Goal: Task Accomplishment & Management: Manage account settings

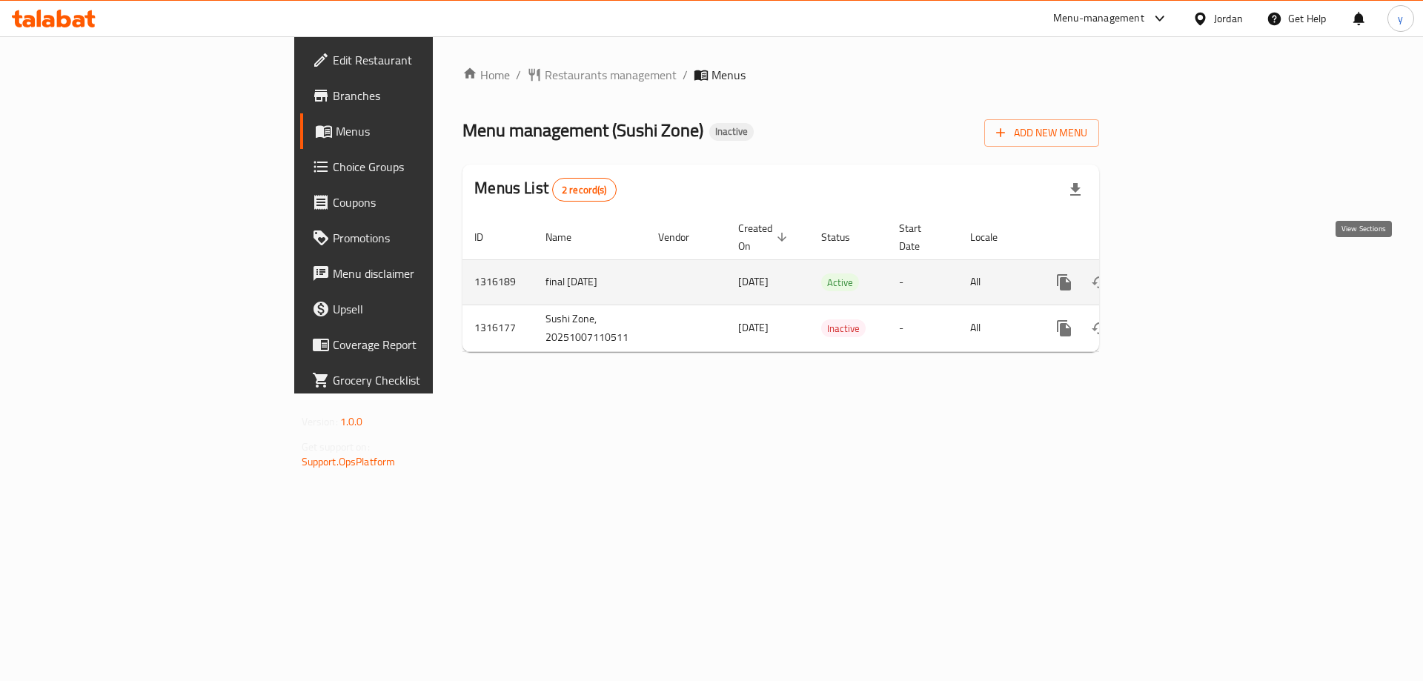
click at [1180, 273] on icon "enhanced table" at bounding box center [1171, 282] width 18 height 18
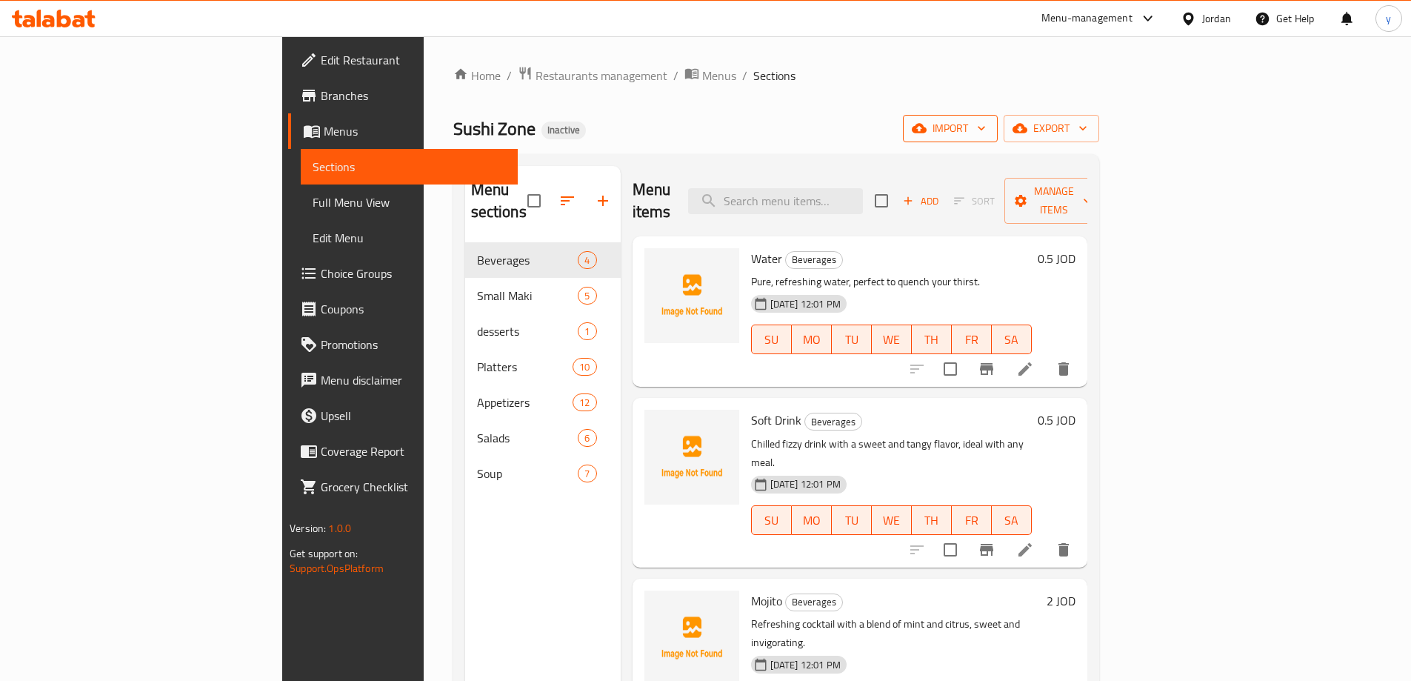
click at [986, 130] on span "import" at bounding box center [950, 128] width 71 height 19
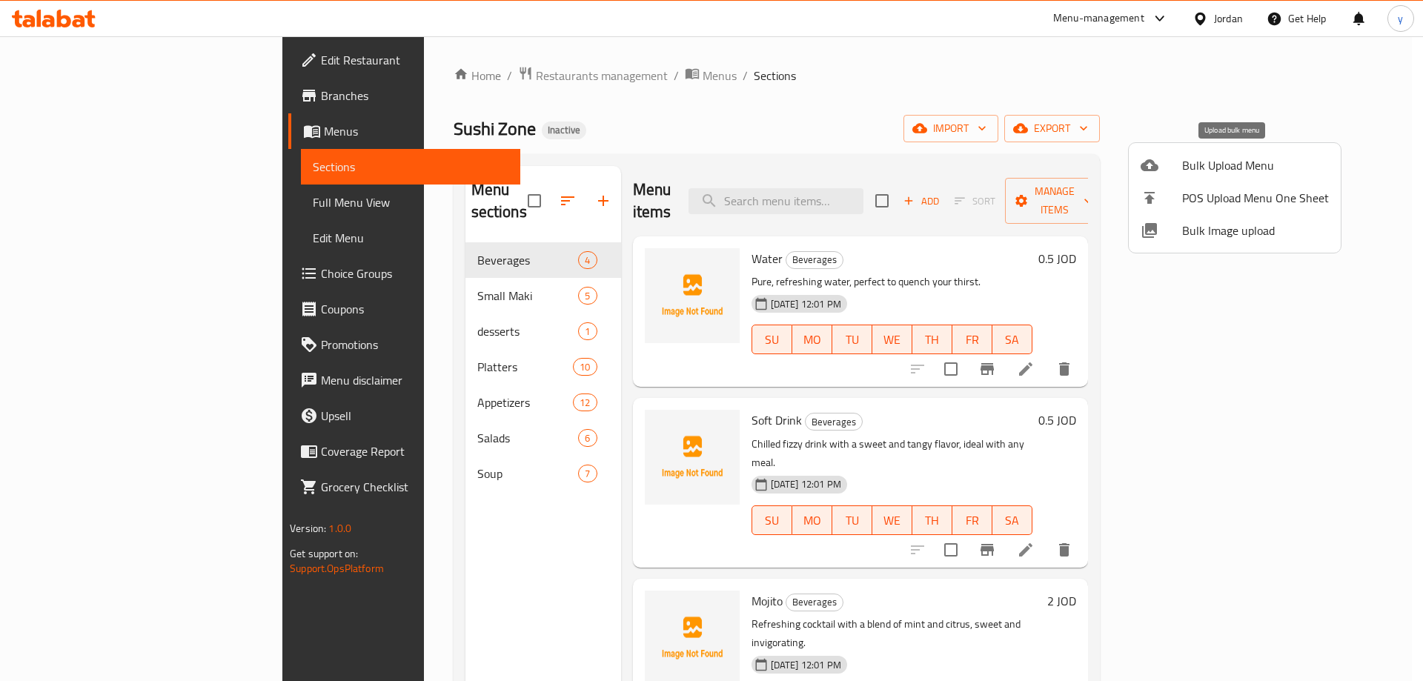
click at [1217, 164] on span "Bulk Upload Menu" at bounding box center [1255, 165] width 147 height 18
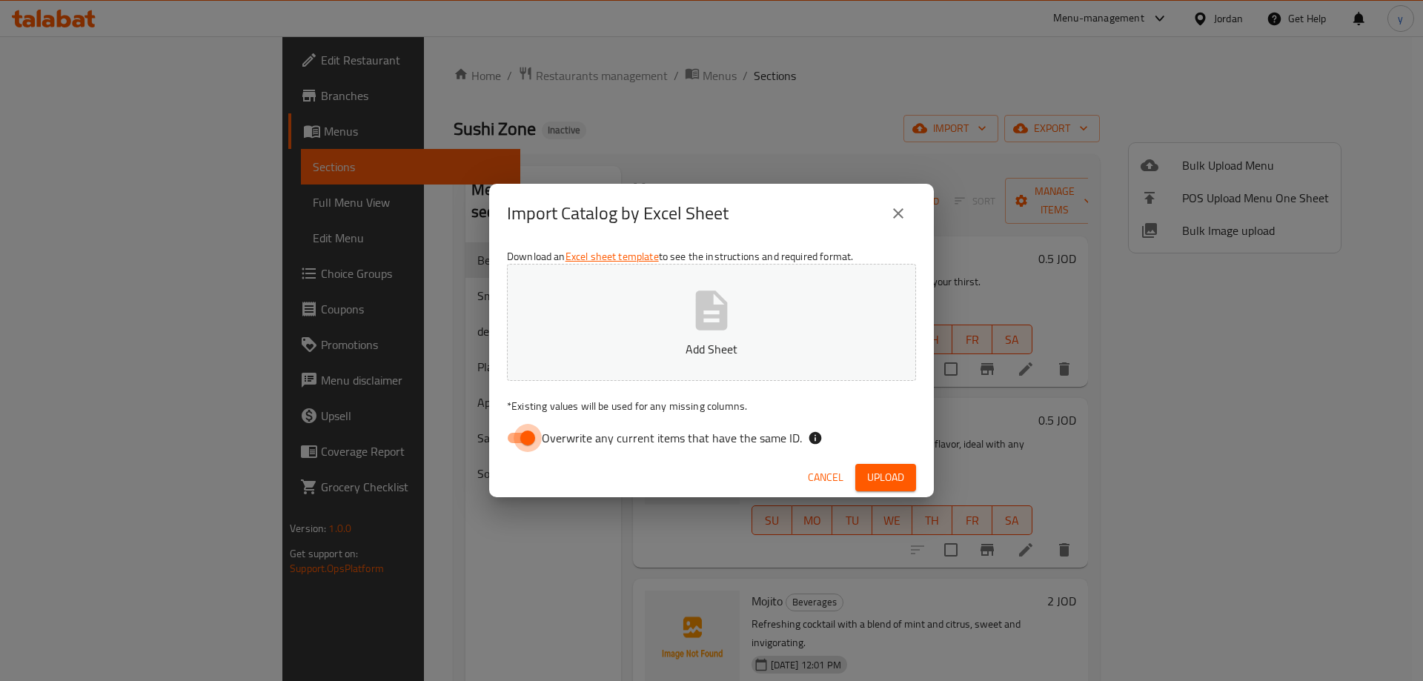
click at [525, 442] on input "Overwrite any current items that have the same ID." at bounding box center [527, 438] width 84 height 28
checkbox input "false"
click at [617, 354] on p "Add Sheet" at bounding box center [711, 349] width 363 height 18
click at [885, 478] on span "Upload" at bounding box center [885, 477] width 37 height 19
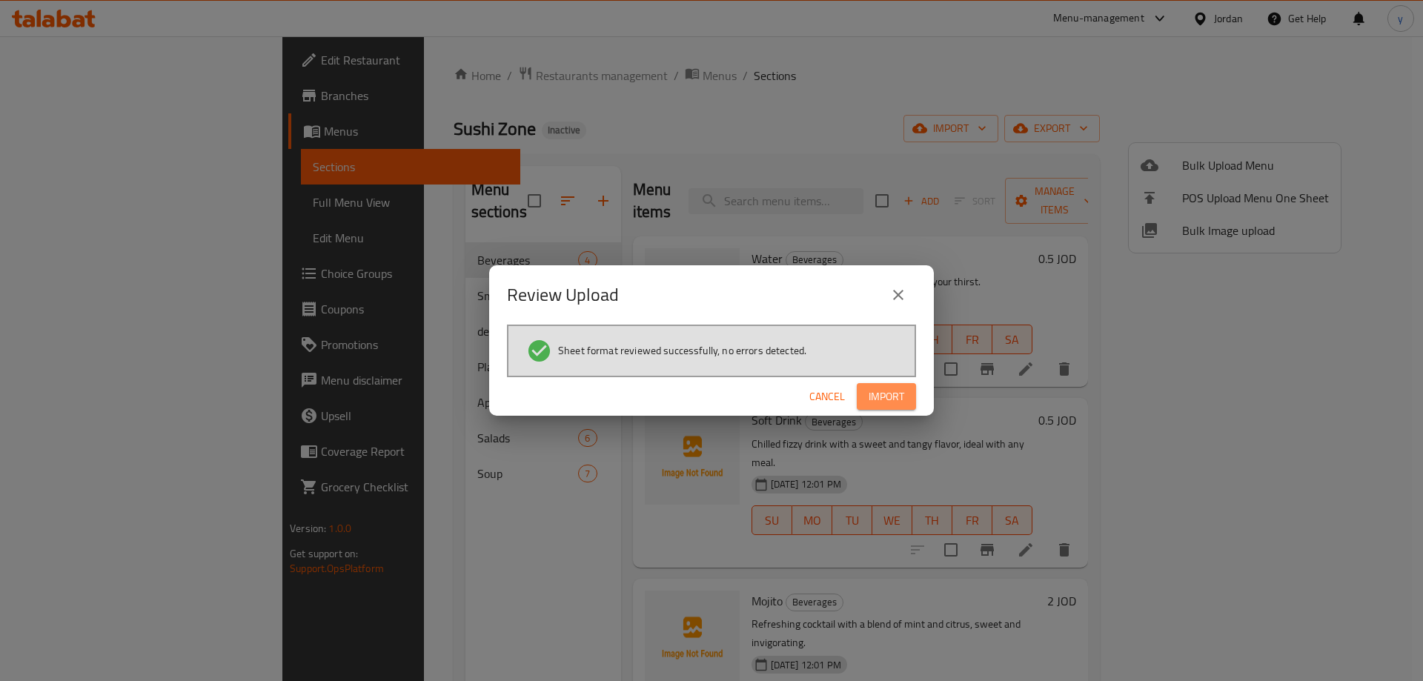
click at [904, 389] on button "Import" at bounding box center [885, 396] width 59 height 27
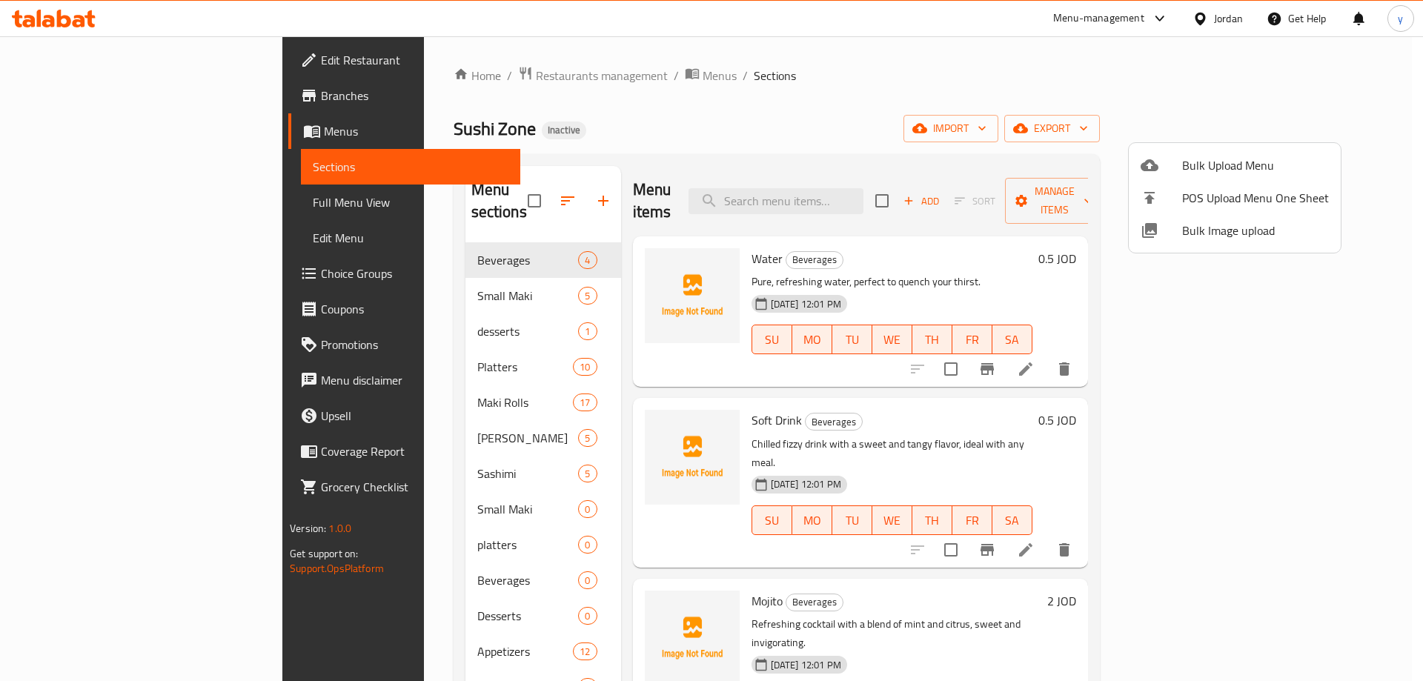
drag, startPoint x: 923, startPoint y: 109, endPoint x: 948, endPoint y: 113, distance: 24.9
click at [924, 107] on div at bounding box center [711, 340] width 1423 height 681
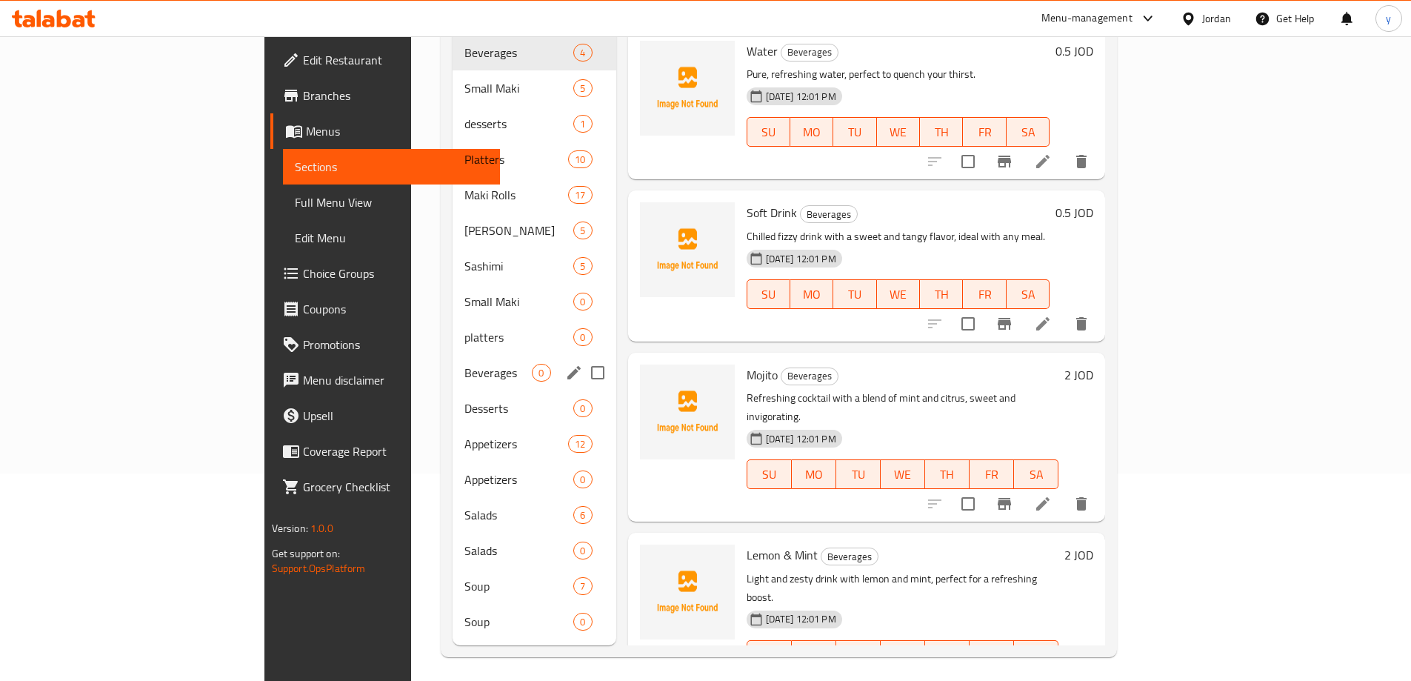
click at [582, 357] on input "Menu sections" at bounding box center [597, 372] width 31 height 31
checkbox input "true"
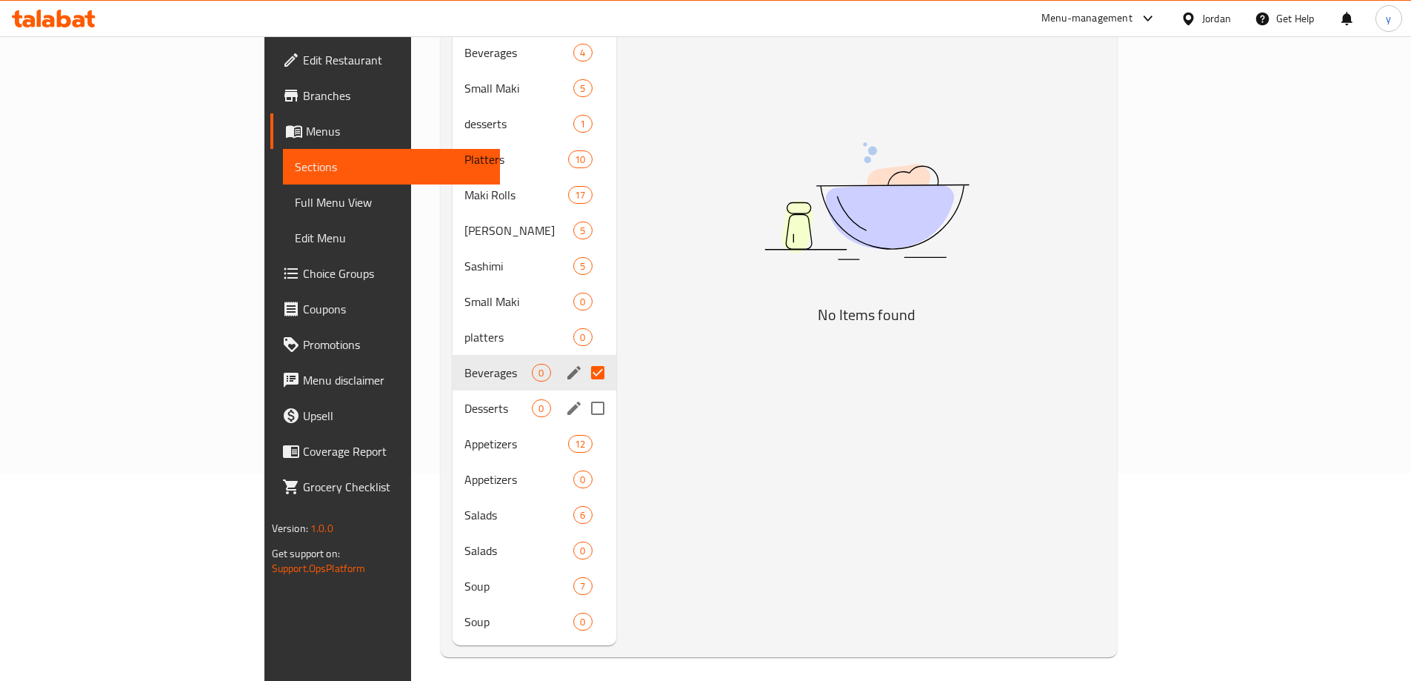
click at [582, 393] on input "Menu sections" at bounding box center [597, 408] width 31 height 31
checkbox input "true"
click at [582, 464] on input "Menu sections" at bounding box center [597, 479] width 31 height 31
checkbox input "true"
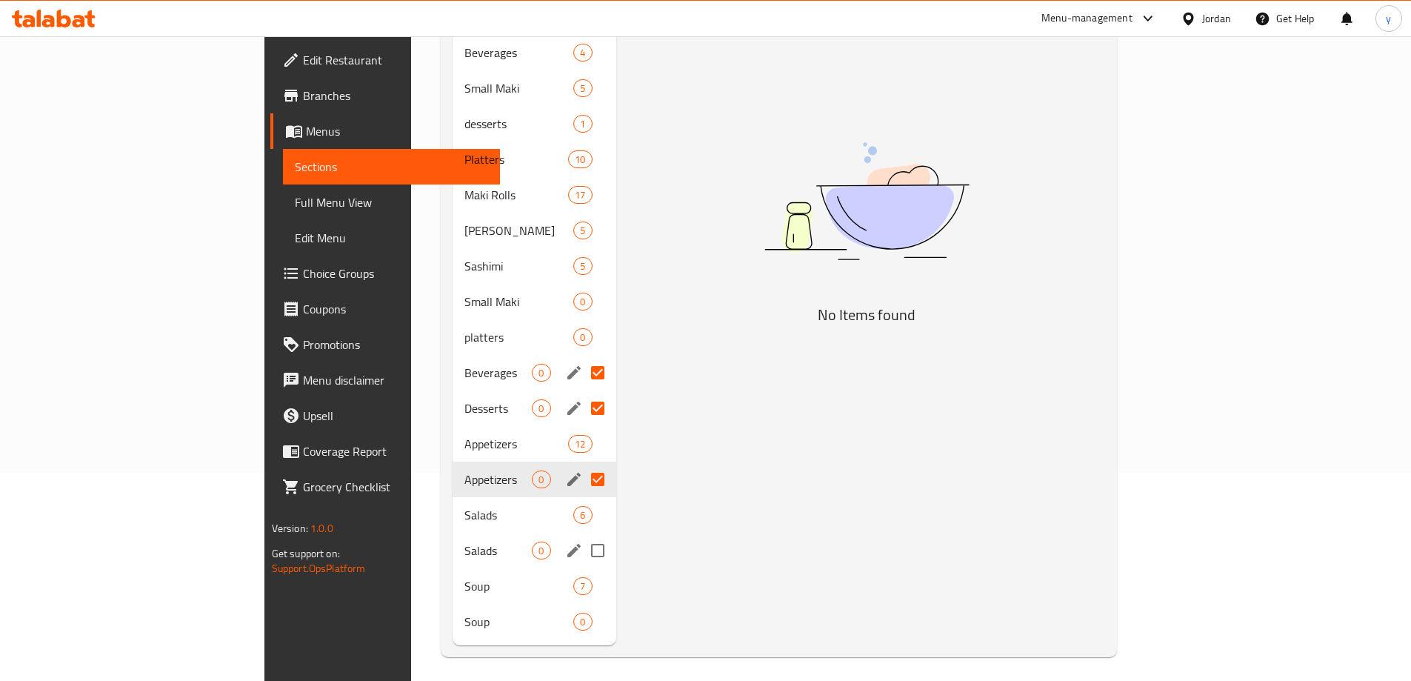
click at [582, 535] on input "Menu sections" at bounding box center [597, 550] width 31 height 31
checkbox input "true"
click at [582, 570] on input "Menu sections" at bounding box center [597, 585] width 31 height 31
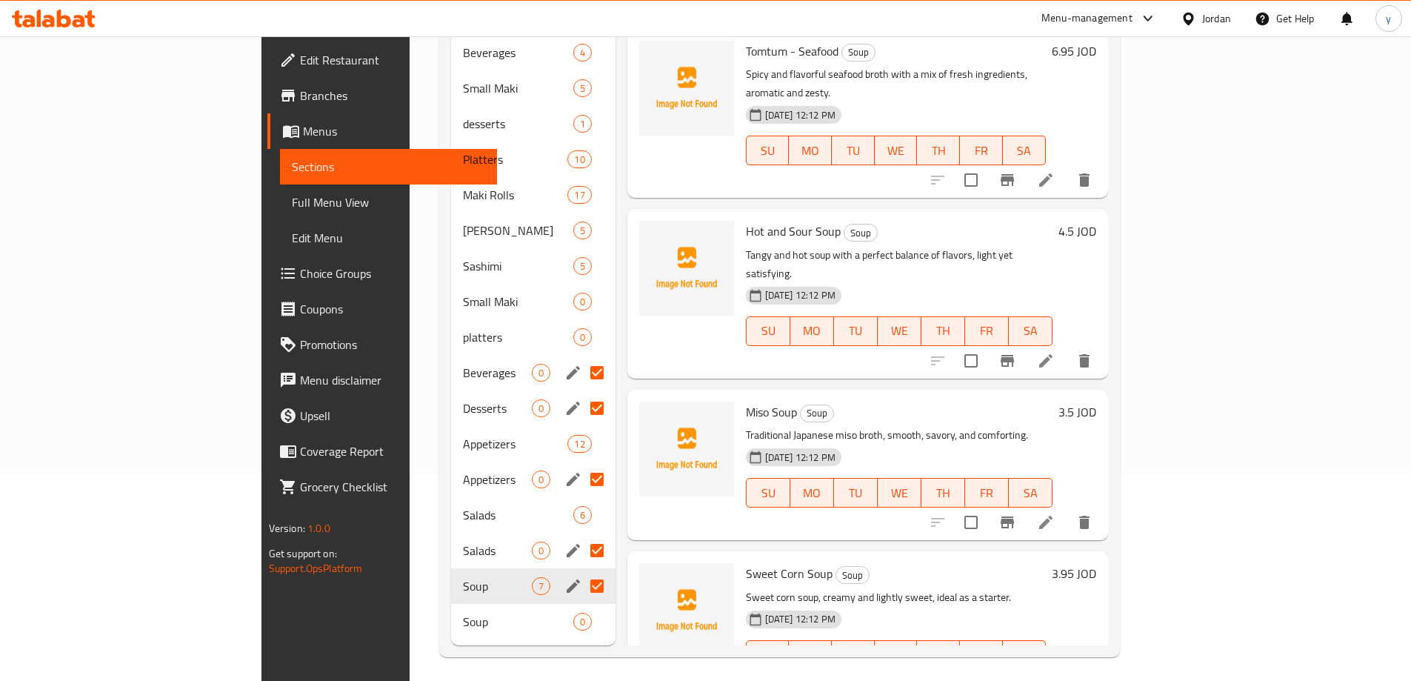
click at [582, 570] on input "Menu sections" at bounding box center [597, 585] width 31 height 31
checkbox input "false"
click at [582, 606] on input "Menu sections" at bounding box center [597, 621] width 31 height 31
checkbox input "true"
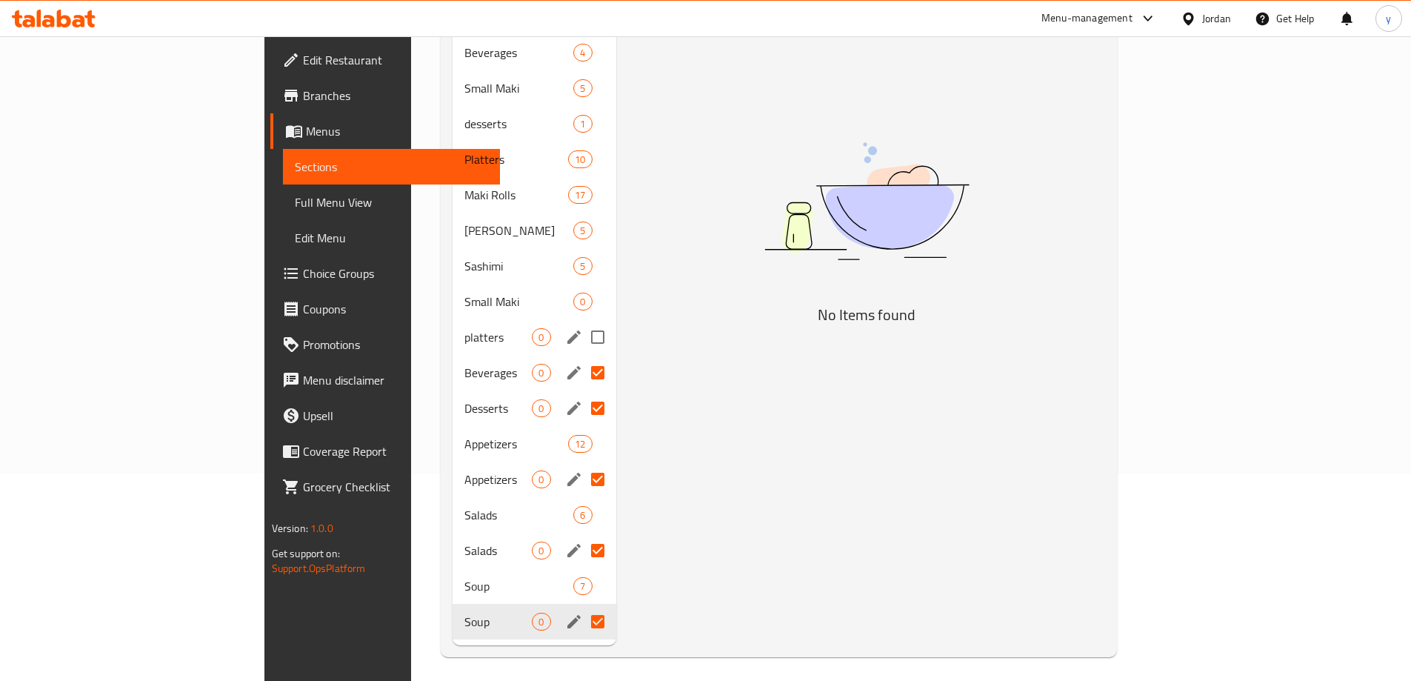
click at [582, 322] on input "Menu sections" at bounding box center [597, 337] width 31 height 31
checkbox input "true"
click at [582, 286] on input "Menu sections" at bounding box center [597, 301] width 31 height 31
checkbox input "true"
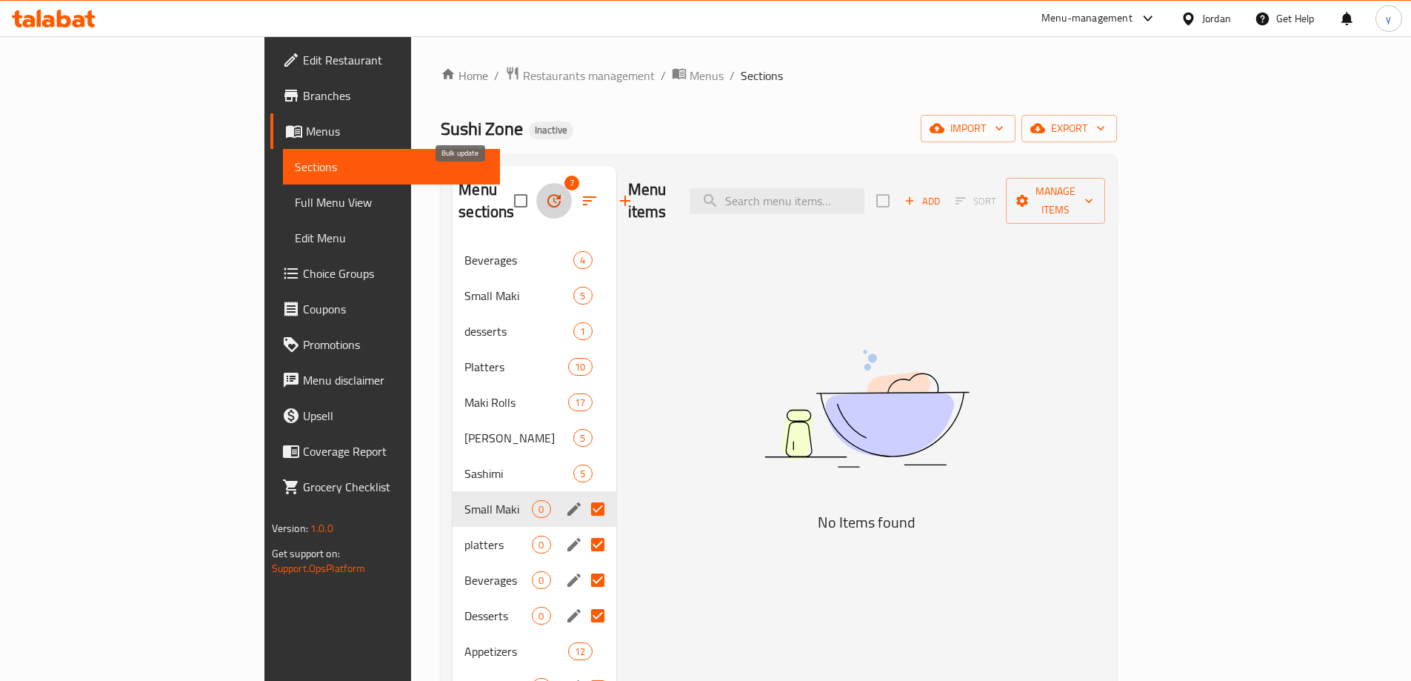
click at [545, 192] on icon "button" at bounding box center [554, 201] width 18 height 18
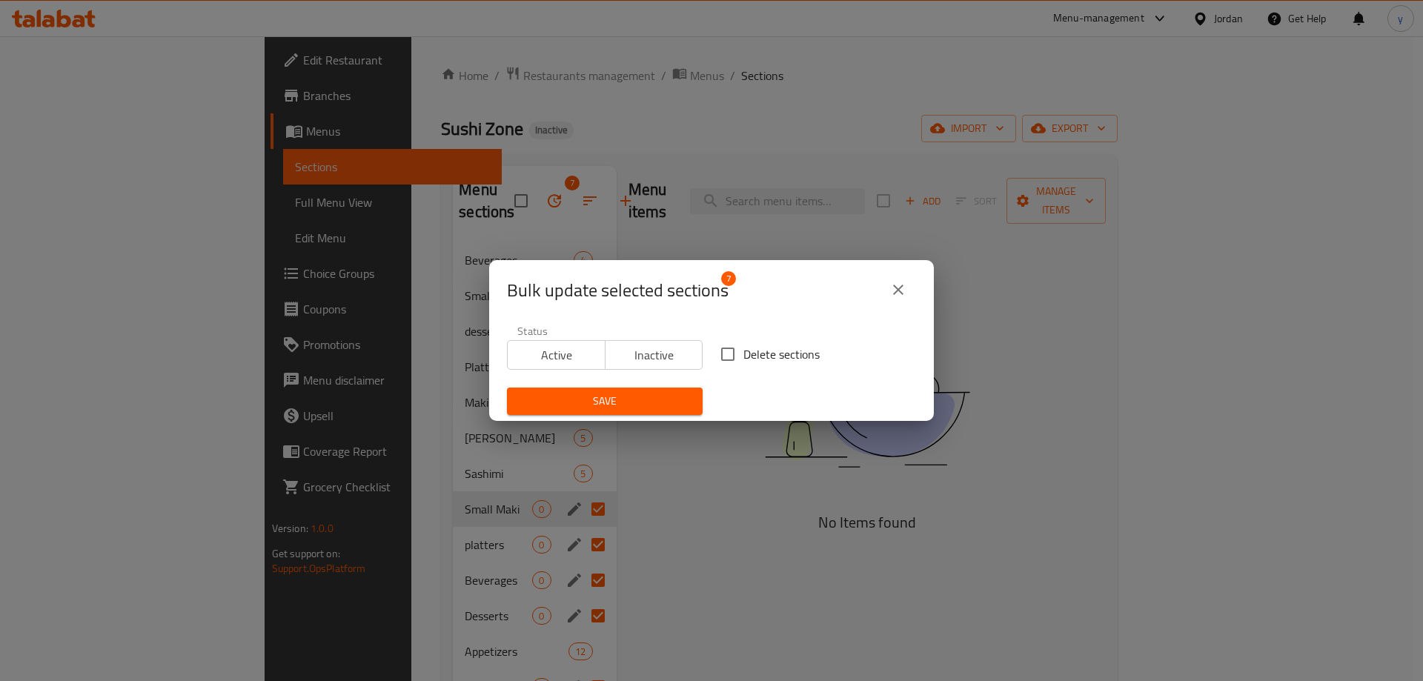
click at [718, 353] on input "Delete sections" at bounding box center [727, 354] width 31 height 31
checkbox input "true"
click at [677, 399] on span "Save" at bounding box center [605, 401] width 172 height 19
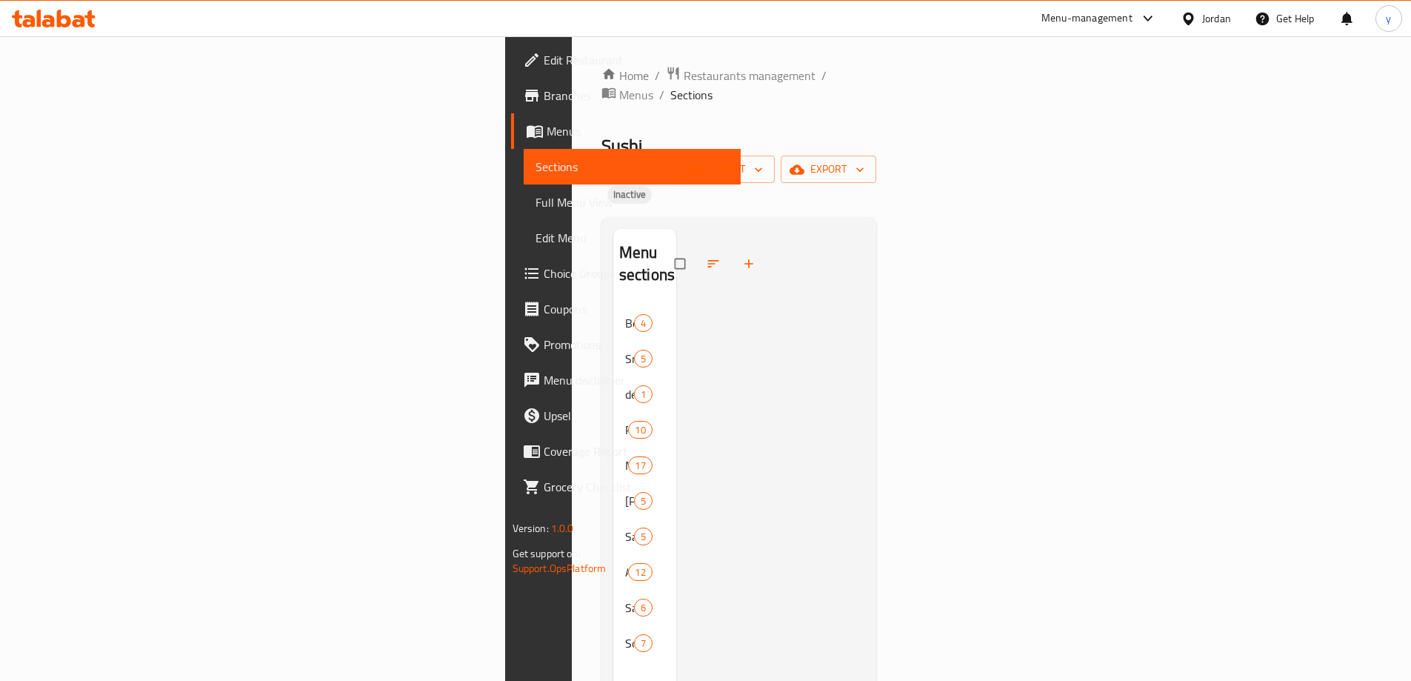
click at [536, 204] on span "Full Menu View" at bounding box center [632, 202] width 193 height 18
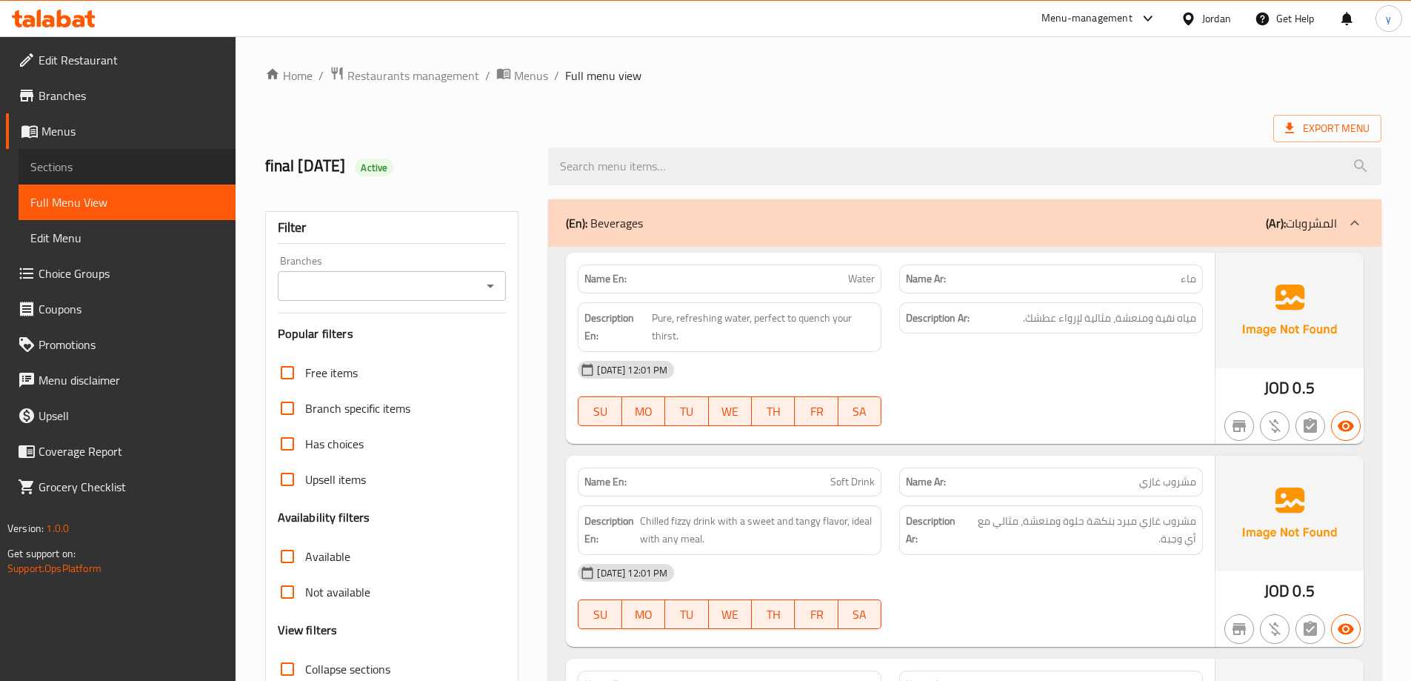
click at [87, 172] on span "Sections" at bounding box center [126, 167] width 193 height 18
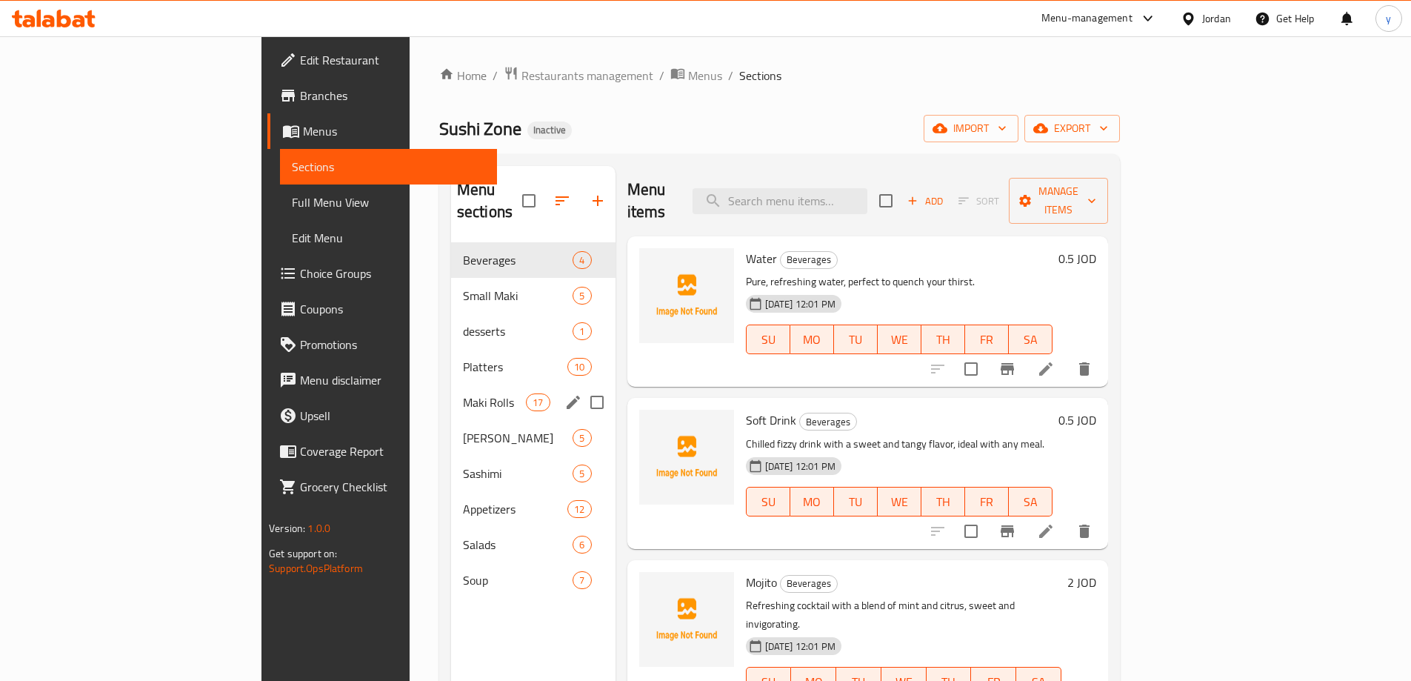
click at [582, 387] on input "Menu sections" at bounding box center [597, 402] width 31 height 31
checkbox input "true"
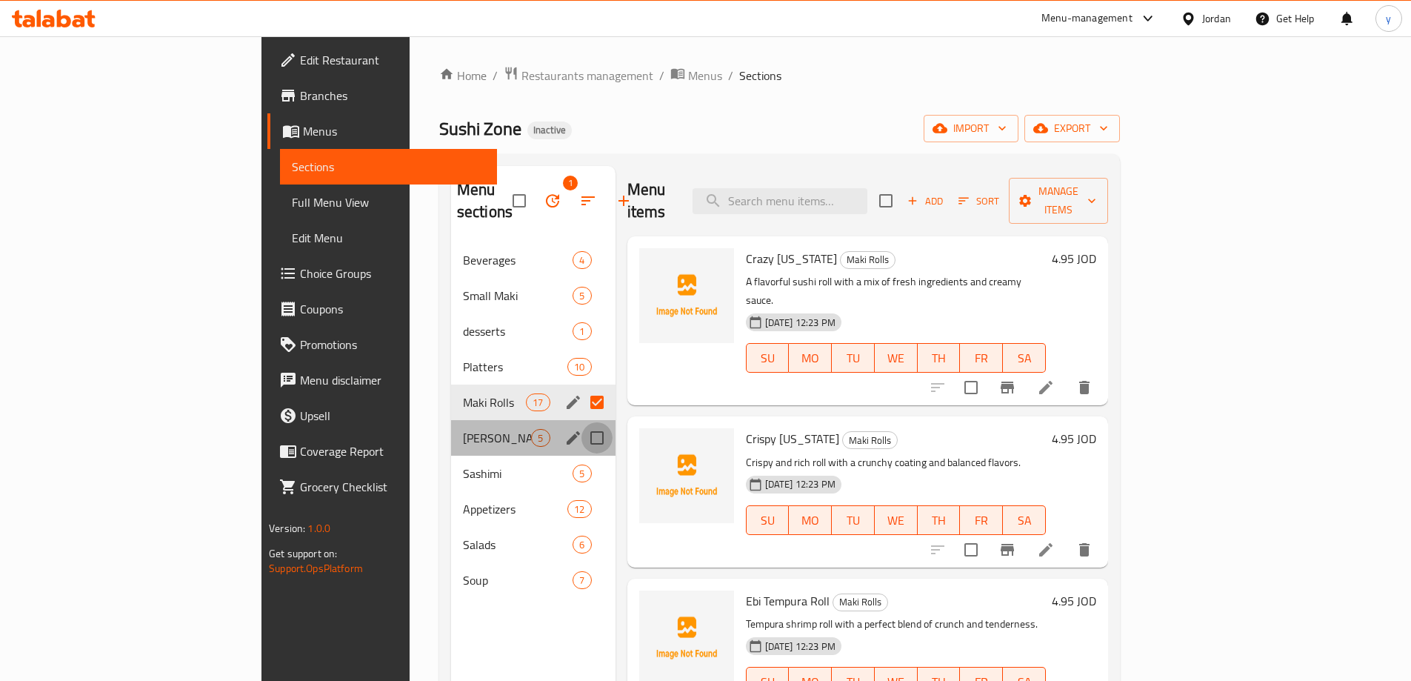
click at [582, 422] on input "Menu sections" at bounding box center [597, 437] width 31 height 31
checkbox input "true"
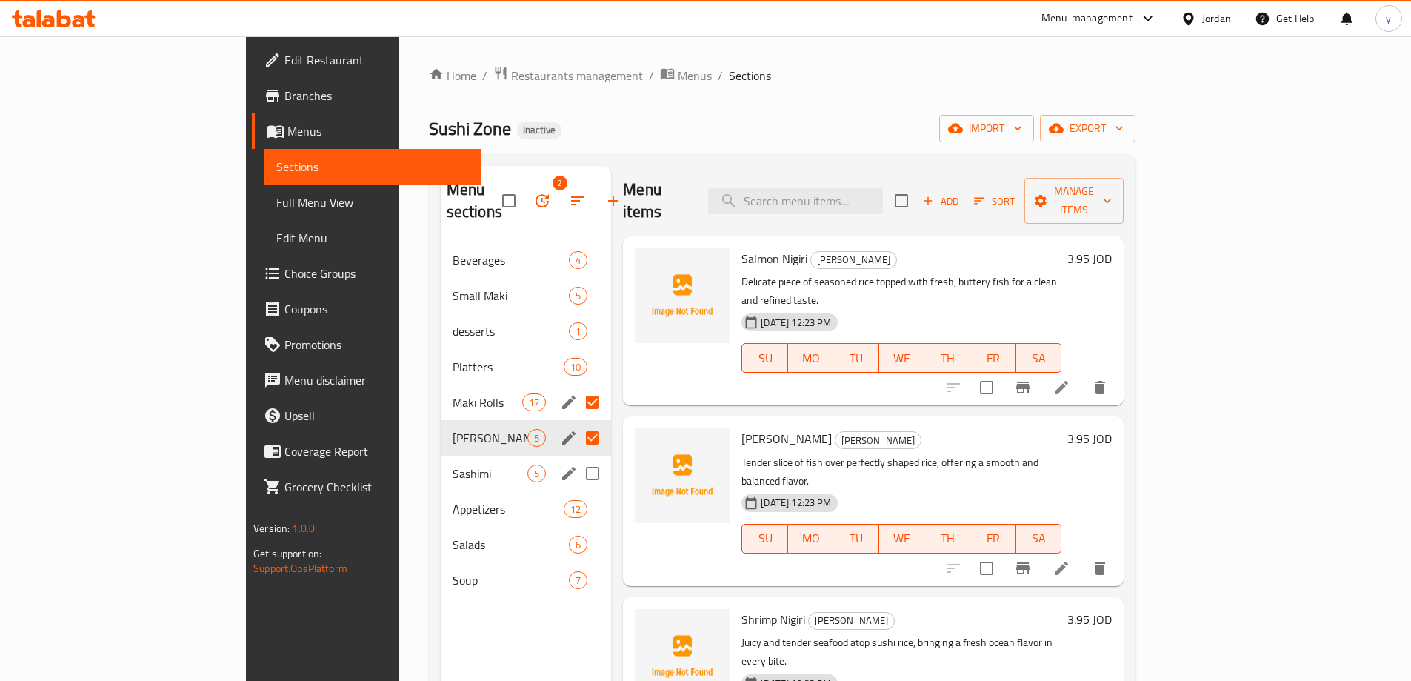
click at [577, 458] on input "Menu sections" at bounding box center [592, 473] width 31 height 31
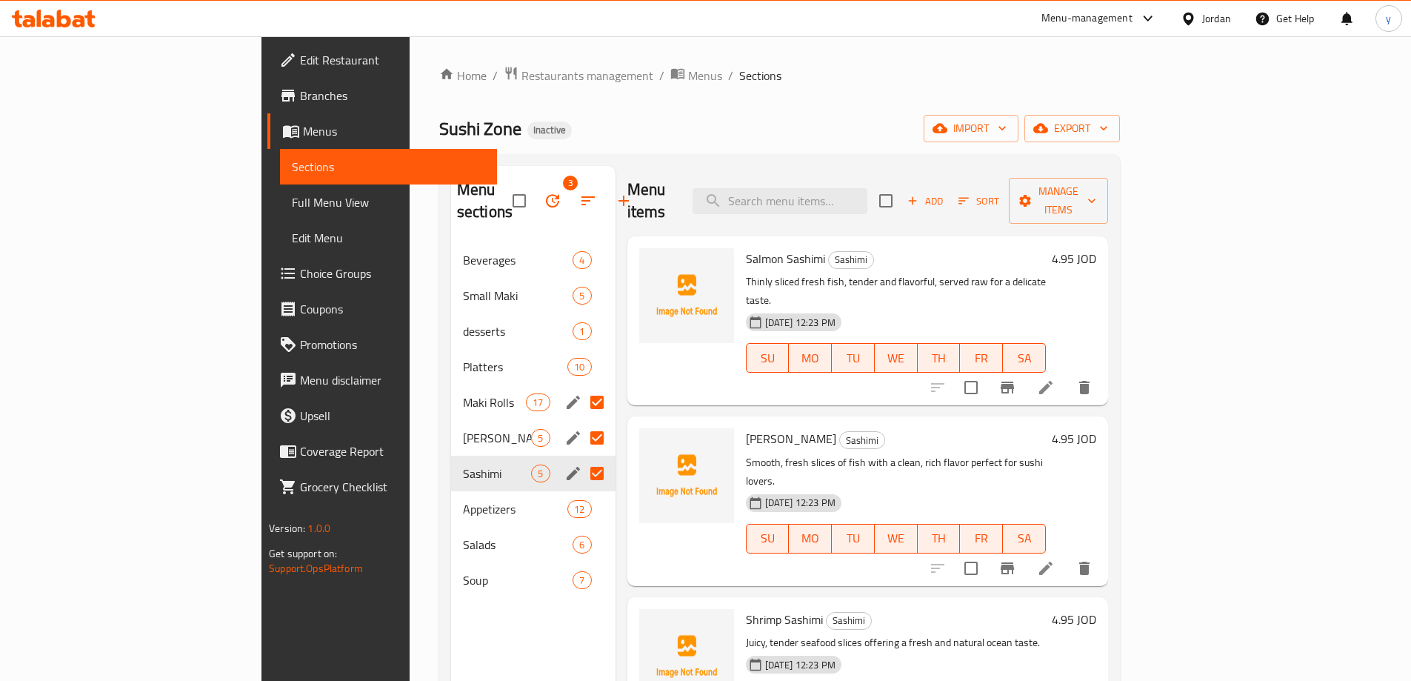
click at [582, 390] on input "Menu sections" at bounding box center [597, 402] width 31 height 31
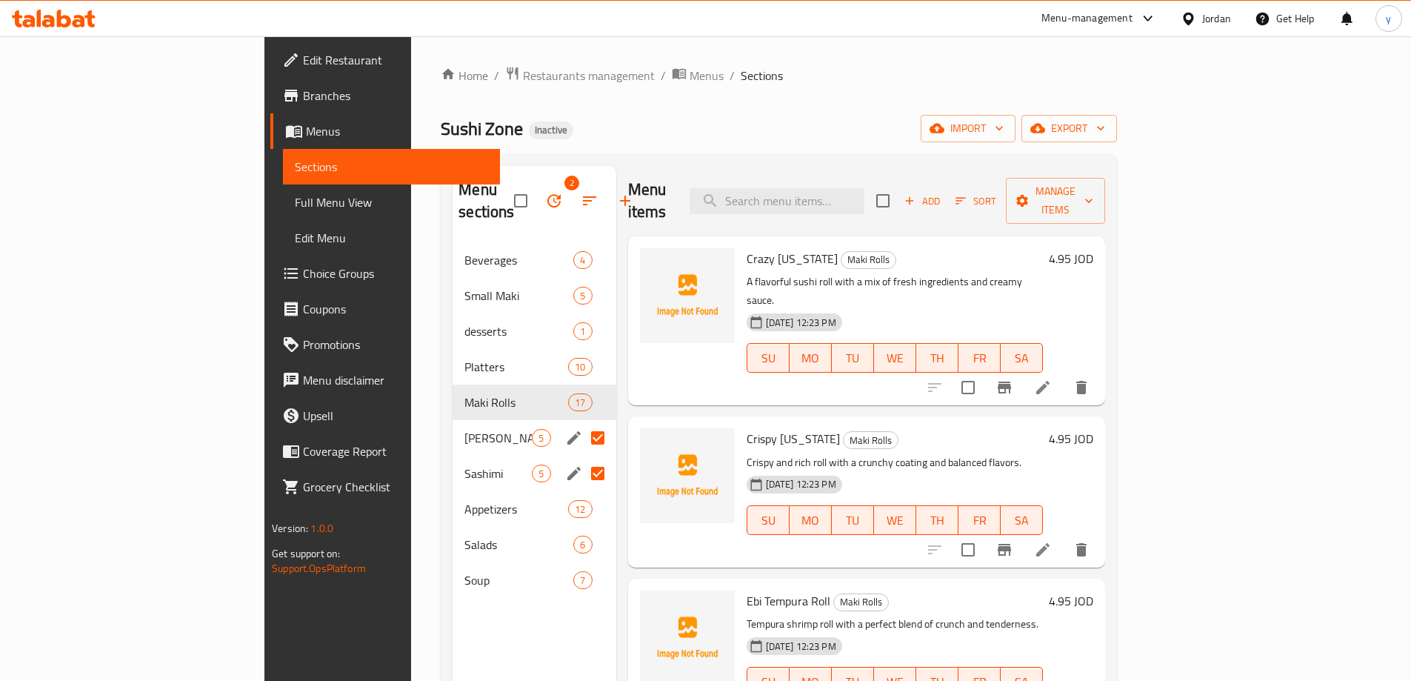
click at [582, 422] on input "Menu sections" at bounding box center [597, 437] width 31 height 31
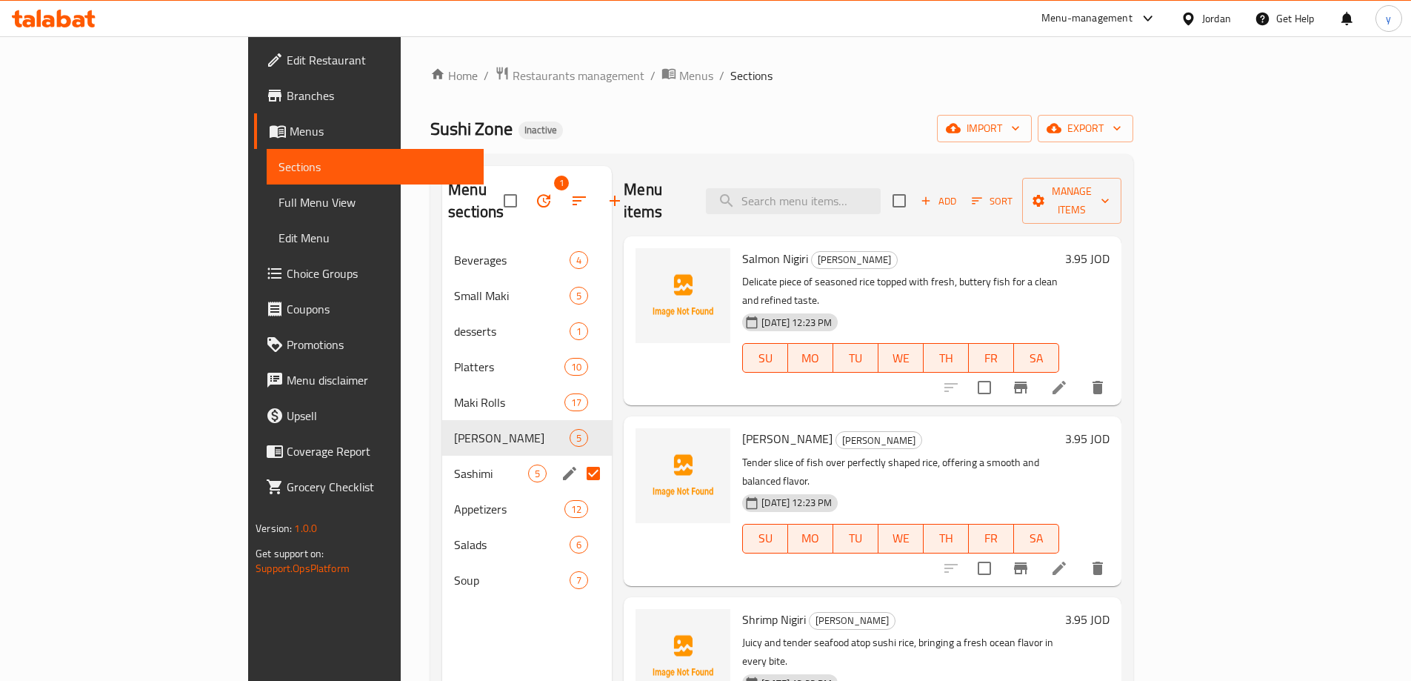
click at [578, 458] on input "Menu sections" at bounding box center [593, 473] width 31 height 31
checkbox input "false"
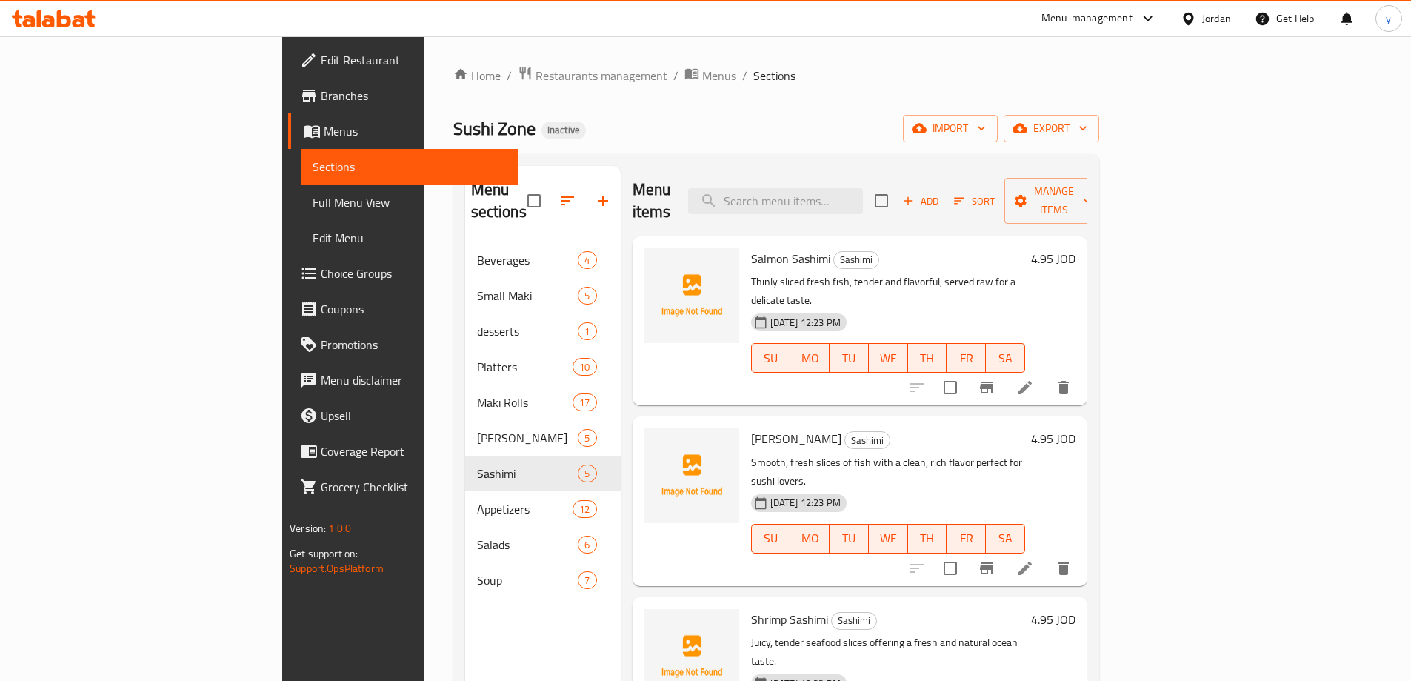
click at [633, 416] on div "Tuna Sashimi Sashimi Smooth, fresh slices of fish with a clean, rich flavor per…" at bounding box center [860, 500] width 455 height 169
click at [313, 207] on span "Full Menu View" at bounding box center [409, 202] width 193 height 18
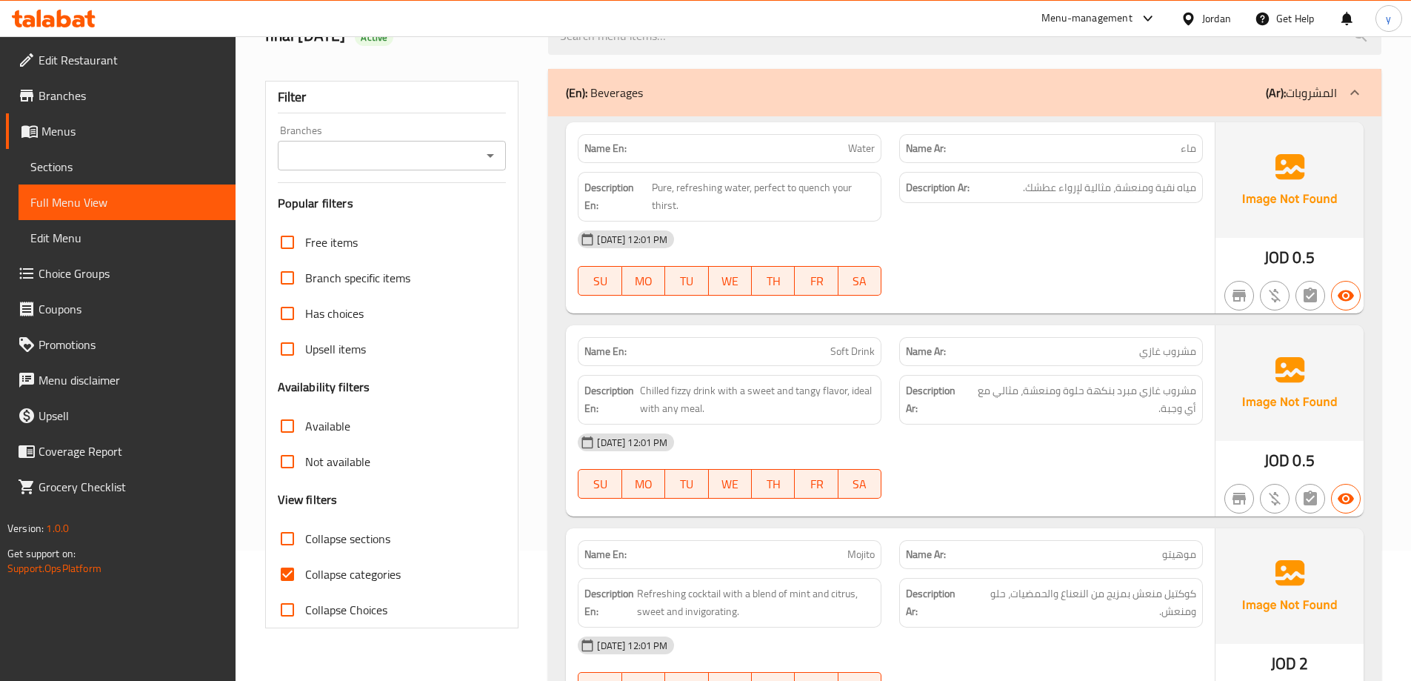
scroll to position [370, 0]
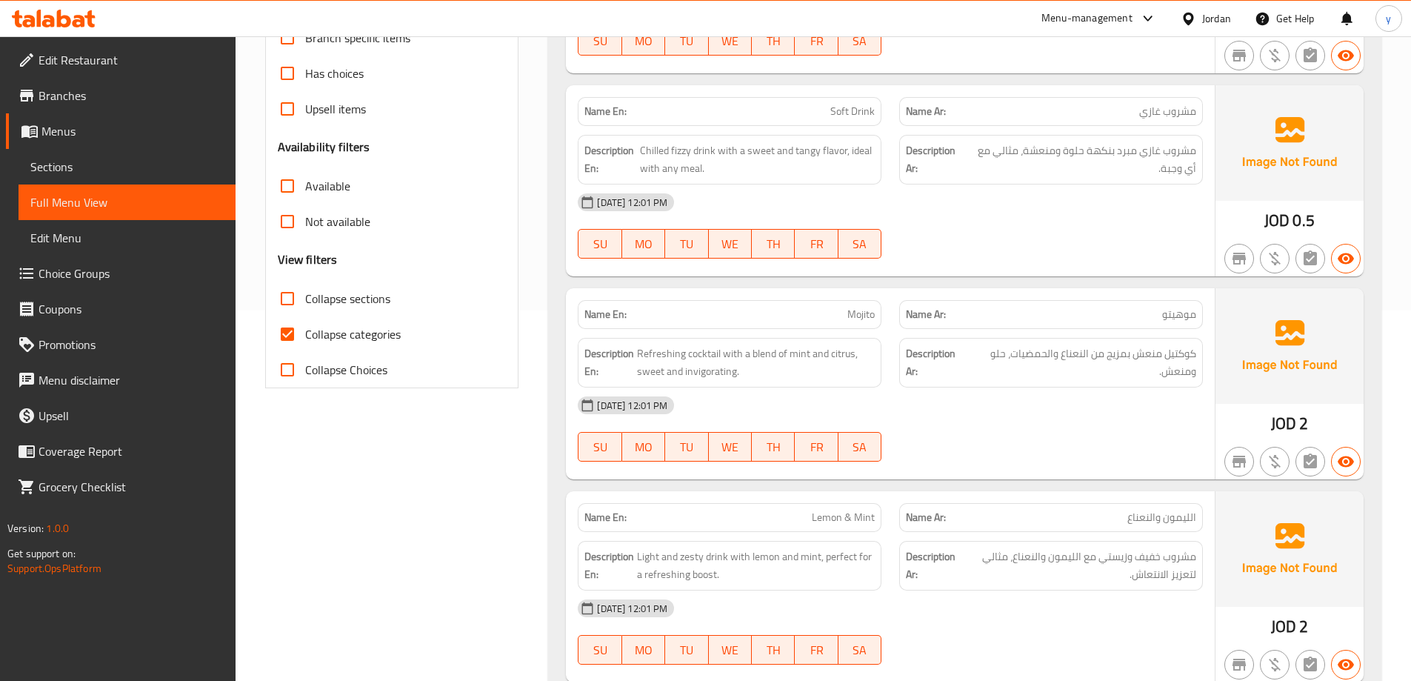
click at [351, 341] on span "Collapse categories" at bounding box center [353, 334] width 96 height 18
click at [305, 341] on input "Collapse categories" at bounding box center [288, 334] width 36 height 36
checkbox input "false"
click at [346, 287] on label "Collapse sections" at bounding box center [330, 299] width 121 height 36
click at [305, 287] on input "Collapse sections" at bounding box center [288, 299] width 36 height 36
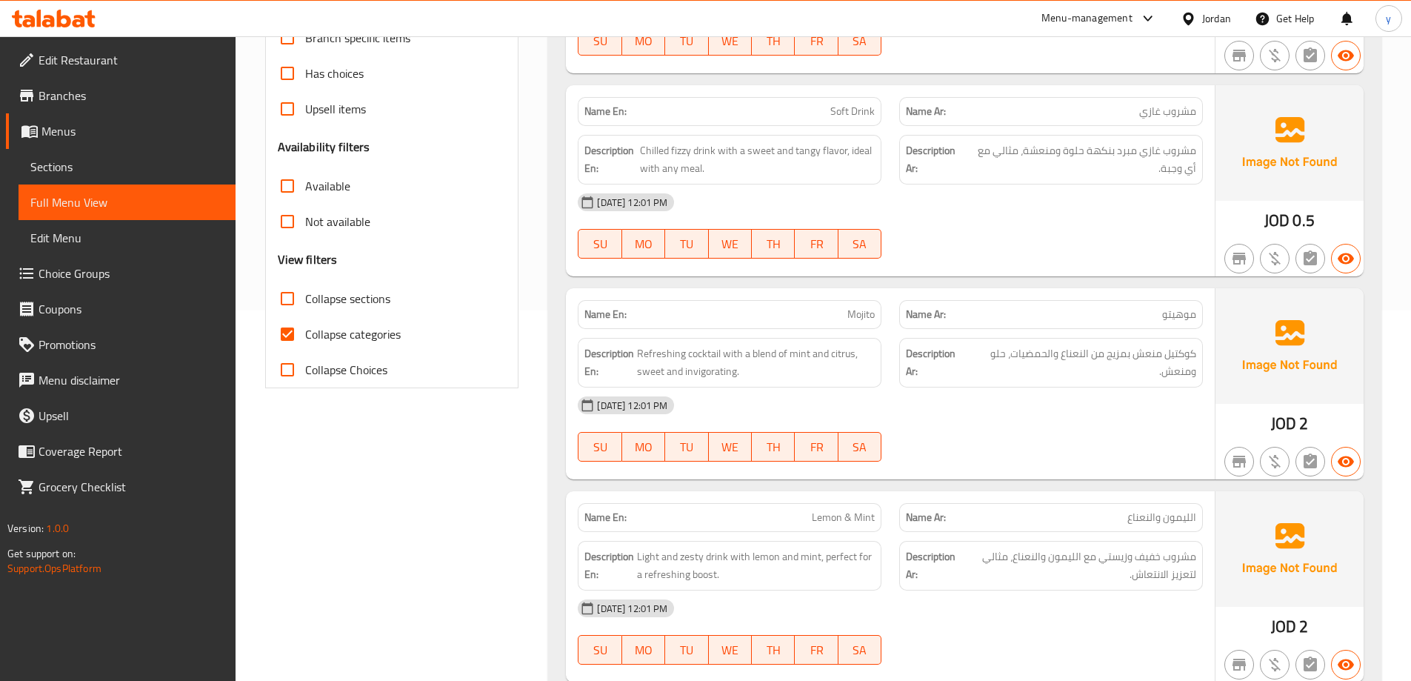
checkbox input "true"
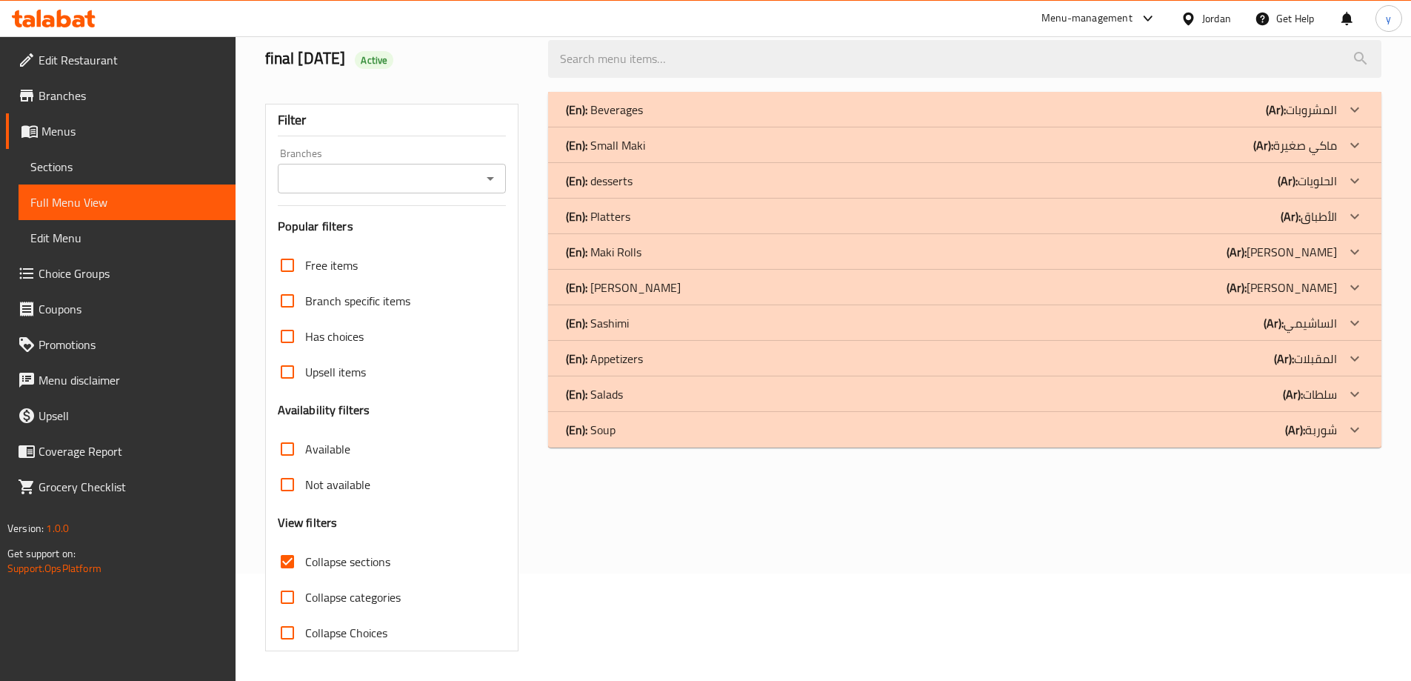
scroll to position [107, 0]
click at [704, 327] on div "(En): Sashimi (Ar): الساشيمي" at bounding box center [951, 323] width 771 height 18
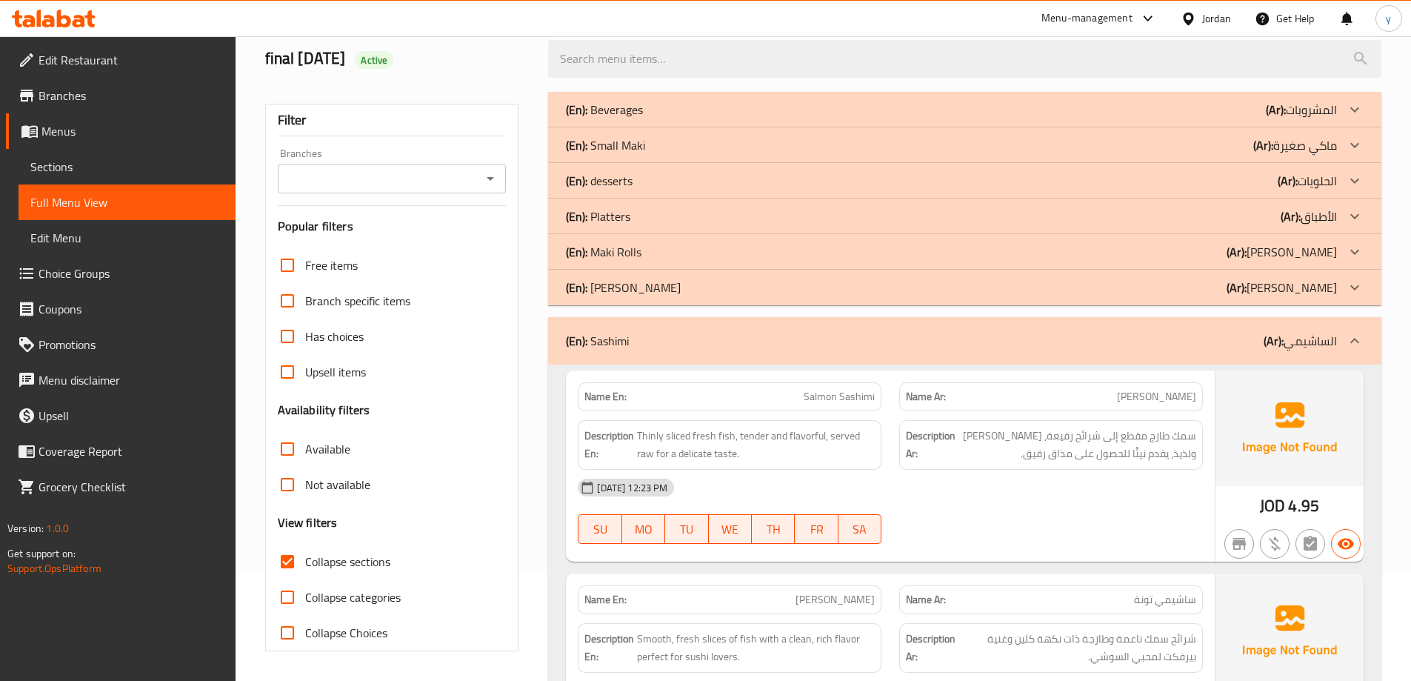
click at [708, 294] on div "(En): [PERSON_NAME] (Ar): [PERSON_NAME]" at bounding box center [951, 288] width 771 height 18
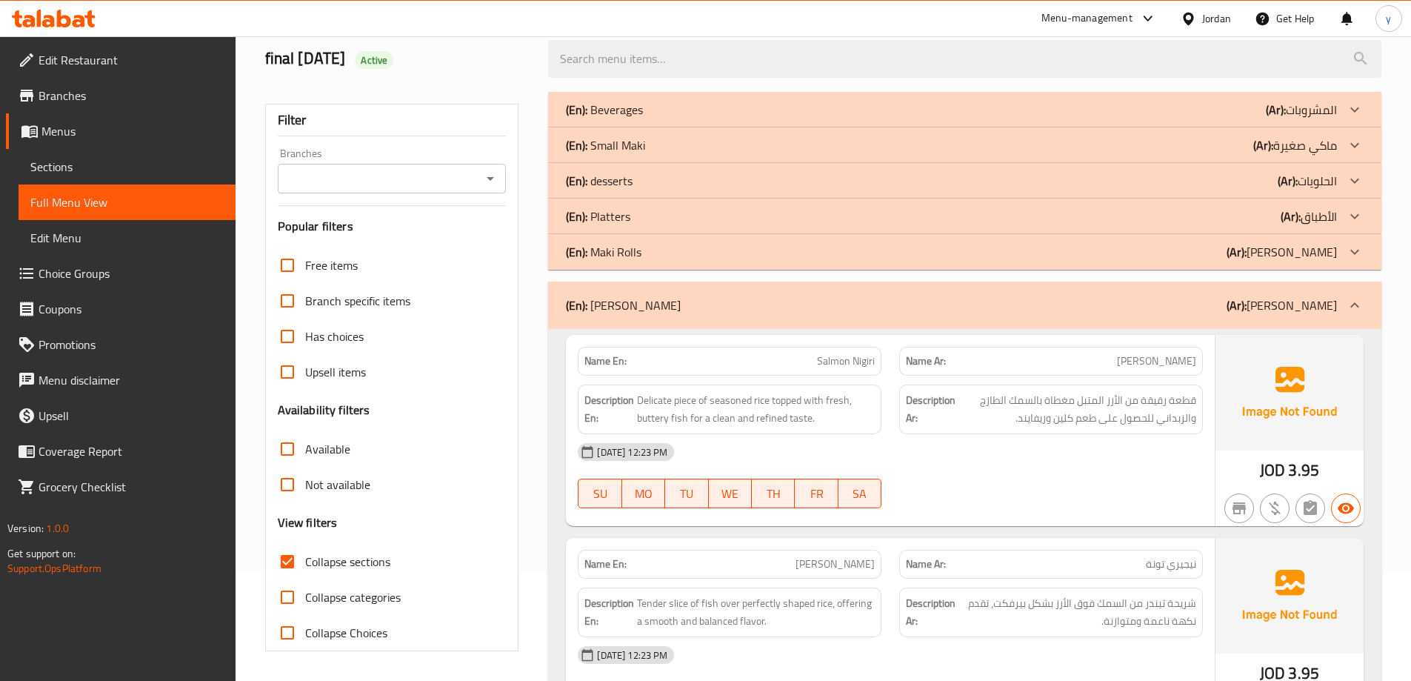
click at [736, 249] on div "(En): Maki Rolls (Ar): [PERSON_NAME]" at bounding box center [951, 252] width 771 height 18
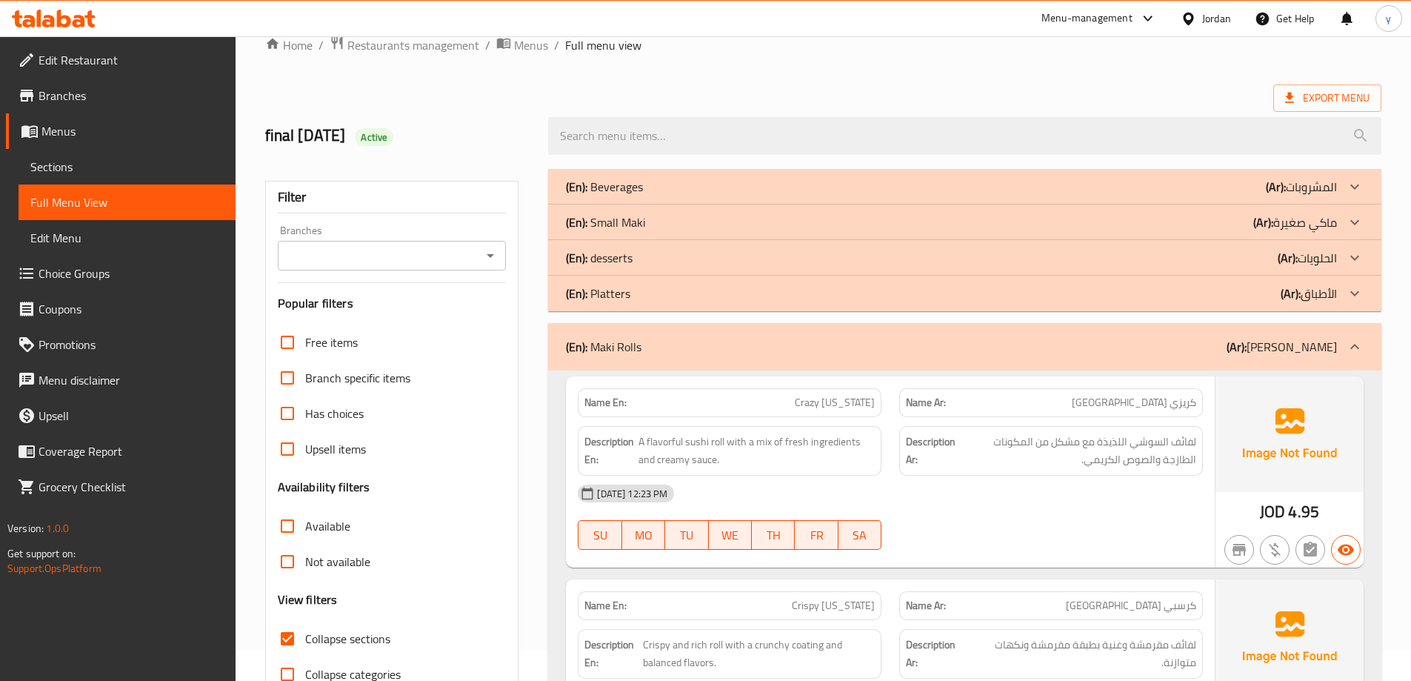
scroll to position [0, 0]
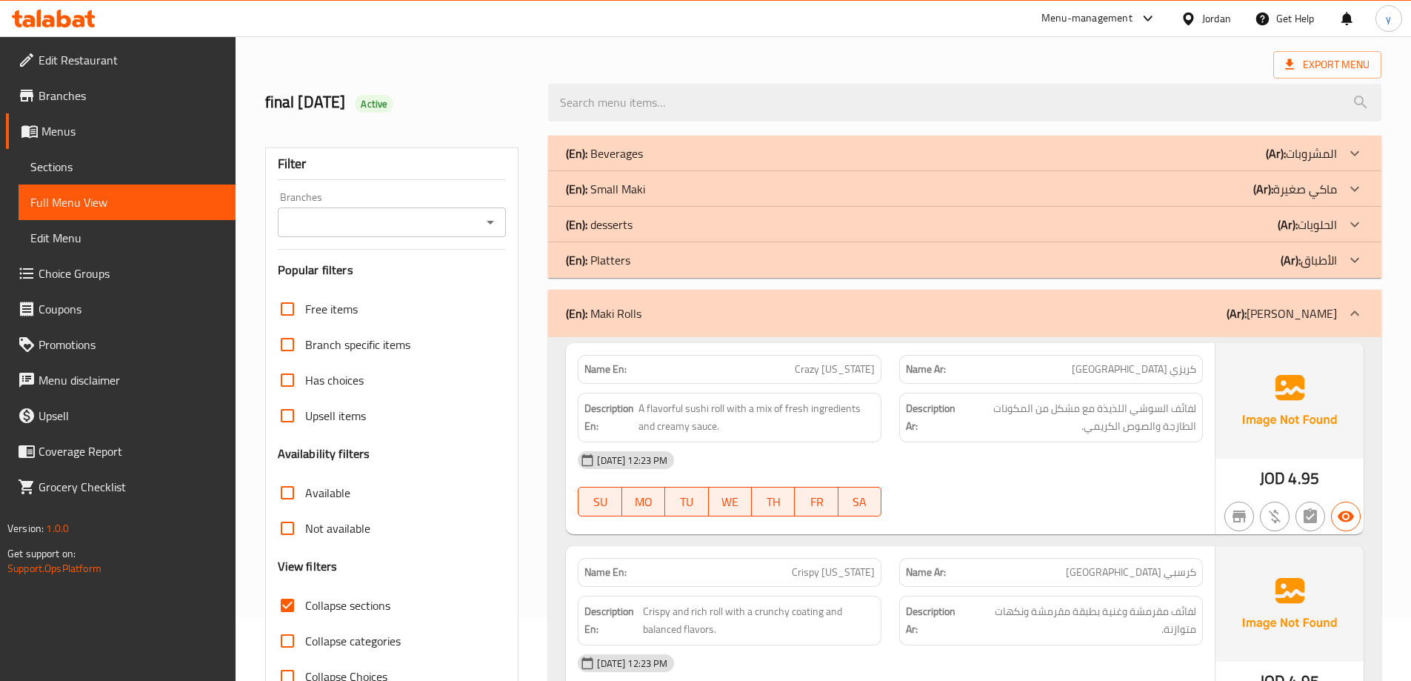
scroll to position [148, 0]
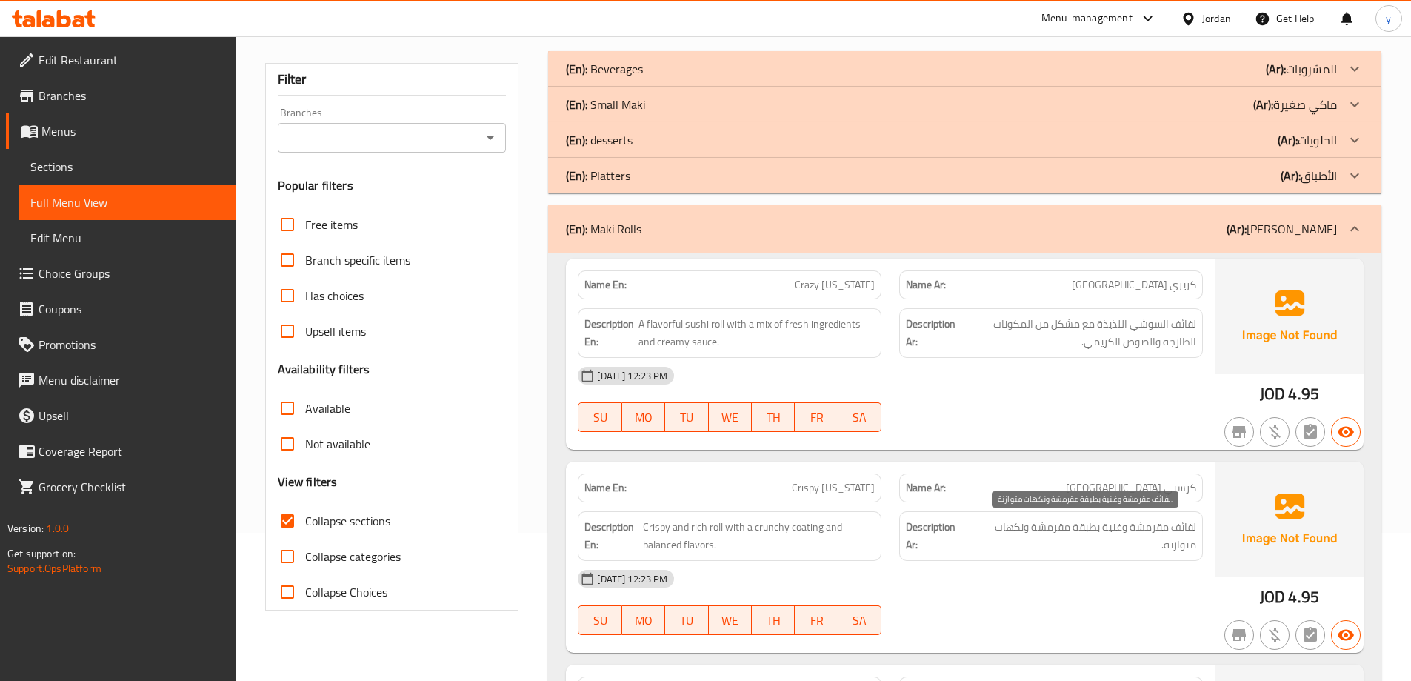
click at [1182, 531] on span "لفائف مقرمشة وغنية بطبقة مقرمشة ونكهات متوازنة." at bounding box center [1083, 536] width 227 height 36
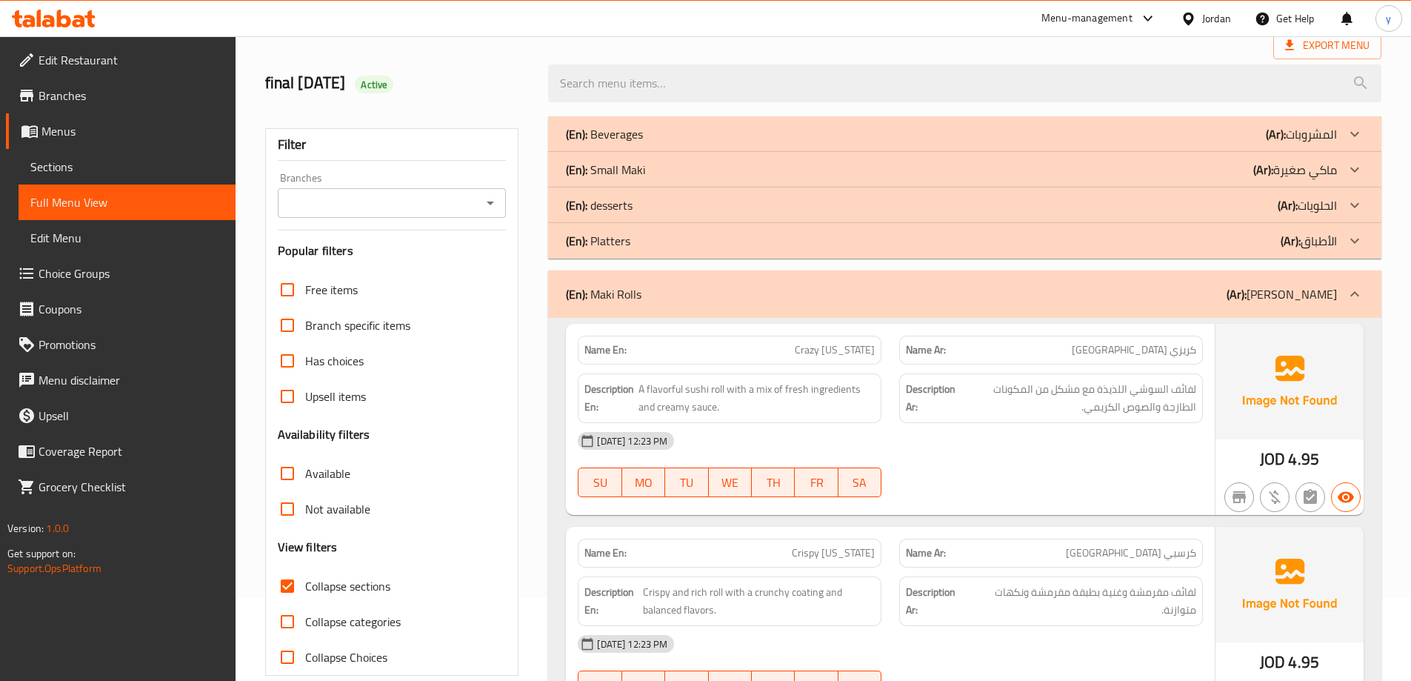
scroll to position [74, 0]
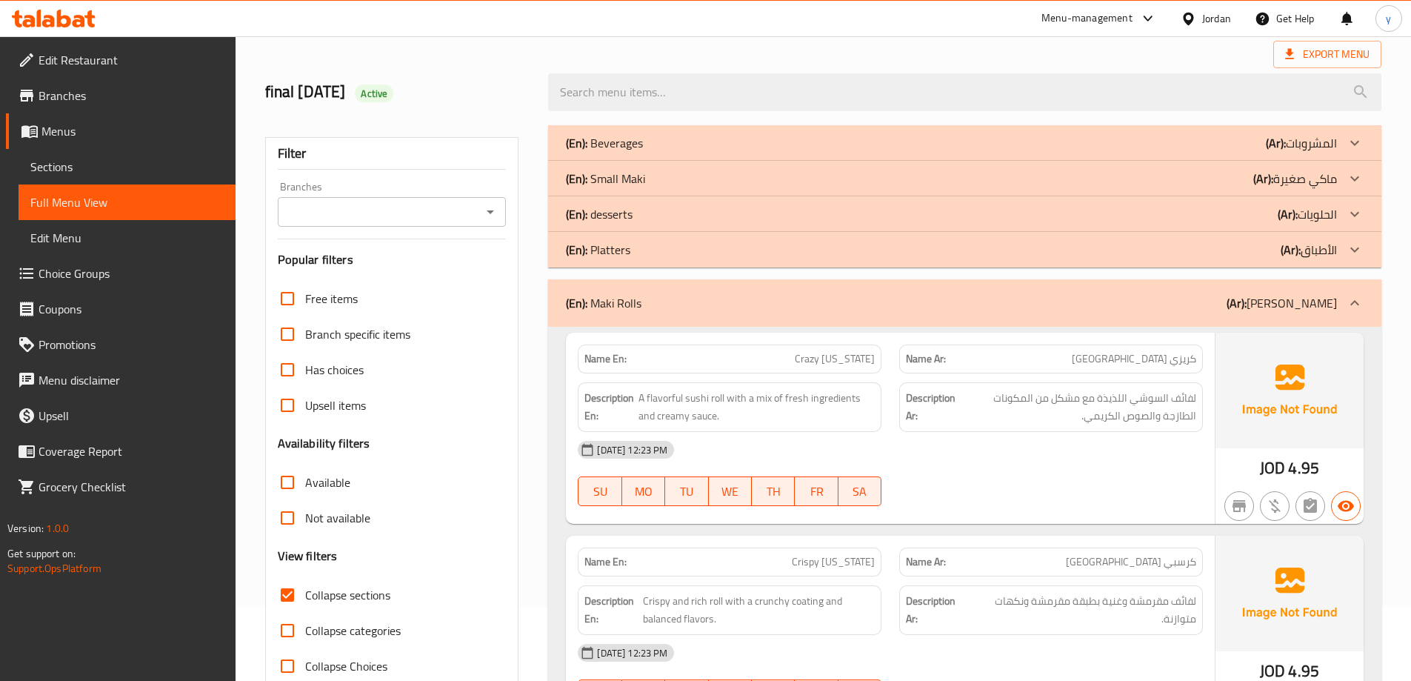
drag, startPoint x: 85, startPoint y: 179, endPoint x: 95, endPoint y: 176, distance: 10.3
click at [85, 179] on link "Sections" at bounding box center [127, 167] width 217 height 36
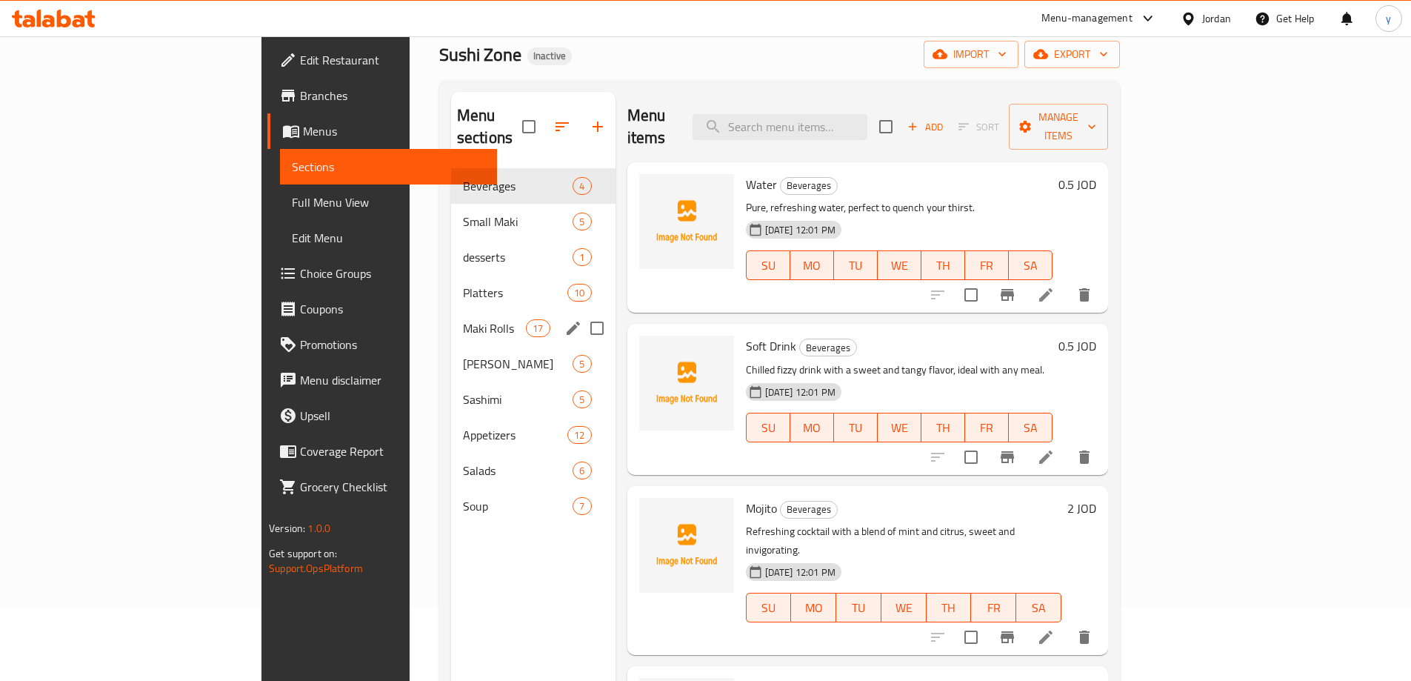
click at [582, 313] on input "Menu sections" at bounding box center [597, 328] width 31 height 31
checkbox input "true"
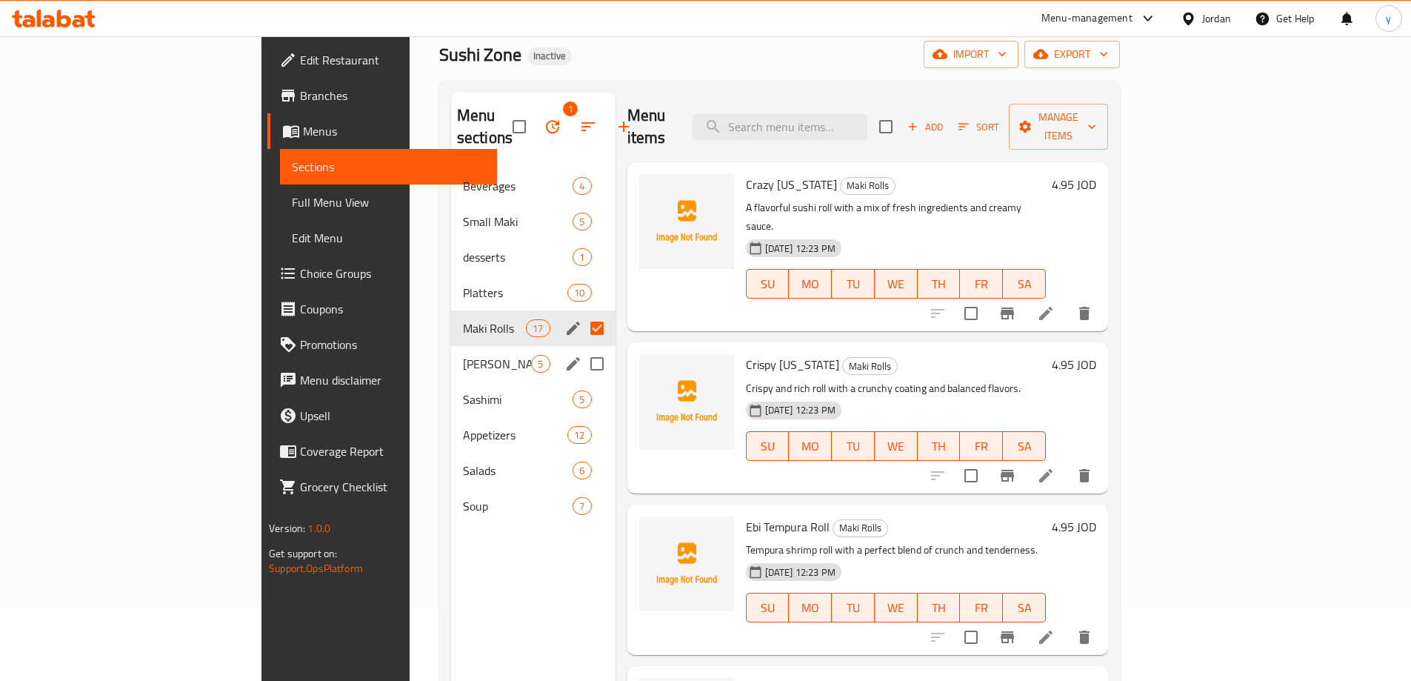
click at [582, 350] on input "Menu sections" at bounding box center [597, 363] width 31 height 31
checkbox input "true"
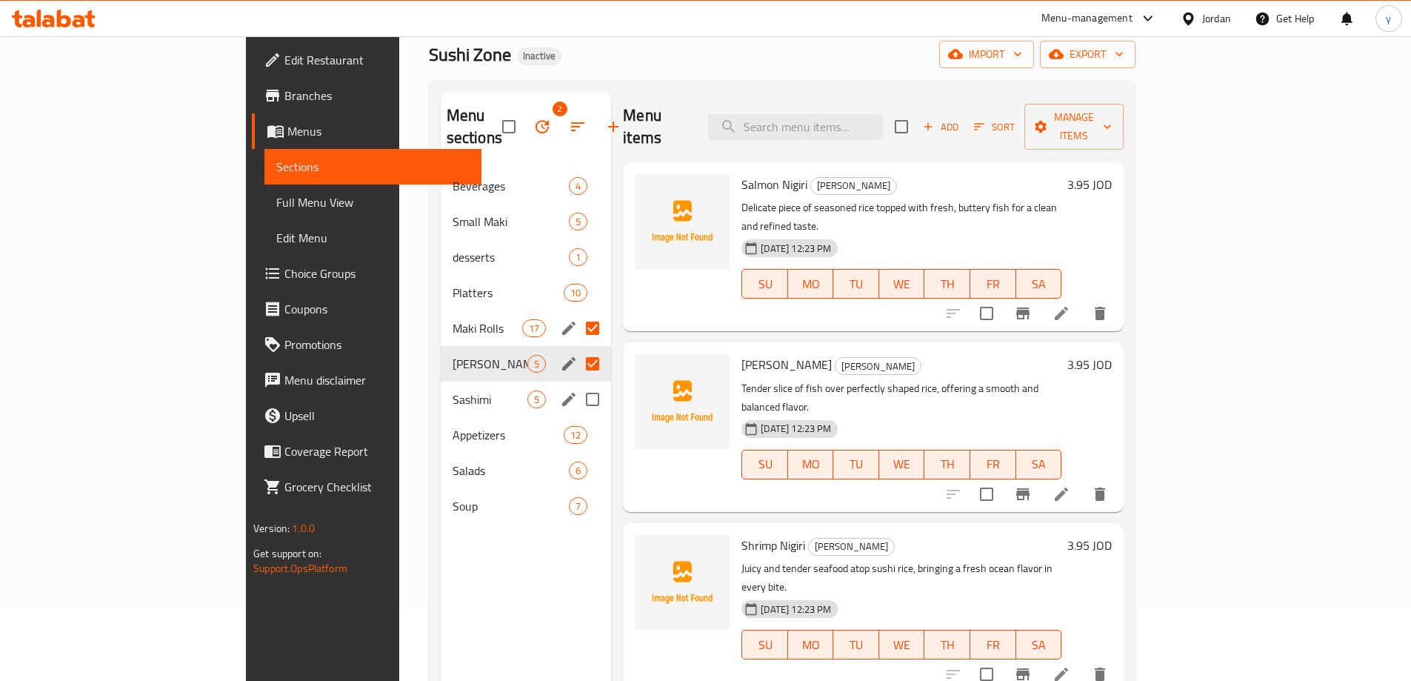
click at [577, 384] on input "Menu sections" at bounding box center [592, 399] width 31 height 31
checkbox input "true"
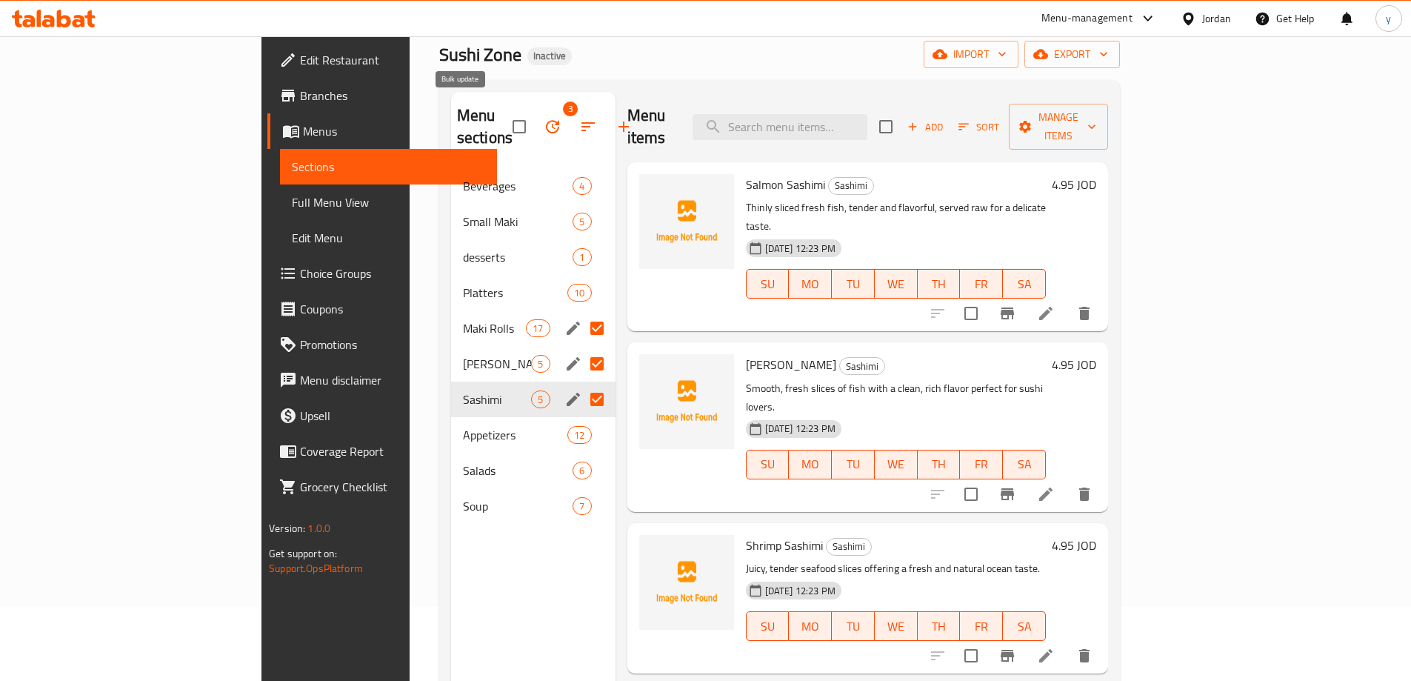
click at [544, 118] on icon "button" at bounding box center [553, 127] width 18 height 18
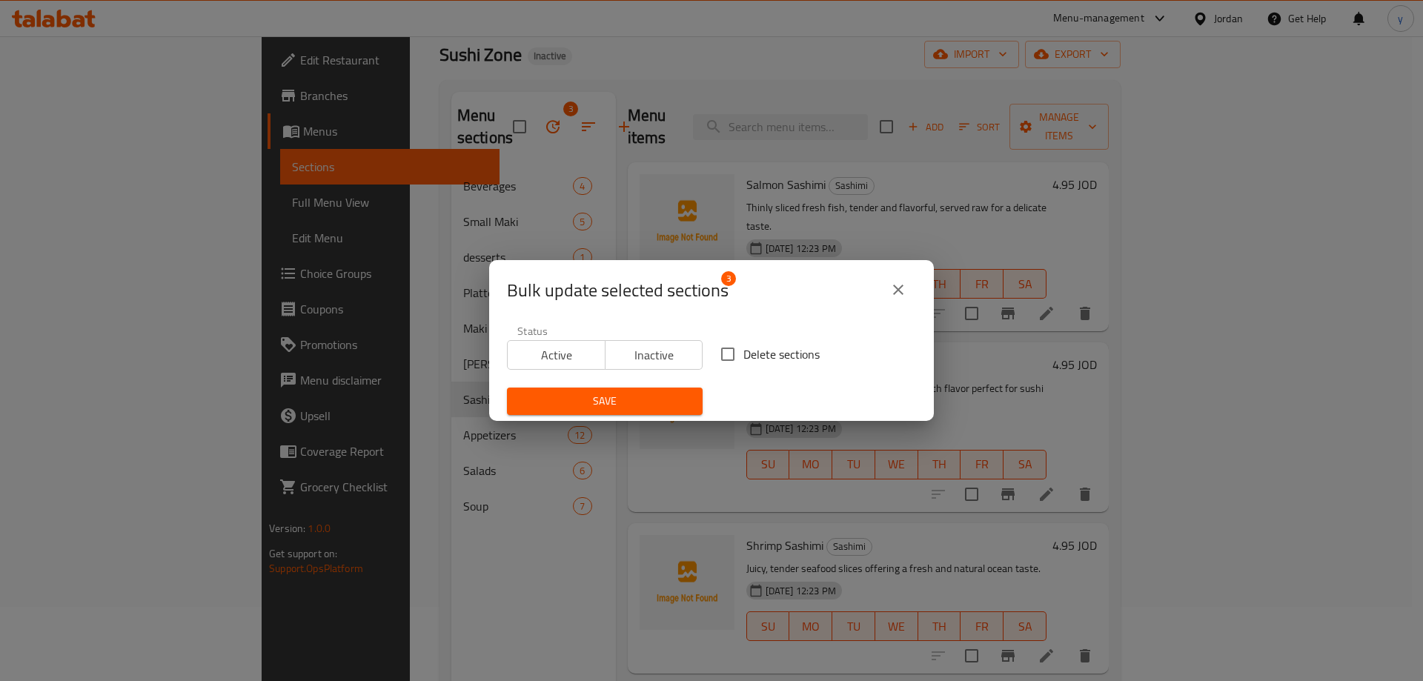
click at [743, 362] on span "Delete sections" at bounding box center [781, 354] width 76 height 18
click at [742, 362] on input "Delete sections" at bounding box center [727, 354] width 31 height 31
checkbox input "true"
click at [687, 399] on button "Save" at bounding box center [605, 400] width 196 height 27
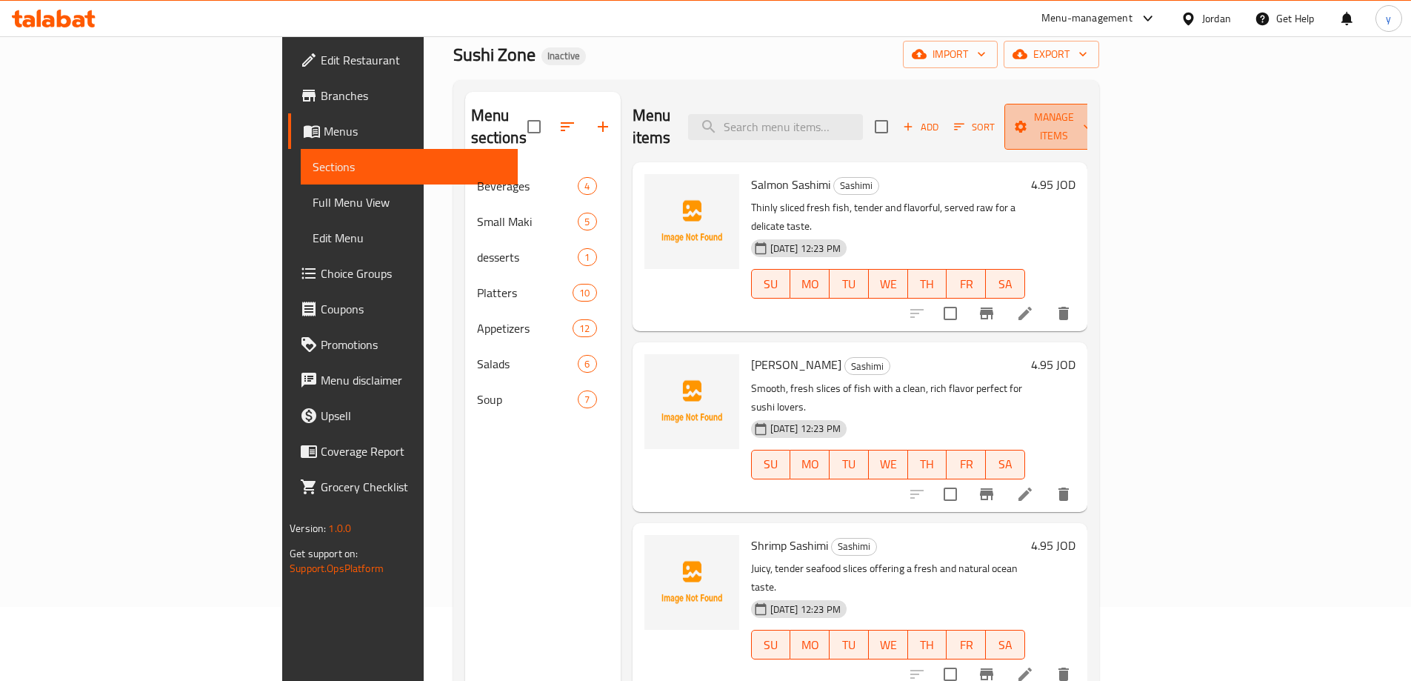
click at [1104, 105] on button "Manage items" at bounding box center [1054, 127] width 99 height 46
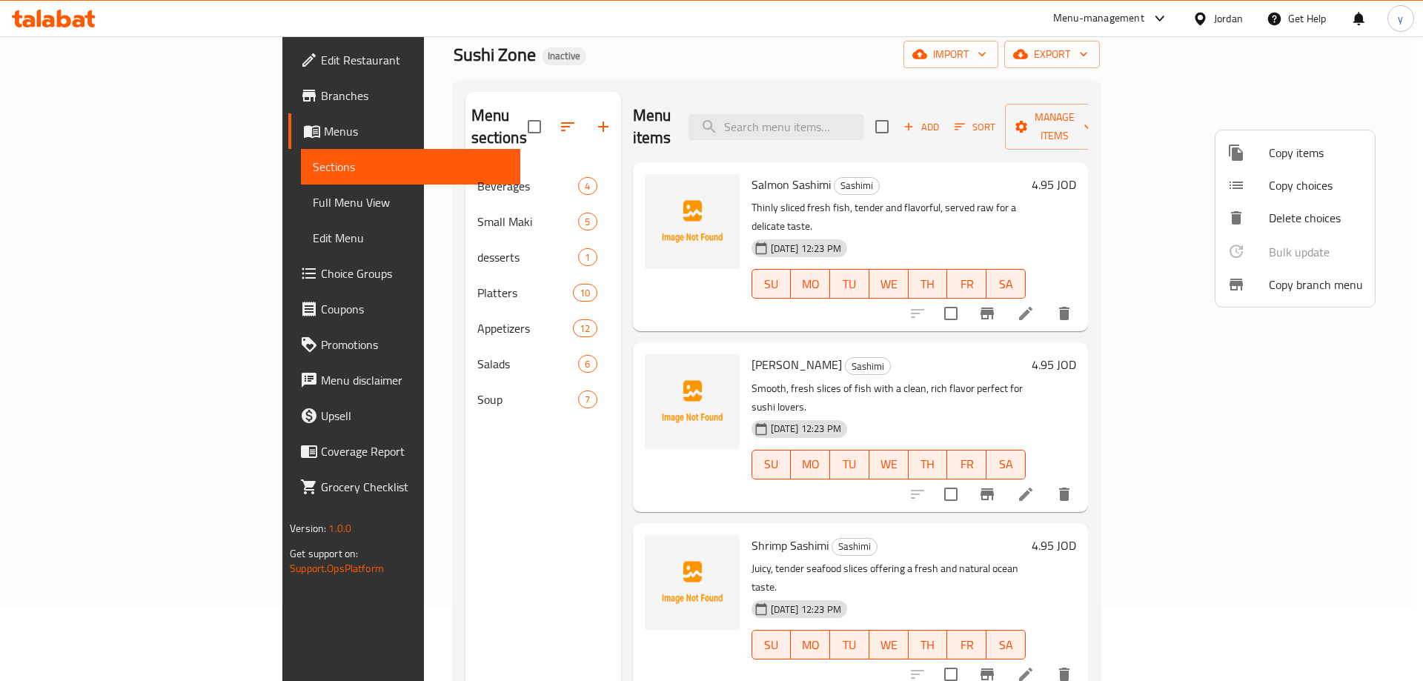
drag, startPoint x: 1258, startPoint y: 93, endPoint x: 1233, endPoint y: 70, distance: 34.1
click at [1257, 92] on div at bounding box center [711, 340] width 1423 height 681
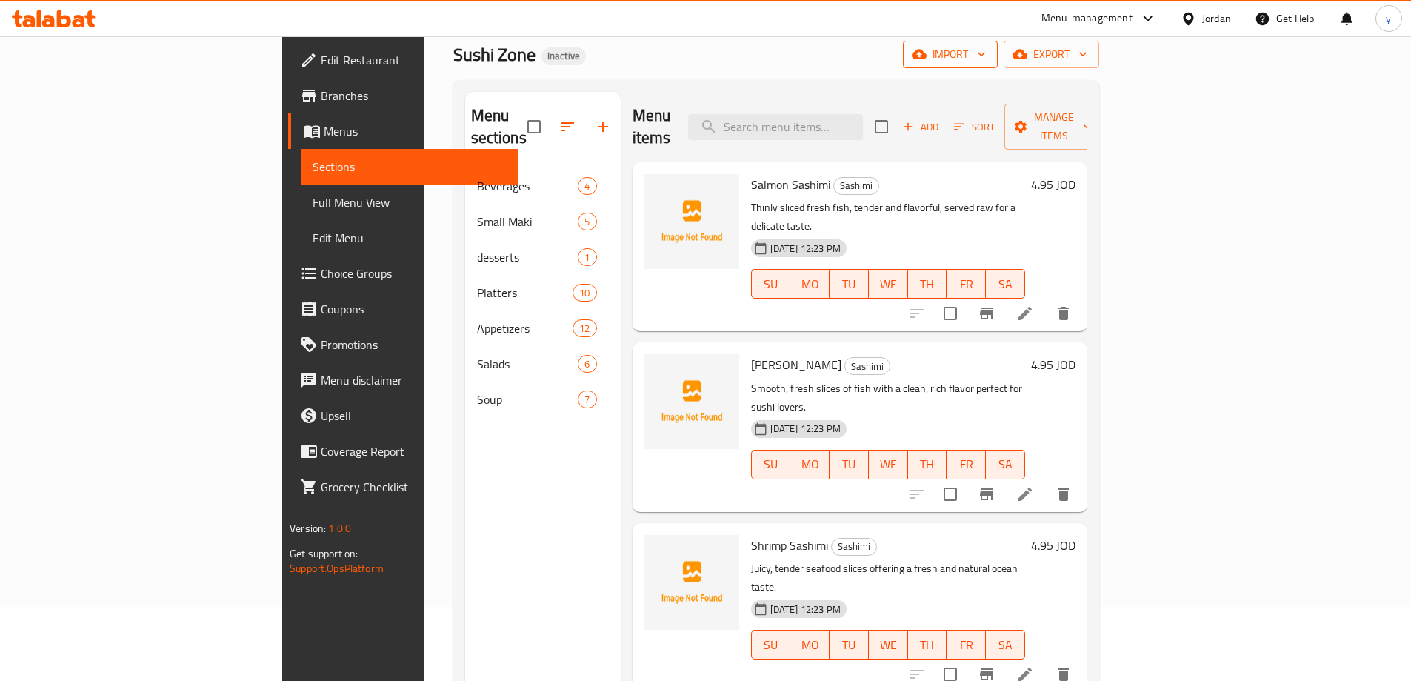
click at [986, 63] on span "import" at bounding box center [950, 54] width 71 height 19
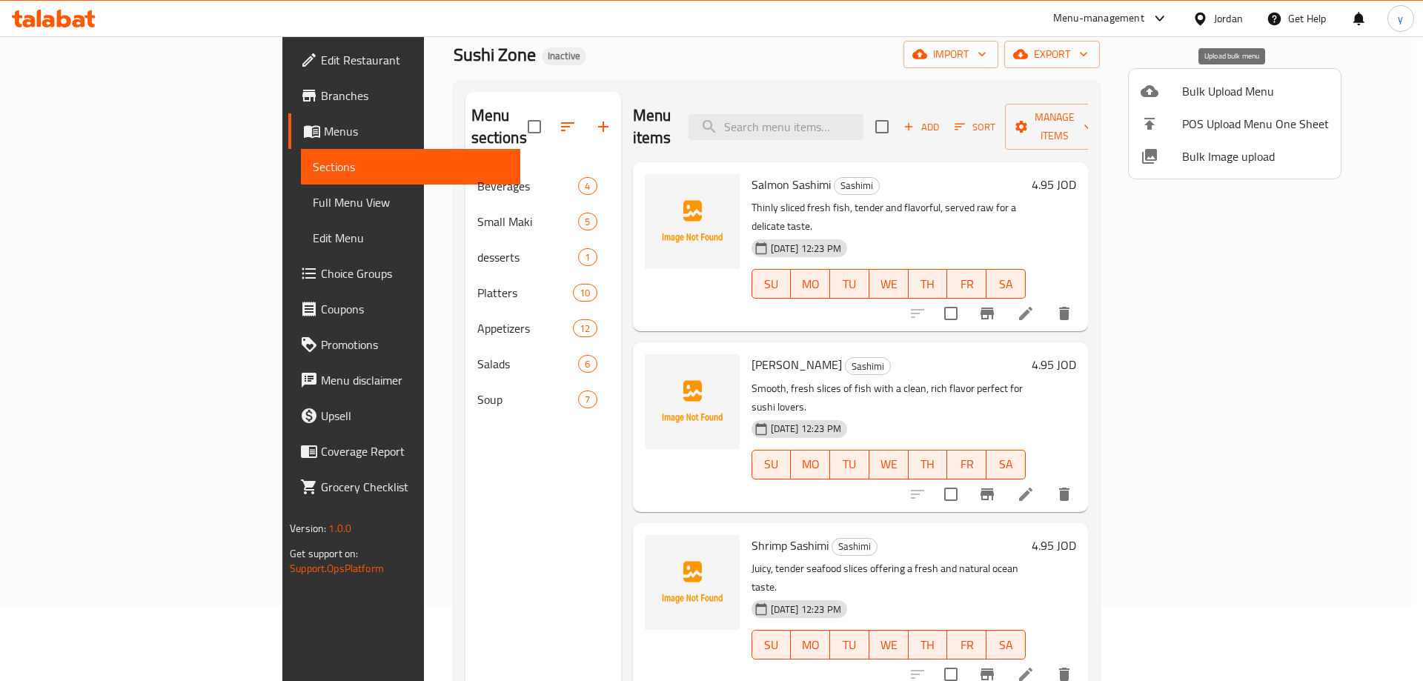
click at [1251, 100] on span "Bulk Upload Menu" at bounding box center [1255, 91] width 147 height 18
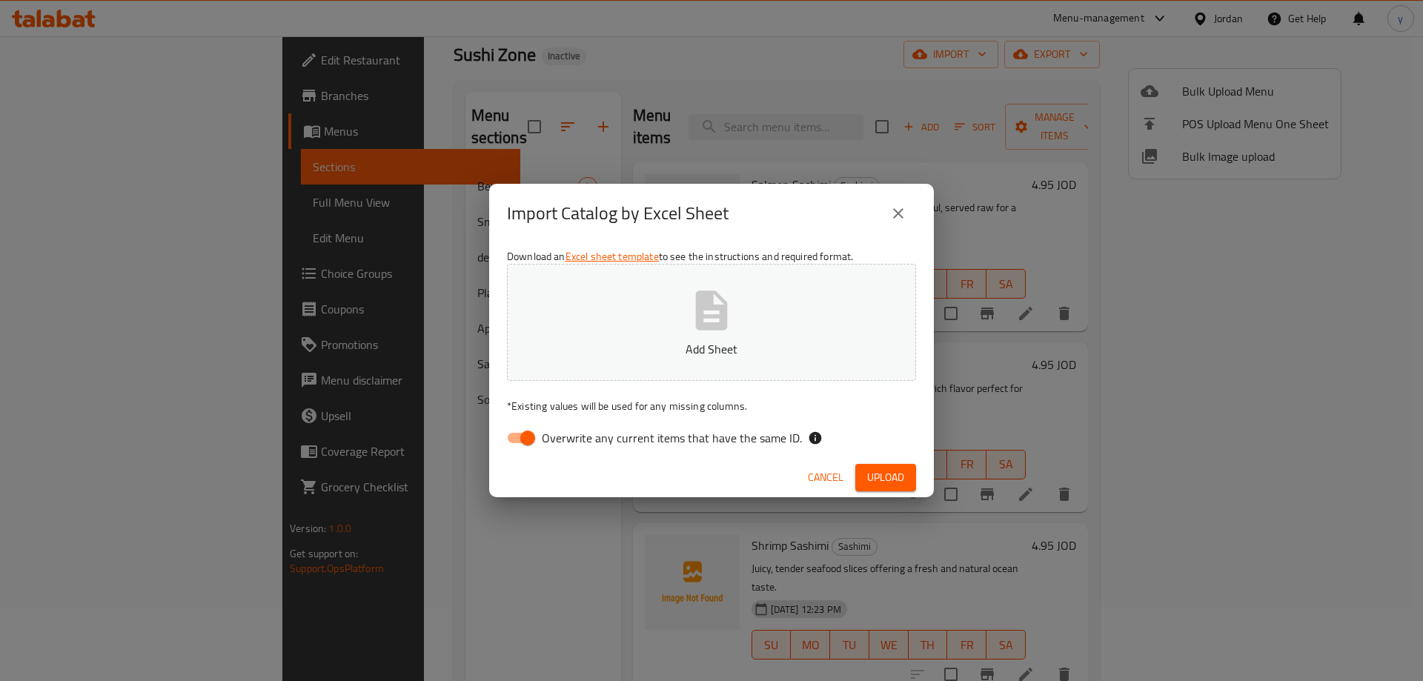
click at [663, 434] on span "Overwrite any current items that have the same ID." at bounding box center [672, 438] width 260 height 18
click at [570, 434] on input "Overwrite any current items that have the same ID." at bounding box center [527, 438] width 84 height 28
checkbox input "false"
click at [862, 472] on button "Upload" at bounding box center [885, 477] width 61 height 27
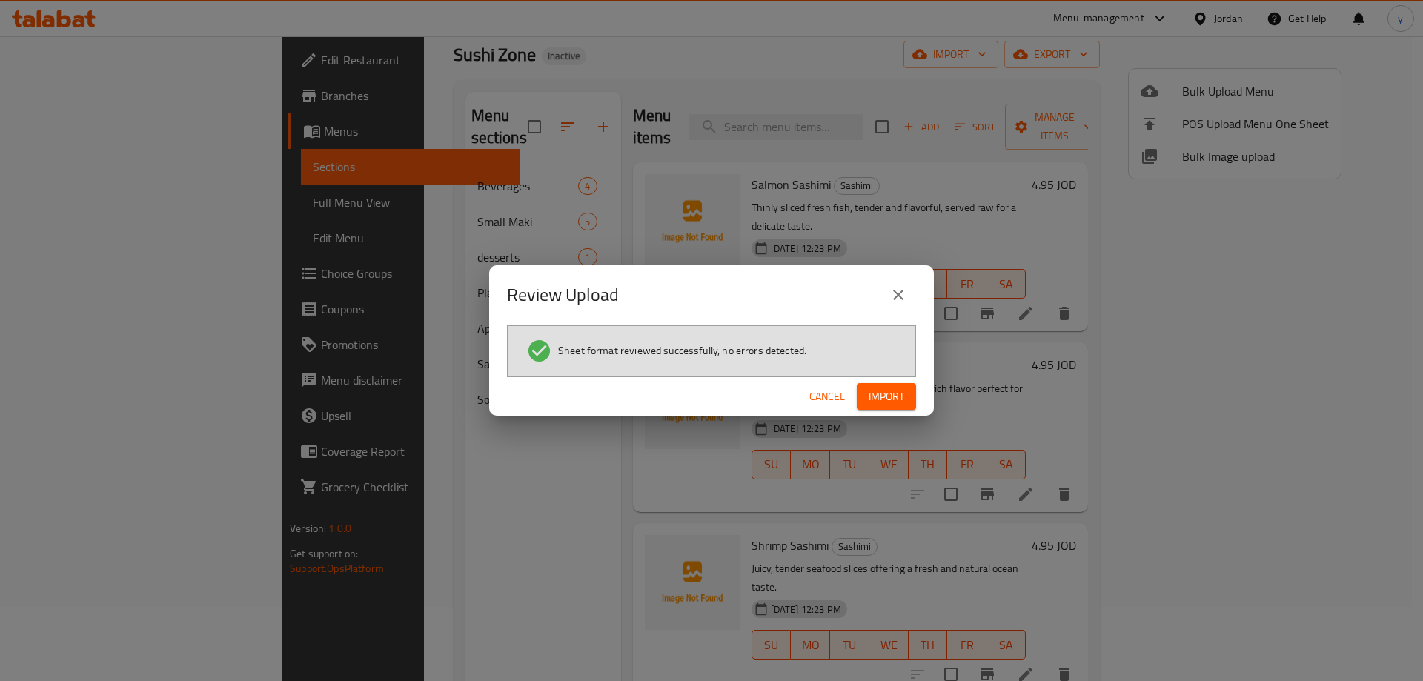
click at [882, 387] on span "Import" at bounding box center [886, 396] width 36 height 19
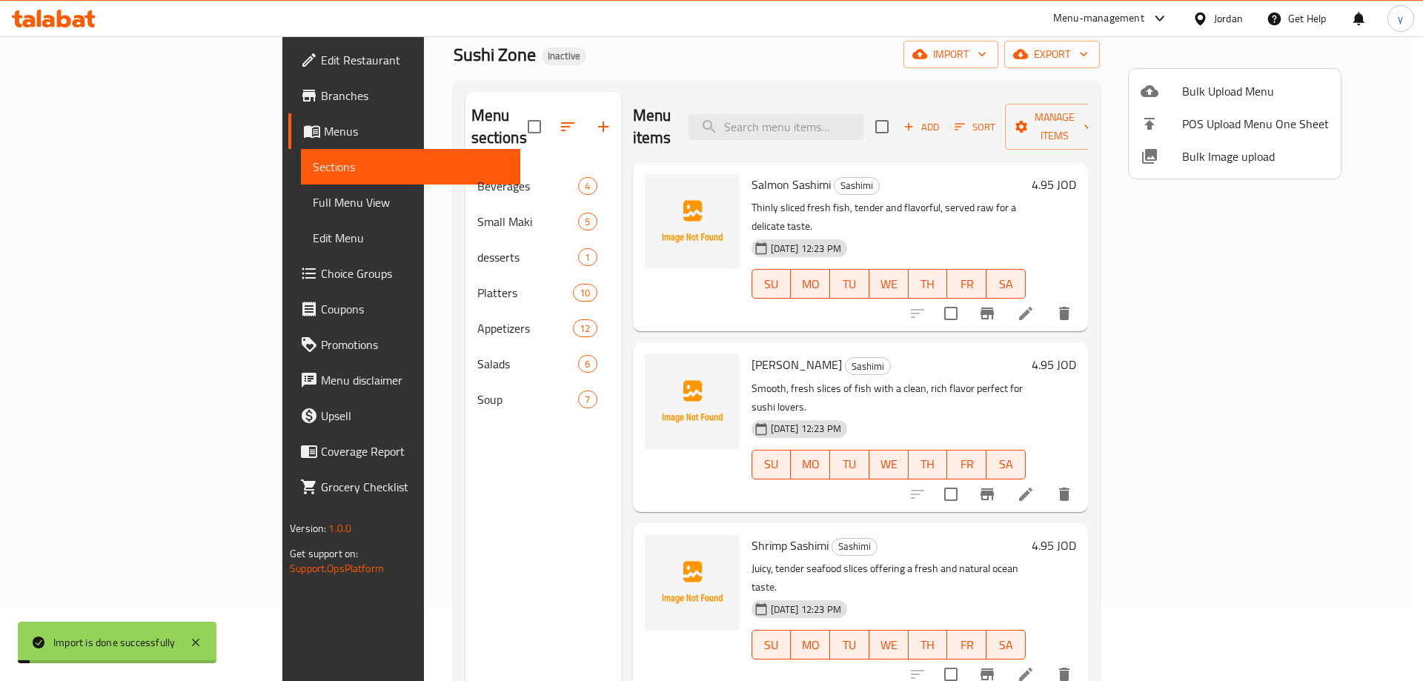
click at [76, 201] on div at bounding box center [711, 340] width 1423 height 681
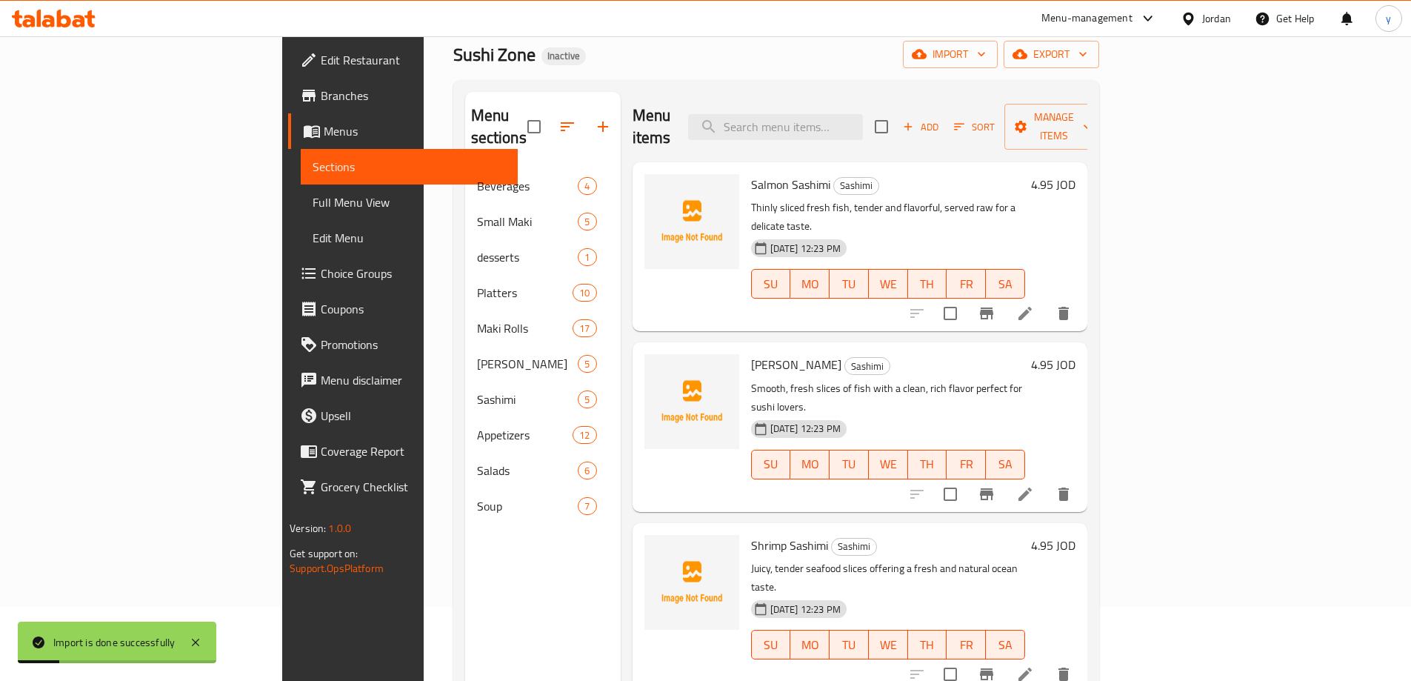
click at [301, 213] on link "Full Menu View" at bounding box center [409, 202] width 217 height 36
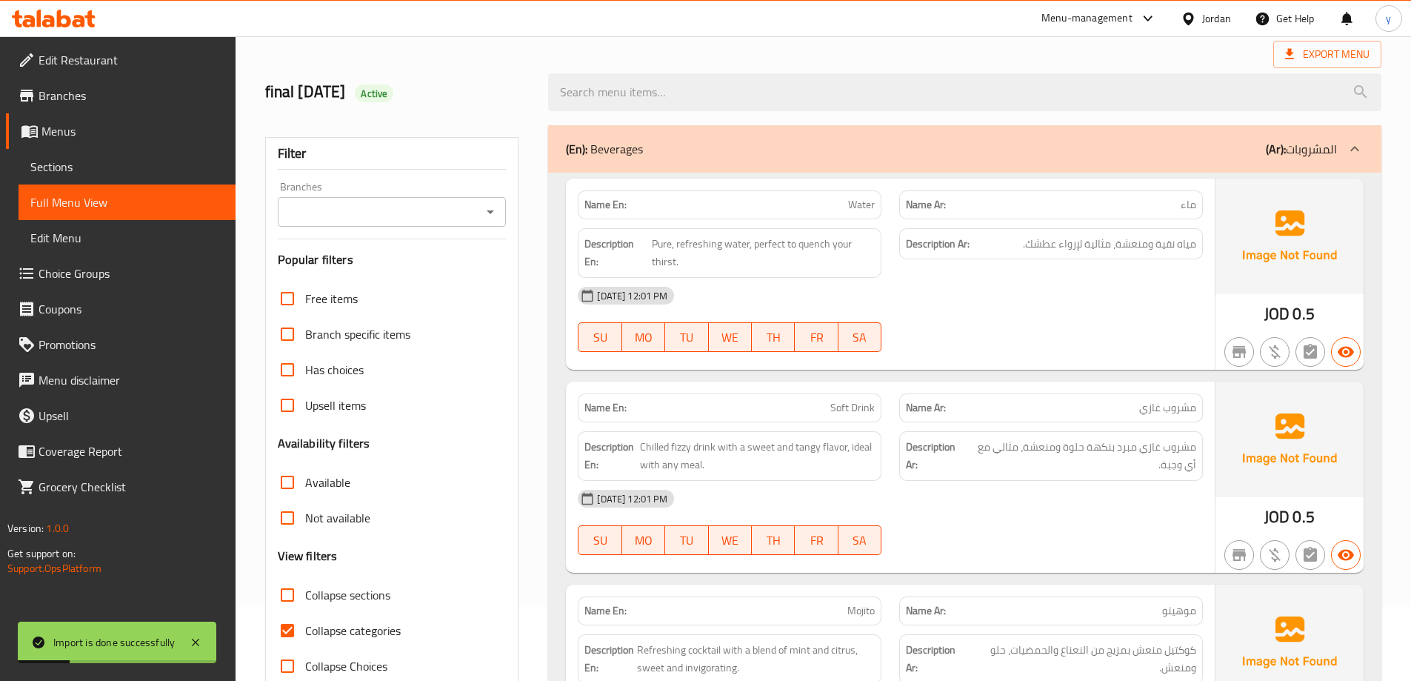
scroll to position [296, 0]
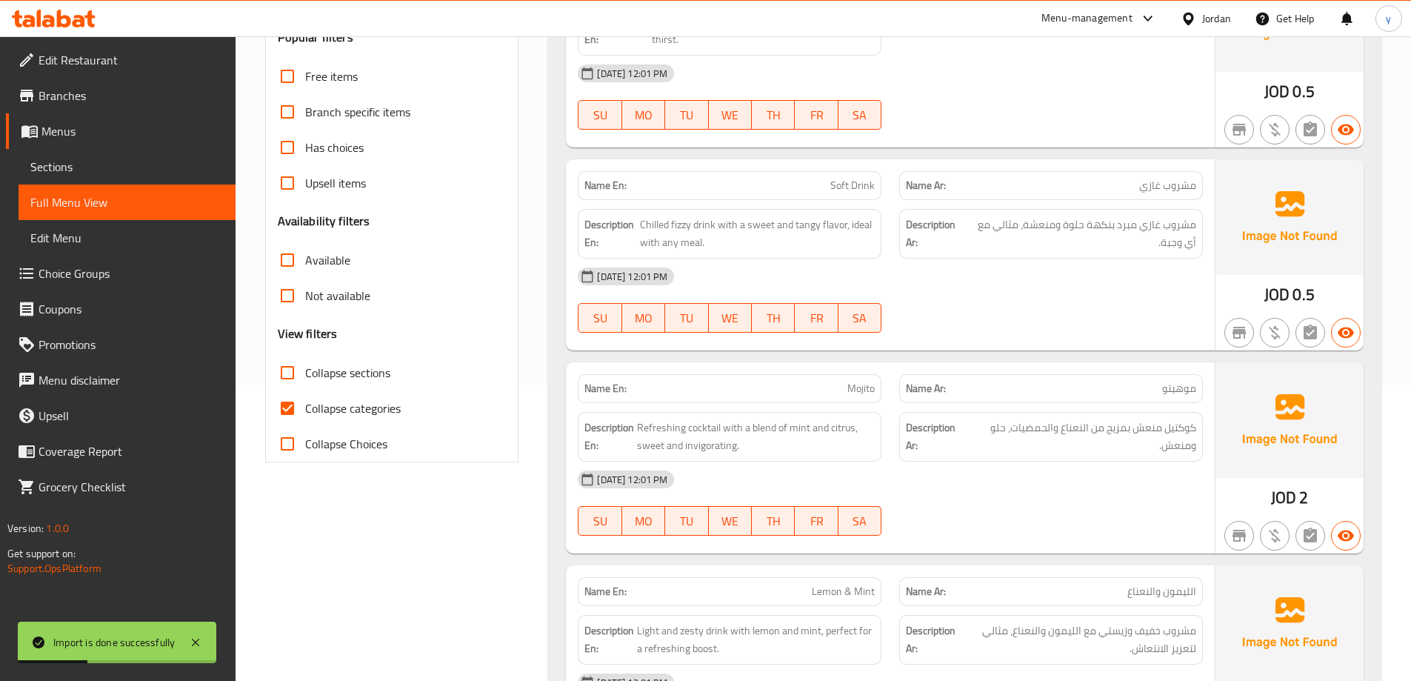
click at [365, 406] on span "Collapse categories" at bounding box center [353, 408] width 96 height 18
click at [305, 406] on input "Collapse categories" at bounding box center [288, 408] width 36 height 36
checkbox input "false"
click at [351, 368] on span "Collapse sections" at bounding box center [347, 373] width 85 height 18
click at [305, 368] on input "Collapse sections" at bounding box center [288, 373] width 36 height 36
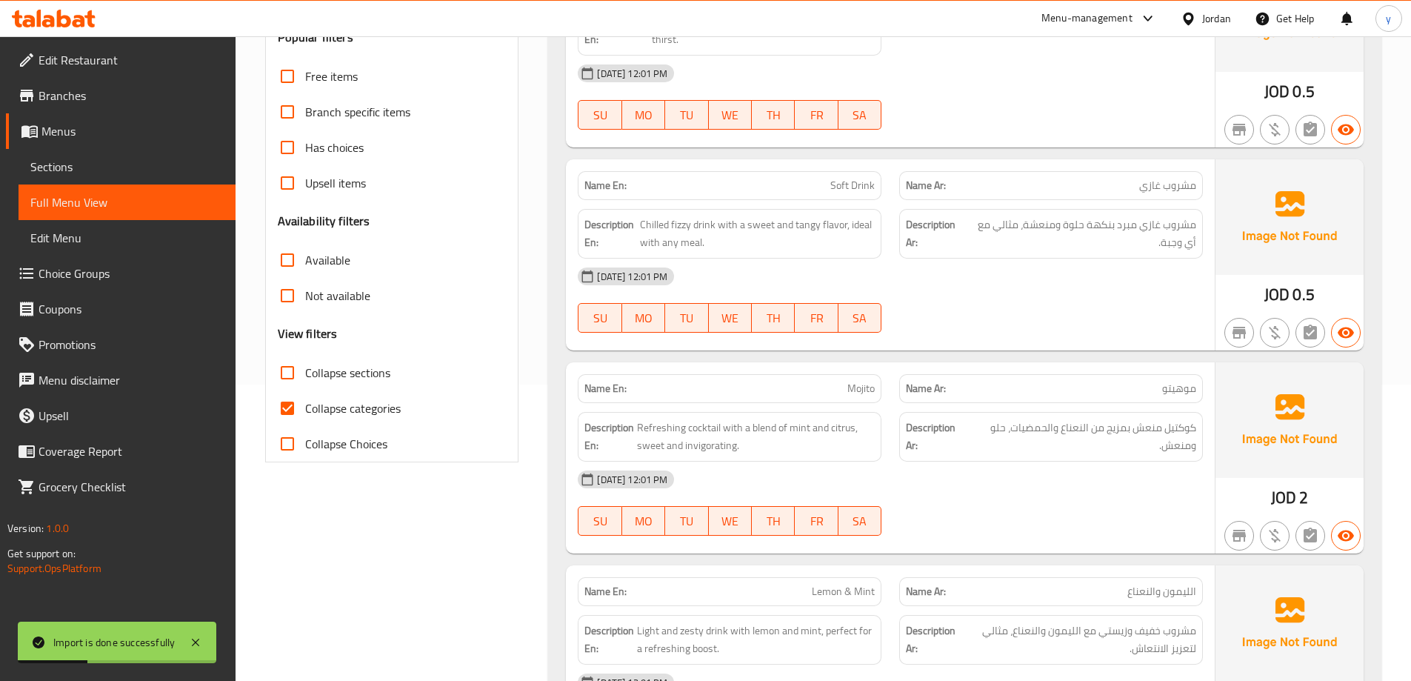
checkbox input "true"
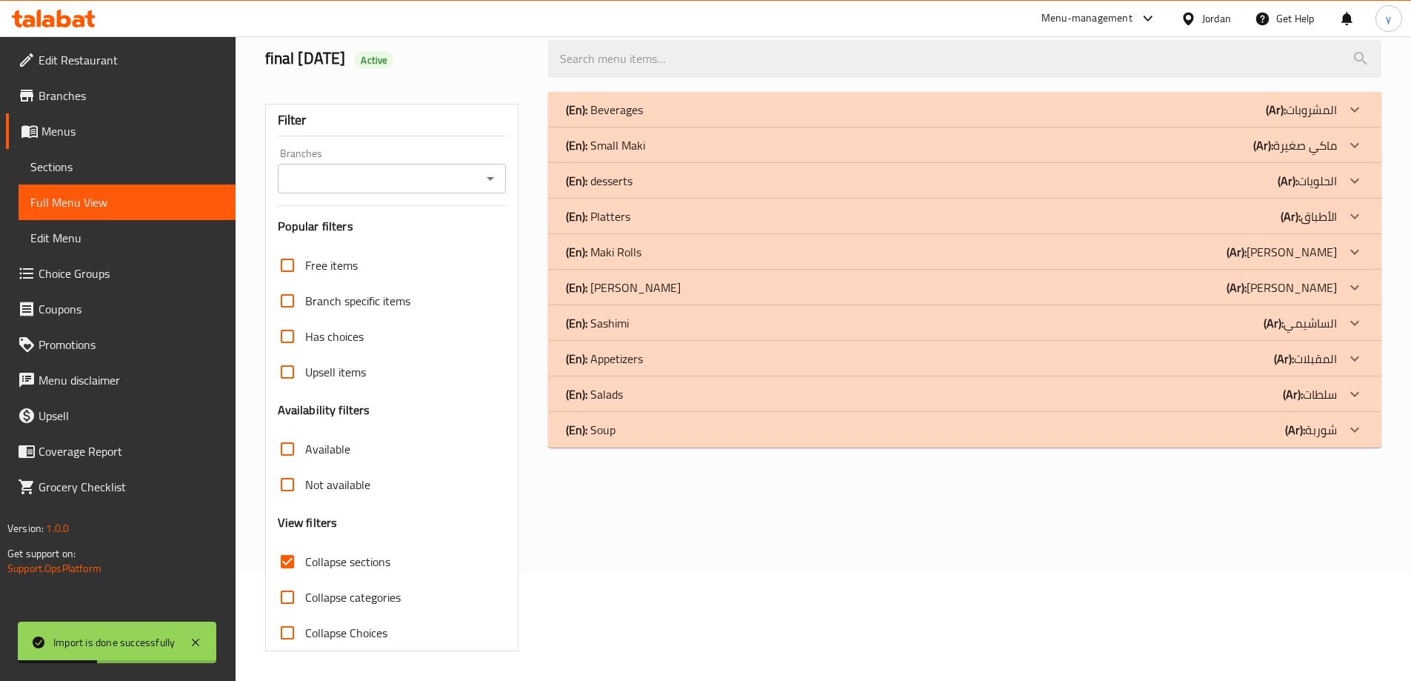
scroll to position [107, 0]
click at [706, 333] on div "(En): Sashimi (Ar): الساشيمي" at bounding box center [965, 323] width 834 height 36
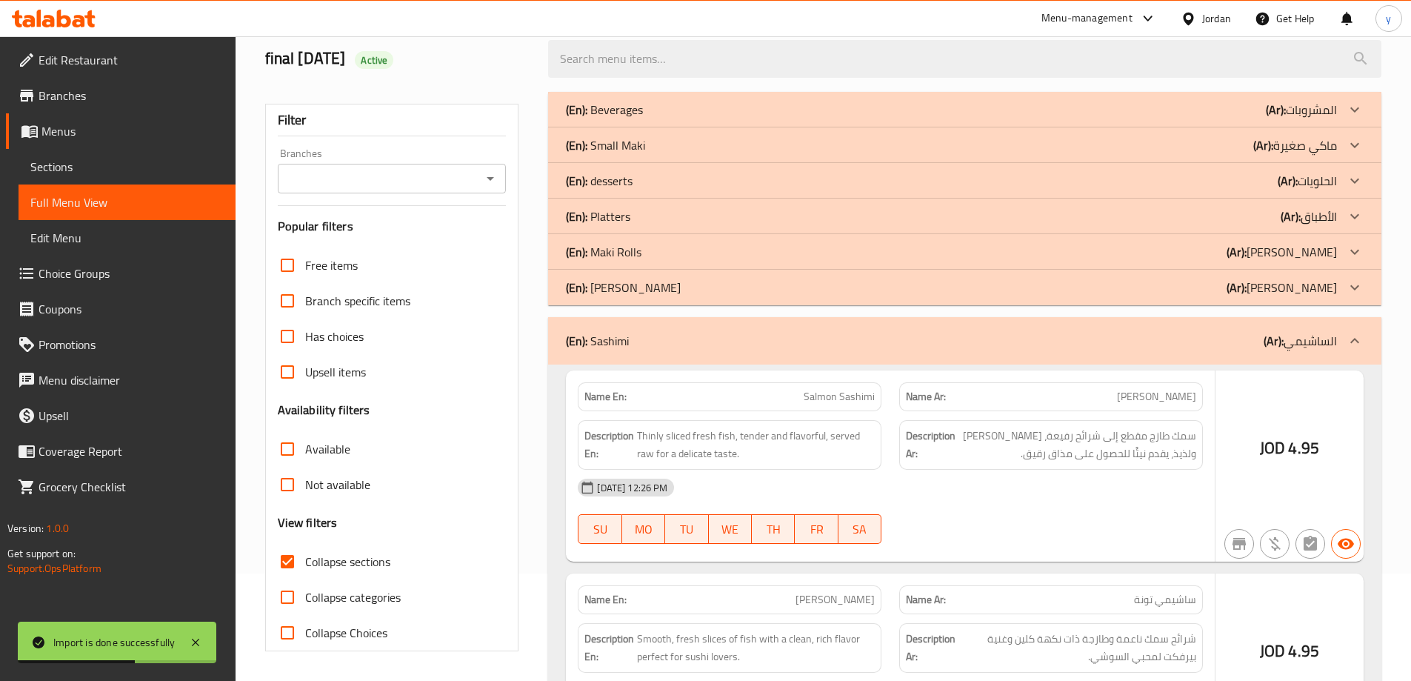
click at [705, 285] on div "(En): [PERSON_NAME] (Ar): [PERSON_NAME]" at bounding box center [951, 288] width 771 height 18
click at [705, 253] on div "(En): Maki Rolls (Ar): [PERSON_NAME]" at bounding box center [951, 252] width 771 height 18
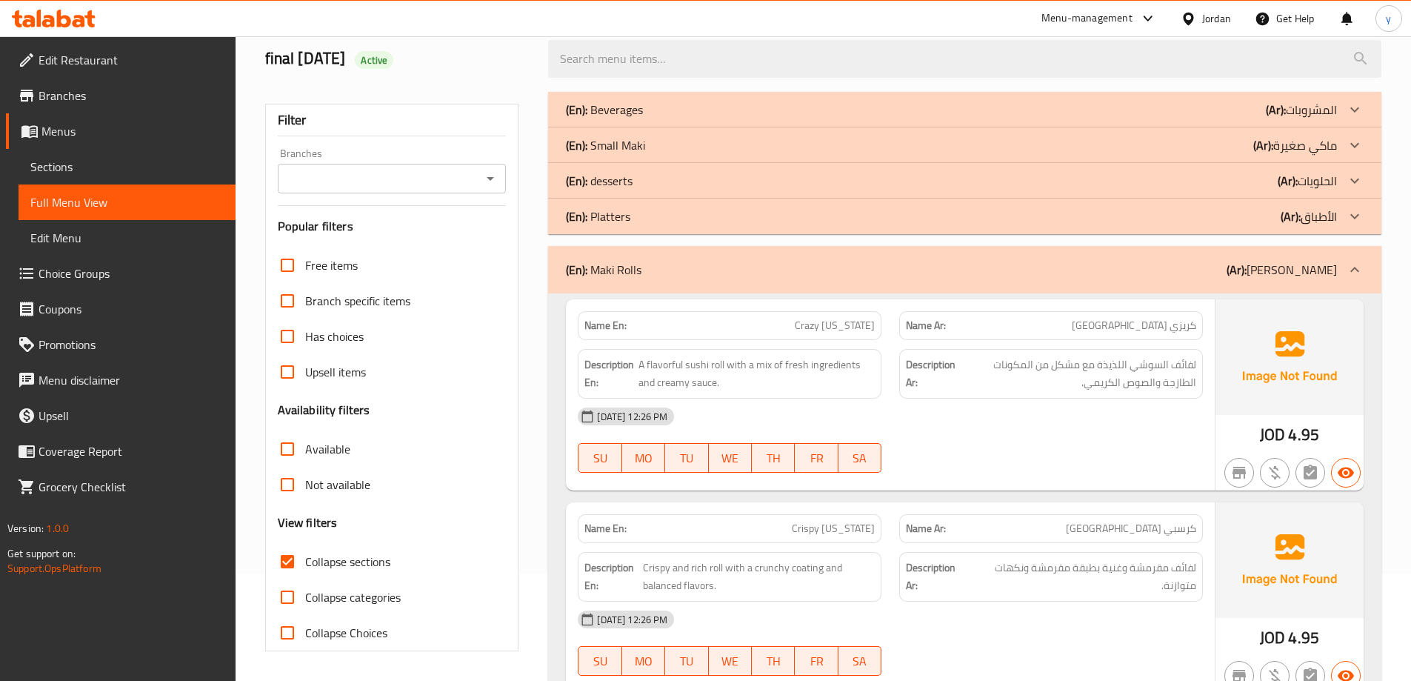
click at [316, 366] on span "Upsell items" at bounding box center [335, 372] width 61 height 18
click at [305, 366] on input "Upsell items" at bounding box center [288, 372] width 36 height 36
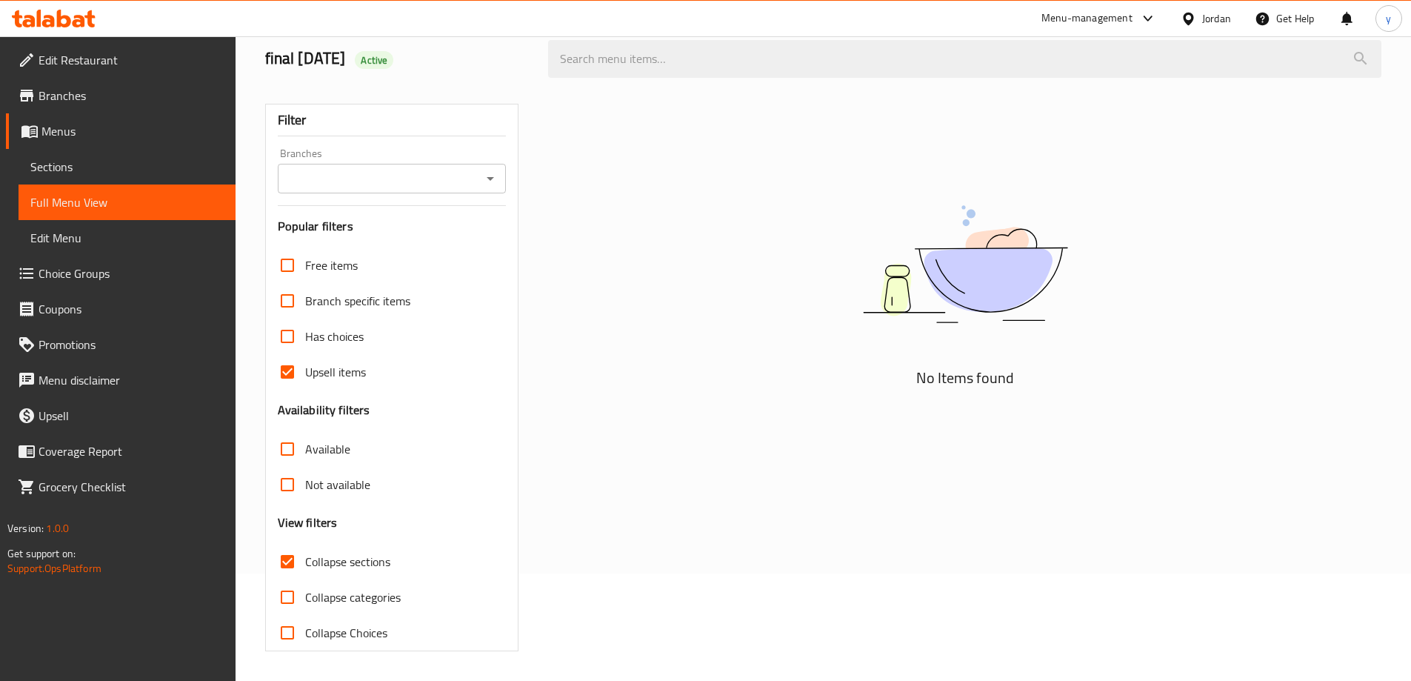
click at [281, 366] on input "Upsell items" at bounding box center [288, 372] width 36 height 36
checkbox input "false"
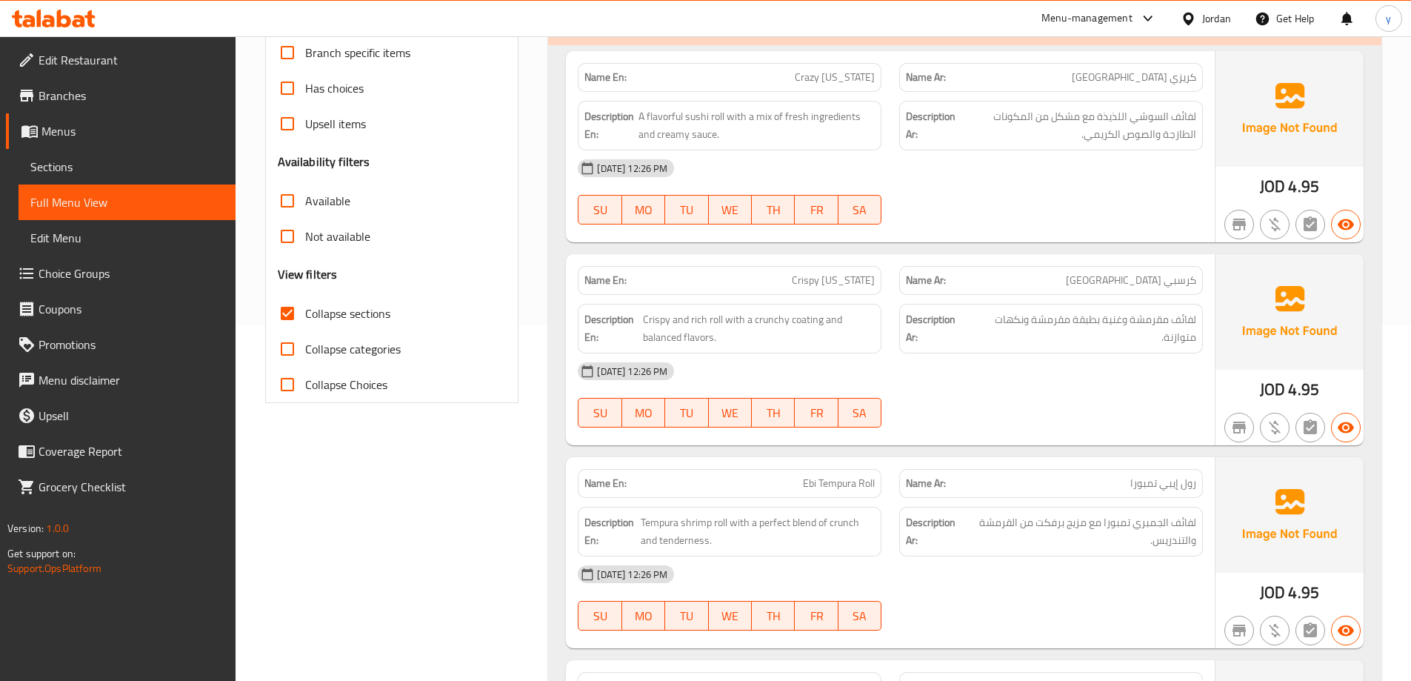
scroll to position [256, 0]
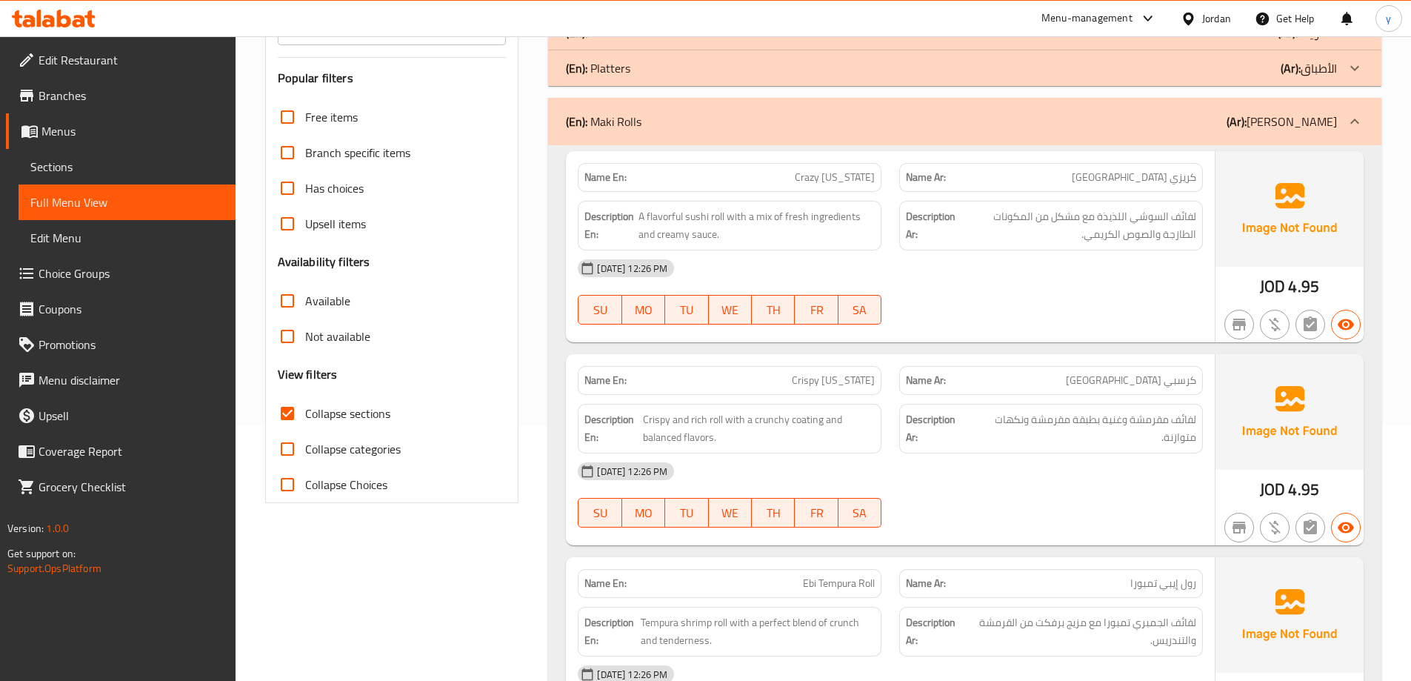
click at [808, 177] on span "Crazy [US_STATE]" at bounding box center [835, 178] width 80 height 16
copy span "Crazy [US_STATE]"
click at [147, 156] on link "Sections" at bounding box center [127, 167] width 217 height 36
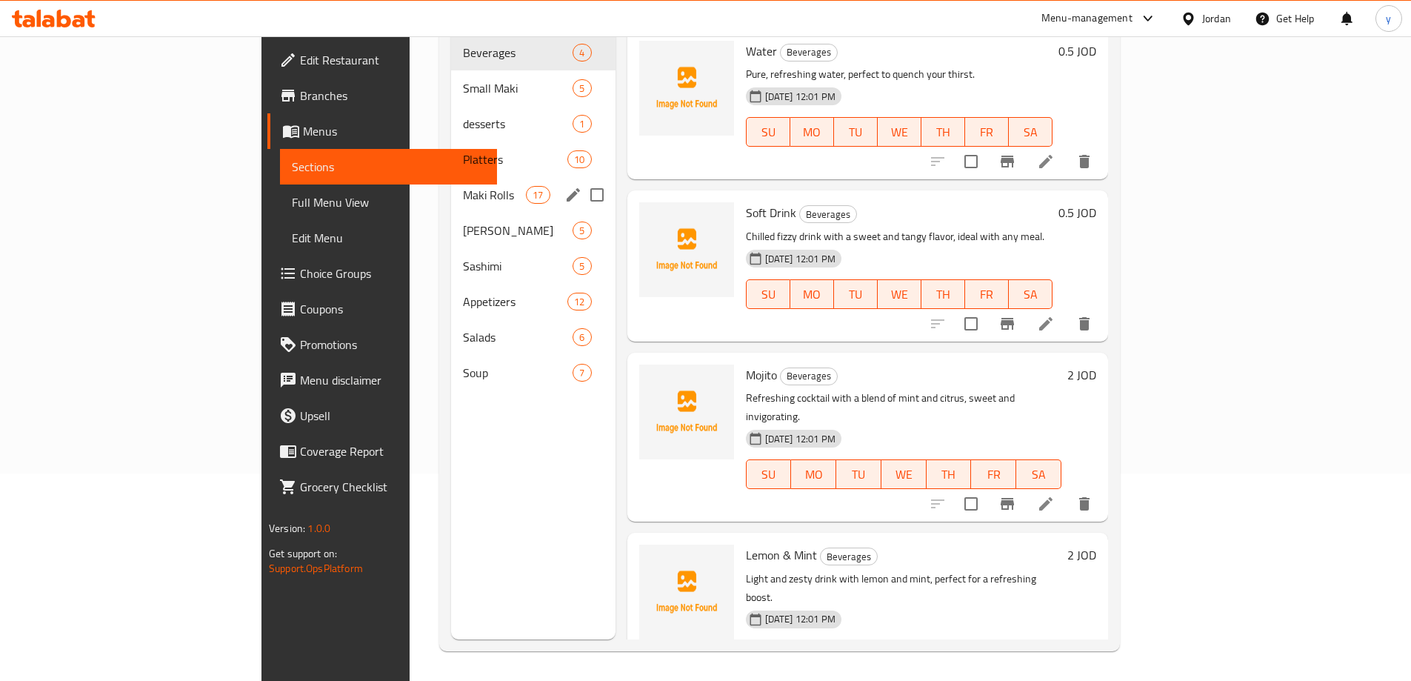
scroll to position [207, 0]
click at [463, 186] on span "Maki Rolls" at bounding box center [494, 195] width 63 height 18
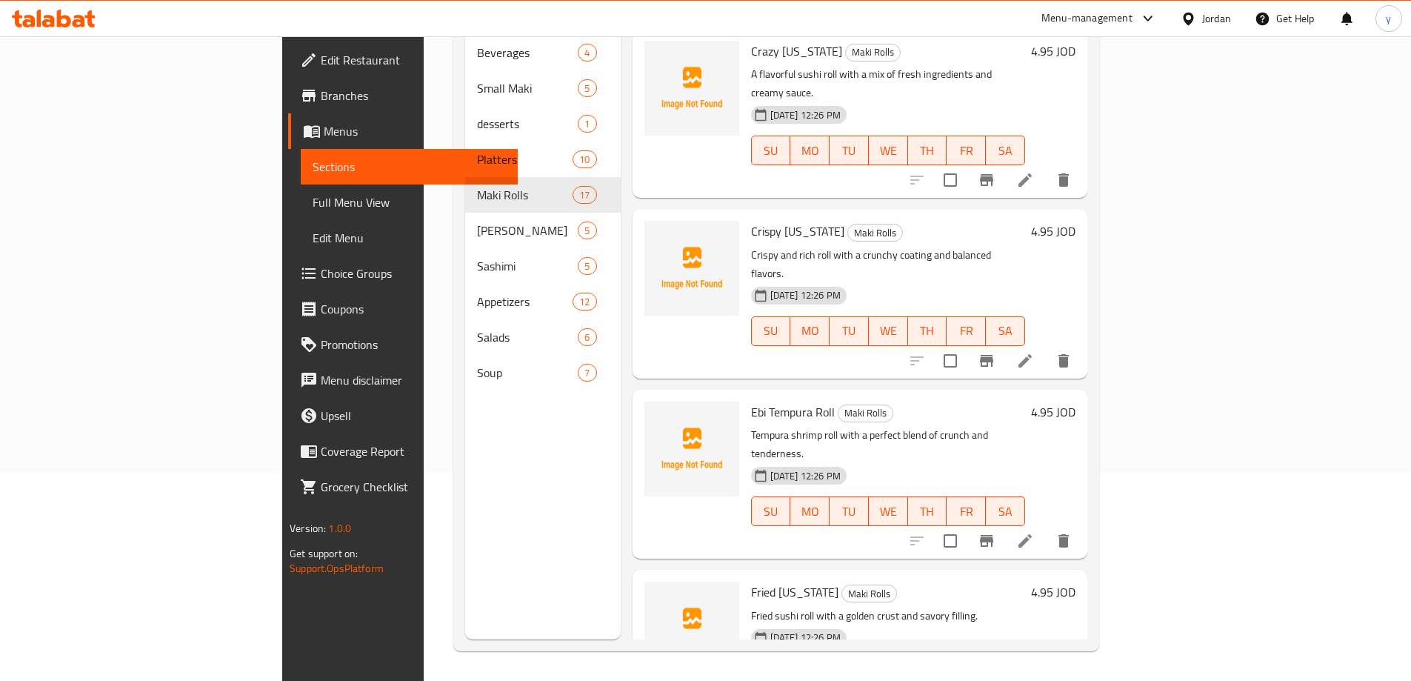
scroll to position [59, 0]
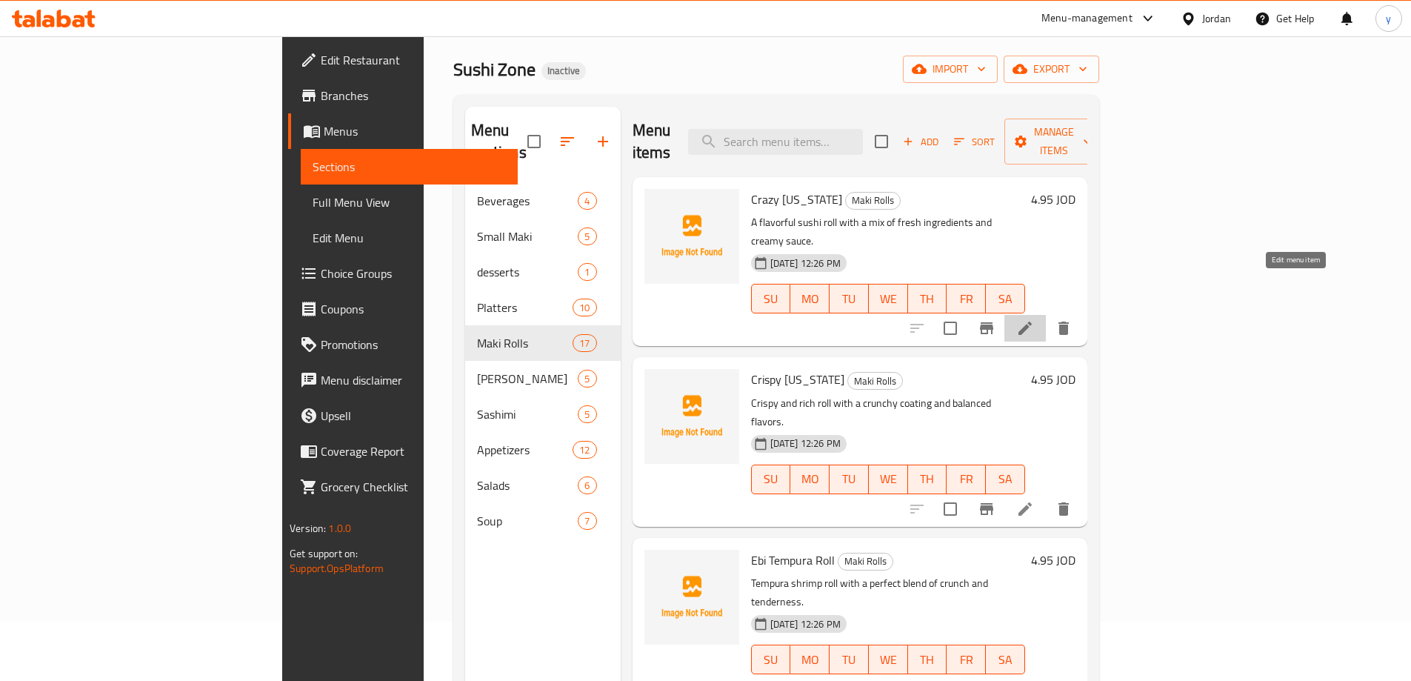
click at [1034, 319] on icon at bounding box center [1026, 328] width 18 height 18
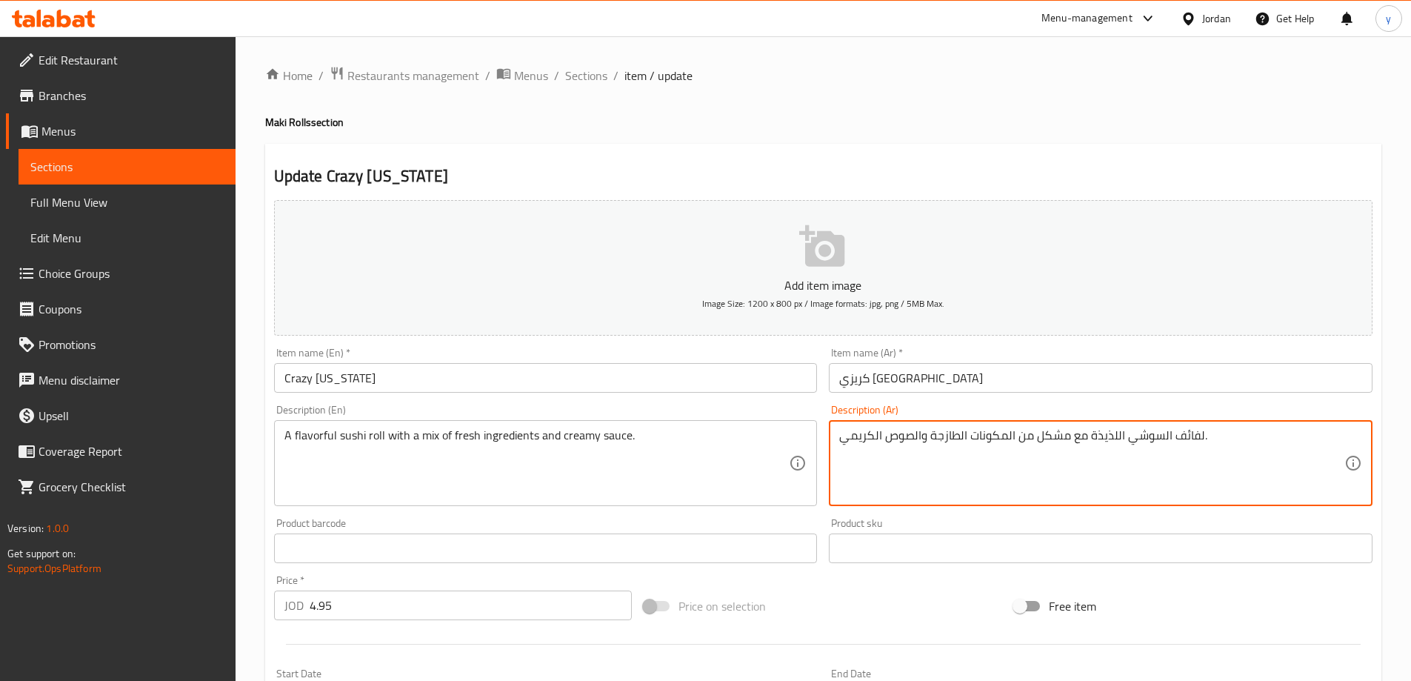
click at [1185, 435] on textarea "لفائف السوشي اللذيذة مع مشكل من المكونات الطازجة والصوص الكريمي." at bounding box center [1091, 463] width 505 height 70
type textarea "رول السوشي اللذيذة مع مشكل من المكونات الطازجة والصوص الكريمي."
click at [1200, 607] on div "Free item" at bounding box center [1193, 606] width 370 height 40
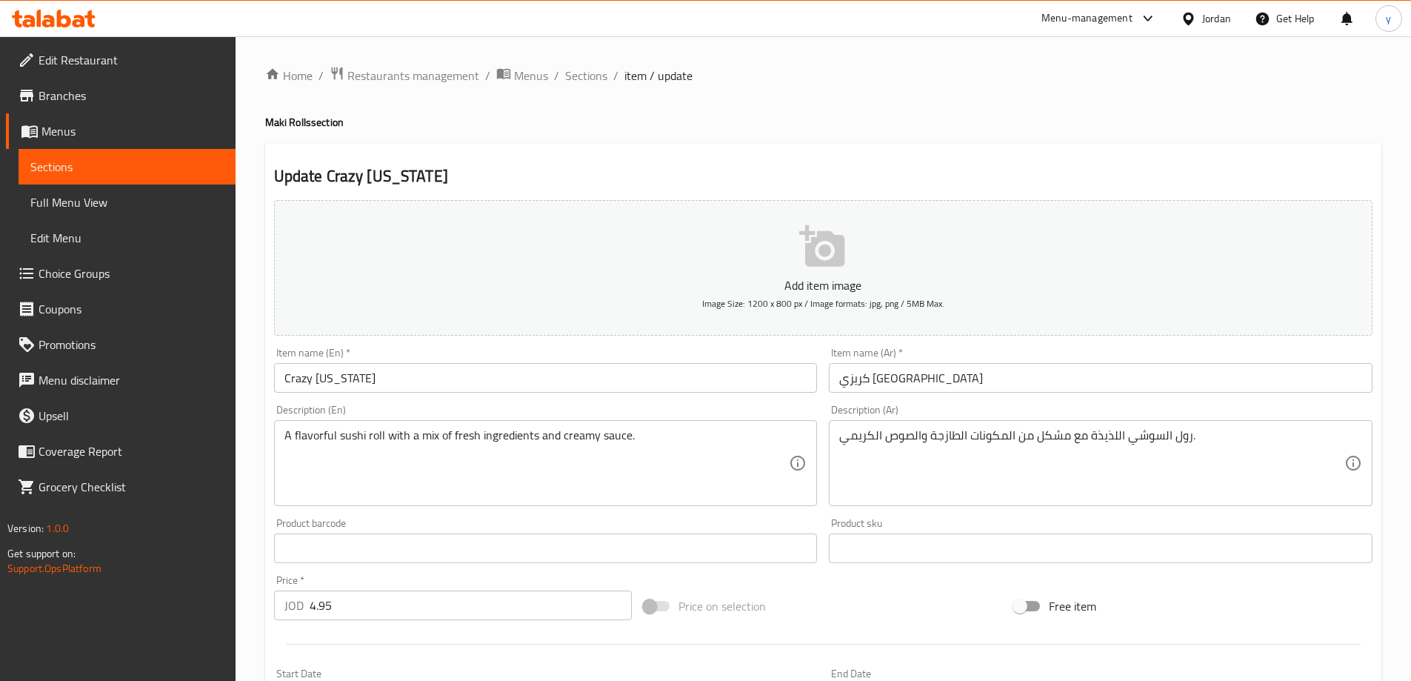
scroll to position [366, 0]
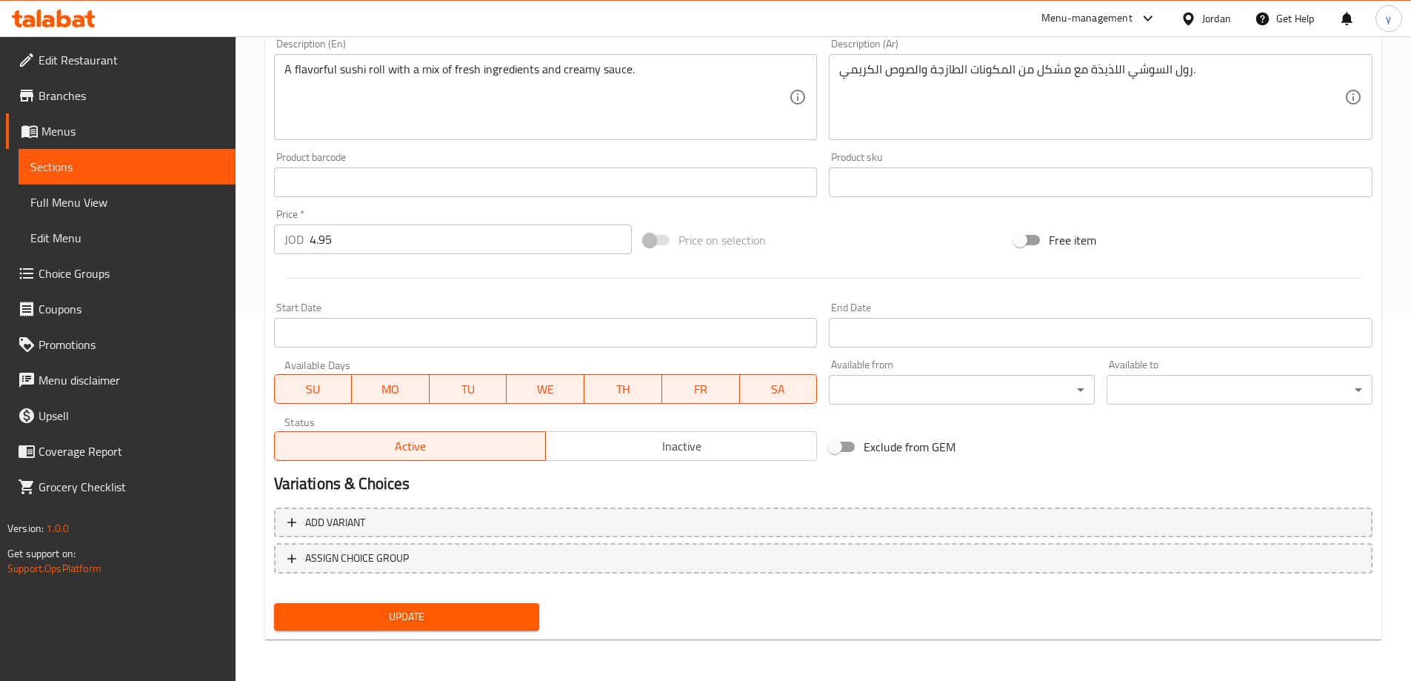
click at [493, 613] on span "Update" at bounding box center [407, 617] width 242 height 19
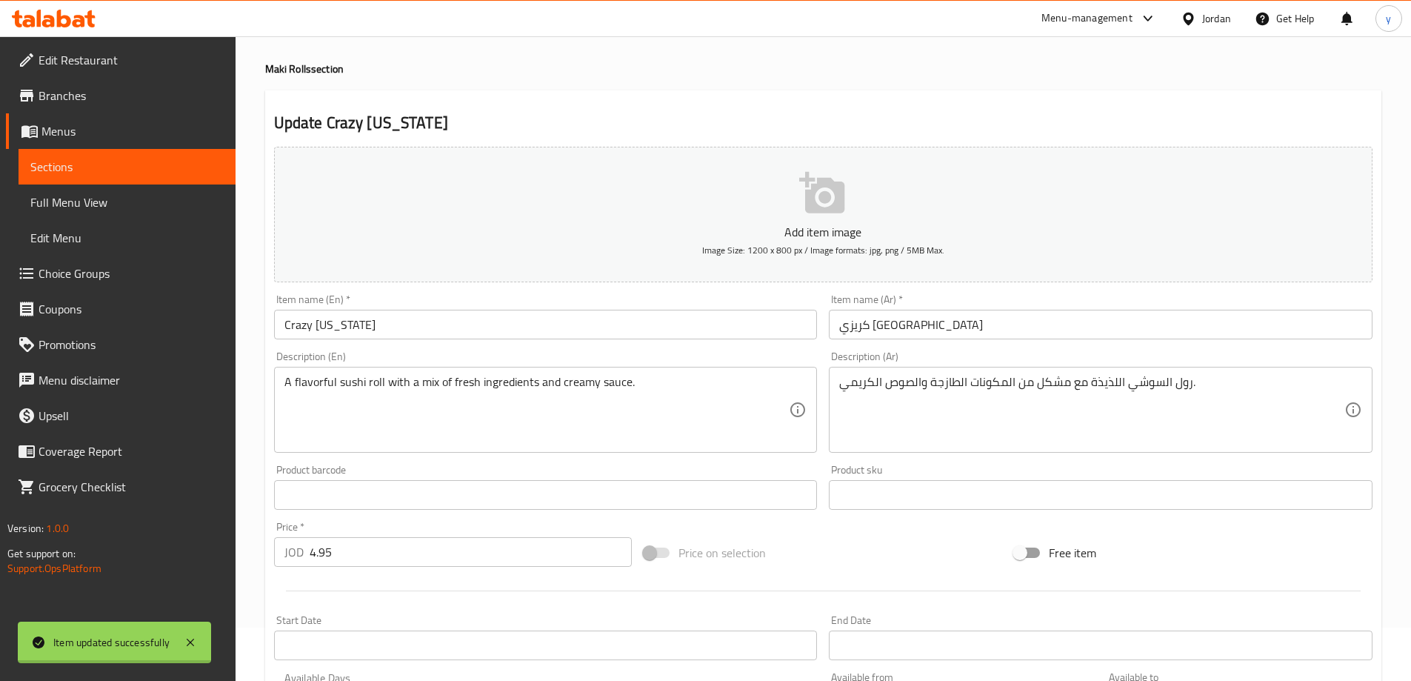
scroll to position [0, 0]
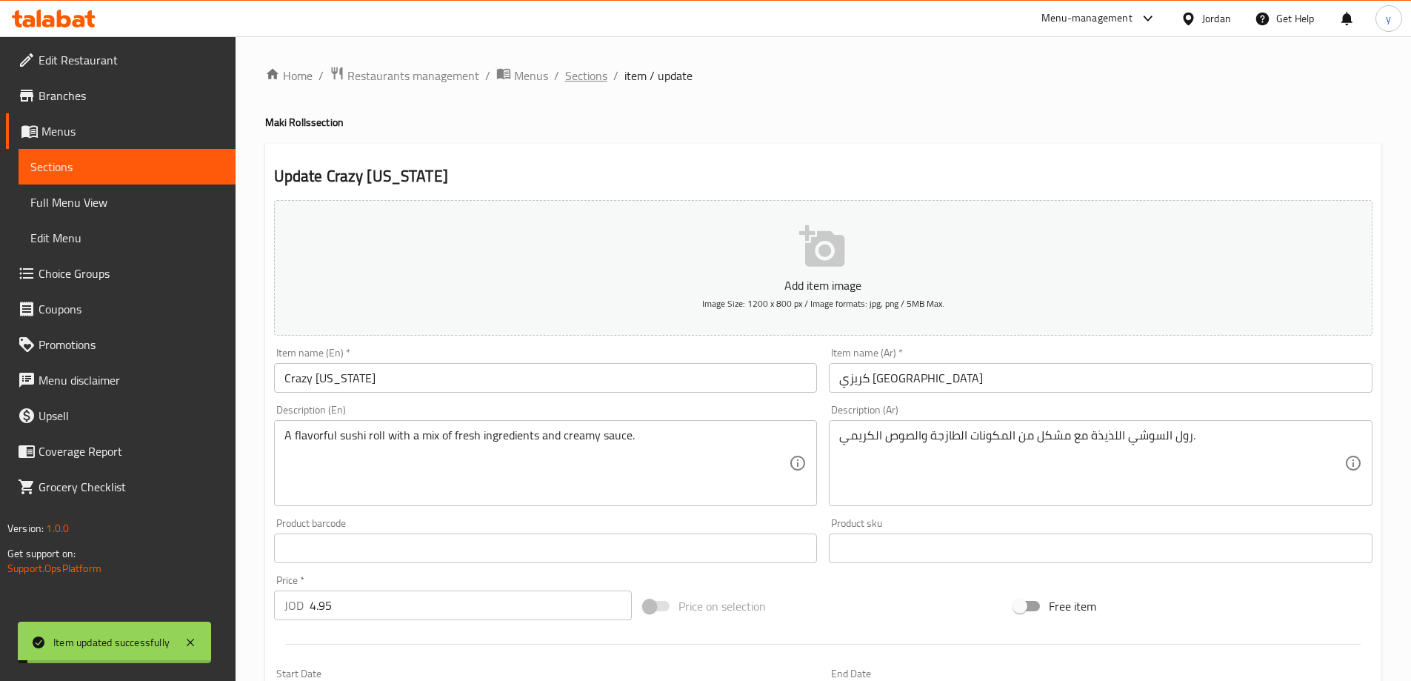
click at [582, 79] on span "Sections" at bounding box center [586, 76] width 42 height 18
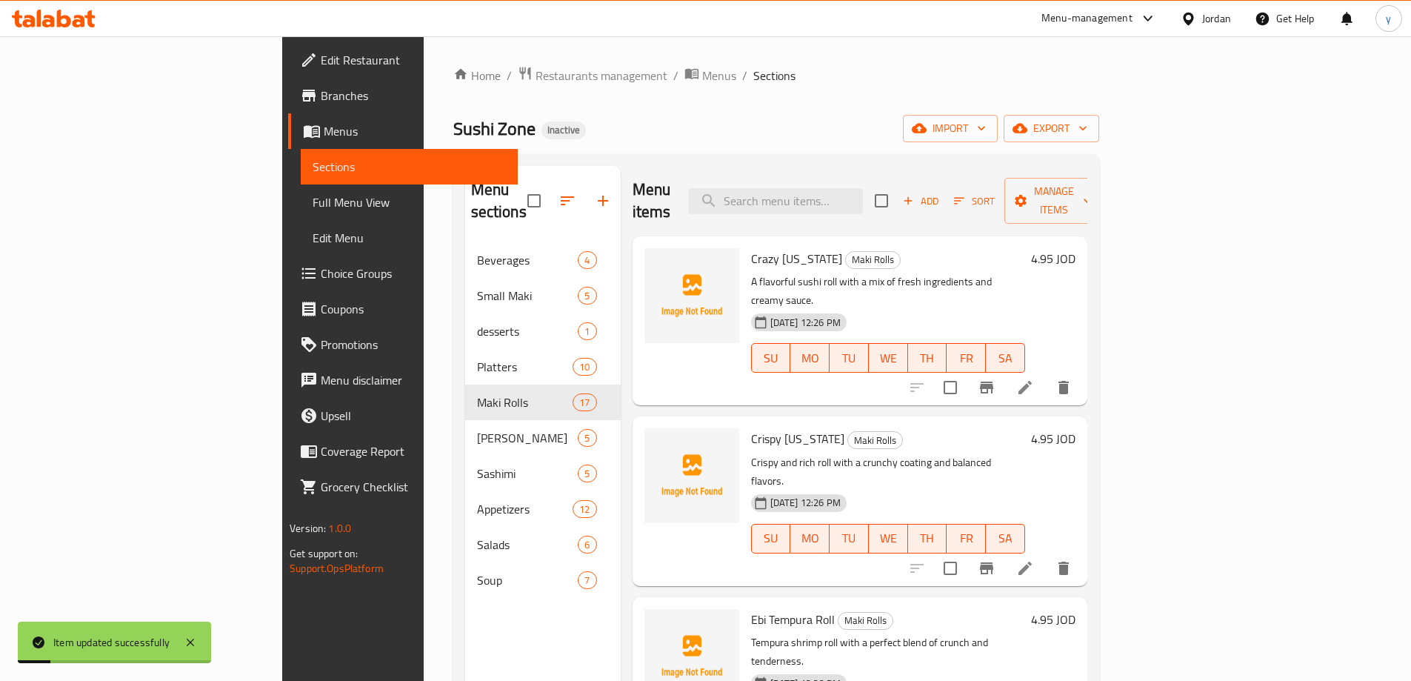
click at [1046, 555] on li at bounding box center [1025, 568] width 41 height 27
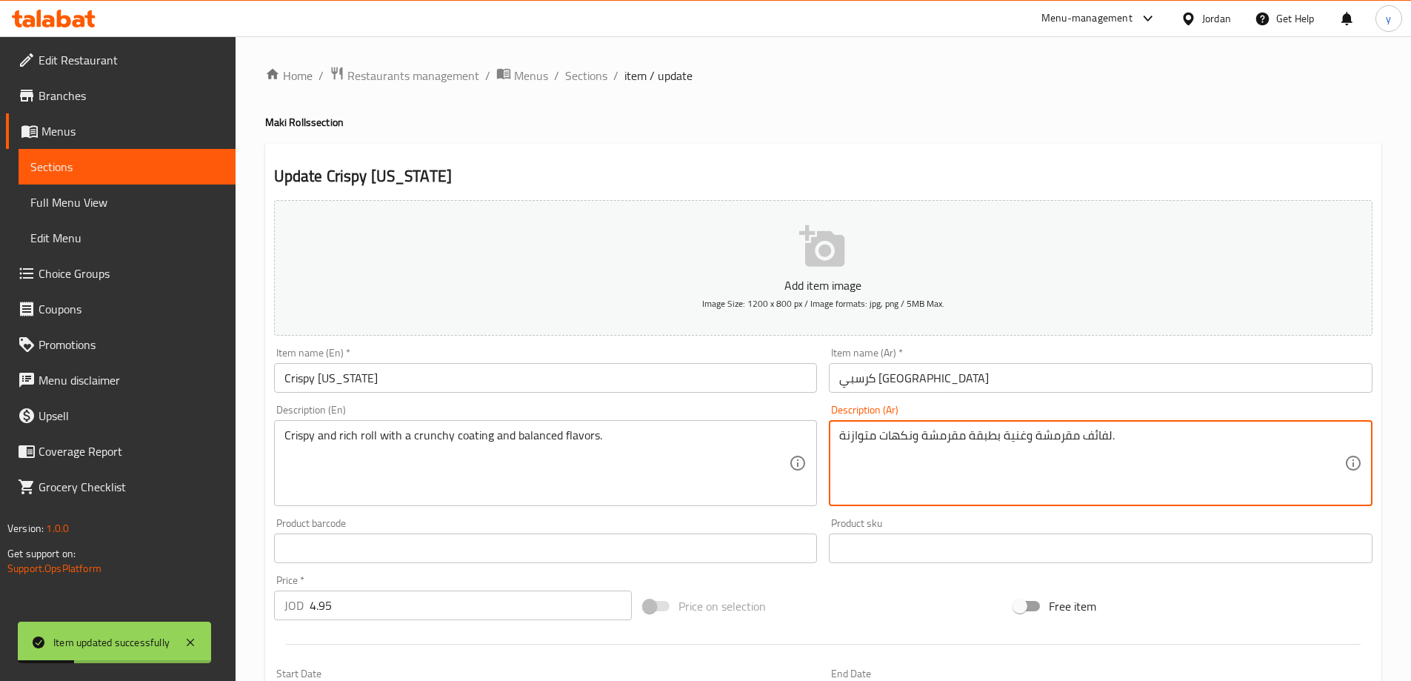
click at [1090, 428] on textarea "لفائف مقرمشة وغنية بطبقة مقرمشة ونكهات متوازنة." at bounding box center [1091, 463] width 505 height 70
click at [1152, 605] on div "Free item" at bounding box center [1193, 606] width 370 height 40
type textarea "رول مقرمشة وغنية بطبقة مقرمشة ونكهات متوازنة."
click at [1208, 612] on div "Free item" at bounding box center [1193, 606] width 370 height 40
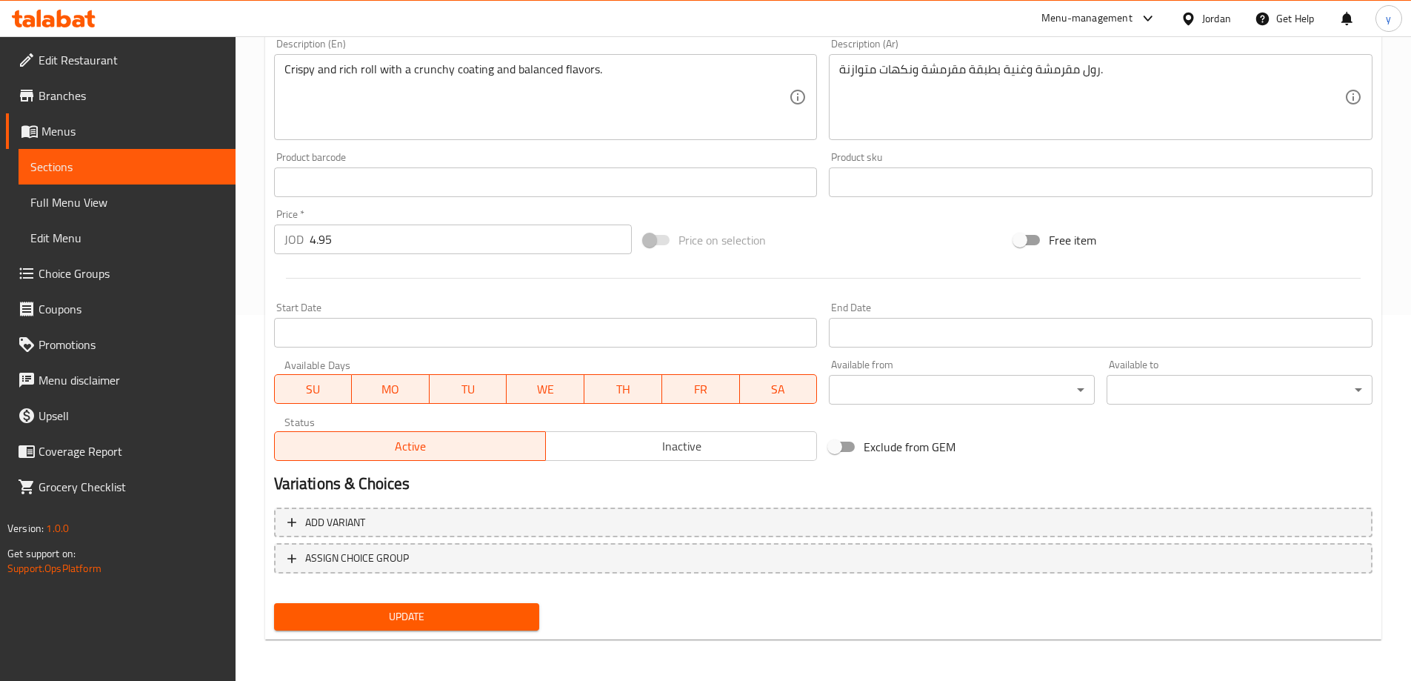
click at [523, 604] on button "Update" at bounding box center [407, 616] width 266 height 27
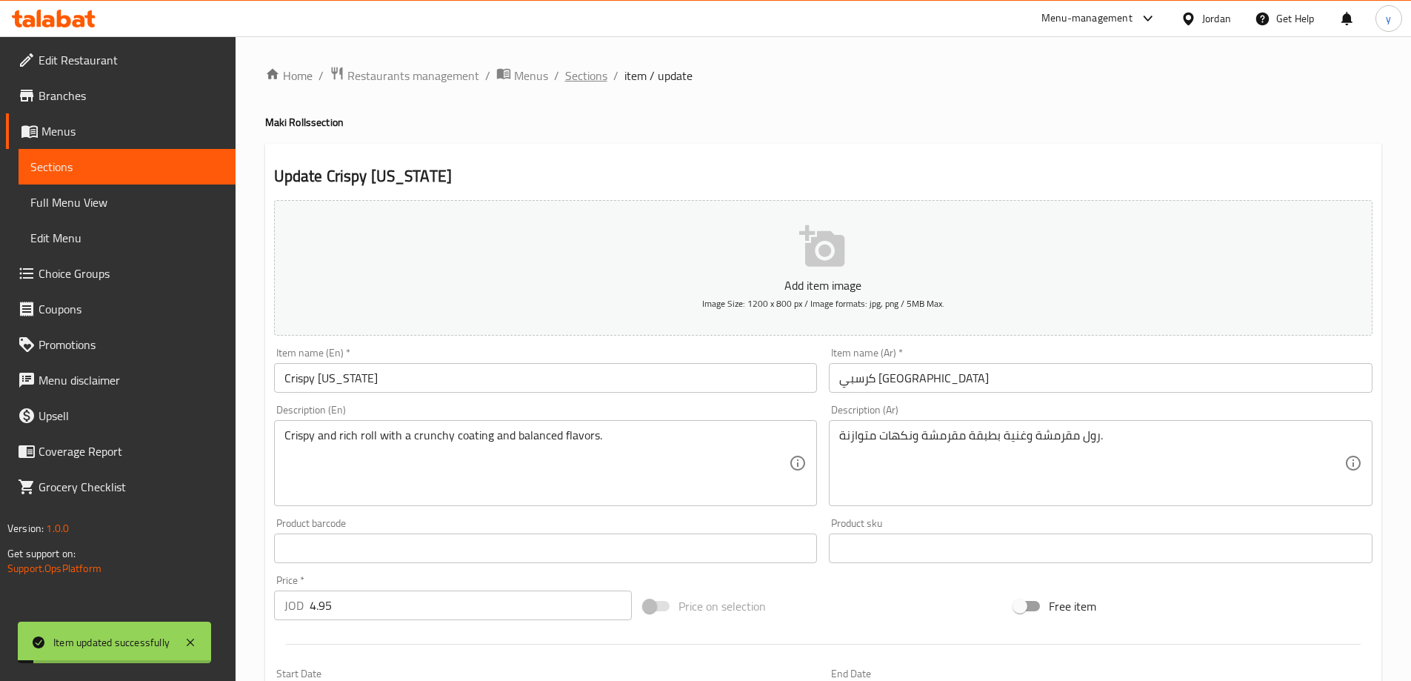
click at [588, 76] on span "Sections" at bounding box center [586, 76] width 42 height 18
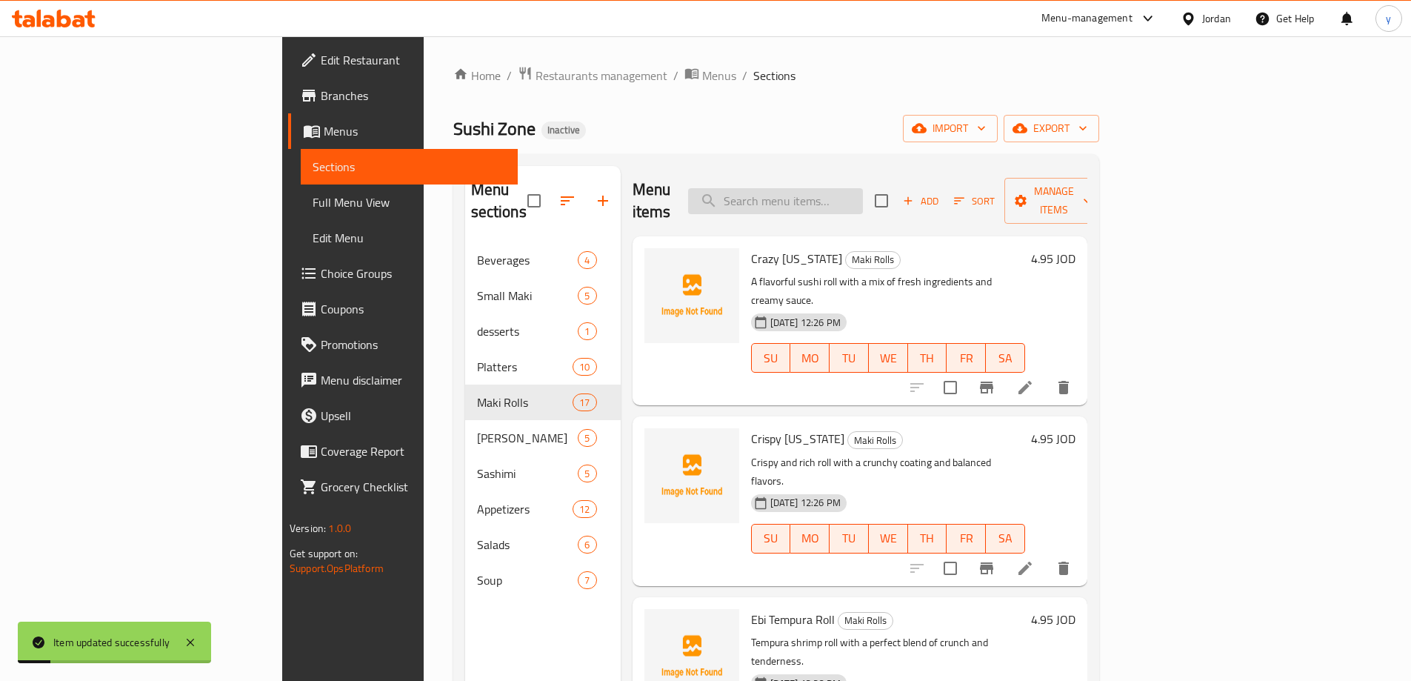
click at [863, 191] on input "search" at bounding box center [775, 201] width 175 height 26
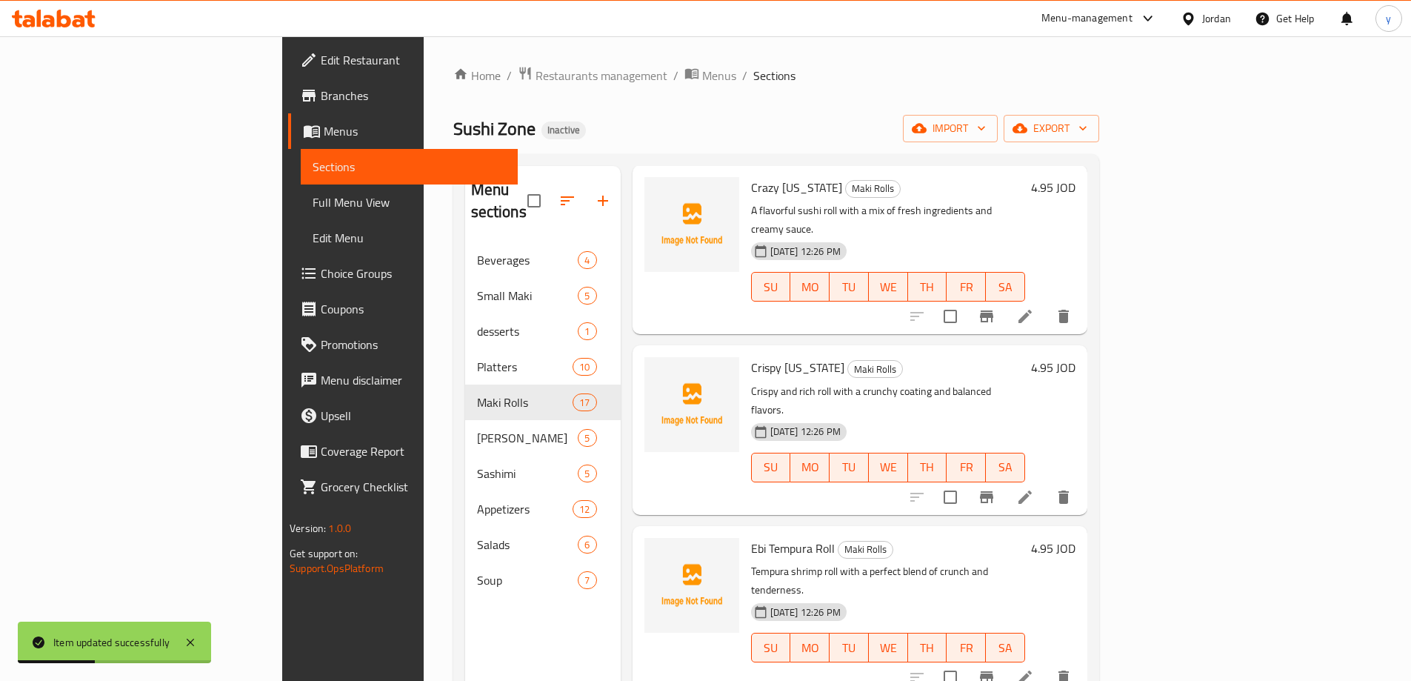
scroll to position [148, 0]
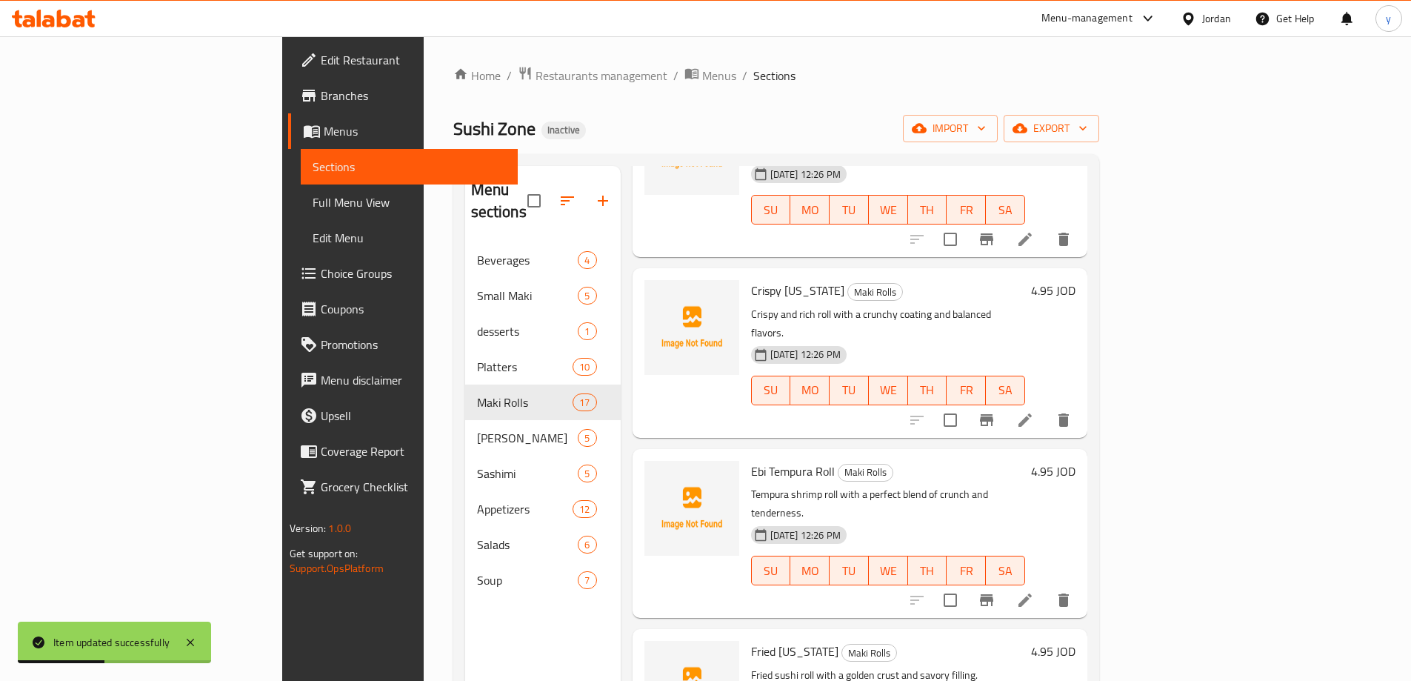
click at [1034, 591] on icon at bounding box center [1026, 600] width 18 height 18
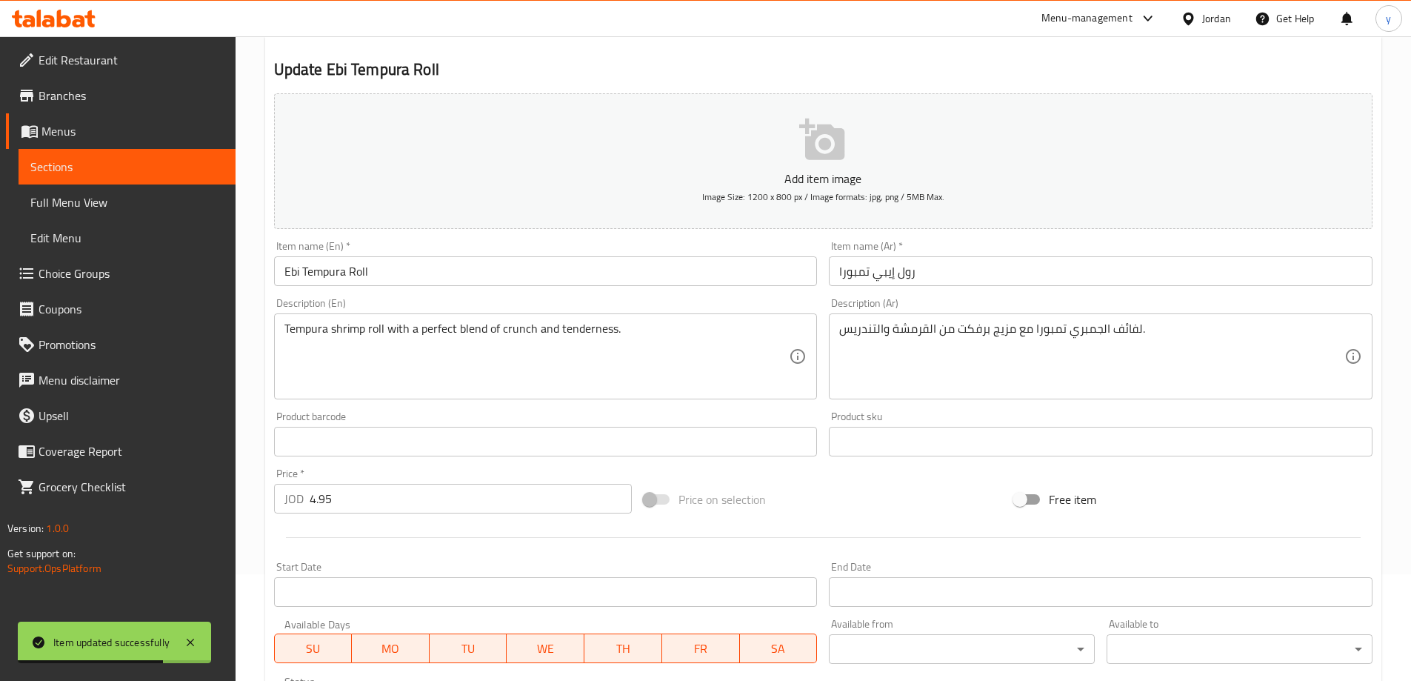
scroll to position [222, 0]
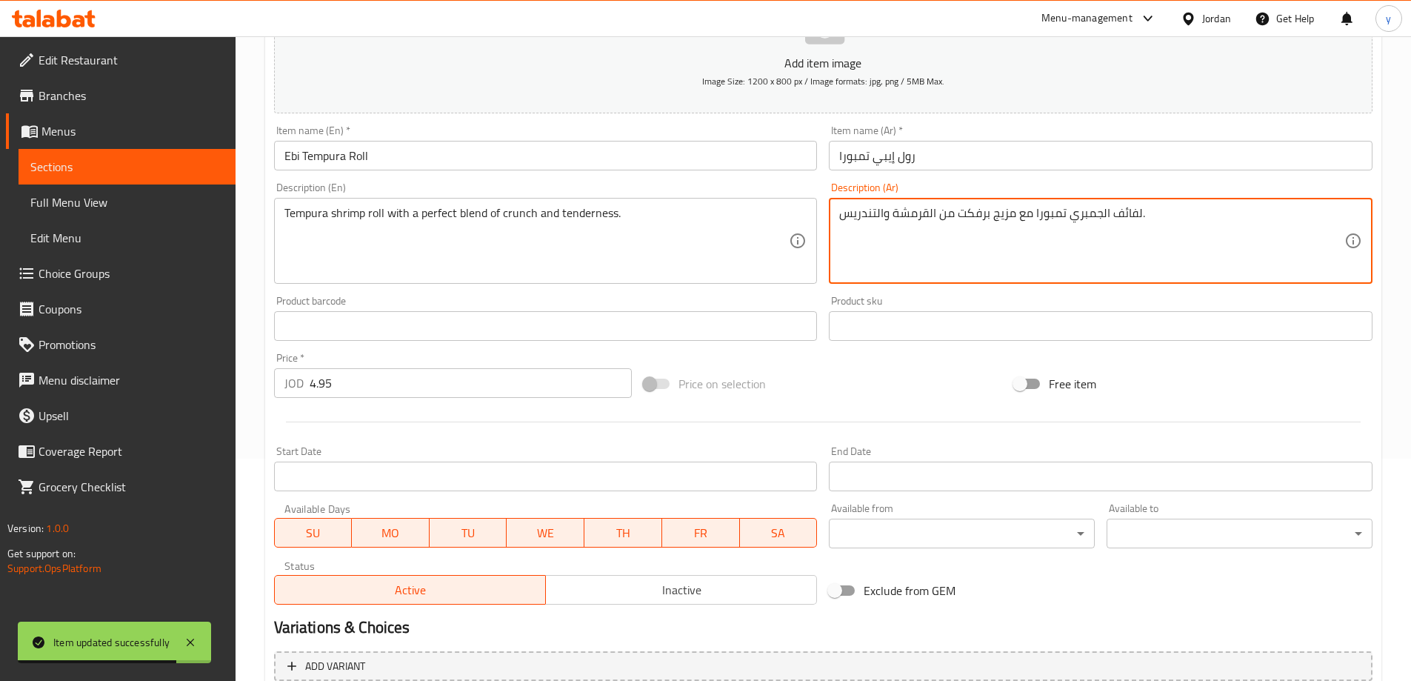
click at [1131, 215] on textarea "لفائف الجمبري تمبورا مع مزيج برفكت من القرمشة والتندريس." at bounding box center [1091, 241] width 505 height 70
type textarea "رول الجمبري تمبورا مع مزيج برفكت من القرمشة والتندريس."
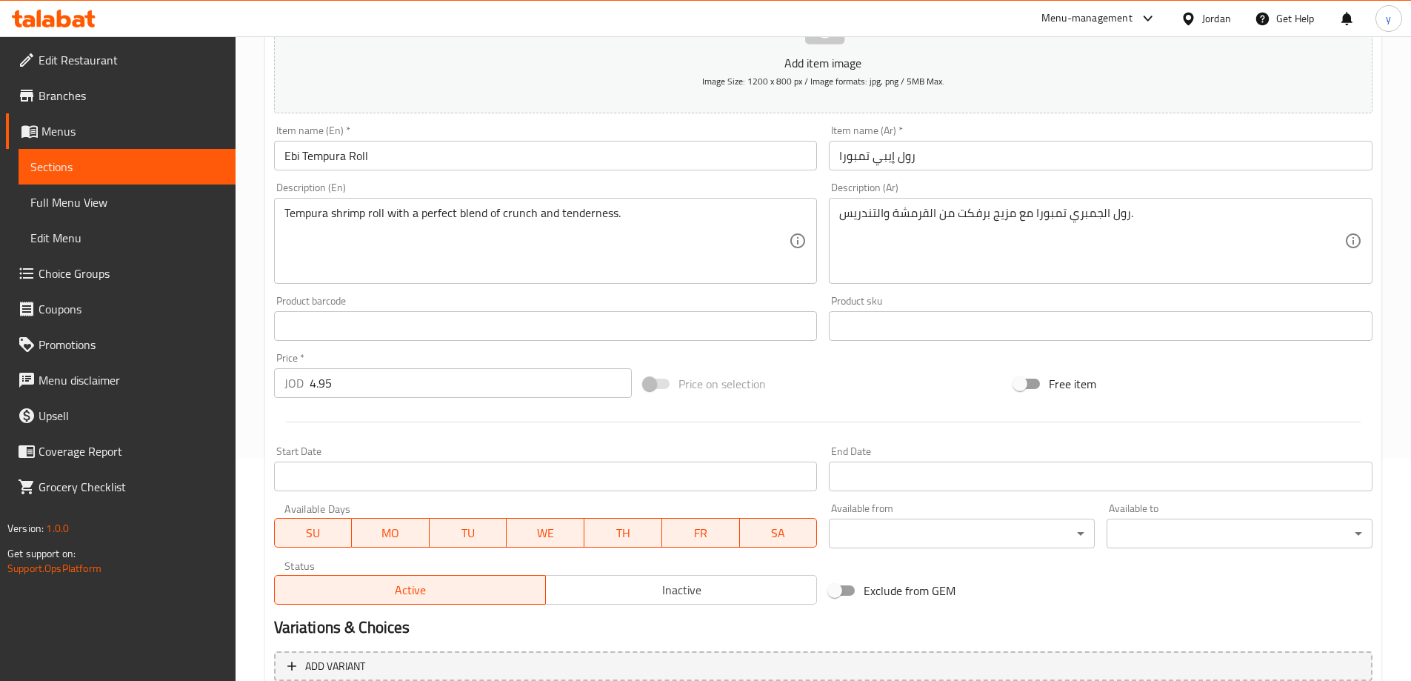
click at [1244, 389] on div "Free item" at bounding box center [1193, 384] width 370 height 40
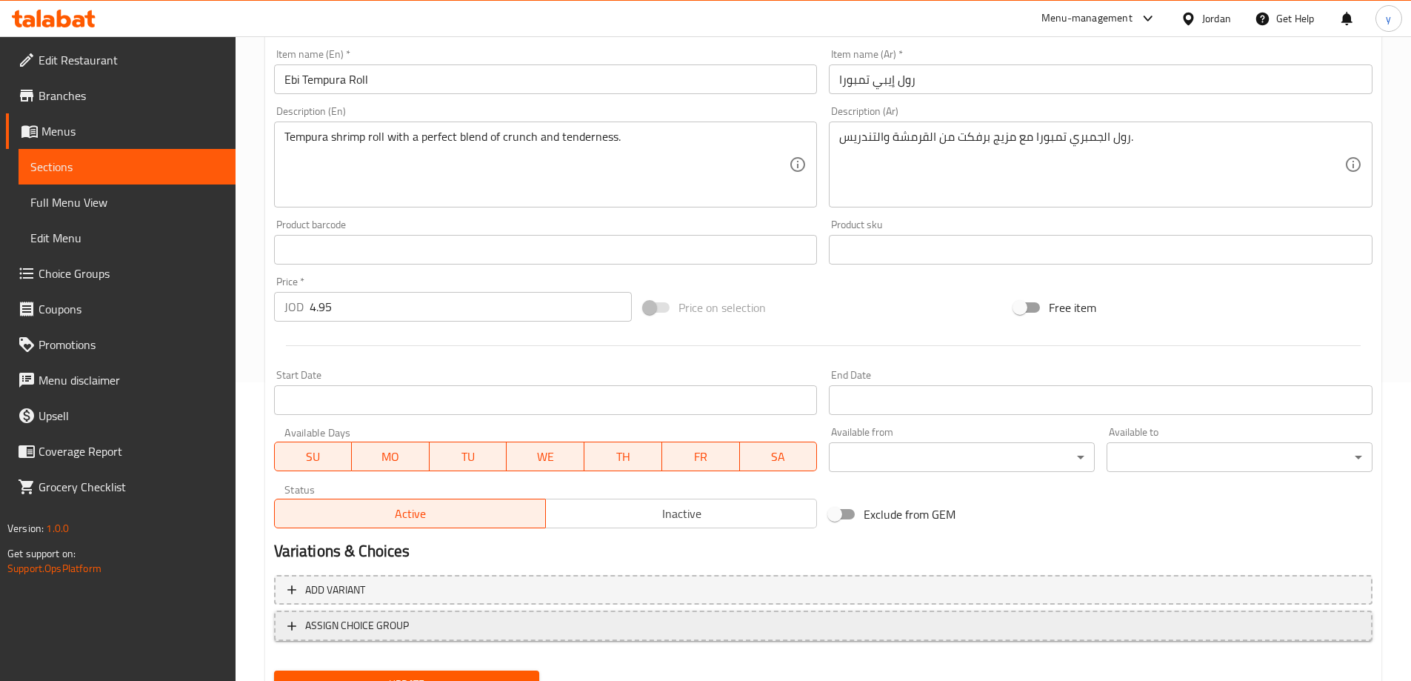
scroll to position [366, 0]
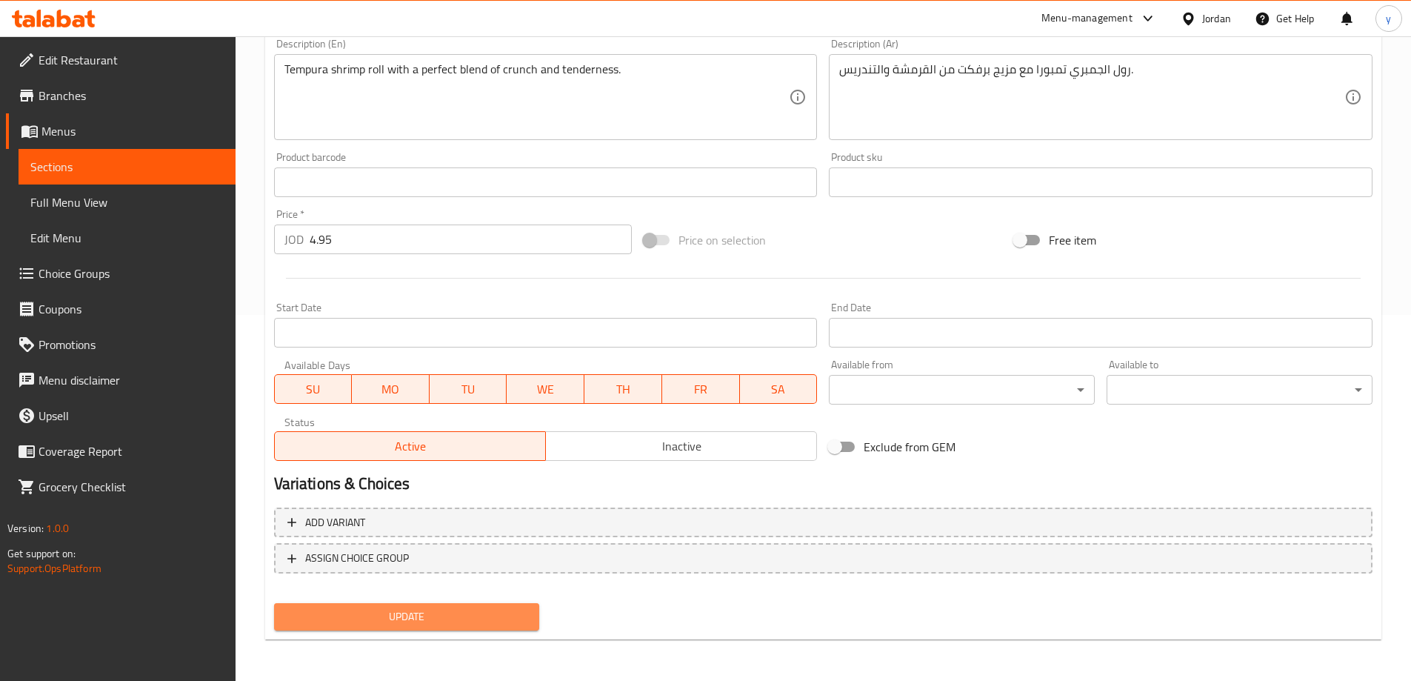
click at [520, 620] on span "Update" at bounding box center [407, 617] width 242 height 19
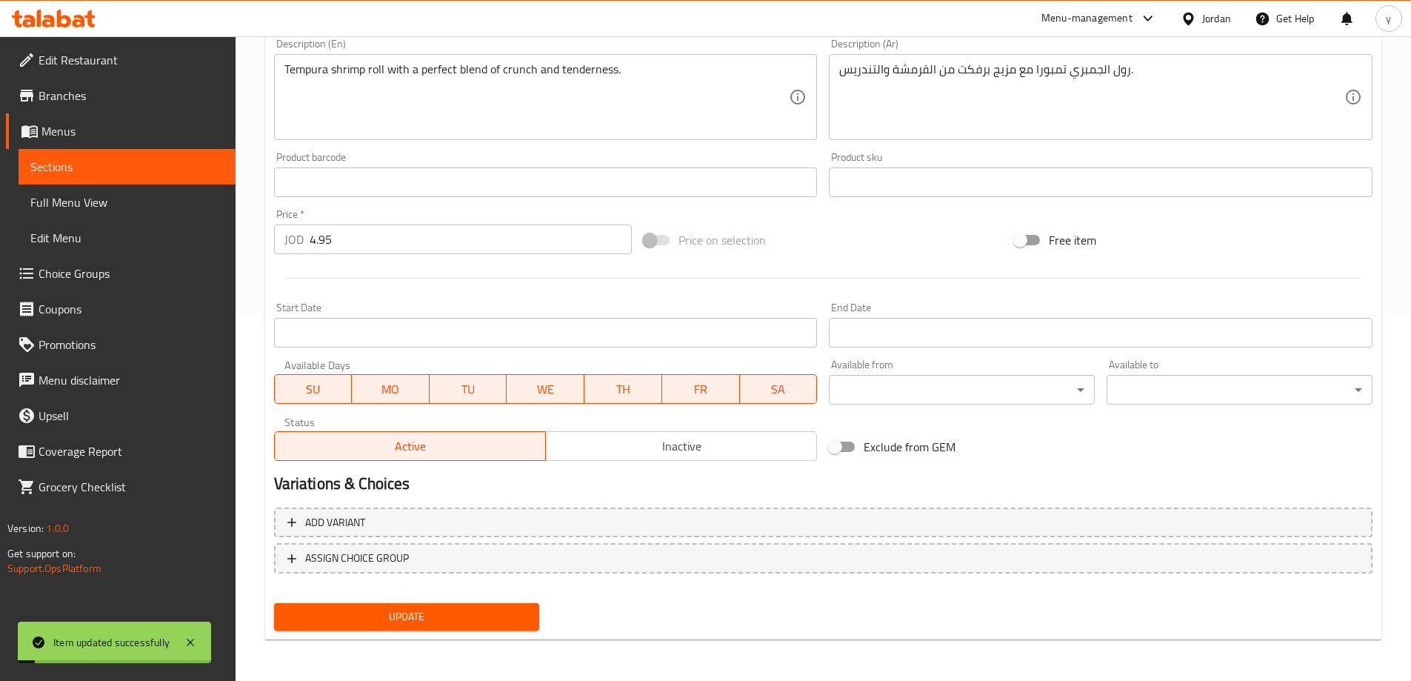
scroll to position [0, 0]
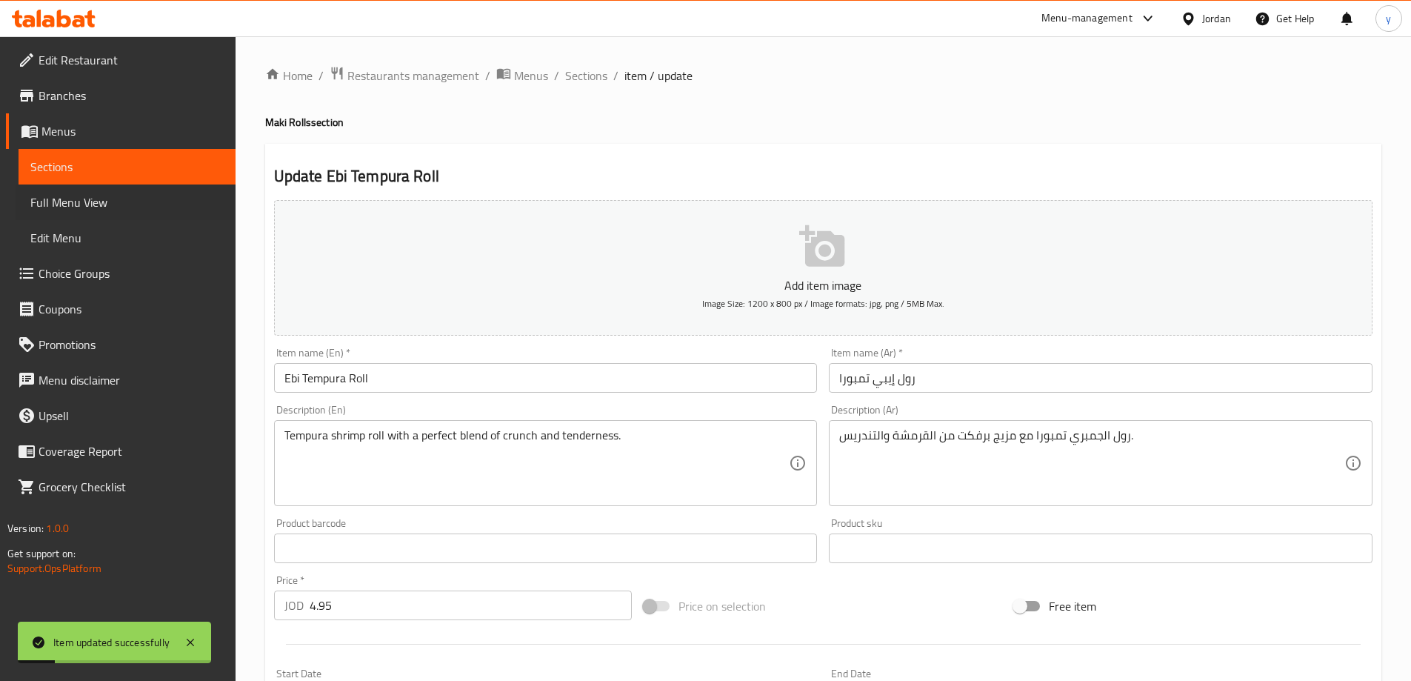
click at [11, 205] on div "Full Menu View" at bounding box center [118, 202] width 234 height 36
click at [156, 203] on span "Full Menu View" at bounding box center [126, 202] width 193 height 18
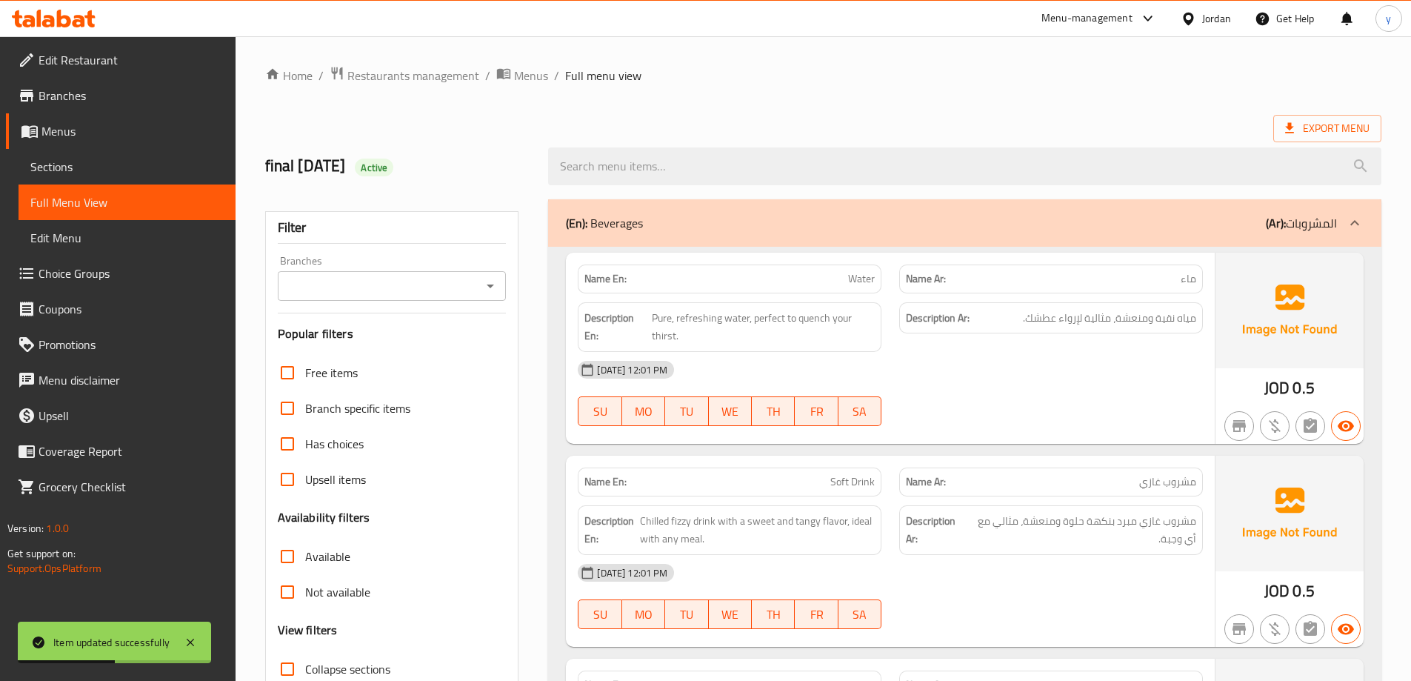
scroll to position [148, 0]
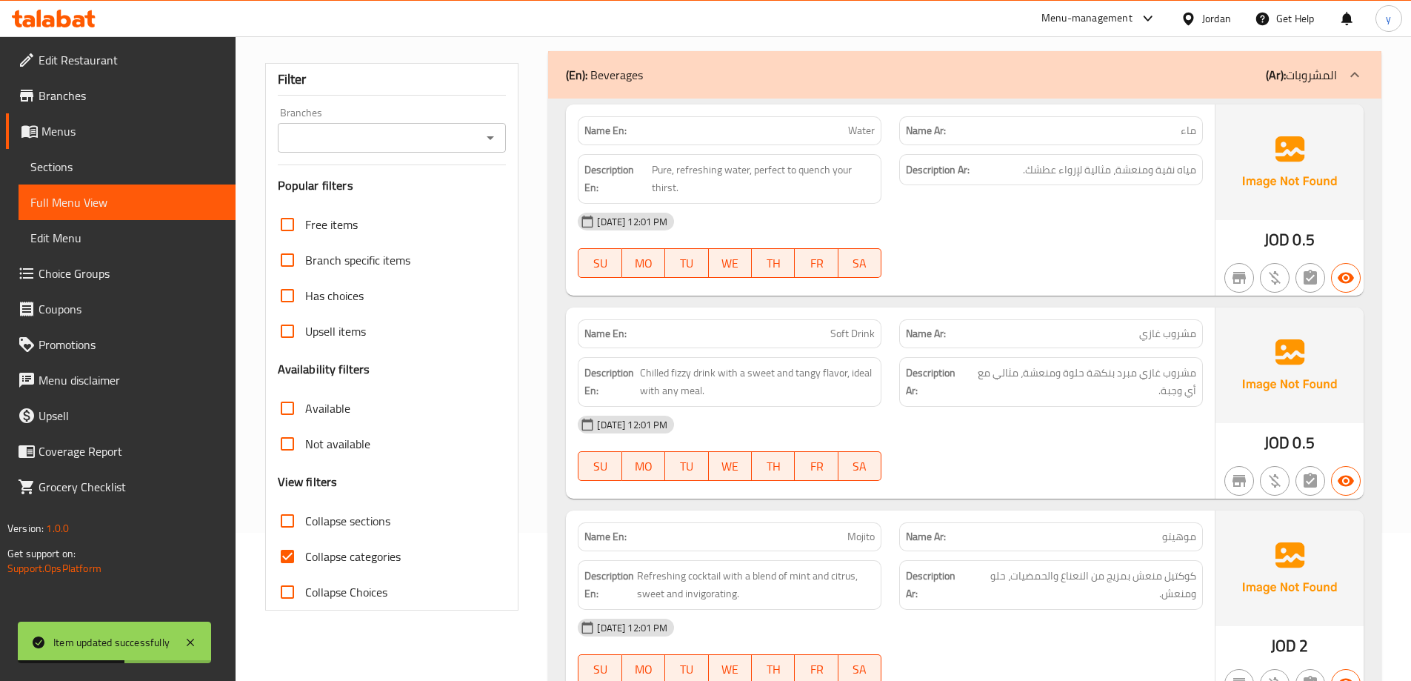
click at [347, 557] on span "Collapse categories" at bounding box center [353, 557] width 96 height 18
click at [305, 557] on input "Collapse categories" at bounding box center [288, 557] width 36 height 36
checkbox input "false"
click at [359, 512] on span "Collapse sections" at bounding box center [347, 521] width 85 height 18
click at [305, 510] on input "Collapse sections" at bounding box center [288, 521] width 36 height 36
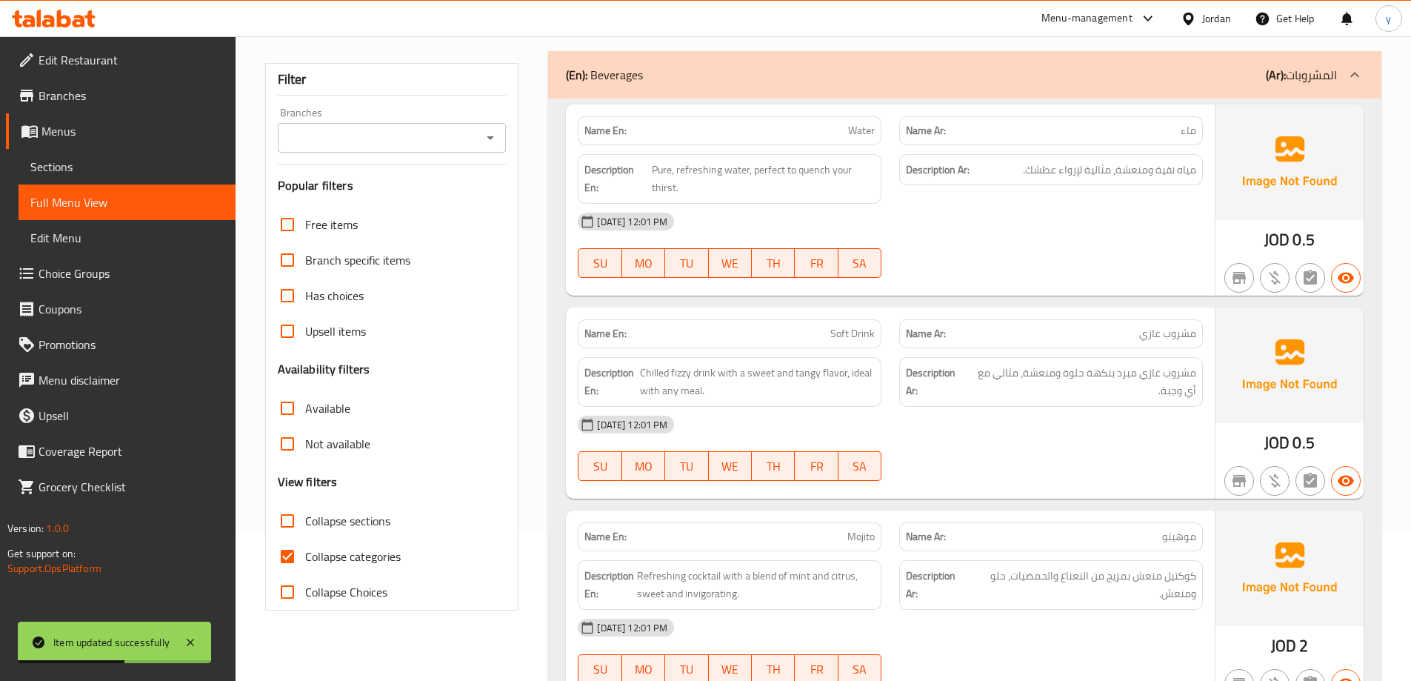
checkbox input "true"
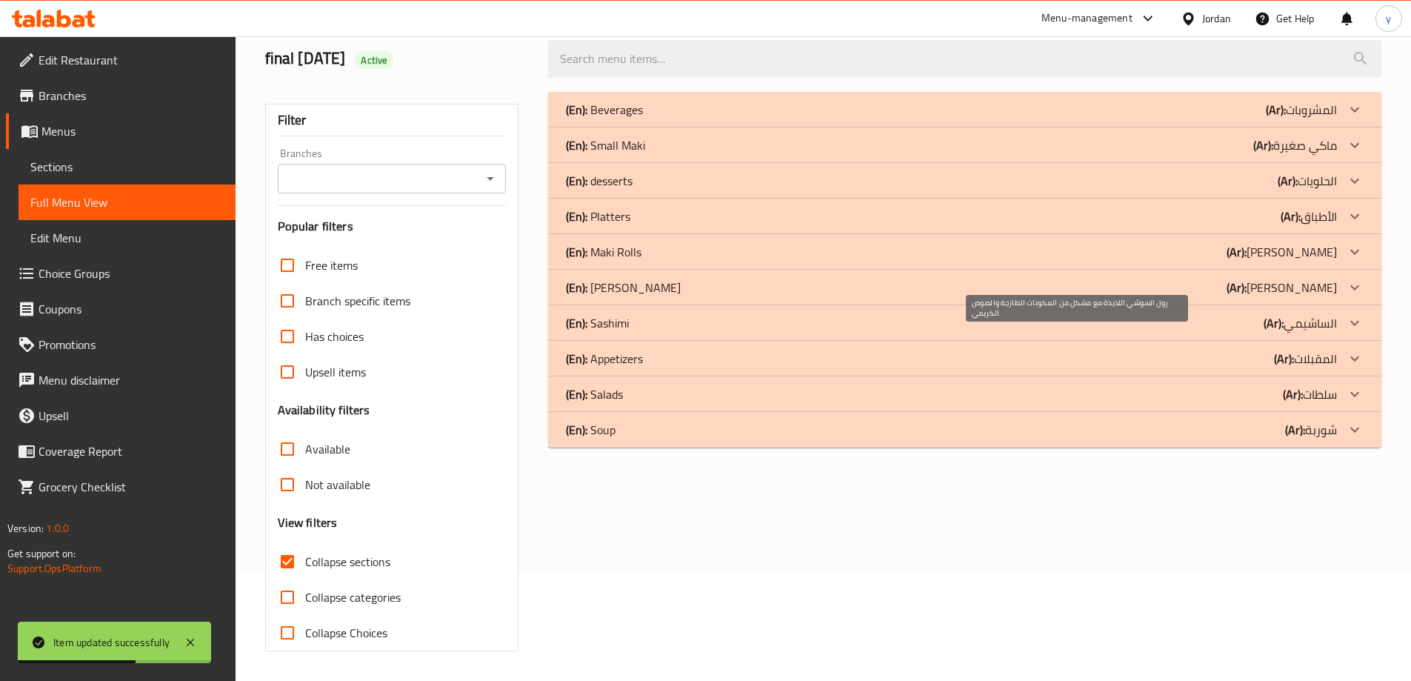
scroll to position [107, 0]
click at [641, 330] on div "(En): Sashimi (Ar): الساشيمي" at bounding box center [951, 323] width 771 height 18
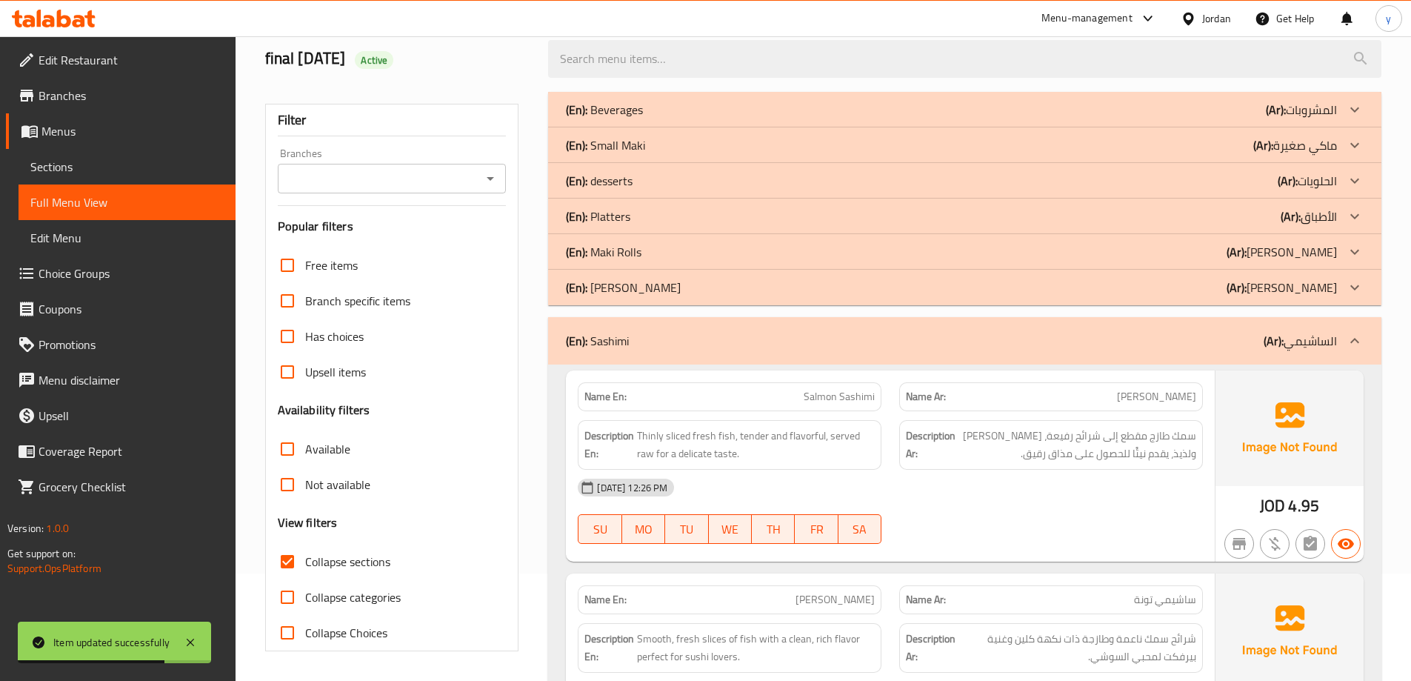
click at [663, 297] on div "(En): [PERSON_NAME] (Ar): [PERSON_NAME]" at bounding box center [965, 288] width 834 height 36
click at [685, 262] on div "(En): Maki Rolls (Ar): [PERSON_NAME]" at bounding box center [965, 252] width 834 height 36
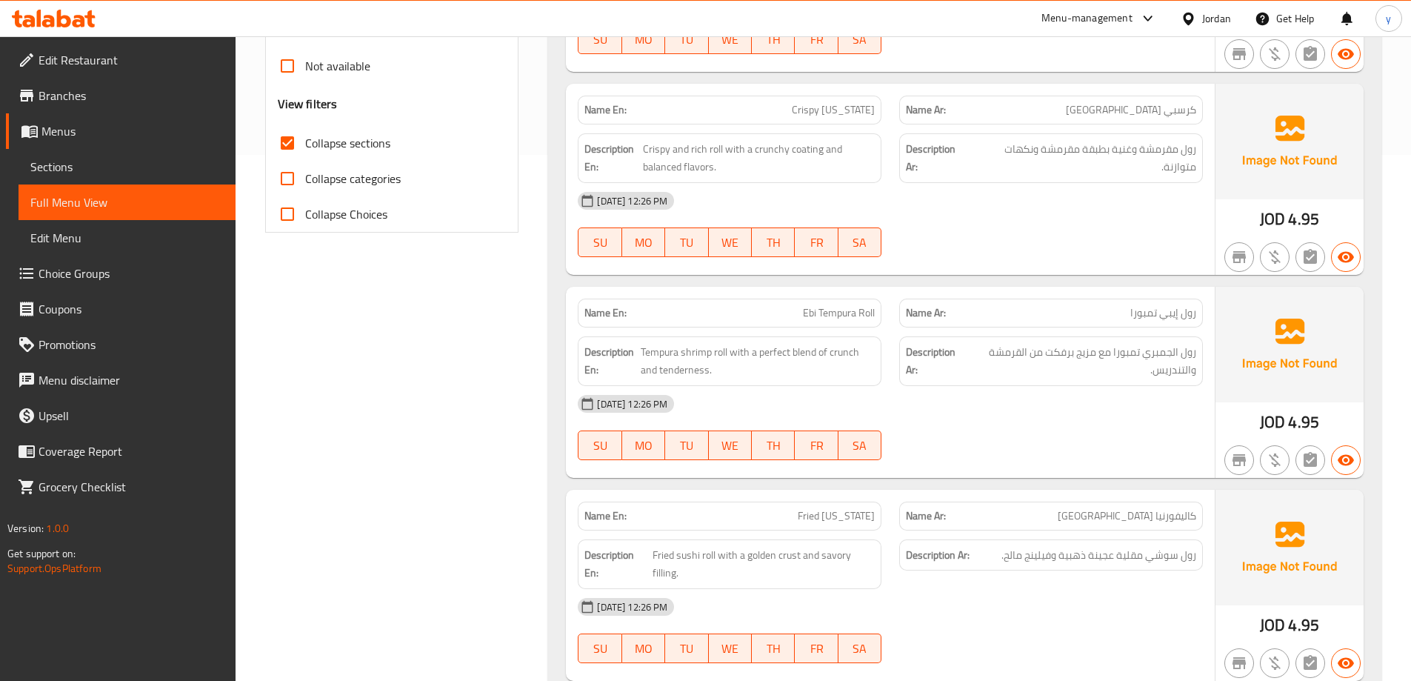
scroll to position [552, 0]
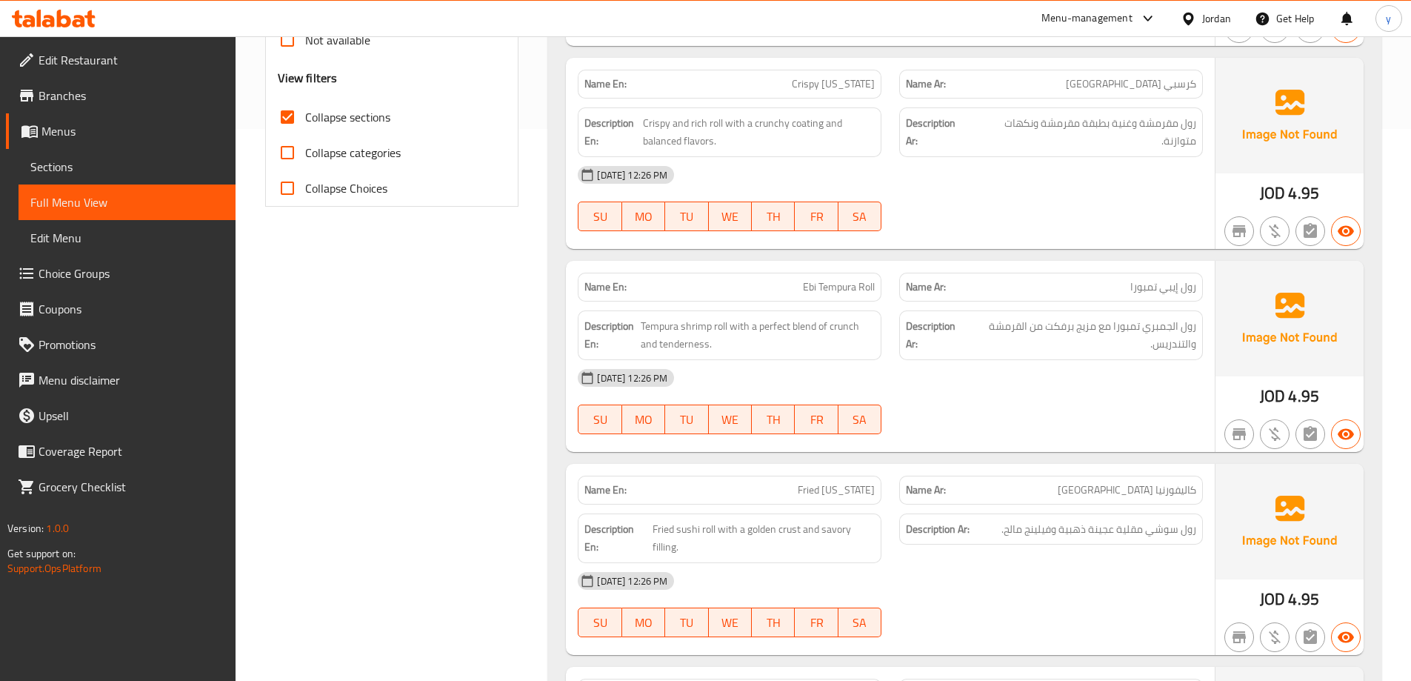
click at [833, 89] on span "Crispy [US_STATE]" at bounding box center [833, 84] width 83 height 16
copy span "Crispy [US_STATE]"
click at [17, 166] on div "Sections" at bounding box center [126, 167] width 220 height 36
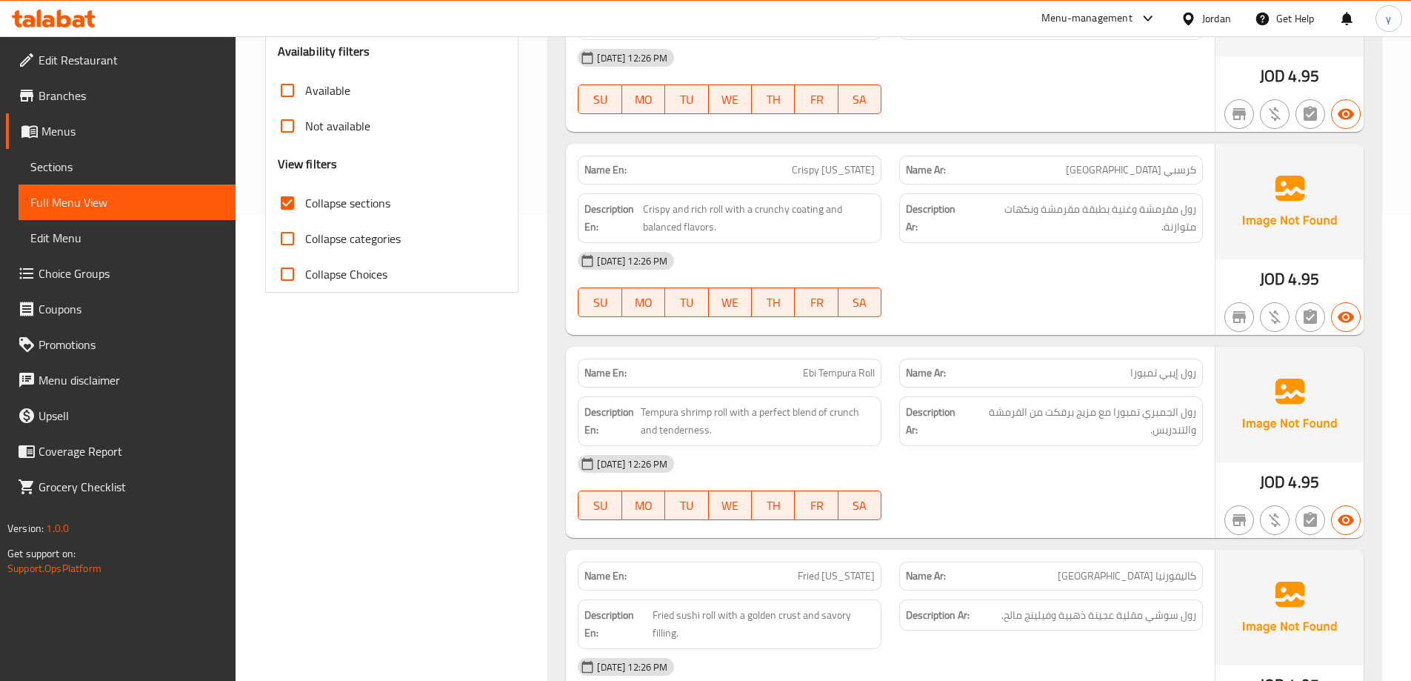
scroll to position [330, 0]
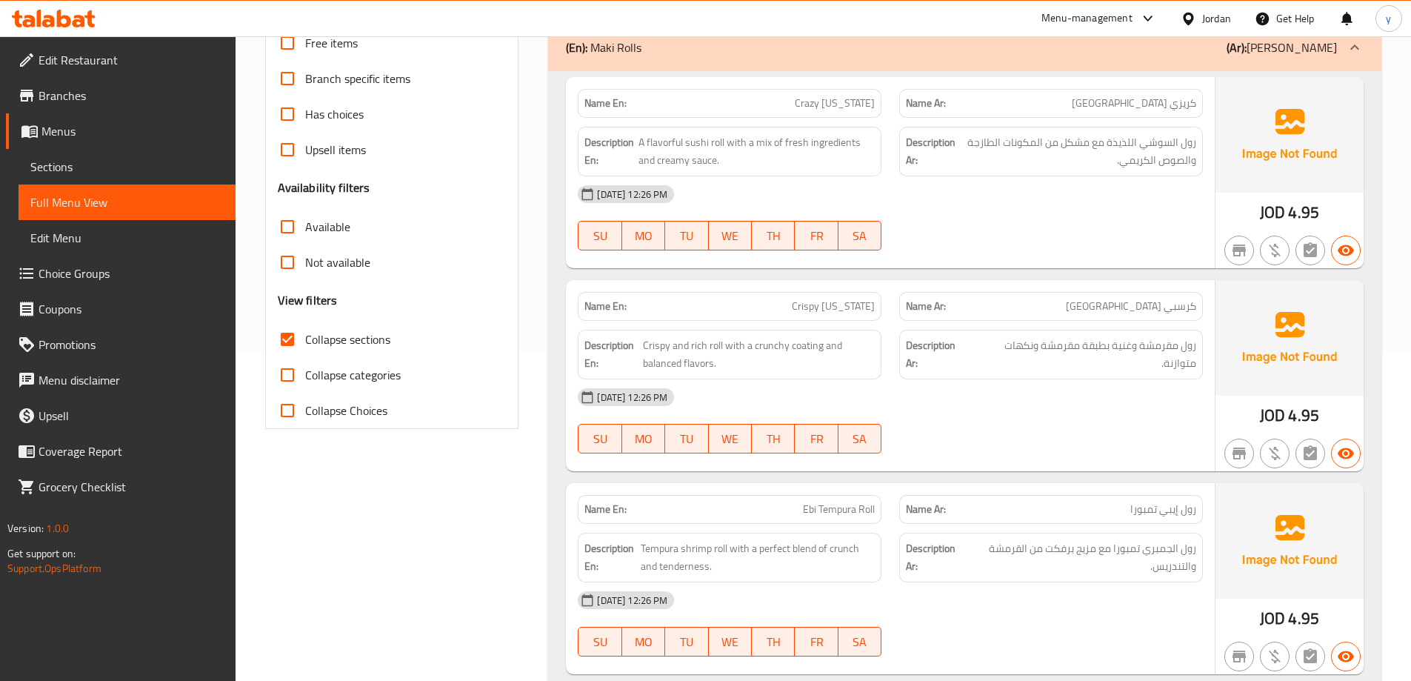
click at [132, 169] on span "Sections" at bounding box center [126, 167] width 193 height 18
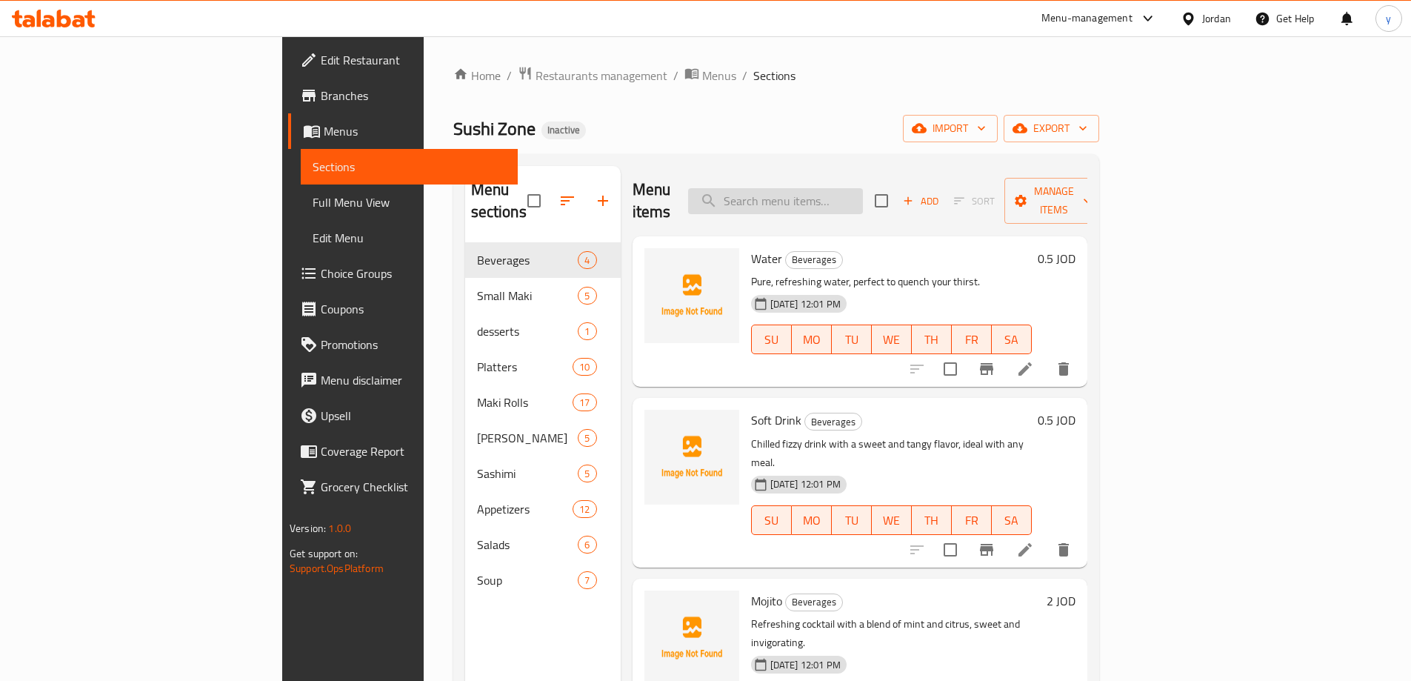
click at [863, 188] on input "search" at bounding box center [775, 201] width 175 height 26
paste input "Crispy [US_STATE]"
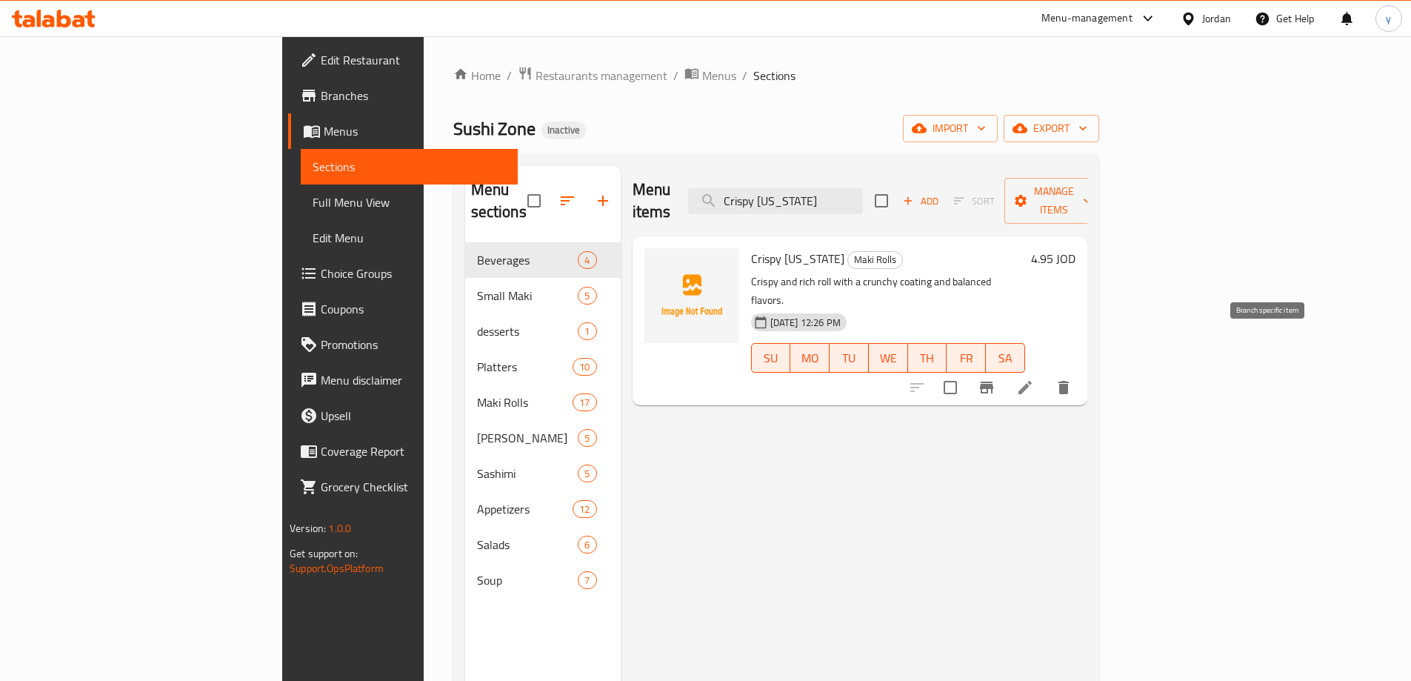
type input "Crispy [US_STATE]"
click at [1005, 370] on button "Branch-specific-item" at bounding box center [987, 388] width 36 height 36
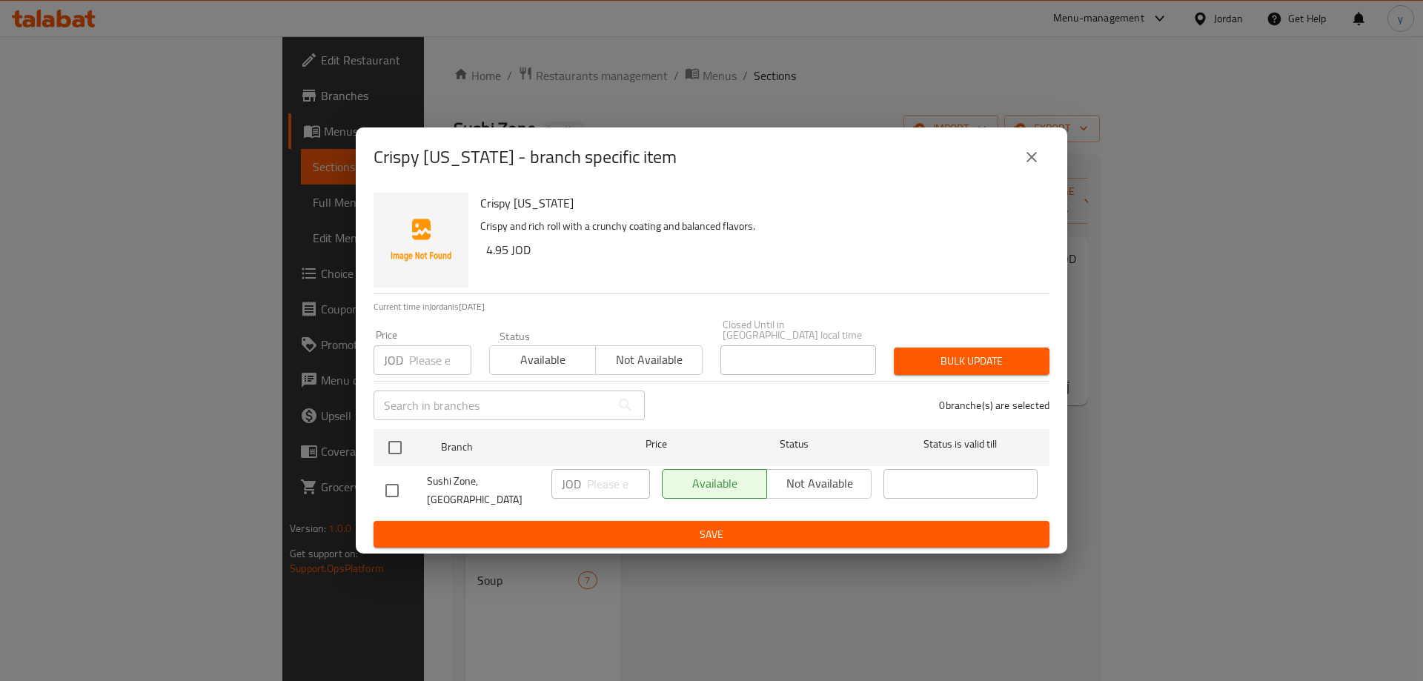
click at [1025, 166] on icon "close" at bounding box center [1031, 157] width 18 height 18
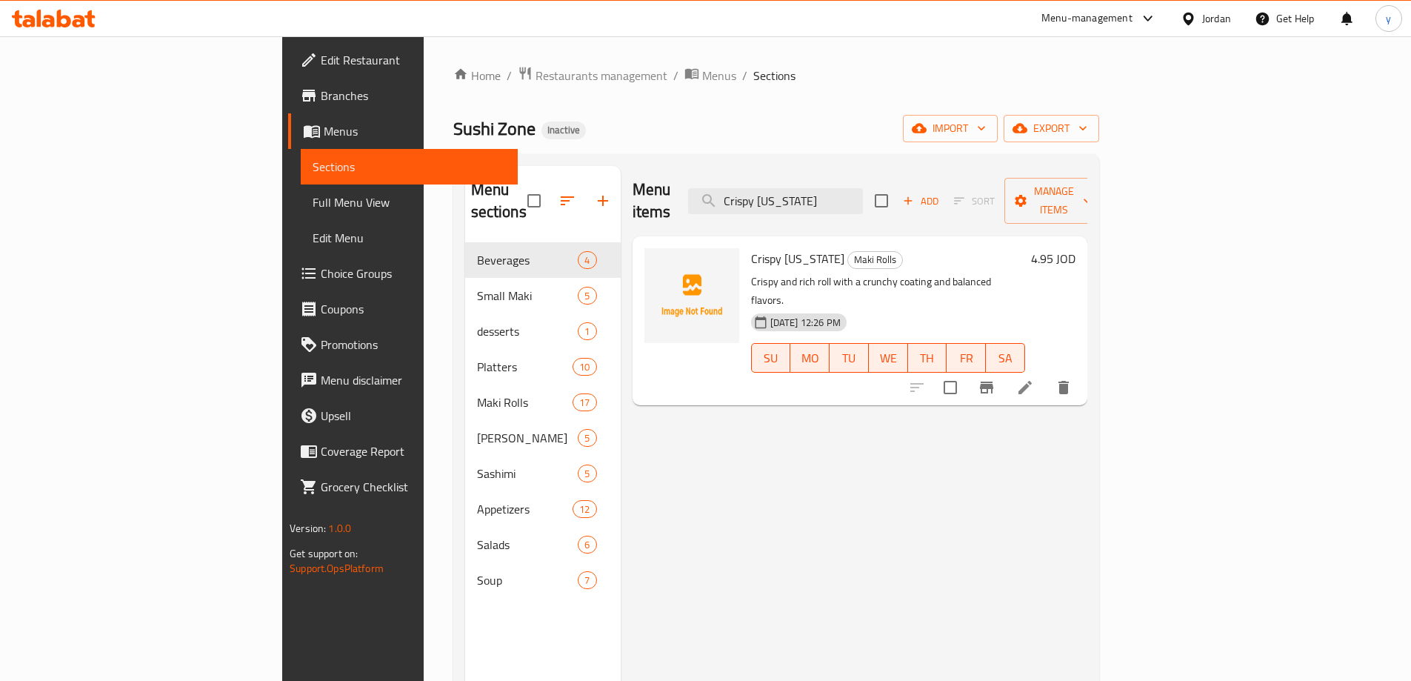
click at [1082, 370] on div at bounding box center [990, 388] width 182 height 36
click at [1034, 379] on icon at bounding box center [1026, 388] width 18 height 18
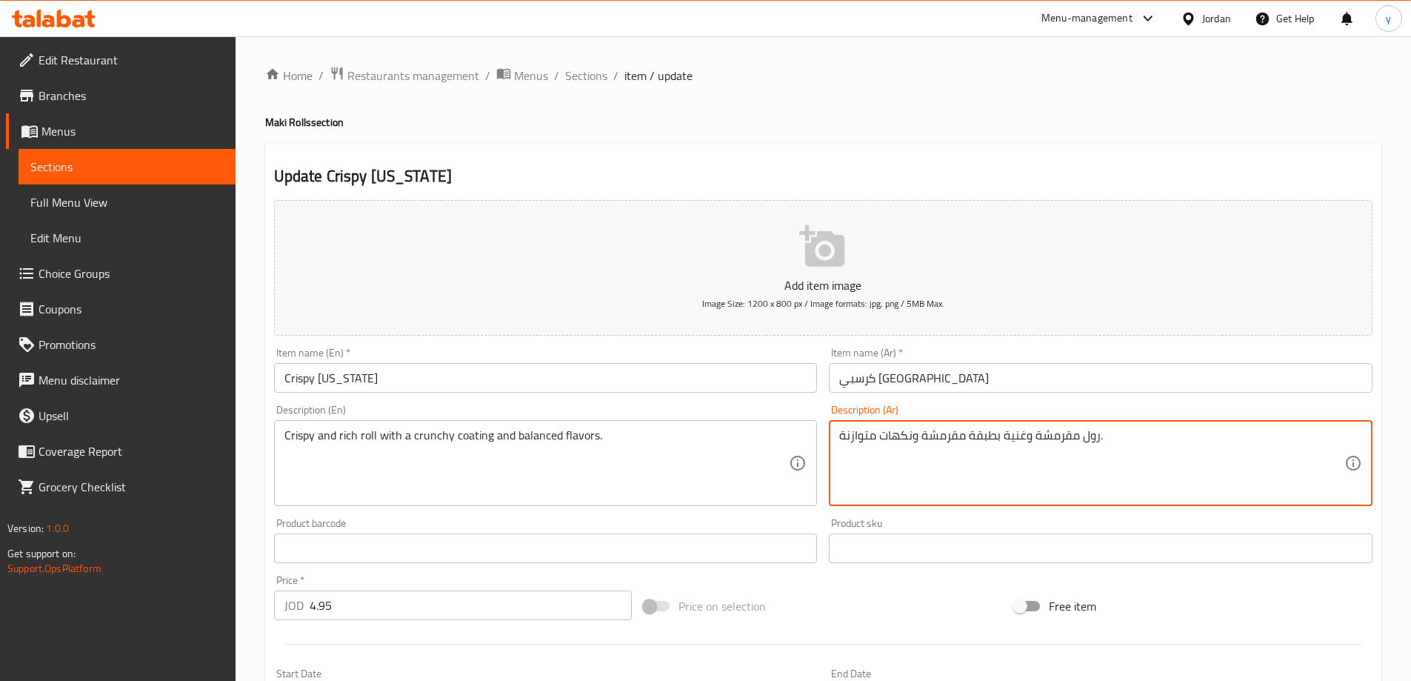
click at [940, 434] on textarea "رول مقرمشة وغنية بطبقة مقرمشة ونكهات متوازنة." at bounding box center [1091, 463] width 505 height 70
type textarea "رول مقرمشة وغنية بطبقة كرانشي ونكهات متوازنة."
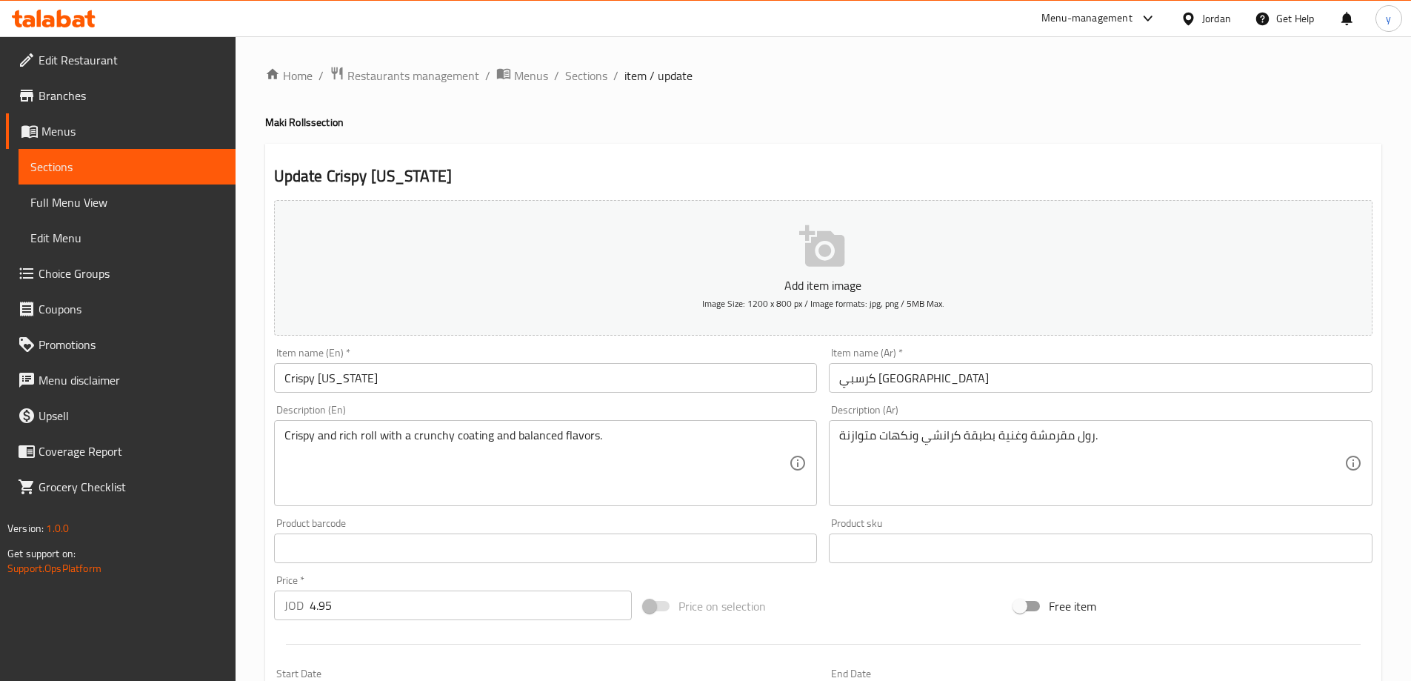
click at [1248, 650] on div at bounding box center [823, 644] width 1111 height 36
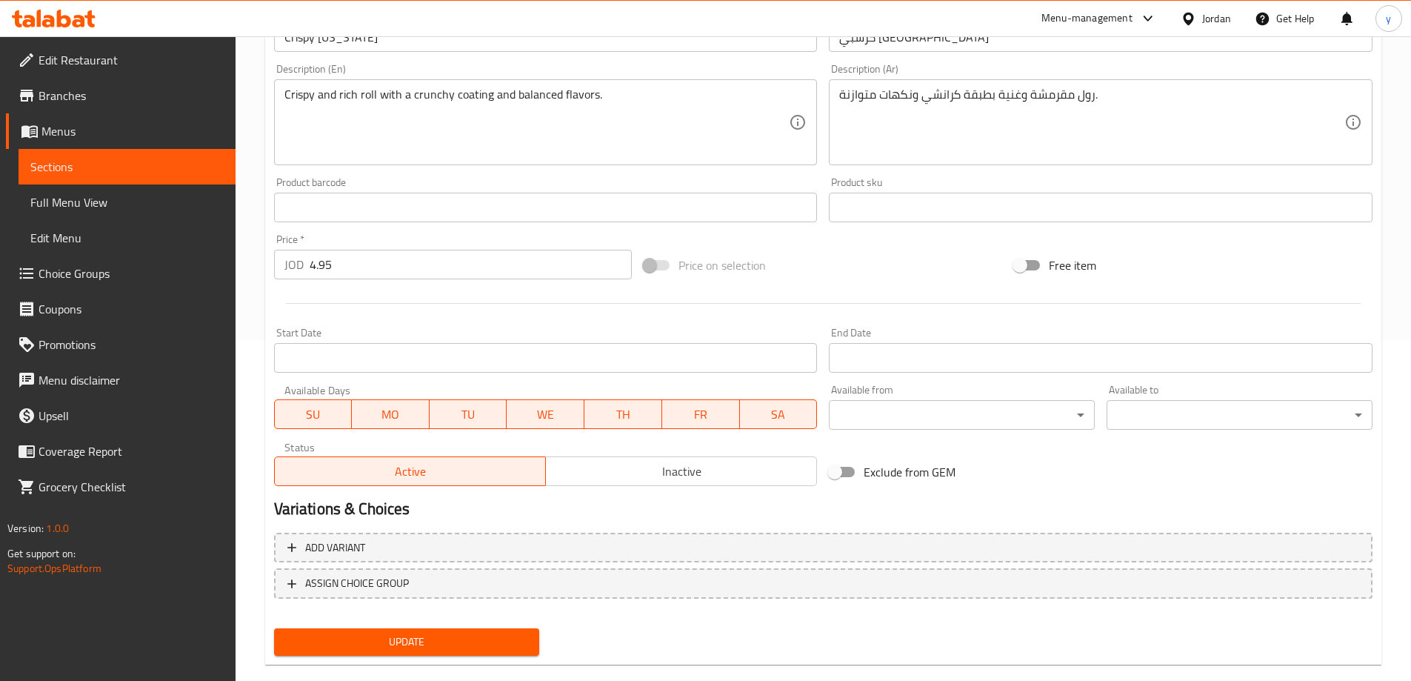
scroll to position [366, 0]
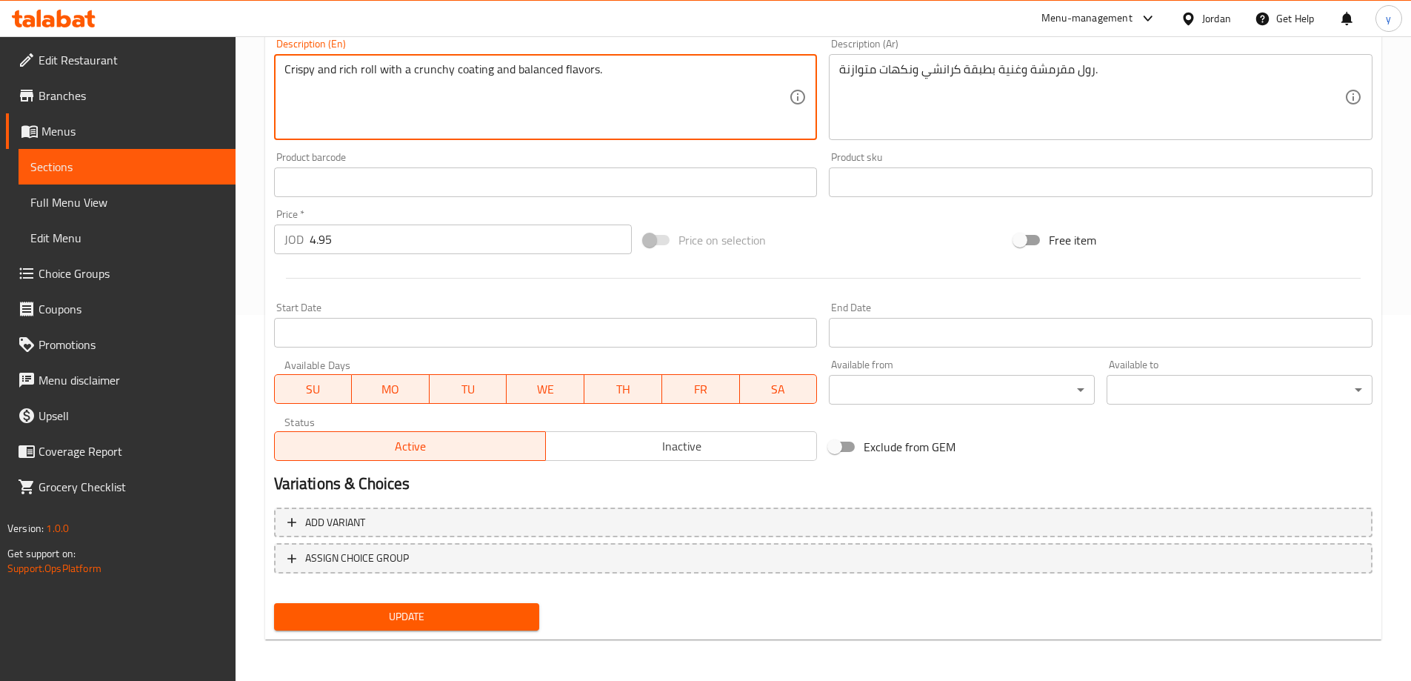
click at [436, 76] on textarea "Crispy and rich roll with a crunchy coating and balanced flavors." at bounding box center [537, 97] width 505 height 70
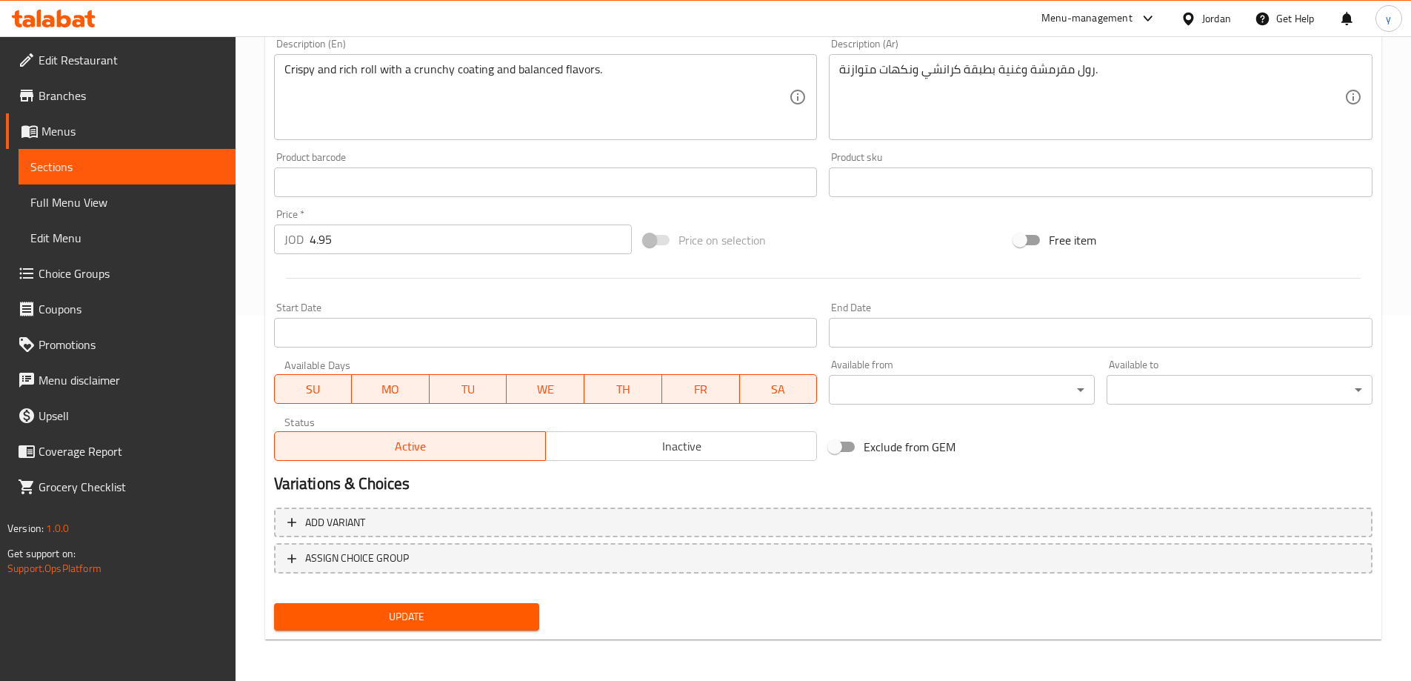
click at [454, 618] on span "Update" at bounding box center [407, 617] width 242 height 19
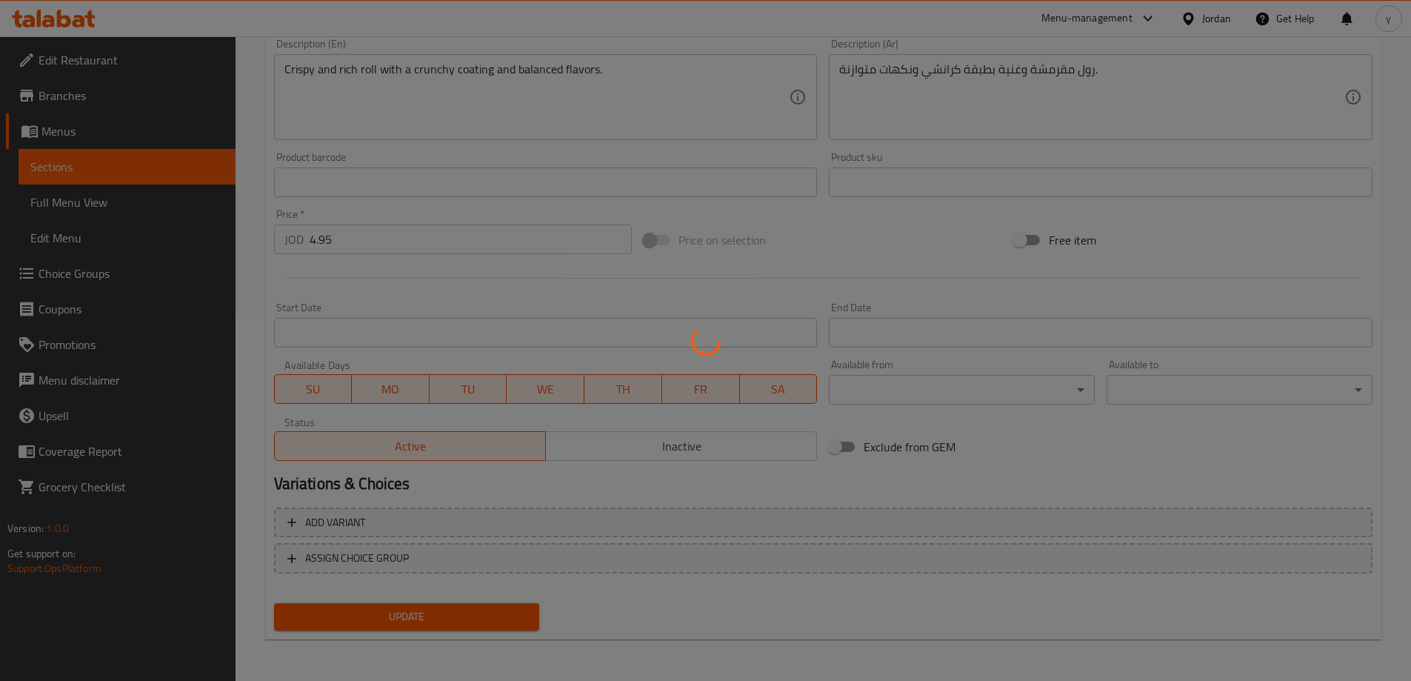
scroll to position [0, 0]
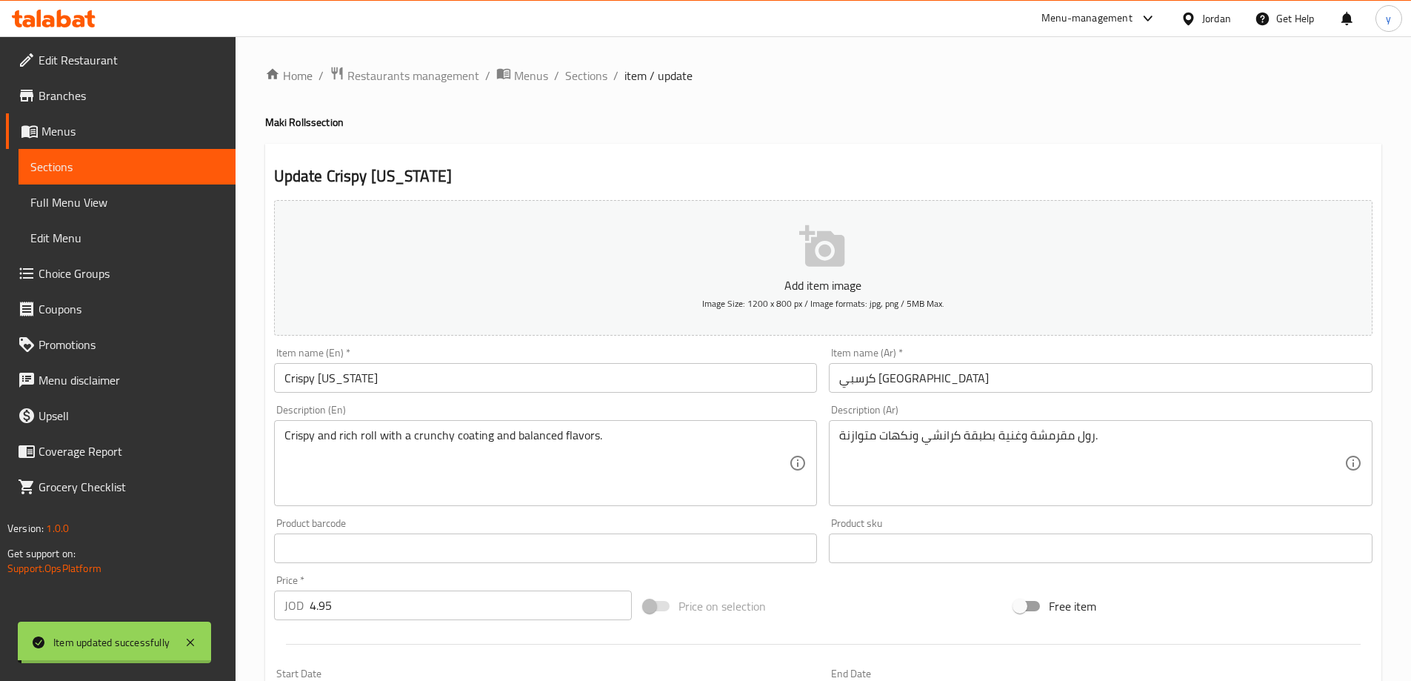
click at [179, 198] on span "Full Menu View" at bounding box center [126, 202] width 193 height 18
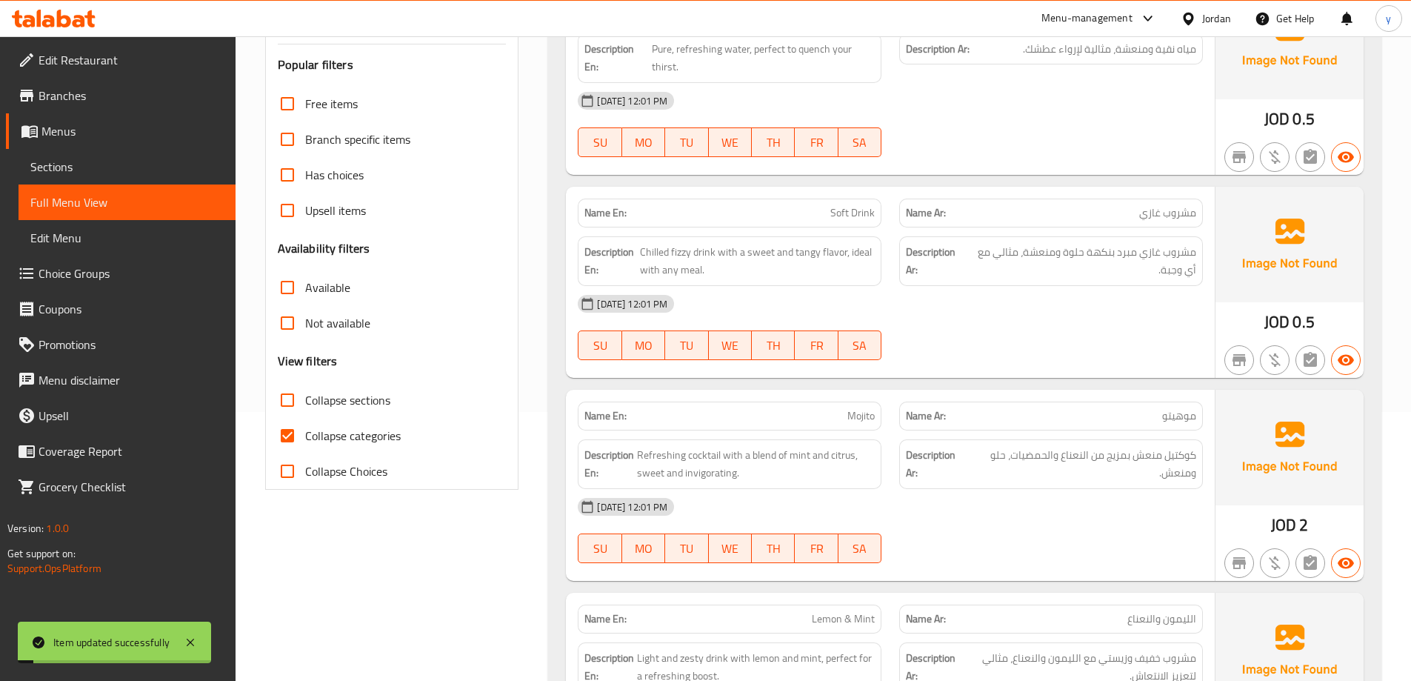
scroll to position [296, 0]
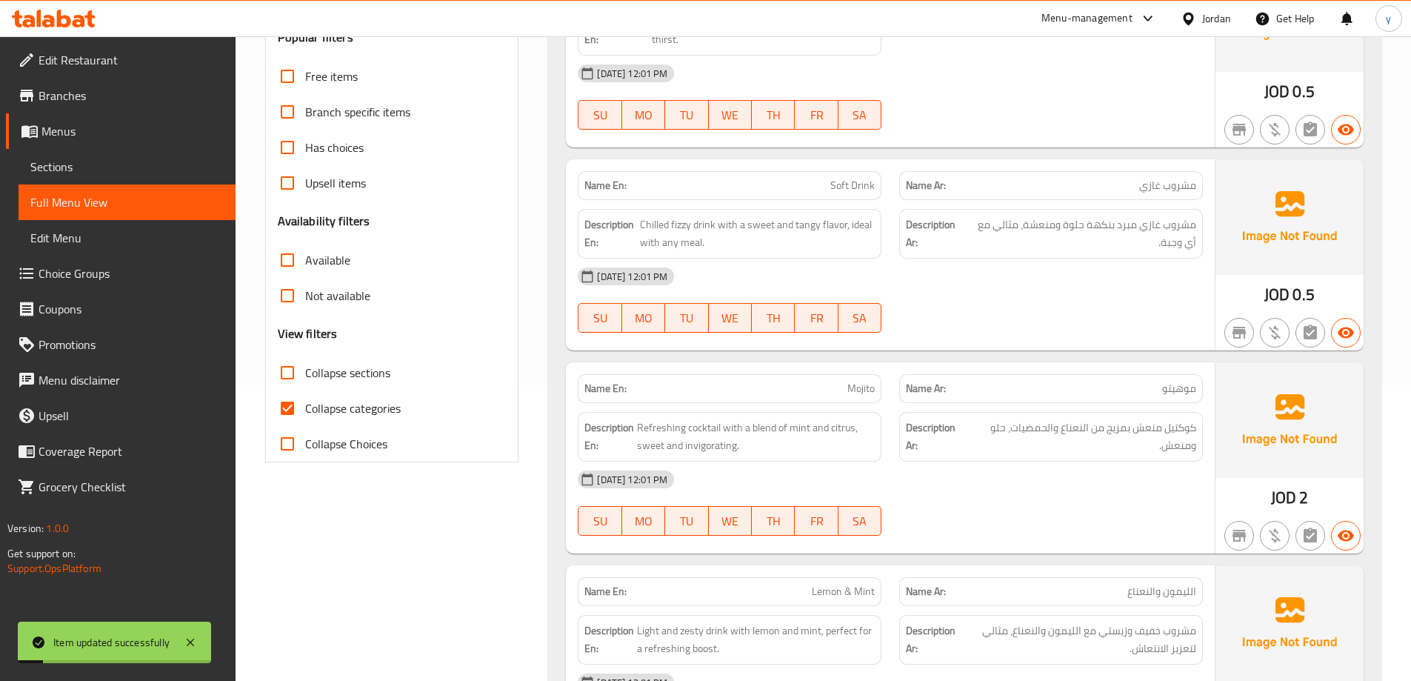
click at [347, 413] on span "Collapse categories" at bounding box center [353, 408] width 96 height 18
click at [305, 413] on input "Collapse categories" at bounding box center [288, 408] width 36 height 36
checkbox input "false"
click at [368, 364] on span "Collapse sections" at bounding box center [347, 373] width 85 height 18
click at [305, 362] on input "Collapse sections" at bounding box center [288, 373] width 36 height 36
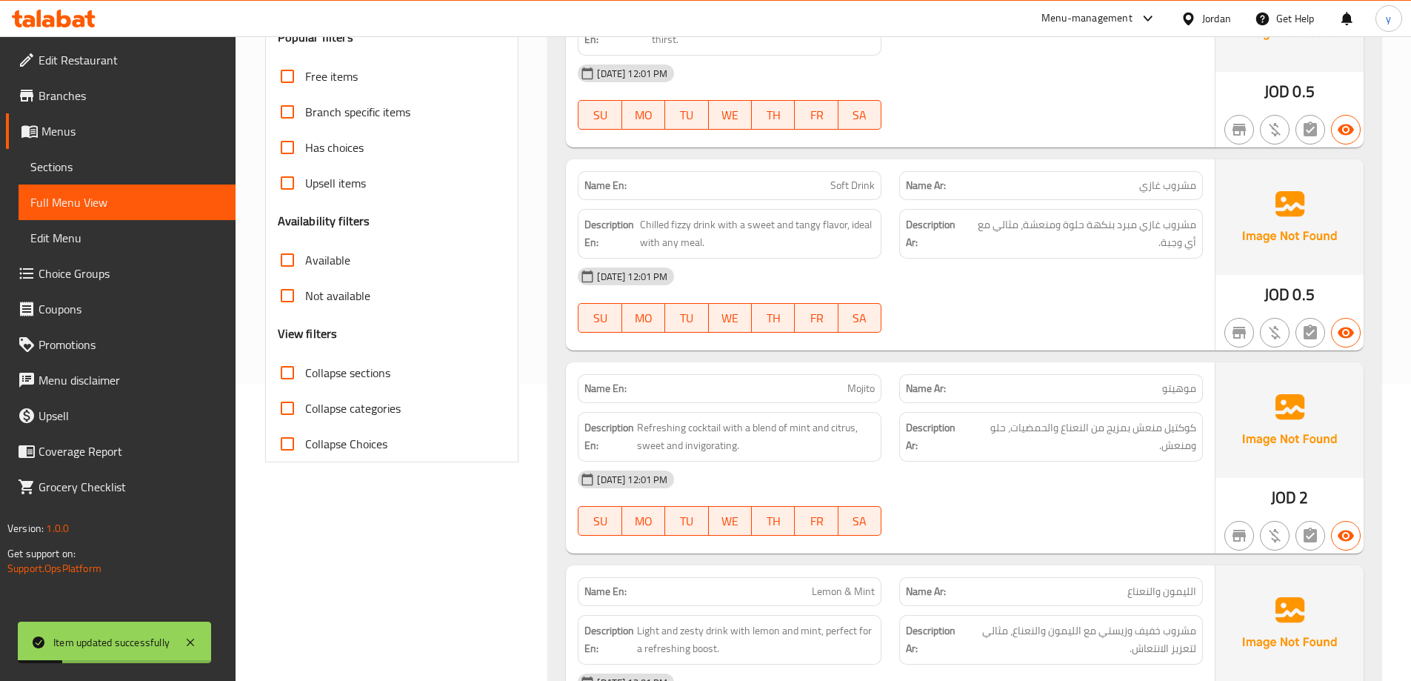
checkbox input "true"
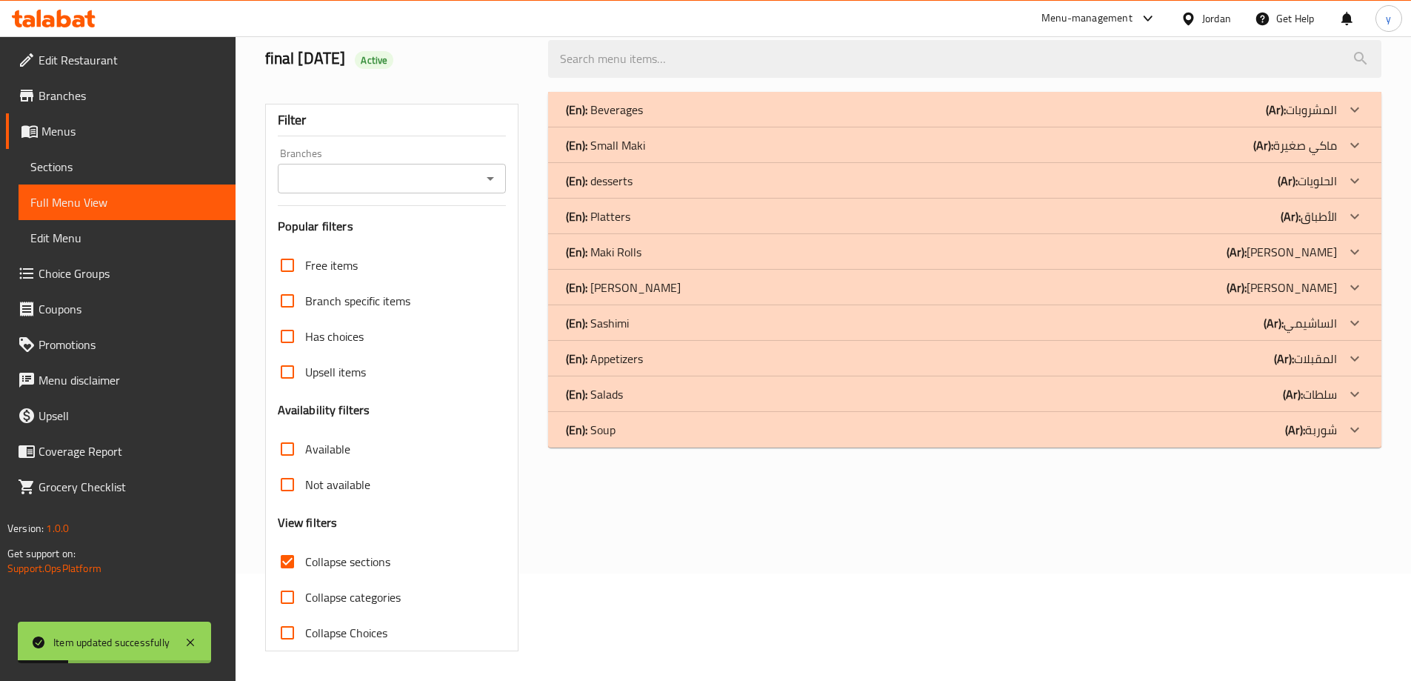
scroll to position [107, 0]
click at [710, 325] on div "(En): Sashimi (Ar): الساشيمي" at bounding box center [951, 323] width 771 height 18
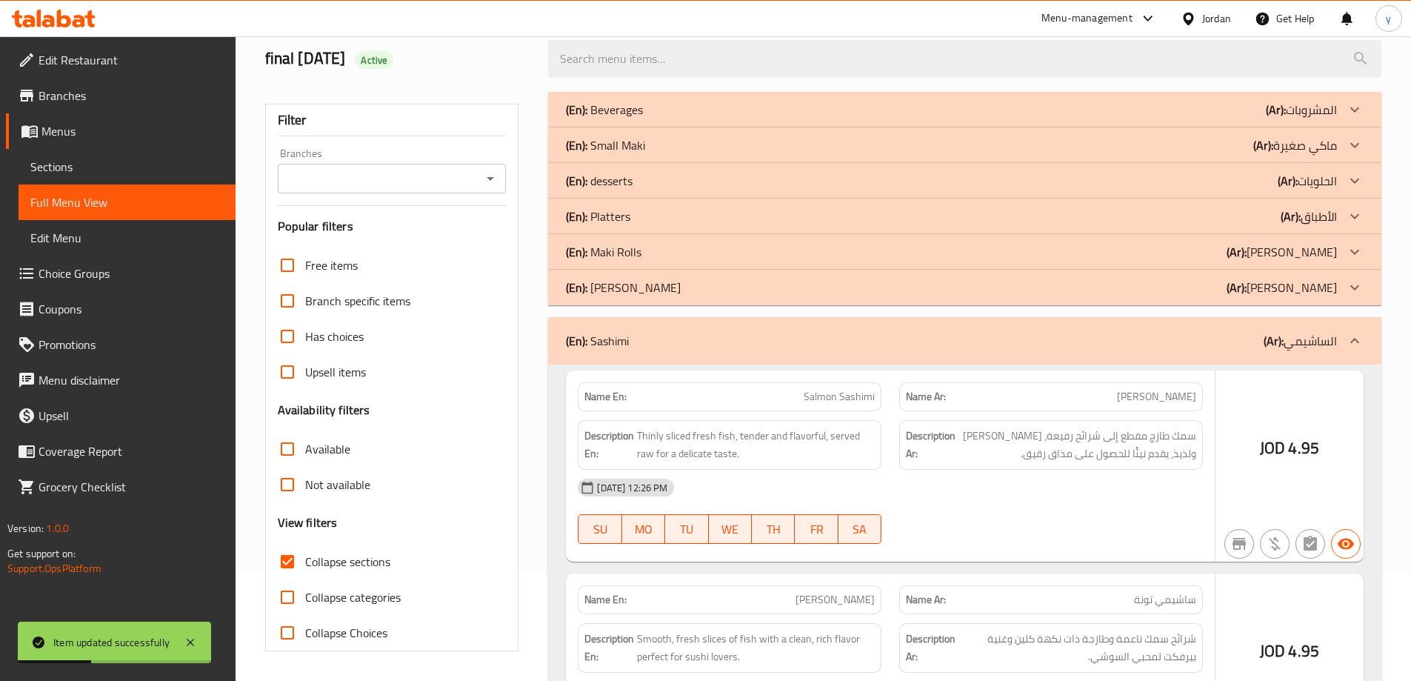
click at [725, 295] on div "(En): [PERSON_NAME] (Ar): [PERSON_NAME]" at bounding box center [951, 288] width 771 height 18
click at [742, 260] on div "(En): Maki Rolls (Ar): [PERSON_NAME]" at bounding box center [951, 252] width 771 height 18
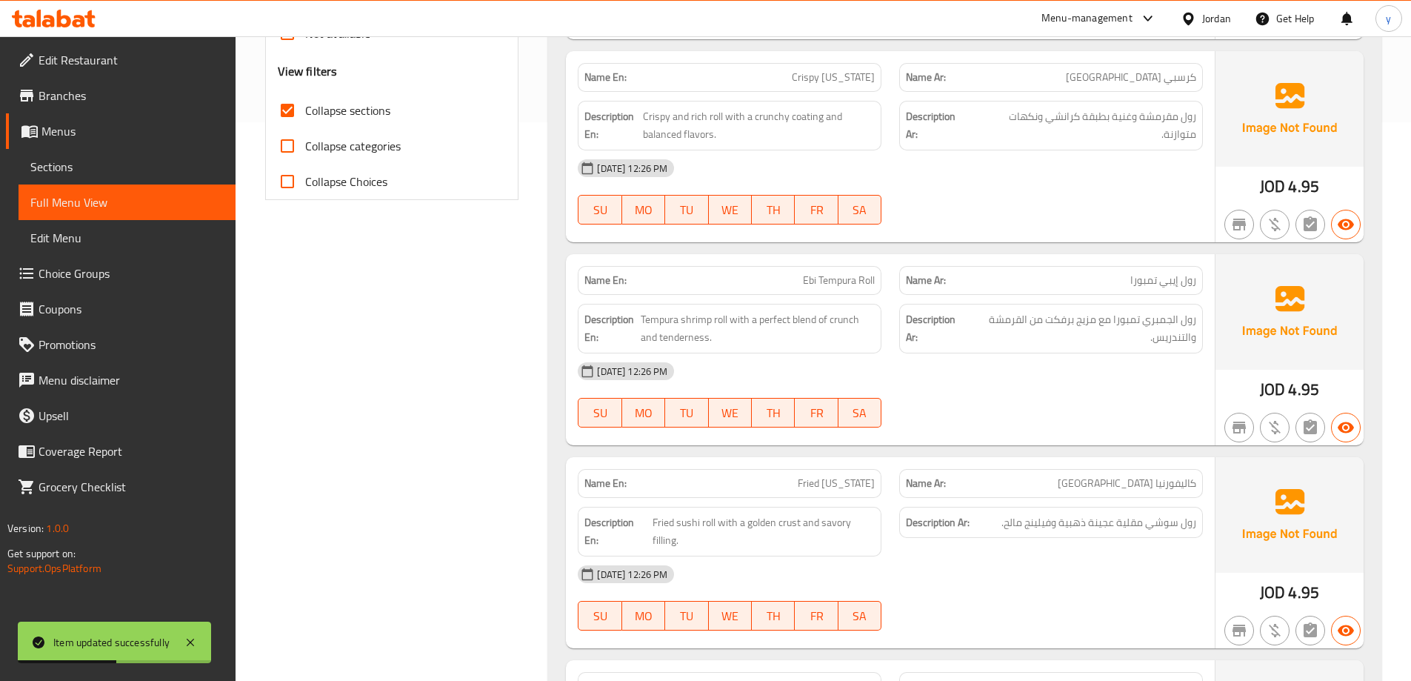
scroll to position [626, 0]
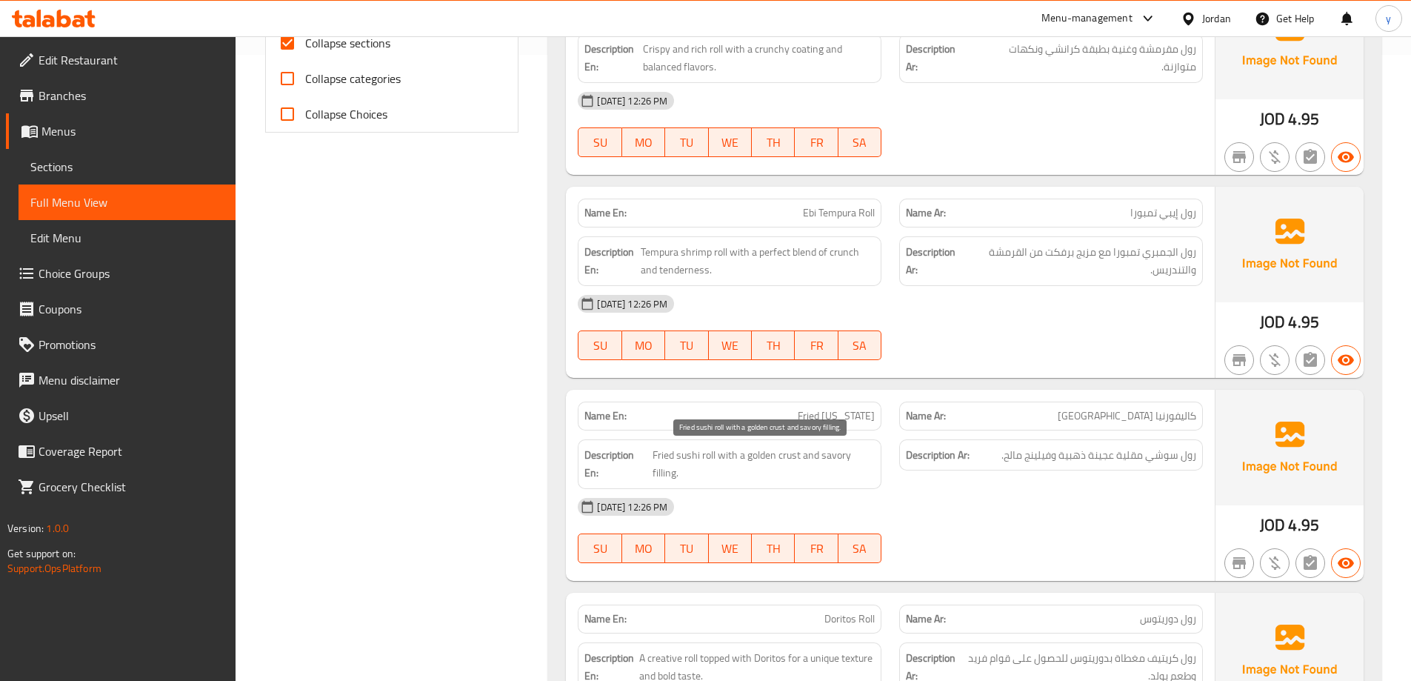
click at [796, 458] on span "Fried sushi roll with a golden crust and savory filling." at bounding box center [764, 464] width 222 height 36
copy span "crust"
click at [861, 410] on span "Fried [US_STATE]" at bounding box center [836, 416] width 77 height 16
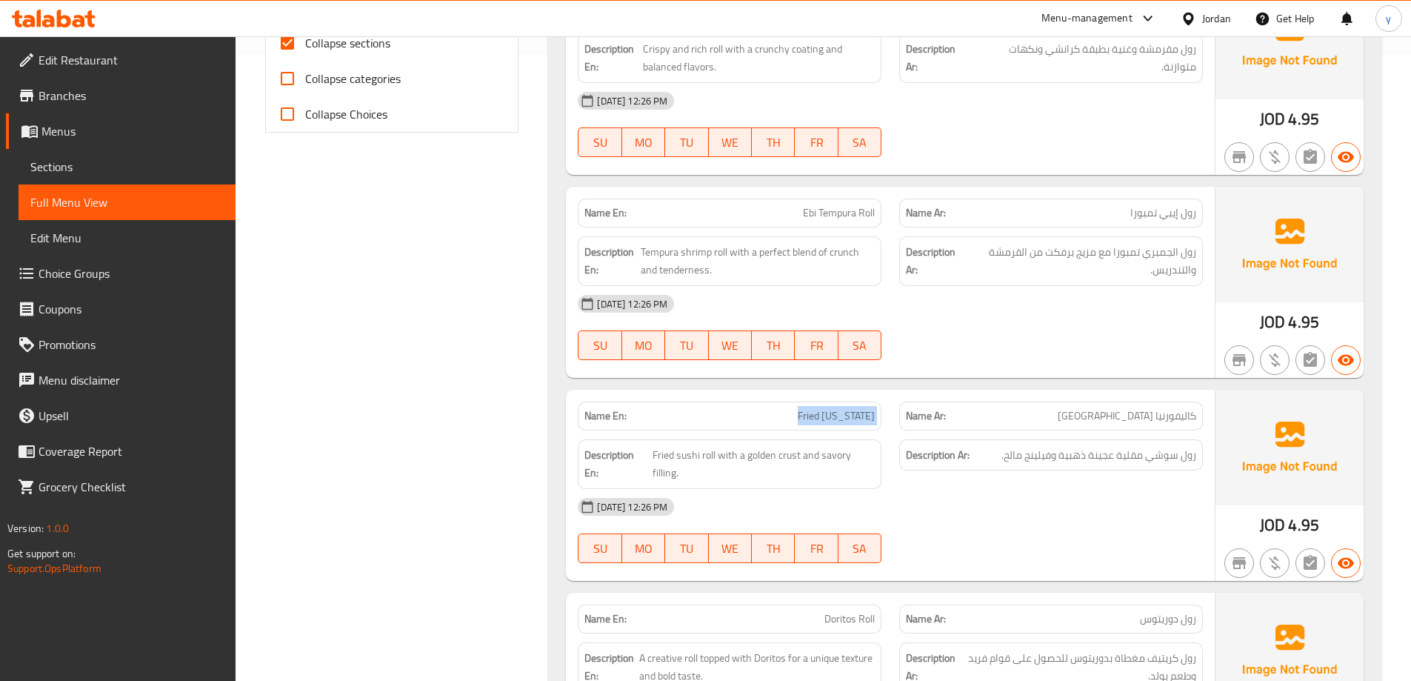
click at [861, 410] on span "Fried [US_STATE]" at bounding box center [836, 416] width 77 height 16
copy span "Fried [US_STATE]"
click at [136, 179] on link "Sections" at bounding box center [127, 167] width 217 height 36
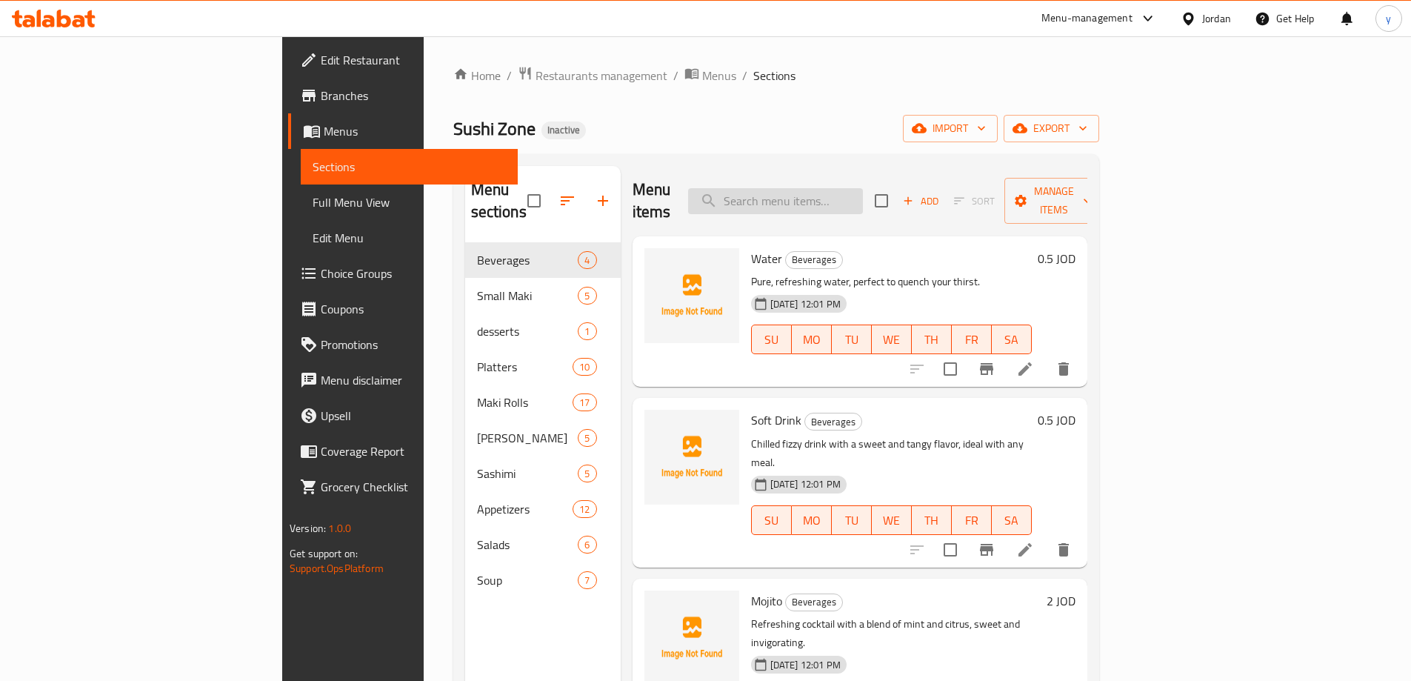
click at [863, 188] on input "search" at bounding box center [775, 201] width 175 height 26
paste input "Fried [US_STATE]"
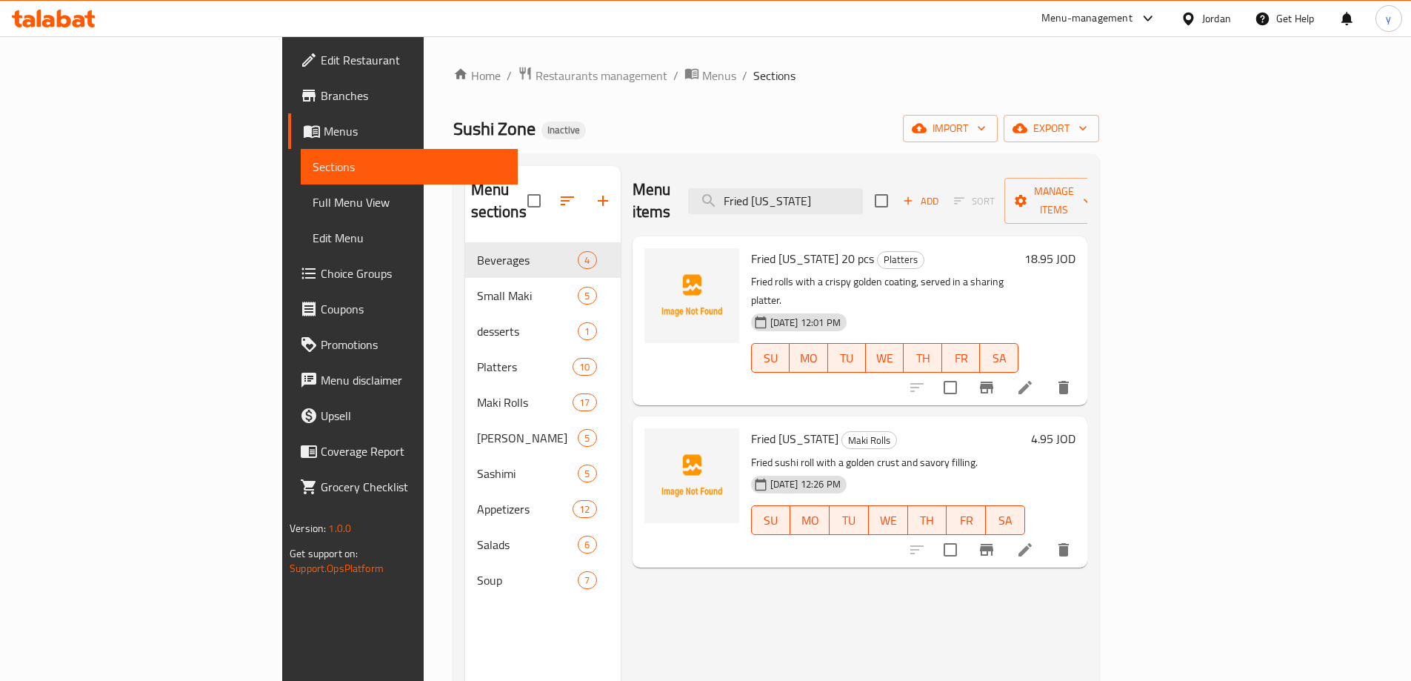
type input "Fried [US_STATE]"
click at [1034, 541] on icon at bounding box center [1026, 550] width 18 height 18
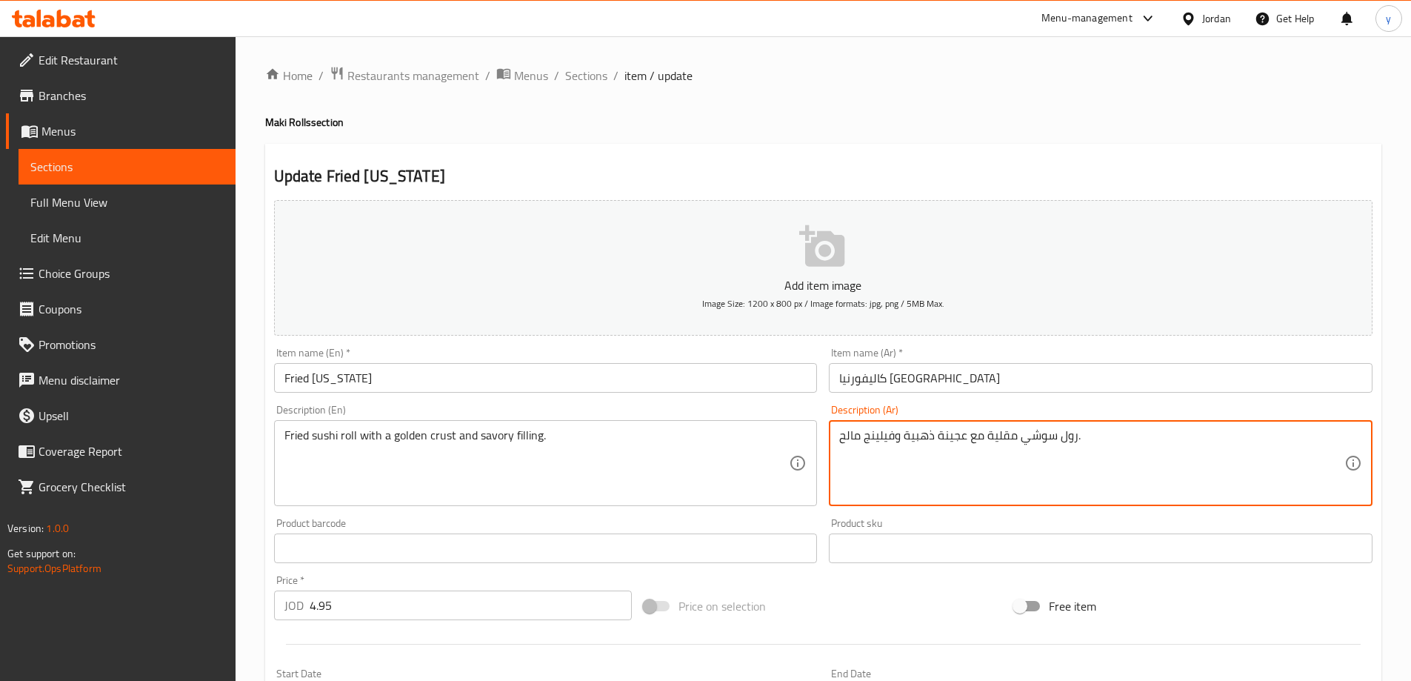
click at [1340, 635] on div at bounding box center [823, 644] width 1111 height 36
click at [879, 439] on textarea "رول سوشي مقلية مع عجينة ذهبية وفيلينج مالح." at bounding box center [1091, 463] width 505 height 70
drag, startPoint x: 959, startPoint y: 570, endPoint x: 928, endPoint y: 580, distance: 32.8
click at [957, 571] on div "Add item image Image Size: 1200 x 800 px / Image formats: jpg, png / 5MB Max. I…" at bounding box center [823, 513] width 1111 height 639
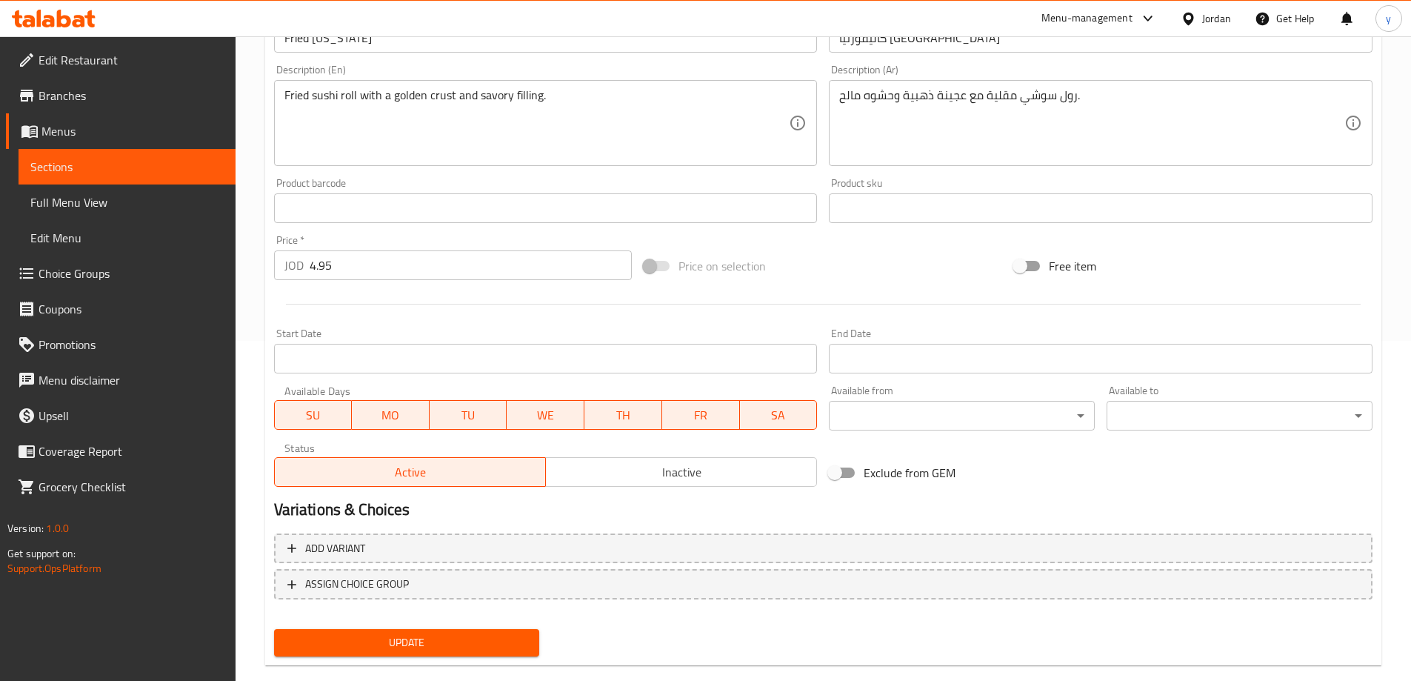
scroll to position [366, 0]
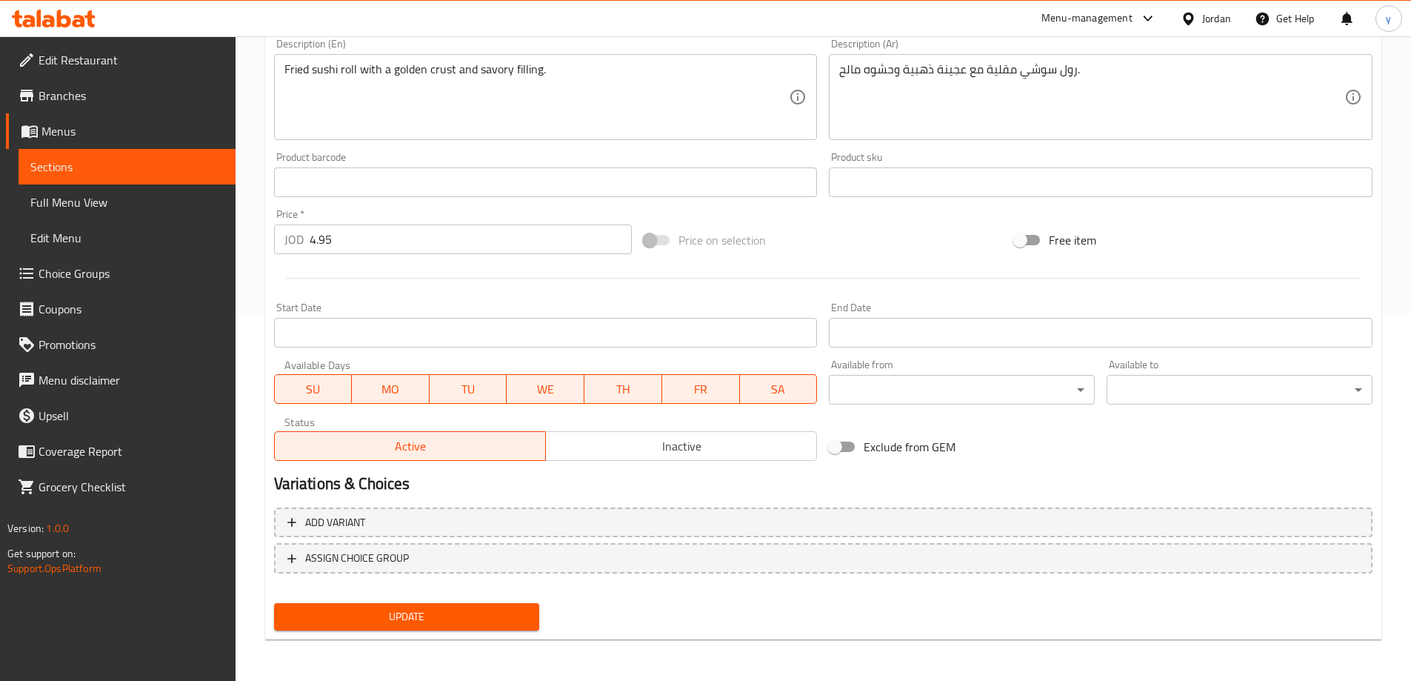
click at [834, 69] on div "رول سوشي مقلية مع عجينة ذهبية وحشوه مالح. Description (Ar)" at bounding box center [1101, 97] width 544 height 86
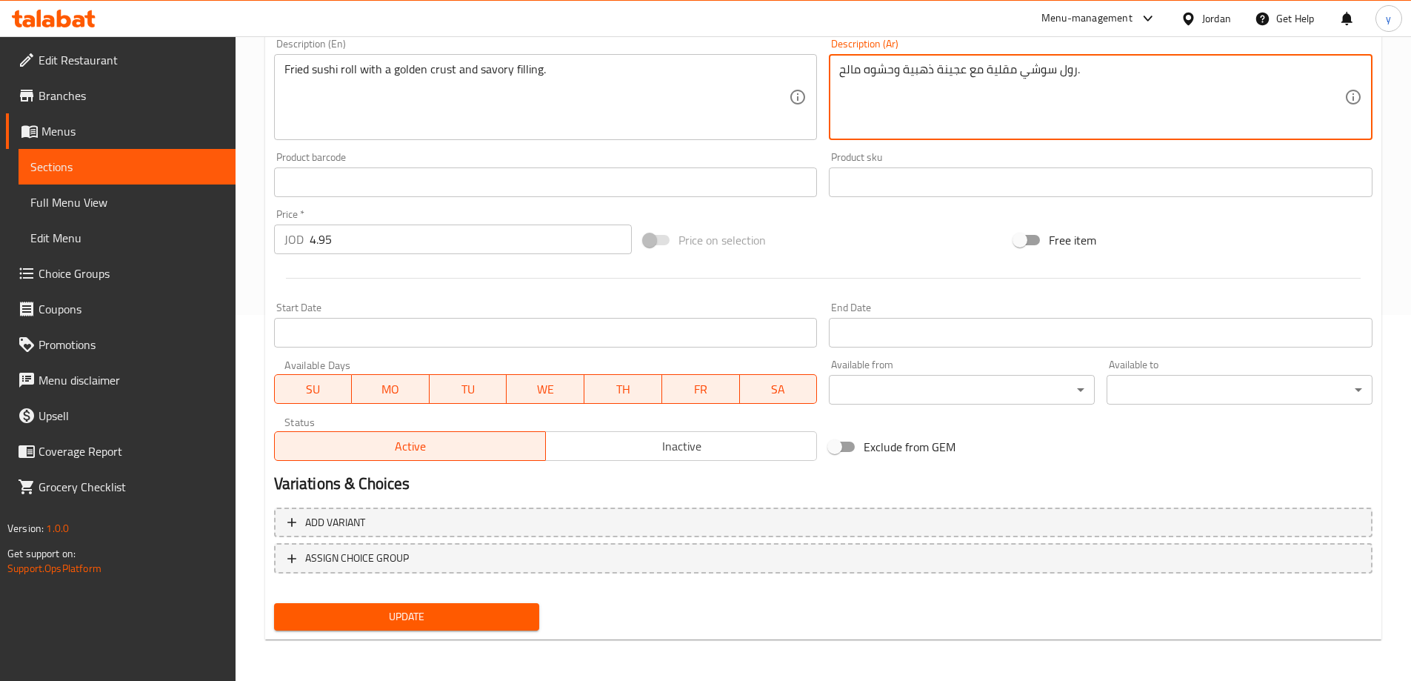
click at [838, 72] on div "رول سوشي مقلية مع عجينة ذهبية وحشوه مالح. Description (Ar)" at bounding box center [1101, 97] width 544 height 86
click at [842, 73] on textarea "رول سوشي مقلية مع عجينة ذهبية وحشوه مالح." at bounding box center [1091, 97] width 505 height 70
click at [1108, 67] on textarea "رول سوشي مقلية مع عجينة ذهبية وحشوه مالح." at bounding box center [1091, 97] width 505 height 70
click at [1141, 270] on div at bounding box center [823, 278] width 1111 height 36
type textarea "رول سوشي مقلية مع عجينة ذهبية وحشوه مالحه"
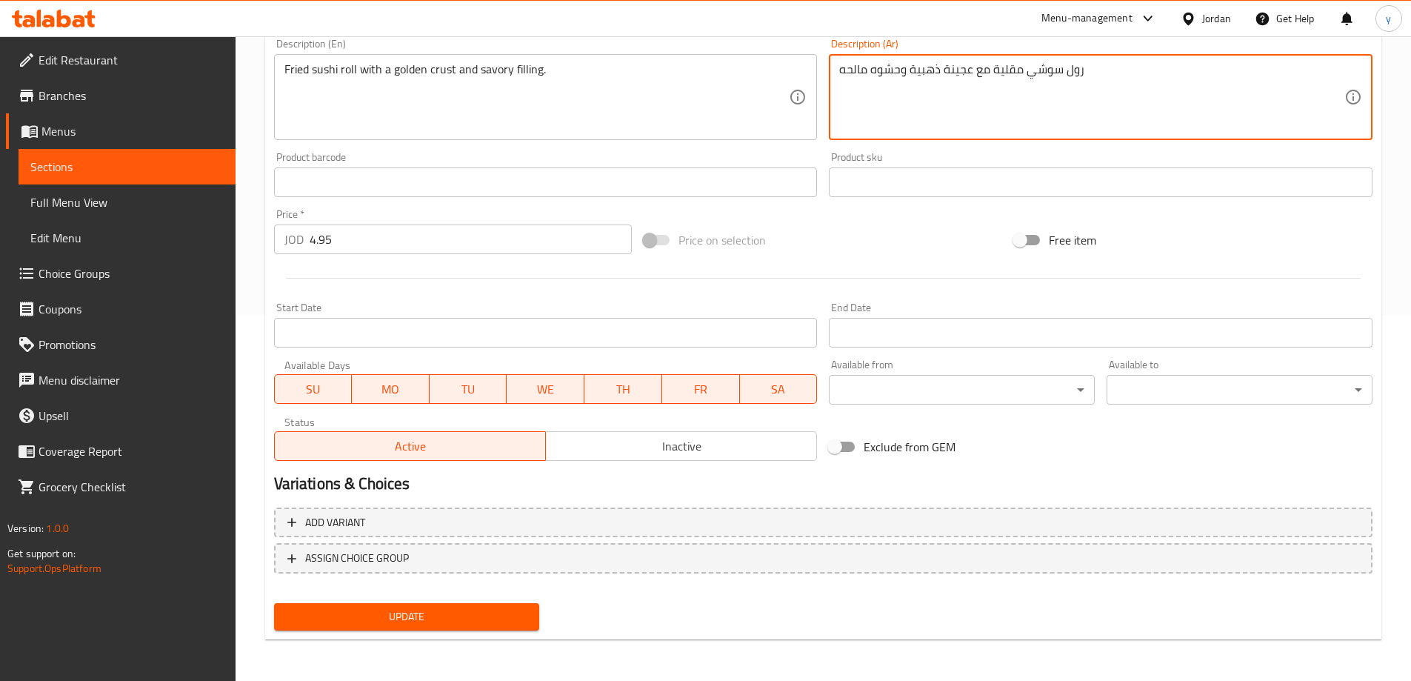
click at [1120, 237] on div "Free item" at bounding box center [1193, 240] width 370 height 40
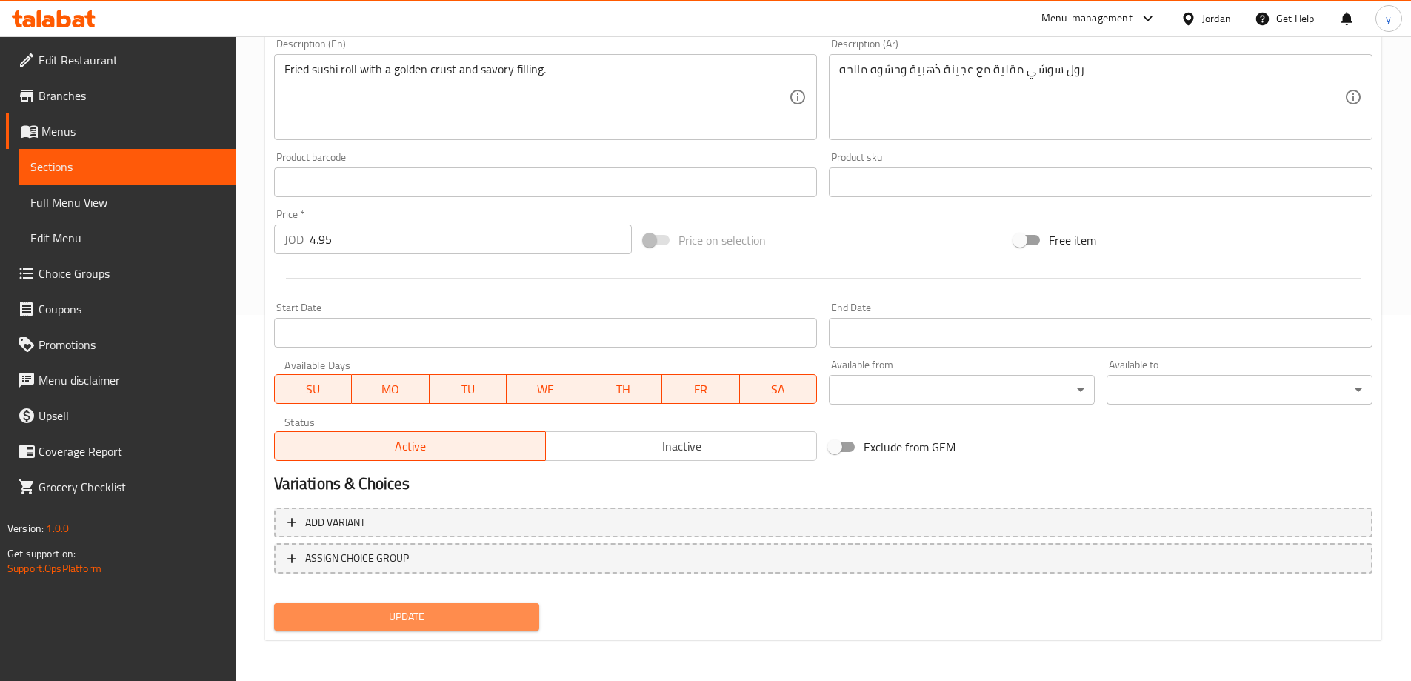
drag, startPoint x: 399, startPoint y: 619, endPoint x: 428, endPoint y: 589, distance: 41.4
click at [400, 619] on span "Update" at bounding box center [407, 617] width 242 height 19
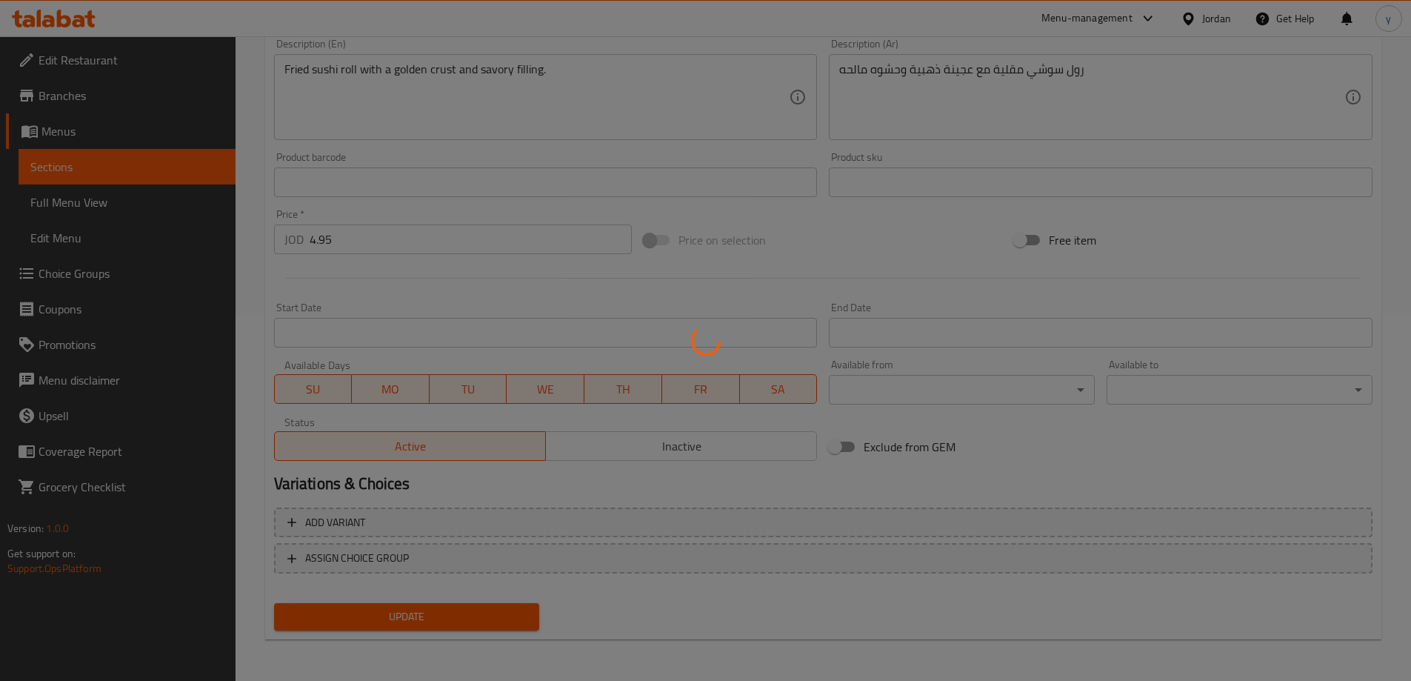
scroll to position [0, 0]
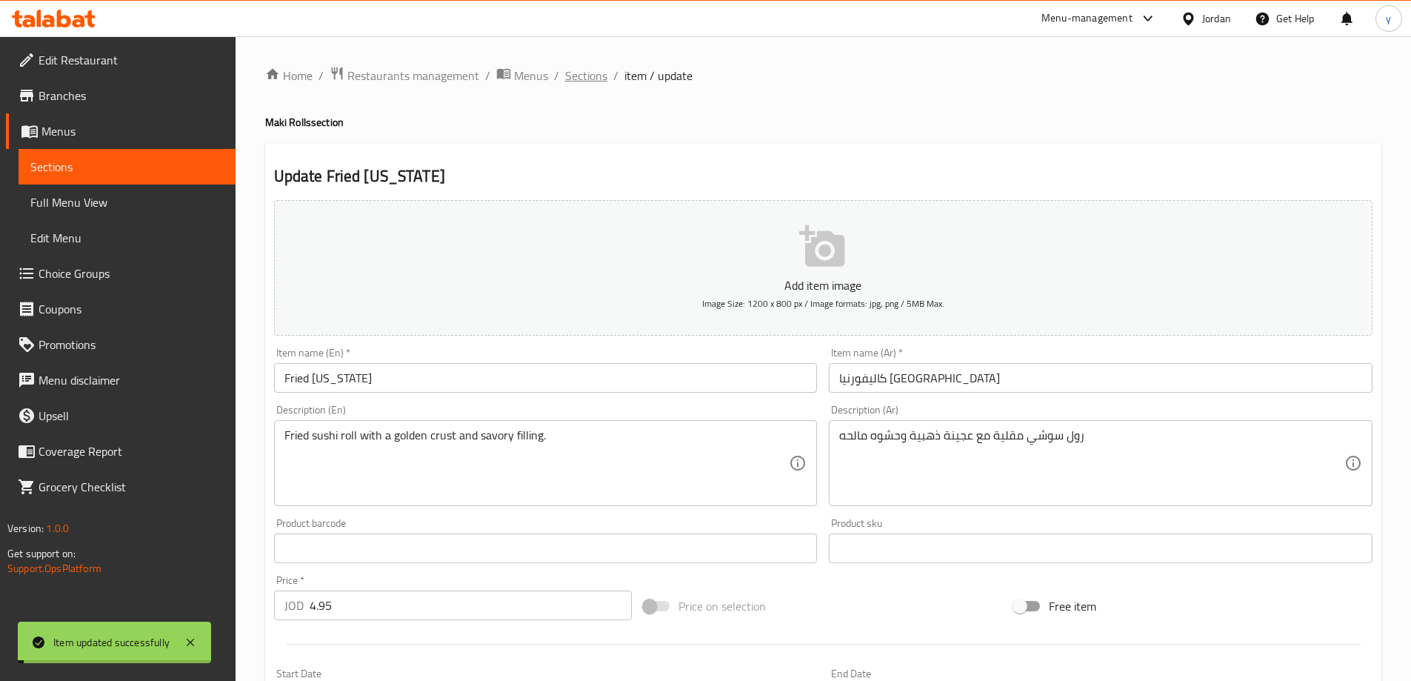
click at [583, 71] on span "Sections" at bounding box center [586, 76] width 42 height 18
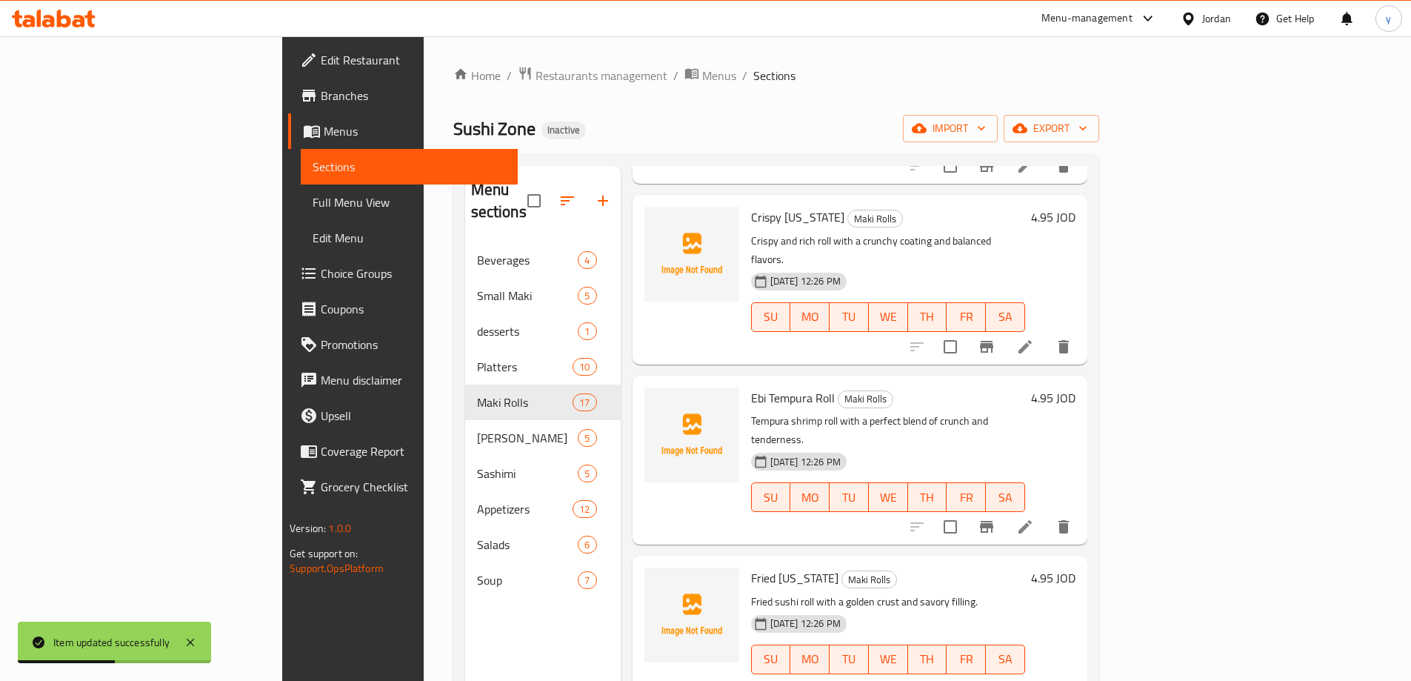
scroll to position [222, 0]
drag, startPoint x: 101, startPoint y: 196, endPoint x: 236, endPoint y: 434, distance: 274.0
click at [313, 196] on span "Full Menu View" at bounding box center [409, 202] width 193 height 18
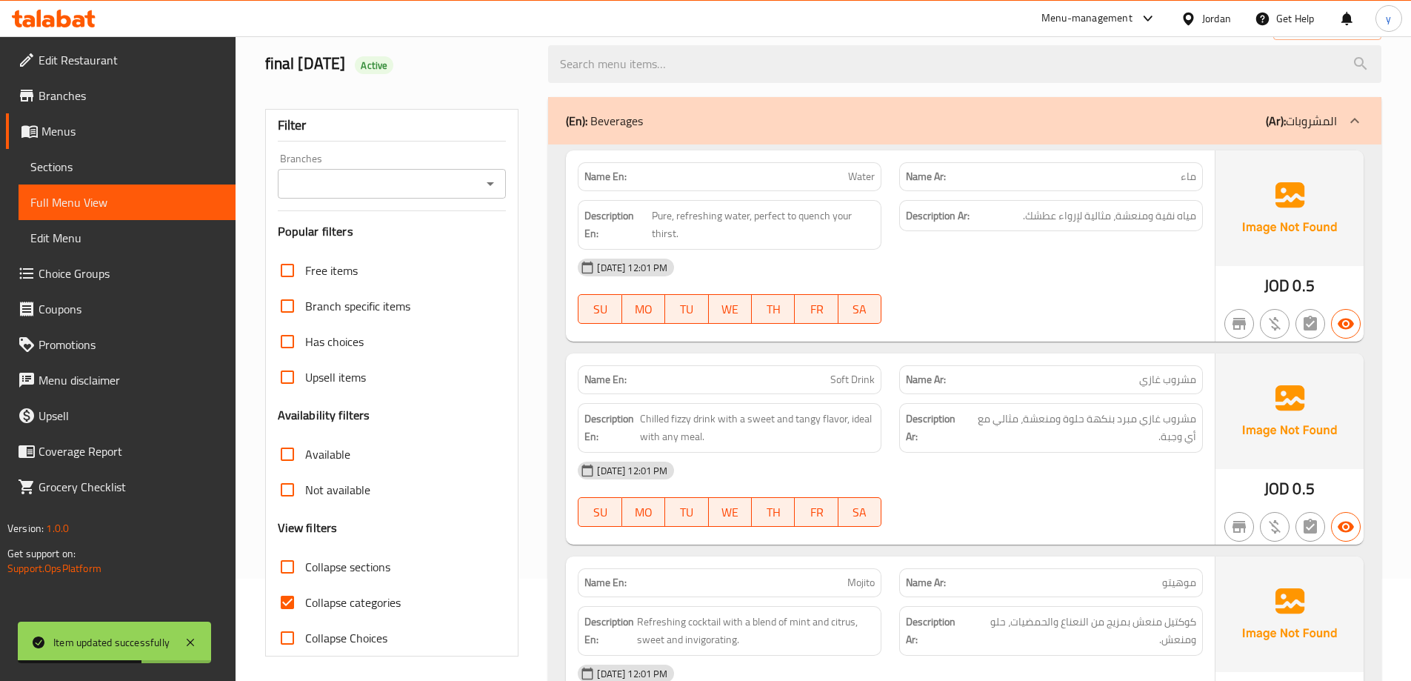
scroll to position [222, 0]
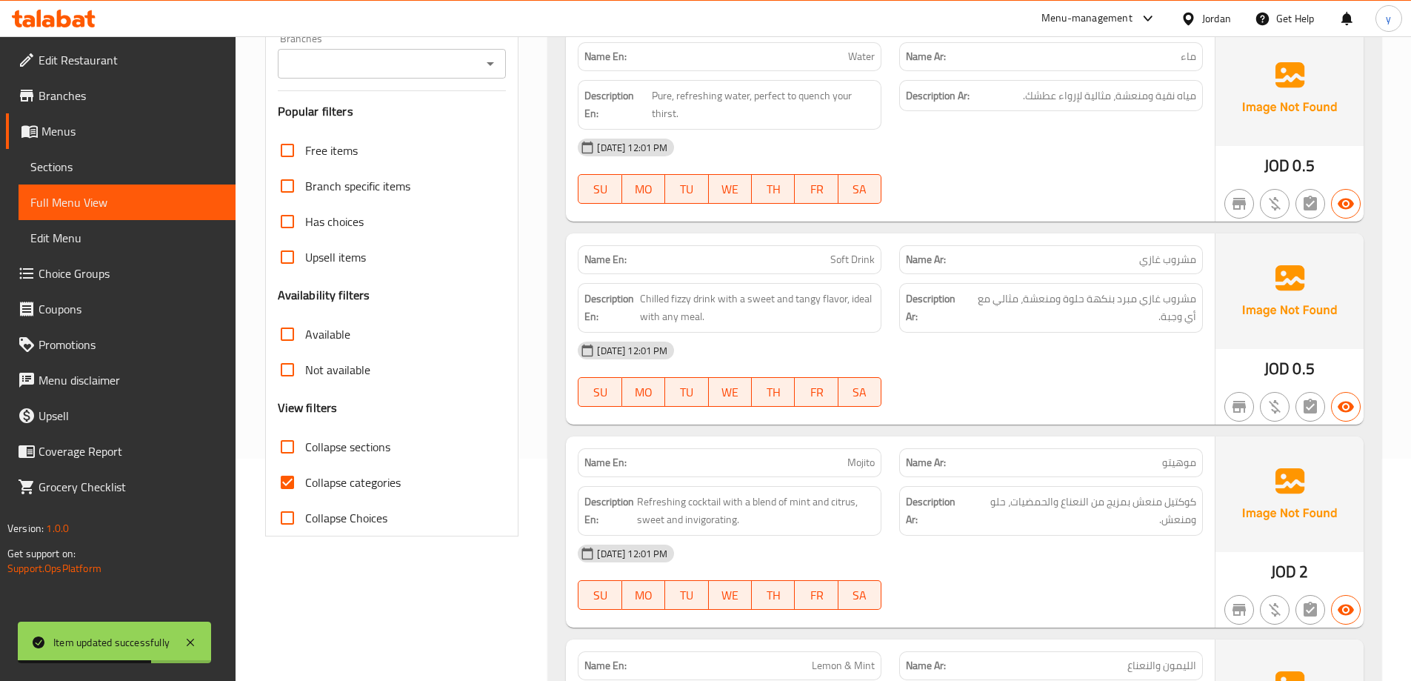
click at [335, 475] on span "Collapse categories" at bounding box center [353, 482] width 96 height 18
click at [305, 475] on input "Collapse categories" at bounding box center [288, 483] width 36 height 36
checkbox input "false"
click at [347, 441] on span "Collapse sections" at bounding box center [347, 447] width 85 height 18
click at [305, 441] on input "Collapse sections" at bounding box center [288, 447] width 36 height 36
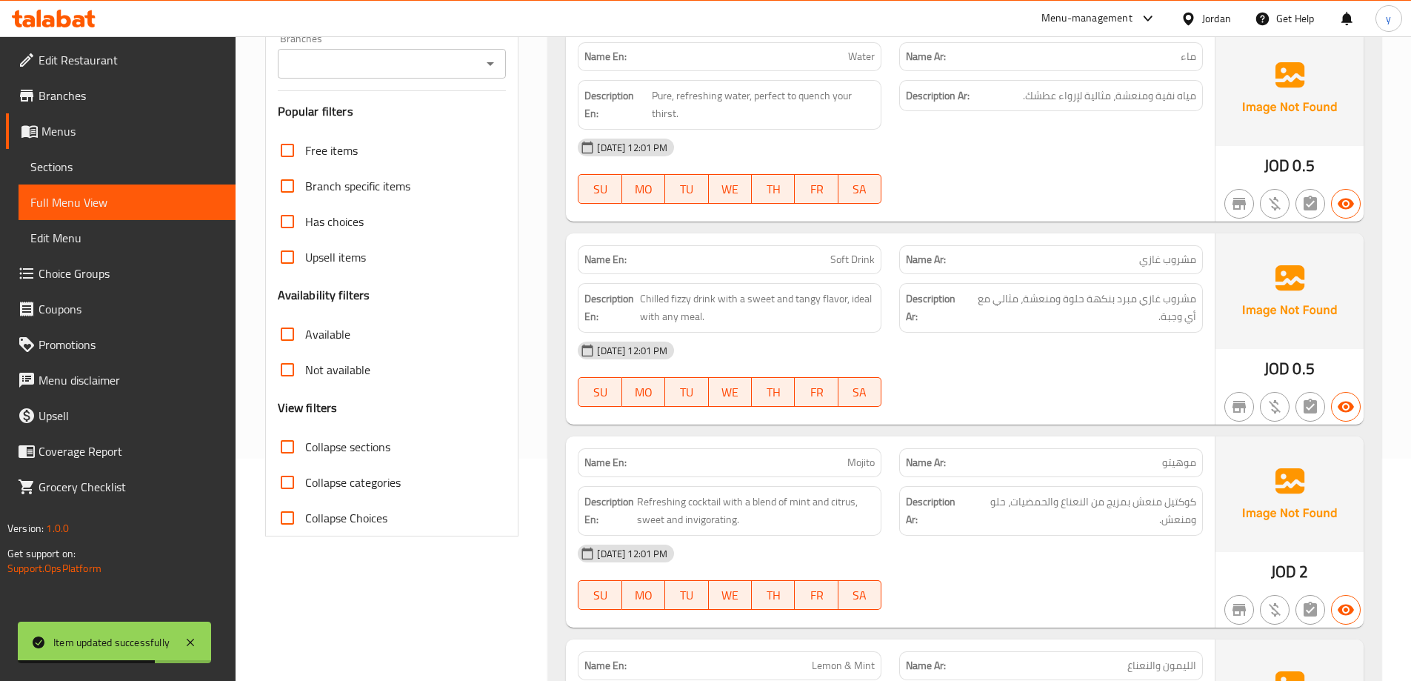
checkbox input "true"
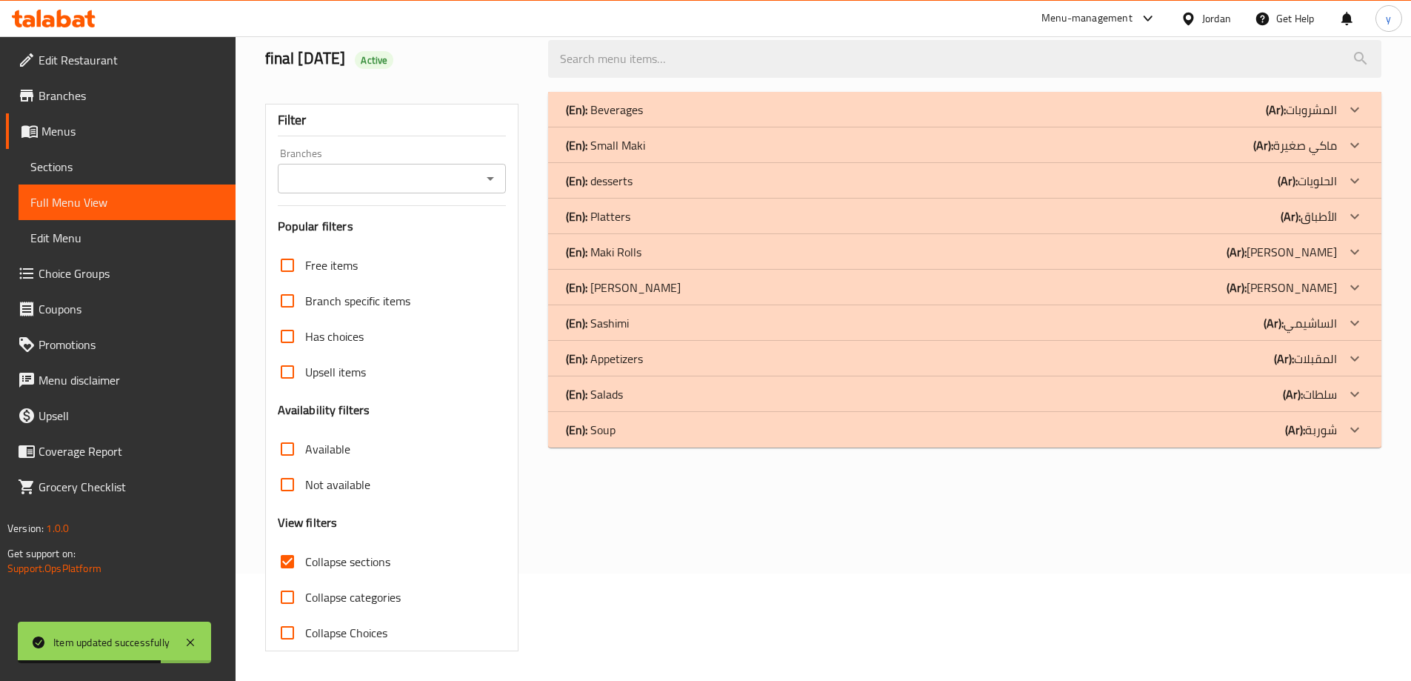
scroll to position [107, 0]
click at [696, 323] on div "(En): Sashimi (Ar): الساشيمي" at bounding box center [951, 323] width 771 height 18
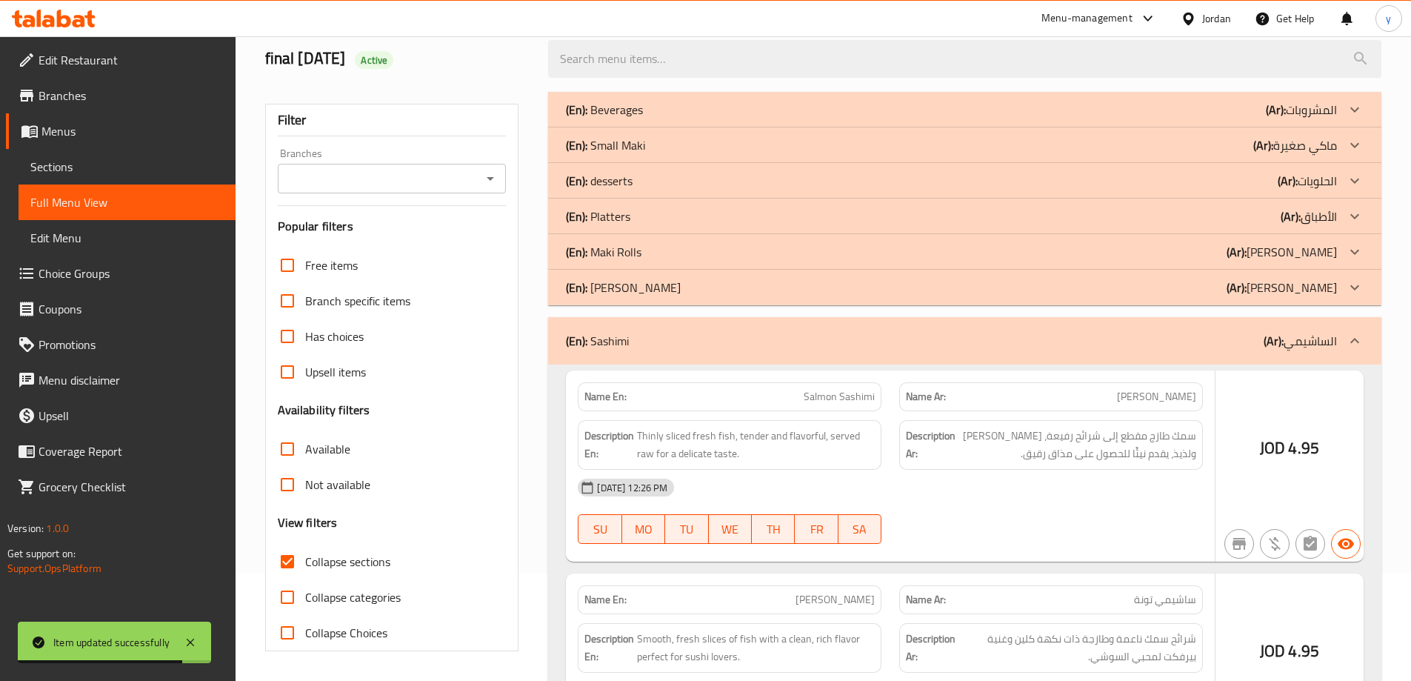
click at [723, 290] on div "(En): [PERSON_NAME] (Ar): [PERSON_NAME]" at bounding box center [951, 288] width 771 height 18
click at [733, 252] on div "(En): Maki Rolls (Ar): [PERSON_NAME]" at bounding box center [951, 252] width 771 height 18
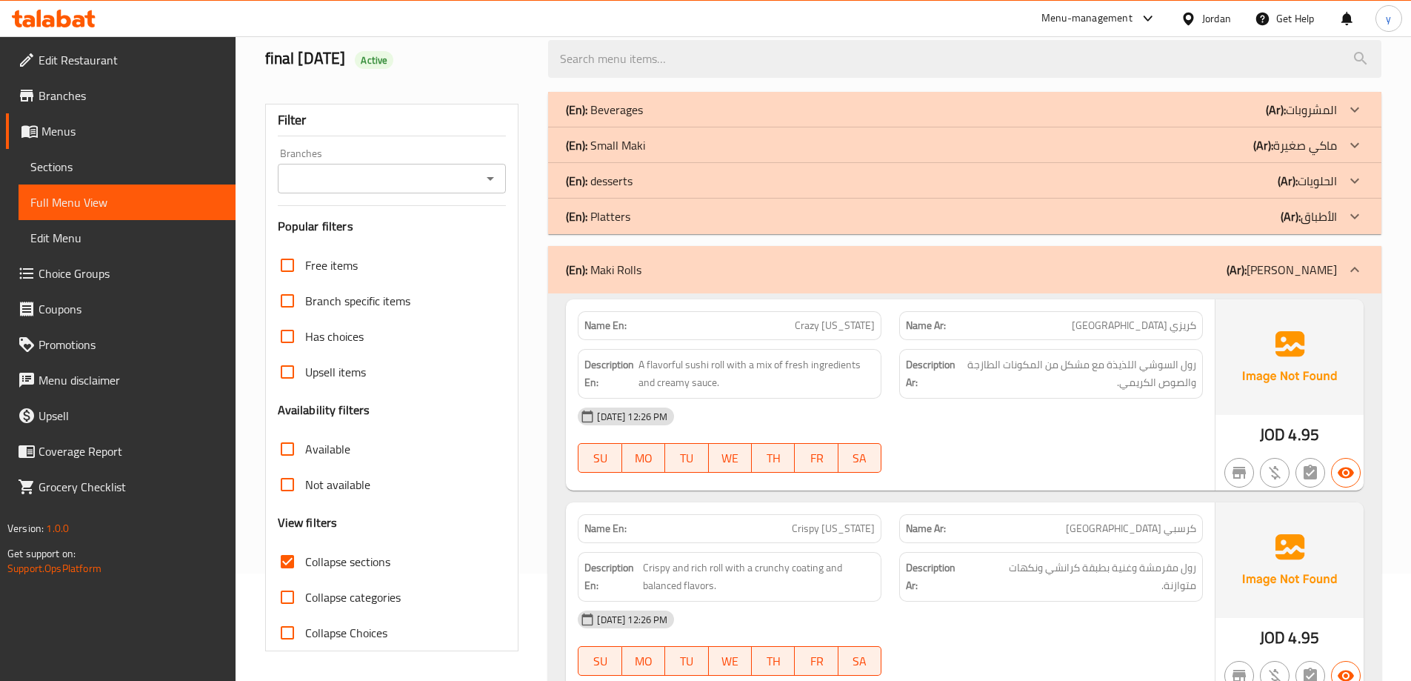
click at [1167, 432] on div "[DATE] 12:26 PM" at bounding box center [890, 417] width 643 height 36
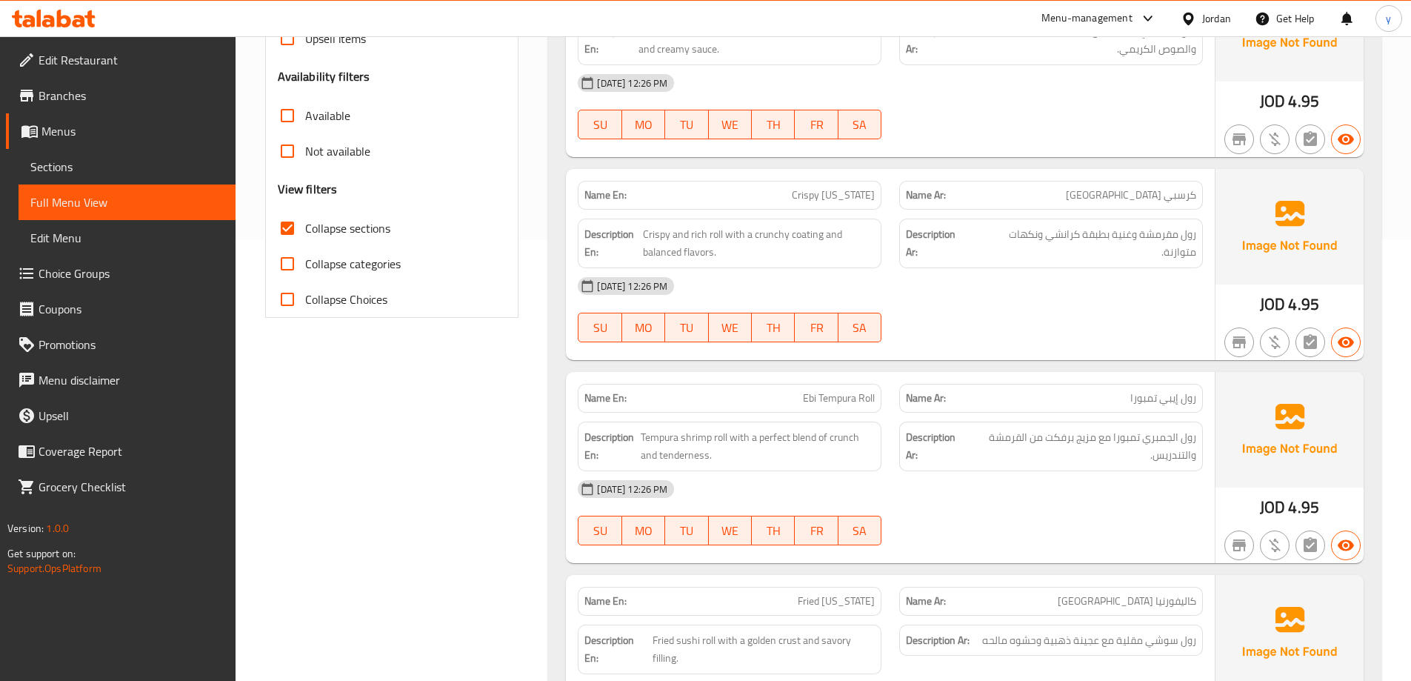
scroll to position [478, 0]
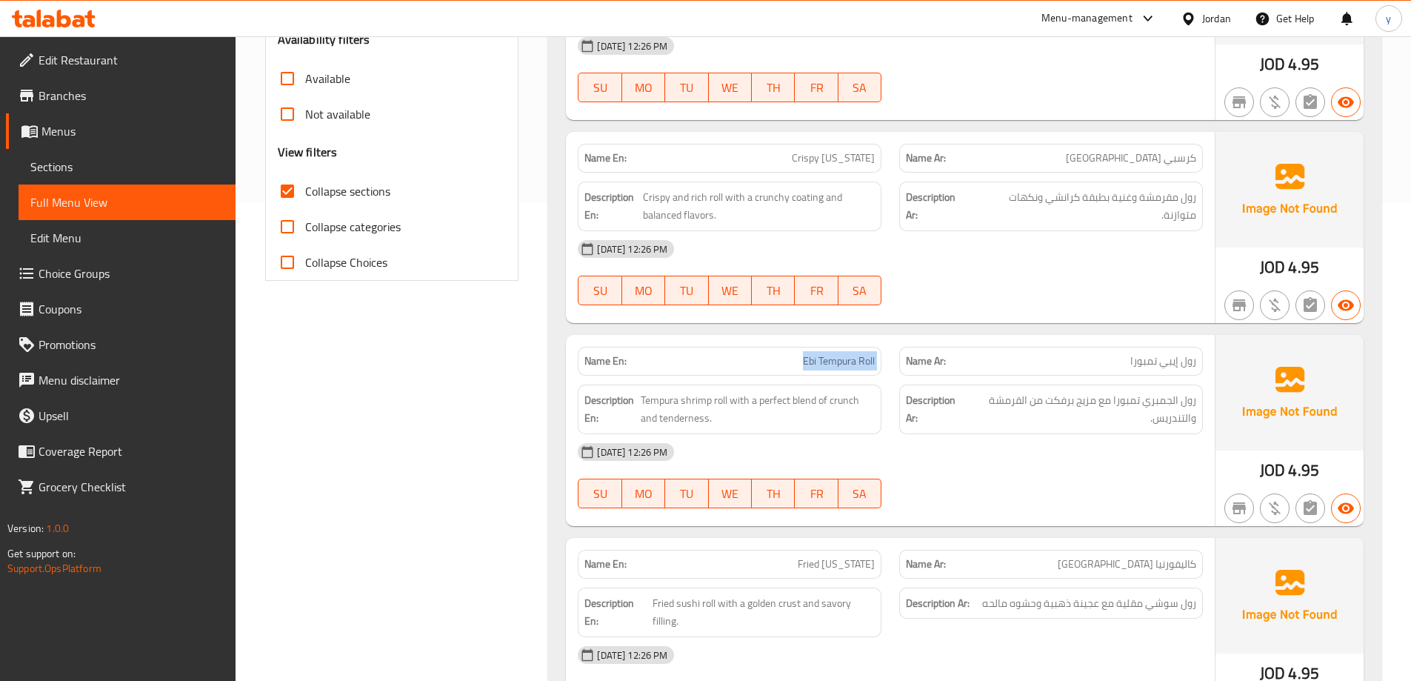
drag, startPoint x: 822, startPoint y: 361, endPoint x: 893, endPoint y: 356, distance: 70.6
click at [893, 356] on div "Name En: Ebi Tempura Roll Name Ar: رول إيبي تمبورا" at bounding box center [890, 361] width 643 height 47
copy span "Ebi Tempura Roll"
drag, startPoint x: 1031, startPoint y: 396, endPoint x: 966, endPoint y: 407, distance: 66.1
click at [967, 407] on span "رول الجمبري تمبورا مع مزيج برفكت من القرمشة والتندريس." at bounding box center [1082, 409] width 230 height 36
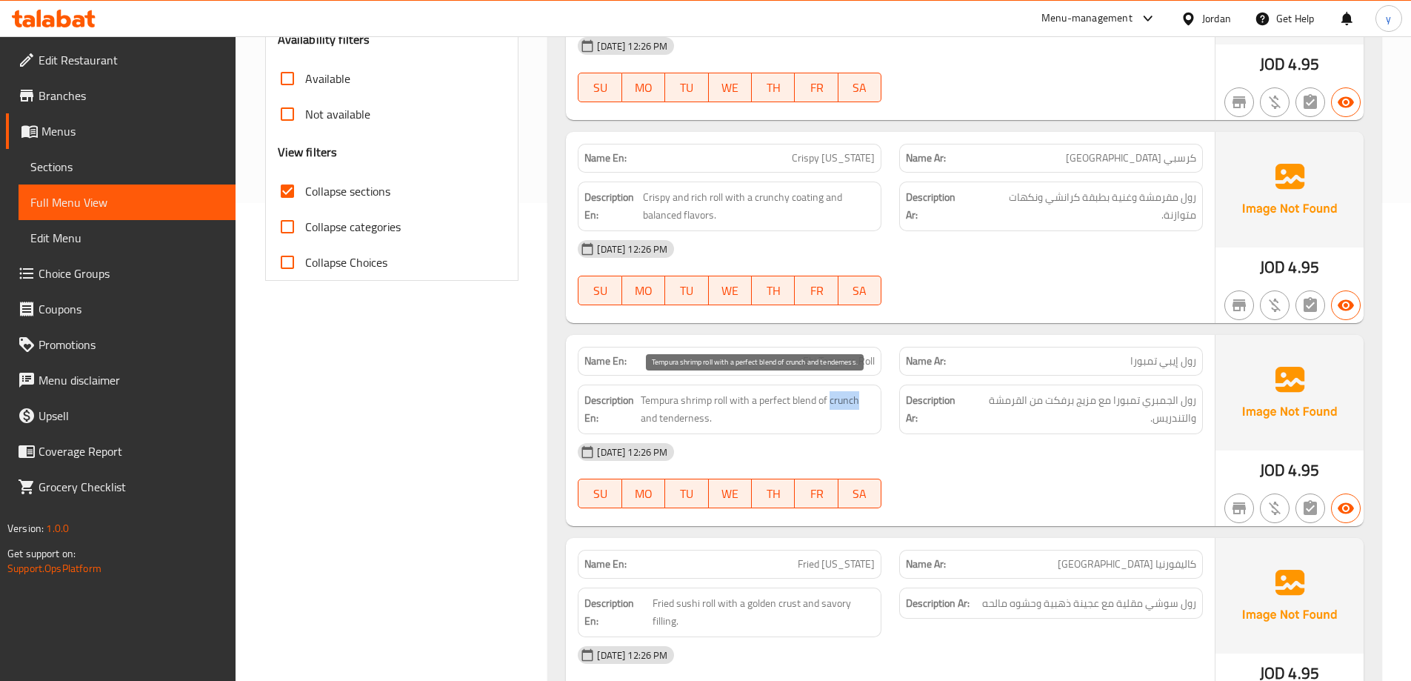
drag, startPoint x: 829, startPoint y: 399, endPoint x: 868, endPoint y: 396, distance: 39.4
click at [868, 396] on span "Tempura shrimp roll with a perfect blend of crunch and tenderness." at bounding box center [758, 409] width 234 height 36
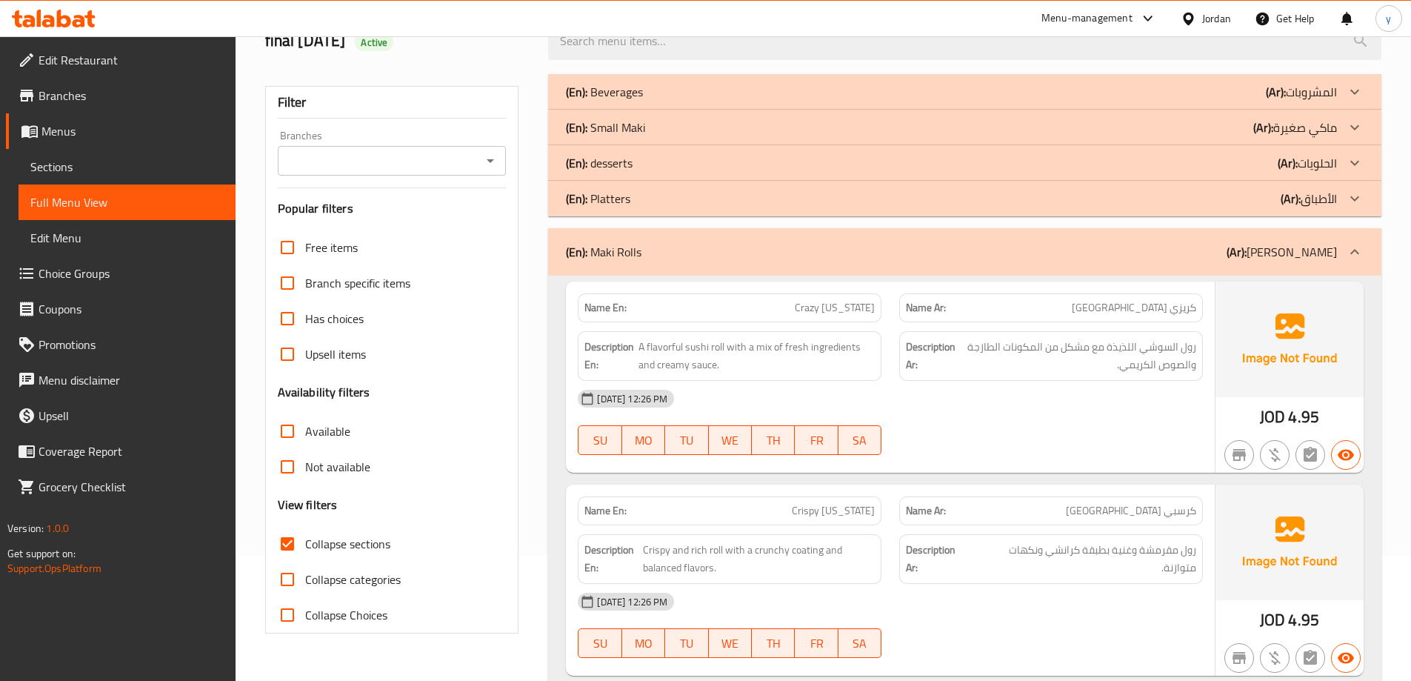
scroll to position [33, 0]
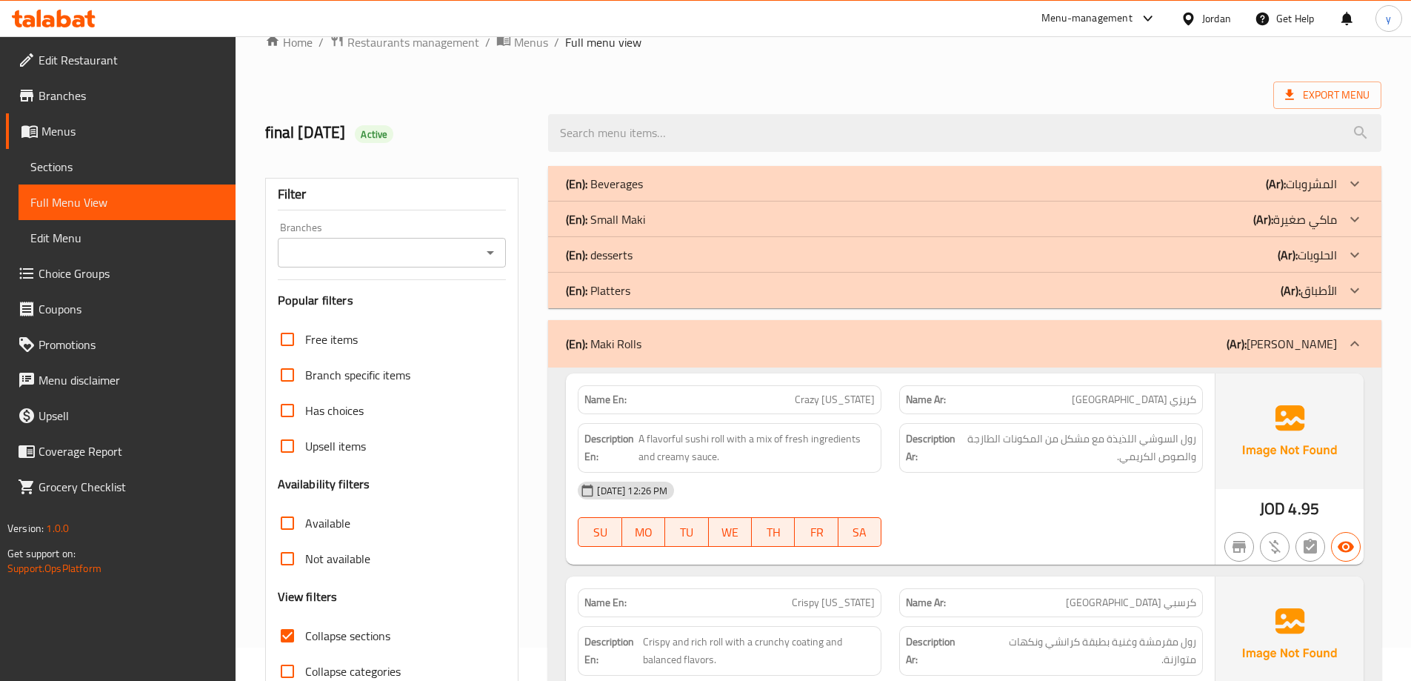
click at [119, 162] on span "Sections" at bounding box center [126, 167] width 193 height 18
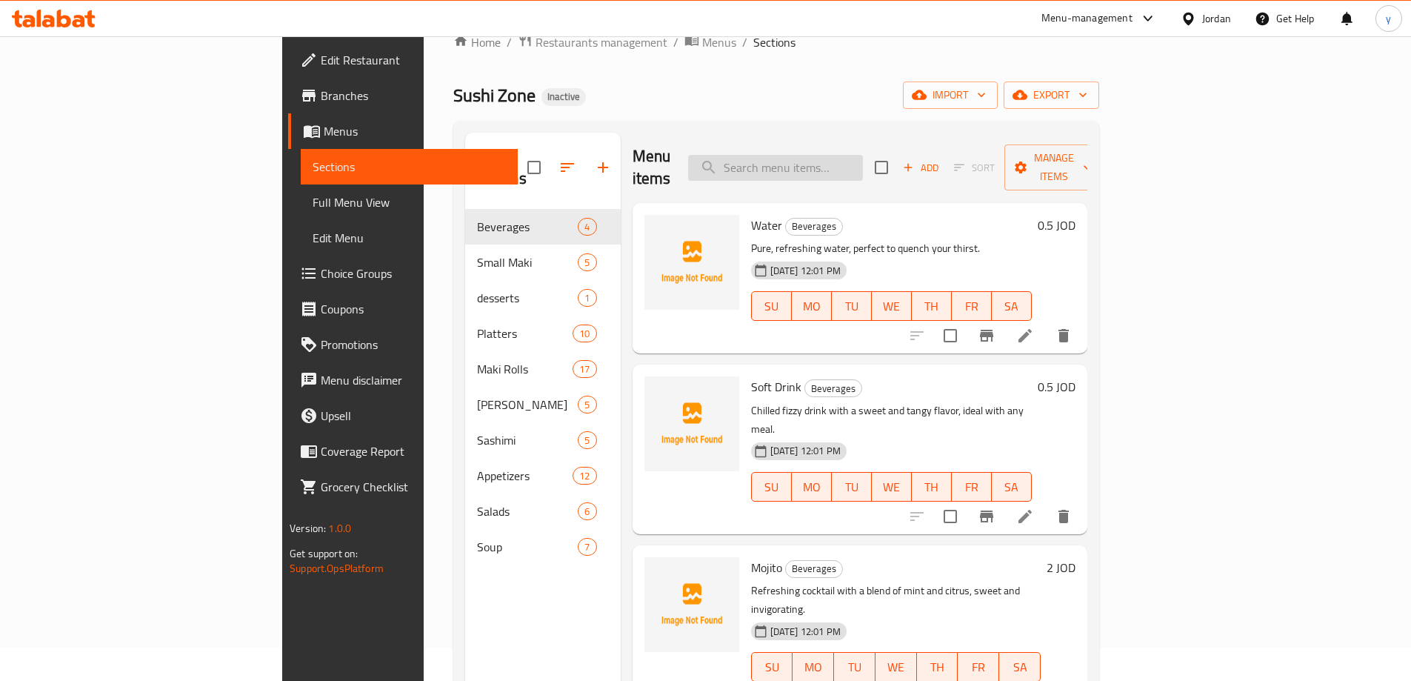
click at [845, 155] on input "search" at bounding box center [775, 168] width 175 height 26
paste input "Ebi Tempura Roll"
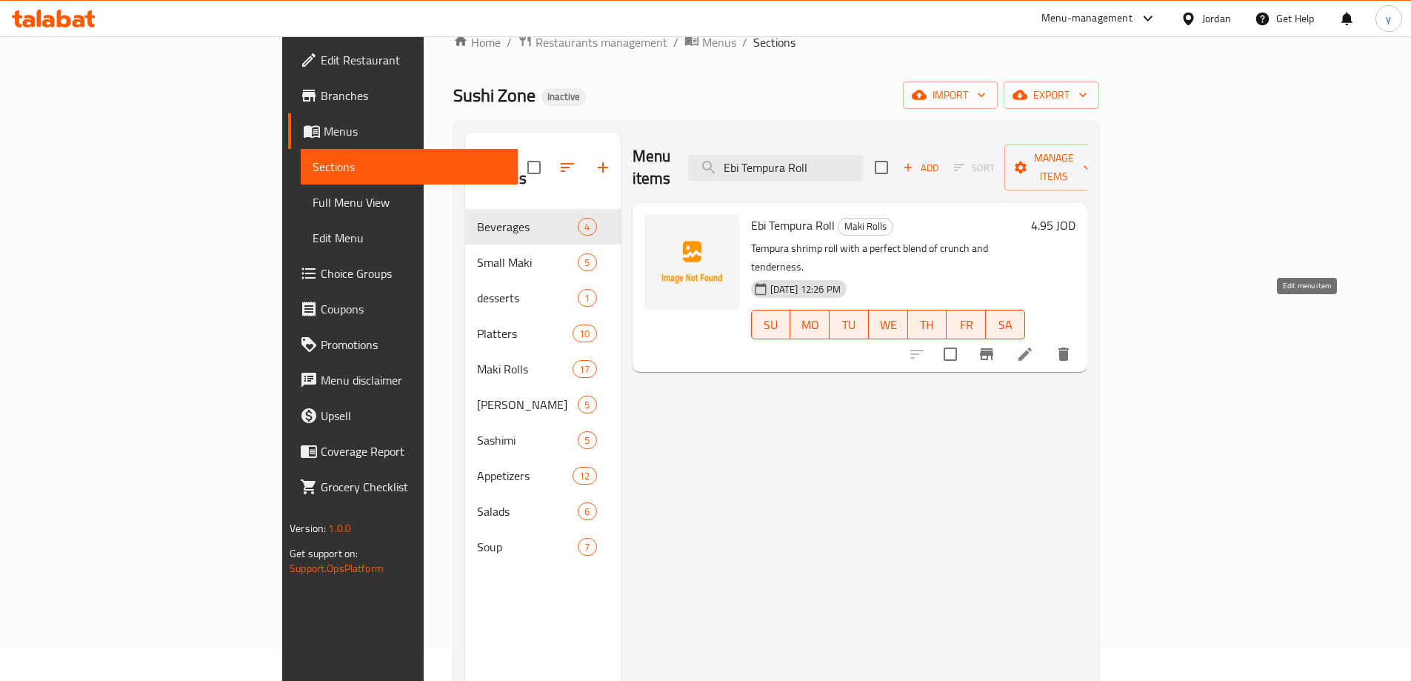
type input "Ebi Tempura Roll"
click at [1034, 345] on icon at bounding box center [1026, 354] width 18 height 18
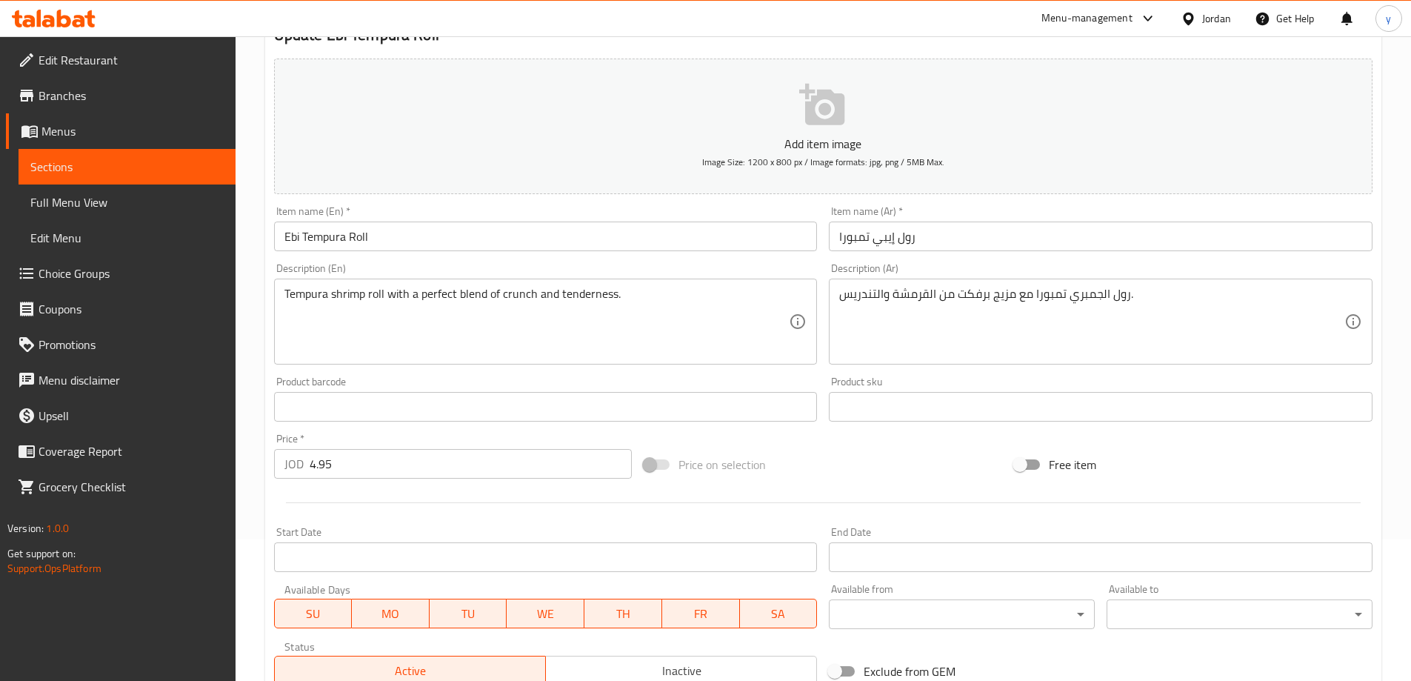
scroll to position [148, 0]
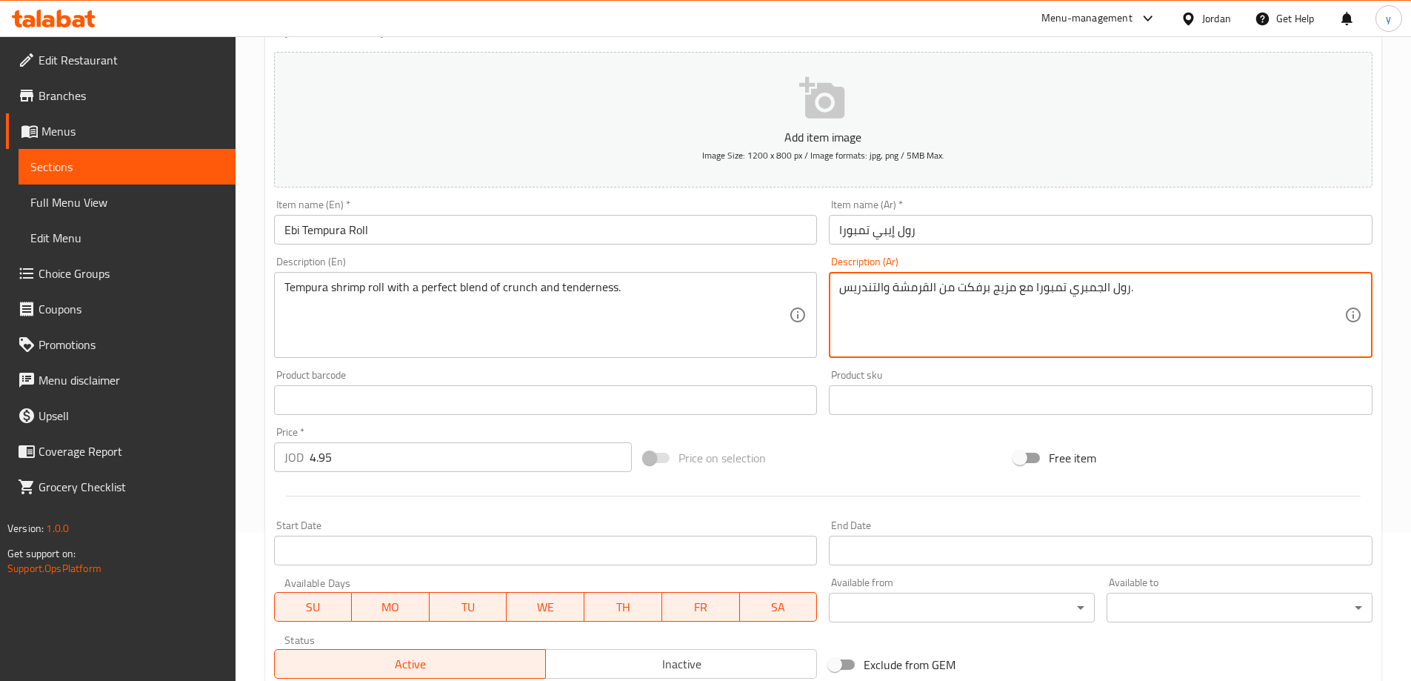
click at [921, 281] on textarea "رول الجمبري تمبورا مع مزيج برفكت من القرمشة والتندريس." at bounding box center [1091, 315] width 505 height 70
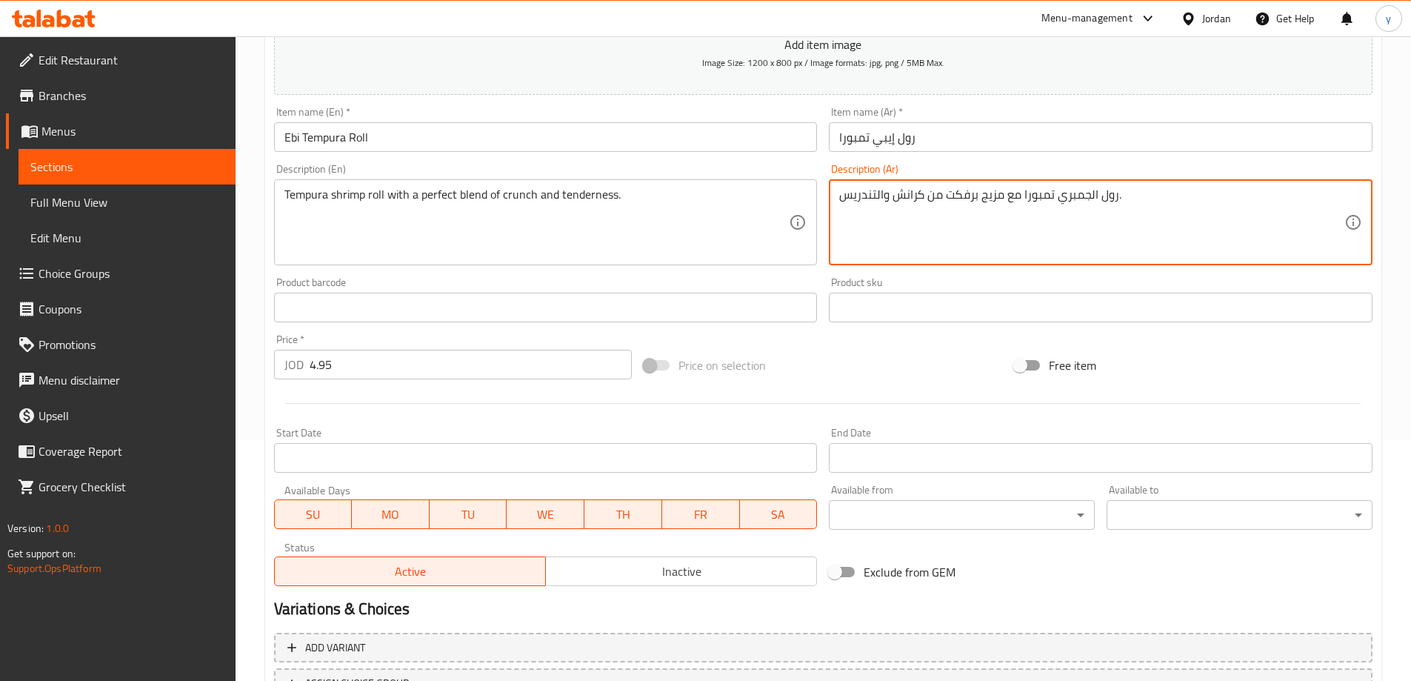
scroll to position [218, 0]
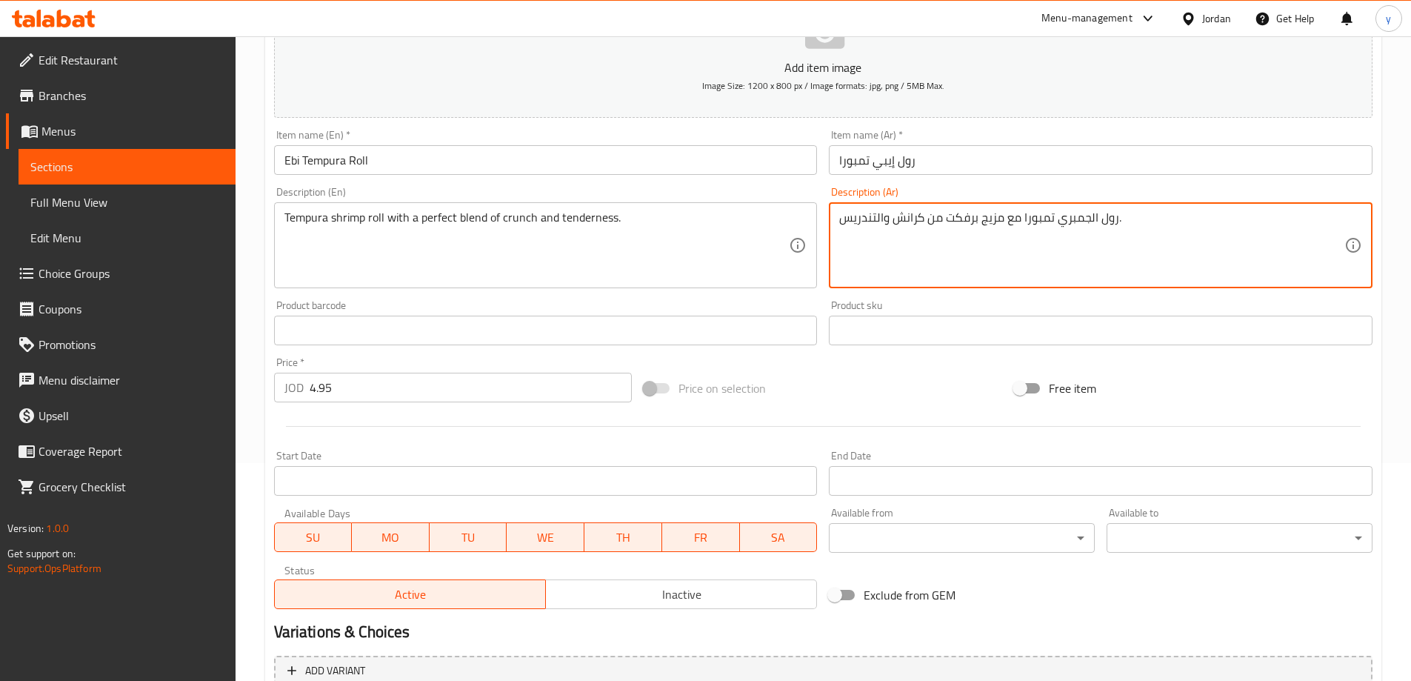
click at [856, 217] on textarea "رول الجمبري تمبورا مع مزيج برفكت من كرانش والتندريس." at bounding box center [1091, 245] width 505 height 70
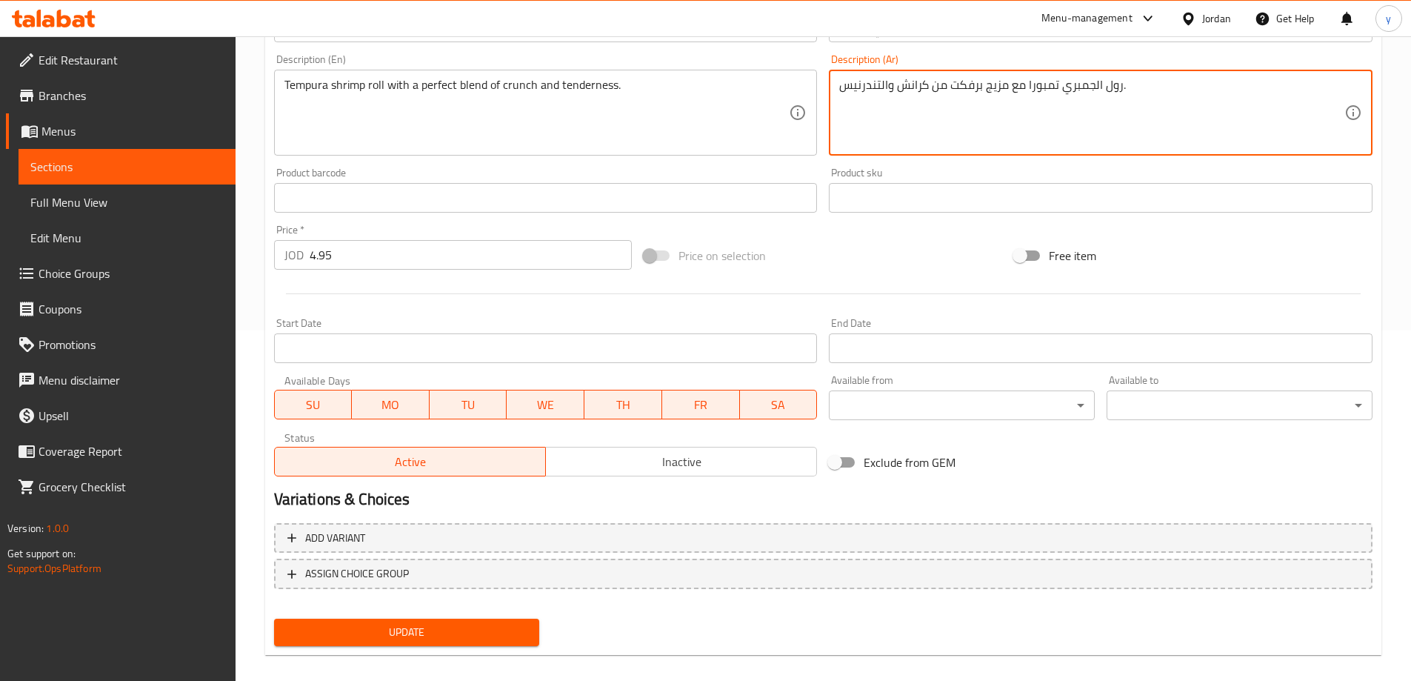
scroll to position [366, 0]
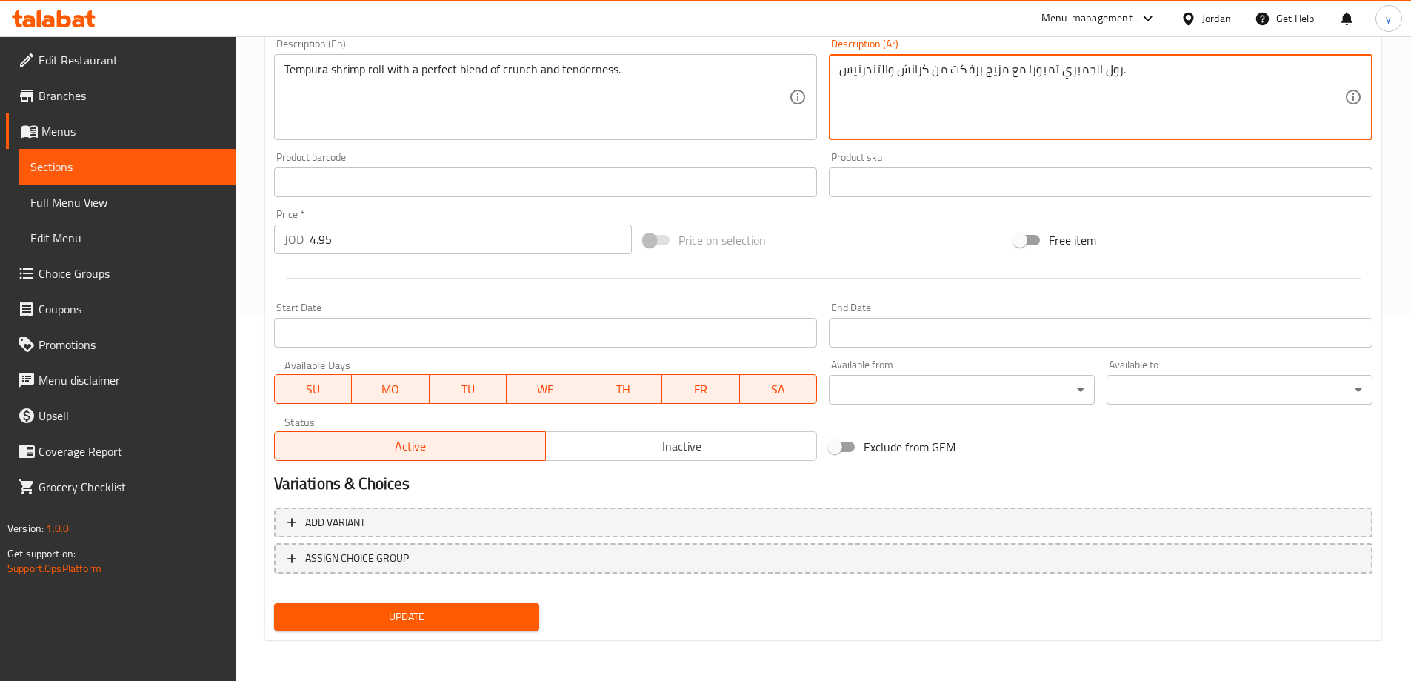
type textarea "رول الجمبري تمبورا مع مزيج برفكت من كرانش والتندرنيس."
click at [419, 617] on span "Update" at bounding box center [407, 617] width 242 height 19
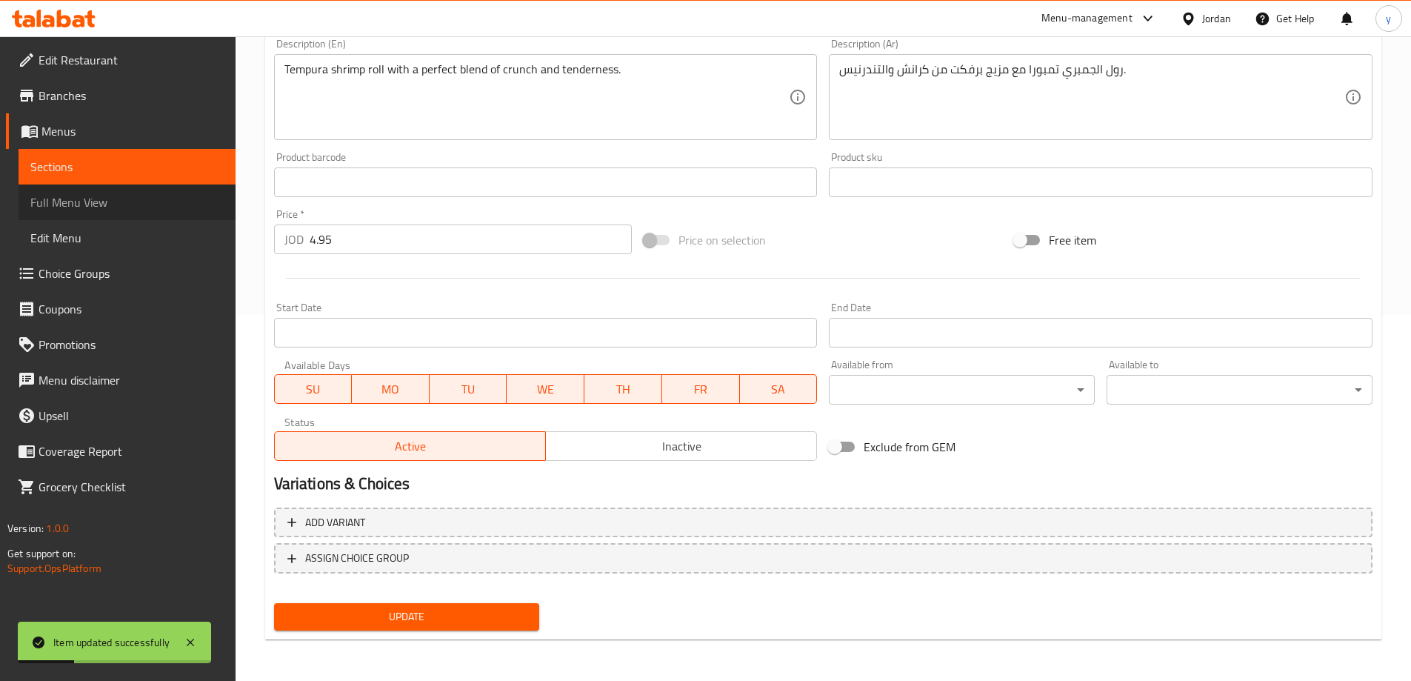
click at [92, 196] on span "Full Menu View" at bounding box center [126, 202] width 193 height 18
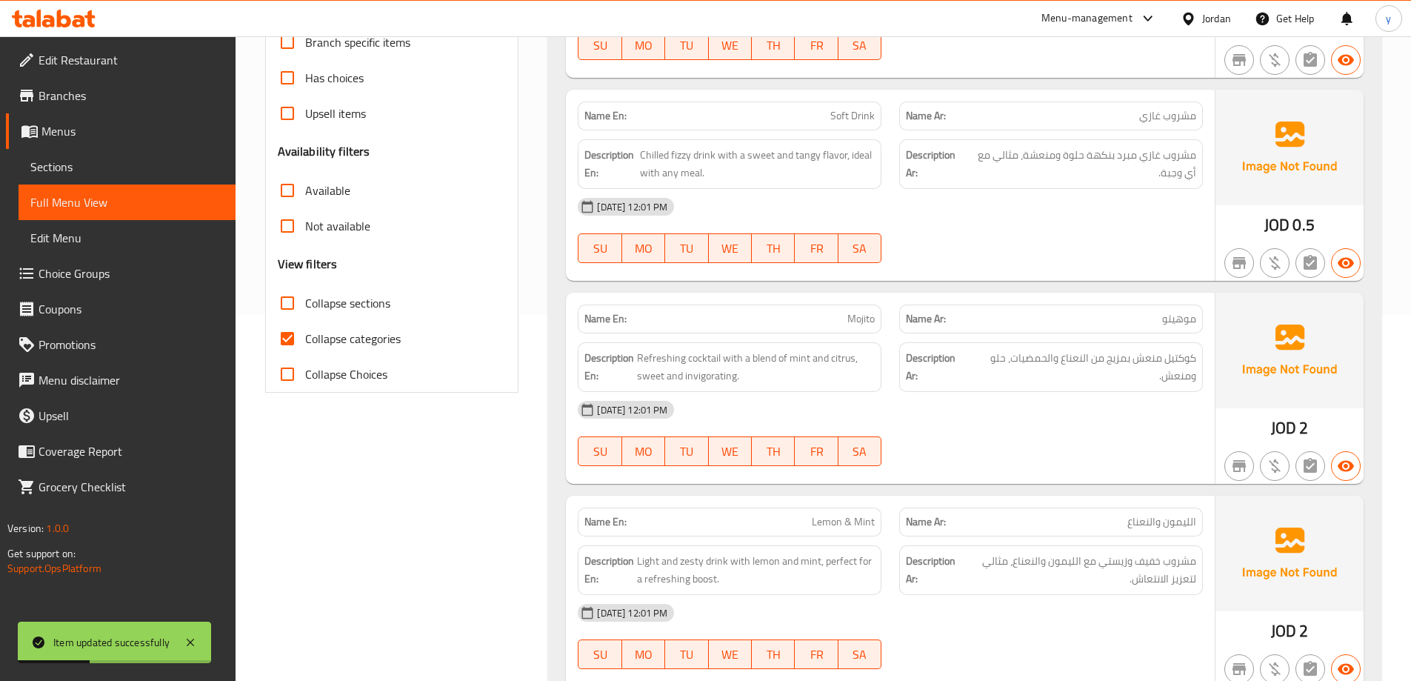
click at [366, 295] on span "Collapse sections" at bounding box center [347, 303] width 85 height 18
click at [305, 295] on input "Collapse sections" at bounding box center [288, 303] width 36 height 36
checkbox input "true"
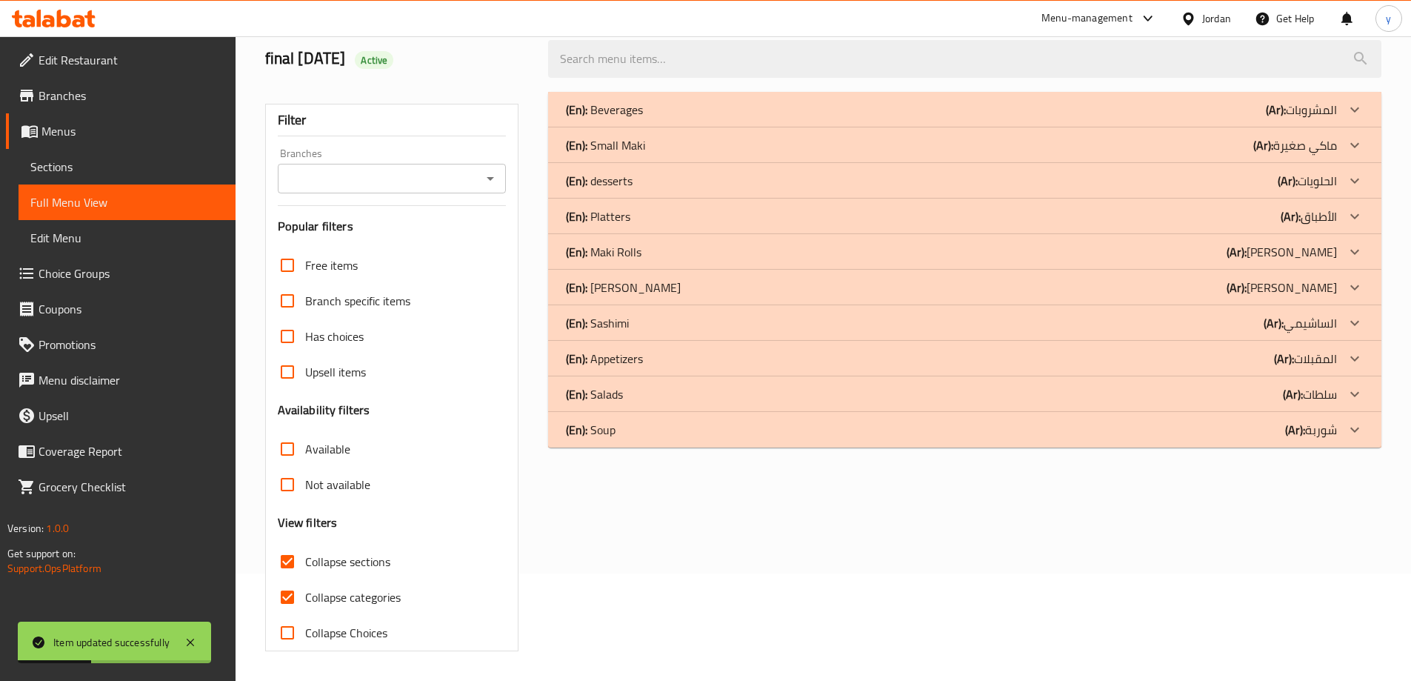
click at [367, 588] on span "Collapse categories" at bounding box center [353, 597] width 96 height 18
click at [305, 579] on input "Collapse categories" at bounding box center [288, 597] width 36 height 36
checkbox input "false"
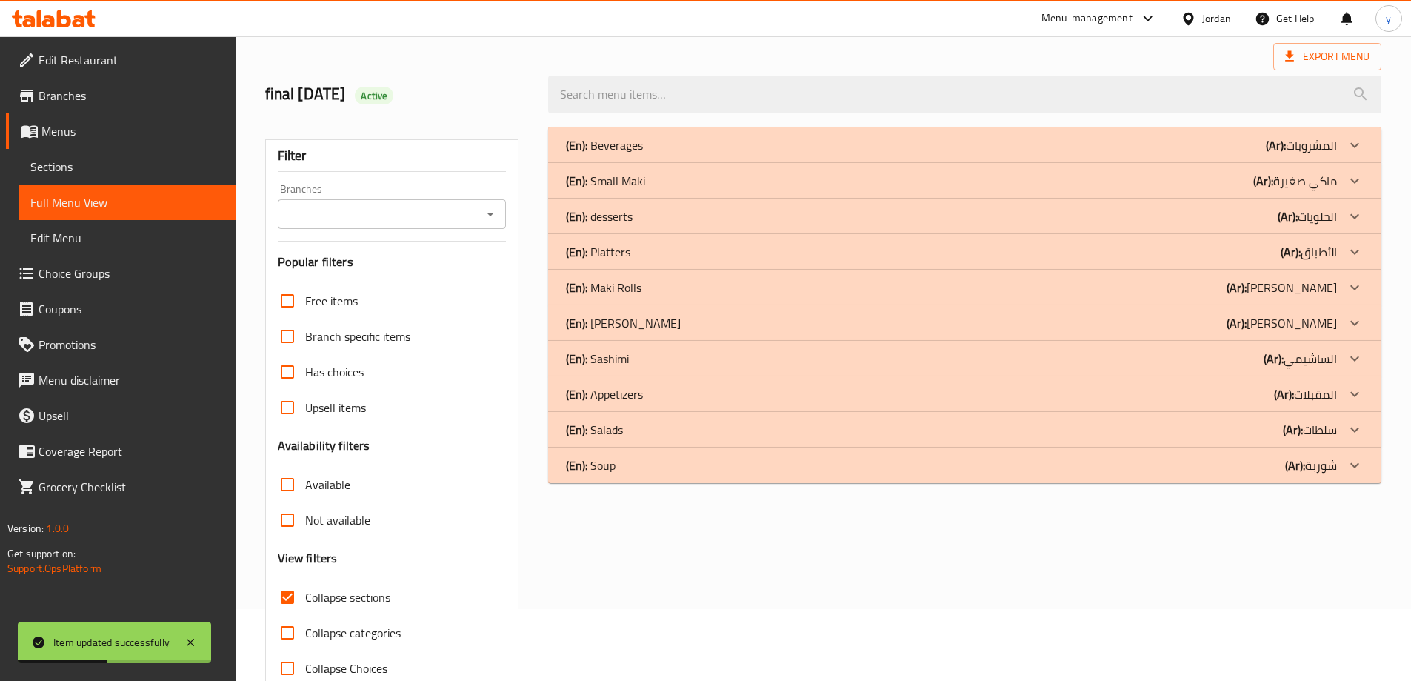
scroll to position [107, 0]
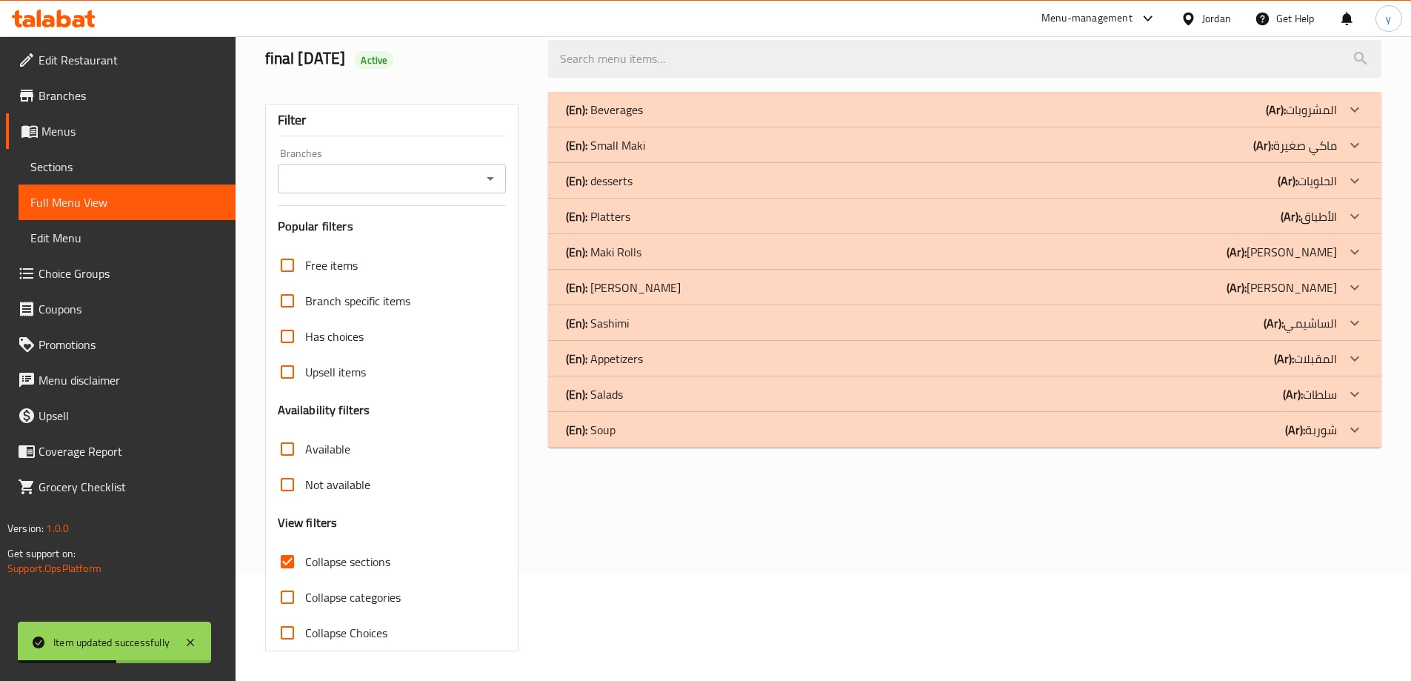
click at [696, 253] on div "(En): Maki Rolls (Ar): [PERSON_NAME]" at bounding box center [951, 252] width 771 height 18
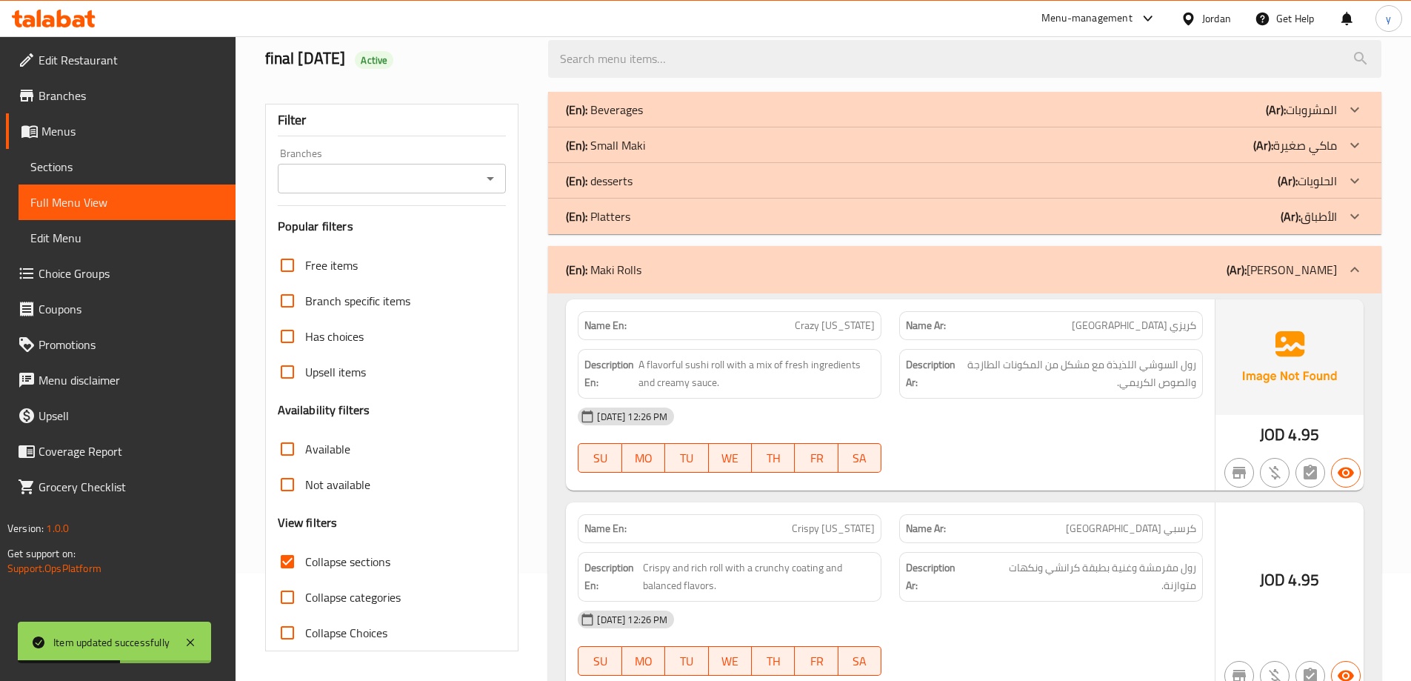
click at [696, 279] on div "(En): Maki Rolls (Ar): [PERSON_NAME]" at bounding box center [965, 269] width 834 height 47
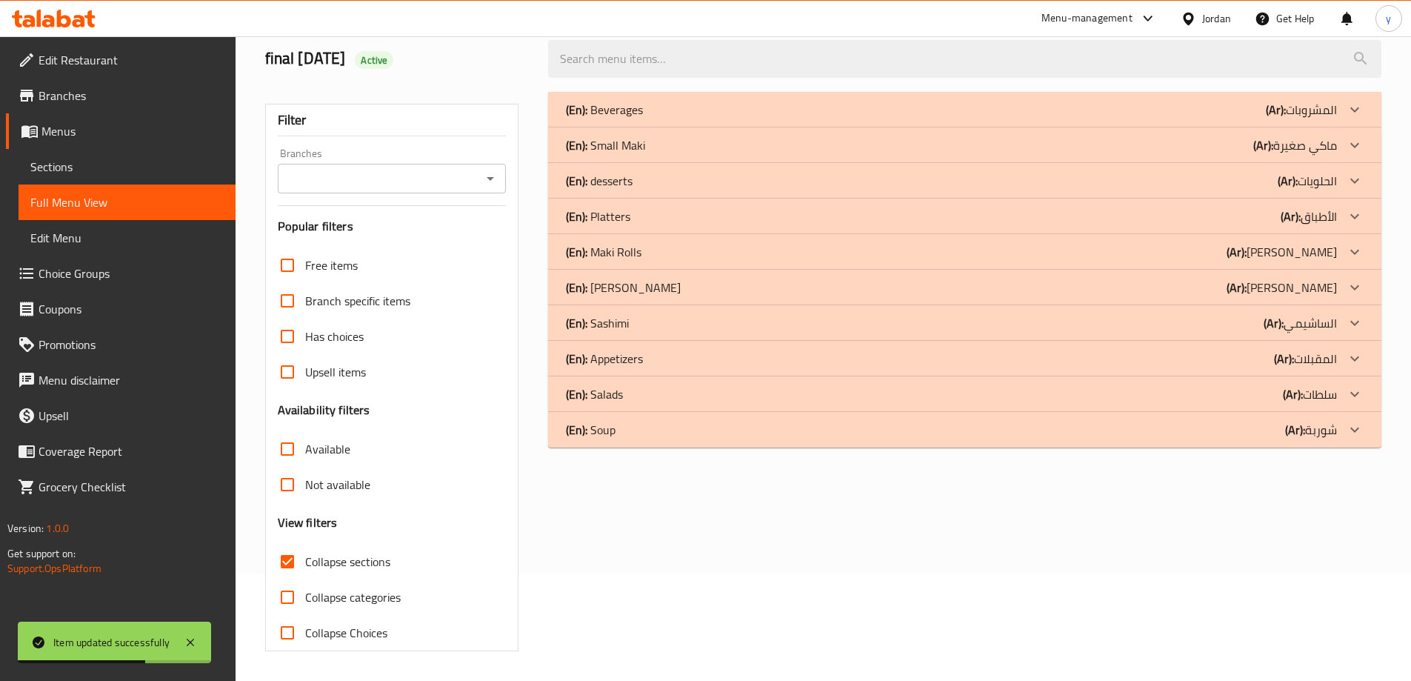
click at [708, 324] on div "(En): Sashimi (Ar): الساشيمي" at bounding box center [951, 323] width 771 height 18
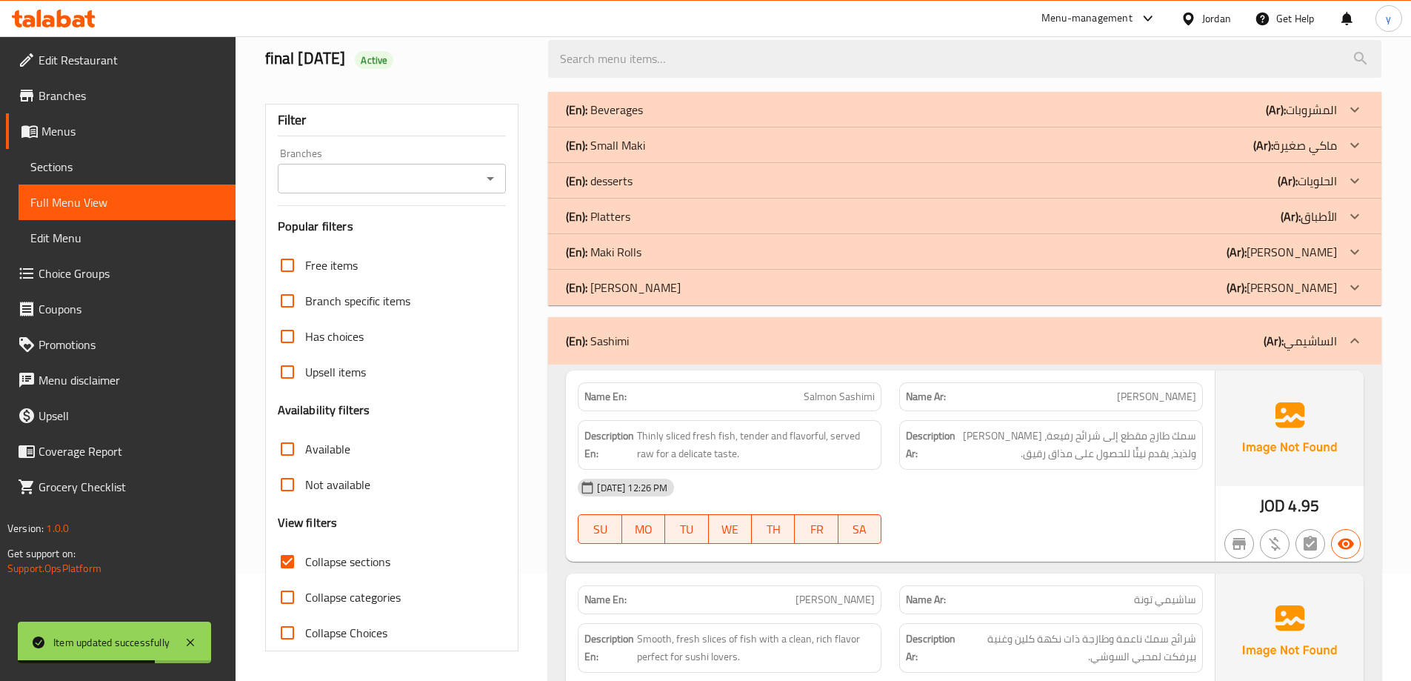
click at [713, 295] on div "(En): [PERSON_NAME] (Ar): [PERSON_NAME]" at bounding box center [951, 288] width 771 height 18
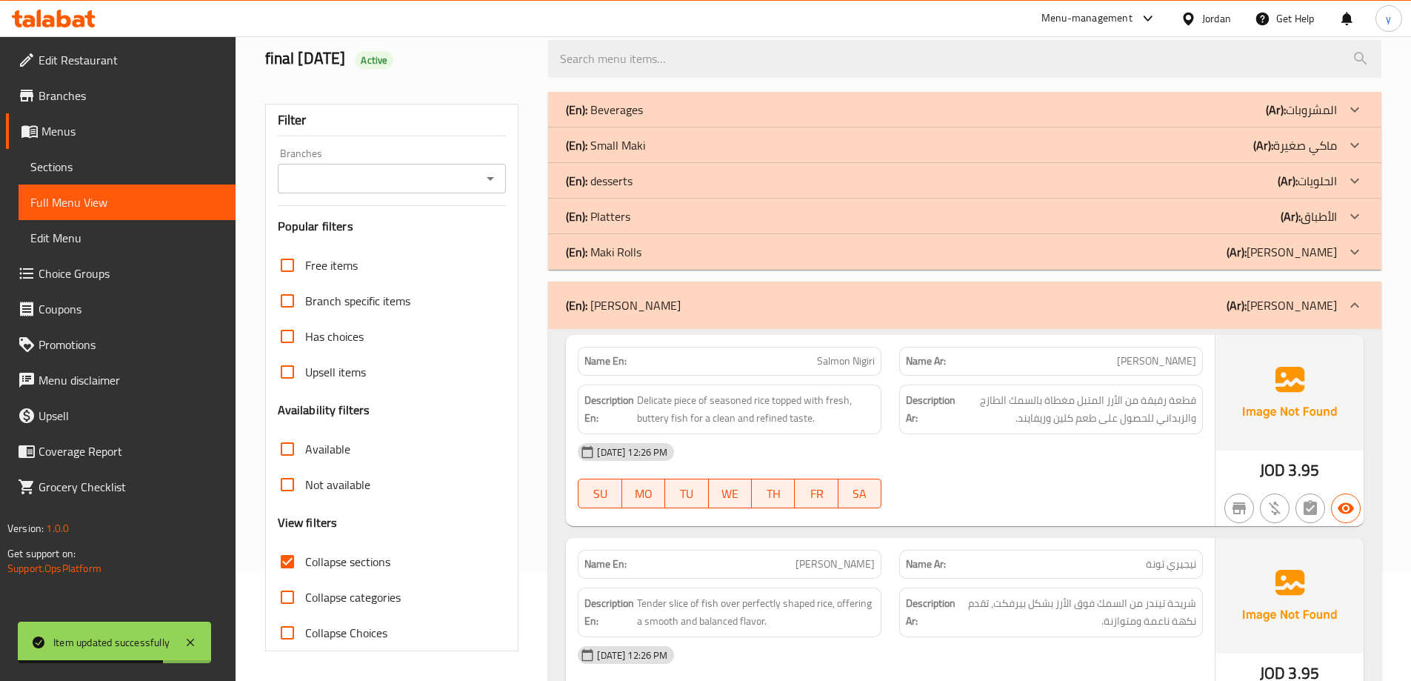
click at [711, 259] on div "(En): Maki Rolls (Ar): [PERSON_NAME]" at bounding box center [951, 252] width 771 height 18
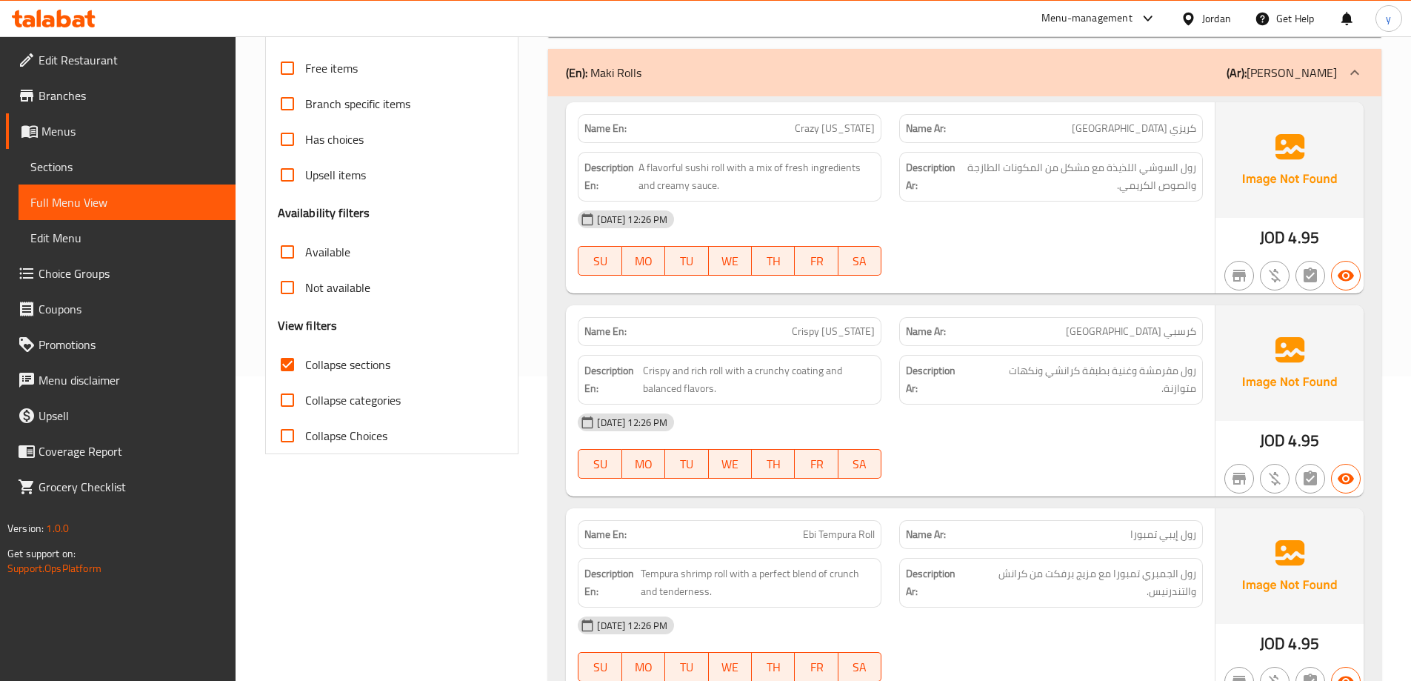
scroll to position [330, 0]
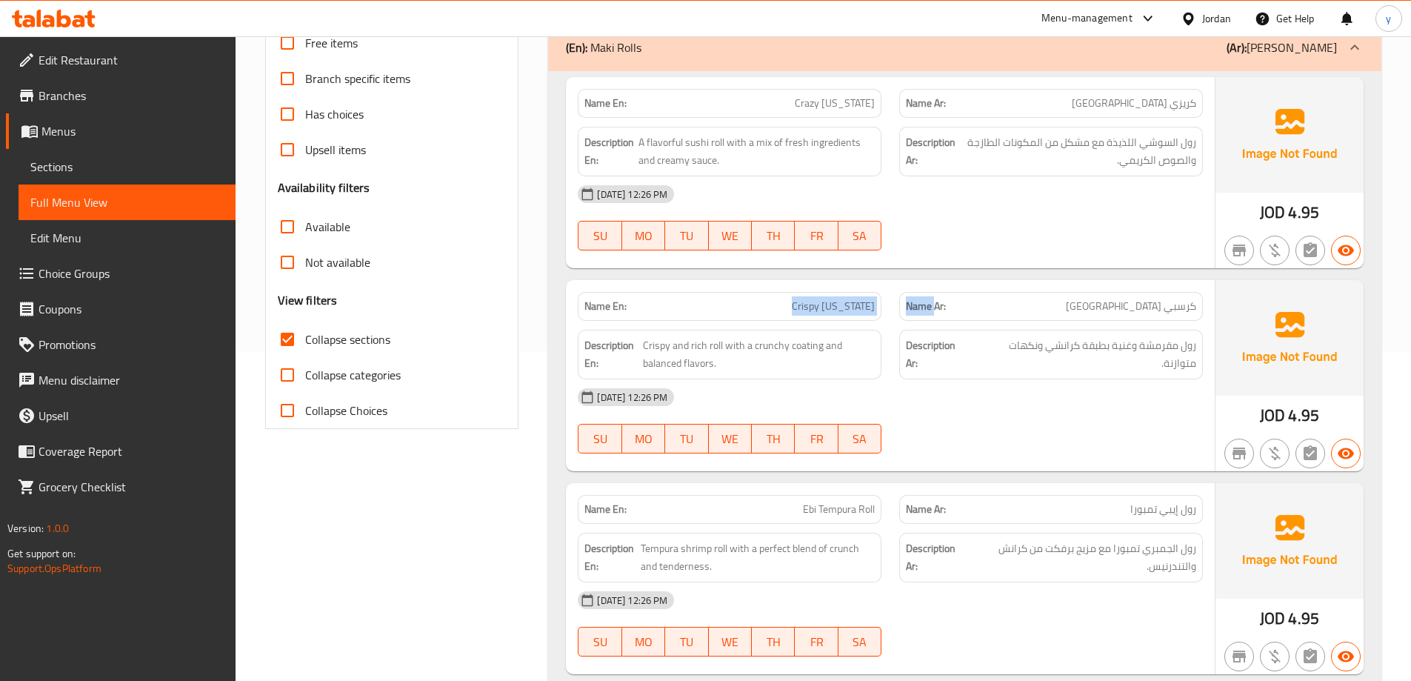
drag, startPoint x: 824, startPoint y: 304, endPoint x: 937, endPoint y: 296, distance: 113.6
click at [937, 296] on div "Name En: Crispy [US_STATE] Name Ar: [GEOGRAPHIC_DATA] [GEOGRAPHIC_DATA]" at bounding box center [890, 306] width 643 height 47
click at [805, 304] on span "Crispy [US_STATE]" at bounding box center [833, 307] width 83 height 16
drag, startPoint x: 779, startPoint y: 296, endPoint x: 877, endPoint y: 301, distance: 97.9
click at [877, 301] on div "Name En: Crispy [US_STATE]" at bounding box center [730, 306] width 304 height 29
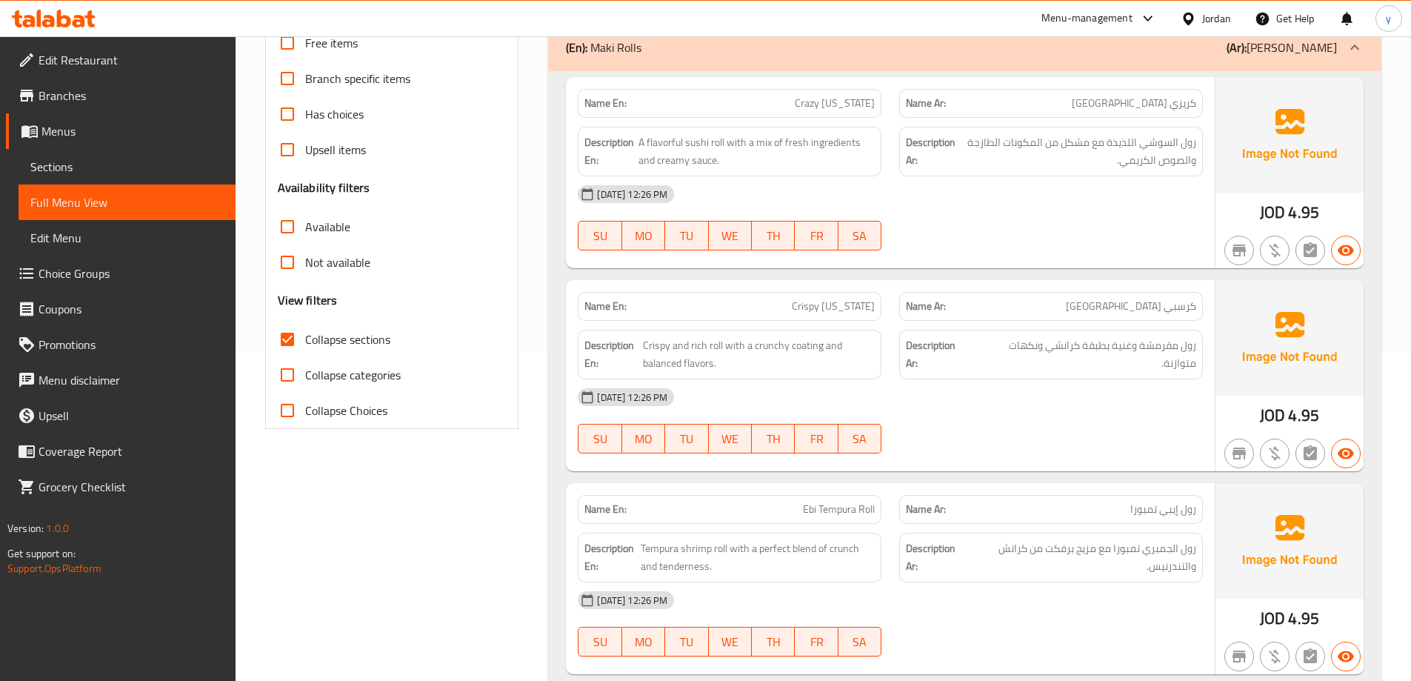
click at [979, 389] on div "[DATE] 12:26 PM" at bounding box center [890, 397] width 643 height 36
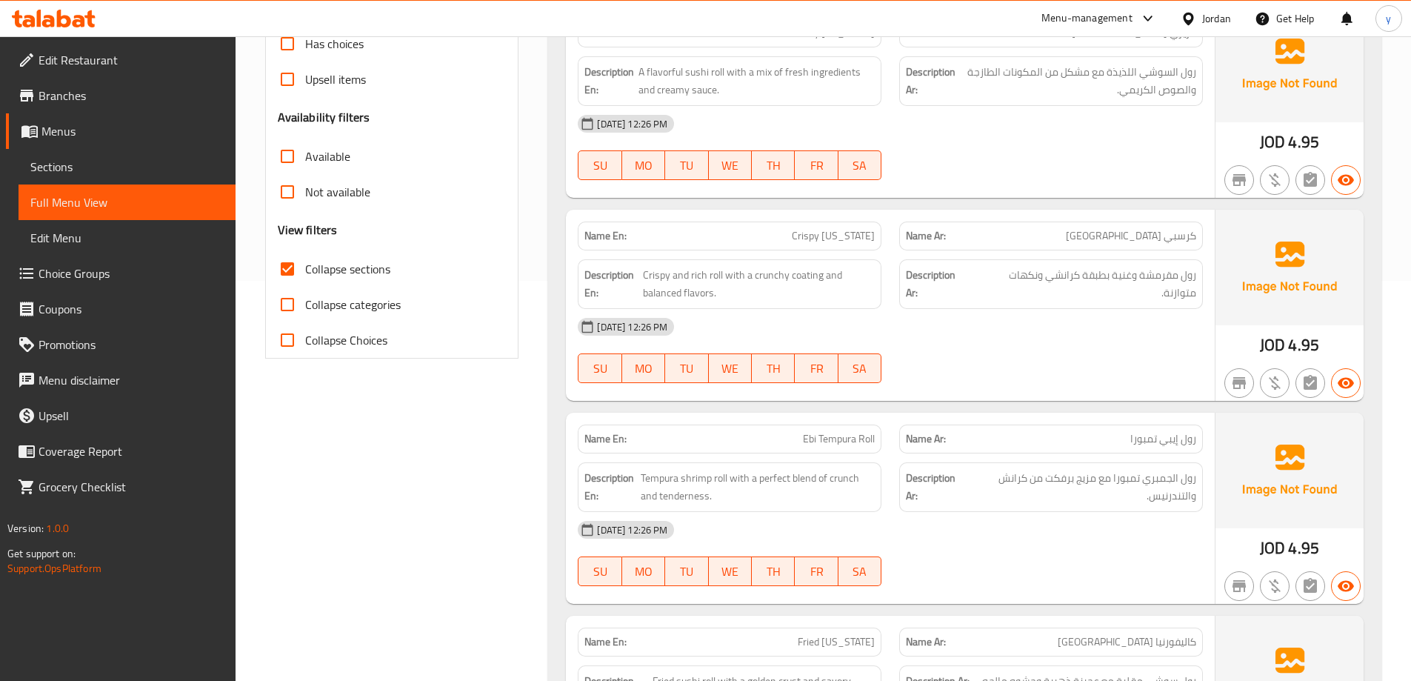
scroll to position [404, 0]
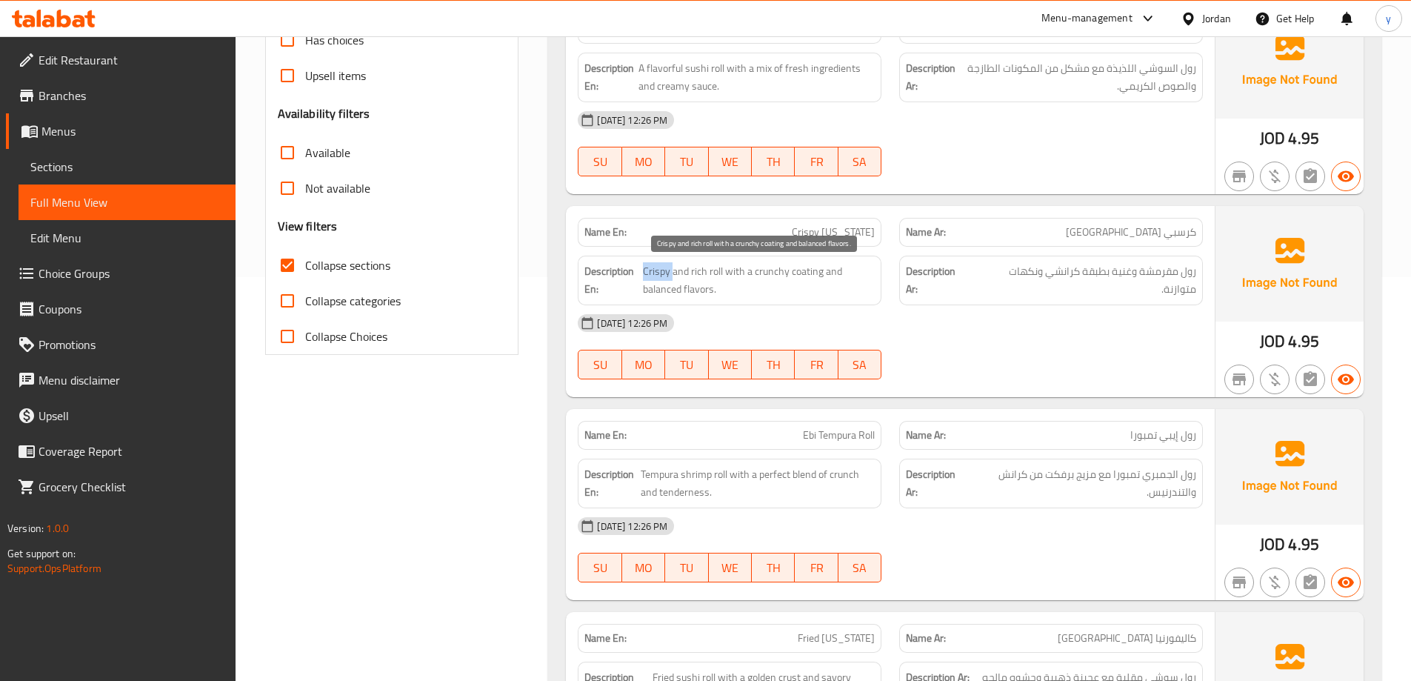
drag, startPoint x: 643, startPoint y: 271, endPoint x: 674, endPoint y: 276, distance: 31.4
click at [674, 276] on span "Crispy and rich roll with a crunchy coating and balanced flavors." at bounding box center [759, 280] width 232 height 36
copy span "Crispy"
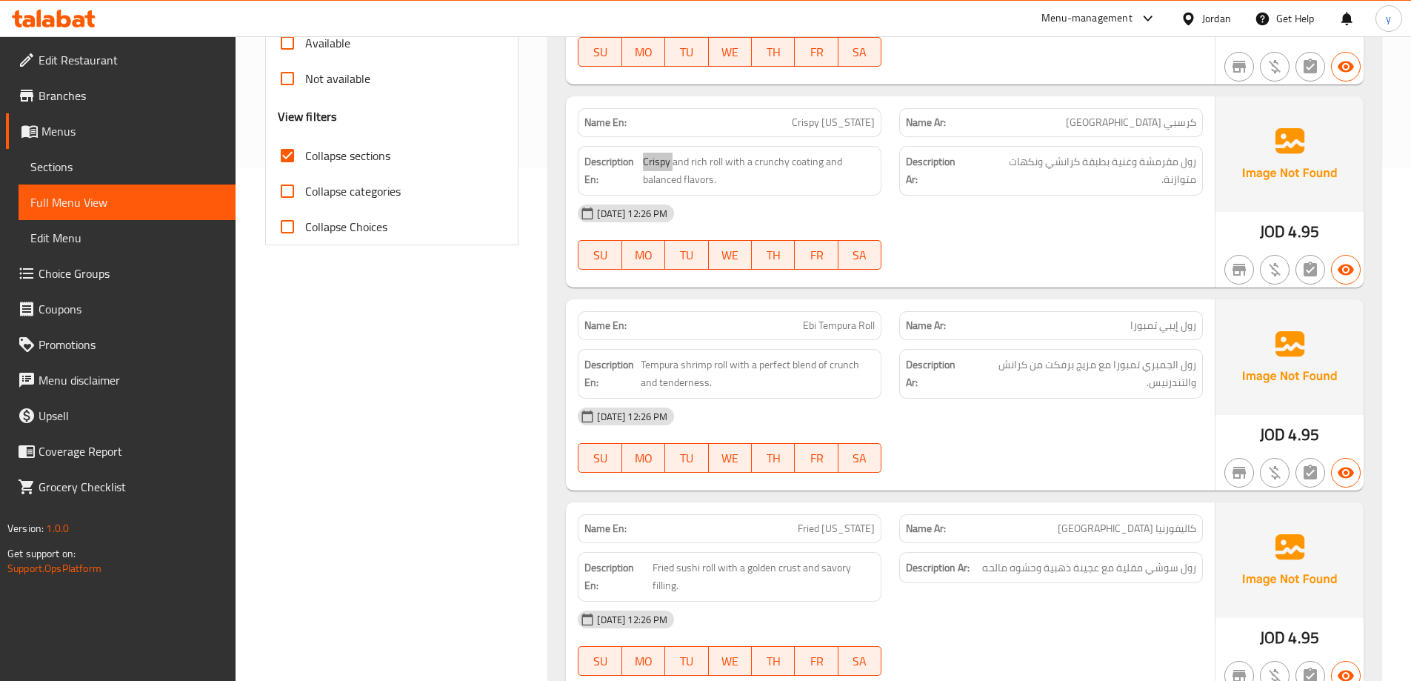
scroll to position [552, 0]
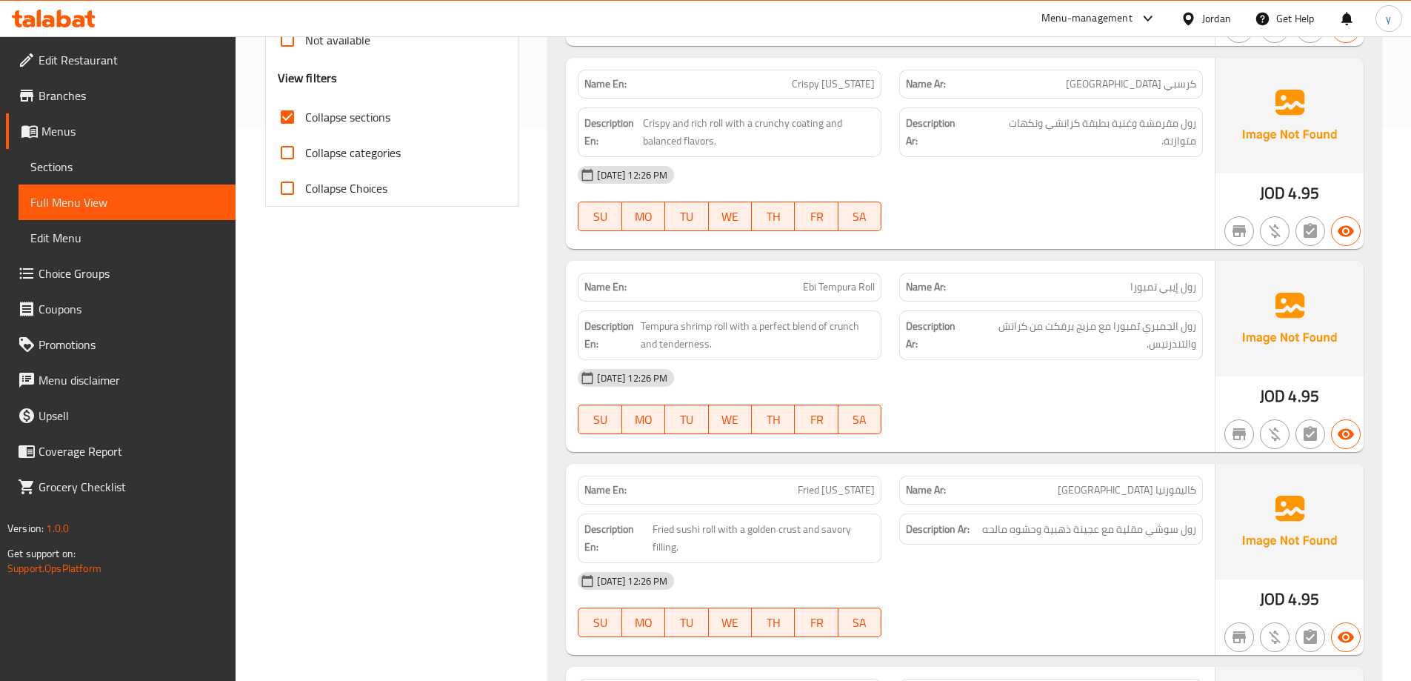
click at [1096, 383] on div "[DATE] 12:26 PM" at bounding box center [890, 378] width 643 height 36
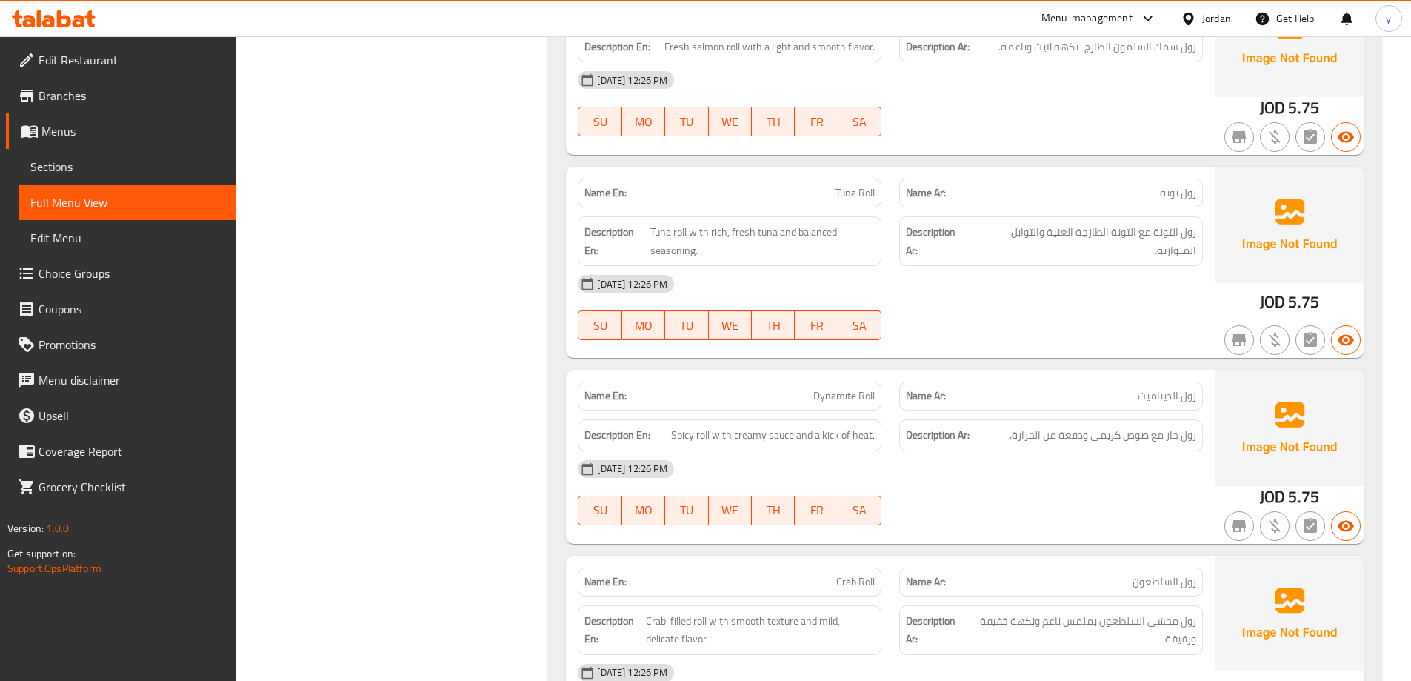
scroll to position [1441, 0]
drag, startPoint x: 862, startPoint y: 192, endPoint x: 904, endPoint y: 193, distance: 41.5
click at [904, 193] on div "Name En: Tuna Roll Name Ar: رول تونة" at bounding box center [890, 192] width 643 height 47
copy span "Tuna Roll"
click at [143, 159] on span "Sections" at bounding box center [126, 167] width 193 height 18
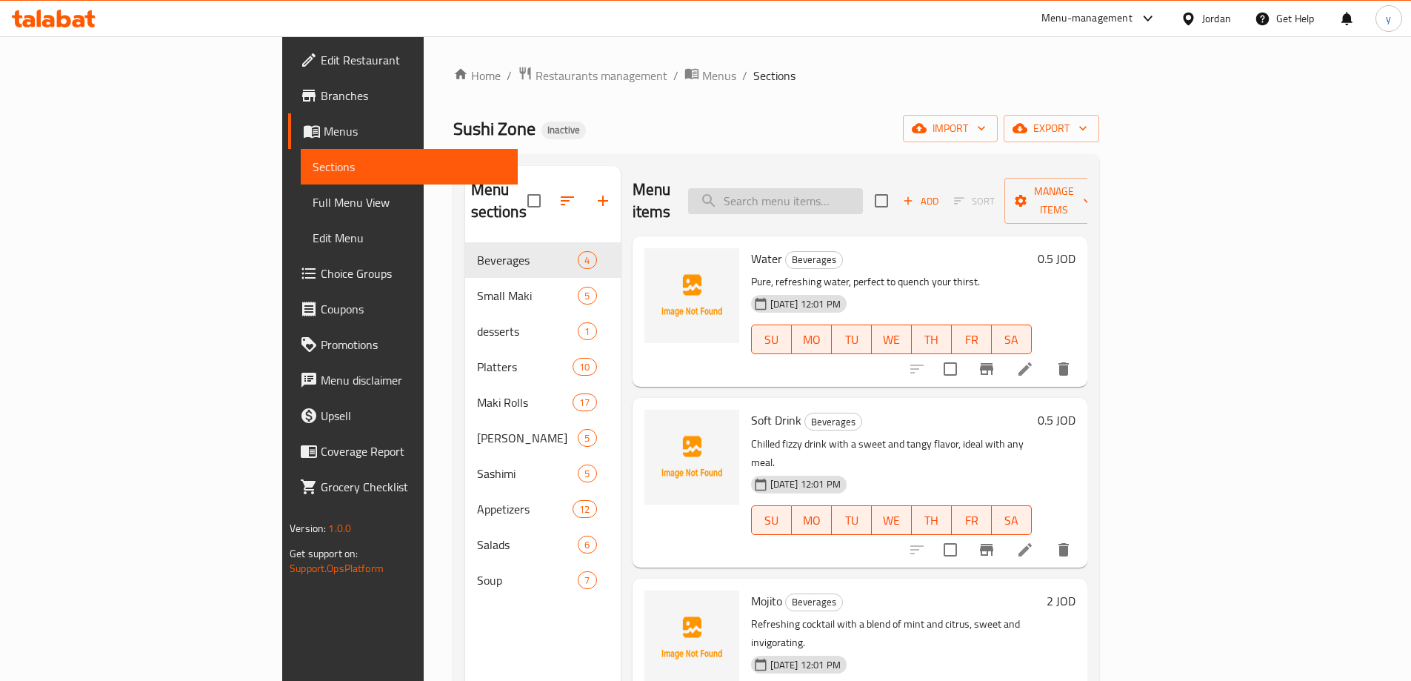
click at [863, 191] on input "search" at bounding box center [775, 201] width 175 height 26
paste input "Tuna Roll"
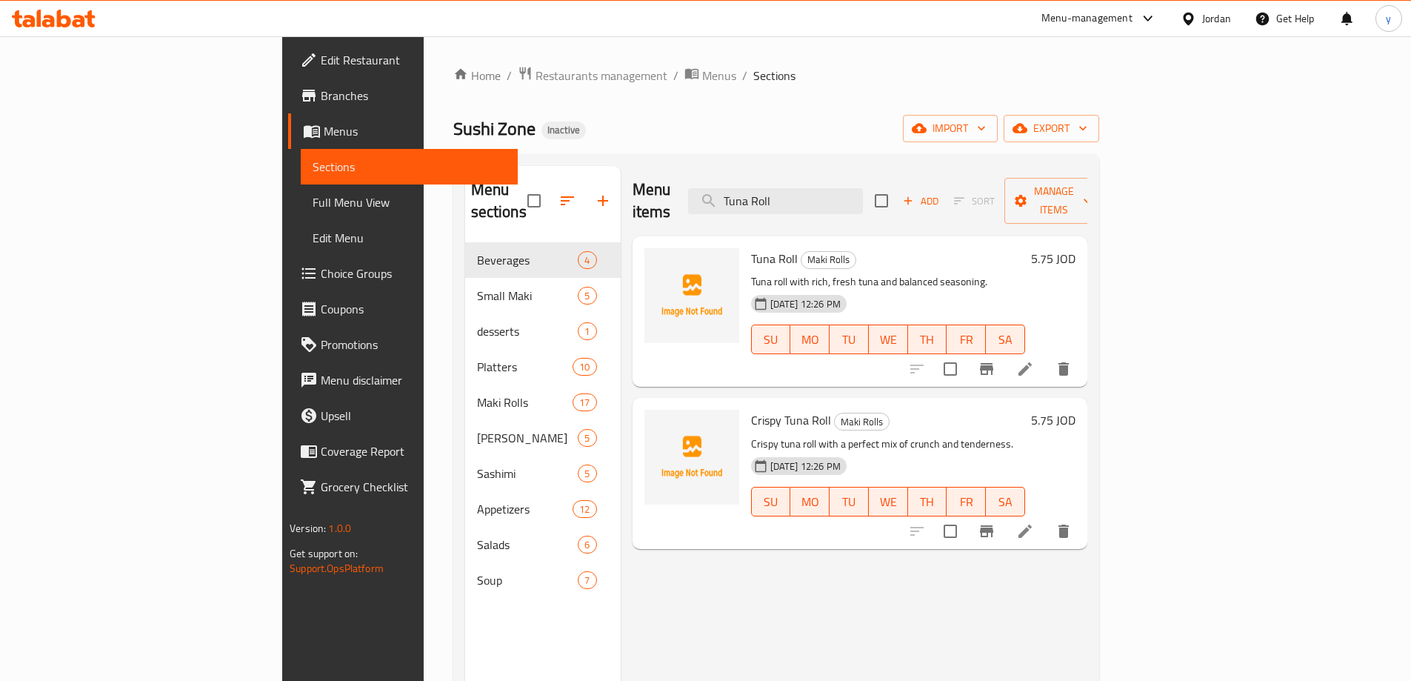
type input "Tuna Roll"
click at [1034, 360] on icon at bounding box center [1026, 369] width 18 height 18
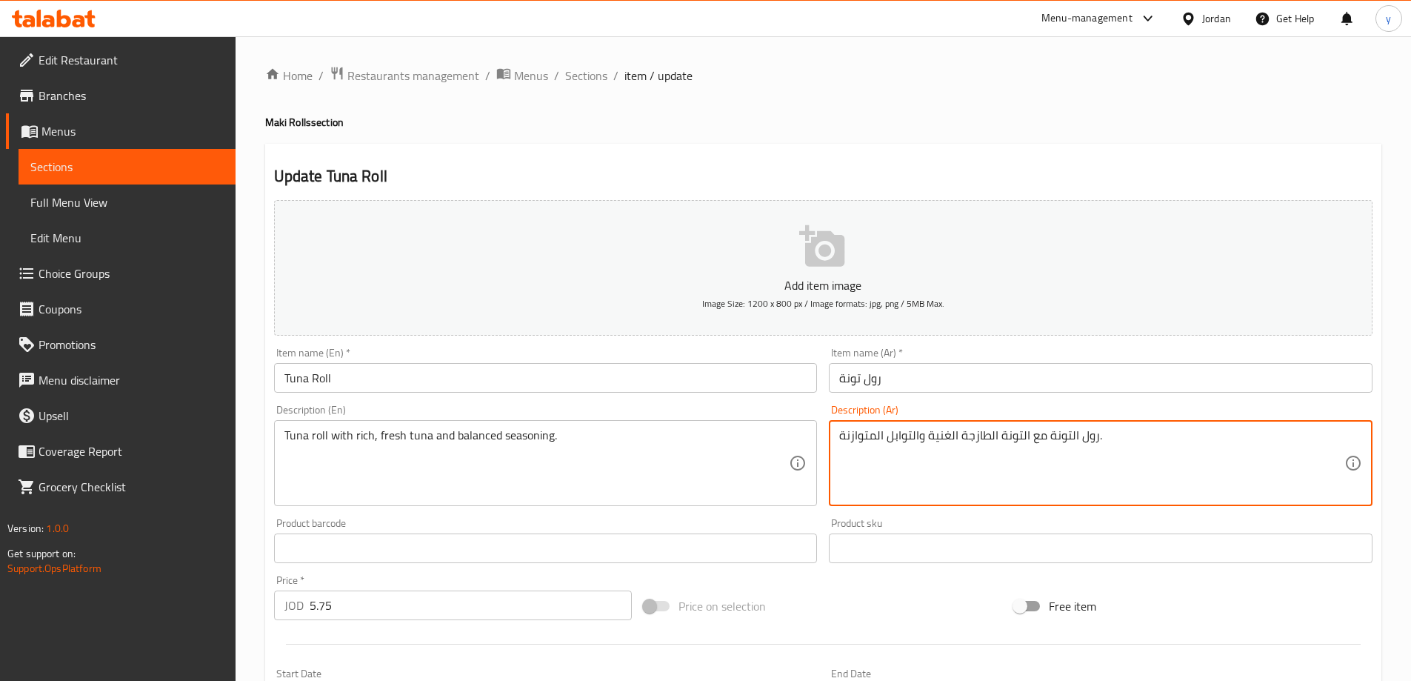
click at [891, 438] on textarea "رول التونة مع التونة الطازجة الغنية والتوابل المتوازنة." at bounding box center [1091, 463] width 505 height 70
click at [902, 434] on textarea "رول التونة مع التونة الطازجة الغنية والتوابل المتوازنة." at bounding box center [1091, 463] width 505 height 70
click at [895, 435] on textarea "رول التونة مع التونة الطازجة الغنية والتوابل المتوازنة." at bounding box center [1091, 463] width 505 height 70
click at [892, 437] on textarea "رول التونة مع التونة الطازجة الغنية والتوابل المتوازنة." at bounding box center [1091, 463] width 505 height 70
click at [897, 437] on textarea "رول التونة مع التونة الطازجة الغنية والتوابل المتوازنة." at bounding box center [1091, 463] width 505 height 70
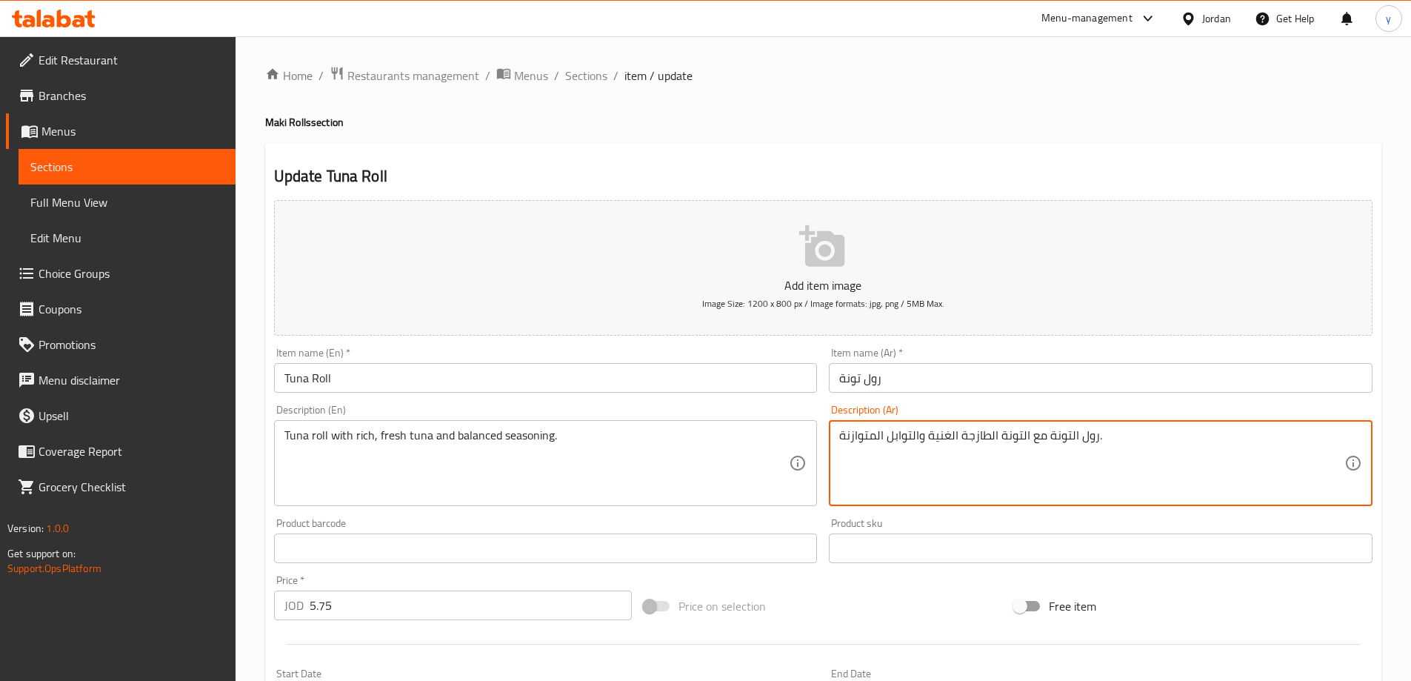
click at [897, 436] on textarea "رول التونة مع التونة الطازجة الغنية والتوابل المتوازنة." at bounding box center [1091, 463] width 505 height 70
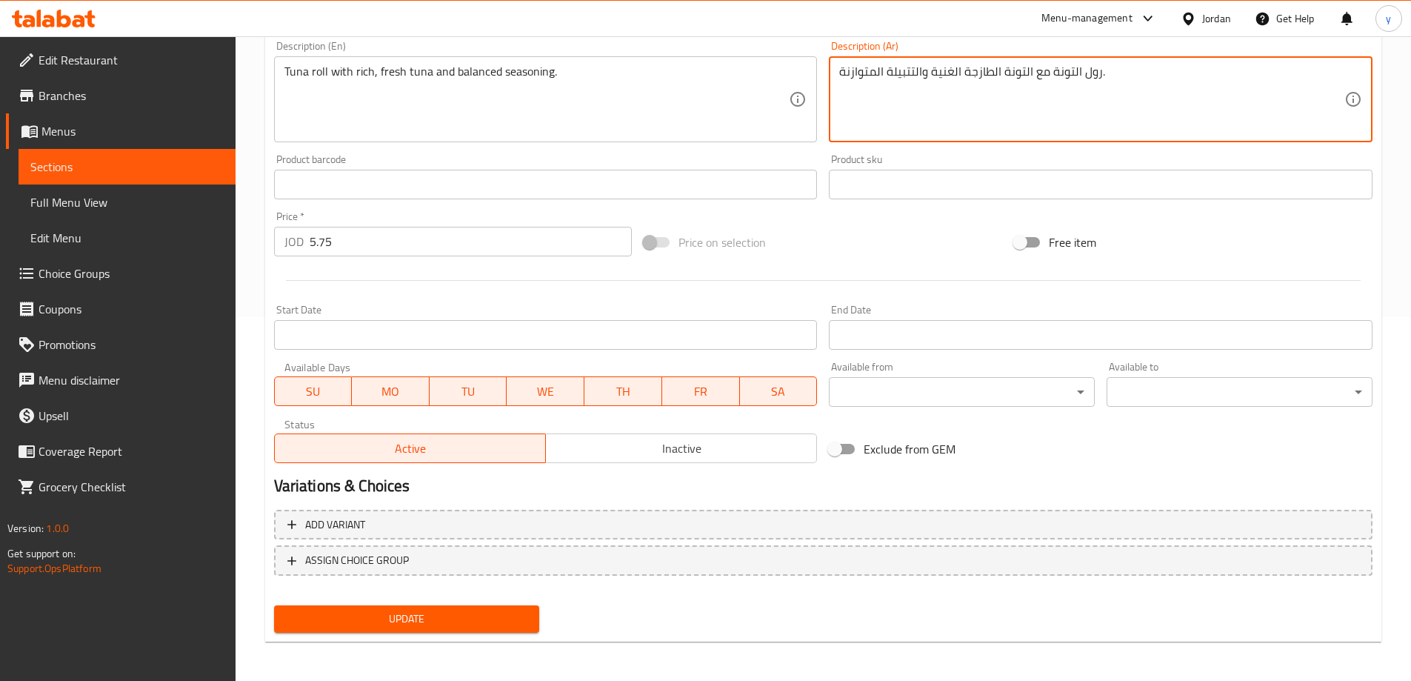
scroll to position [366, 0]
type textarea "رول التونة مع التونة الطازجة الغنية والتتبيلة المتوازنة."
click at [493, 613] on span "Update" at bounding box center [407, 617] width 242 height 19
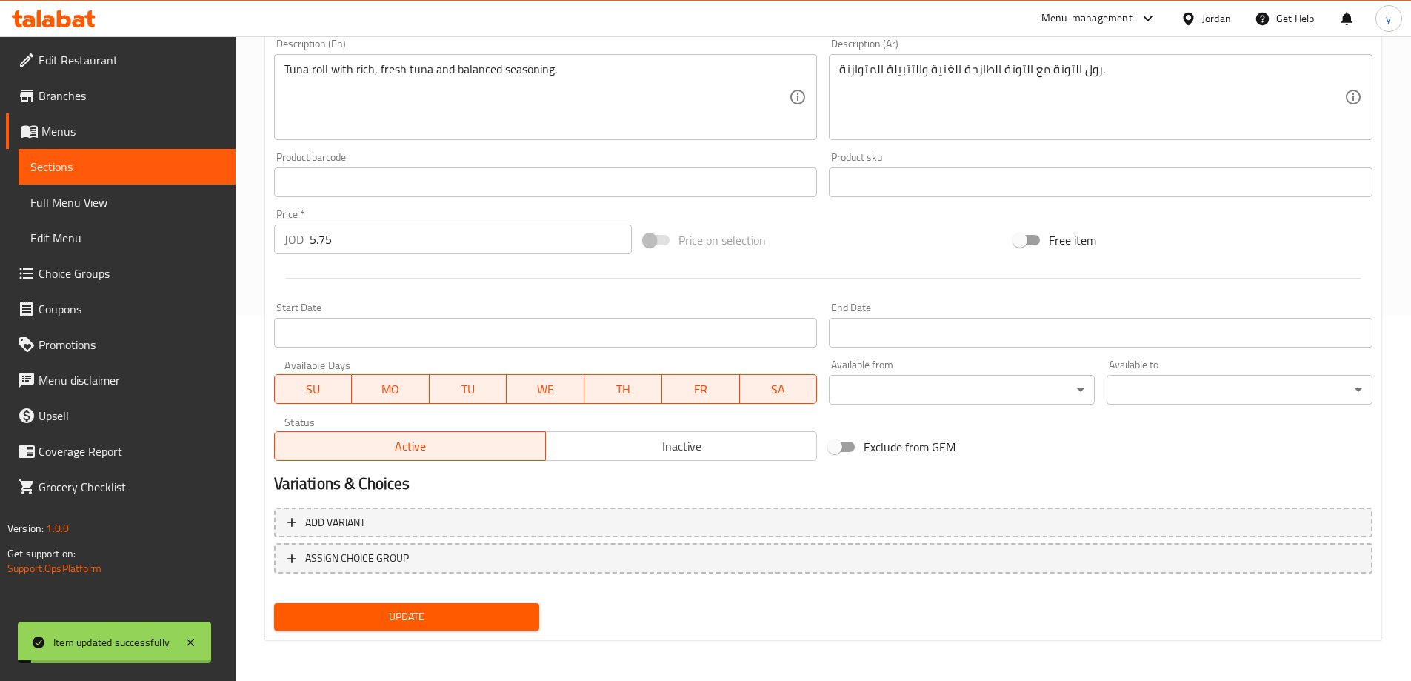
click at [88, 185] on link "Full Menu View" at bounding box center [127, 202] width 217 height 36
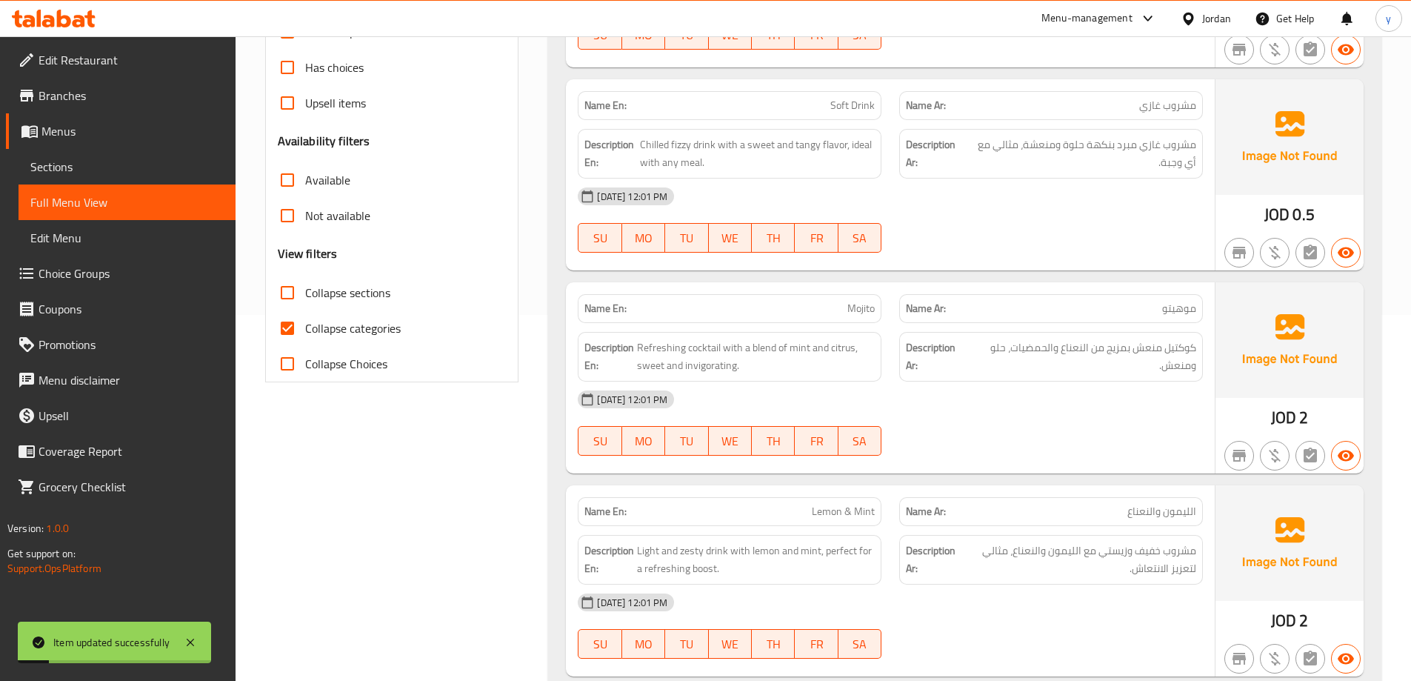
click at [370, 322] on span "Collapse categories" at bounding box center [353, 328] width 96 height 18
click at [305, 322] on input "Collapse categories" at bounding box center [288, 328] width 36 height 36
checkbox input "false"
click at [365, 289] on span "Collapse sections" at bounding box center [347, 293] width 85 height 18
click at [305, 289] on input "Collapse sections" at bounding box center [288, 293] width 36 height 36
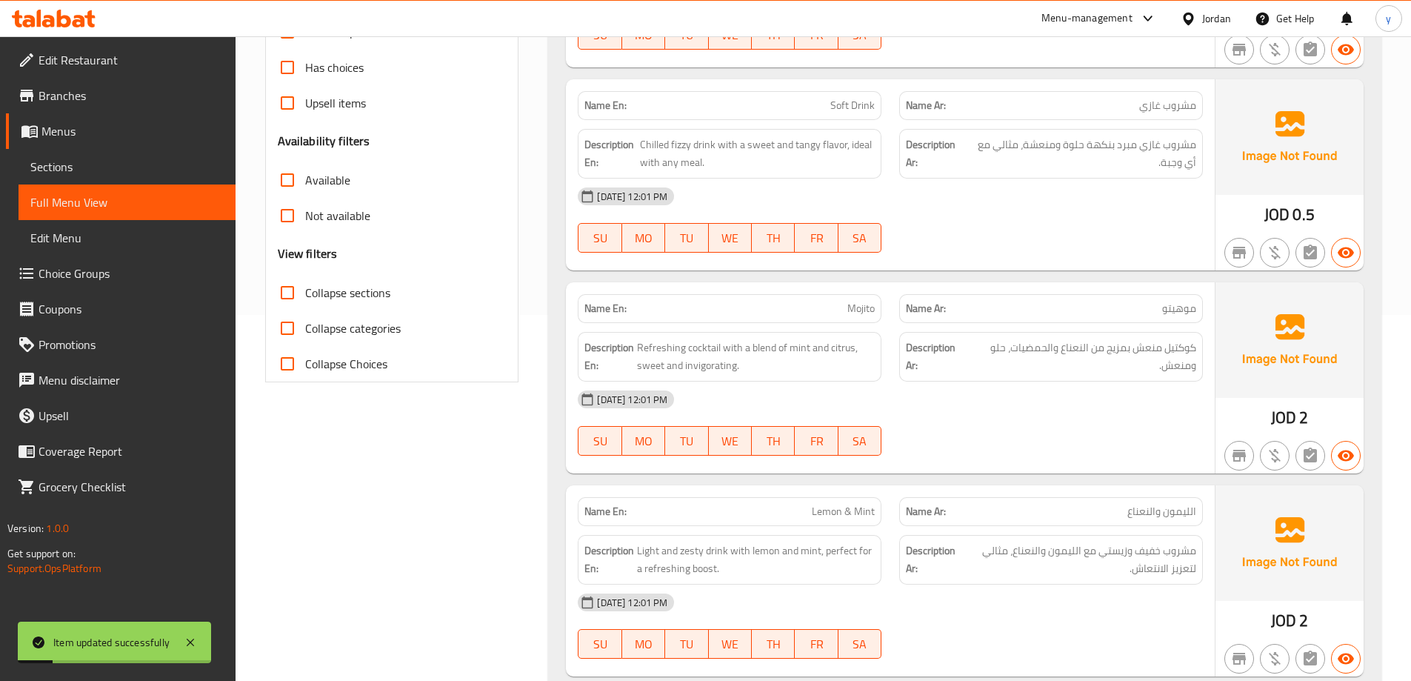
checkbox input "true"
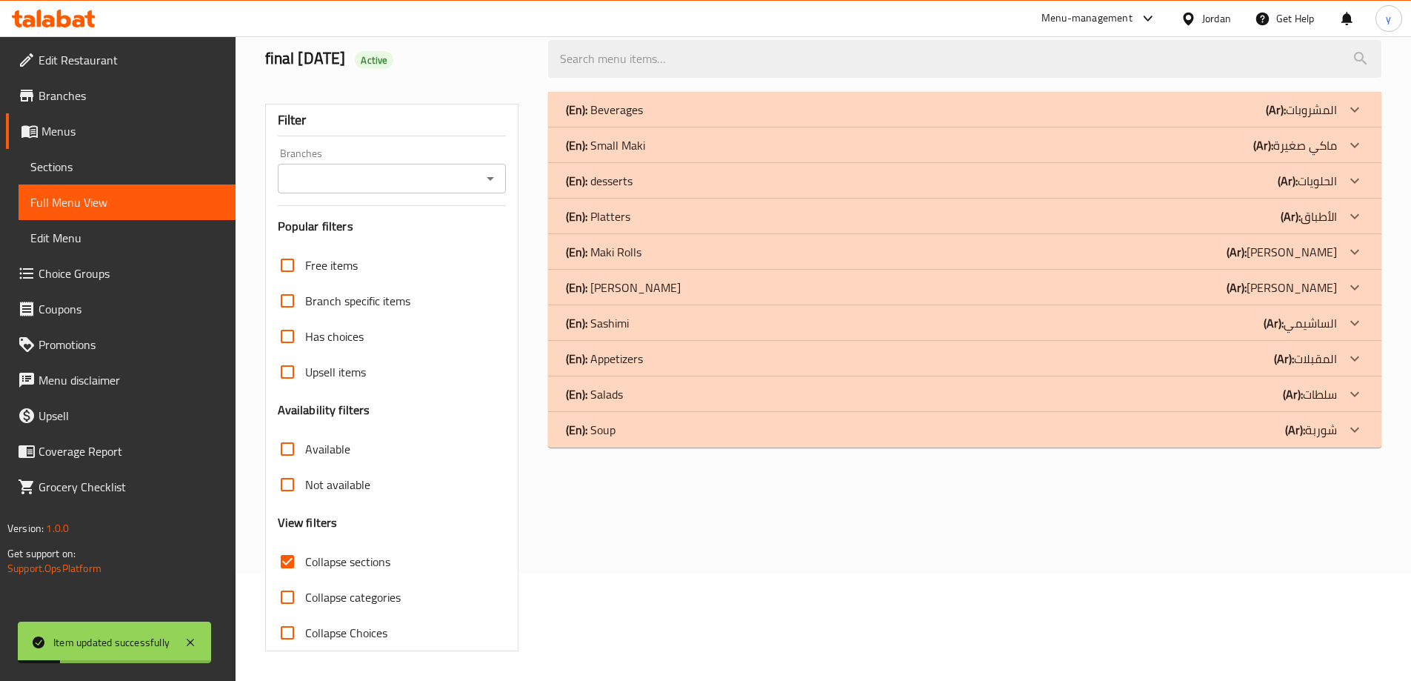
scroll to position [107, 0]
click at [752, 316] on div "(En): Sashimi (Ar): الساشيمي" at bounding box center [951, 323] width 771 height 18
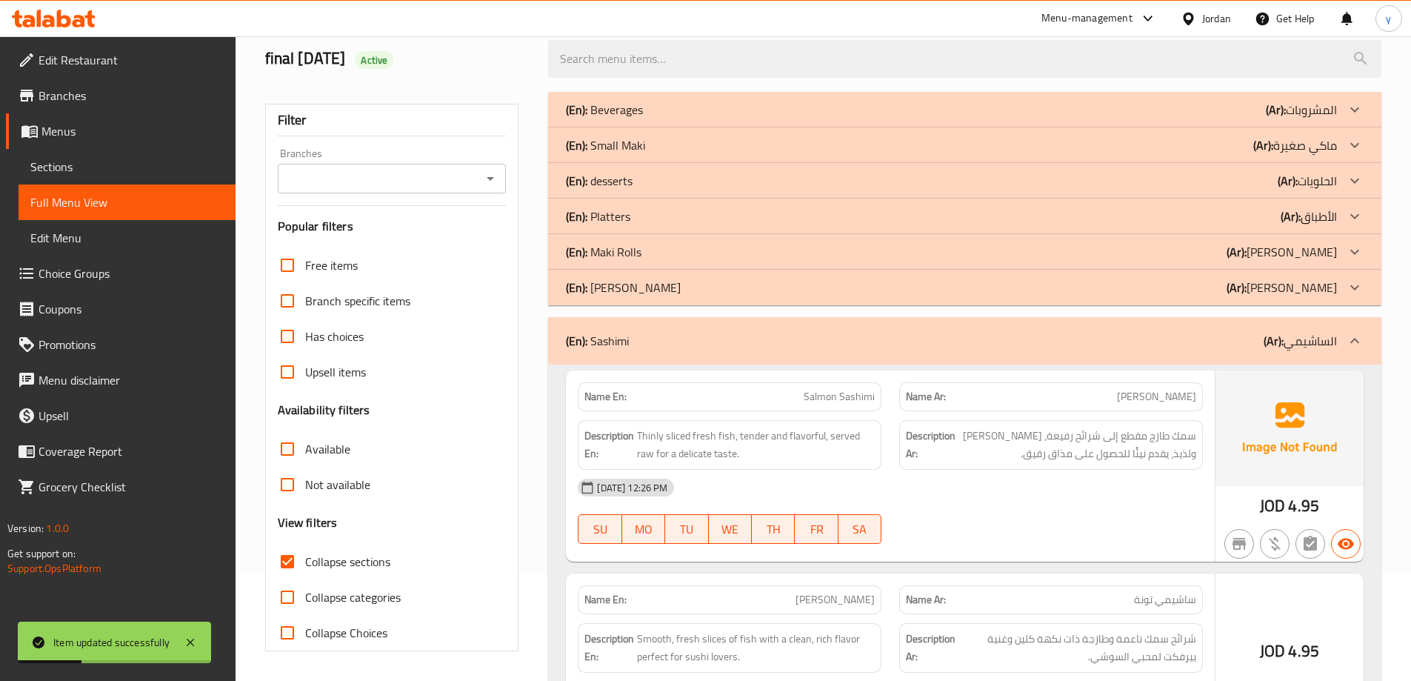
drag, startPoint x: 752, startPoint y: 293, endPoint x: 744, endPoint y: 263, distance: 31.5
click at [752, 293] on div "(En): [PERSON_NAME] (Ar): [PERSON_NAME]" at bounding box center [951, 288] width 771 height 18
click at [744, 263] on div "(En): Maki Rolls (Ar): [PERSON_NAME]" at bounding box center [965, 252] width 834 height 36
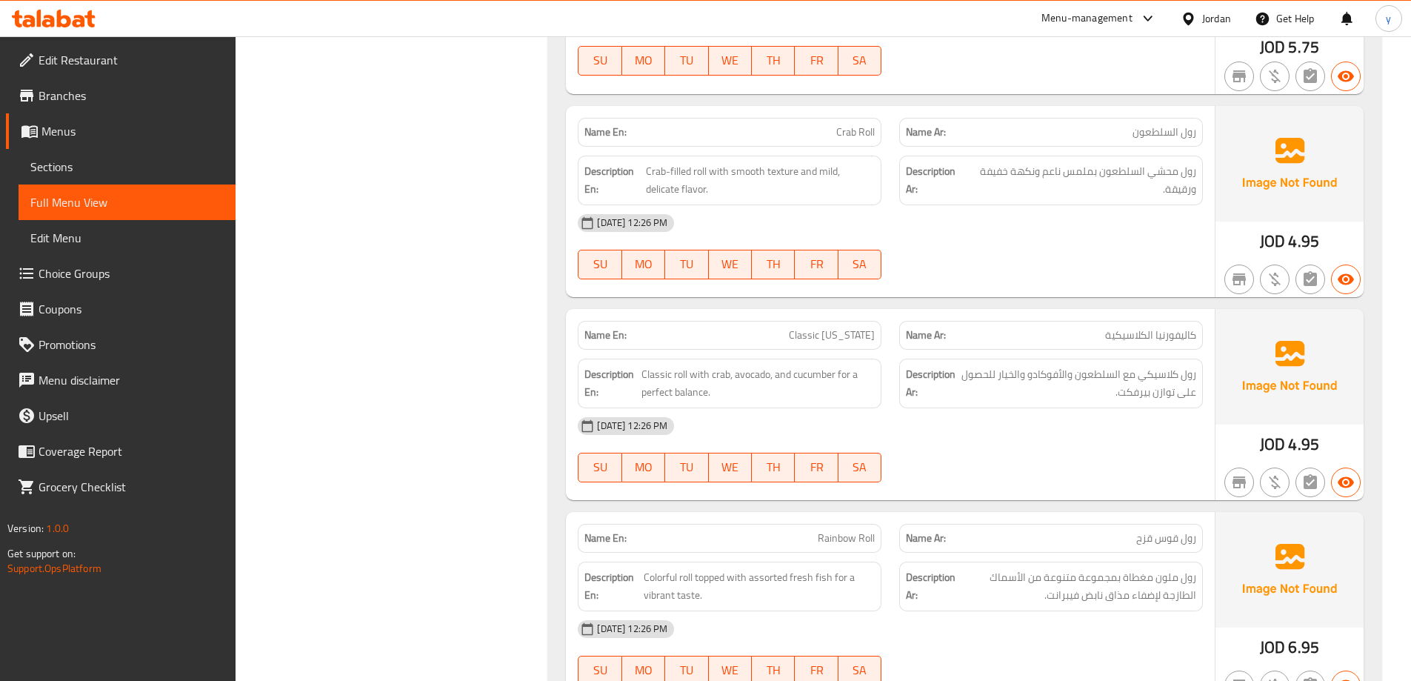
scroll to position [1886, 0]
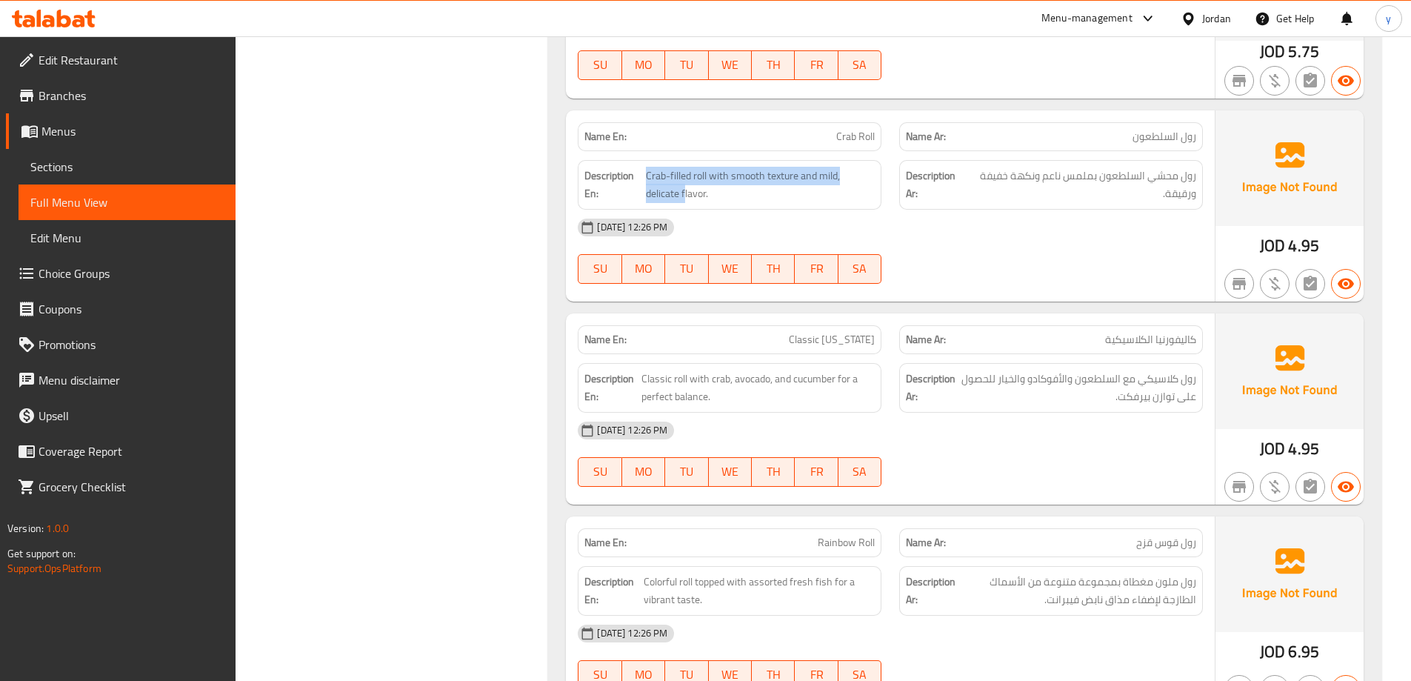
drag, startPoint x: 627, startPoint y: 193, endPoint x: 683, endPoint y: 207, distance: 57.9
click at [683, 207] on div "Description En: Crab-filled roll with smooth texture and mild, delicate flavor." at bounding box center [730, 185] width 304 height 50
click at [676, 207] on div "Description En: Crab-filled roll with smooth texture and mild, delicate flavor." at bounding box center [730, 185] width 304 height 50
drag, startPoint x: 648, startPoint y: 194, endPoint x: 631, endPoint y: 197, distance: 18.0
click at [648, 194] on span "Crab-filled roll with smooth texture and mild, delicate flavor." at bounding box center [760, 185] width 229 height 36
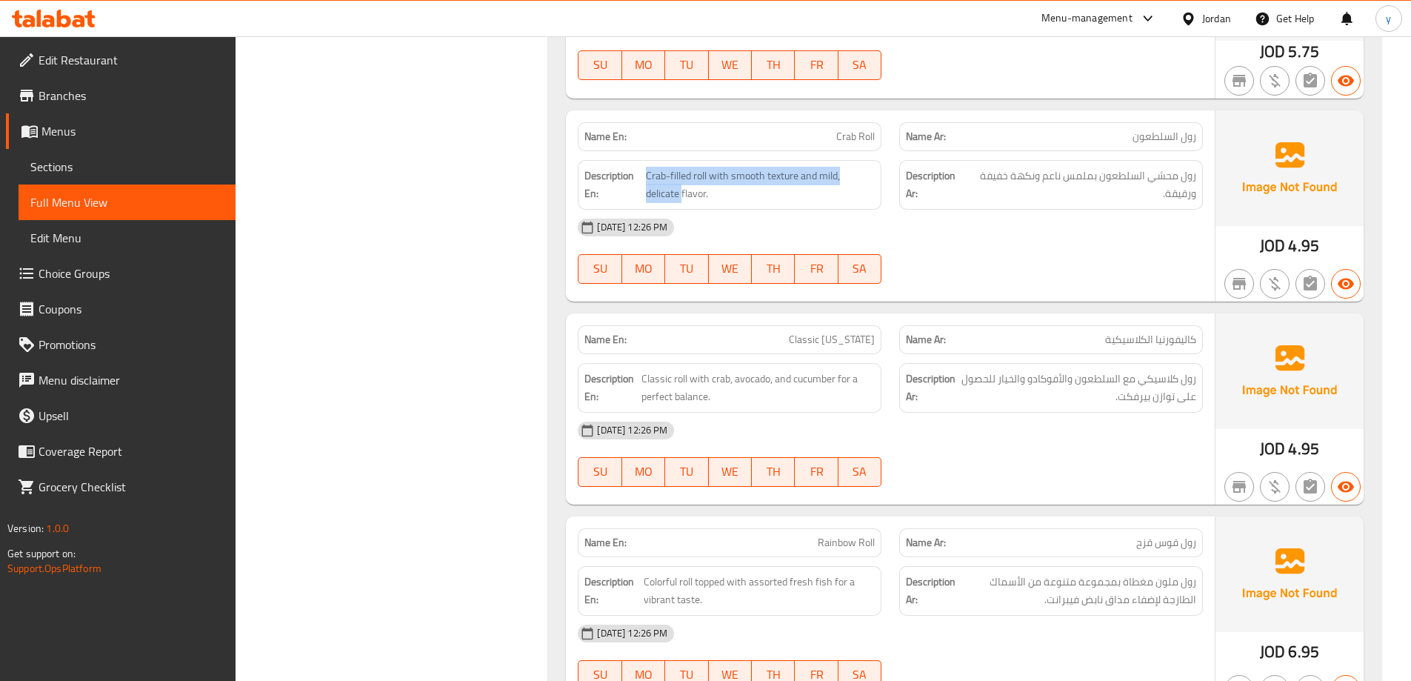
click at [645, 195] on h6 "Description En: Crab-filled roll with smooth texture and mild, delicate flavor." at bounding box center [730, 185] width 290 height 36
click at [639, 198] on strong "Description En:" at bounding box center [614, 185] width 59 height 36
drag, startPoint x: 644, startPoint y: 193, endPoint x: 679, endPoint y: 195, distance: 35.6
click at [679, 194] on h6 "Description En: Crab-filled roll with smooth texture and mild, delicate flavor." at bounding box center [730, 185] width 290 height 36
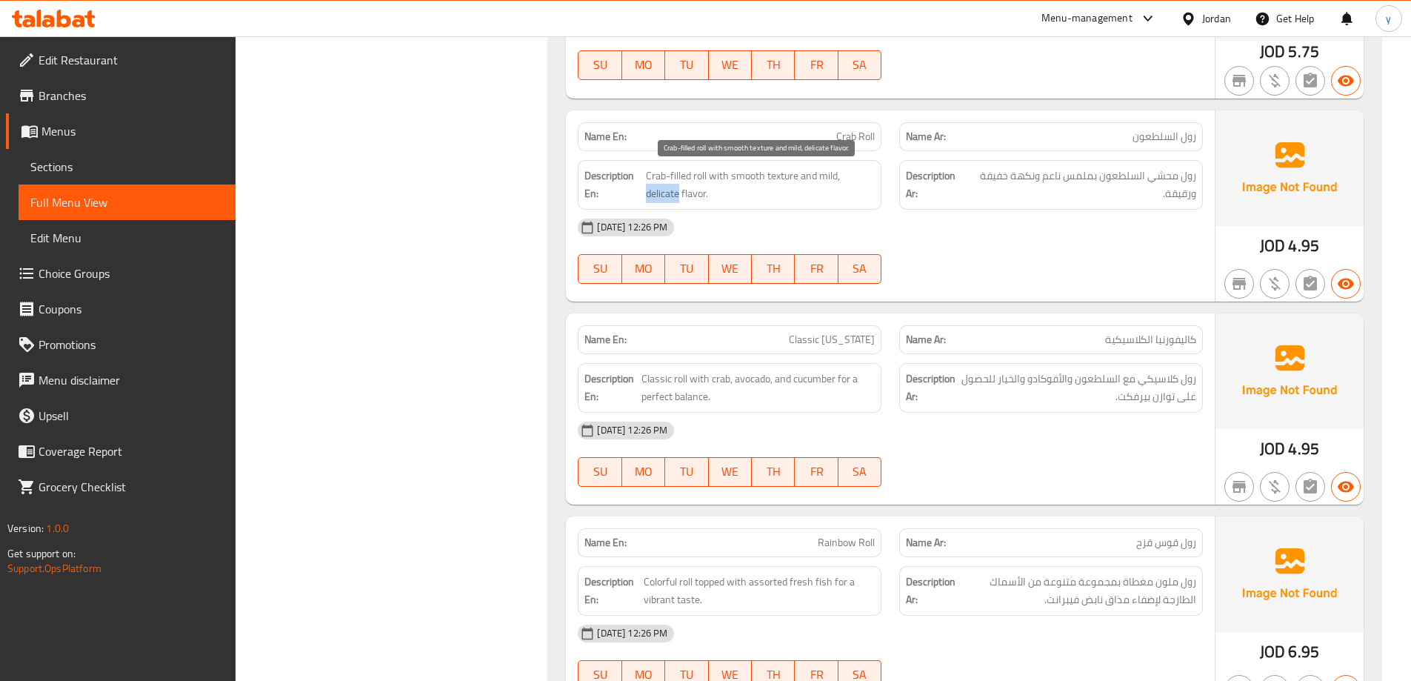
copy span "delicate"
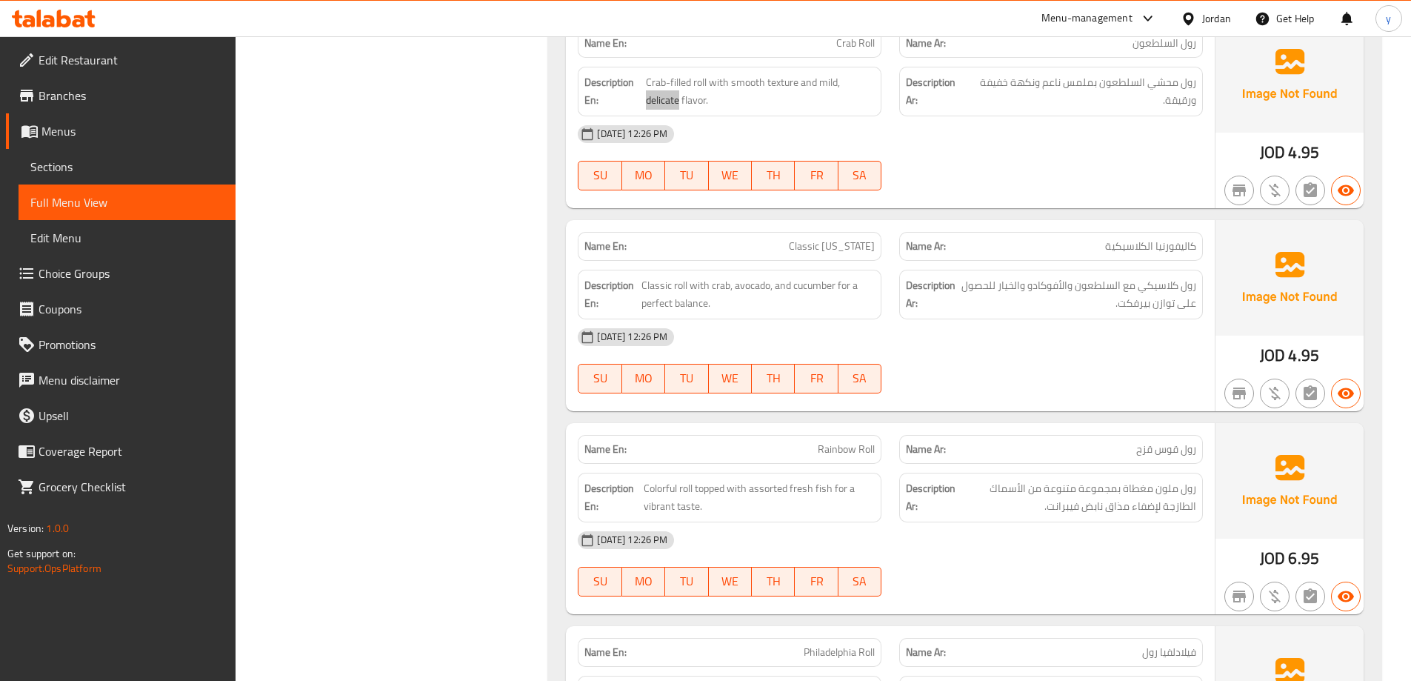
scroll to position [1960, 0]
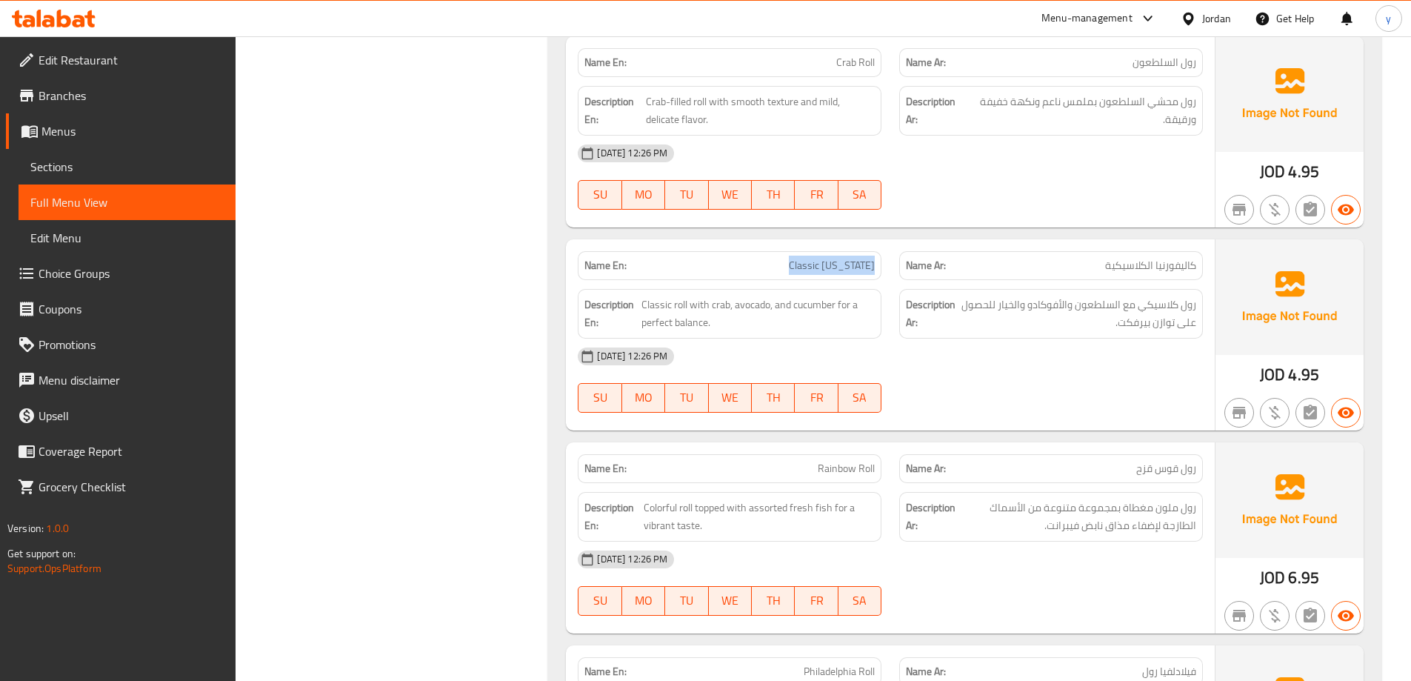
drag, startPoint x: 798, startPoint y: 260, endPoint x: 879, endPoint y: 260, distance: 80.8
click at [879, 260] on div "Name En: Classic [US_STATE]" at bounding box center [730, 265] width 304 height 29
copy span "Classic [US_STATE]"
click at [68, 158] on span "Sections" at bounding box center [126, 167] width 193 height 18
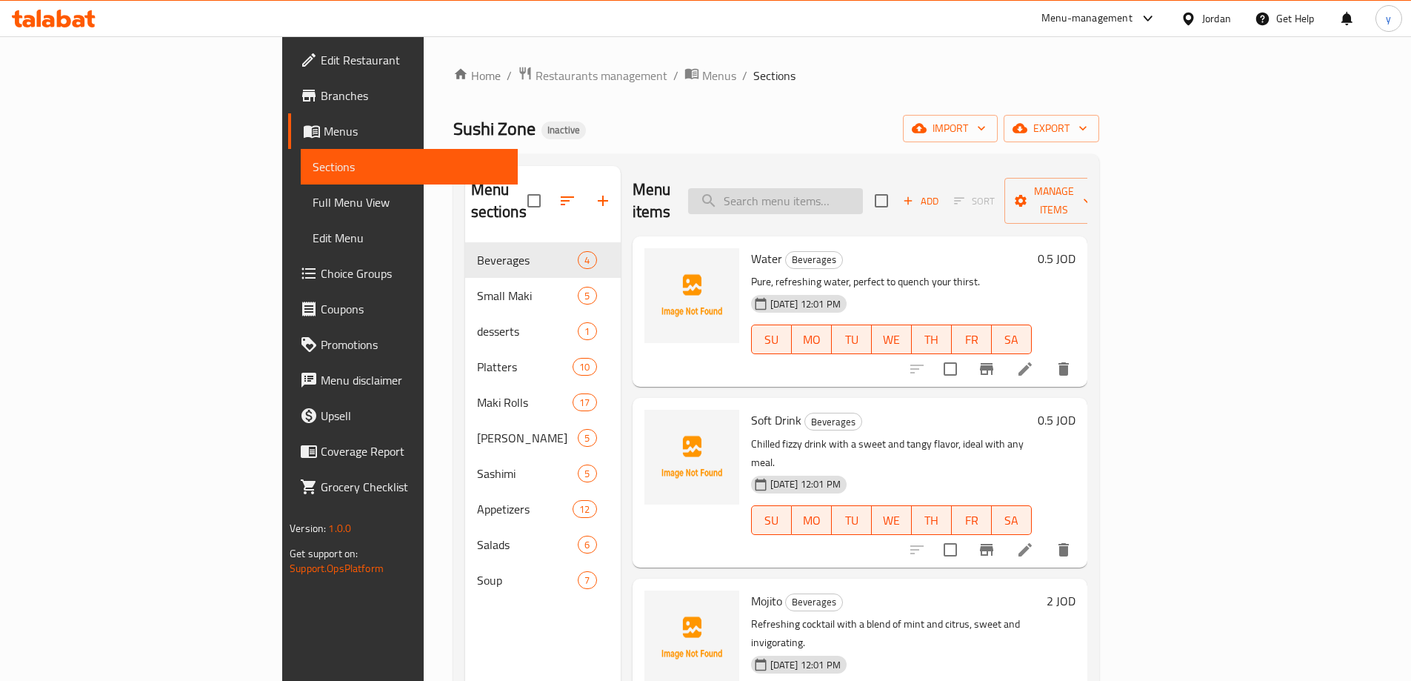
click at [863, 191] on input "search" at bounding box center [775, 201] width 175 height 26
paste input "Classic [US_STATE]"
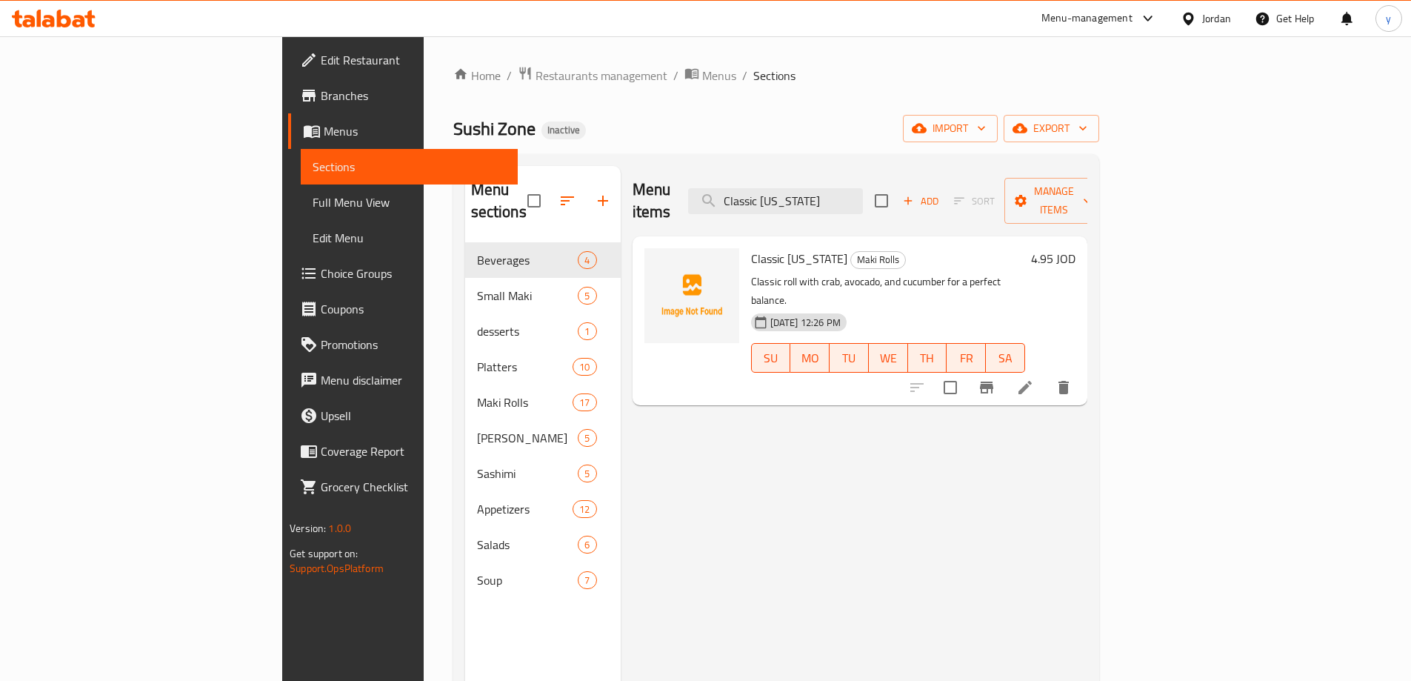
type input "Classic [US_STATE]"
click at [1034, 379] on icon at bounding box center [1026, 388] width 18 height 18
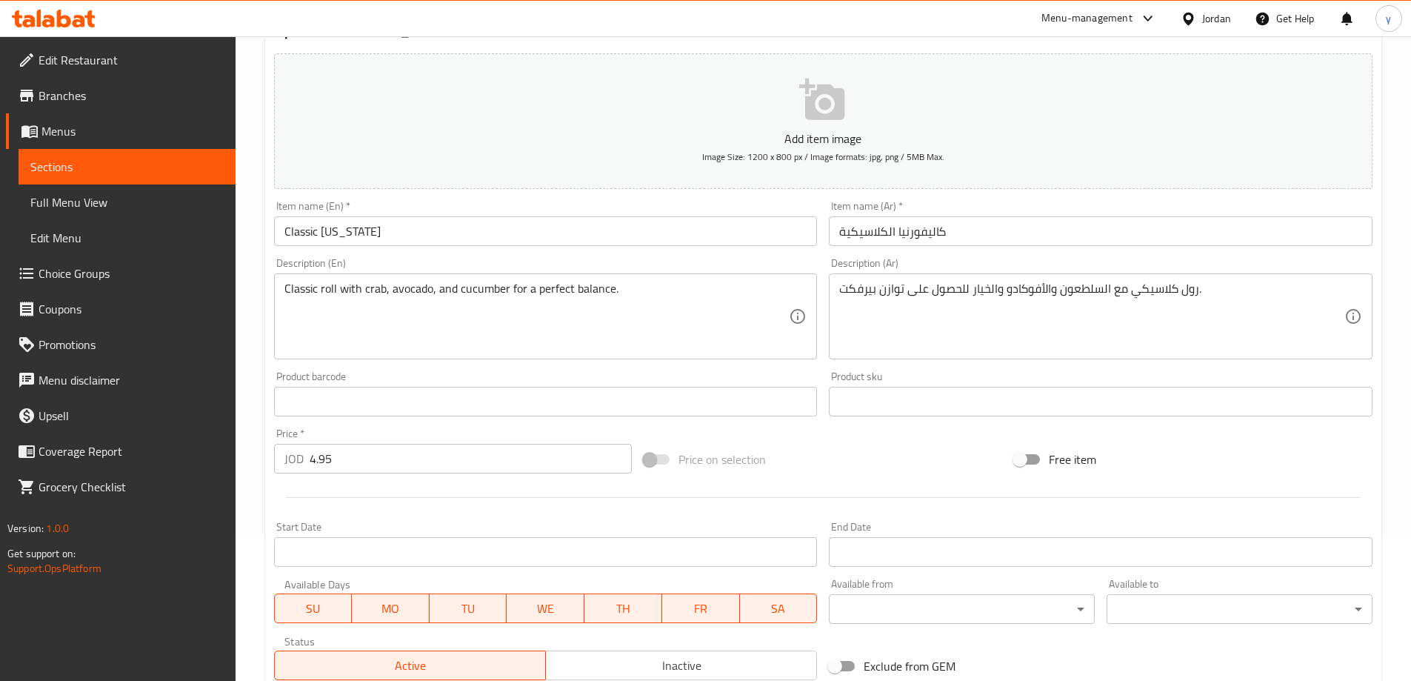
scroll to position [148, 0]
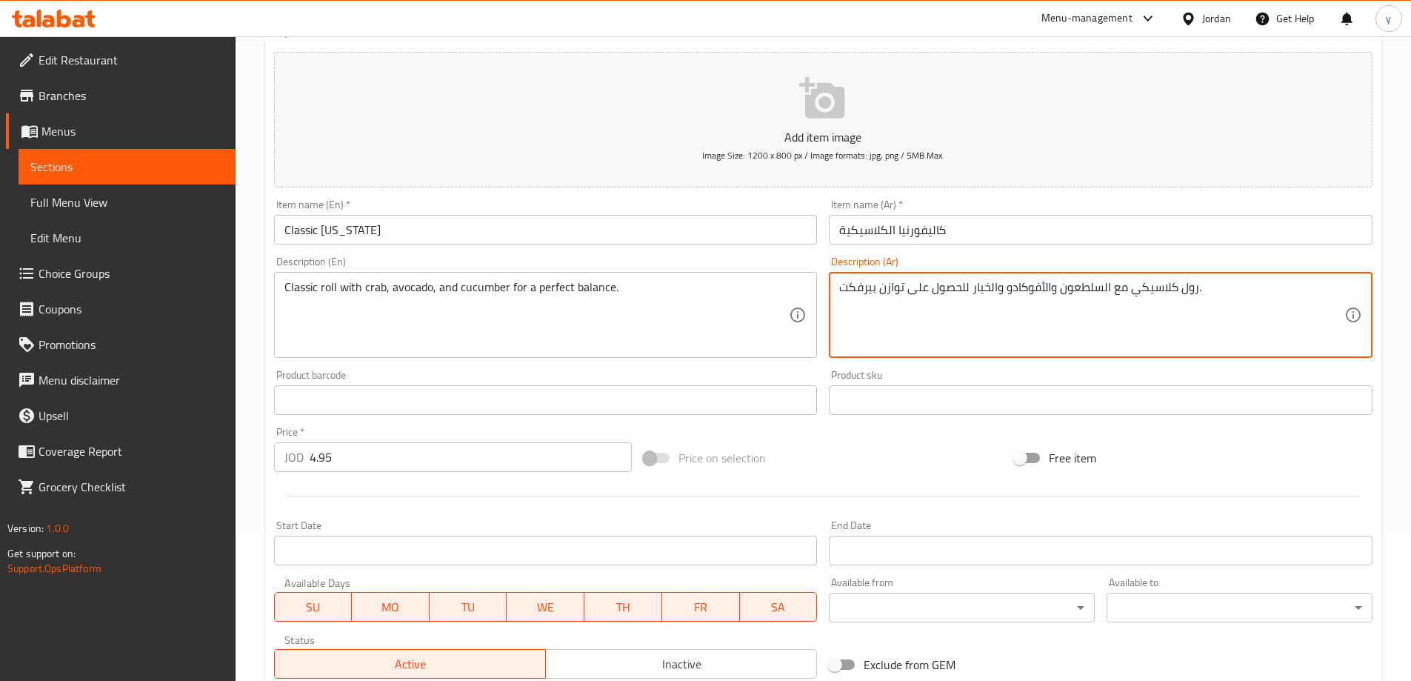
click at [860, 287] on textarea "رول كلاسيكي مع السلطعون والأفوكادو والخيار للحصول على توازن بيرفكت." at bounding box center [1091, 315] width 505 height 70
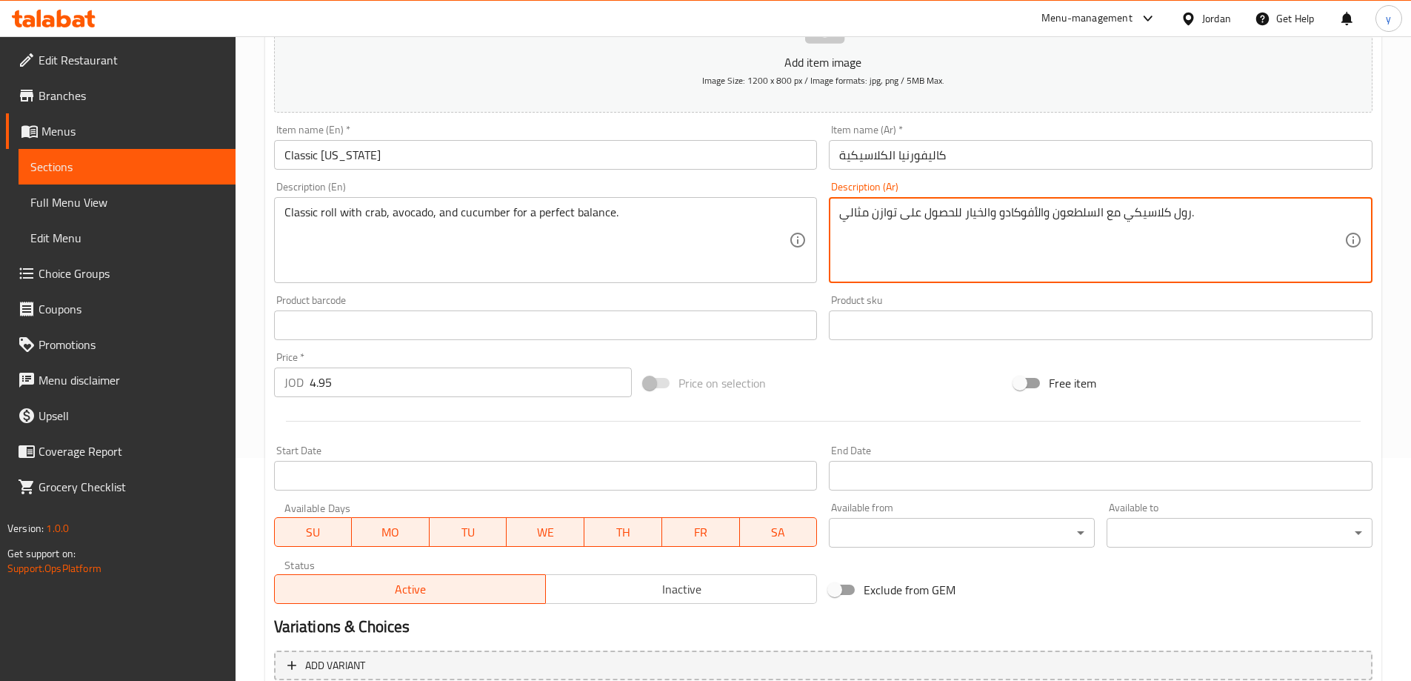
scroll to position [366, 0]
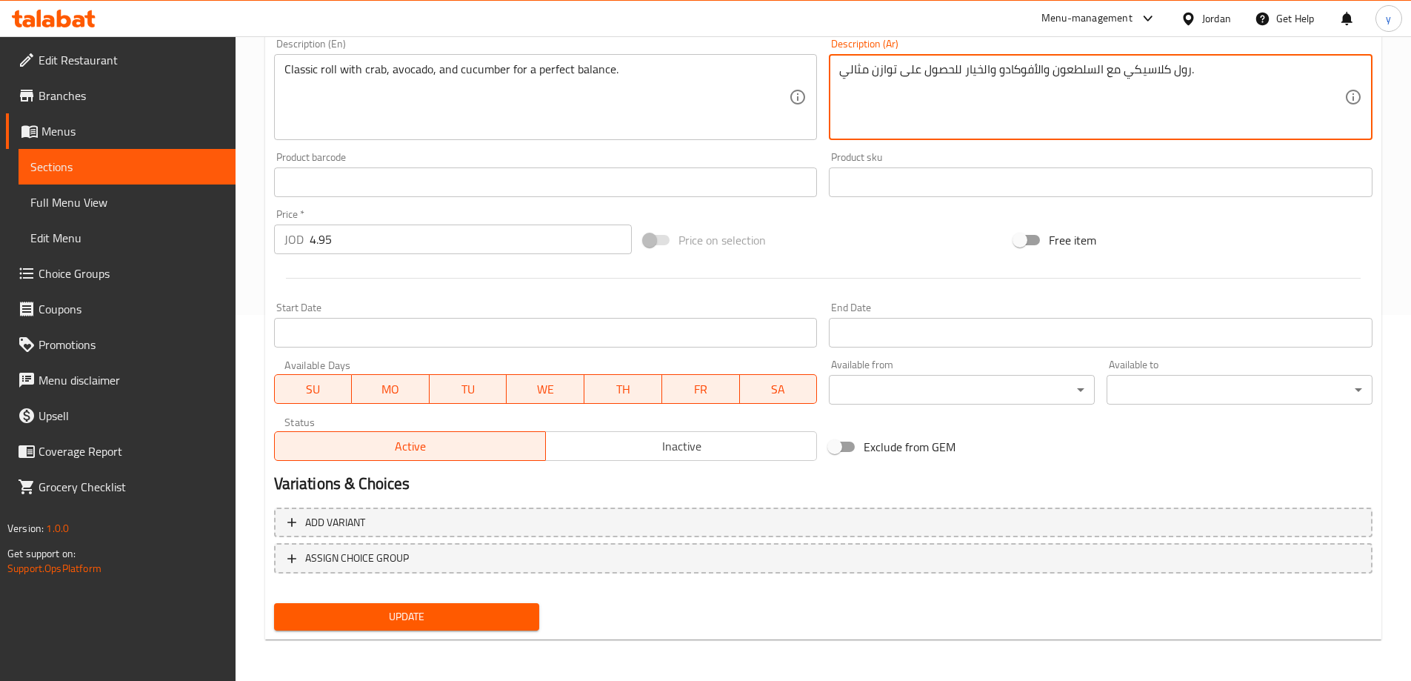
type textarea "رول كلاسيكي مع السلطعون والأفوكادو والخيار للحصول على توازن مثالي."
click at [497, 614] on span "Update" at bounding box center [407, 617] width 242 height 19
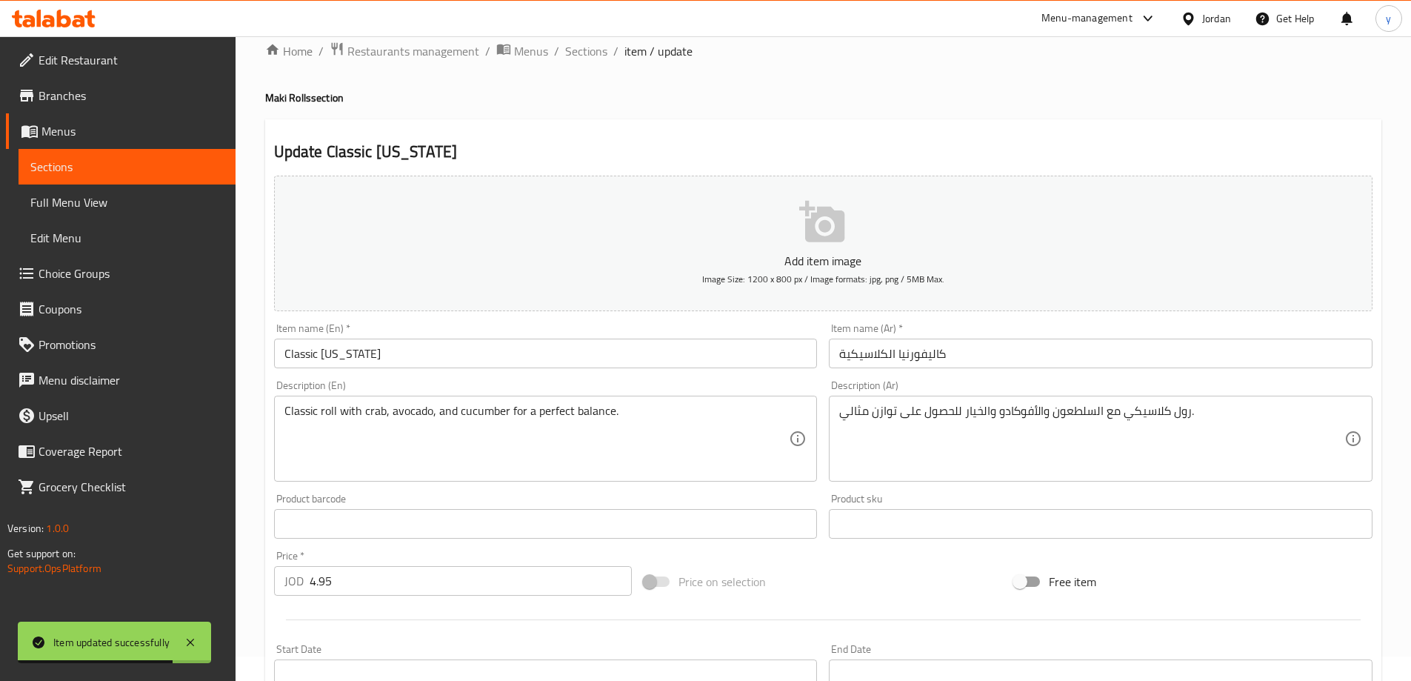
scroll to position [0, 0]
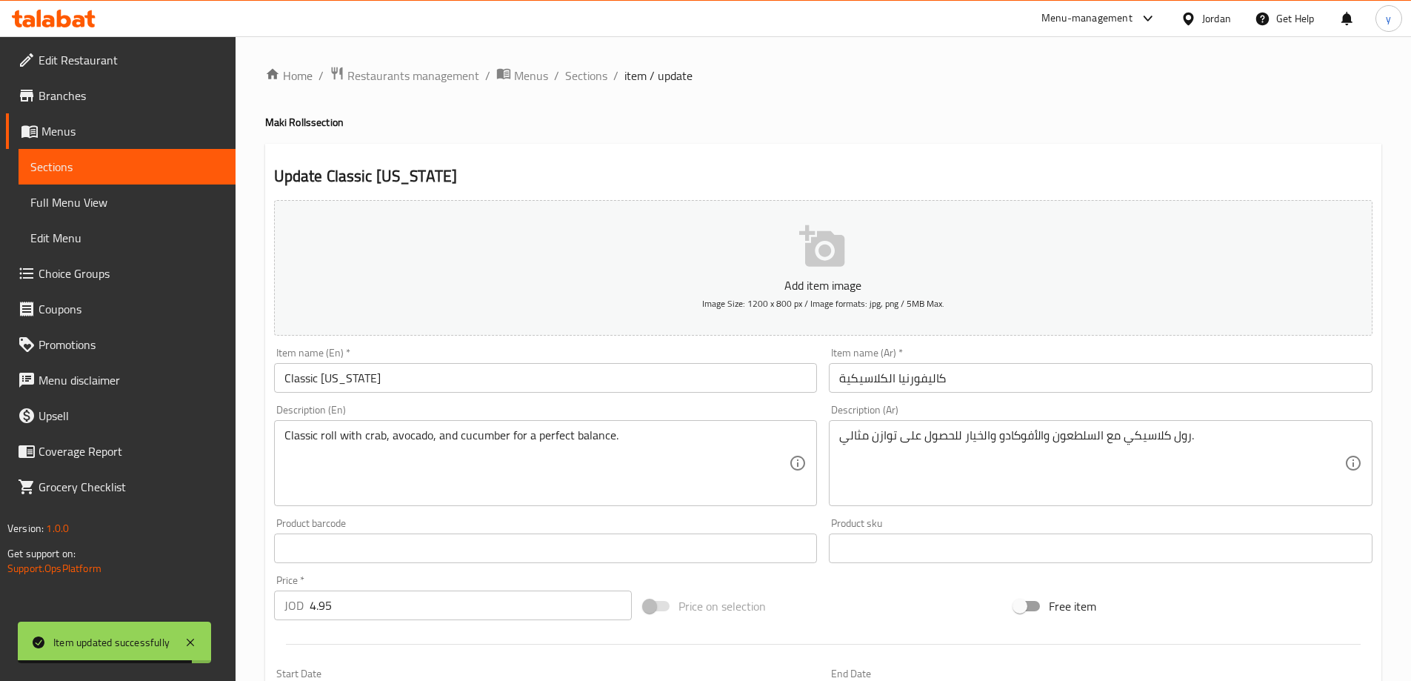
click at [88, 201] on span "Full Menu View" at bounding box center [126, 202] width 193 height 18
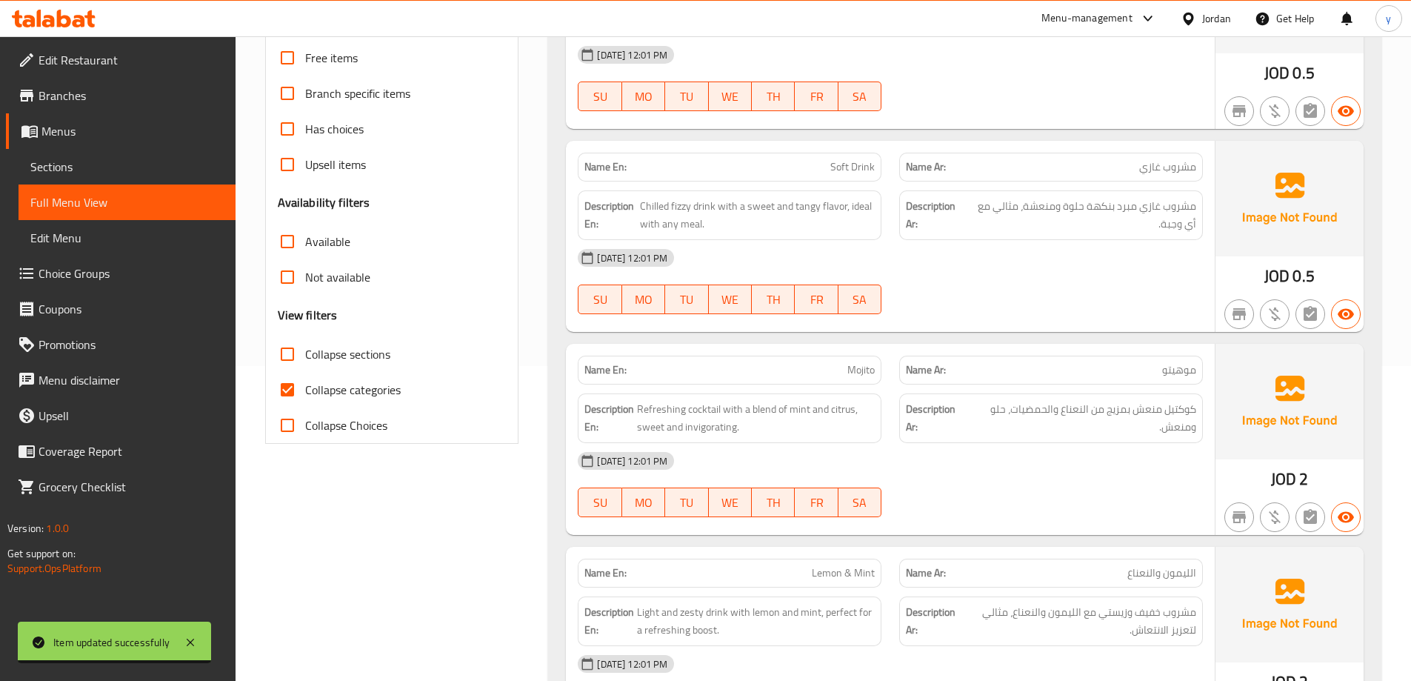
scroll to position [370, 0]
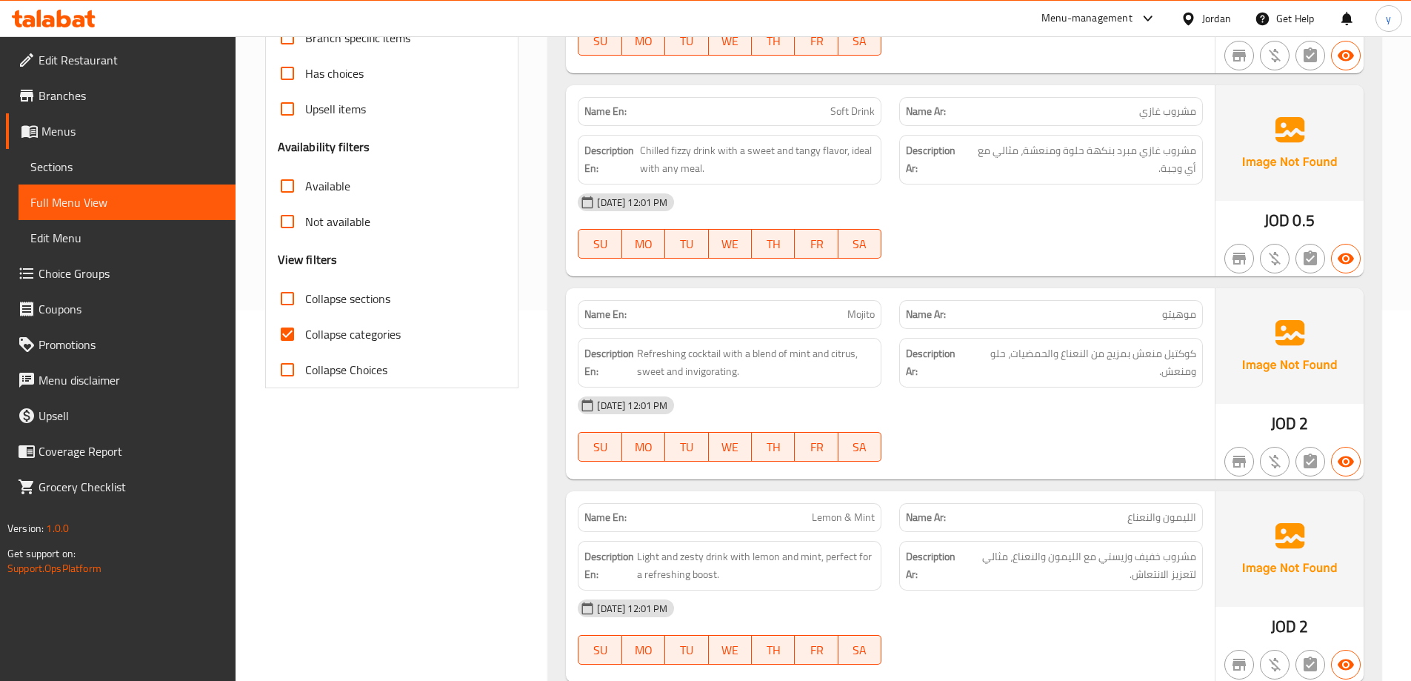
click at [338, 325] on span "Collapse categories" at bounding box center [353, 334] width 96 height 18
click at [305, 325] on input "Collapse categories" at bounding box center [288, 334] width 36 height 36
checkbox input "false"
click at [360, 296] on span "Collapse sections" at bounding box center [347, 299] width 85 height 18
click at [305, 296] on input "Collapse sections" at bounding box center [288, 299] width 36 height 36
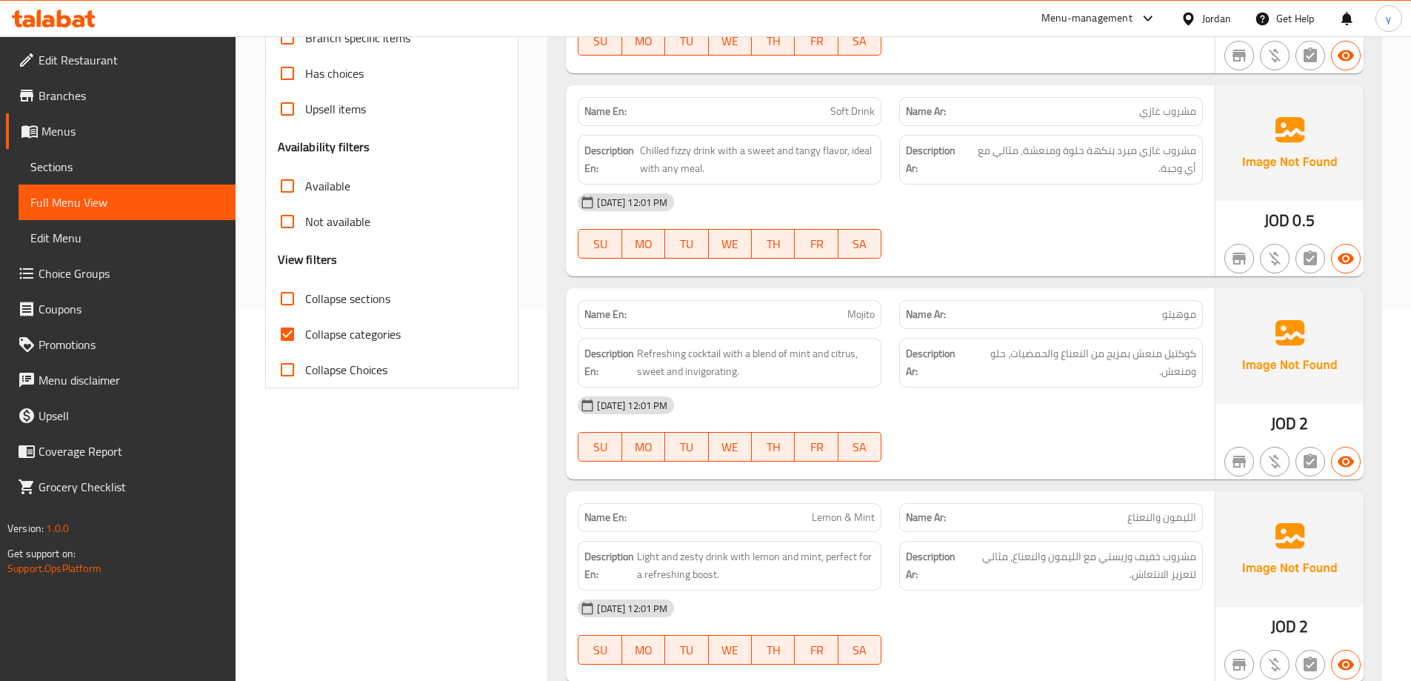
checkbox input "true"
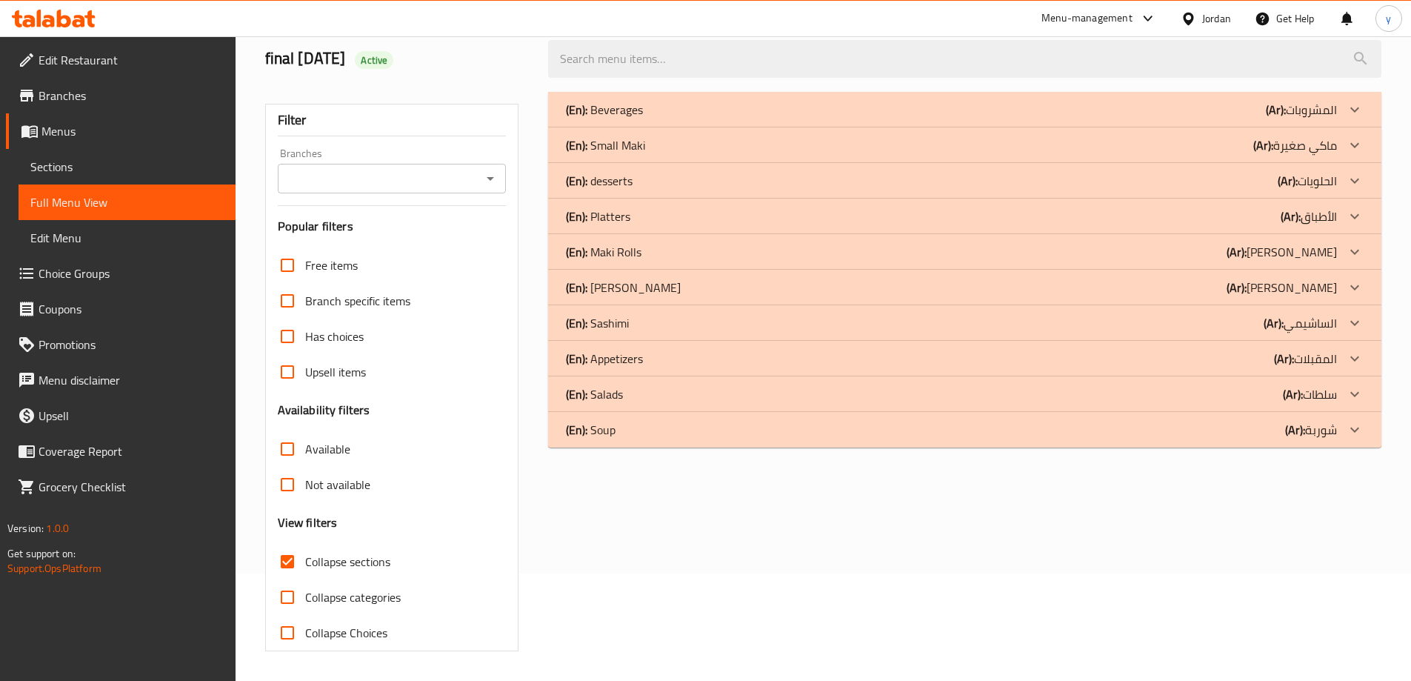
scroll to position [107, 0]
click at [665, 307] on div "(En): Sashimi (Ar): الساشيمي" at bounding box center [965, 323] width 834 height 36
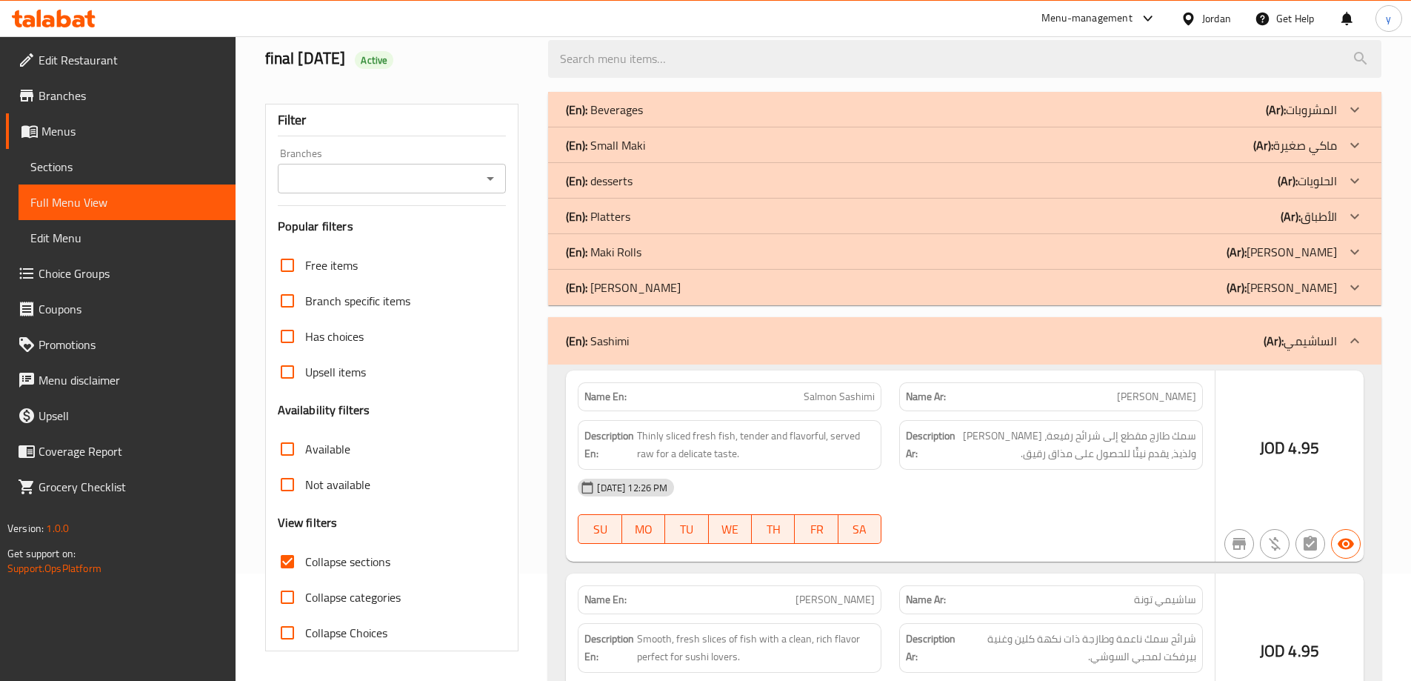
click at [673, 291] on div "(En): [PERSON_NAME] (Ar): [PERSON_NAME]" at bounding box center [951, 288] width 771 height 18
click at [673, 252] on div "(En): Maki Rolls (Ar): [PERSON_NAME]" at bounding box center [951, 252] width 771 height 18
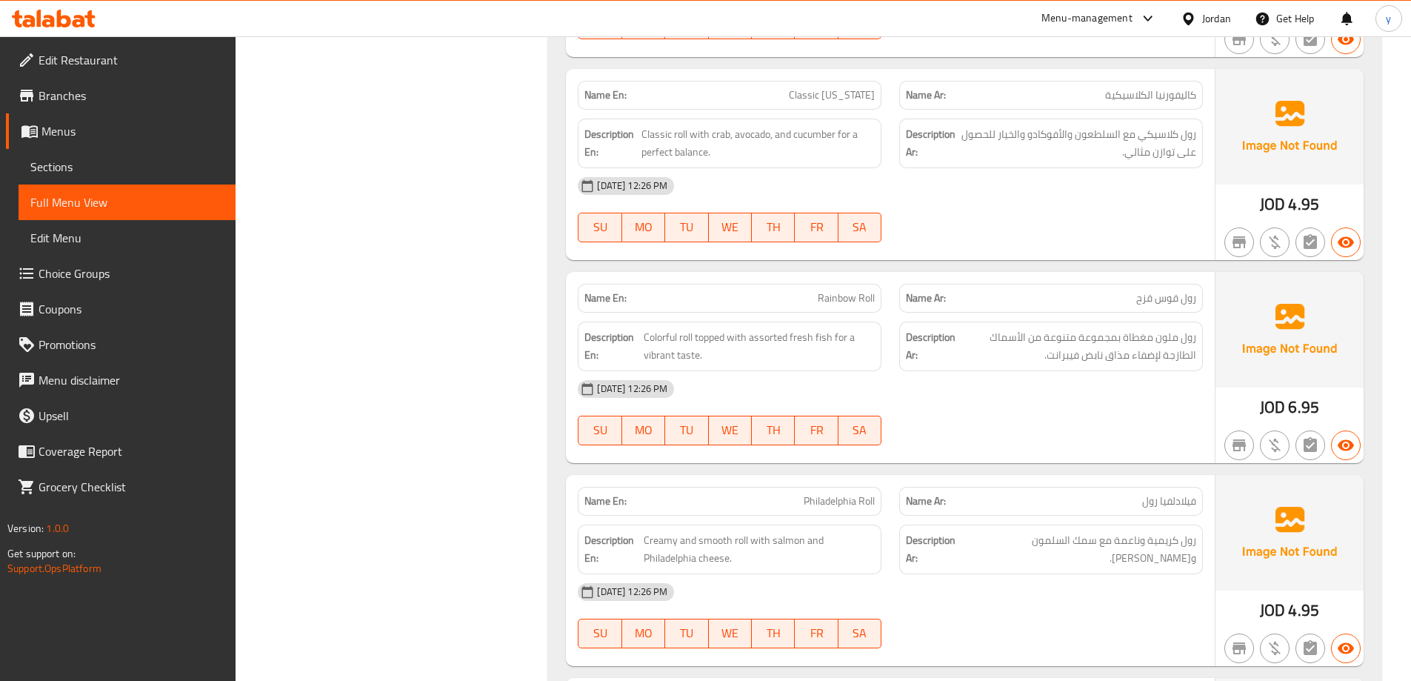
scroll to position [2108, 0]
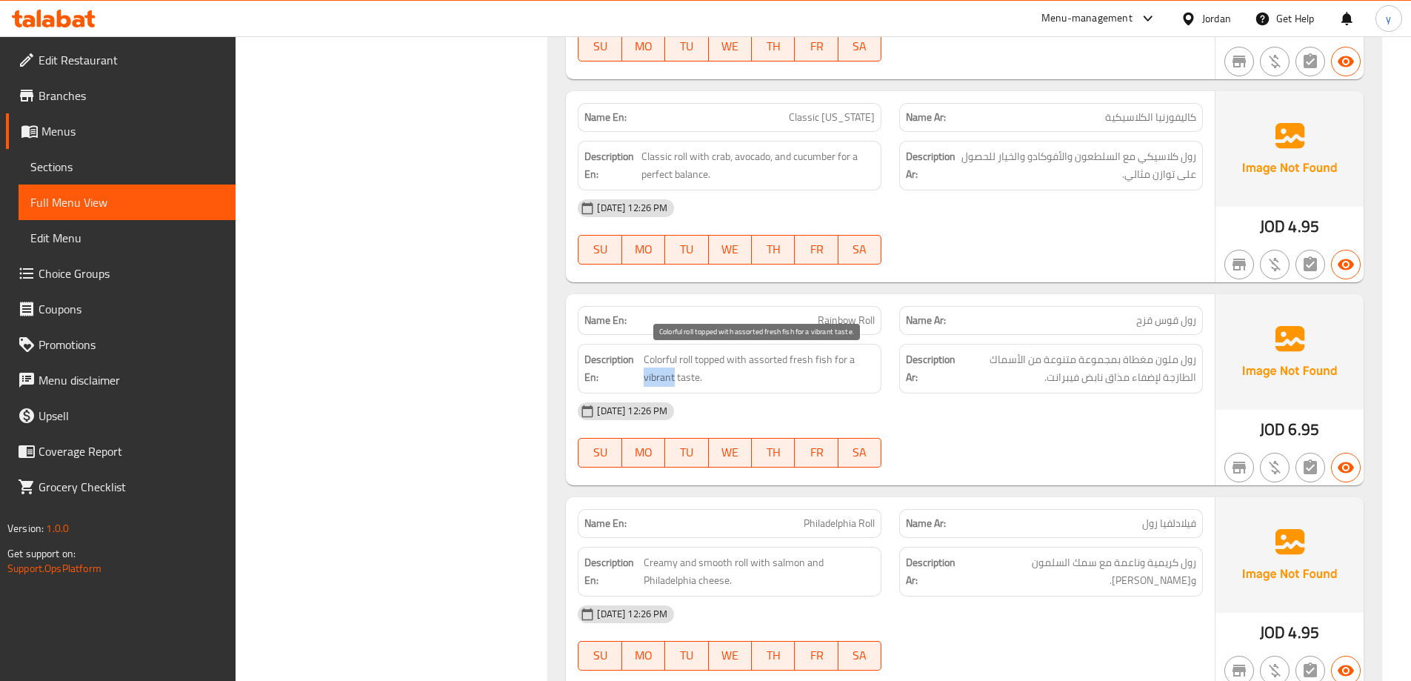
drag, startPoint x: 643, startPoint y: 373, endPoint x: 675, endPoint y: 376, distance: 32.0
click at [675, 376] on span "Colorful roll topped with assorted fresh fish for a vibrant taste." at bounding box center [759, 368] width 231 height 36
copy span "vibrant"
drag, startPoint x: 818, startPoint y: 317, endPoint x: 878, endPoint y: 321, distance: 60.1
click at [878, 321] on div "Name En: Rainbow Roll" at bounding box center [730, 320] width 304 height 29
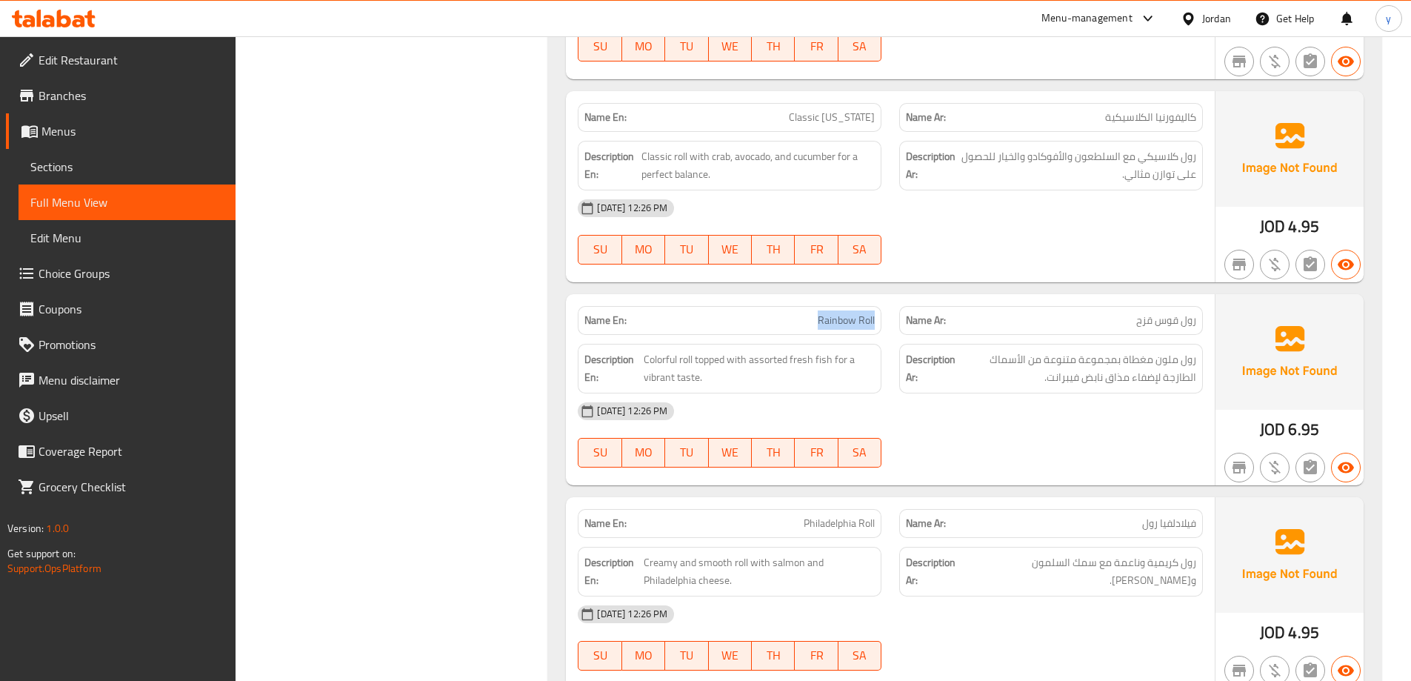
click at [142, 161] on span "Sections" at bounding box center [126, 167] width 193 height 18
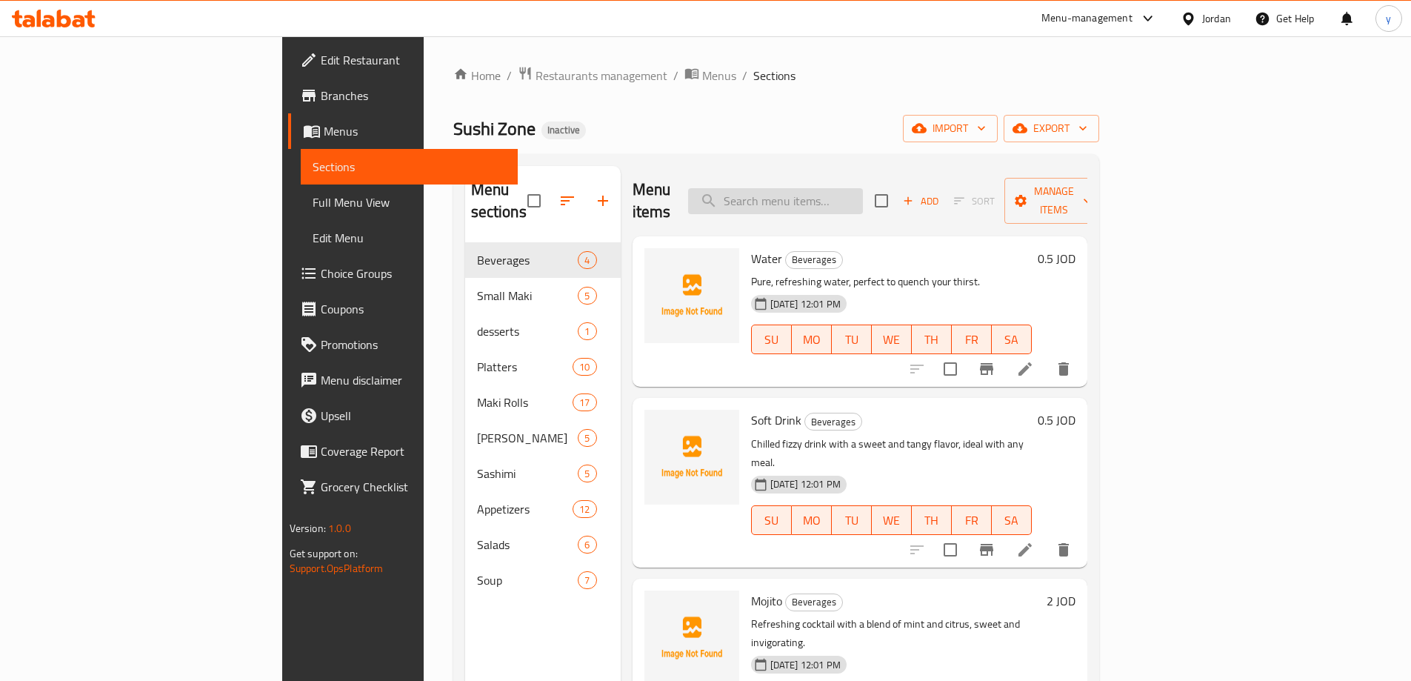
click at [863, 193] on input "search" at bounding box center [775, 201] width 175 height 26
paste input "Rainbow Roll"
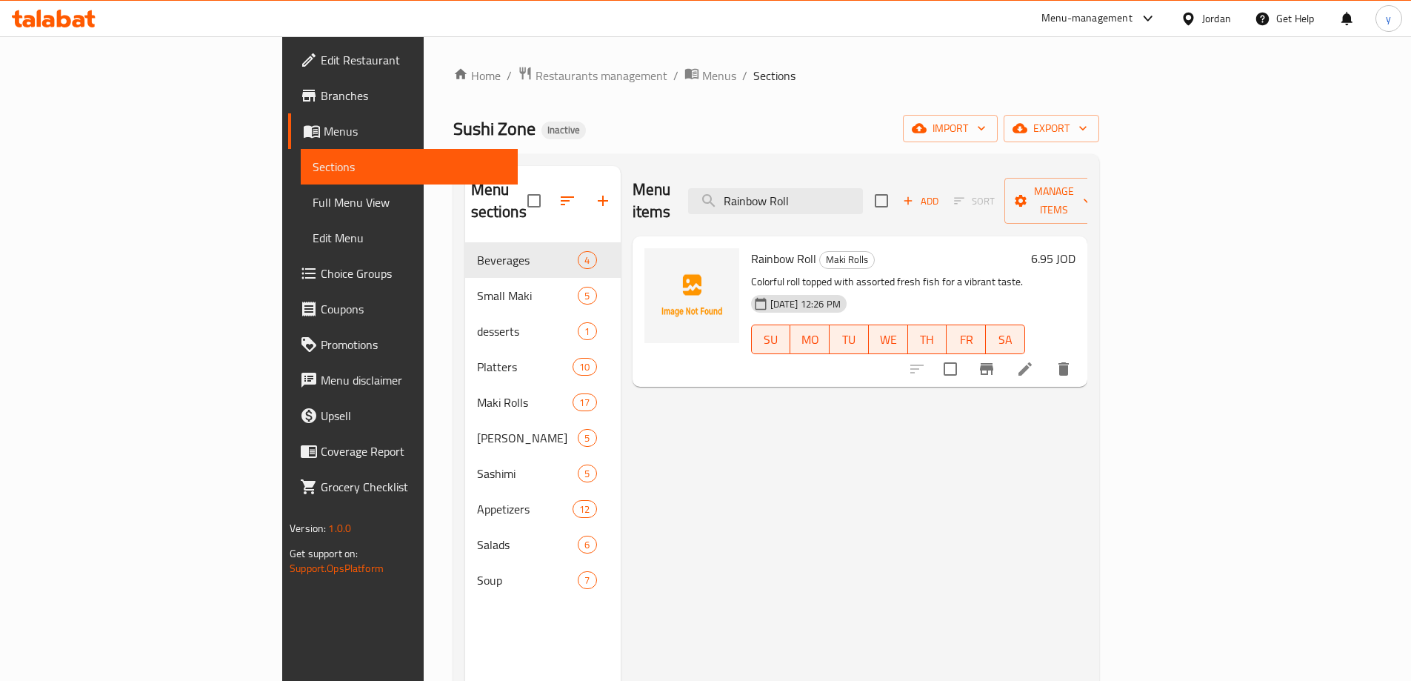
type input "Rainbow Roll"
click at [1034, 360] on icon at bounding box center [1026, 369] width 18 height 18
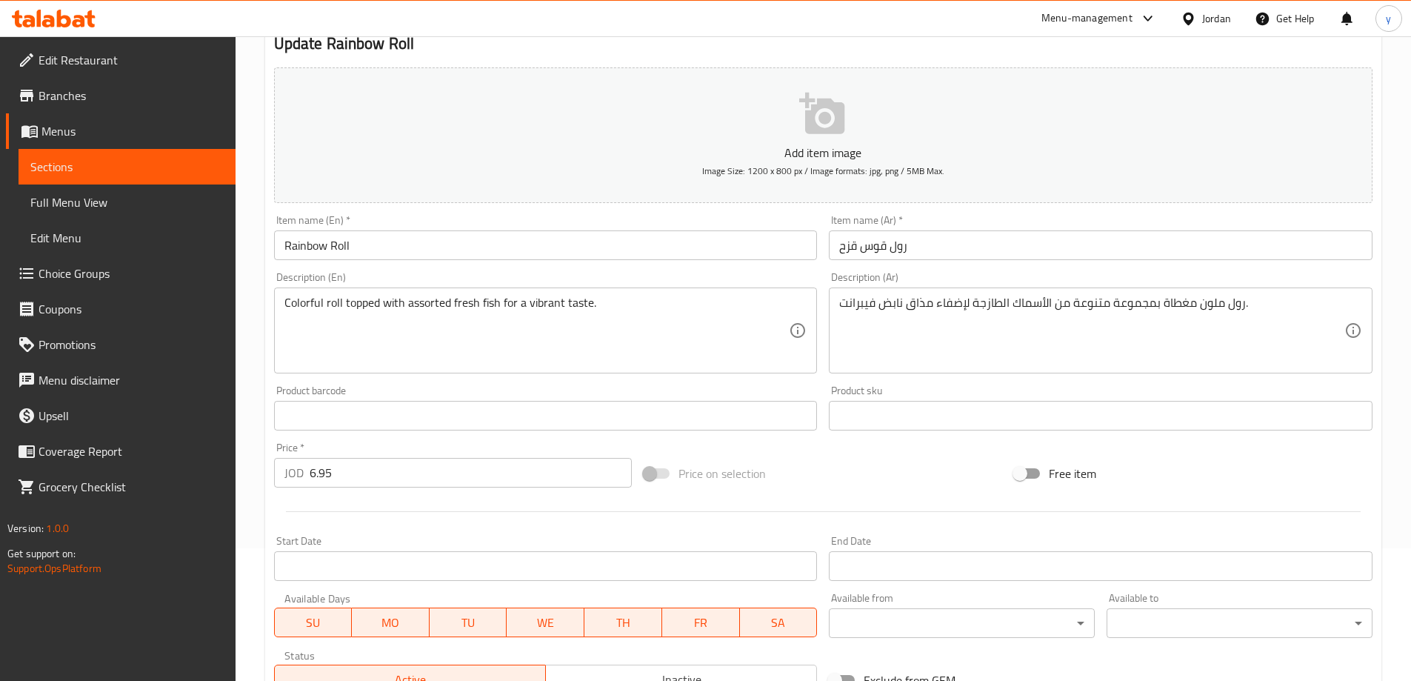
scroll to position [148, 0]
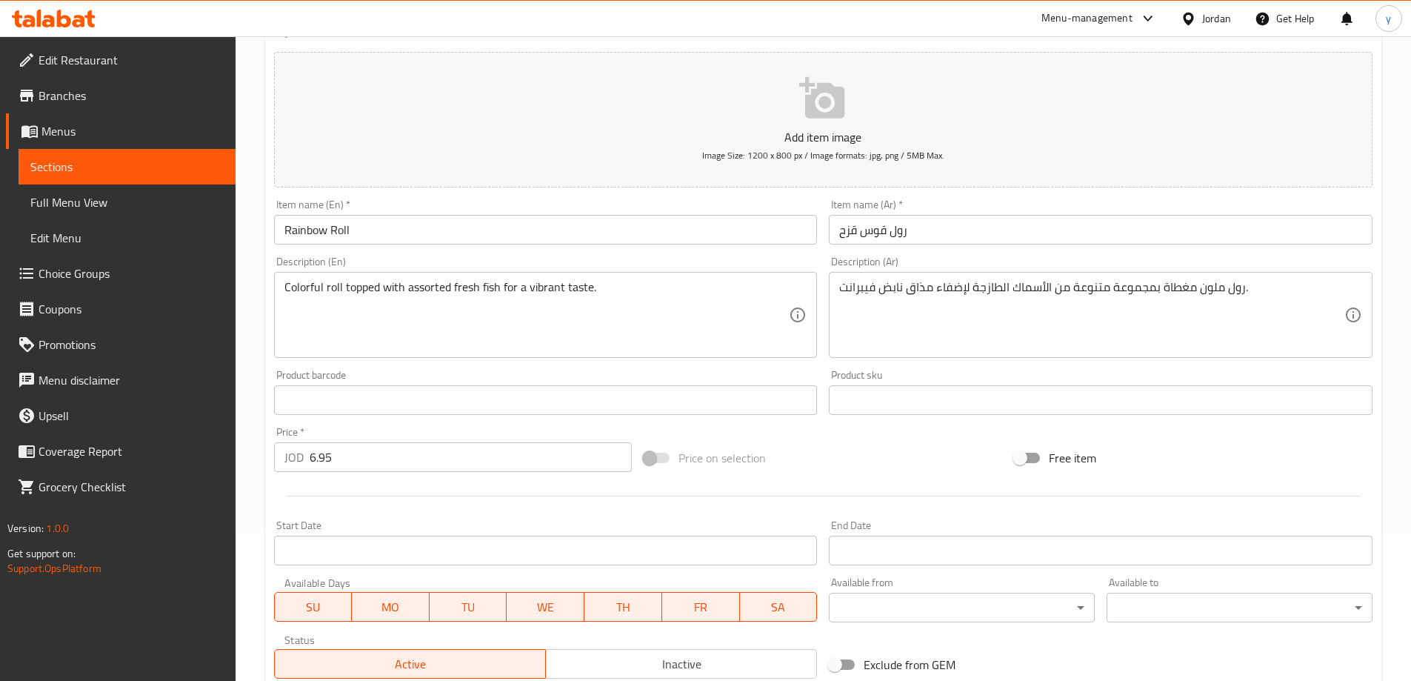
click at [851, 230] on input "رول قوس قزح" at bounding box center [1101, 230] width 544 height 30
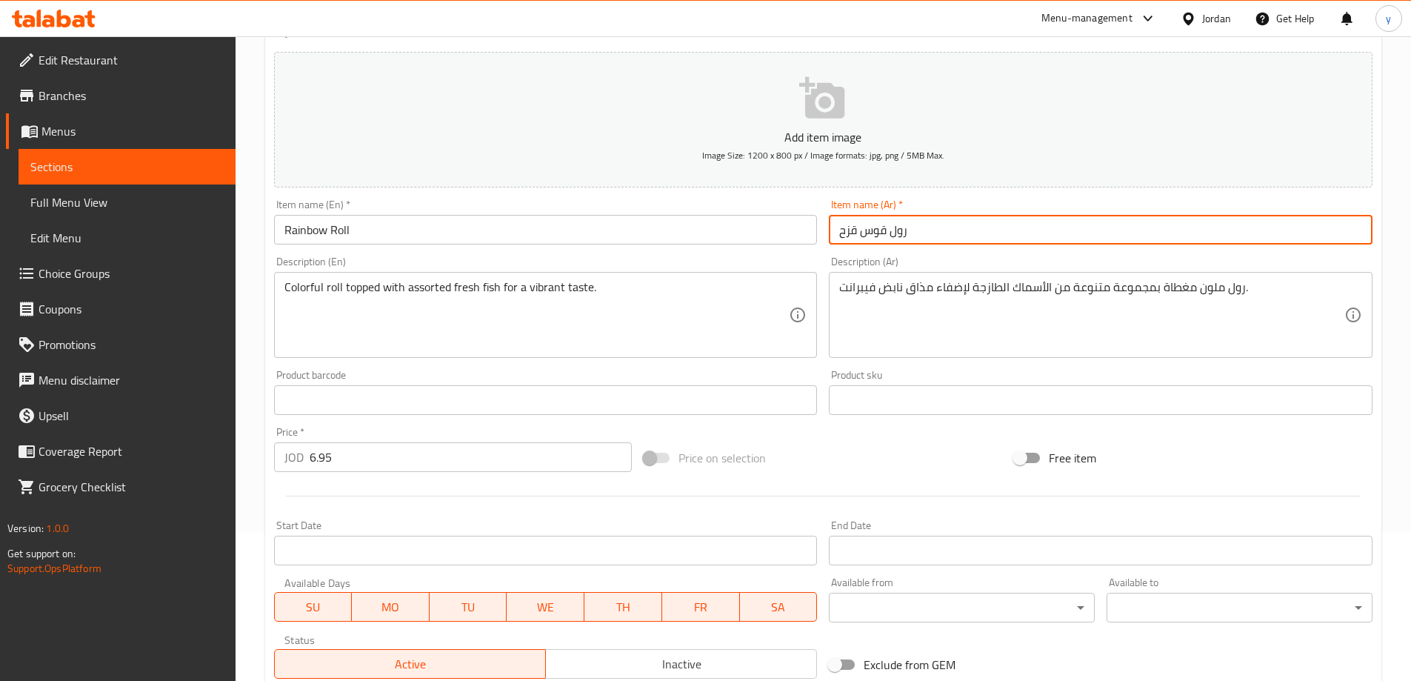
click at [851, 230] on input "رول قوس قزح" at bounding box center [1101, 230] width 544 height 30
click at [871, 229] on input "رول قوس قزح" at bounding box center [1101, 230] width 544 height 30
click at [872, 229] on input "رول قوس قزح" at bounding box center [1101, 230] width 544 height 30
click at [876, 228] on input "رول قوس قزح" at bounding box center [1101, 230] width 544 height 30
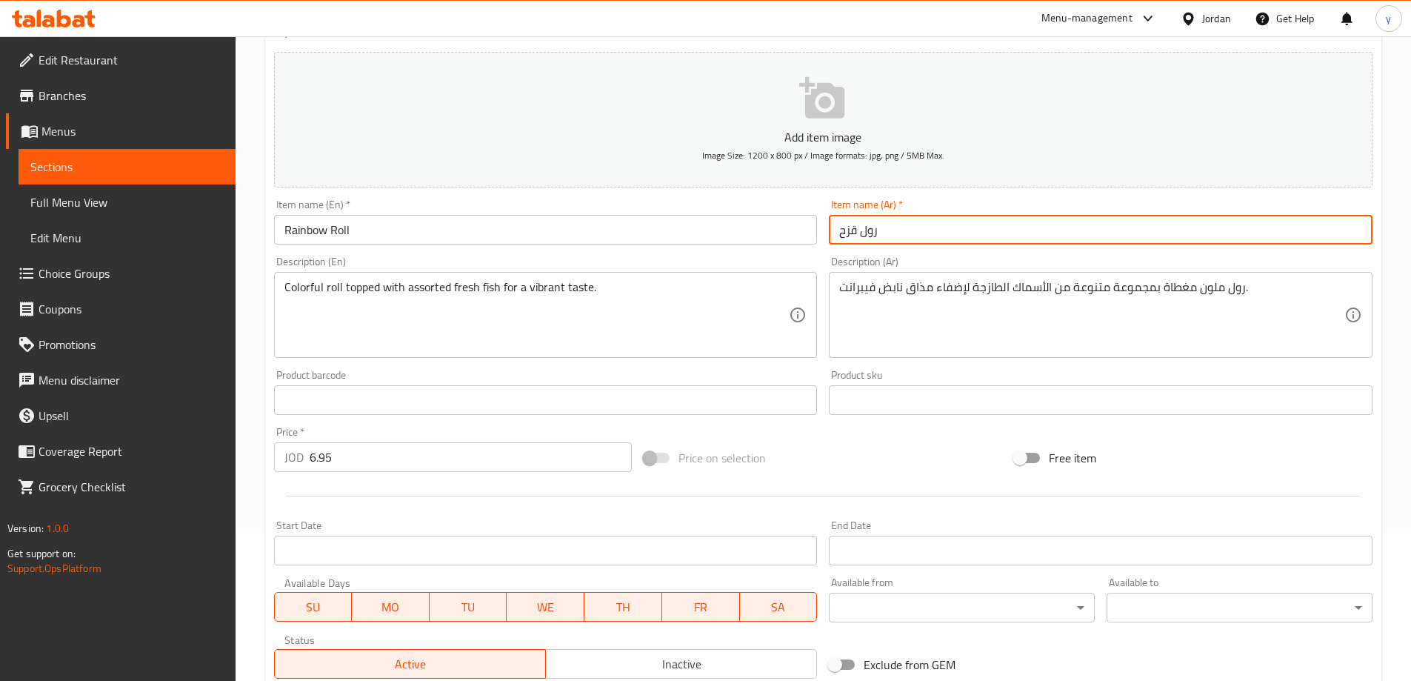
click at [848, 236] on input "رول قزح" at bounding box center [1101, 230] width 544 height 30
type input "رول قوس قزح"
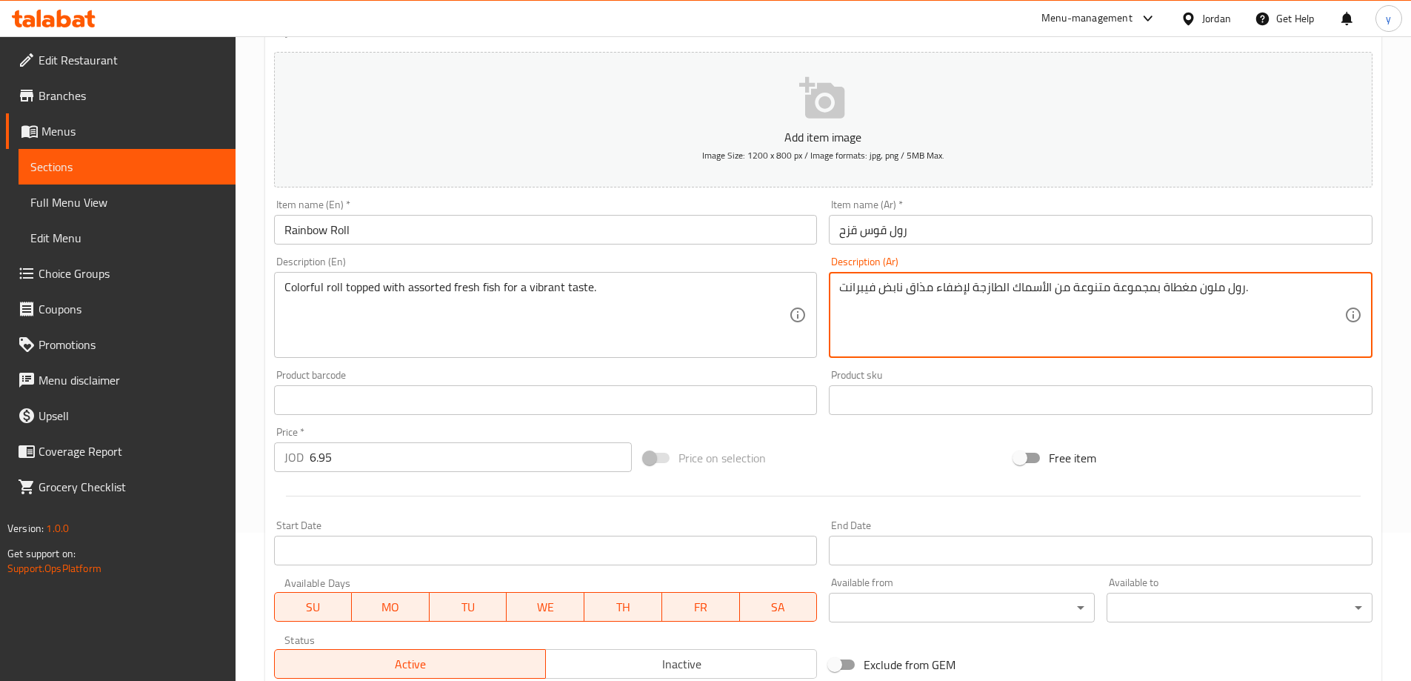
click at [1137, 287] on textarea "رول ملون مغطاة بمجموعة متنوعة من الأسماك الطازجة لإضفاء مذاق نابض فيبرانت." at bounding box center [1091, 315] width 505 height 70
click at [1051, 289] on textarea "رول ملون مغطاة متنوعة من الأسماك الطازجة لإضفاء مذاق نابض فيبرانت." at bounding box center [1091, 315] width 505 height 70
click at [1022, 290] on textarea "رول ملون مغطاة متنوعة من الأسماك الطازجة لإضفاء مذاق نابض فيبرانت." at bounding box center [1091, 315] width 505 height 70
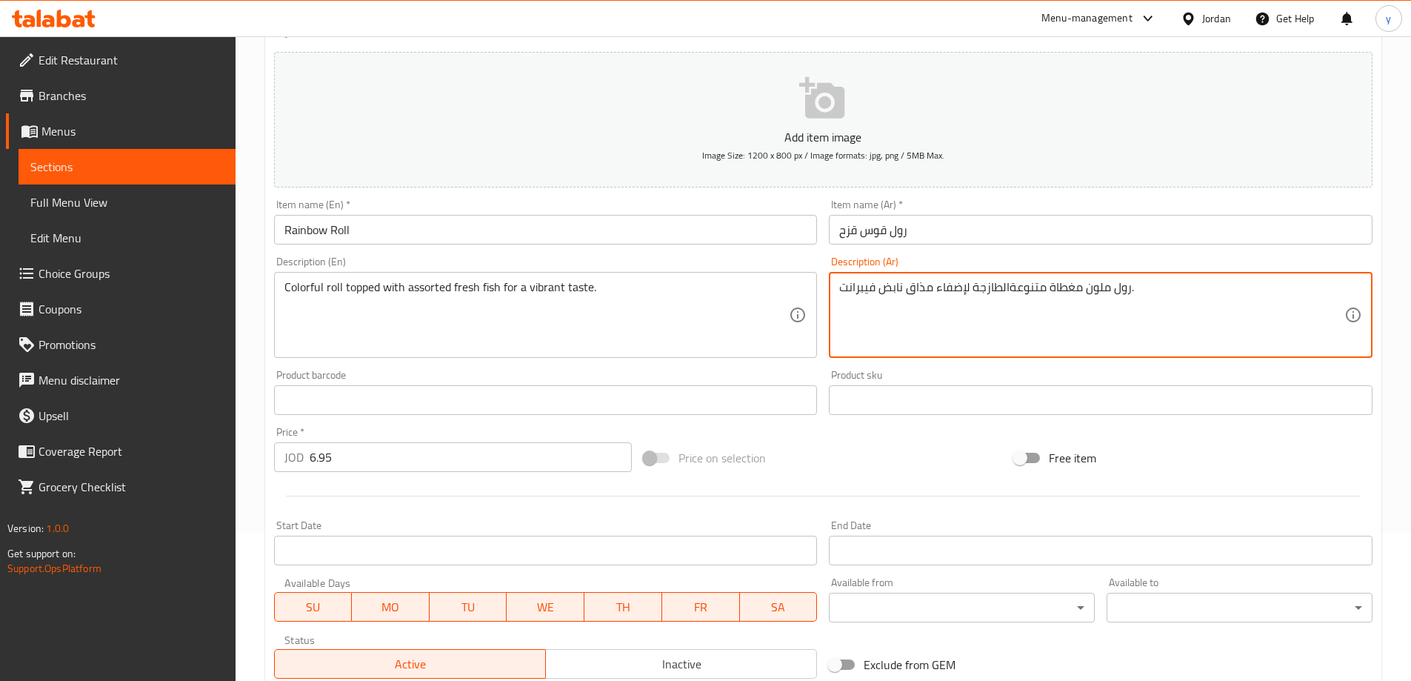
click at [1046, 288] on textarea "رول ملون مغطاة متنوعةالطازجة لإضفاء مذاق نابض فيبرانت." at bounding box center [1091, 315] width 505 height 70
paste textarea "الأسماك"
click at [1085, 289] on textarea "رول ملون مغطاة الأسماك متنوعةالطازجة لإضفاء مذاق نابض فيبرانت." at bounding box center [1091, 315] width 505 height 70
click at [1007, 284] on textarea "رول ملون مغطاة بالأسماك متنوعةالطازجة لإضفاء مذاق نابض فيبرانت." at bounding box center [1091, 315] width 505 height 70
click at [1010, 289] on textarea "رول ملون مغطاة بالأسماك متنوعةالطازجة لإضفاء مذاق نابض فيبرانت." at bounding box center [1091, 315] width 505 height 70
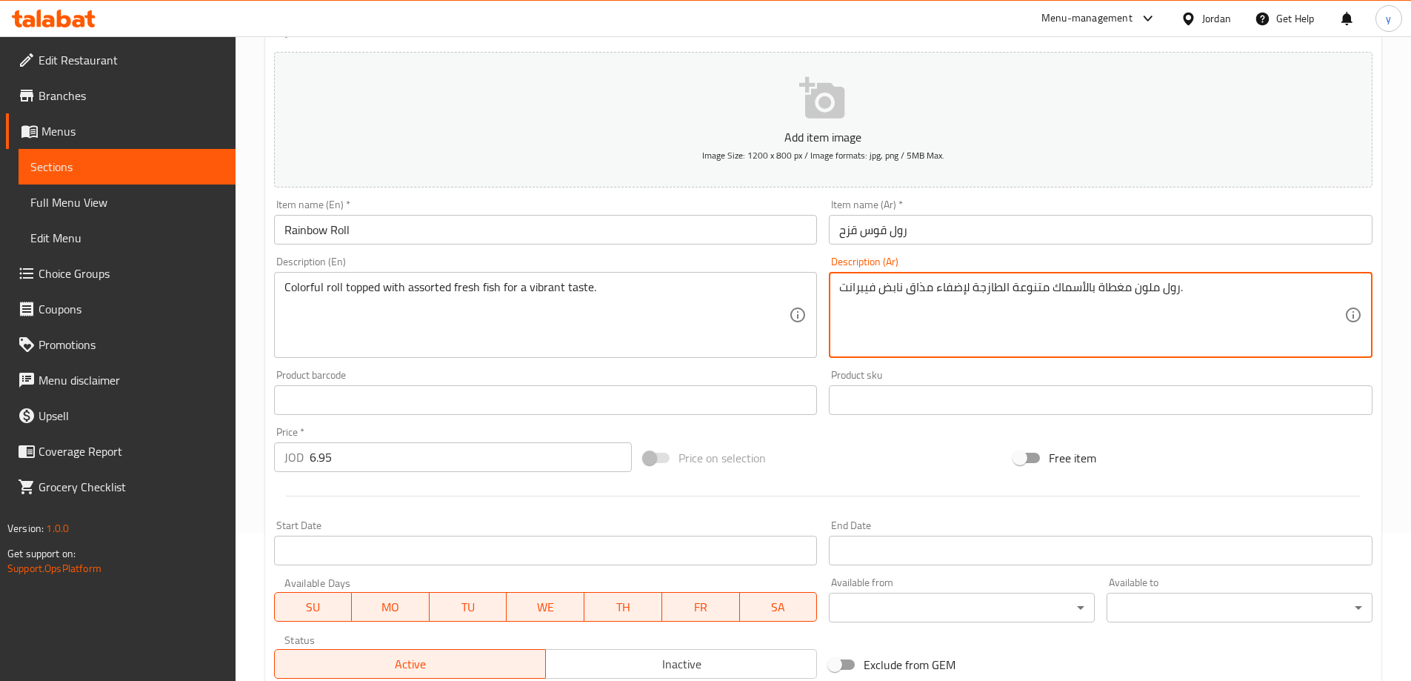
click at [1045, 285] on textarea "رول ملون مغطاة بالأسماك متنوعة الطازجة لإضفاء مذاق نابض فيبرانت." at bounding box center [1091, 315] width 505 height 70
drag, startPoint x: 968, startPoint y: 293, endPoint x: 799, endPoint y: 305, distance: 169.4
click at [799, 305] on div "Add item image Image Size: 1200 x 800 px / Image formats: jpg, png / 5MB Max. I…" at bounding box center [823, 365] width 1111 height 639
click at [944, 447] on div "Price on selection" at bounding box center [823, 458] width 370 height 40
click at [1016, 296] on textarea "رول ملون مغطاة بالأسماك المتنوعة الطازجة لطعم حيوي." at bounding box center [1091, 315] width 505 height 70
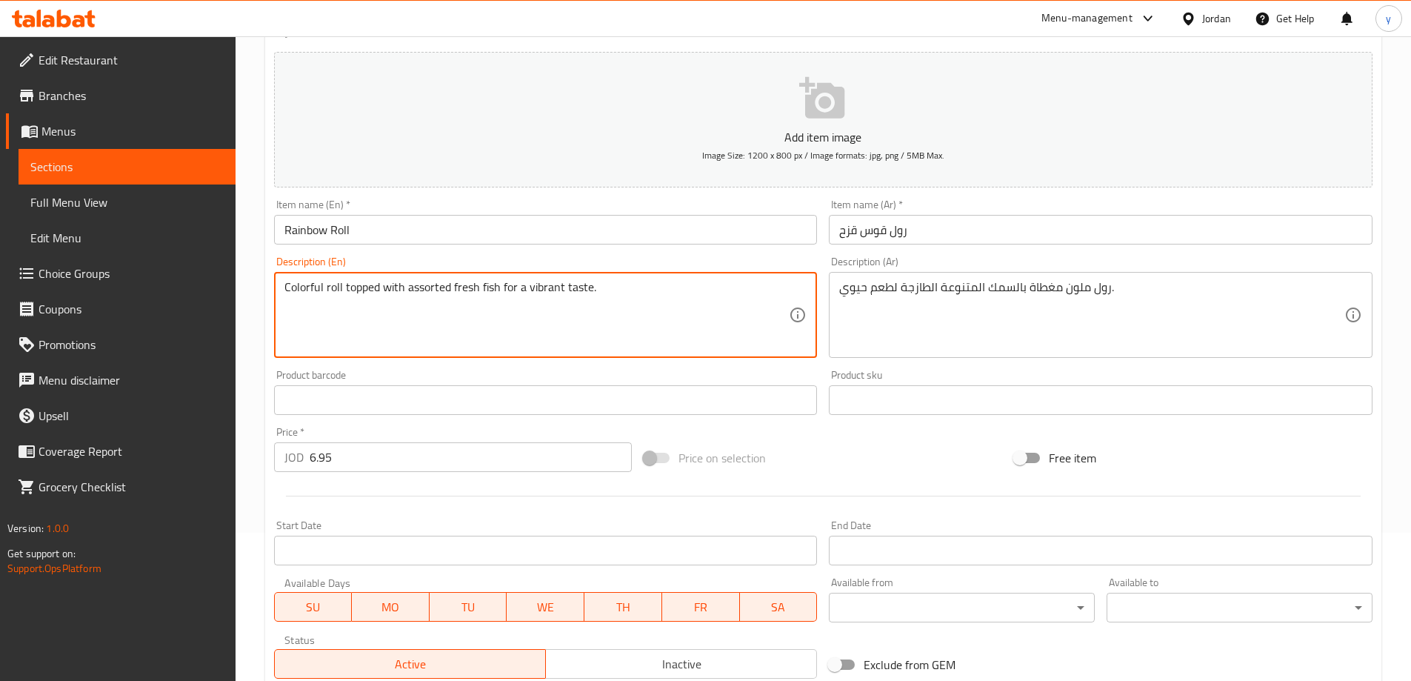
click at [495, 299] on textarea "Colorful roll topped with assorted fresh fish for a vibrant taste." at bounding box center [537, 315] width 505 height 70
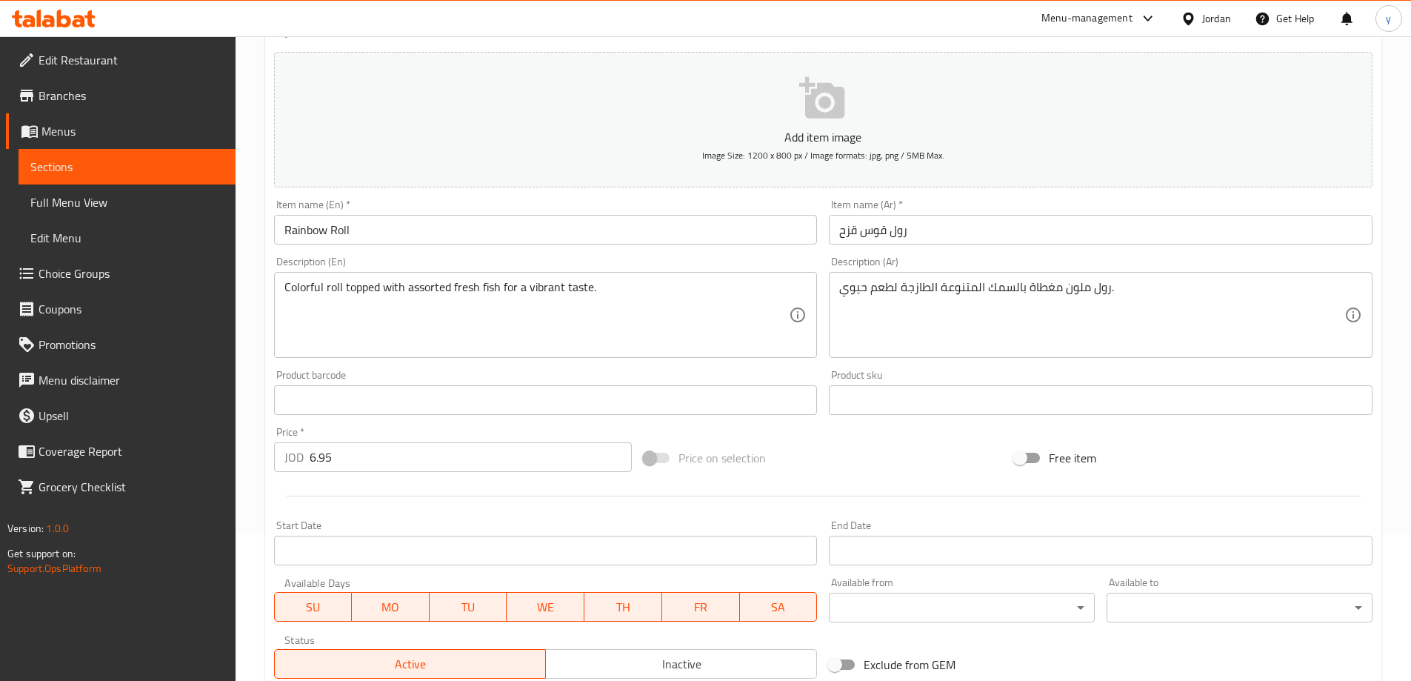
click at [865, 481] on div at bounding box center [823, 496] width 1111 height 36
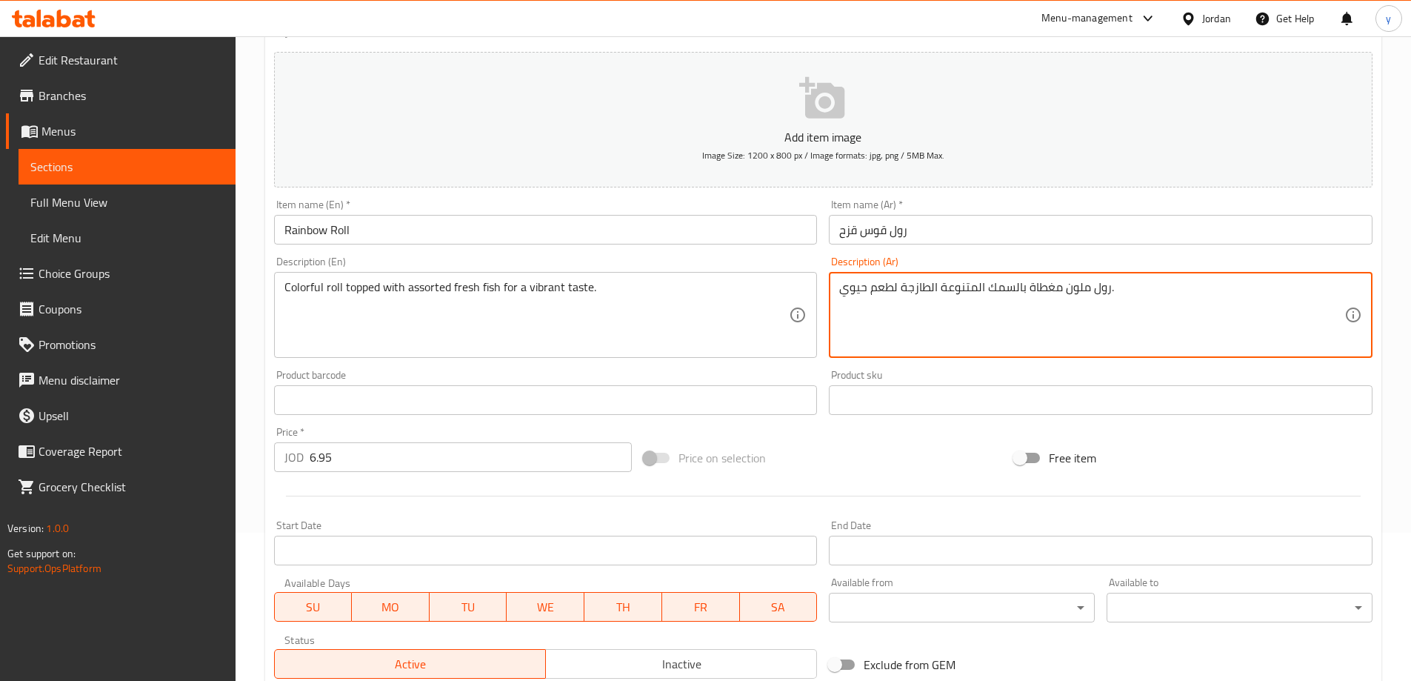
click at [1037, 293] on textarea "رول ملون مغطاة بالسمك المتنوعة الطازجة لطعم حيوي." at bounding box center [1091, 315] width 505 height 70
click at [1189, 438] on div "Free item" at bounding box center [1193, 458] width 370 height 40
click at [1228, 442] on div "Free item" at bounding box center [1193, 458] width 370 height 40
type textarea "رول ملون مغطي بالسمك المتنوع الطازج لطعم حيوي."
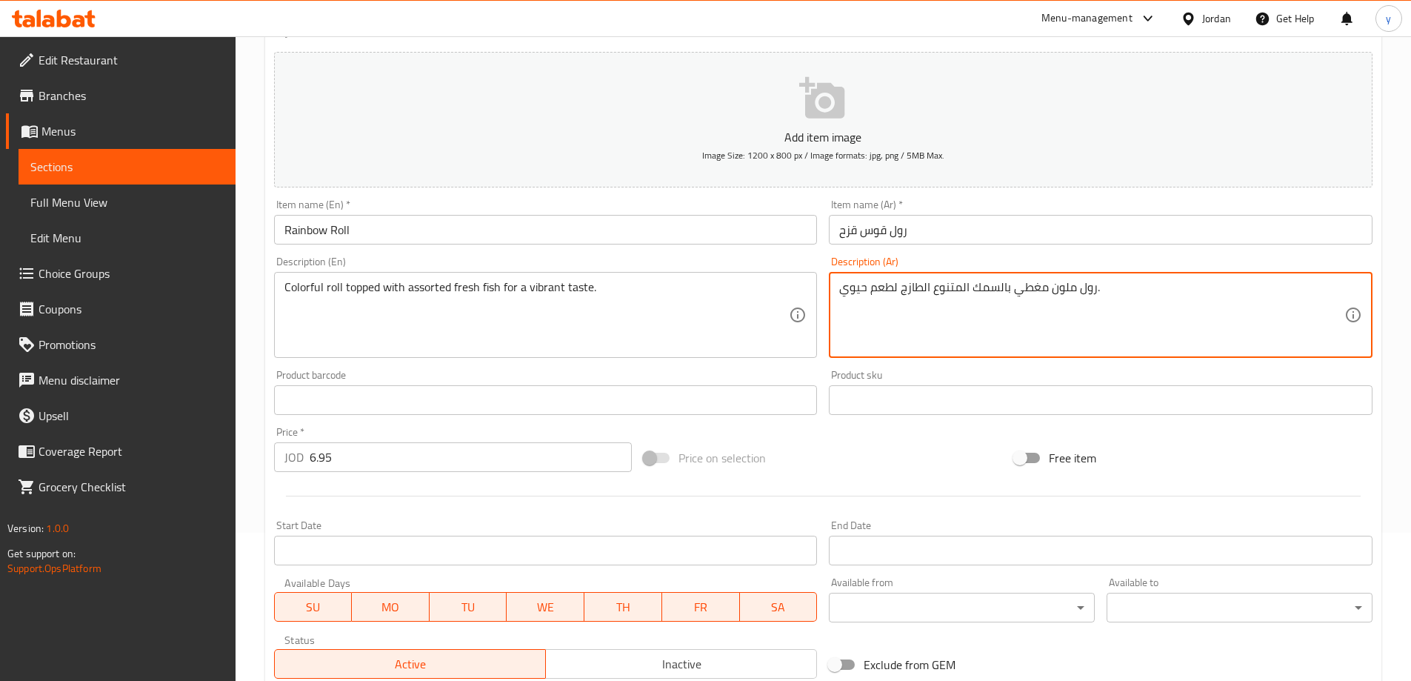
click at [945, 441] on div "Price on selection" at bounding box center [823, 458] width 370 height 40
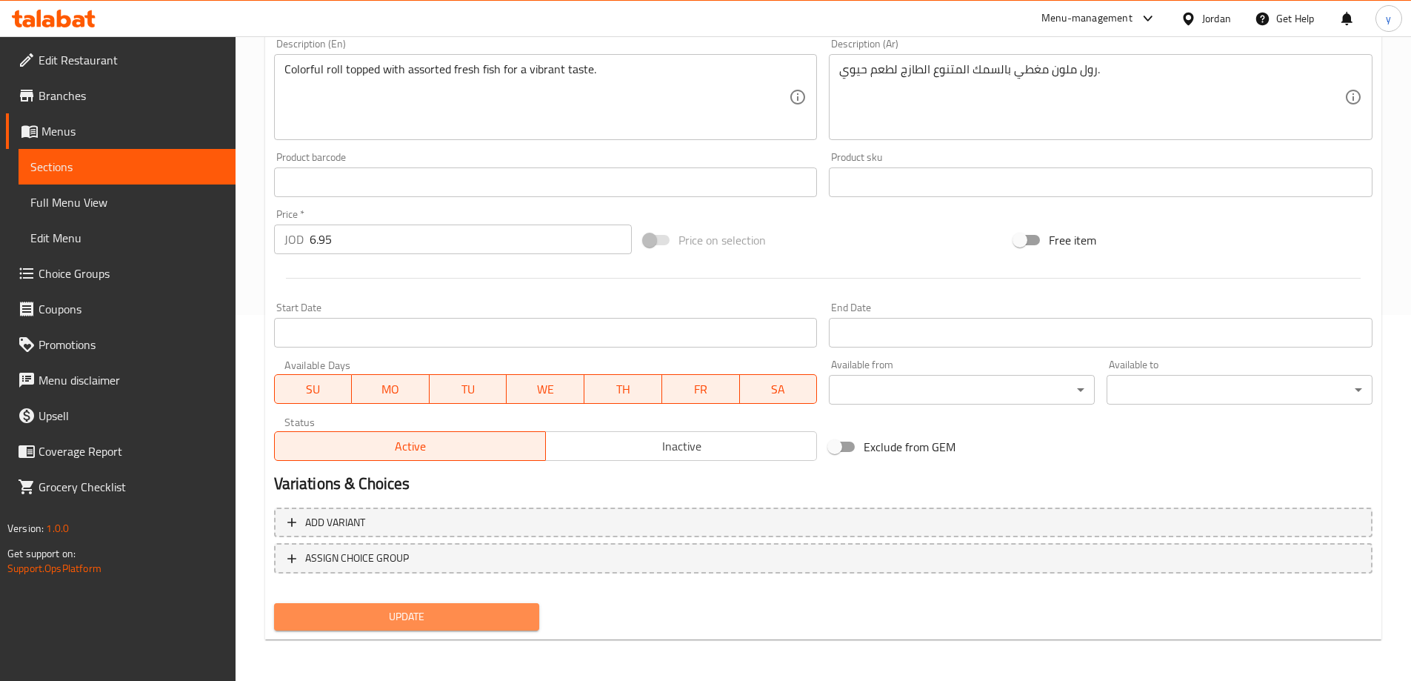
click at [502, 608] on span "Update" at bounding box center [407, 617] width 242 height 19
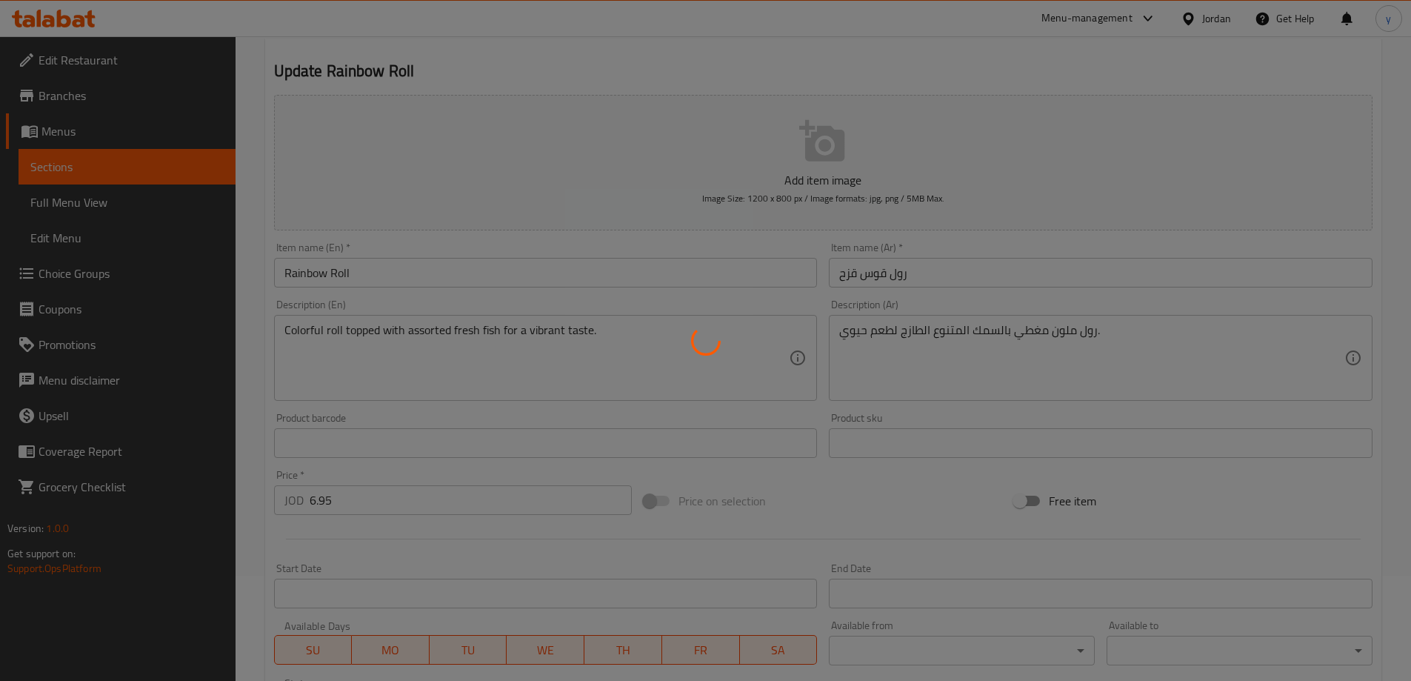
scroll to position [70, 0]
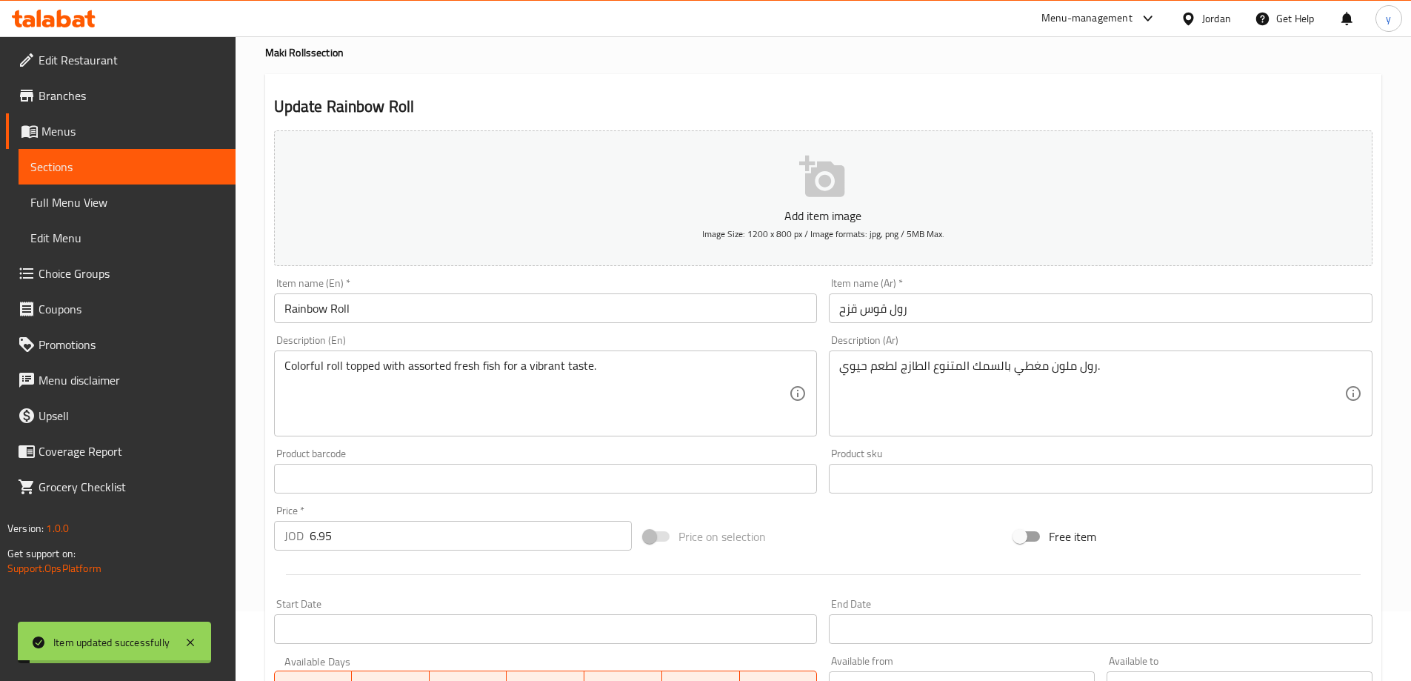
click at [127, 199] on span "Full Menu View" at bounding box center [126, 202] width 193 height 18
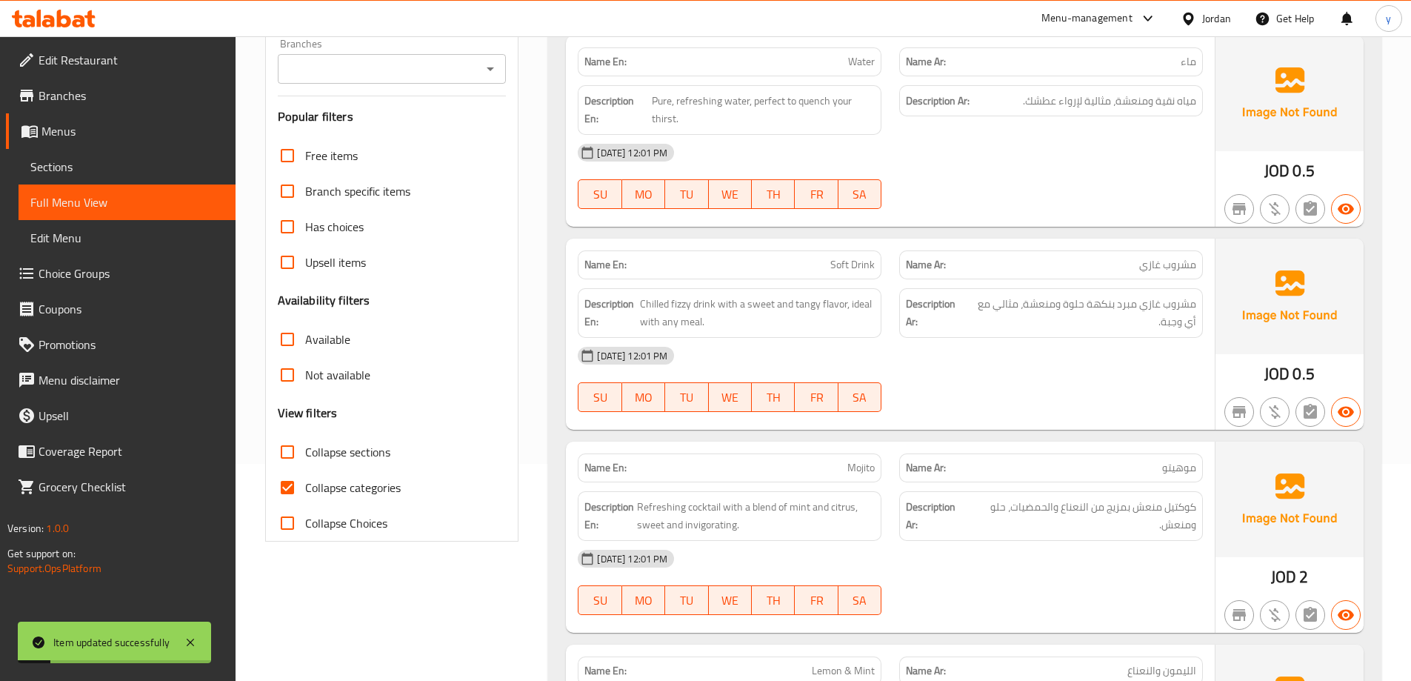
scroll to position [218, 0]
click at [346, 486] on span "Collapse categories" at bounding box center [353, 487] width 96 height 18
click at [305, 486] on input "Collapse categories" at bounding box center [288, 487] width 36 height 36
checkbox input "false"
click at [341, 466] on label "Collapse sections" at bounding box center [330, 451] width 121 height 36
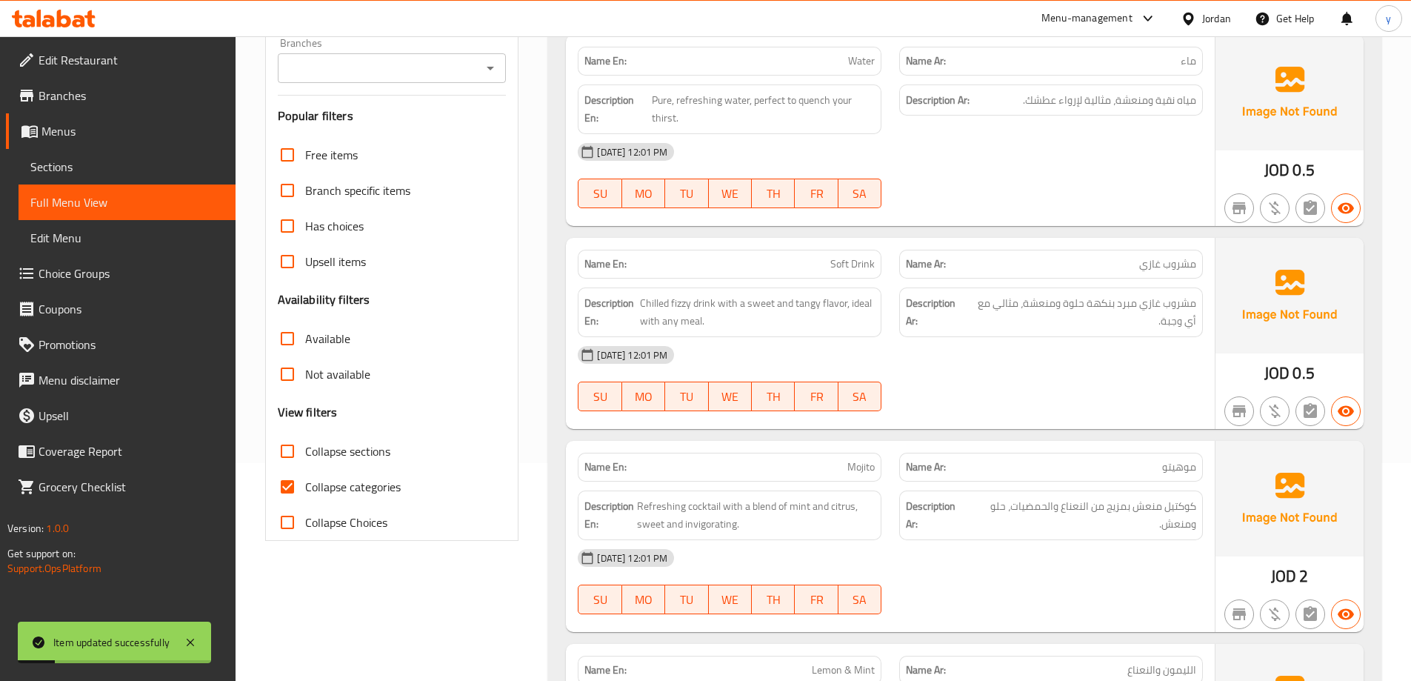
click at [305, 466] on input "Collapse sections" at bounding box center [288, 451] width 36 height 36
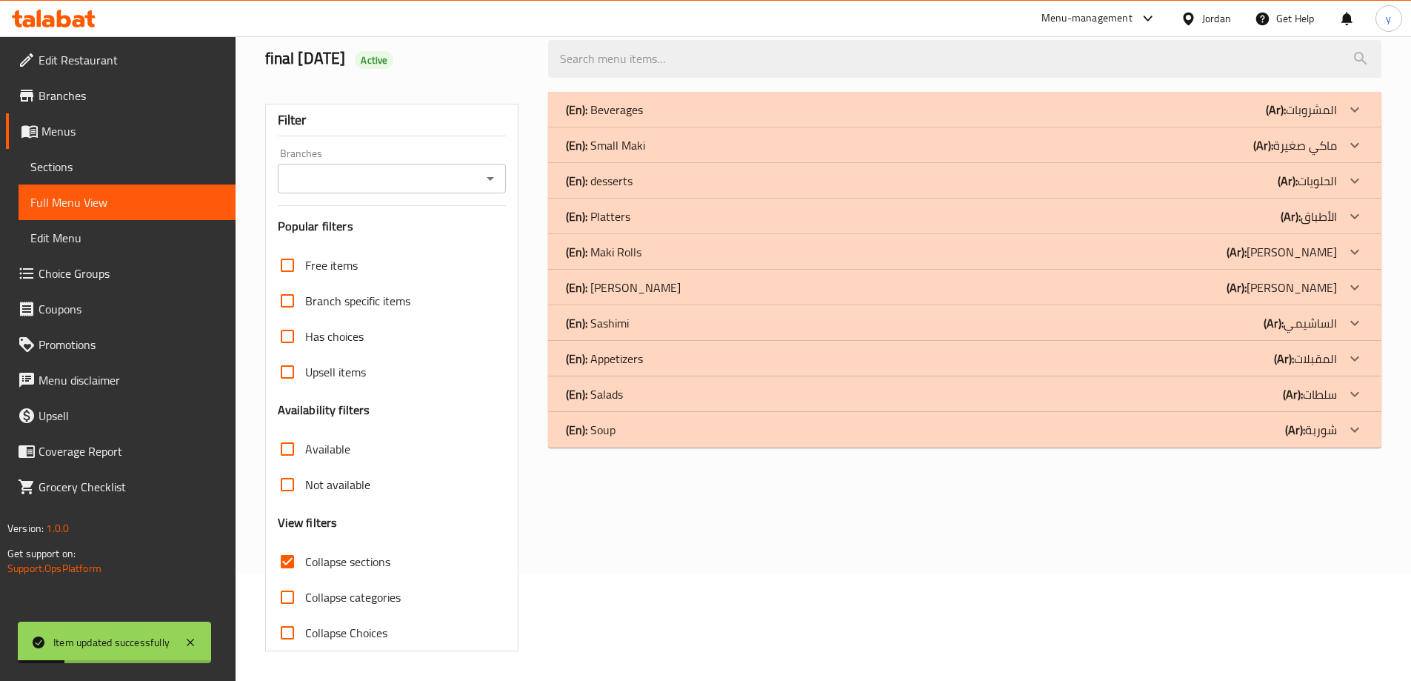
scroll to position [107, 0]
click at [779, 326] on div "(En): Sashimi (Ar): الساشيمي" at bounding box center [951, 323] width 771 height 18
click at [779, 297] on div "(En): [PERSON_NAME] (Ar): [PERSON_NAME]" at bounding box center [965, 288] width 834 height 36
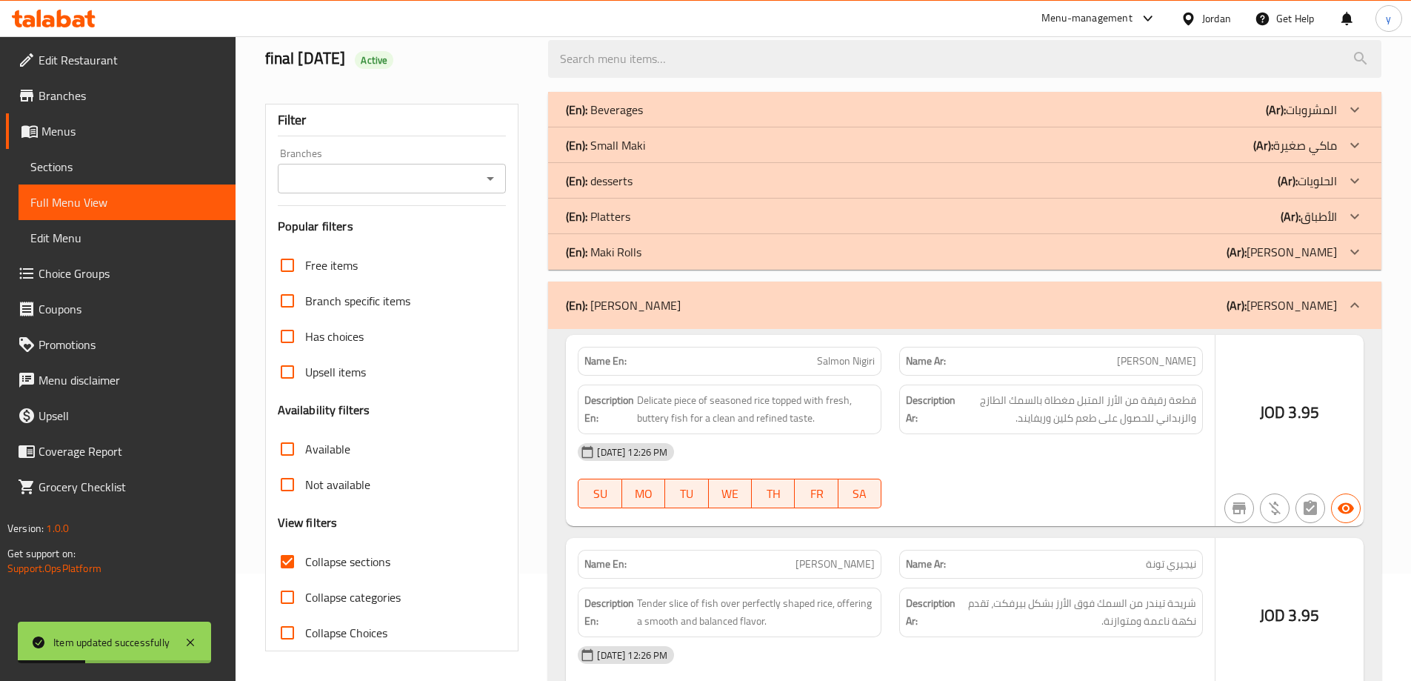
click at [805, 257] on div "(En): Maki Rolls (Ar): [PERSON_NAME]" at bounding box center [951, 252] width 771 height 18
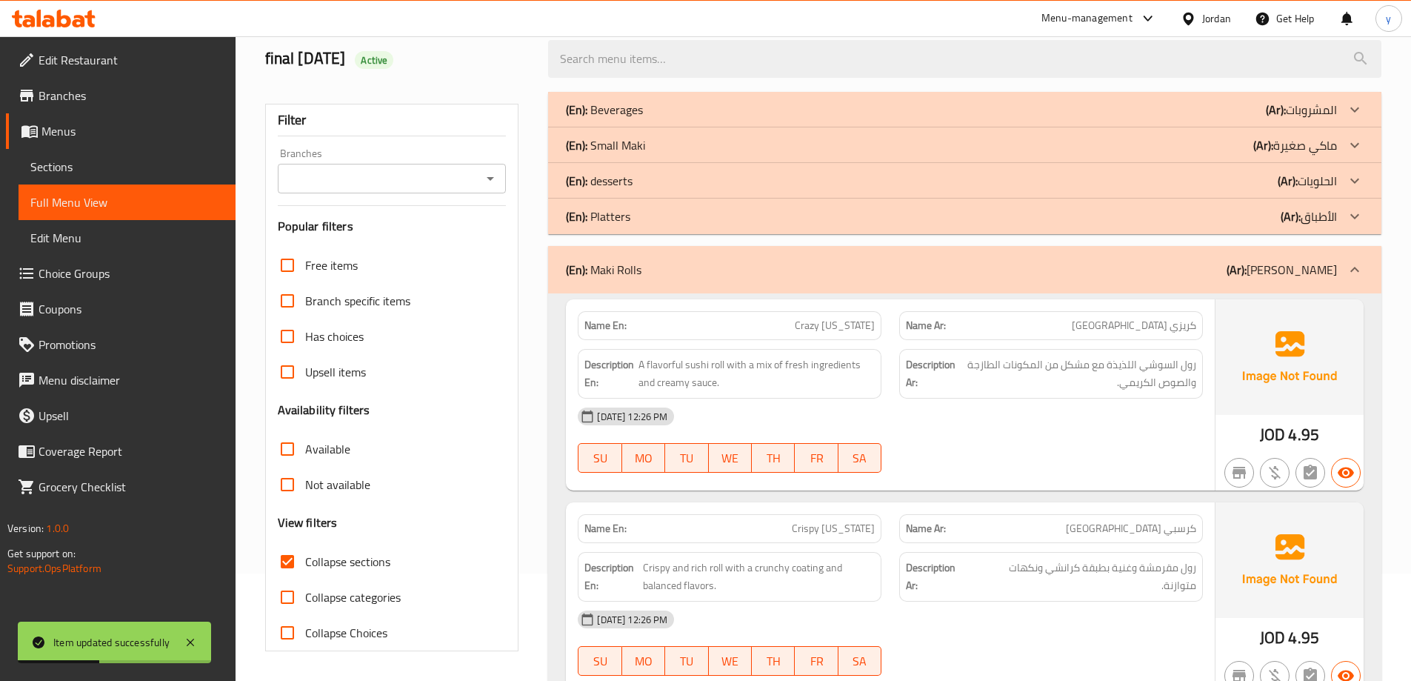
scroll to position [256, 0]
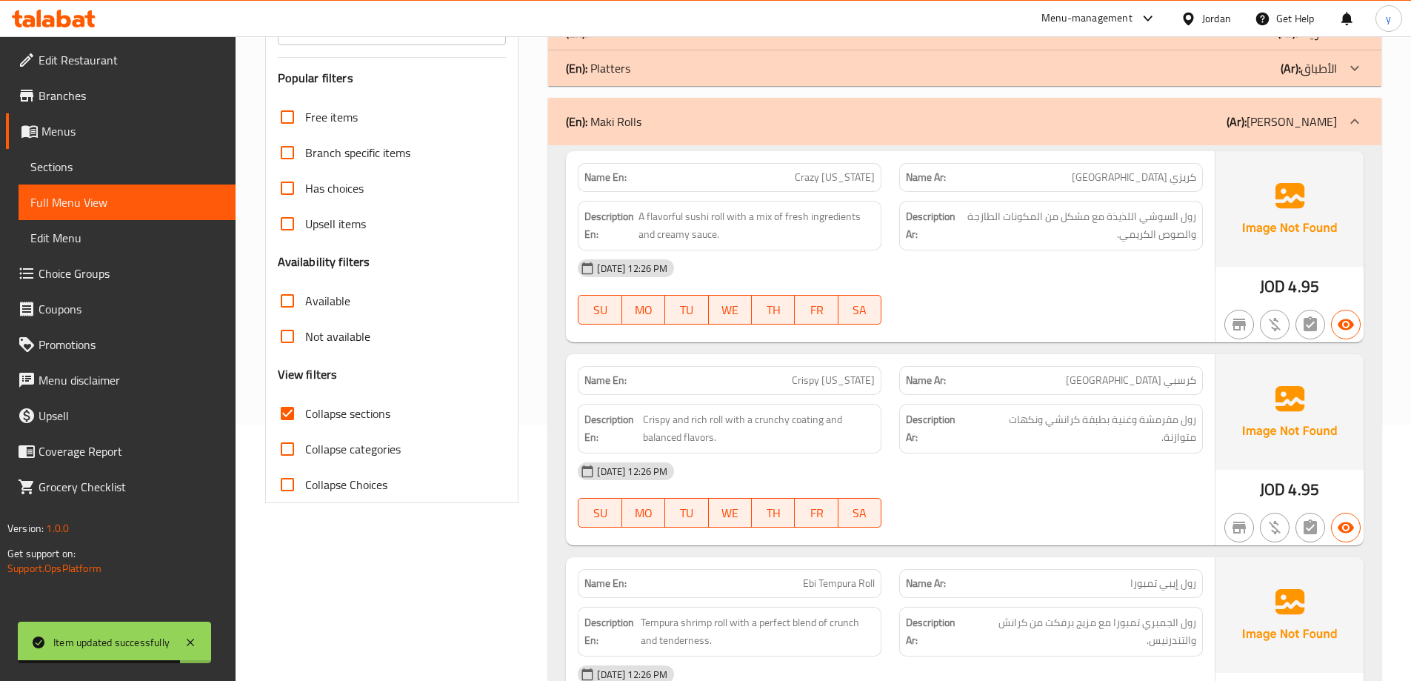
click at [367, 416] on span "Collapse sections" at bounding box center [347, 414] width 85 height 18
click at [305, 416] on input "Collapse sections" at bounding box center [288, 414] width 36 height 36
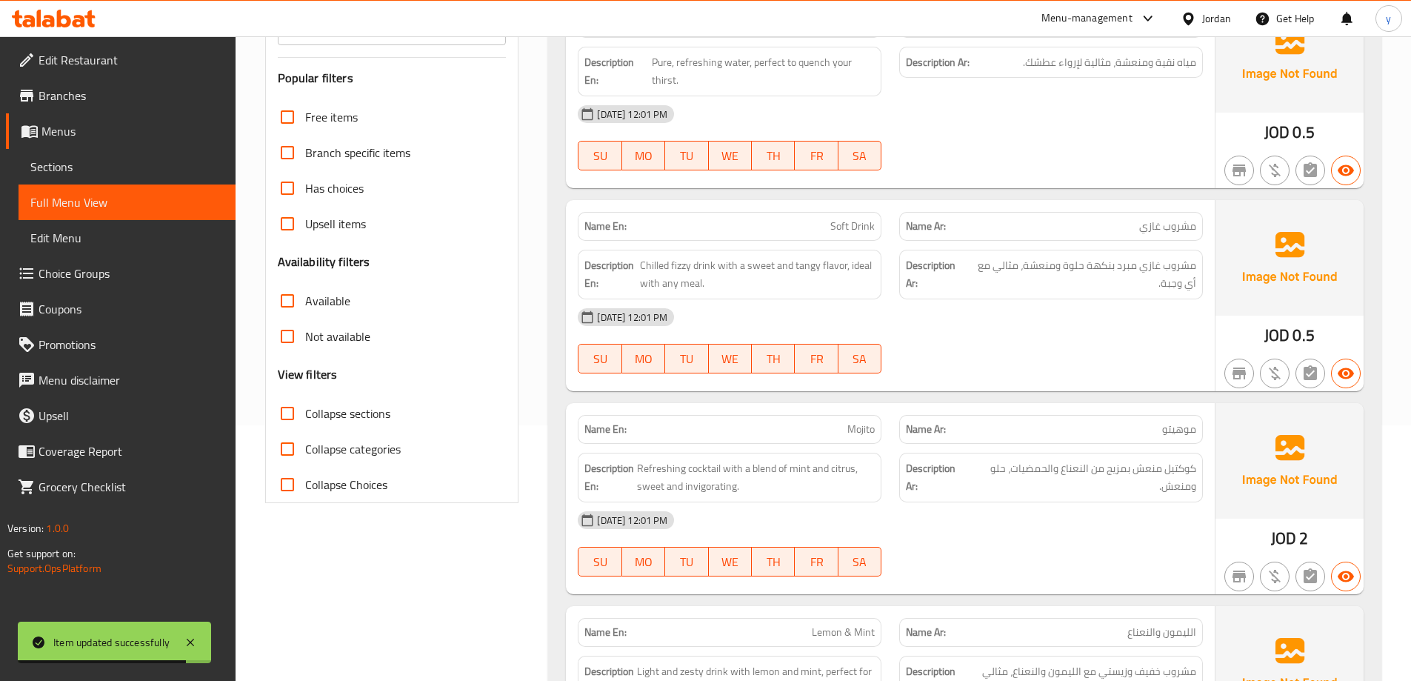
click at [367, 416] on span "Collapse sections" at bounding box center [347, 414] width 85 height 18
click at [305, 416] on input "Collapse sections" at bounding box center [288, 414] width 36 height 36
checkbox input "true"
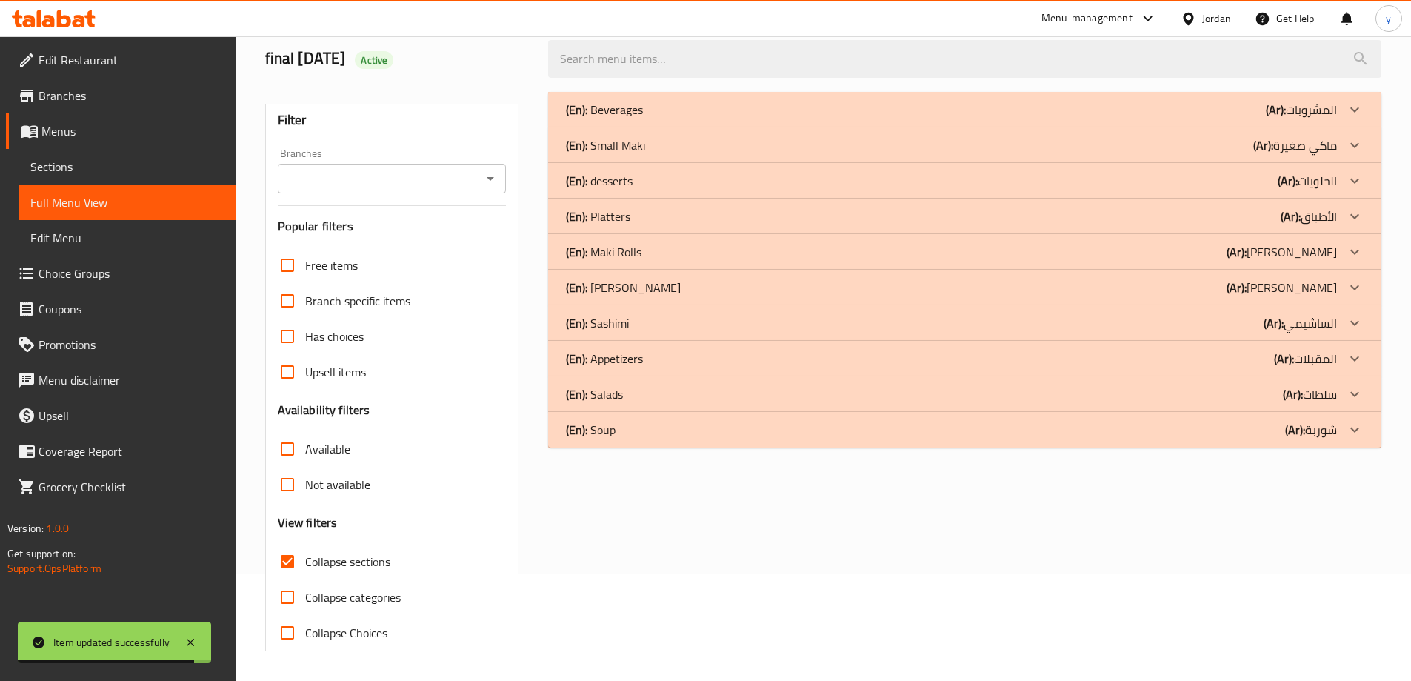
scroll to position [107, 0]
click at [689, 282] on div "(En): [PERSON_NAME] (Ar): [PERSON_NAME]" at bounding box center [951, 288] width 771 height 18
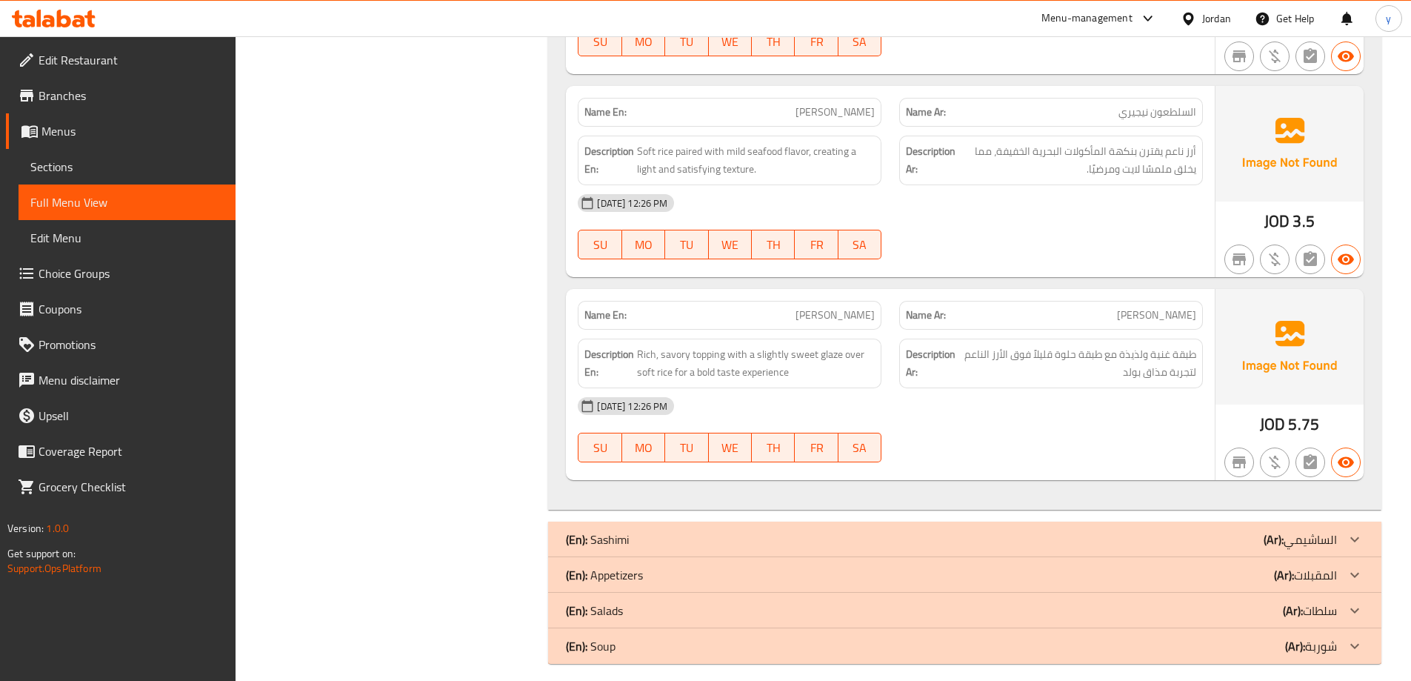
scroll to position [978, 0]
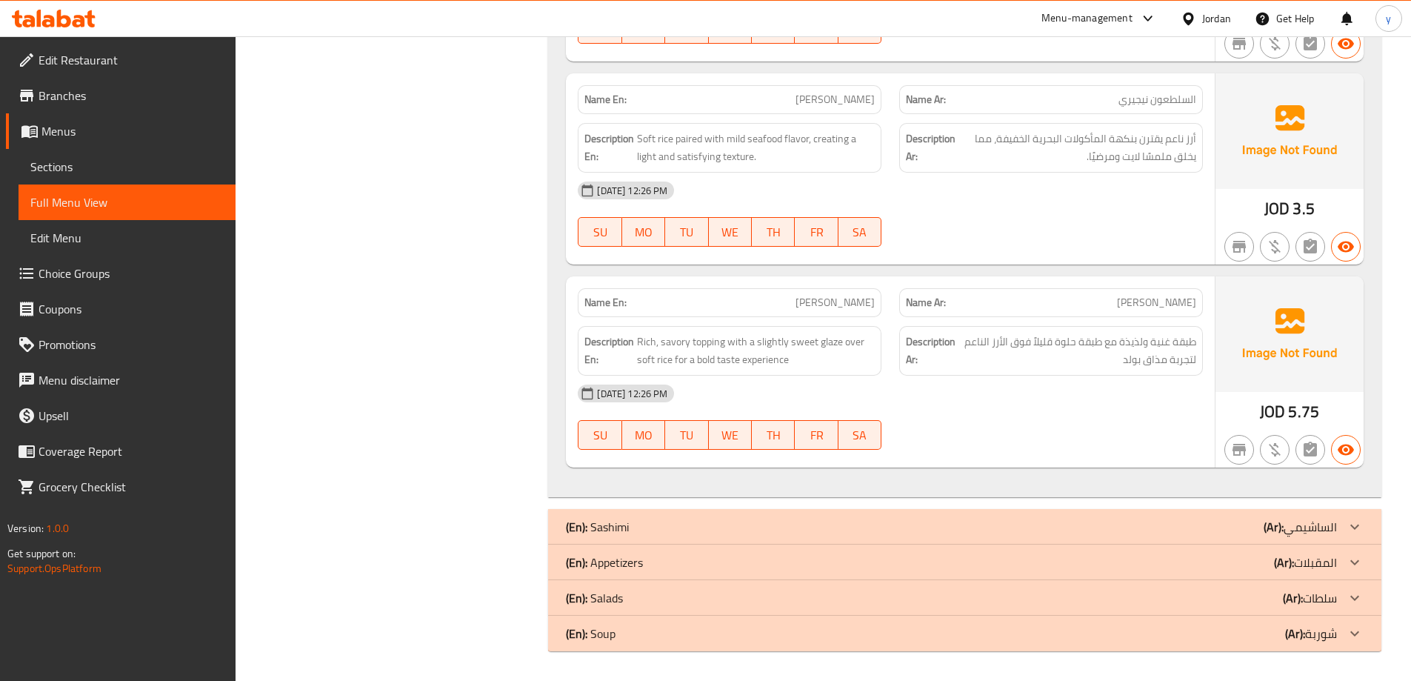
click at [856, 522] on div "(En): Sashimi (Ar): الساشيمي" at bounding box center [951, 527] width 771 height 18
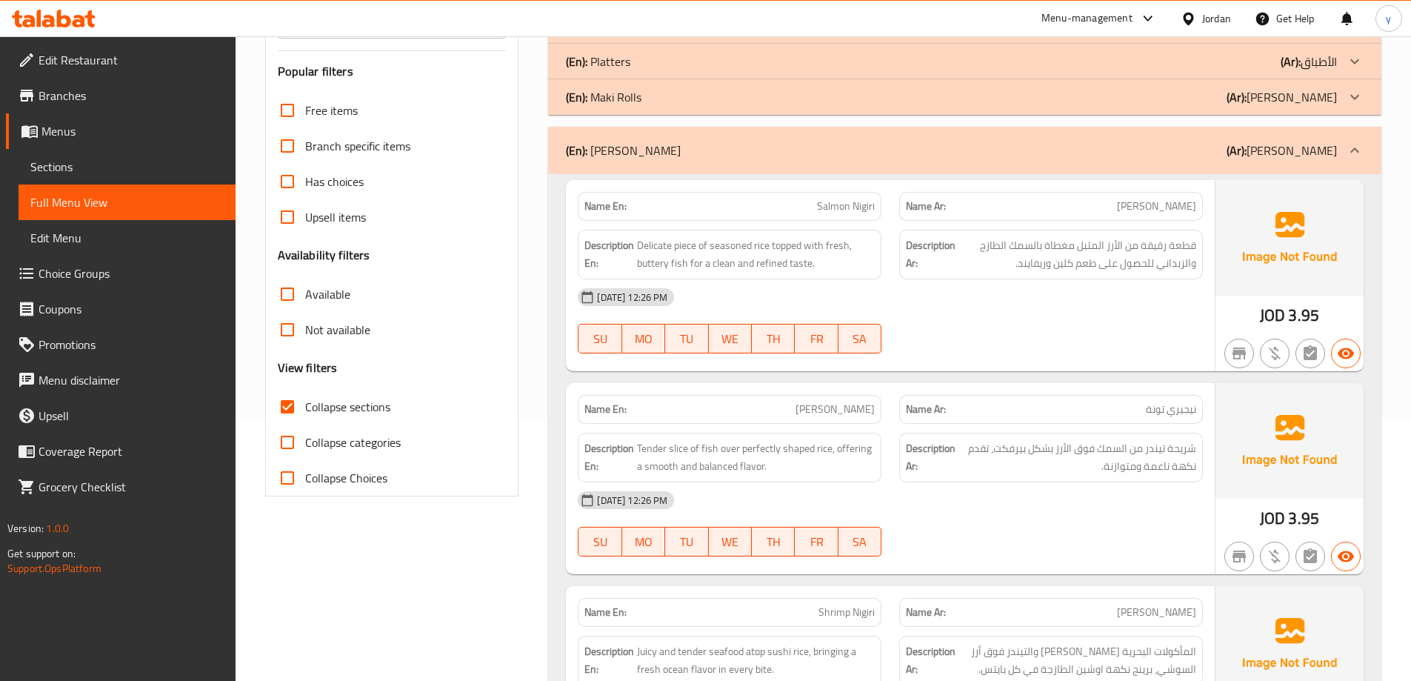
scroll to position [0, 0]
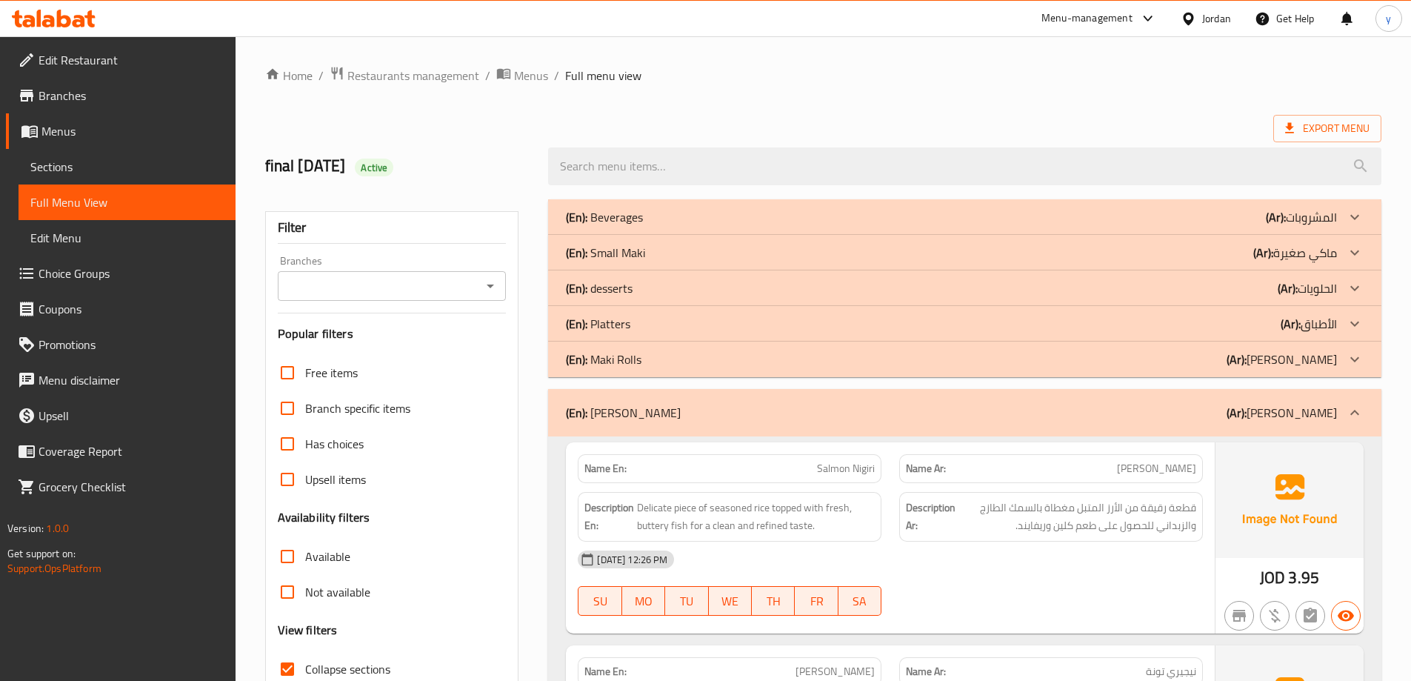
click at [894, 373] on div "(En): Maki Rolls (Ar): [PERSON_NAME]" at bounding box center [965, 360] width 834 height 36
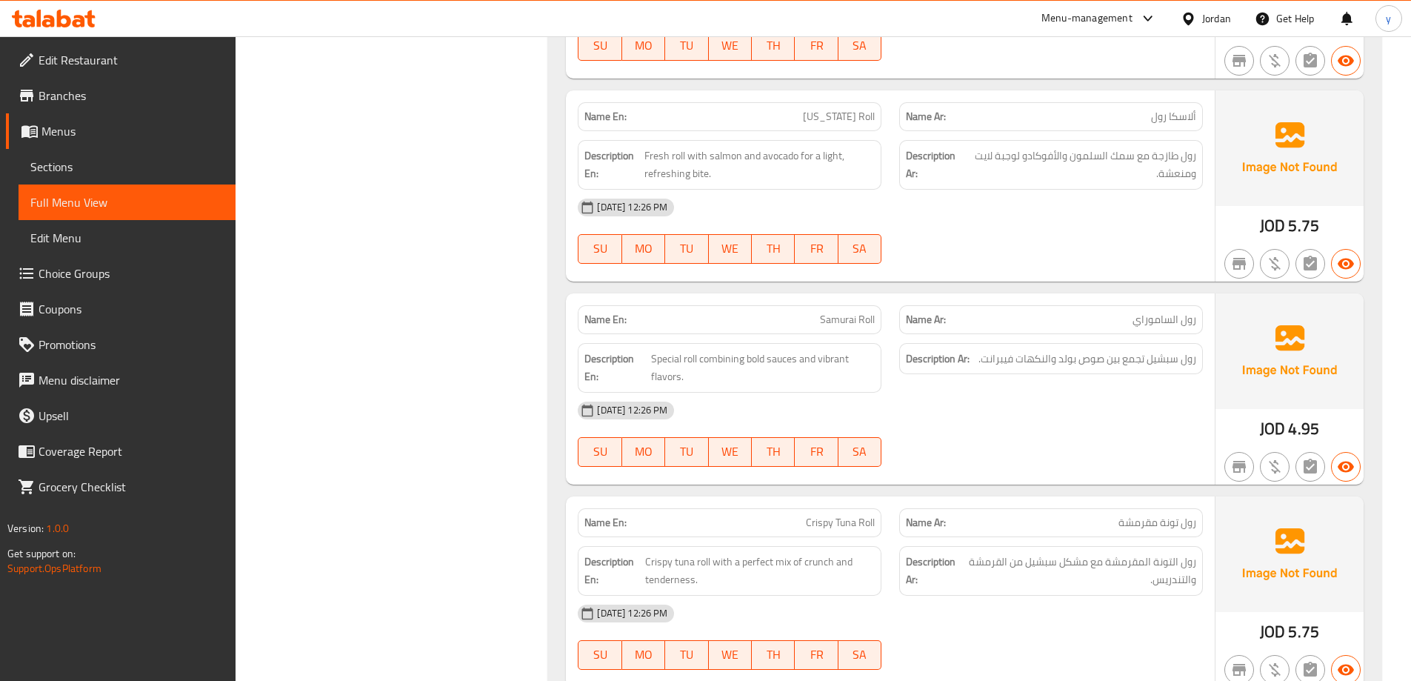
scroll to position [3112, 0]
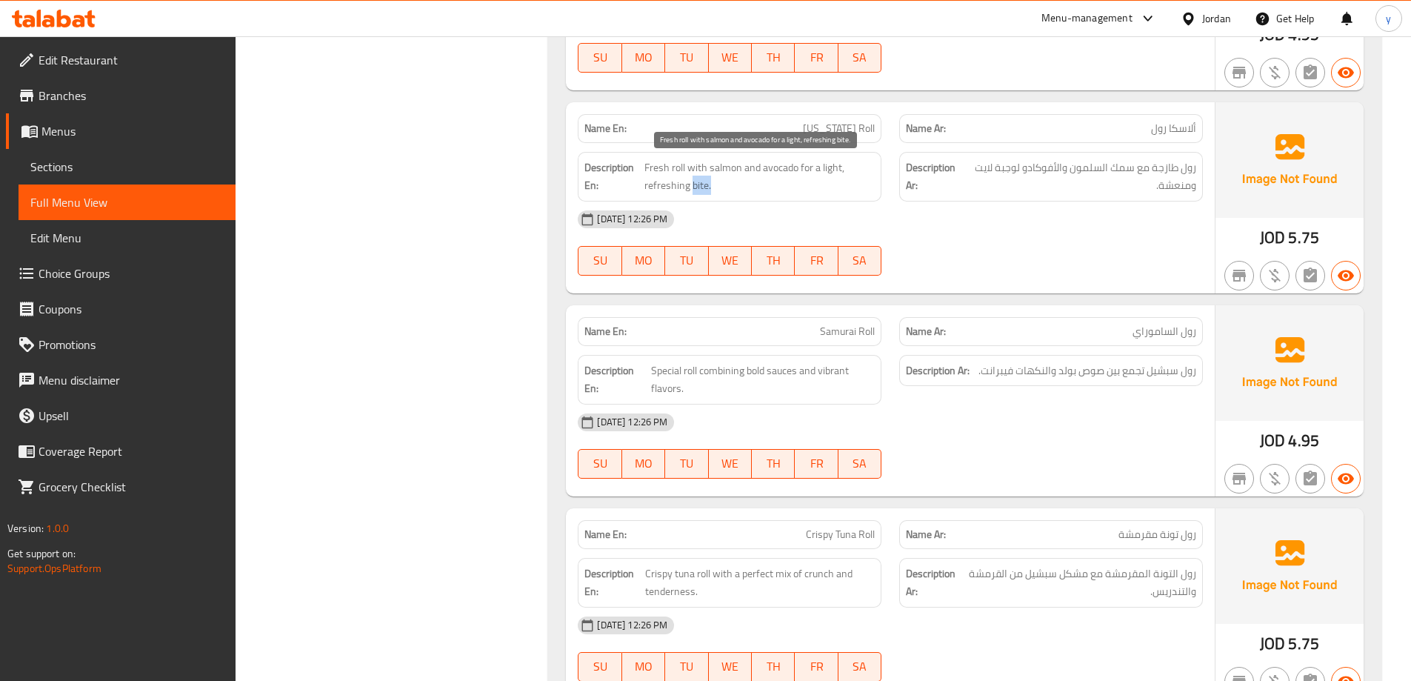
drag, startPoint x: 691, startPoint y: 184, endPoint x: 726, endPoint y: 184, distance: 35.6
click at [726, 184] on span "Fresh roll with salmon and avocado for a light, refreshing bite." at bounding box center [760, 177] width 230 height 36
click at [691, 185] on span "Fresh roll with salmon and avocado for a light, refreshing bite." at bounding box center [760, 177] width 230 height 36
click at [693, 185] on span "Fresh roll with salmon and avocado for a light, refreshing bite." at bounding box center [760, 177] width 230 height 36
click at [696, 185] on span "Fresh roll with salmon and avocado for a light, refreshing bite." at bounding box center [760, 177] width 230 height 36
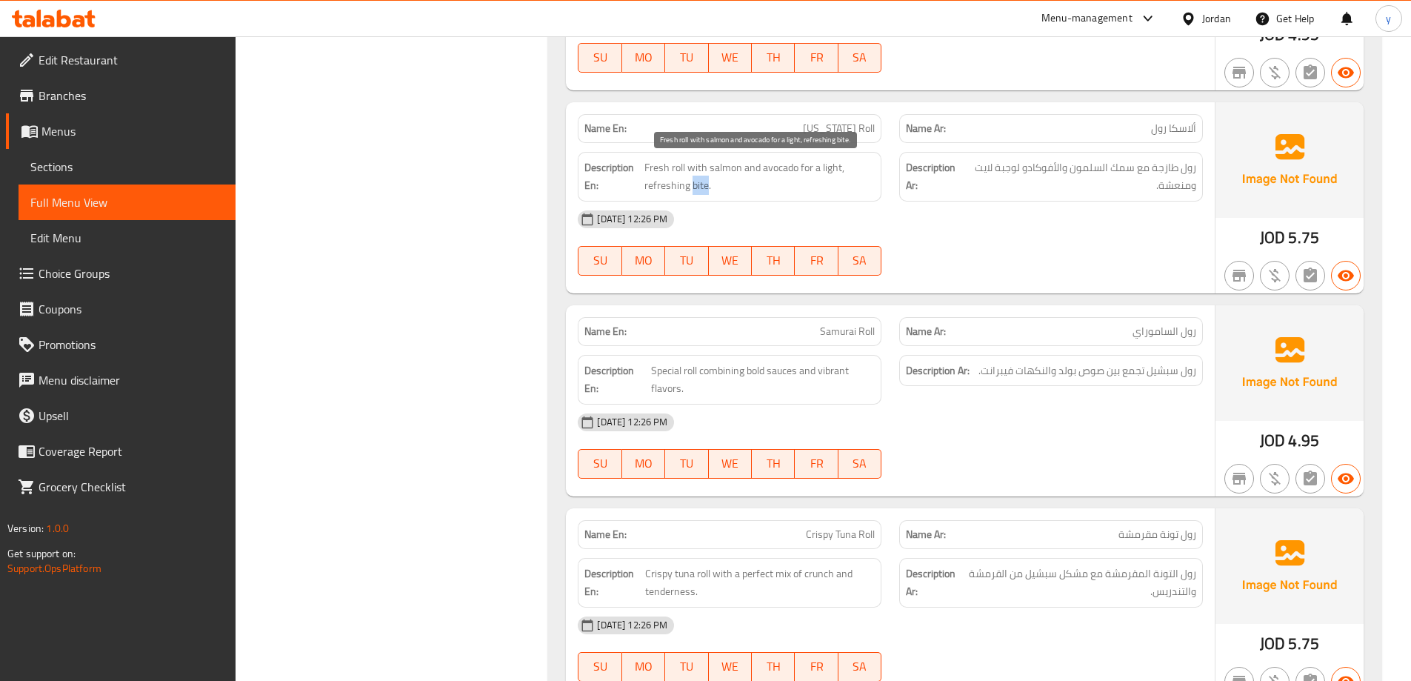
click at [696, 185] on span "Fresh roll with salmon and avocado for a light, refreshing bite." at bounding box center [760, 177] width 230 height 36
click at [802, 123] on p "Name En: [US_STATE] Roll" at bounding box center [730, 129] width 290 height 16
click at [842, 136] on span "[US_STATE] Roll" at bounding box center [839, 129] width 72 height 16
click at [842, 126] on span "[US_STATE] Roll" at bounding box center [839, 129] width 72 height 16
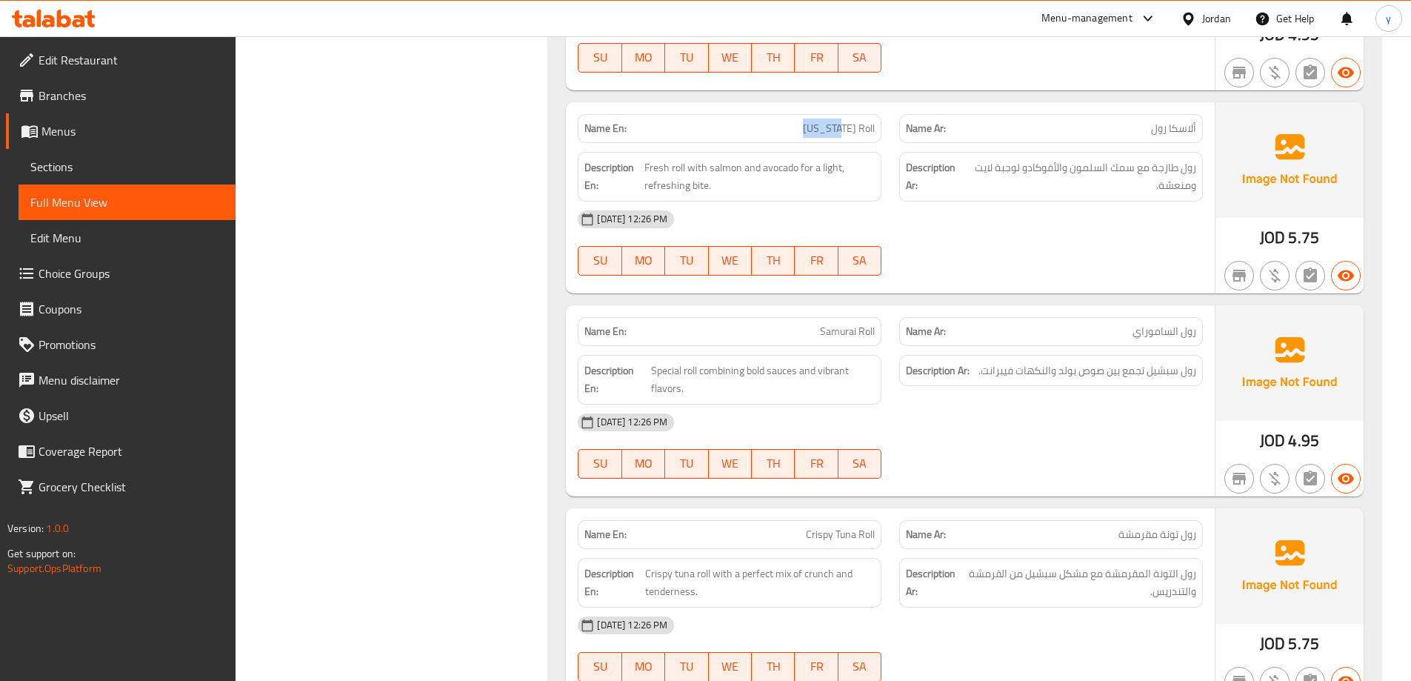
click at [842, 126] on span "[US_STATE] Roll" at bounding box center [839, 129] width 72 height 16
click at [702, 186] on span "Fresh roll with salmon and avocado for a light, refreshing bite." at bounding box center [760, 177] width 230 height 36
click at [59, 165] on span "Sections" at bounding box center [126, 167] width 193 height 18
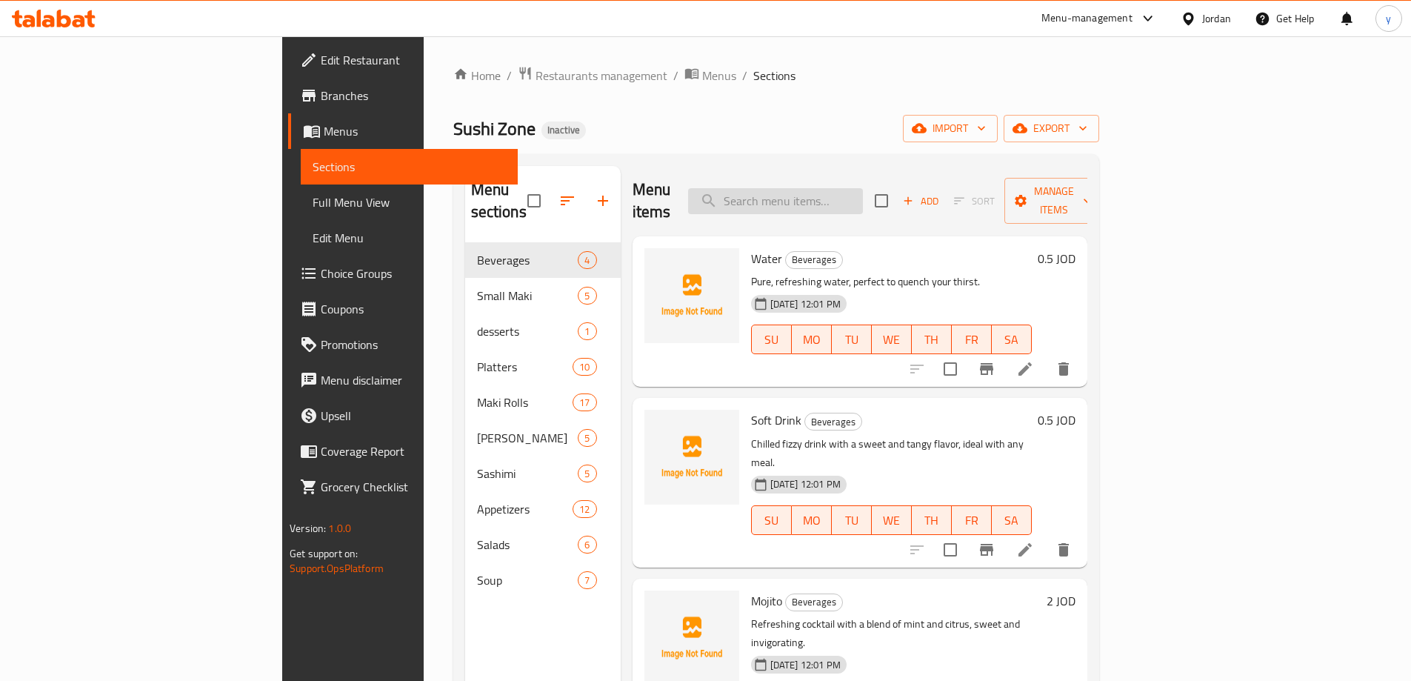
click at [863, 202] on input "search" at bounding box center [775, 201] width 175 height 26
click at [863, 193] on input "search" at bounding box center [775, 201] width 175 height 26
paste input "[US_STATE] Roll"
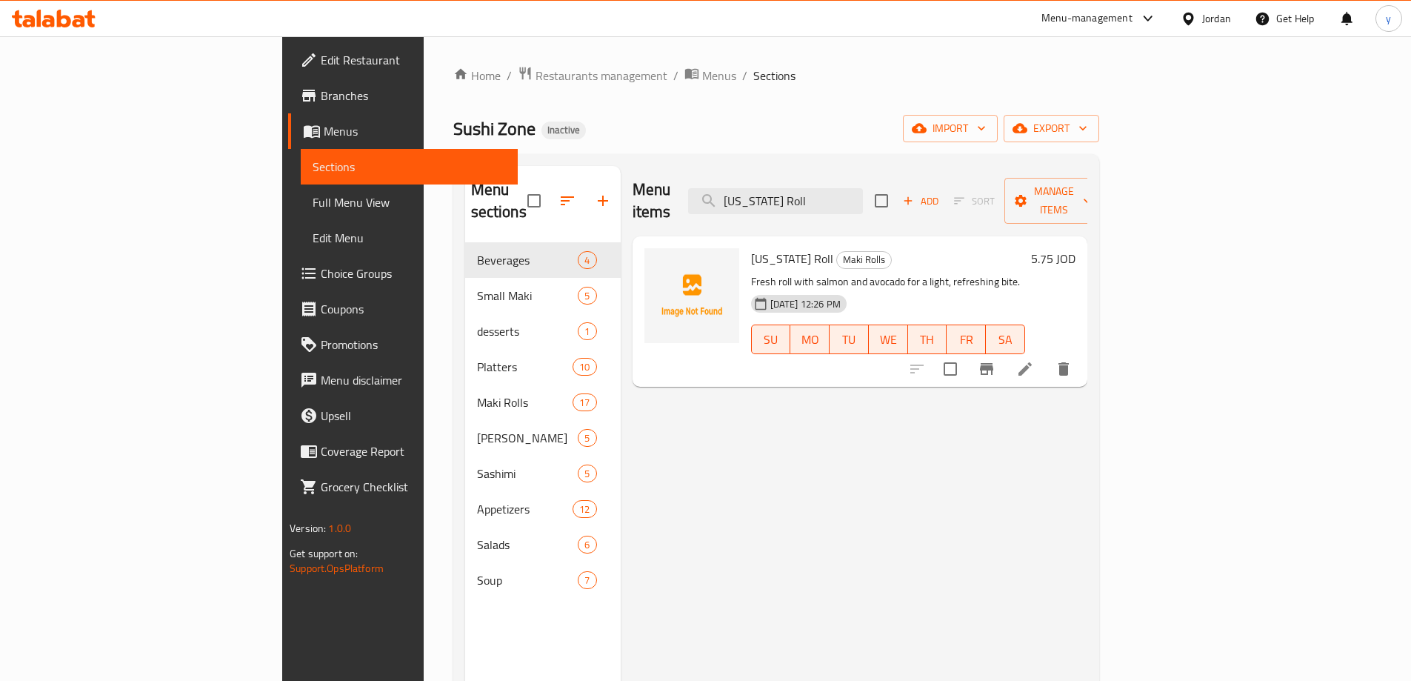
type input "[US_STATE] Roll"
click at [1034, 360] on icon at bounding box center [1026, 369] width 18 height 18
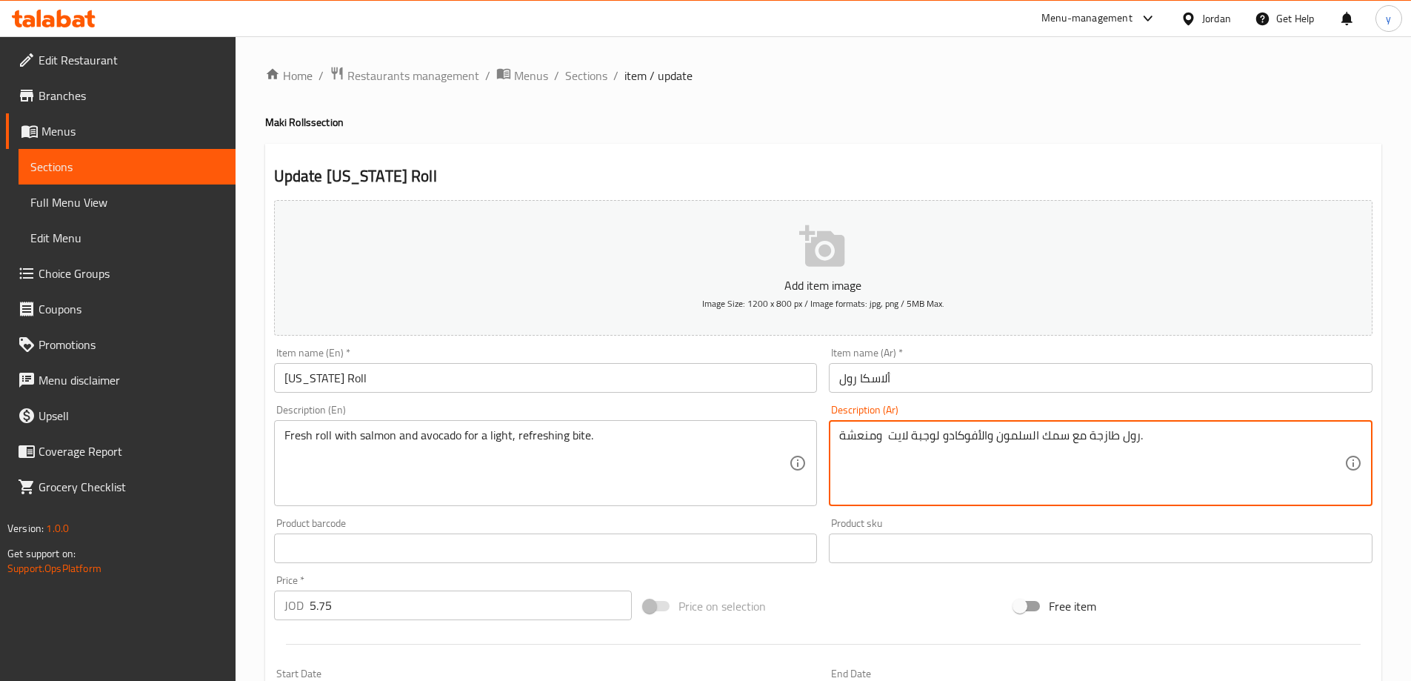
click at [926, 433] on textarea "رول طازجة مع سمك السلمون والأفوكادو لوجبة لايت ومنعشة." at bounding box center [1091, 463] width 505 height 70
paste textarea "بايتس"
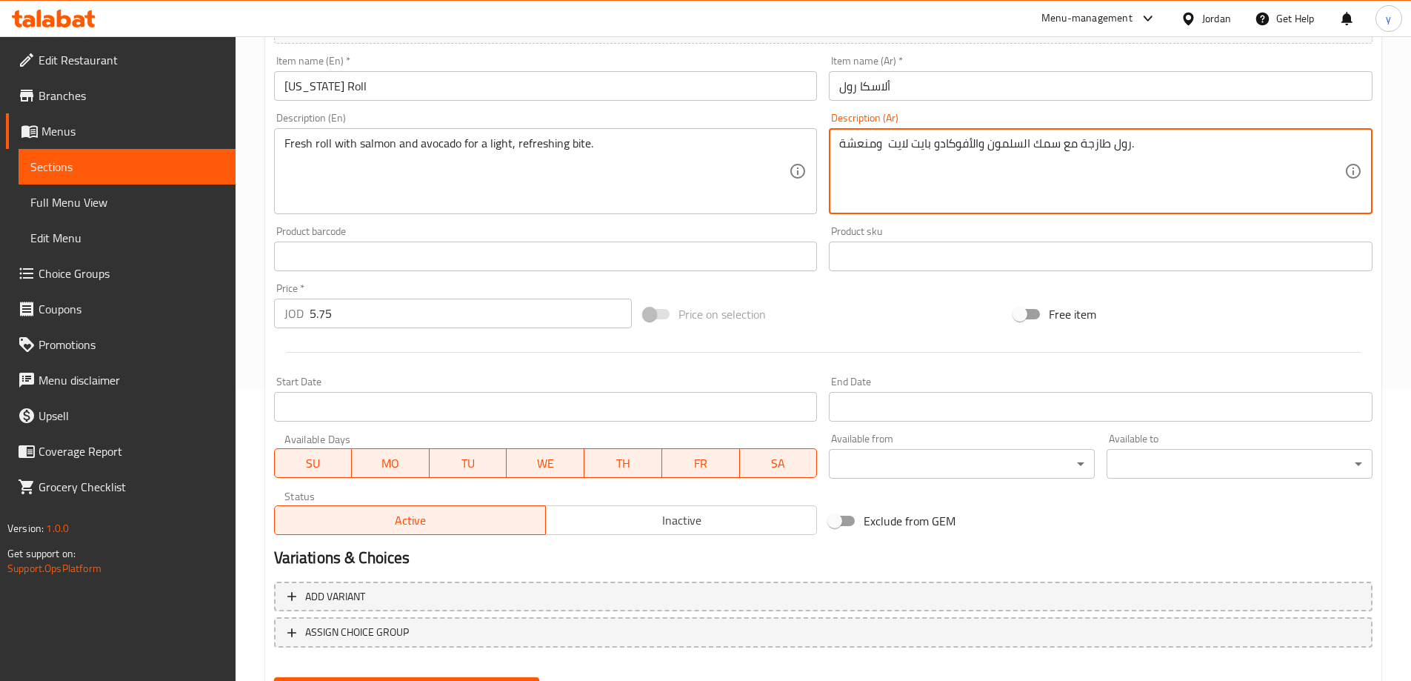
scroll to position [366, 0]
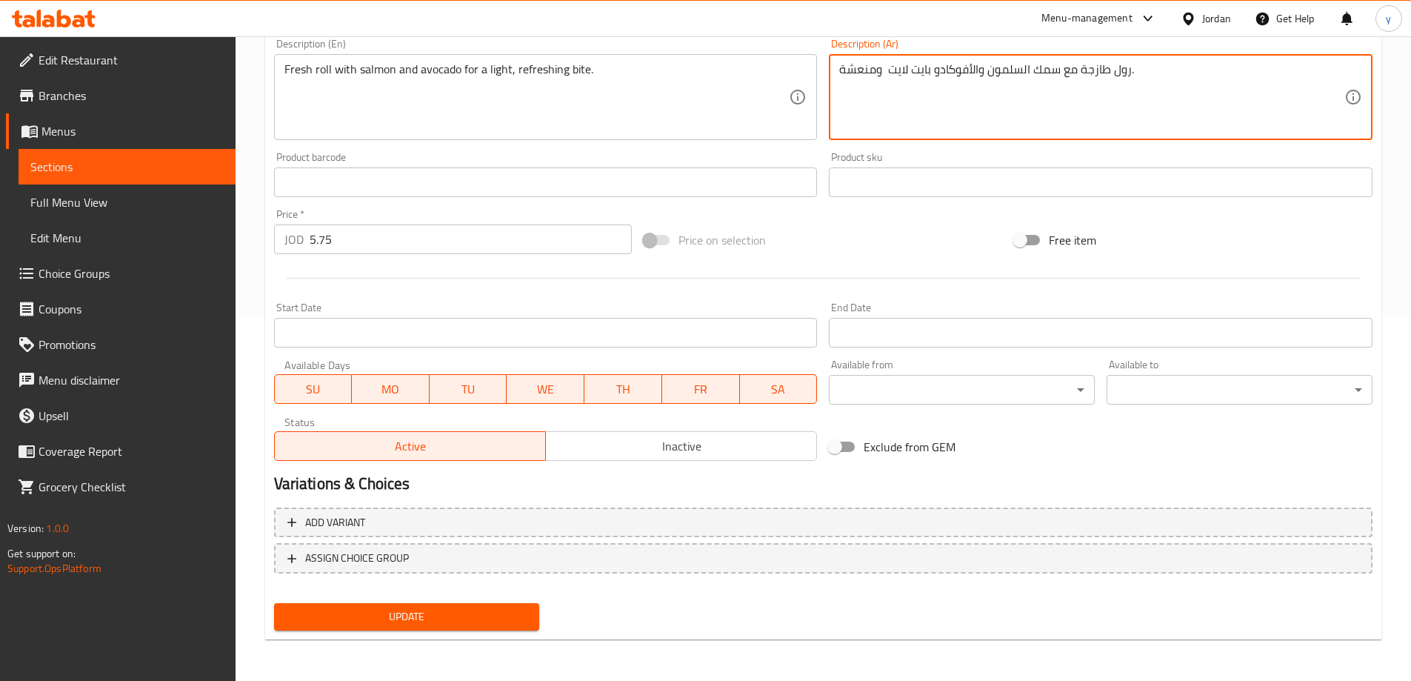
type textarea "رول طازجة مع سمك السلمون والأفوكادو بايت لايت ومنعشة."
click at [500, 605] on button "Update" at bounding box center [407, 616] width 266 height 27
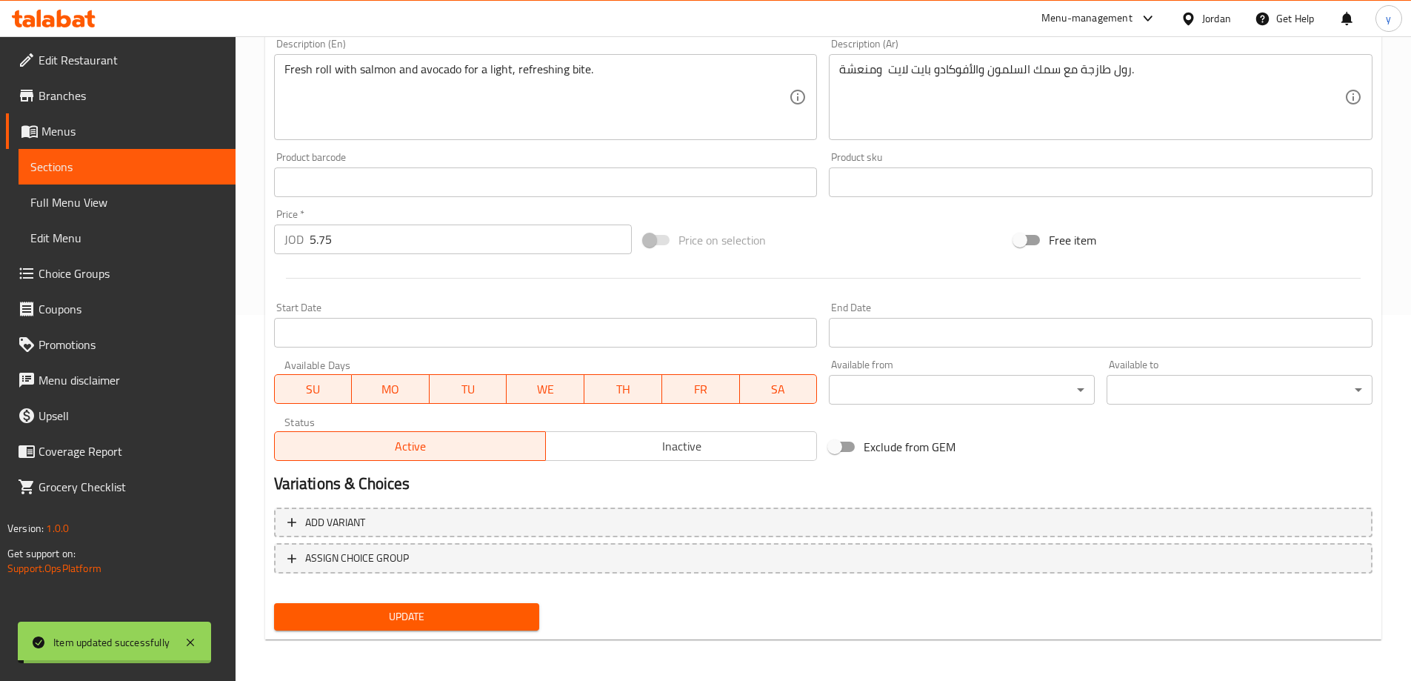
click at [107, 207] on span "Full Menu View" at bounding box center [126, 202] width 193 height 18
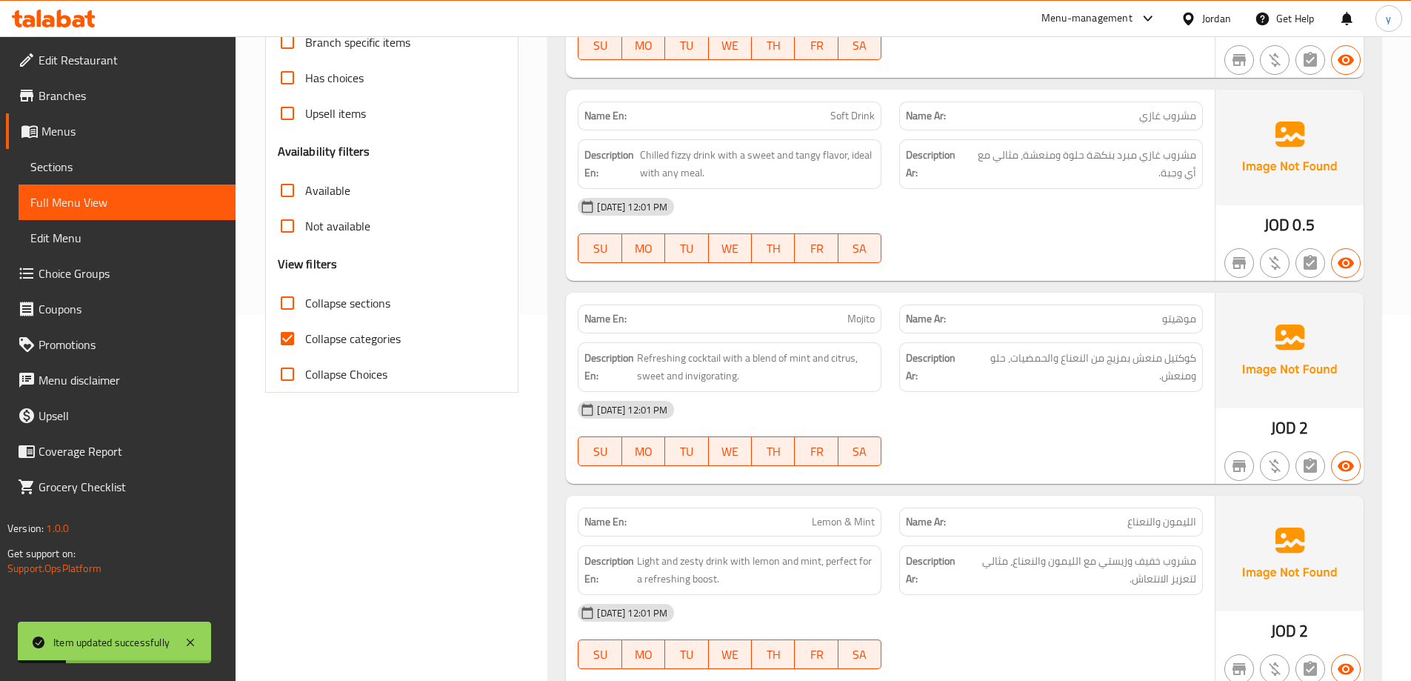
click at [353, 333] on span "Collapse categories" at bounding box center [353, 339] width 96 height 18
click at [305, 333] on input "Collapse categories" at bounding box center [288, 339] width 36 height 36
checkbox input "false"
click at [356, 311] on span "Collapse sections" at bounding box center [347, 303] width 85 height 18
click at [305, 311] on input "Collapse sections" at bounding box center [288, 303] width 36 height 36
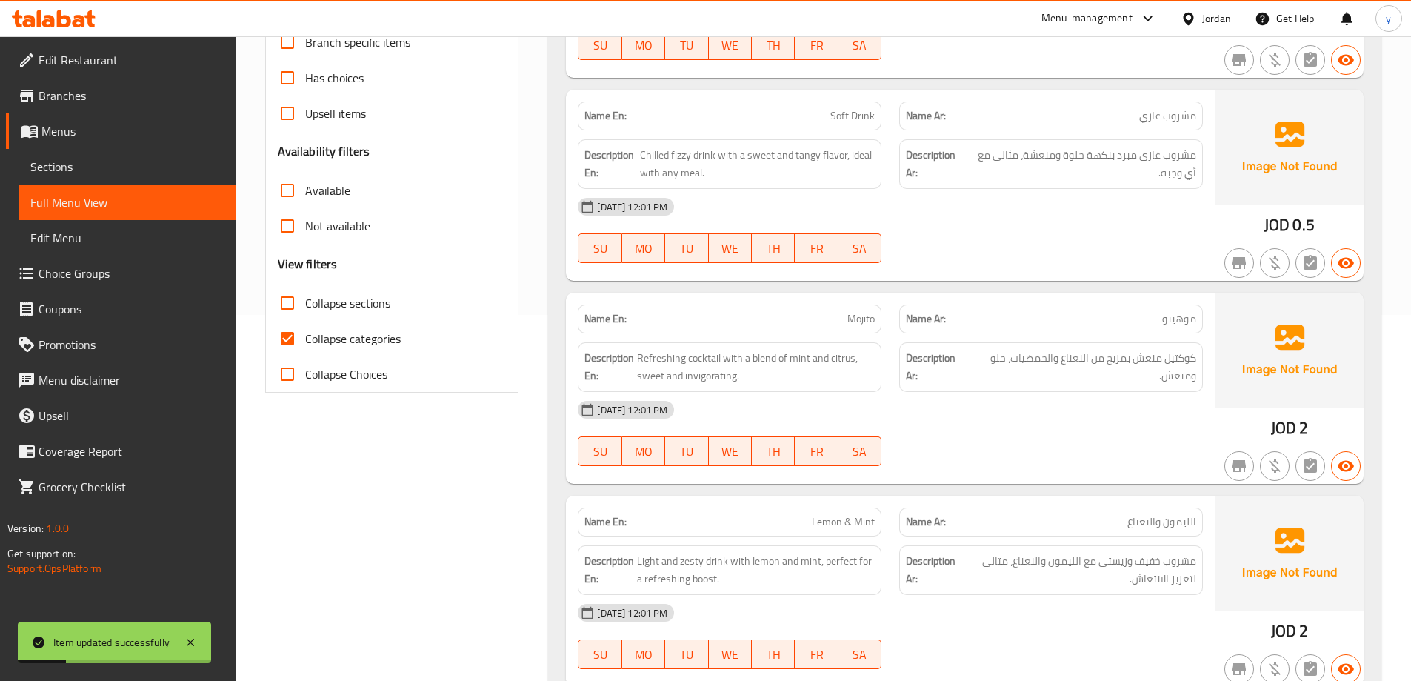
checkbox input "true"
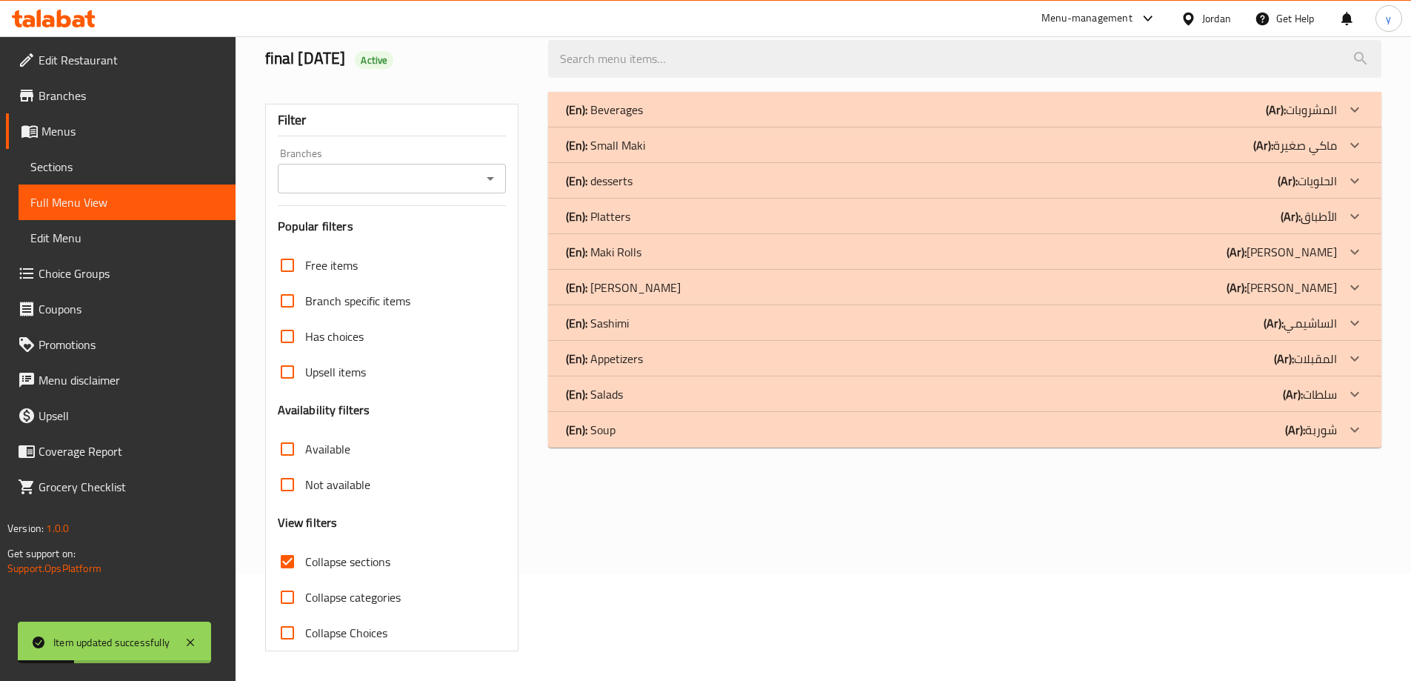
scroll to position [107, 0]
click at [676, 253] on div "(En): Maki Rolls (Ar): [PERSON_NAME]" at bounding box center [951, 252] width 771 height 18
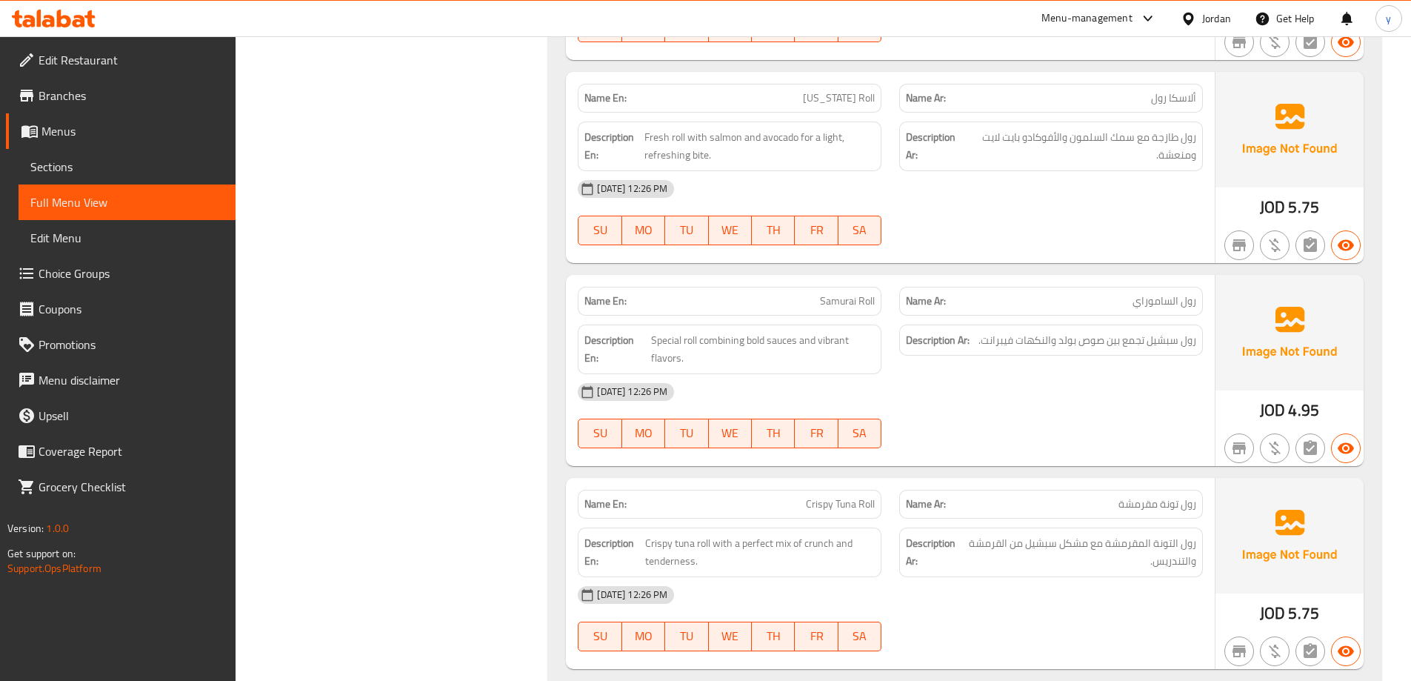
scroll to position [3145, 0]
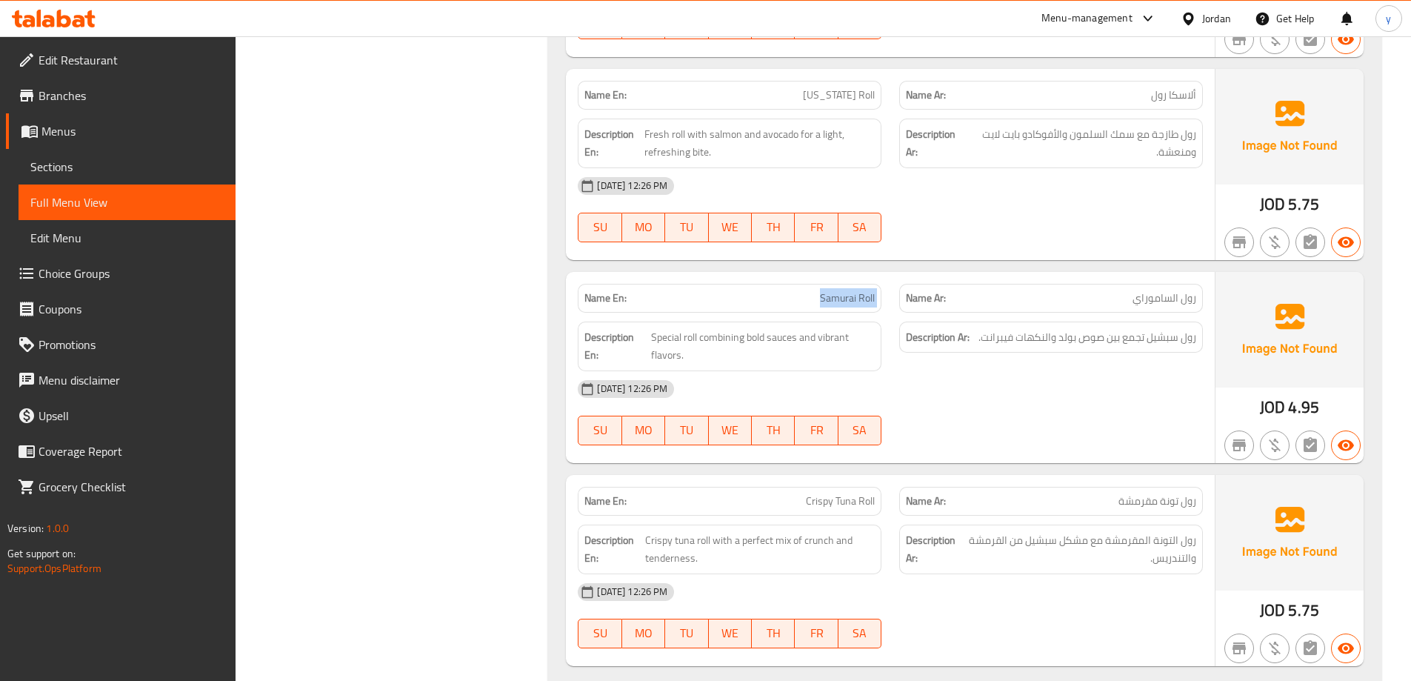
drag, startPoint x: 819, startPoint y: 294, endPoint x: 896, endPoint y: 304, distance: 78.4
click at [896, 304] on div "Name En: Samurai Roll Name Ar: رول الساموراي" at bounding box center [890, 298] width 643 height 47
click at [94, 156] on link "Sections" at bounding box center [127, 167] width 217 height 36
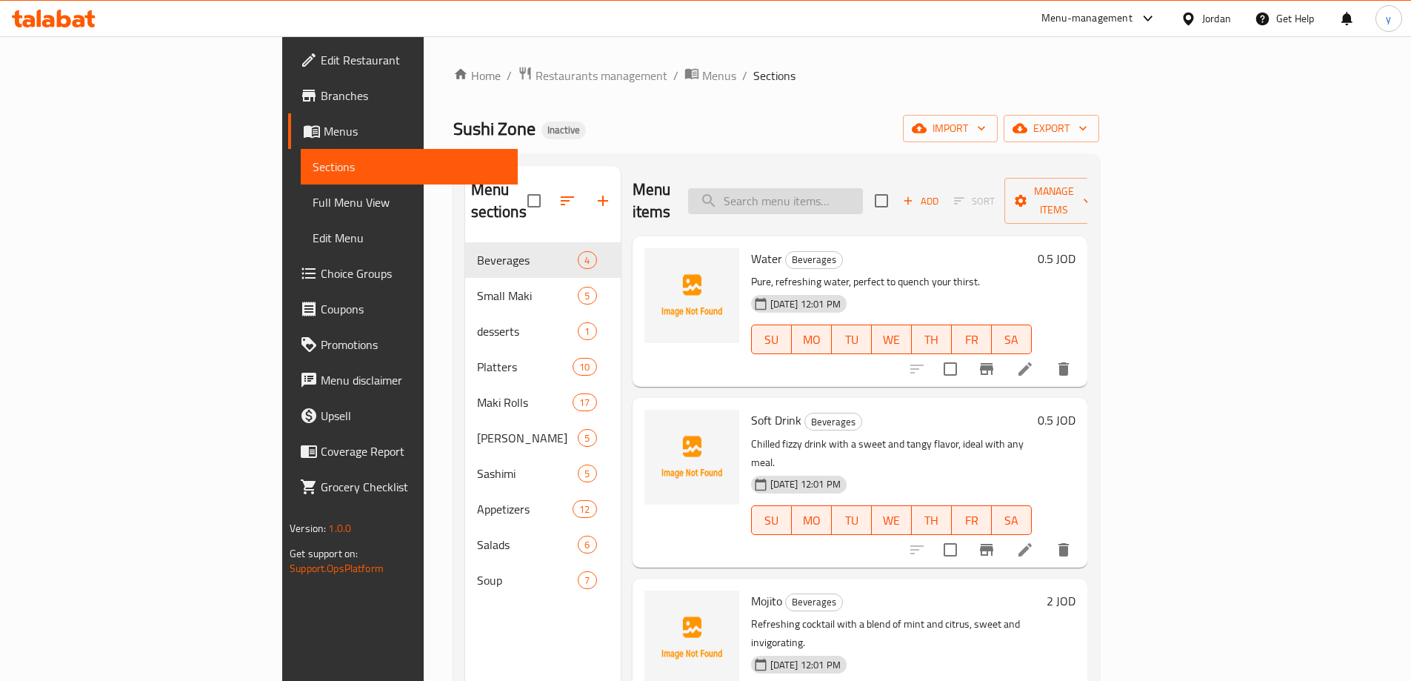
click at [851, 195] on input "search" at bounding box center [775, 201] width 175 height 26
paste input "Samurai Roll"
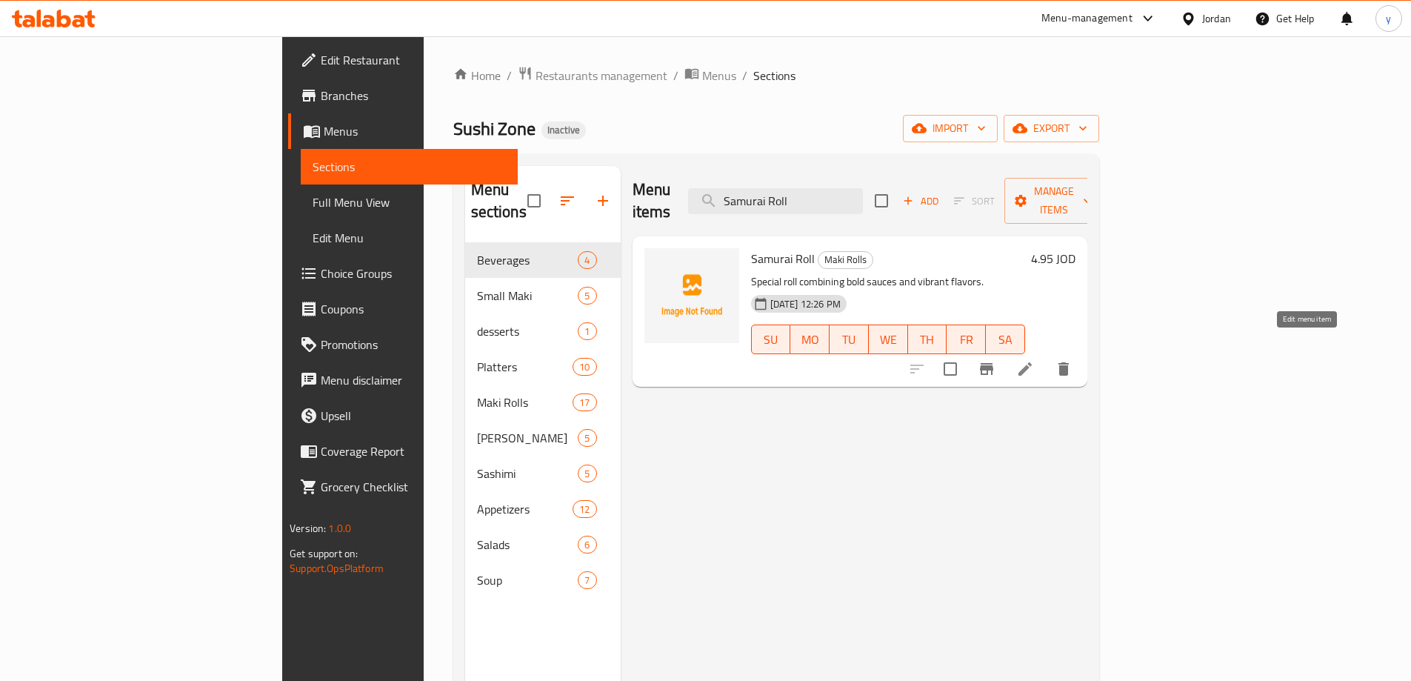
type input "Samurai Roll"
click at [1034, 360] on icon at bounding box center [1026, 369] width 18 height 18
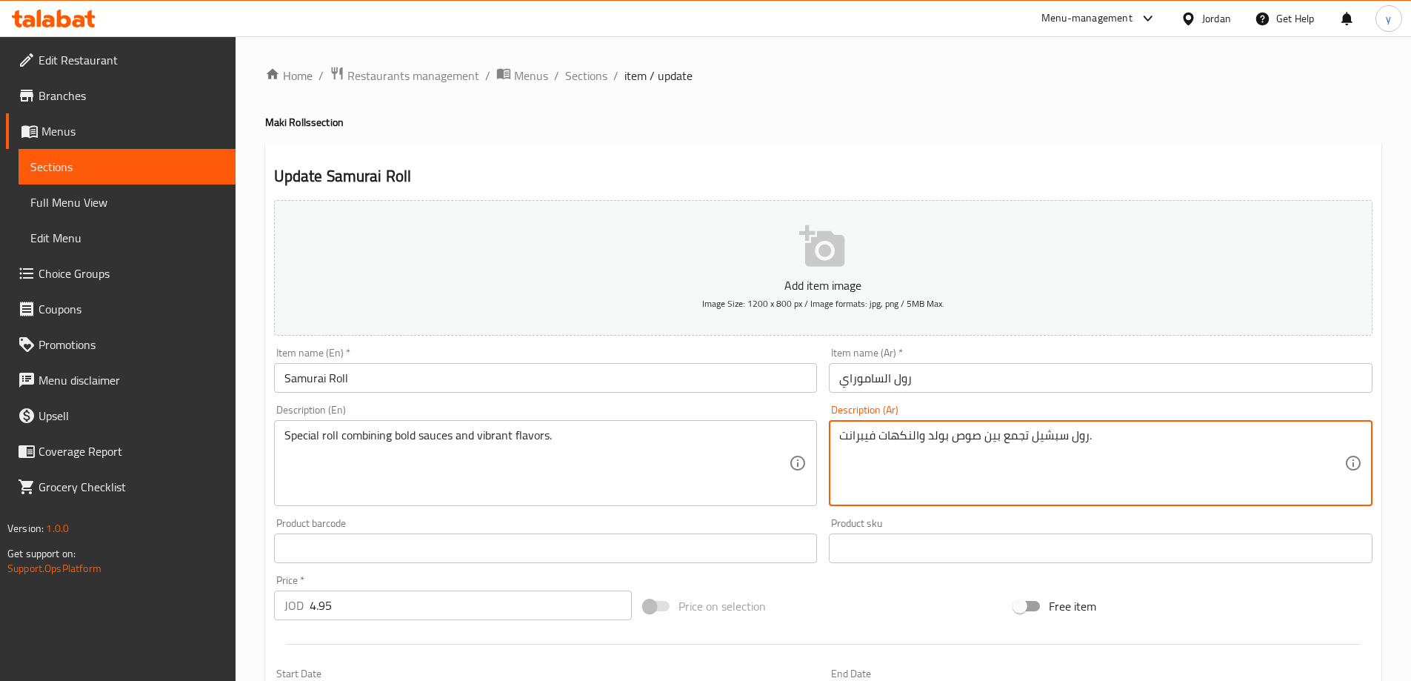
click at [1057, 438] on textarea "رول سبشيل تجمع بين صوص بولد والنكهات فيبرانت." at bounding box center [1091, 463] width 505 height 70
click at [1034, 440] on textarea "رول سبشيل تجمع بين صوص بولد والنكهات فيبرانت." at bounding box center [1091, 463] width 505 height 70
click at [1042, 437] on textarea "رول سبشيل تجمع بين صوص بولد والنكهات فيبرانت." at bounding box center [1091, 463] width 505 height 70
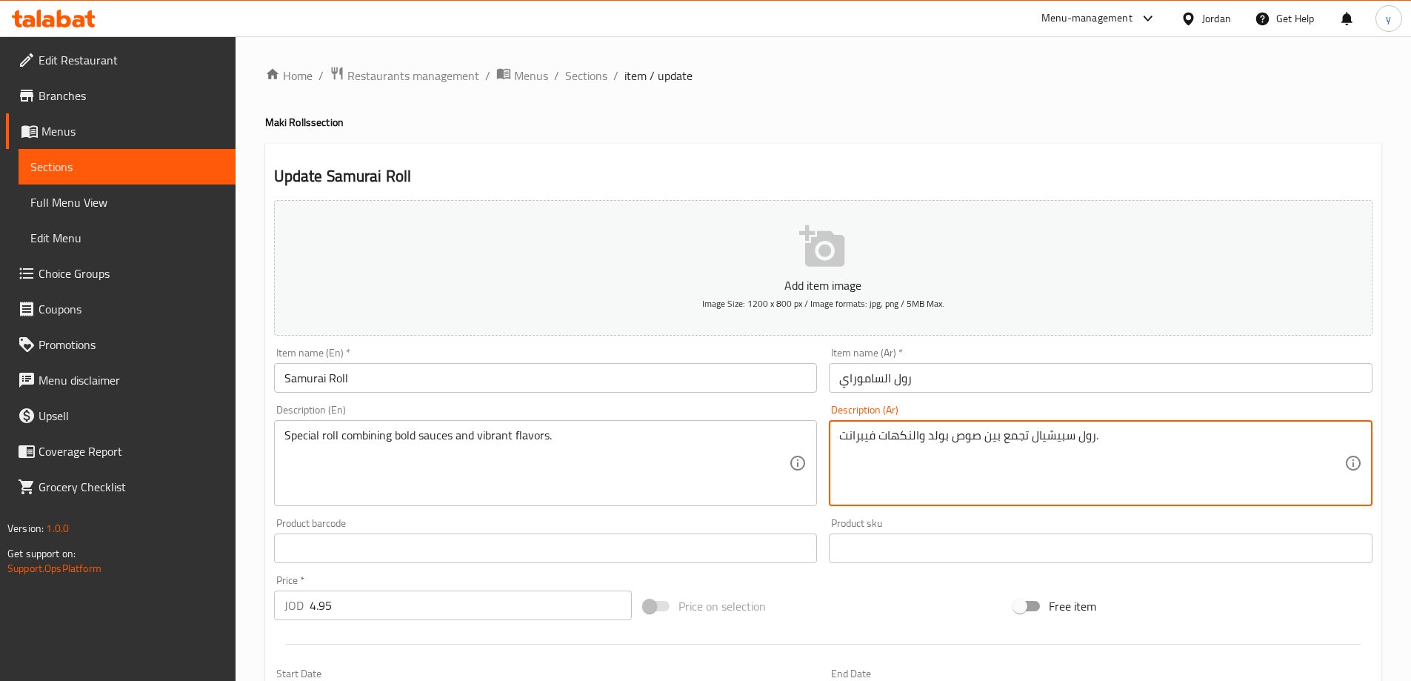
click at [1265, 614] on div "Free item" at bounding box center [1193, 606] width 370 height 40
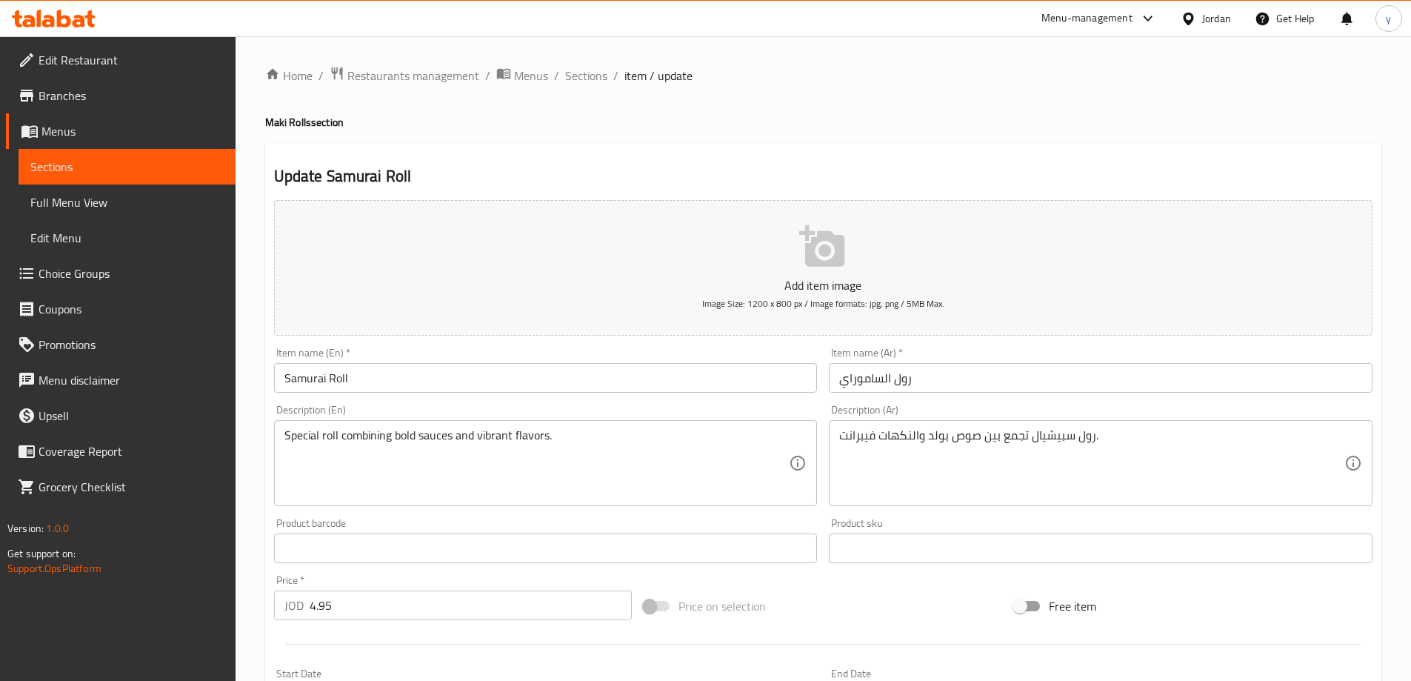
scroll to position [366, 0]
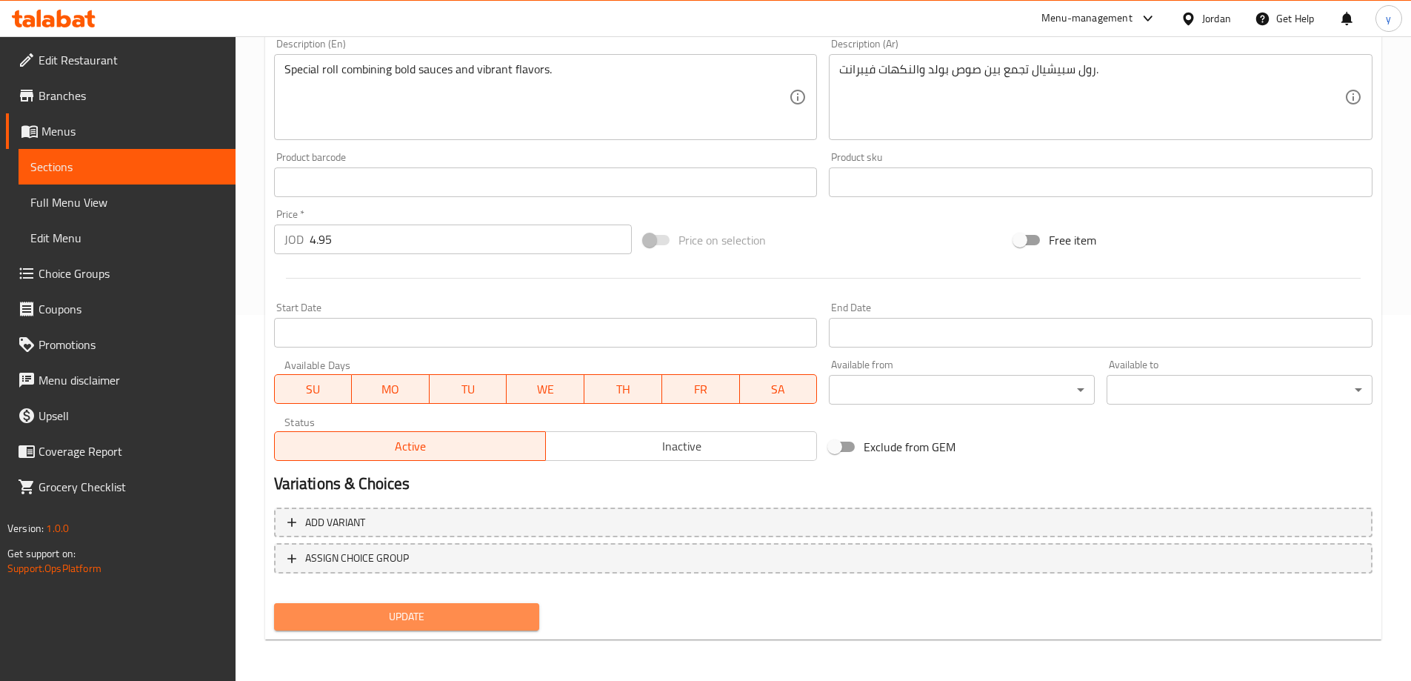
click at [468, 616] on span "Update" at bounding box center [407, 617] width 242 height 19
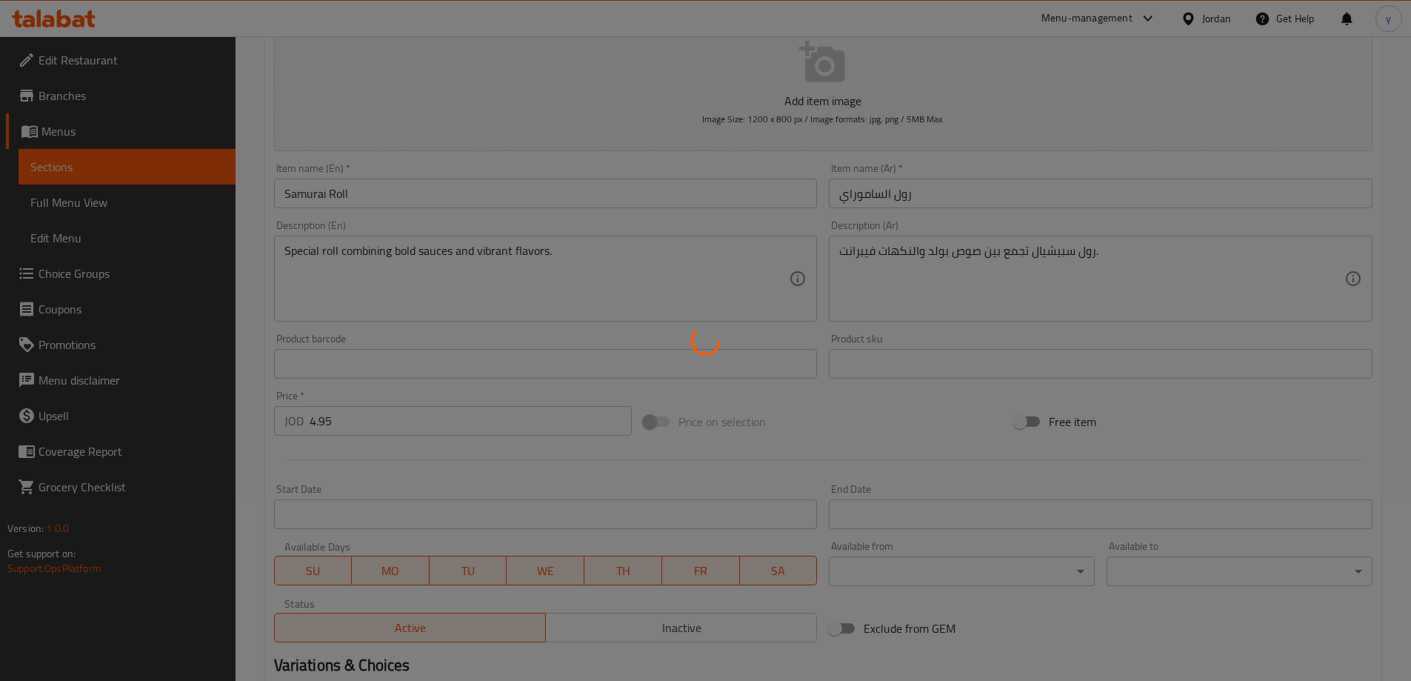
scroll to position [0, 0]
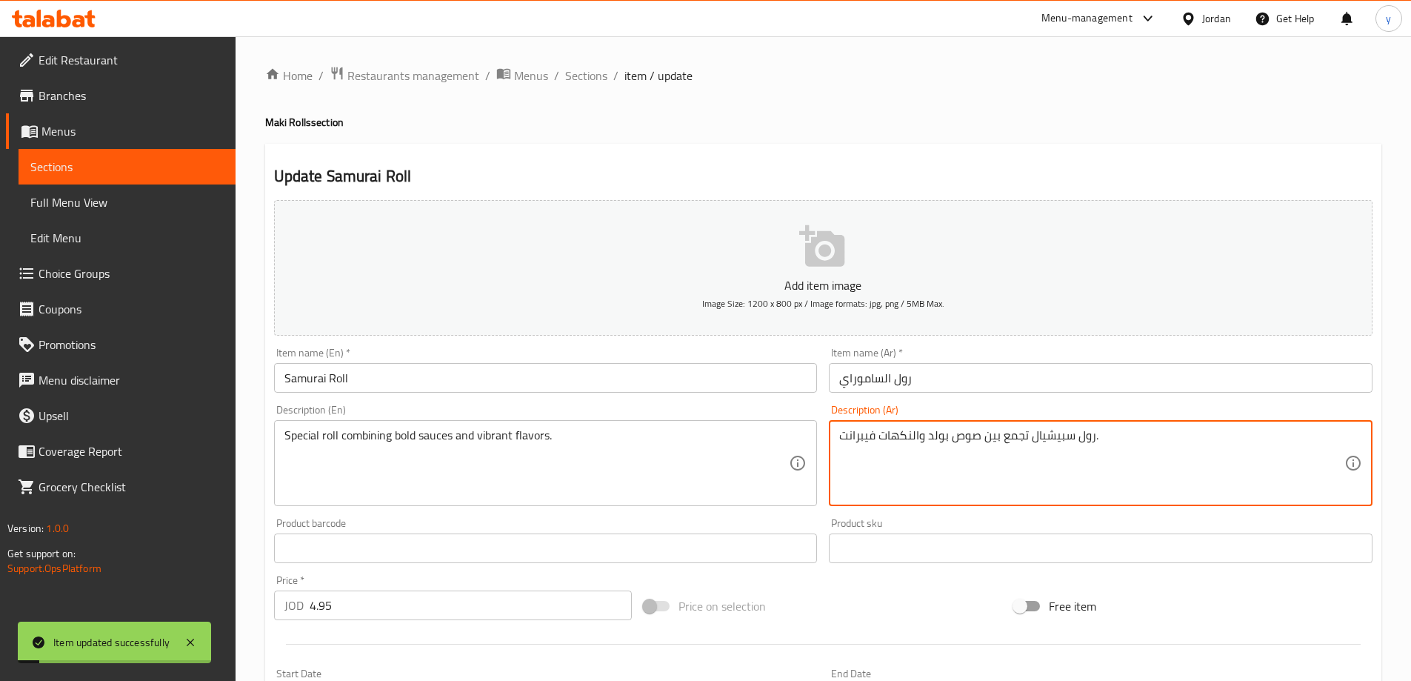
drag, startPoint x: 866, startPoint y: 438, endPoint x: 1096, endPoint y: 571, distance: 265.6
click at [867, 438] on textarea "رول سبيشيال تجمع بين صوص بولد والنكهات فيبرانت." at bounding box center [1091, 463] width 505 height 70
drag, startPoint x: 886, startPoint y: 453, endPoint x: 876, endPoint y: 448, distance: 11.9
click at [885, 453] on textarea "رول سبيشيال تجمع بين صوص بولد والنكهات فيبرانت." at bounding box center [1091, 463] width 505 height 70
click at [870, 445] on textarea "رول سبيشيال تجمع بين صوص بولد والنكهات فيبرانت." at bounding box center [1091, 463] width 505 height 70
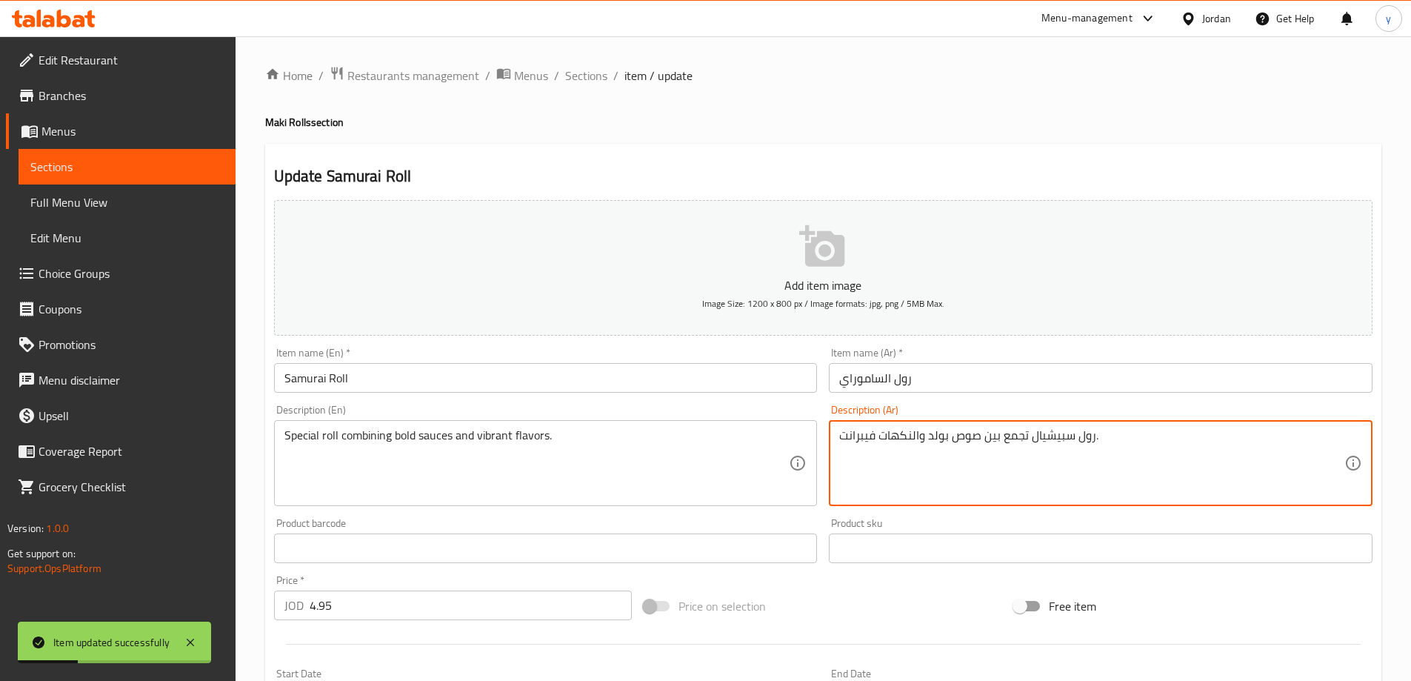
click at [870, 445] on textarea "رول سبيشيال تجمع بين صوص بولد والنكهات فيبرانت." at bounding box center [1091, 463] width 505 height 70
type textarea "رول سبيشيال تجمع بين صوص بولد والنكهات الحيويه."
click at [892, 621] on div "Price on selection" at bounding box center [823, 606] width 370 height 40
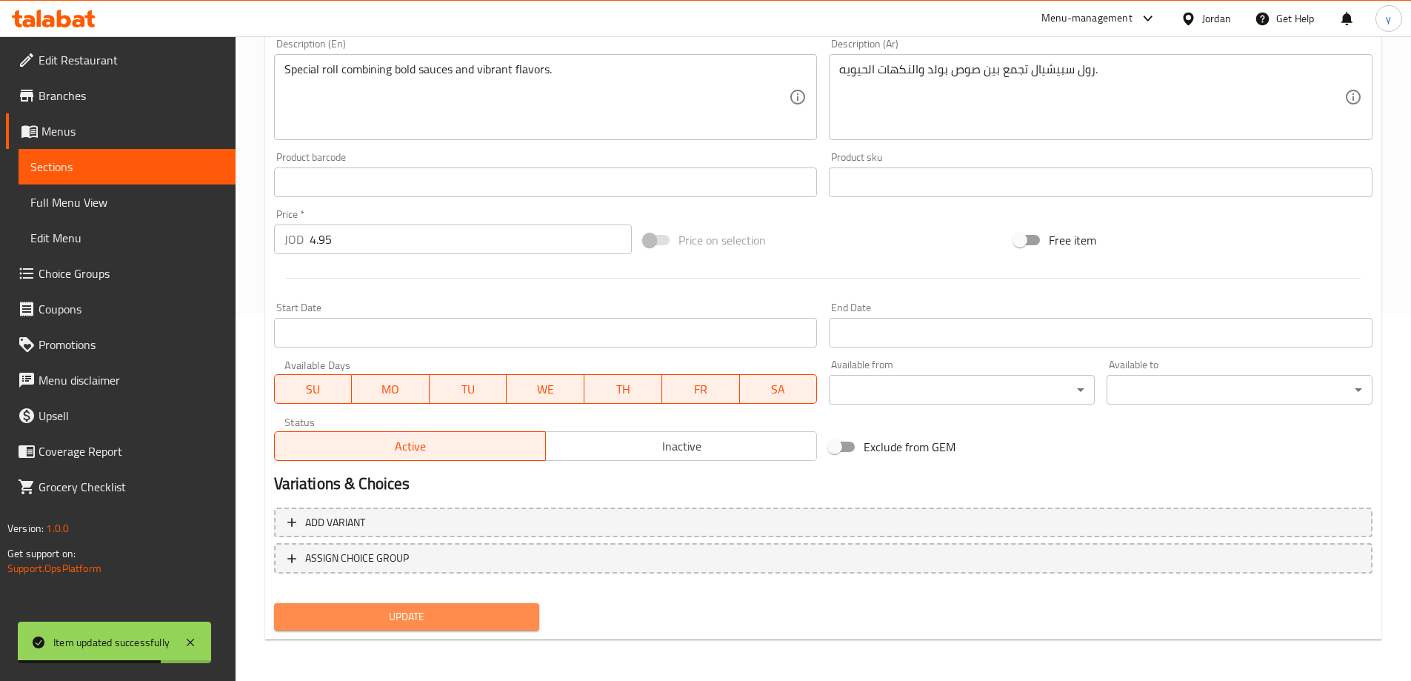
click at [494, 622] on span "Update" at bounding box center [407, 617] width 242 height 19
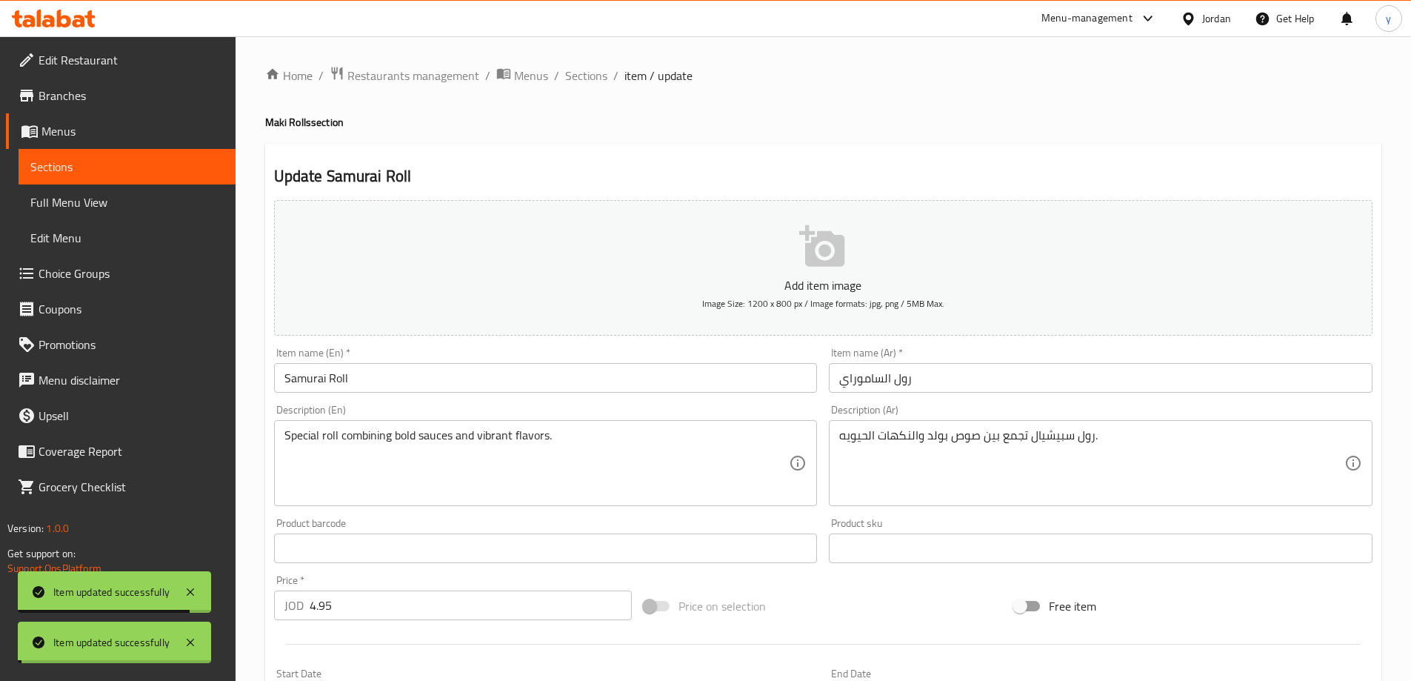
click at [126, 196] on span "Full Menu View" at bounding box center [126, 202] width 193 height 18
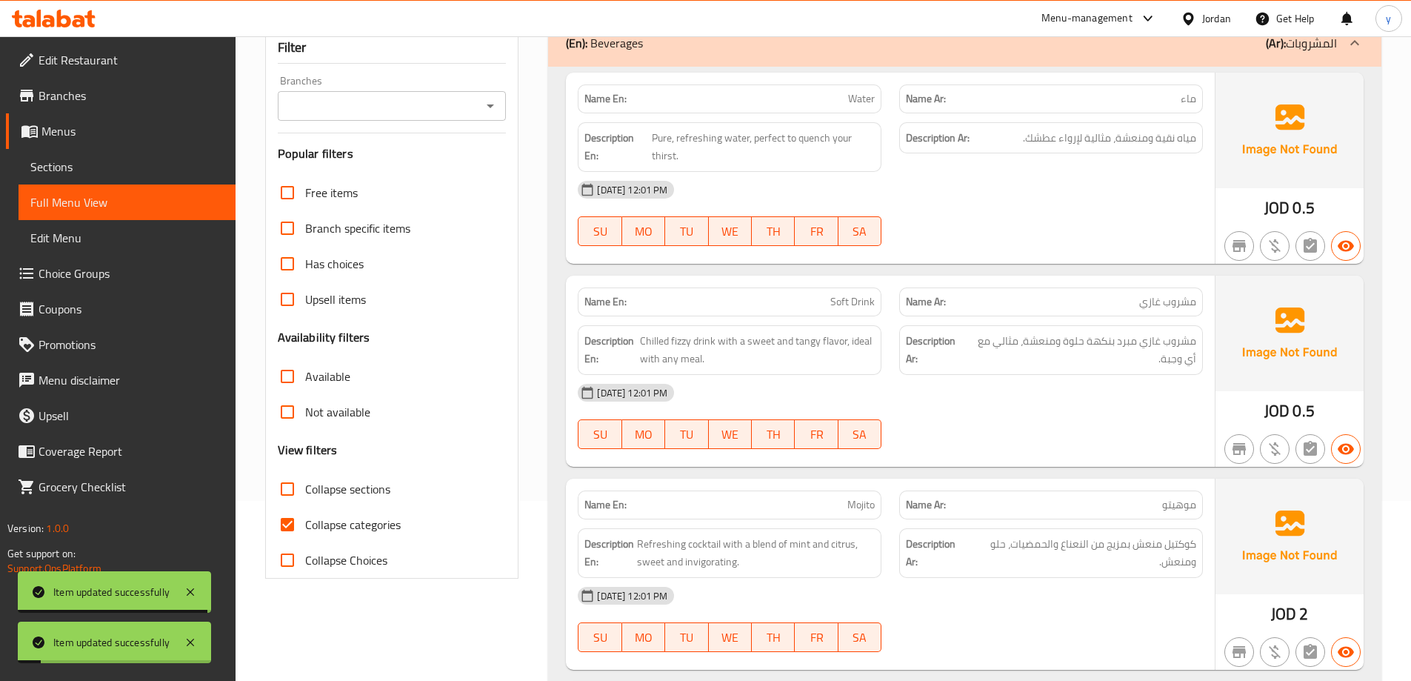
scroll to position [222, 0]
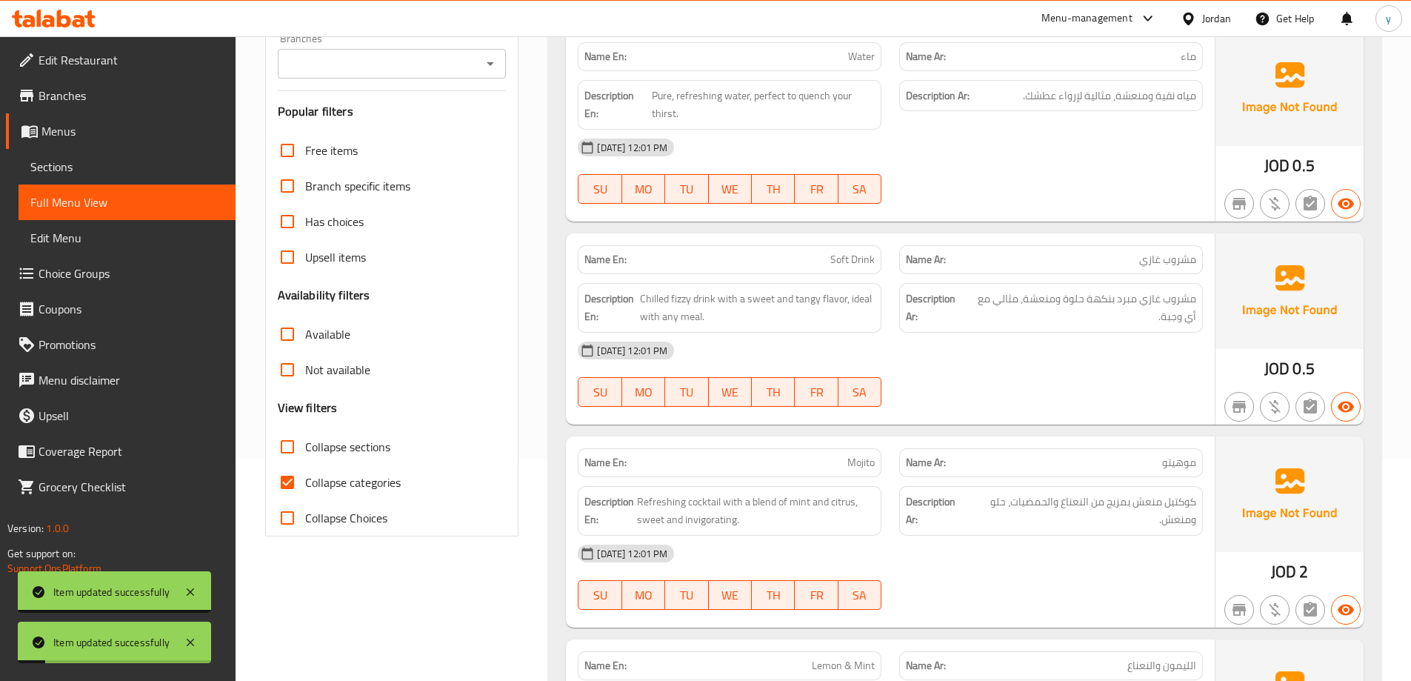
click at [379, 479] on span "Collapse categories" at bounding box center [353, 482] width 96 height 18
click at [305, 479] on input "Collapse categories" at bounding box center [288, 483] width 36 height 36
checkbox input "false"
click at [373, 456] on span "Collapse sections" at bounding box center [347, 447] width 85 height 18
click at [305, 456] on input "Collapse sections" at bounding box center [288, 447] width 36 height 36
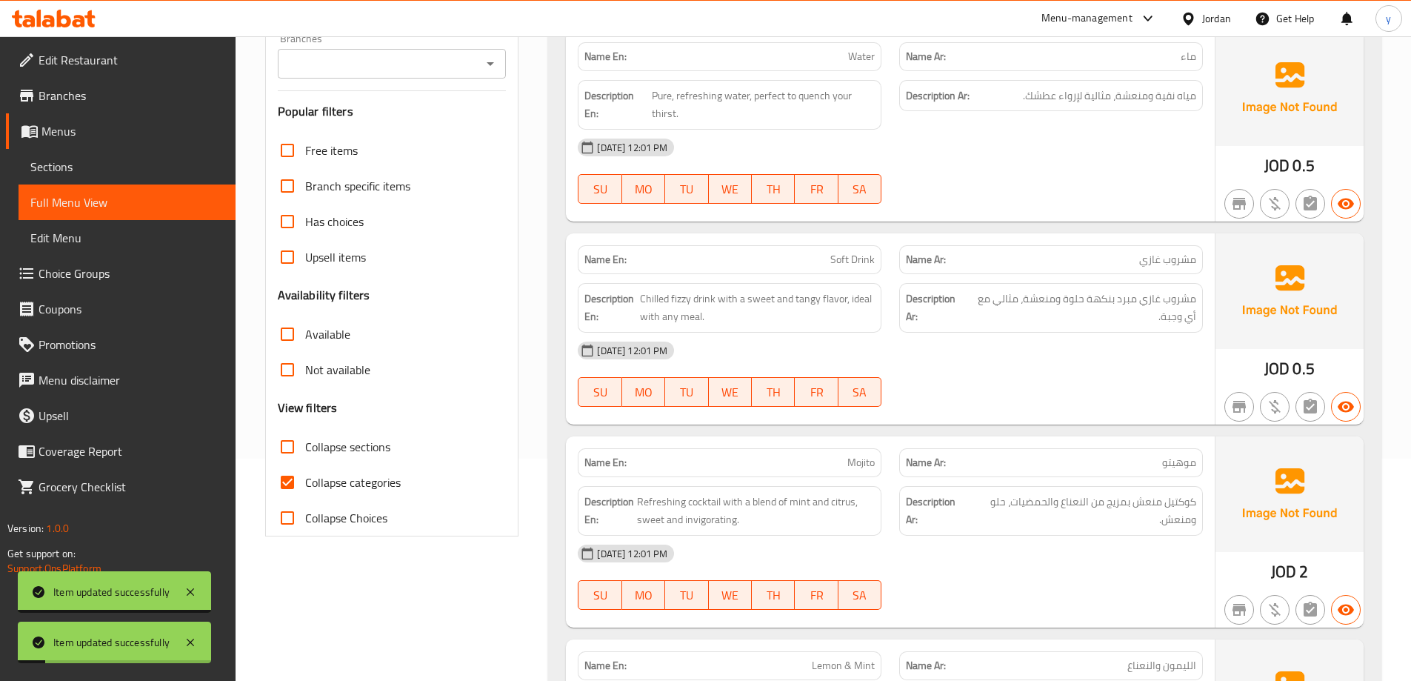
checkbox input "true"
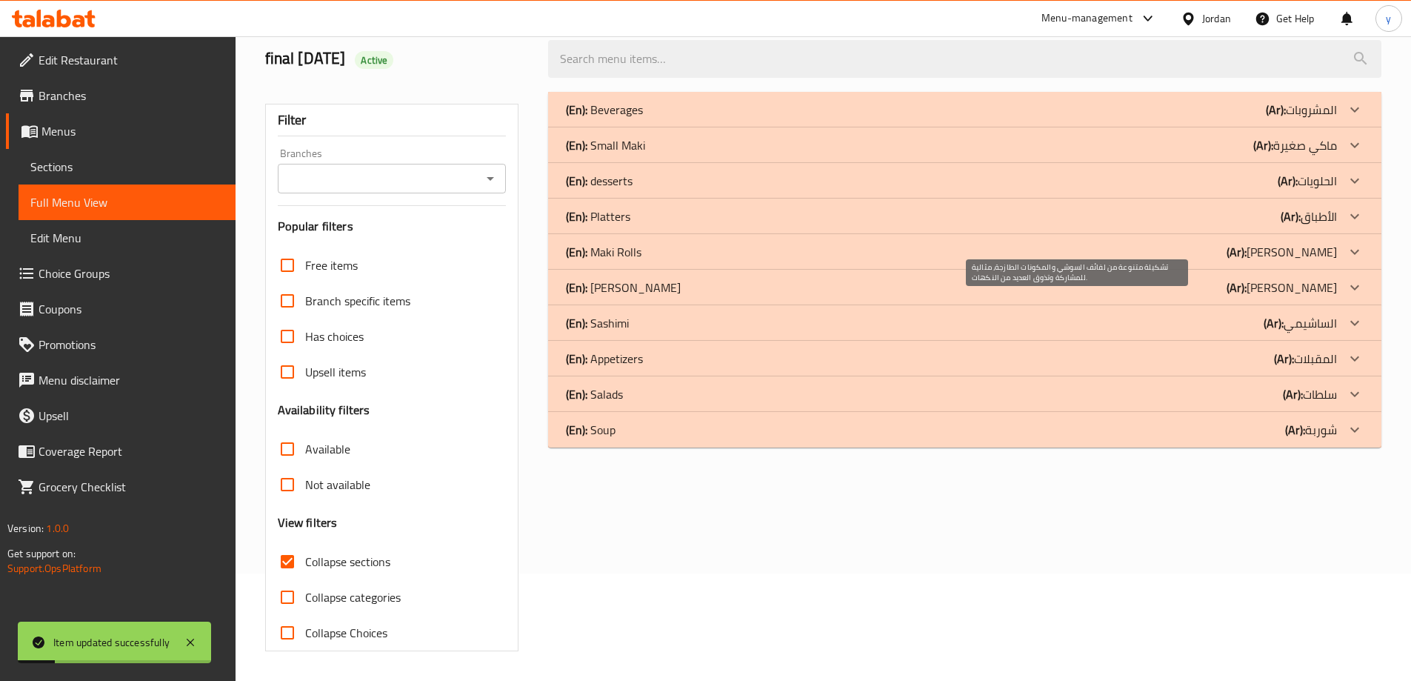
scroll to position [107, 0]
click at [676, 307] on div "(En): Sashimi (Ar): الساشيمي" at bounding box center [965, 323] width 834 height 36
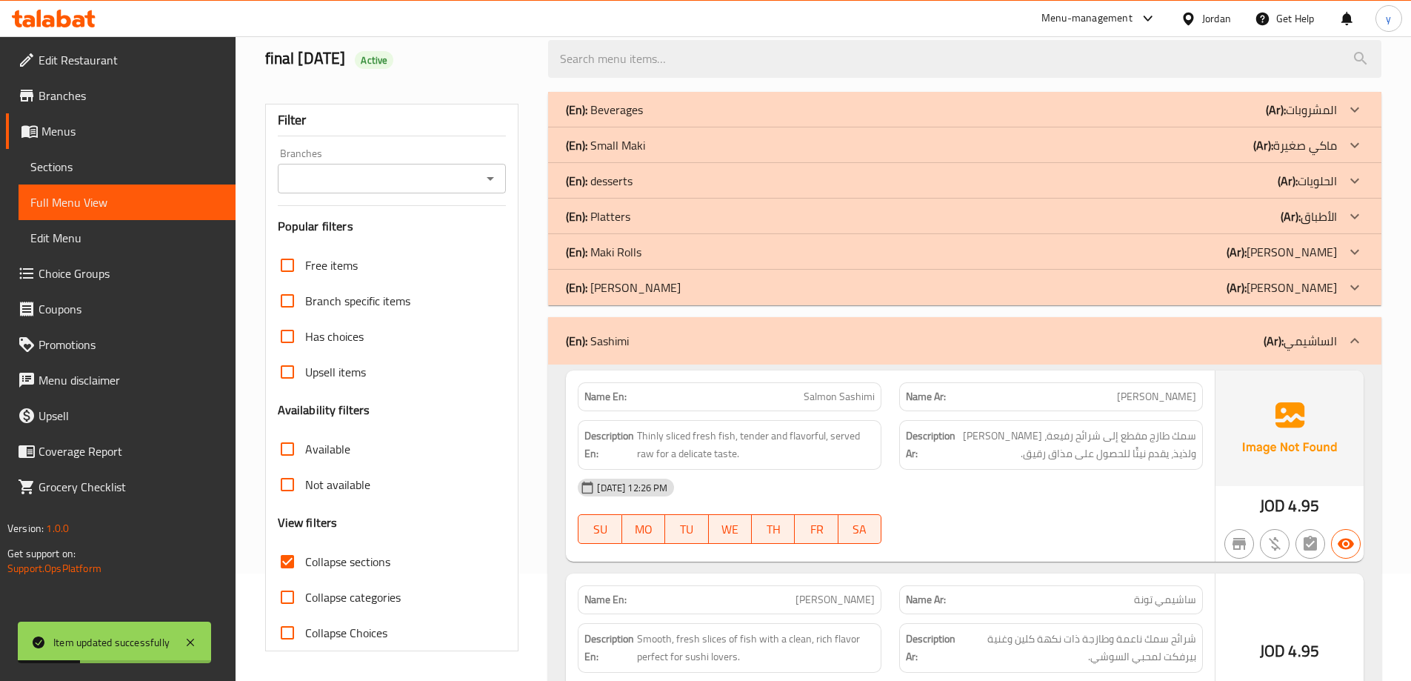
click at [691, 285] on div "(En): [PERSON_NAME] (Ar): [PERSON_NAME]" at bounding box center [951, 288] width 771 height 18
click at [705, 256] on div "(En): Maki Rolls (Ar): [PERSON_NAME]" at bounding box center [951, 252] width 771 height 18
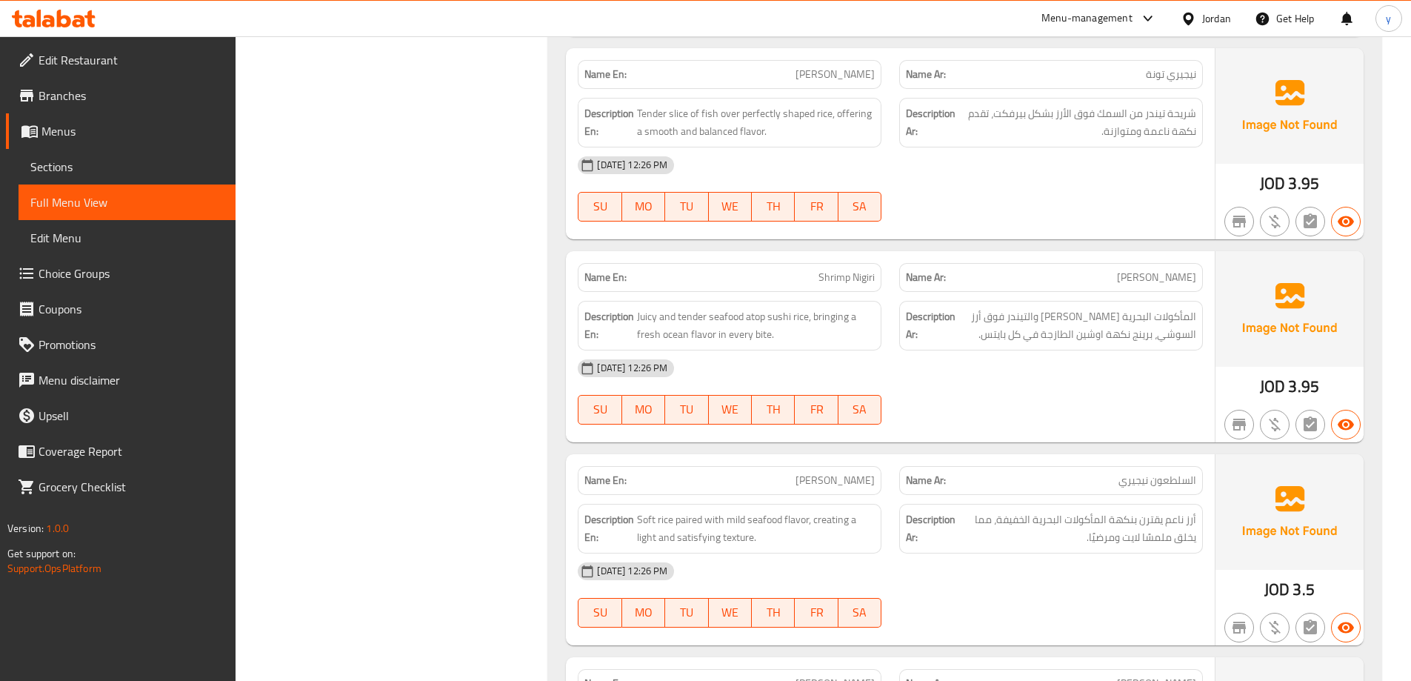
scroll to position [4034, 0]
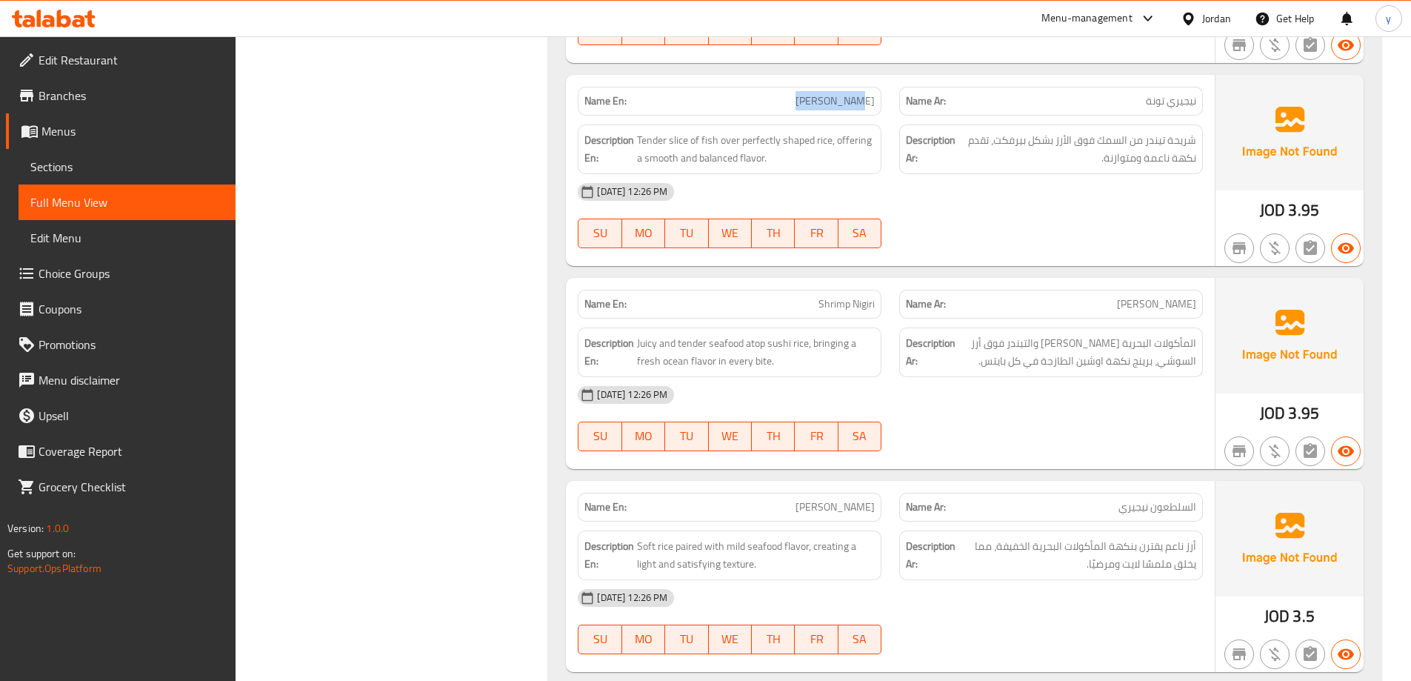
drag, startPoint x: 825, startPoint y: 87, endPoint x: 889, endPoint y: 90, distance: 63.8
click at [889, 90] on div "Name En: [PERSON_NAME]" at bounding box center [730, 101] width 322 height 47
click at [80, 164] on span "Sections" at bounding box center [126, 167] width 193 height 18
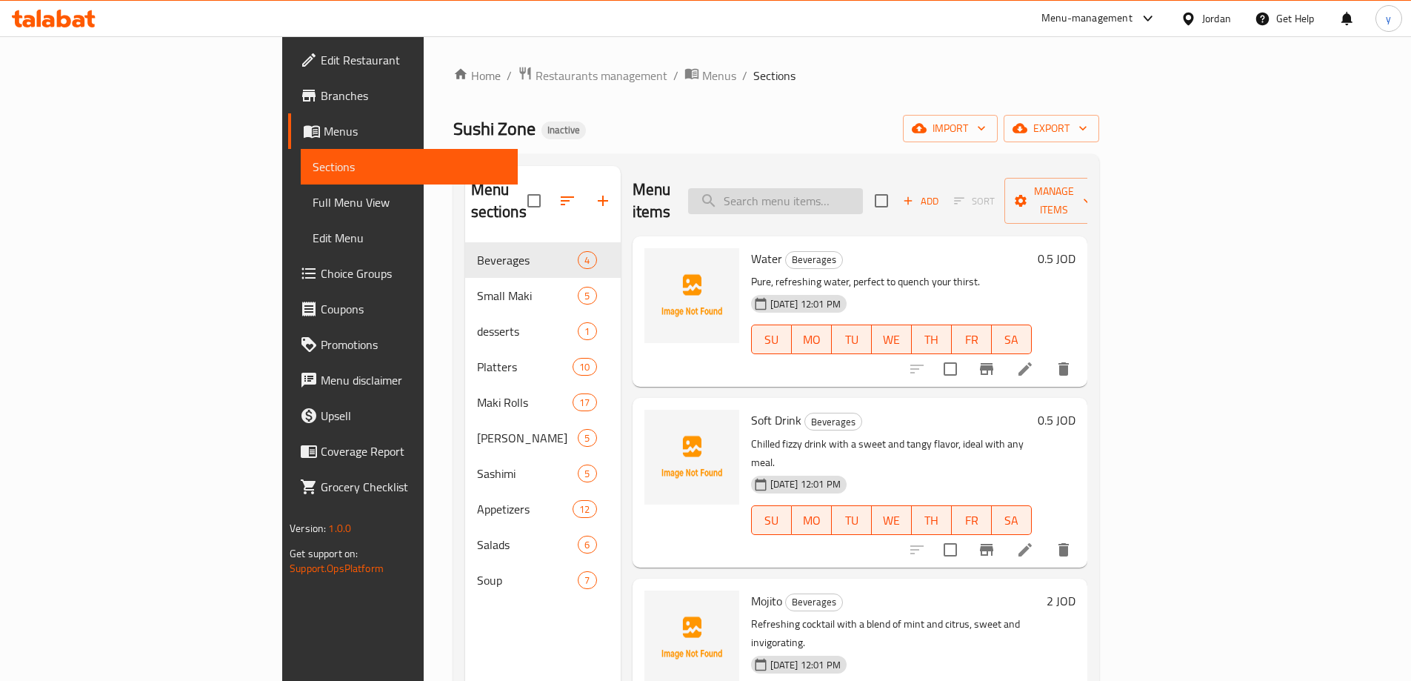
click at [863, 188] on input "search" at bounding box center [775, 201] width 175 height 26
paste input "[PERSON_NAME]"
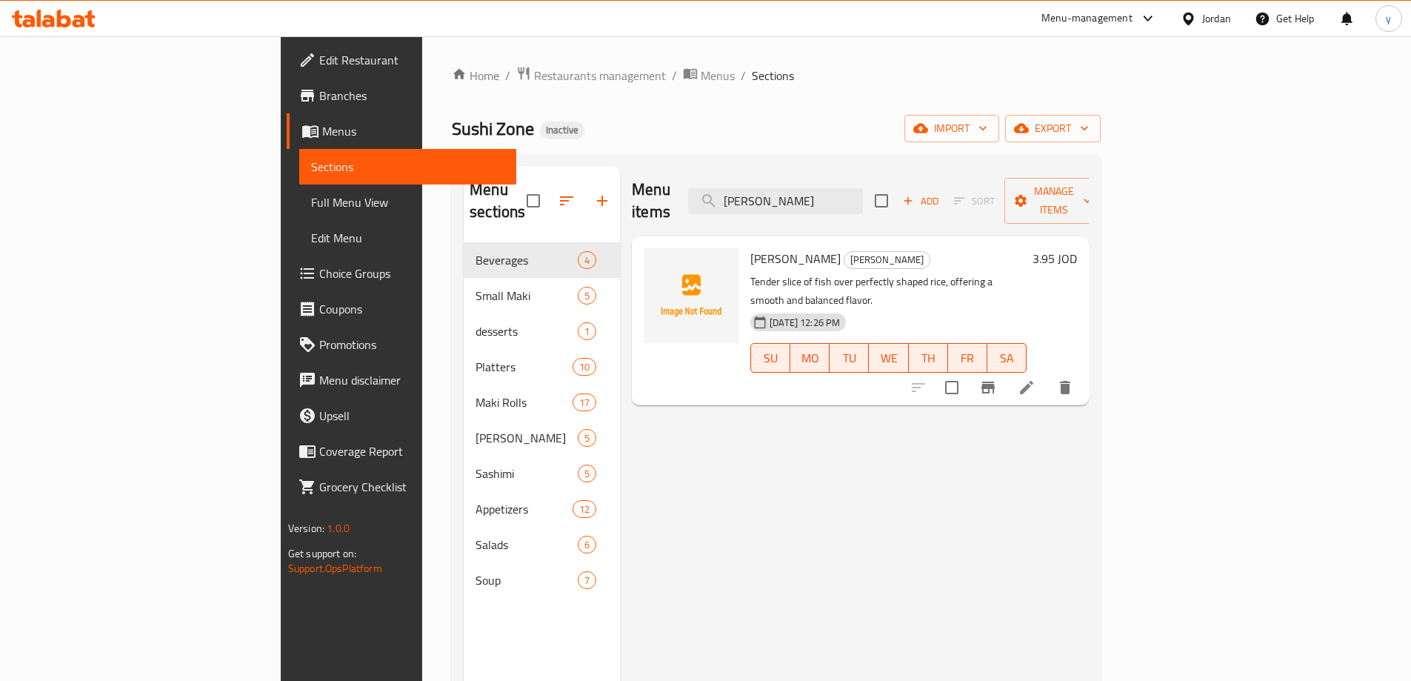
type input "[PERSON_NAME]"
click at [1048, 374] on li at bounding box center [1026, 387] width 41 height 27
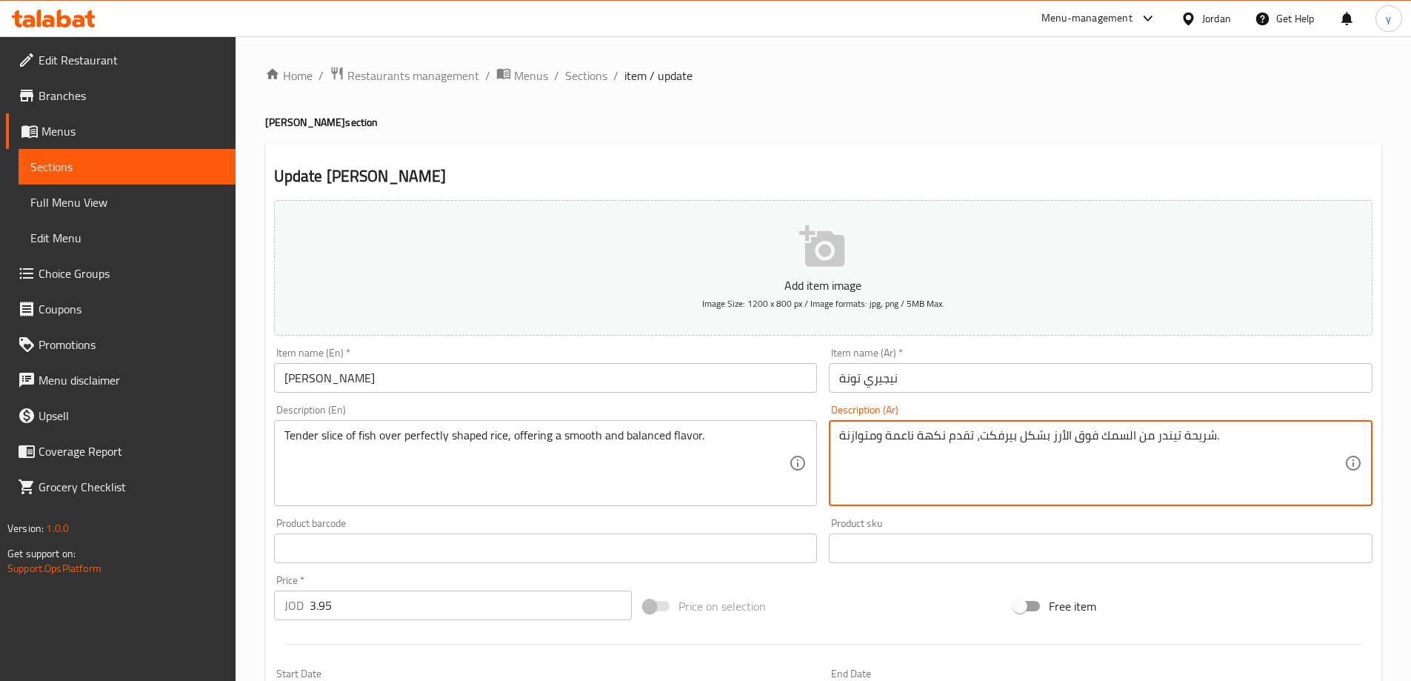
click at [994, 438] on textarea "شريحة تيندر من السمك فوق الأرز بشكل بيرفكت، تقدم نكهة ناعمة ومتوازنة." at bounding box center [1091, 463] width 505 height 70
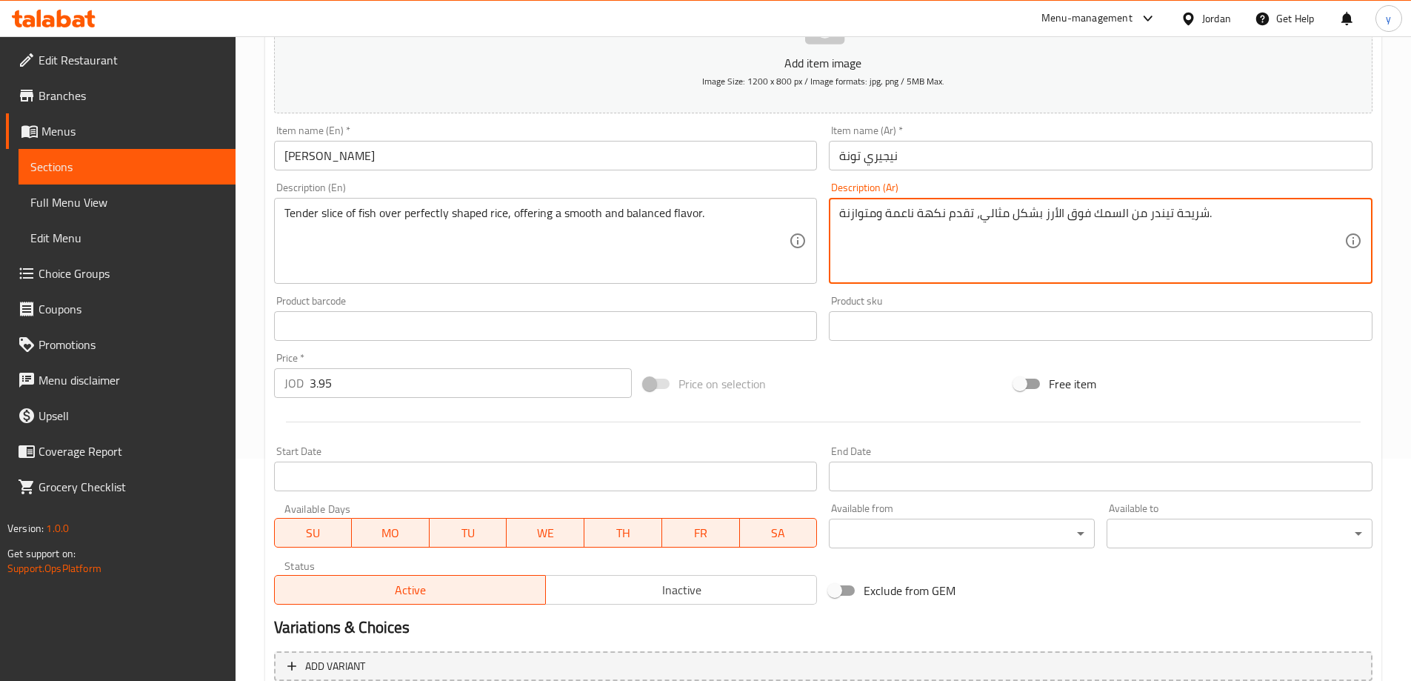
scroll to position [366, 0]
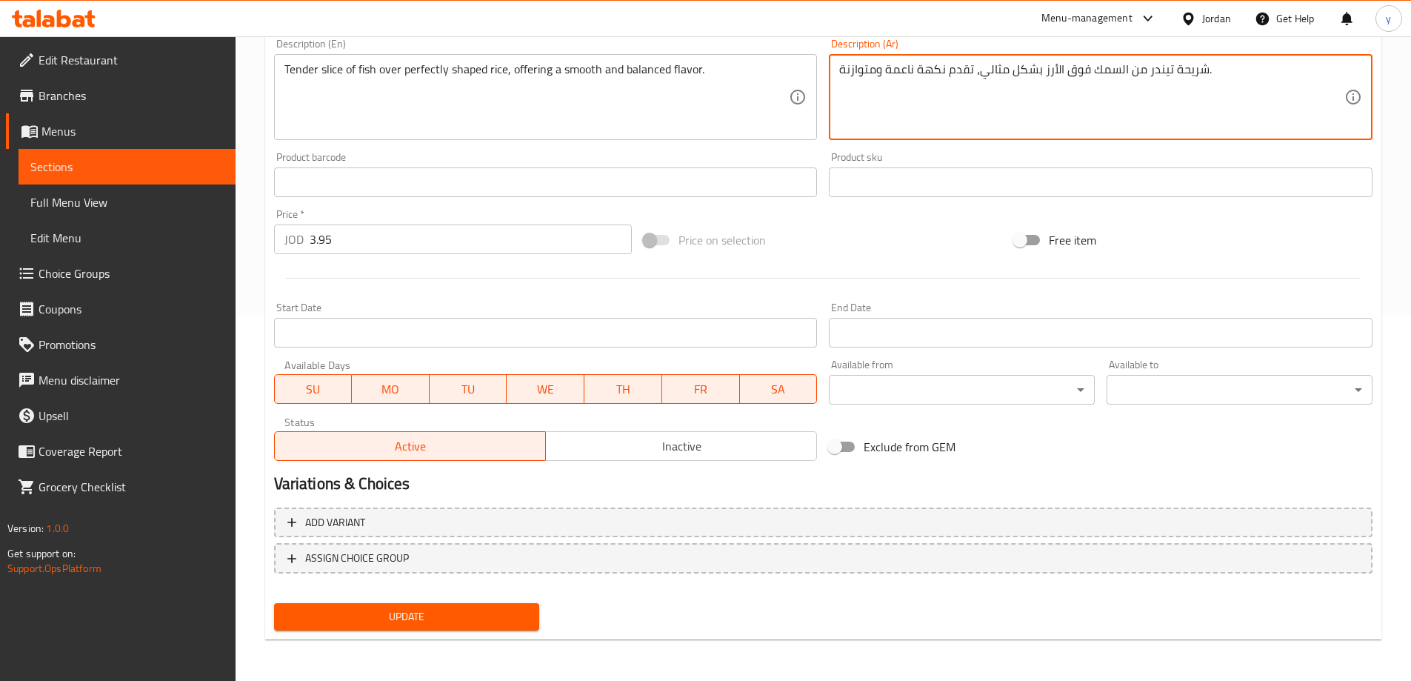
type textarea "شريحة تيندر من السمك فوق الأرز بشكل مثالي، تقدم نكهة ناعمة ومتوازنة."
click at [506, 609] on span "Update" at bounding box center [407, 617] width 242 height 19
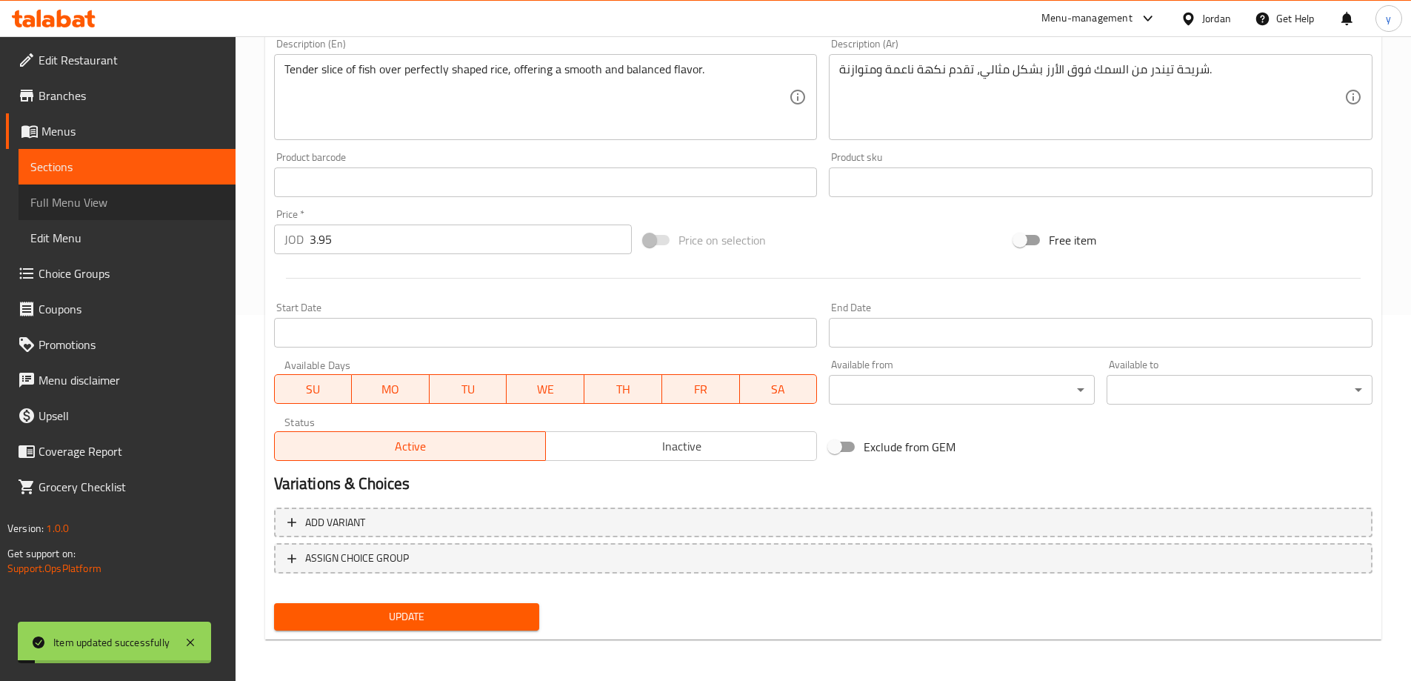
click at [65, 213] on link "Full Menu View" at bounding box center [127, 202] width 217 height 36
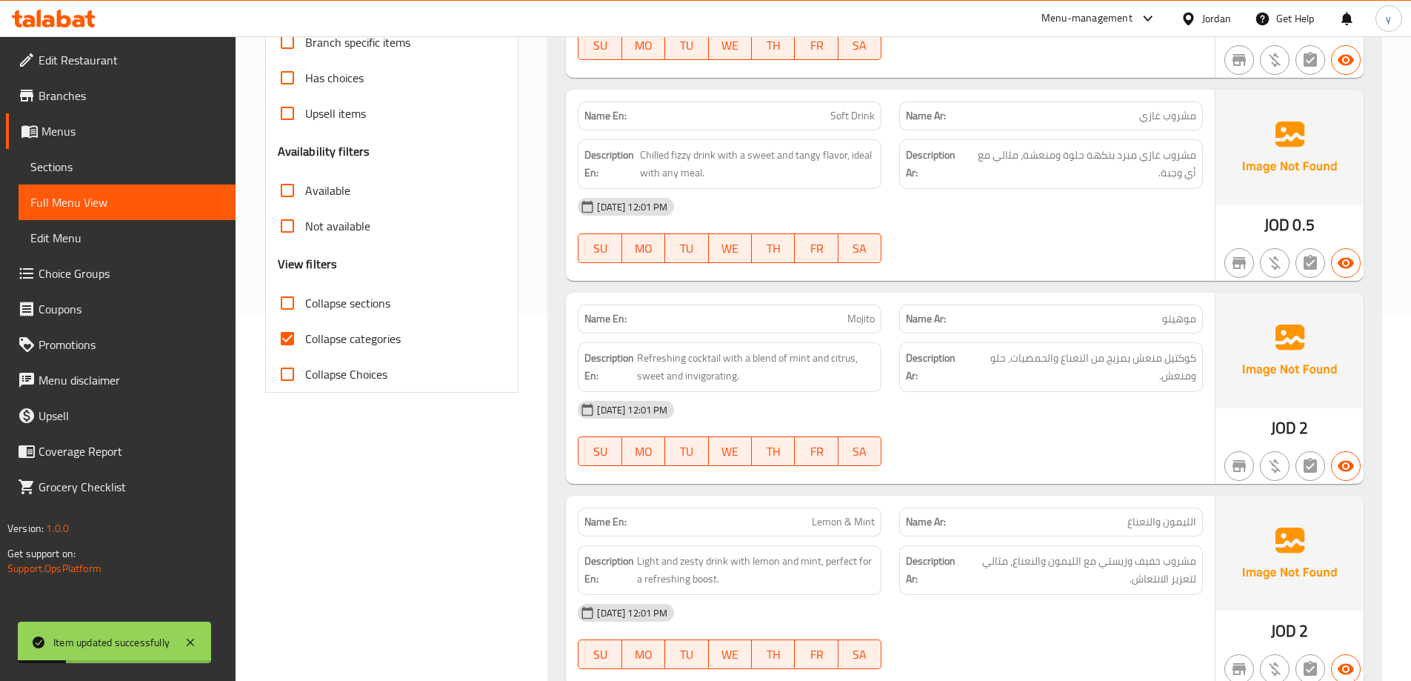
click at [364, 310] on span "Collapse sections" at bounding box center [347, 303] width 85 height 18
click at [305, 310] on input "Collapse sections" at bounding box center [288, 303] width 36 height 36
checkbox input "true"
click at [363, 322] on label "Collapse categories" at bounding box center [335, 339] width 131 height 36
click at [305, 322] on input "Collapse categories" at bounding box center [288, 339] width 36 height 36
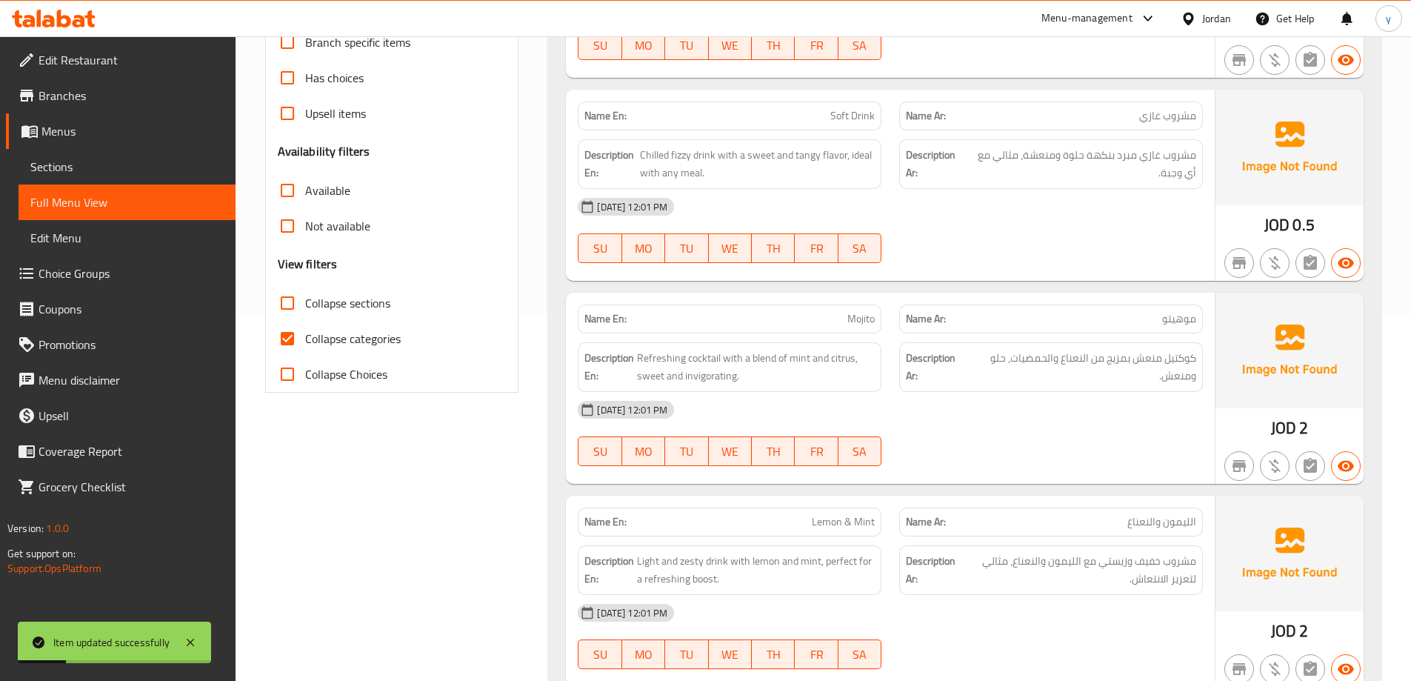
checkbox input "false"
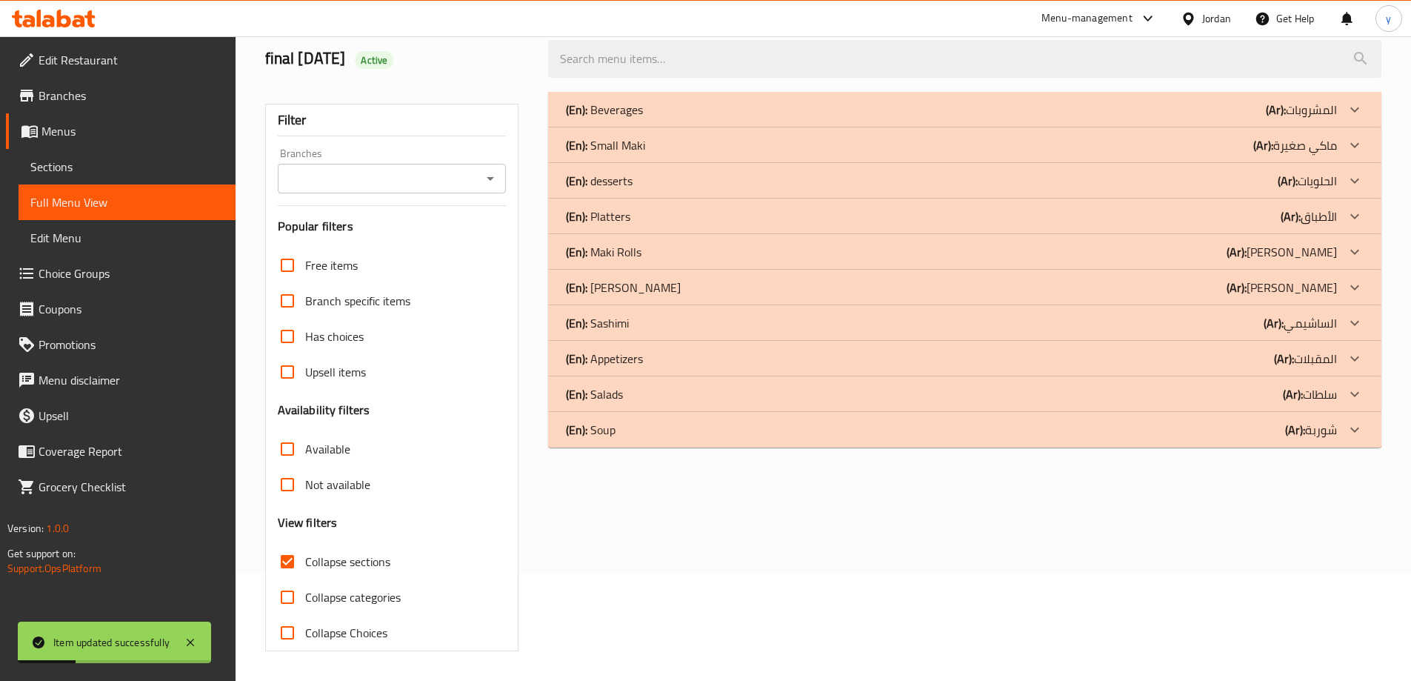
scroll to position [107, 0]
click at [678, 256] on div "(En): Maki Rolls (Ar): [PERSON_NAME]" at bounding box center [951, 252] width 771 height 18
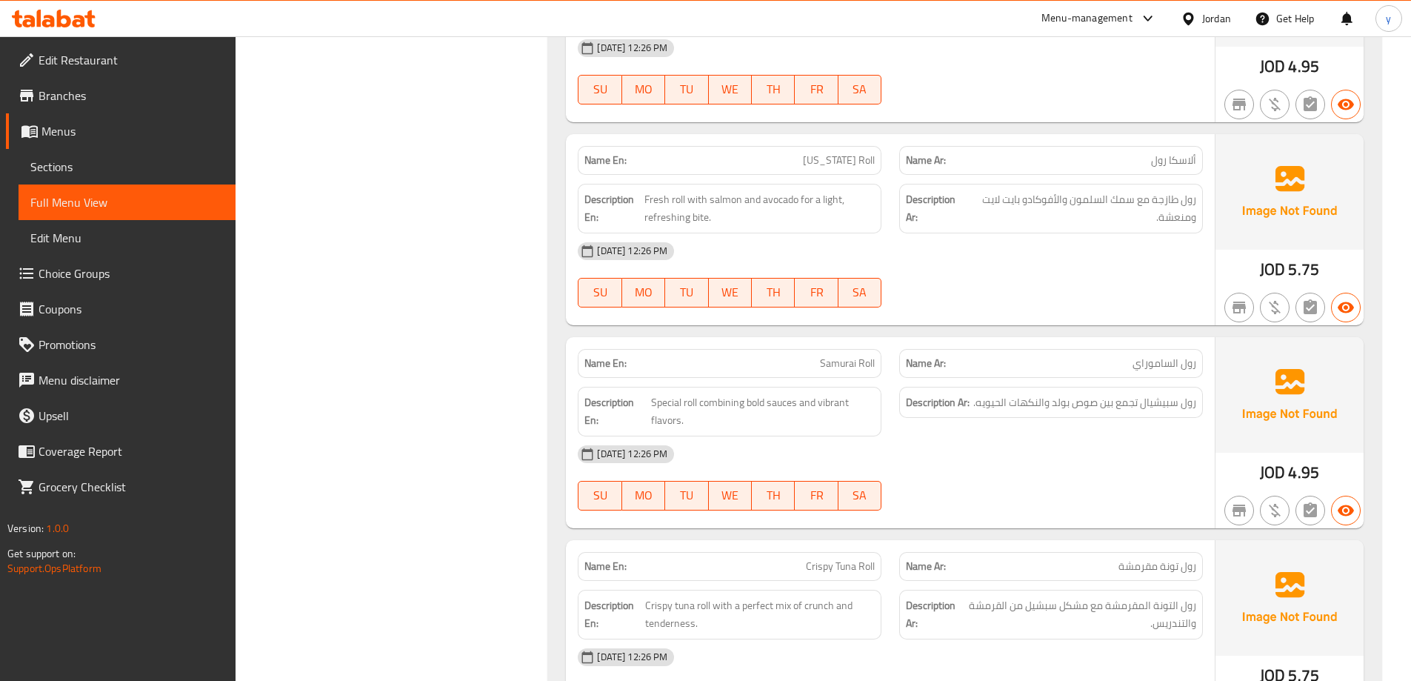
scroll to position [3083, 0]
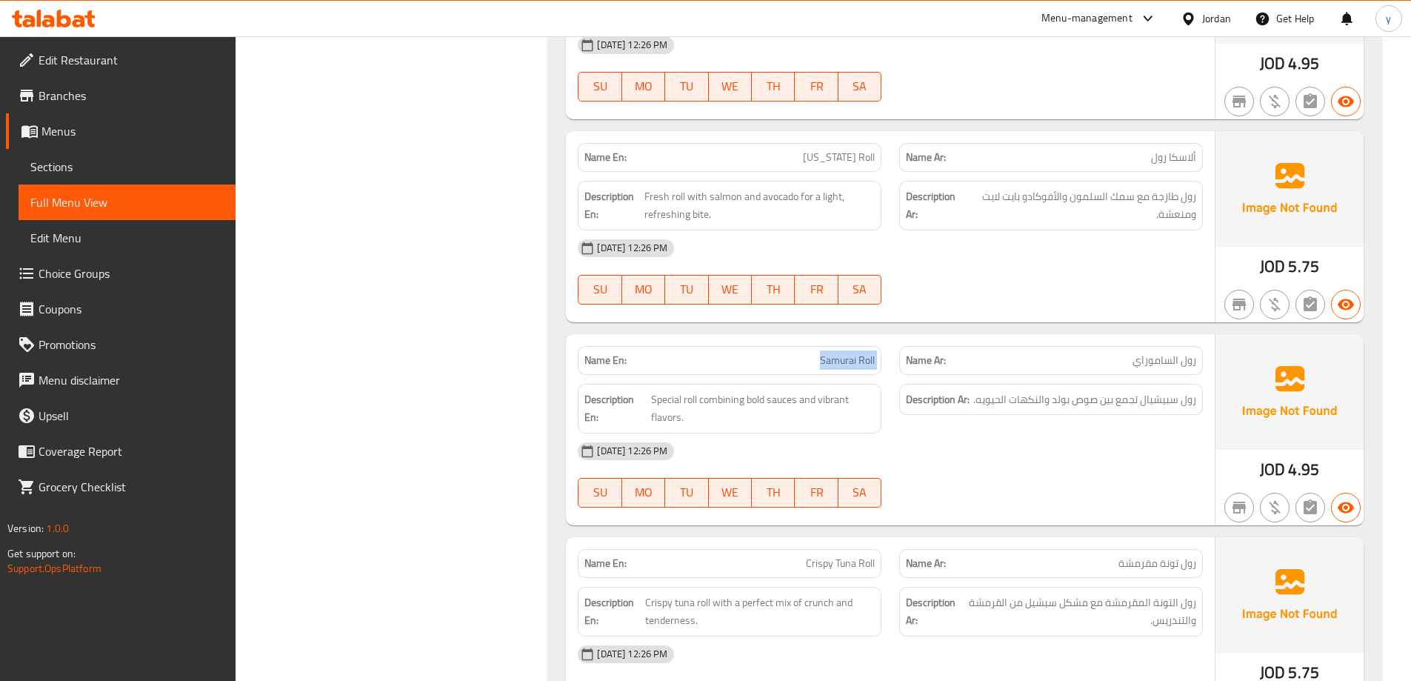
drag, startPoint x: 801, startPoint y: 356, endPoint x: 892, endPoint y: 367, distance: 91.7
click at [892, 367] on div "Name En: Samurai Roll Name Ar: رول الساموراي" at bounding box center [890, 360] width 643 height 47
click at [140, 161] on span "Sections" at bounding box center [126, 167] width 193 height 18
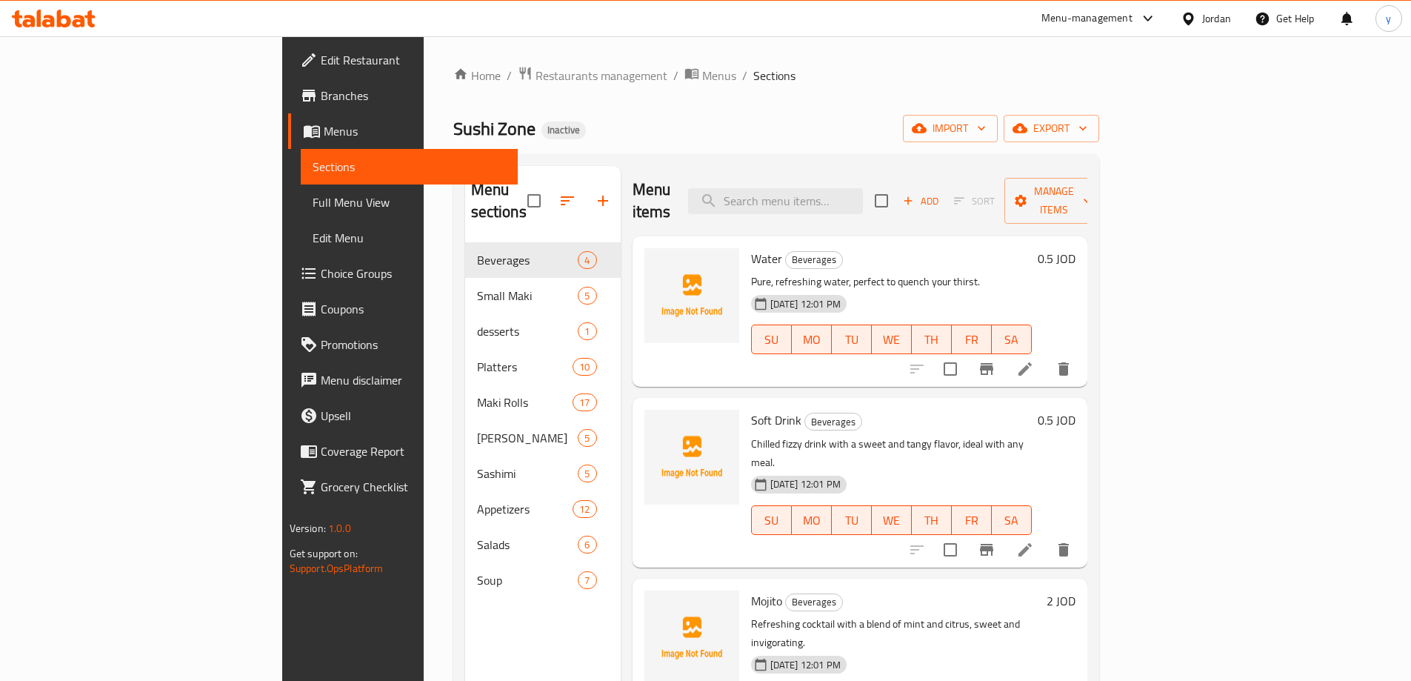
click at [868, 204] on div "Menu items Add Sort Manage items" at bounding box center [860, 201] width 455 height 70
click at [863, 196] on input "search" at bounding box center [775, 201] width 175 height 26
paste input "Samurai Roll"
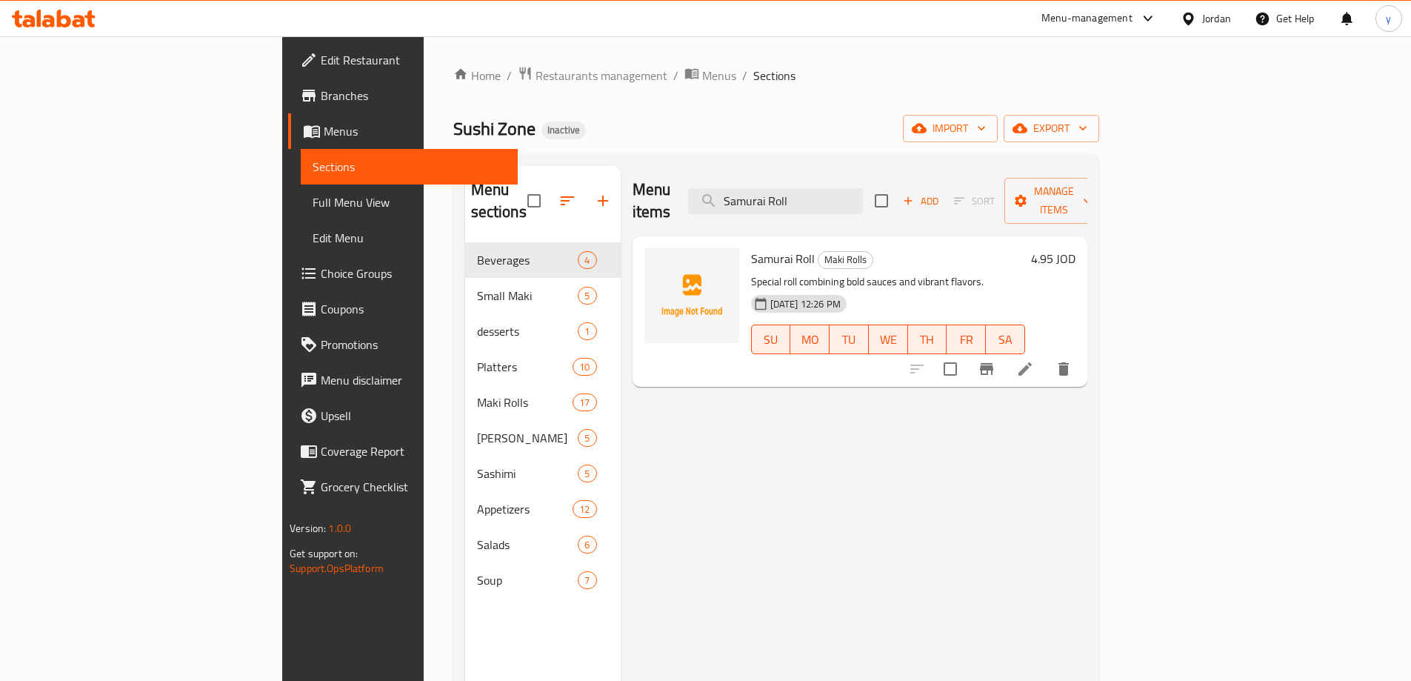
type input "Samurai Roll"
click at [1032, 362] on icon at bounding box center [1025, 368] width 13 height 13
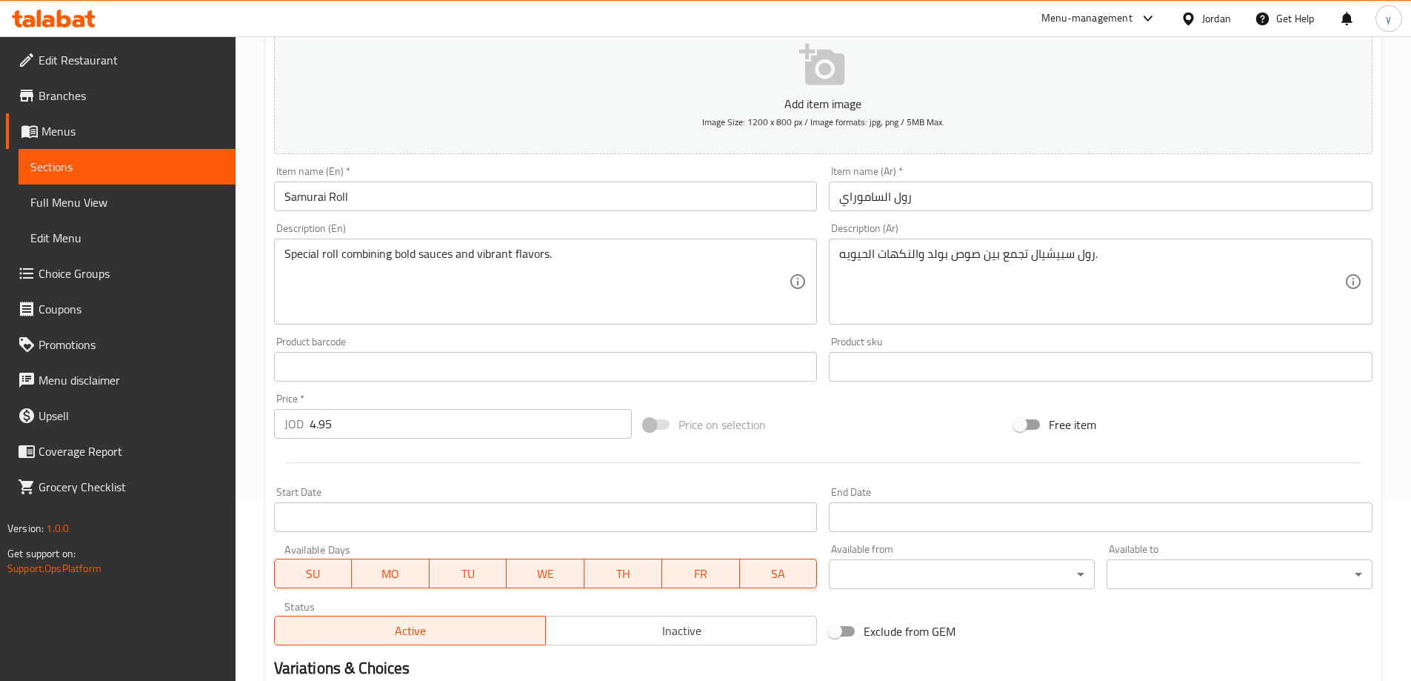
scroll to position [144, 0]
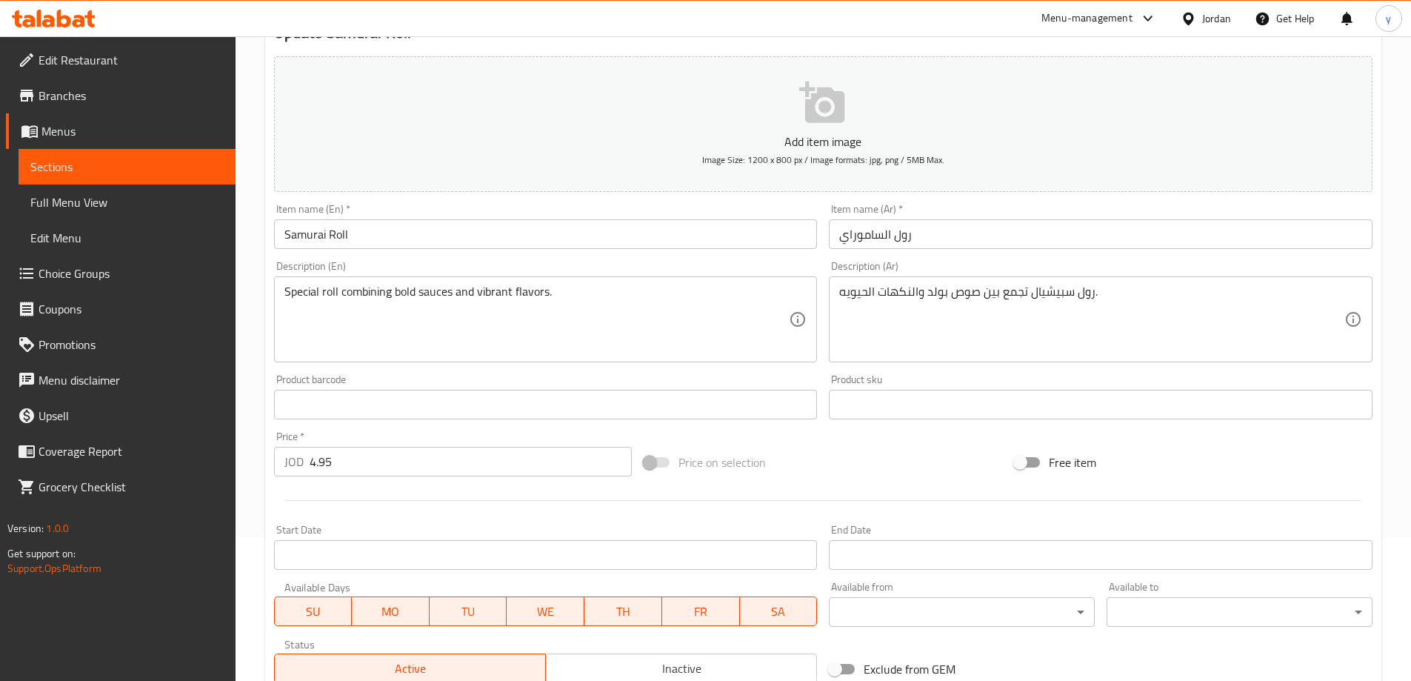
click at [89, 190] on link "Full Menu View" at bounding box center [127, 202] width 217 height 36
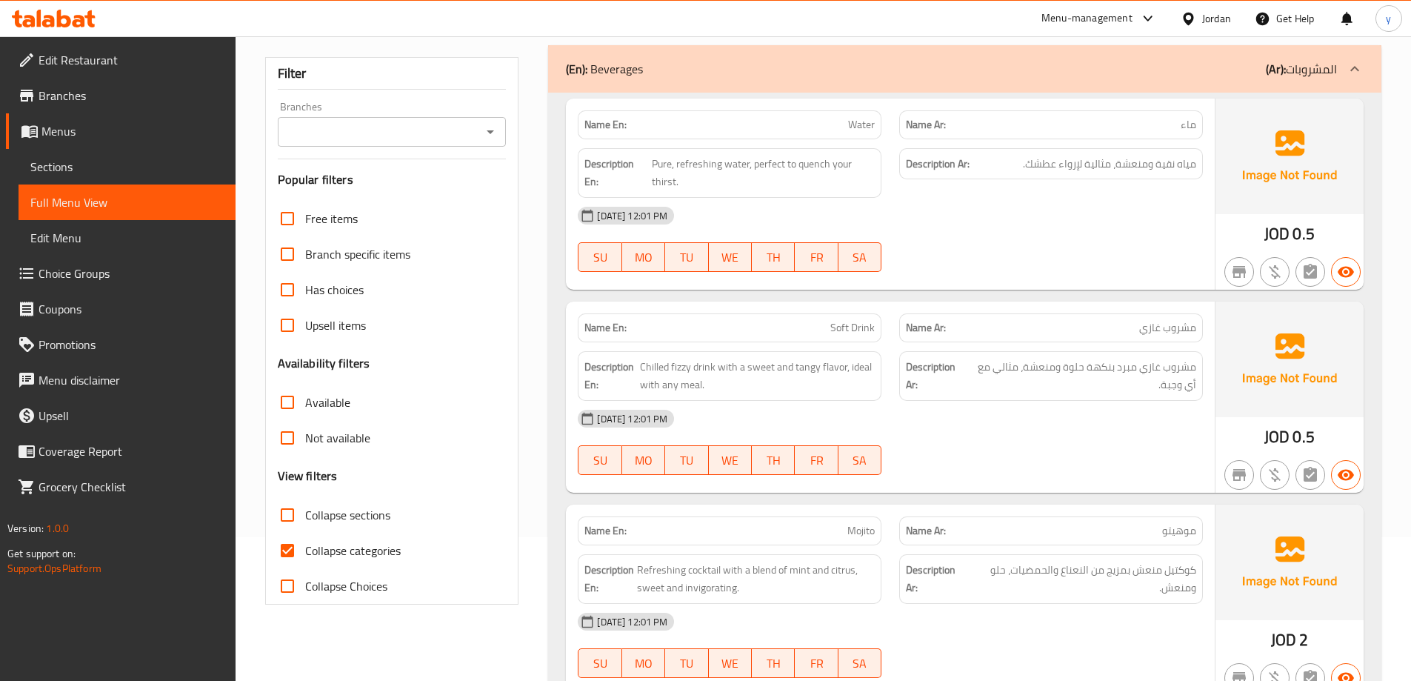
scroll to position [366, 0]
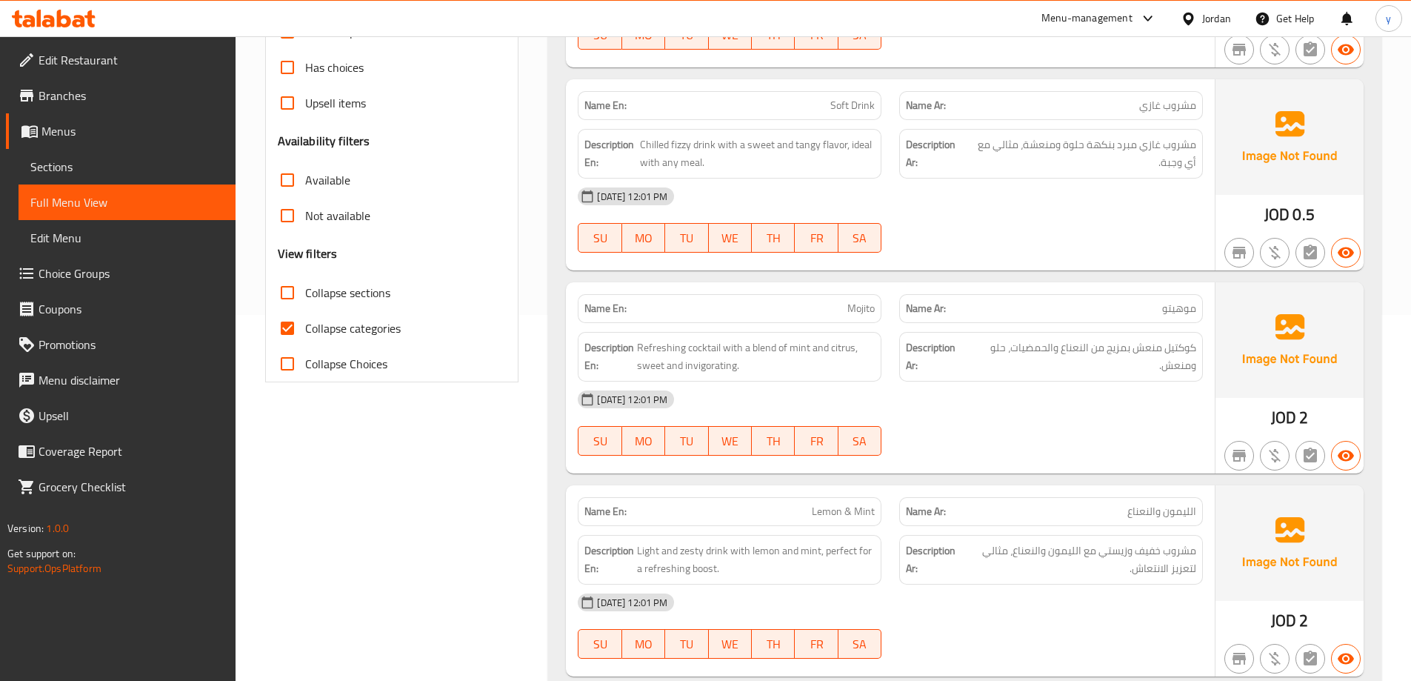
click at [371, 310] on label "Collapse categories" at bounding box center [335, 328] width 131 height 36
click at [305, 310] on input "Collapse categories" at bounding box center [288, 328] width 36 height 36
checkbox input "false"
click at [361, 284] on span "Collapse sections" at bounding box center [347, 293] width 85 height 18
click at [305, 275] on input "Collapse sections" at bounding box center [288, 293] width 36 height 36
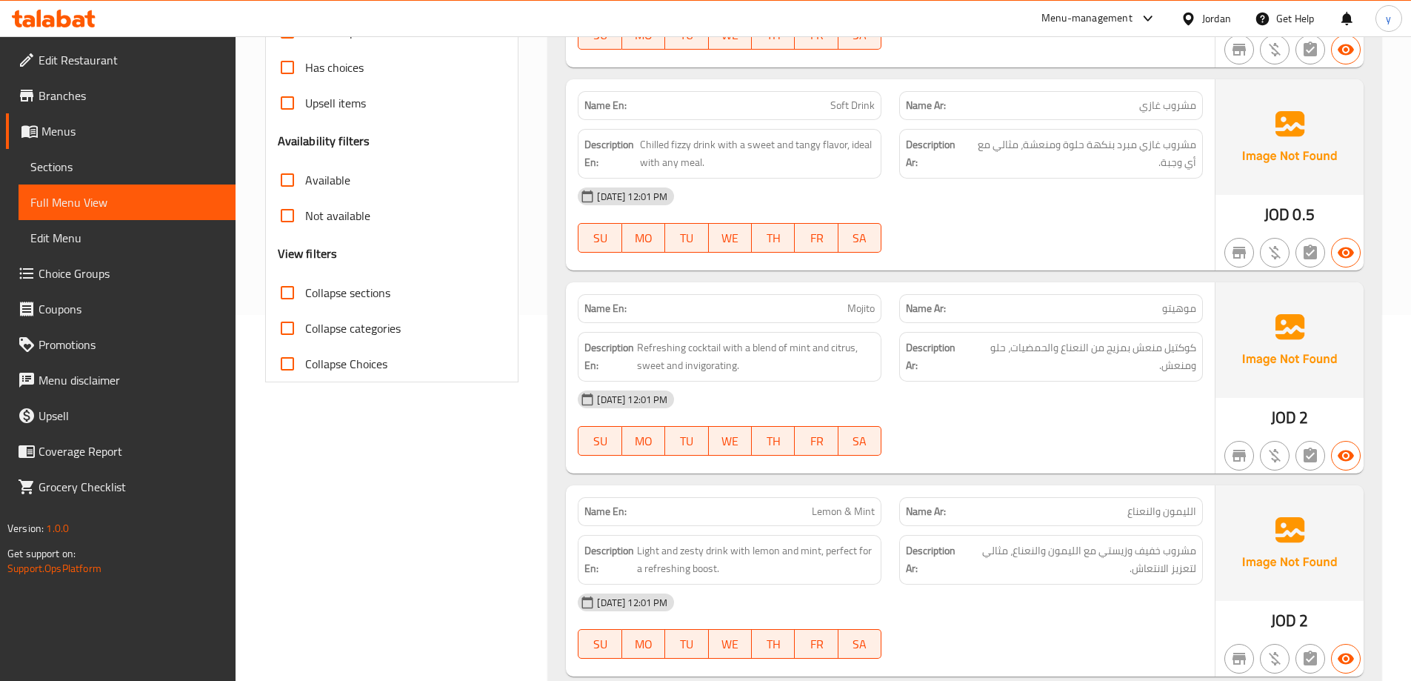
checkbox input "true"
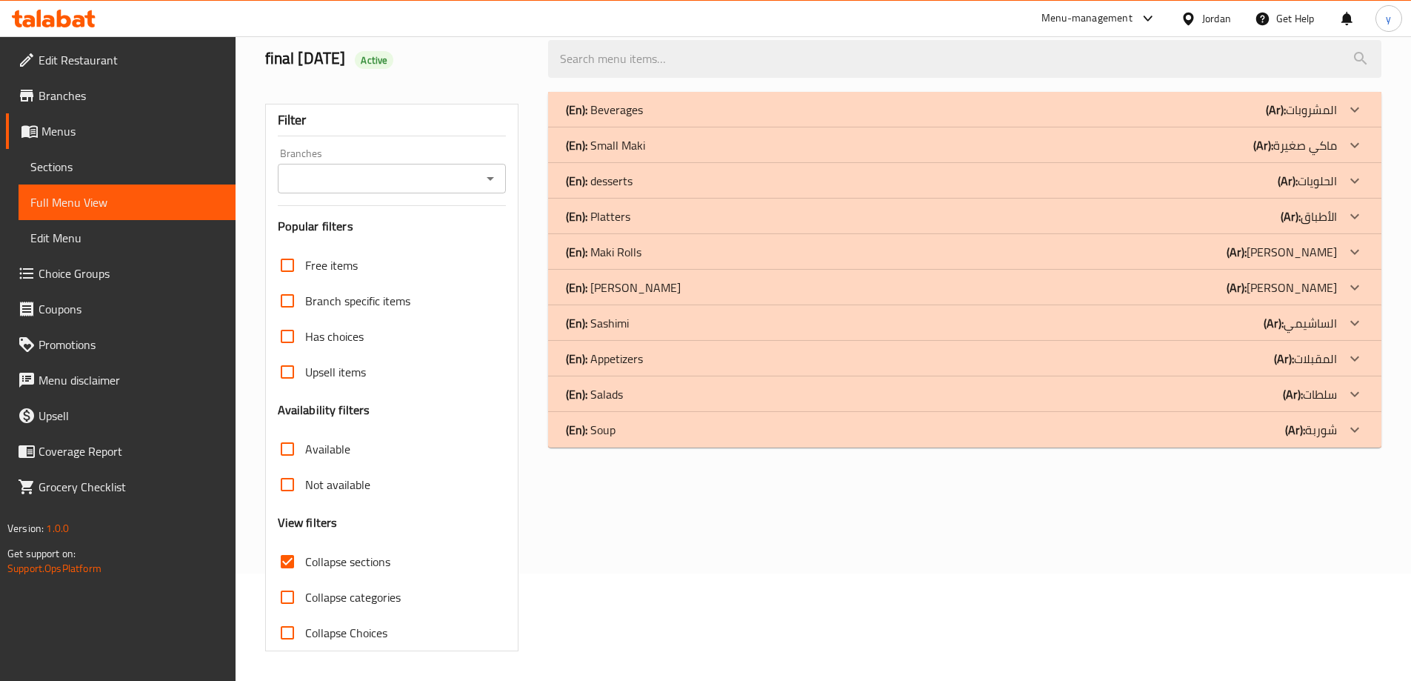
scroll to position [107, 0]
click at [662, 323] on div "(En): Sashimi (Ar): الساشيمي" at bounding box center [951, 323] width 771 height 18
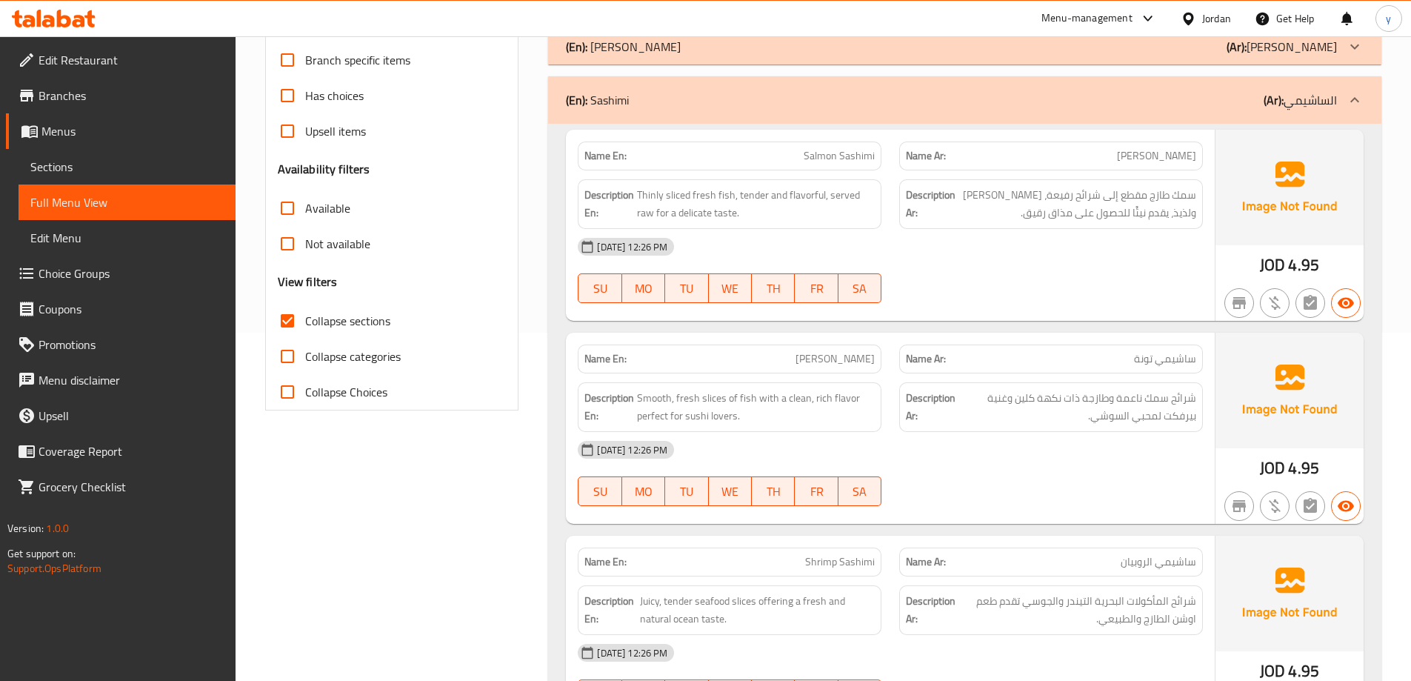
scroll to position [163, 0]
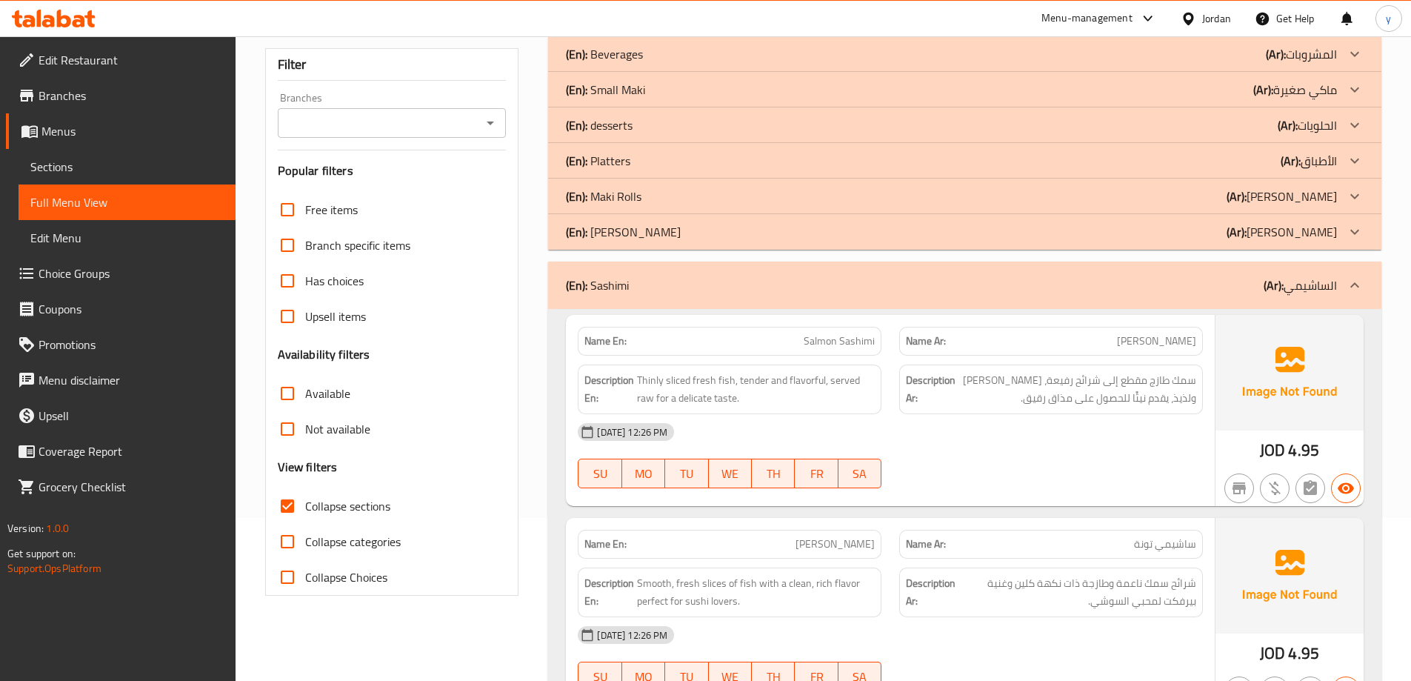
click at [700, 275] on div "(En): Sashimi (Ar): الساشيمي" at bounding box center [965, 285] width 834 height 47
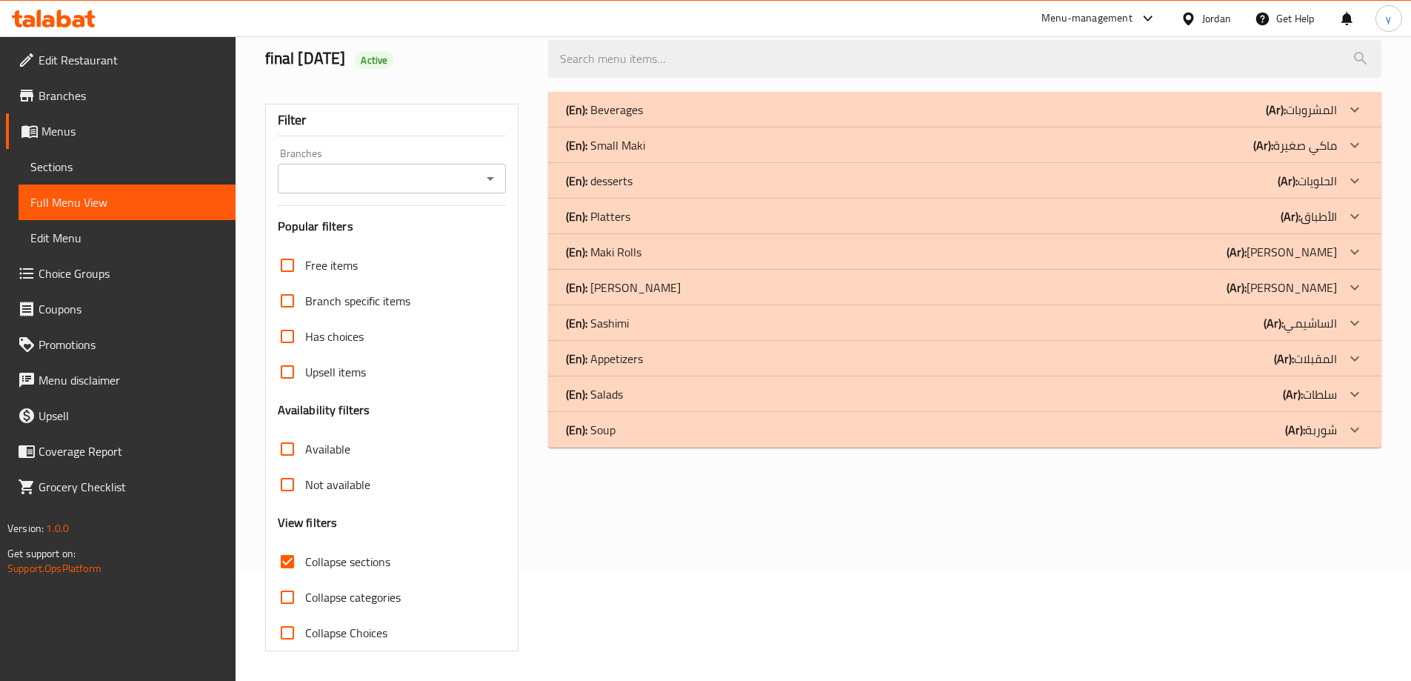
scroll to position [107, 0]
click at [703, 234] on div "(En): Maki Rolls (Ar): ماكي رولز Name En: Crazy [US_STATE] Name Ar: كريزي كاليف…" at bounding box center [965, 252] width 834 height 36
click at [711, 279] on div "(En): [PERSON_NAME] (Ar): [PERSON_NAME]" at bounding box center [951, 288] width 771 height 18
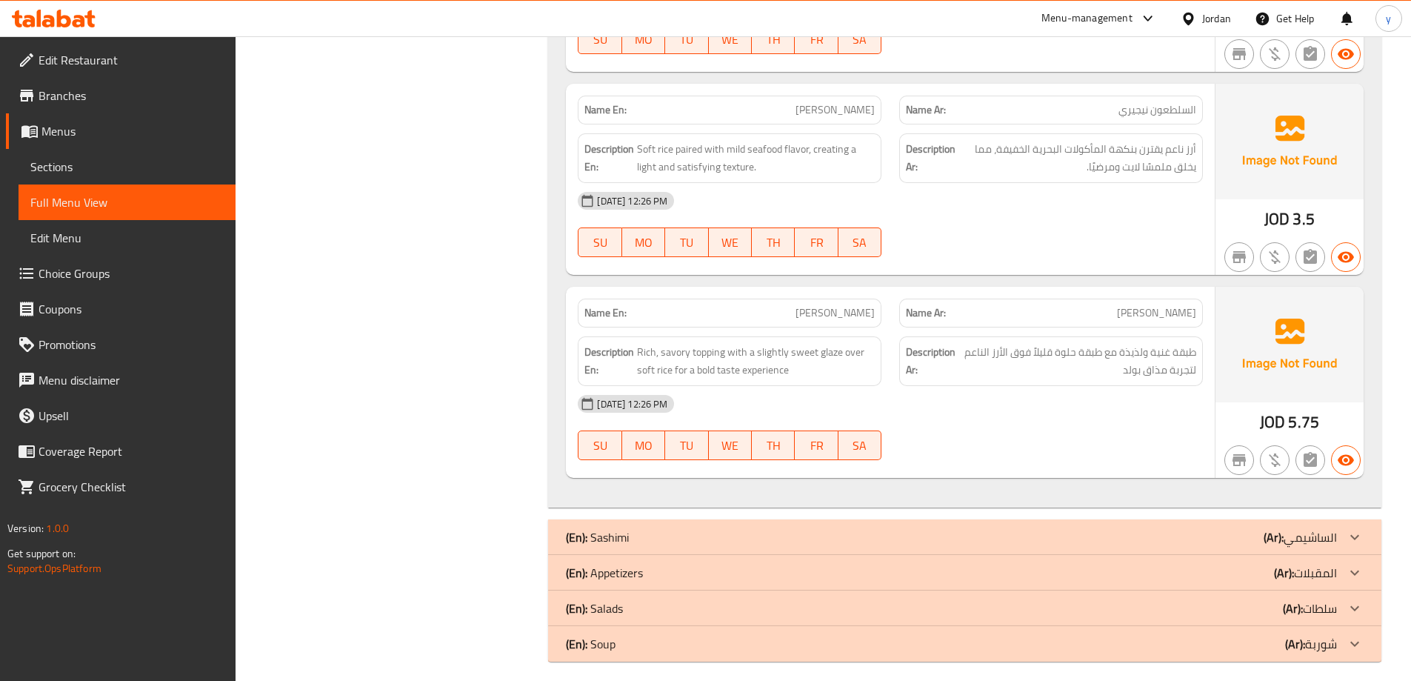
scroll to position [978, 0]
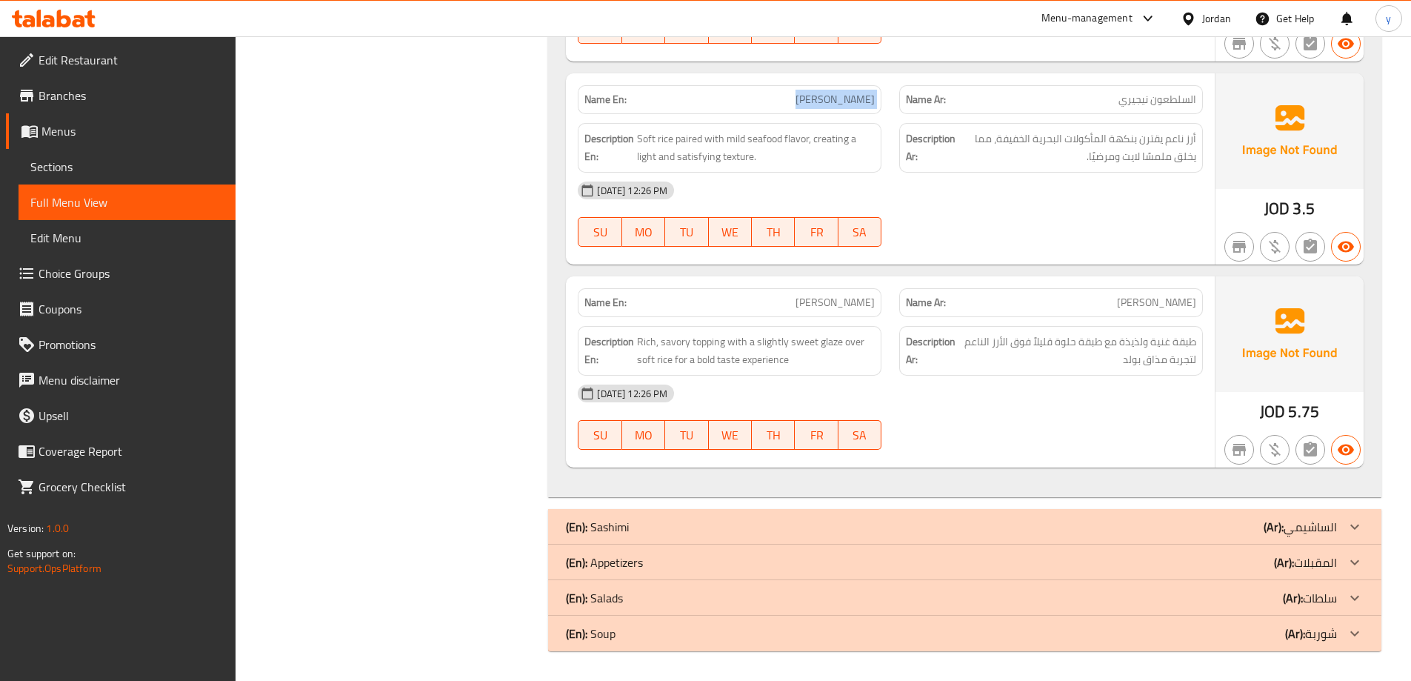
drag, startPoint x: 811, startPoint y: 93, endPoint x: 908, endPoint y: 93, distance: 96.3
click at [908, 93] on div "Name En: [PERSON_NAME] Name Ar: السلطعون نيجيري" at bounding box center [890, 99] width 643 height 47
click at [140, 163] on span "Sections" at bounding box center [126, 167] width 193 height 18
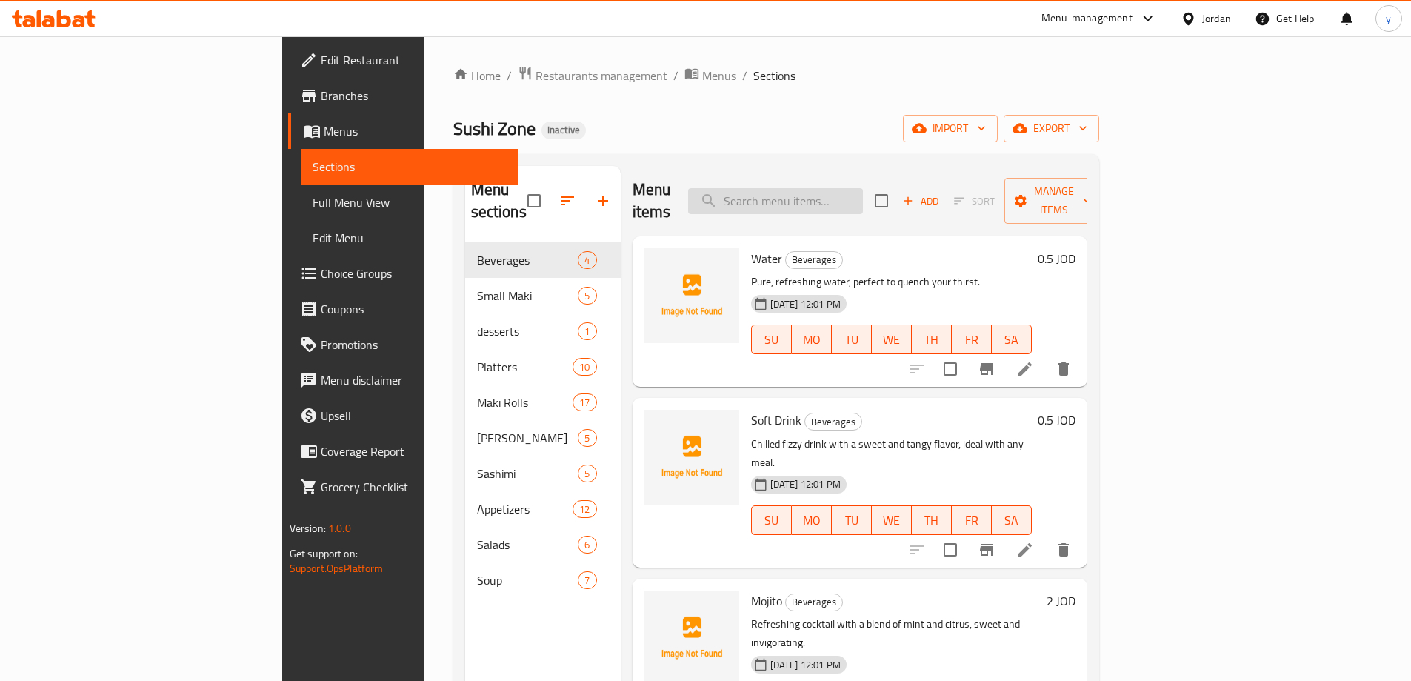
click at [863, 188] on input "search" at bounding box center [775, 201] width 175 height 26
paste input "[PERSON_NAME]"
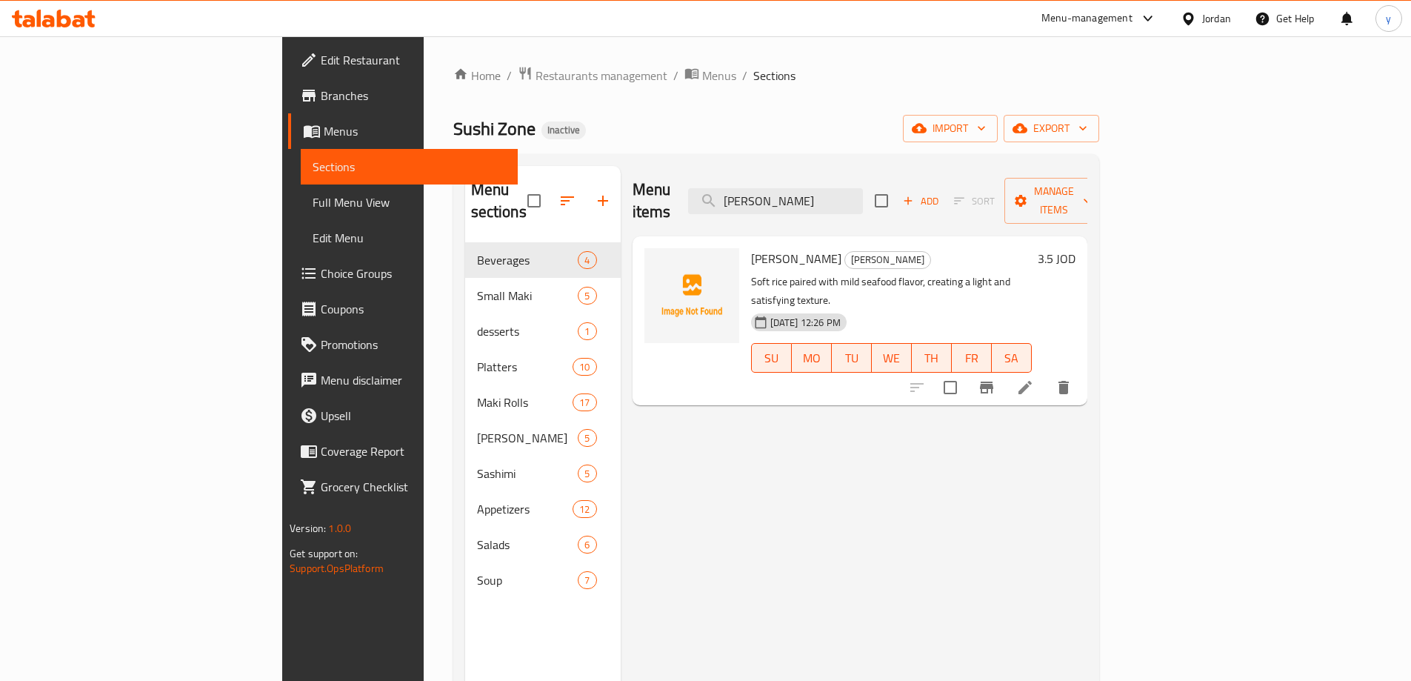
type input "[PERSON_NAME]"
click at [1032, 381] on icon at bounding box center [1025, 387] width 13 height 13
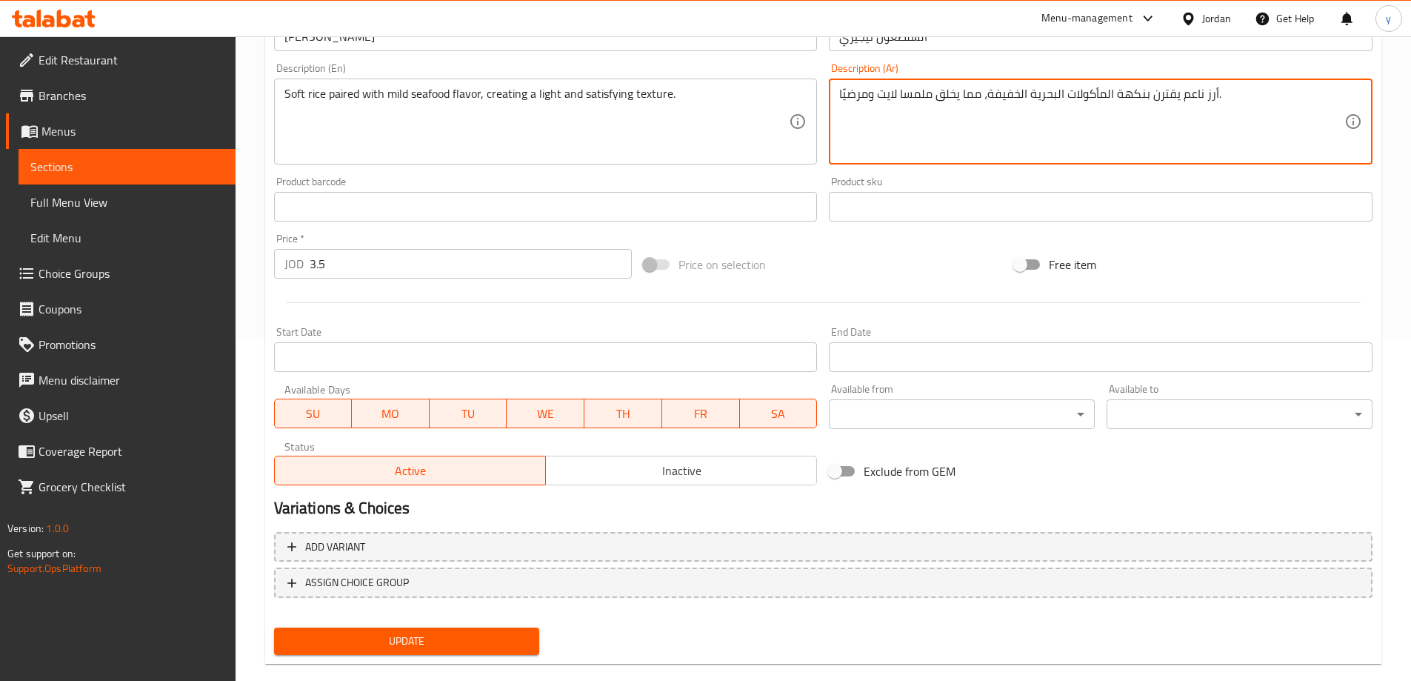
scroll to position [366, 0]
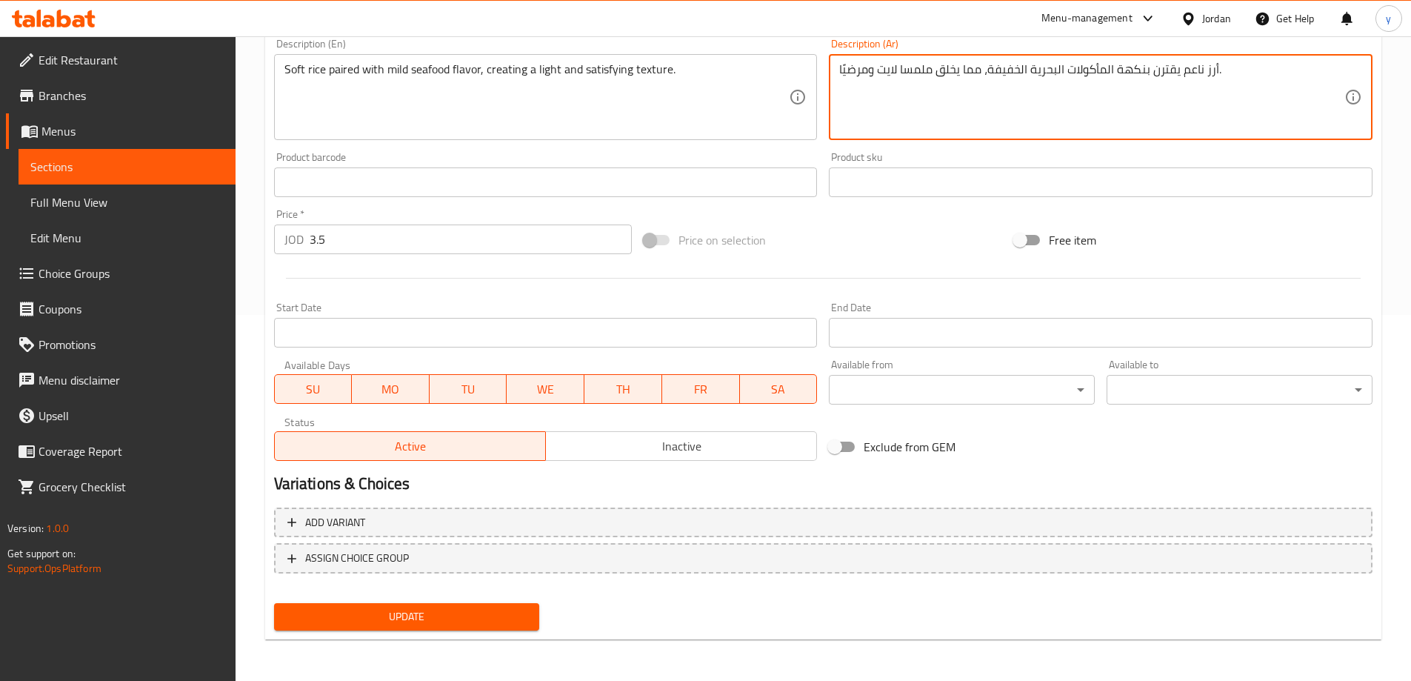
type textarea "أرز ناعم يقترن بنكهة المأكولات البحرية الخفيفة، مما يخلق ملمسا لايت ومرضيًا."
click at [433, 619] on span "Update" at bounding box center [407, 617] width 242 height 19
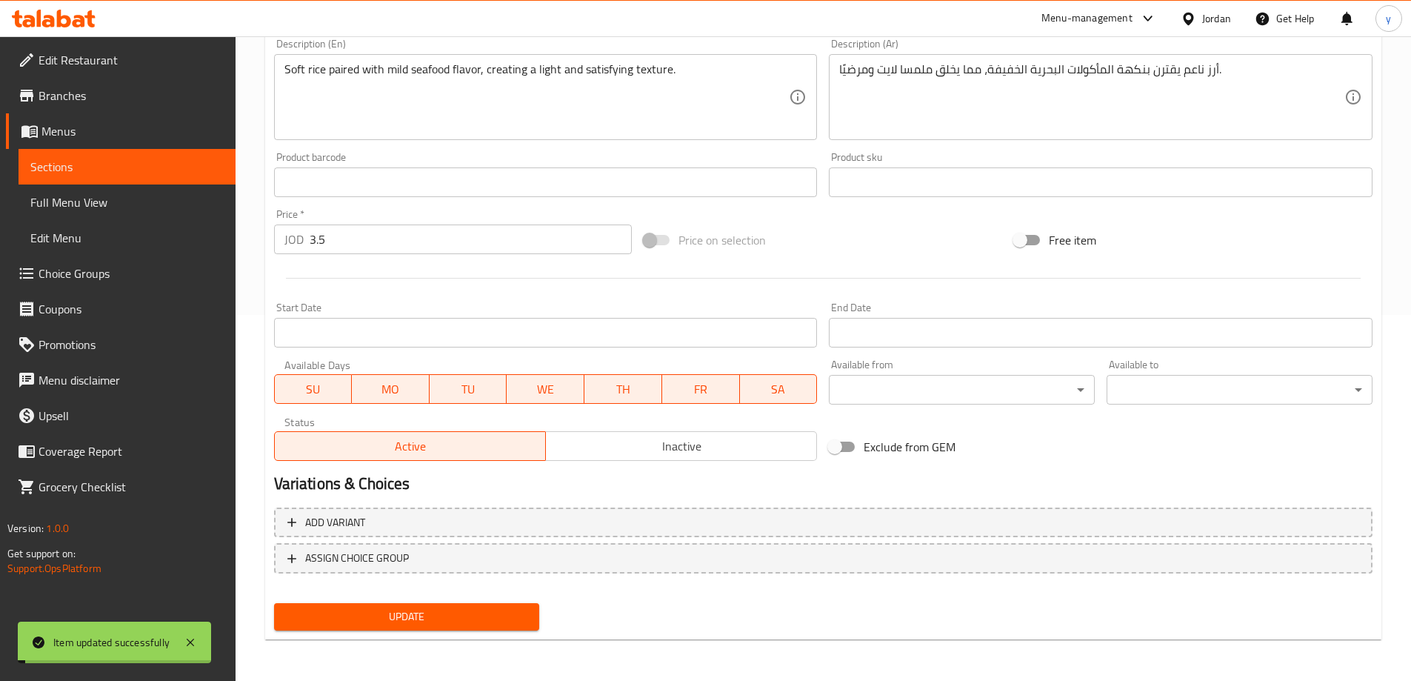
click at [102, 204] on span "Full Menu View" at bounding box center [126, 202] width 193 height 18
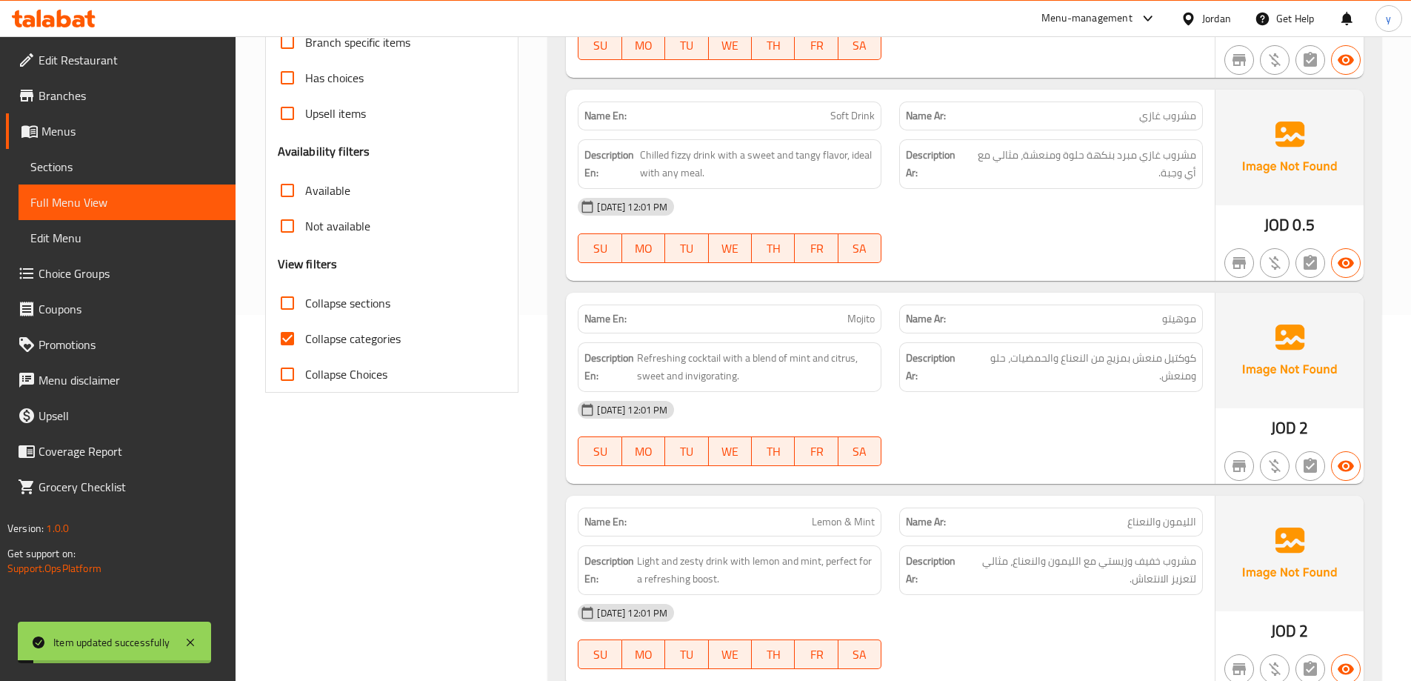
scroll to position [514, 0]
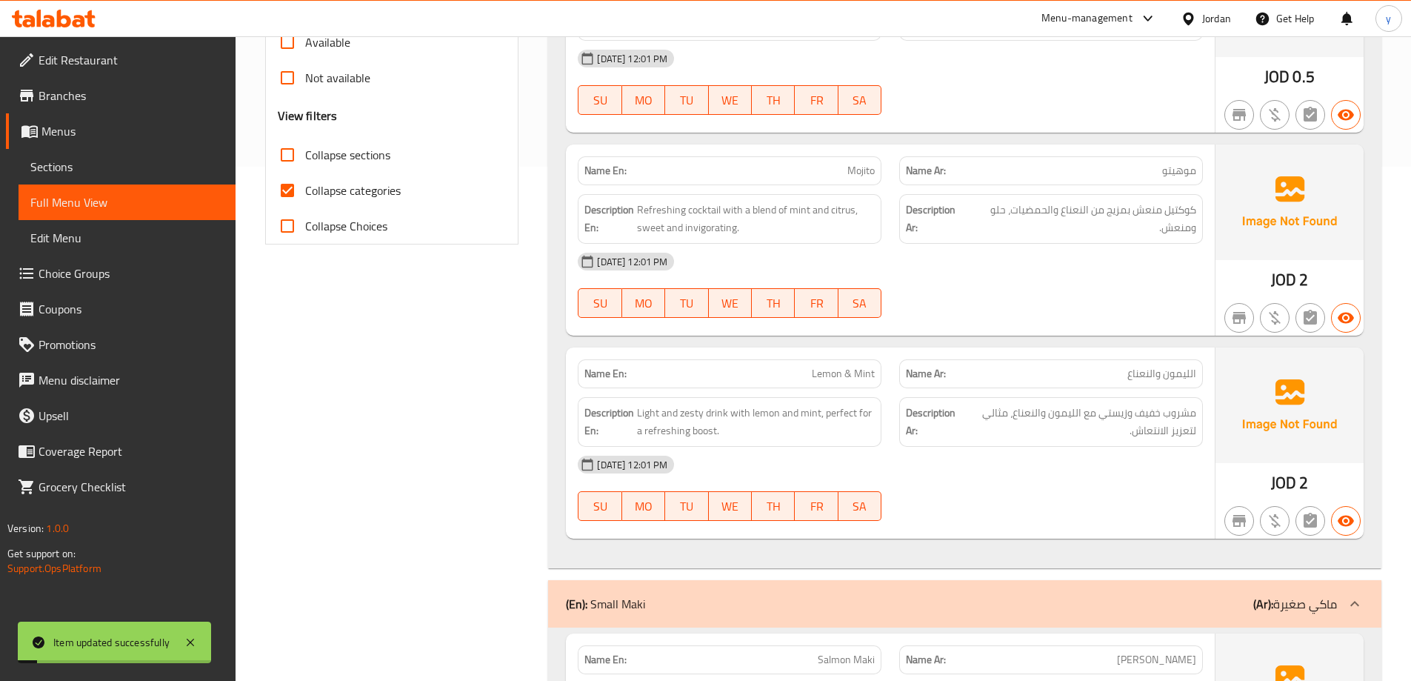
click at [354, 184] on span "Collapse categories" at bounding box center [353, 191] width 96 height 18
click at [305, 184] on input "Collapse categories" at bounding box center [288, 191] width 36 height 36
checkbox input "false"
click at [359, 161] on span "Collapse sections" at bounding box center [347, 155] width 85 height 18
click at [305, 161] on input "Collapse sections" at bounding box center [288, 155] width 36 height 36
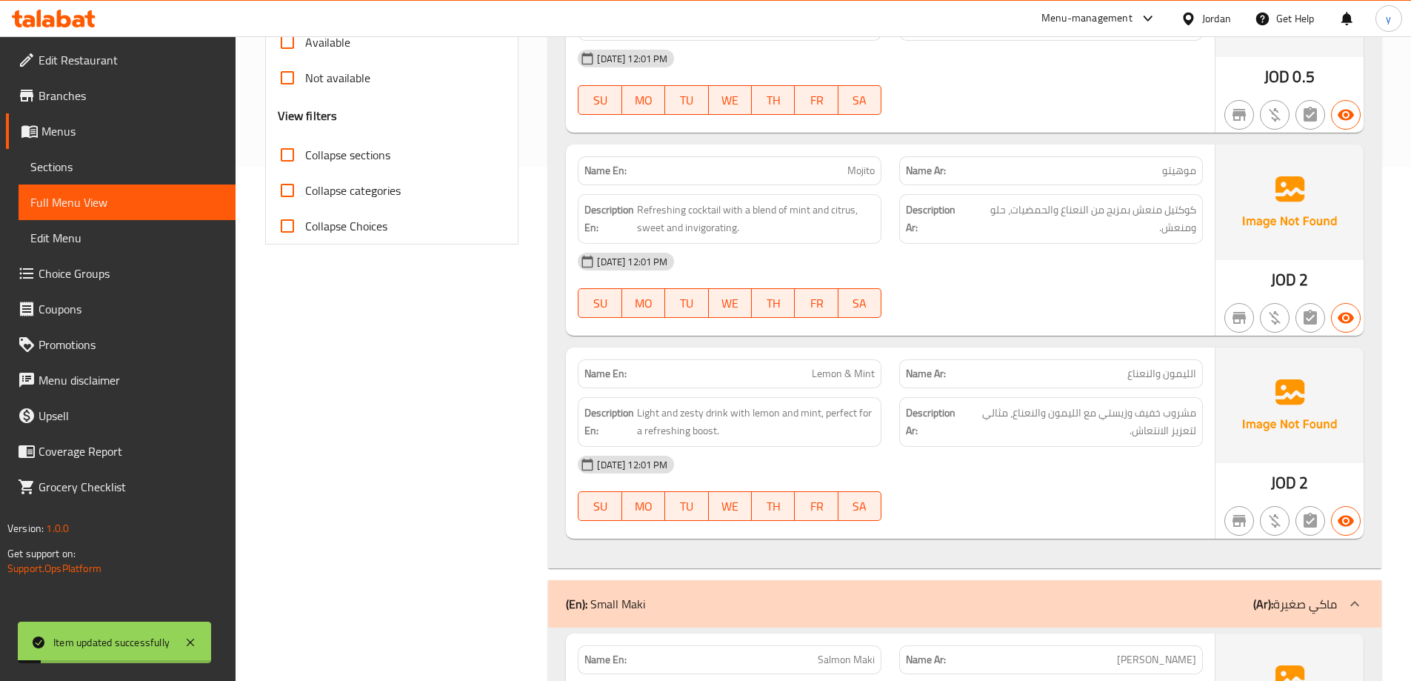
checkbox input "true"
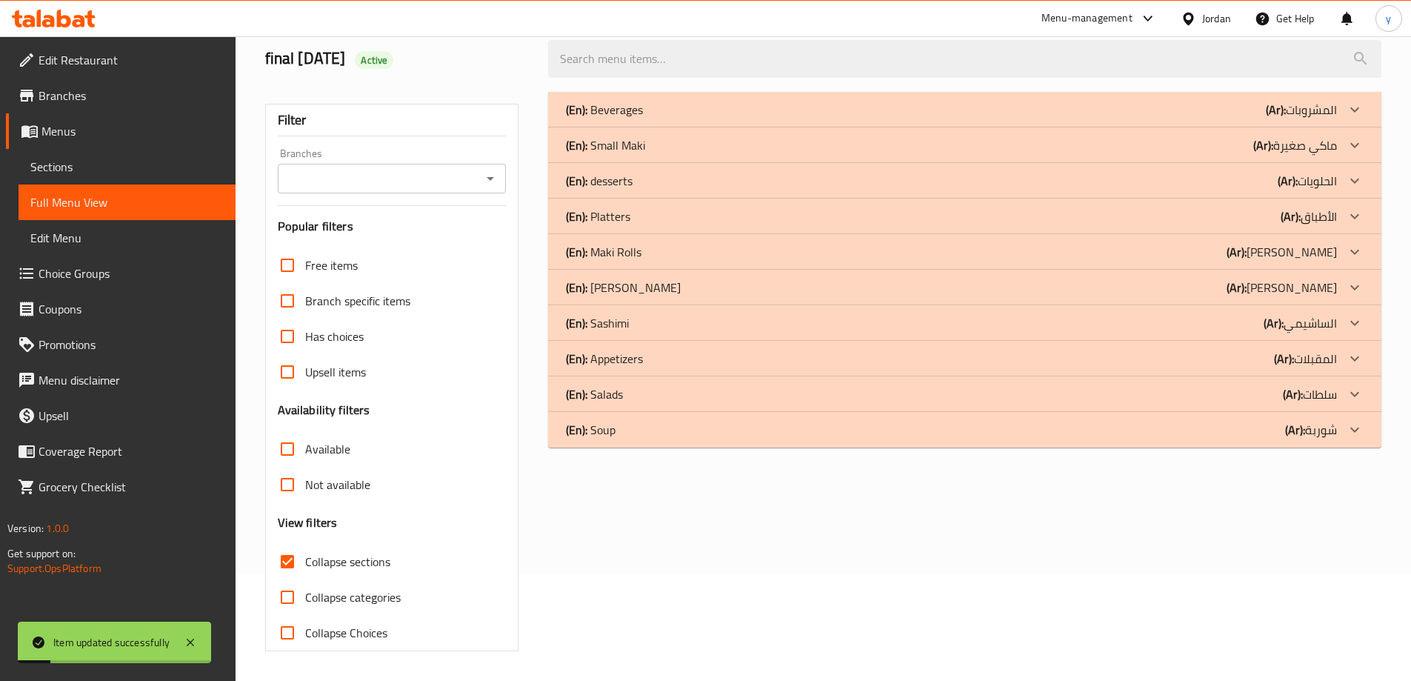
scroll to position [107, 0]
drag, startPoint x: 687, startPoint y: 288, endPoint x: 706, endPoint y: 316, distance: 34.1
click at [687, 287] on div "(En): [PERSON_NAME] (Ar): [PERSON_NAME]" at bounding box center [951, 288] width 771 height 18
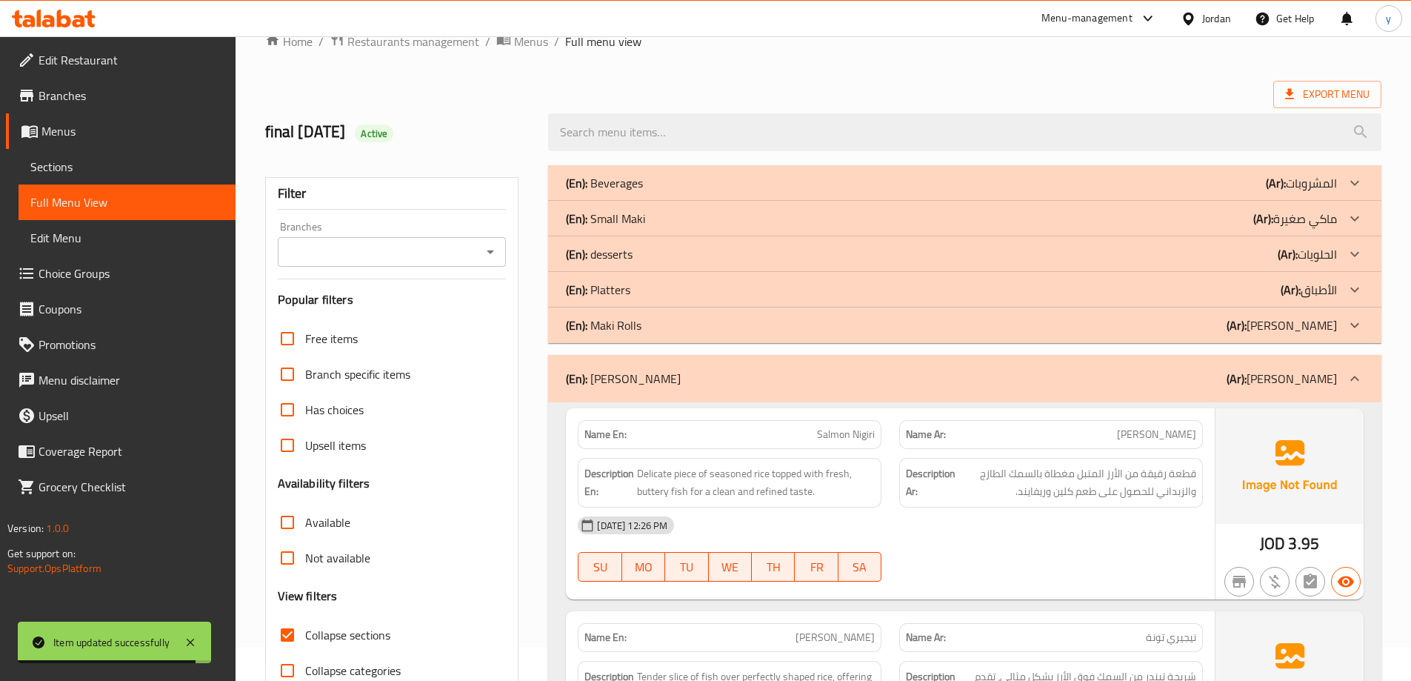
scroll to position [33, 0]
click at [762, 335] on div "(En): Maki Rolls (Ar): [PERSON_NAME]" at bounding box center [965, 326] width 834 height 36
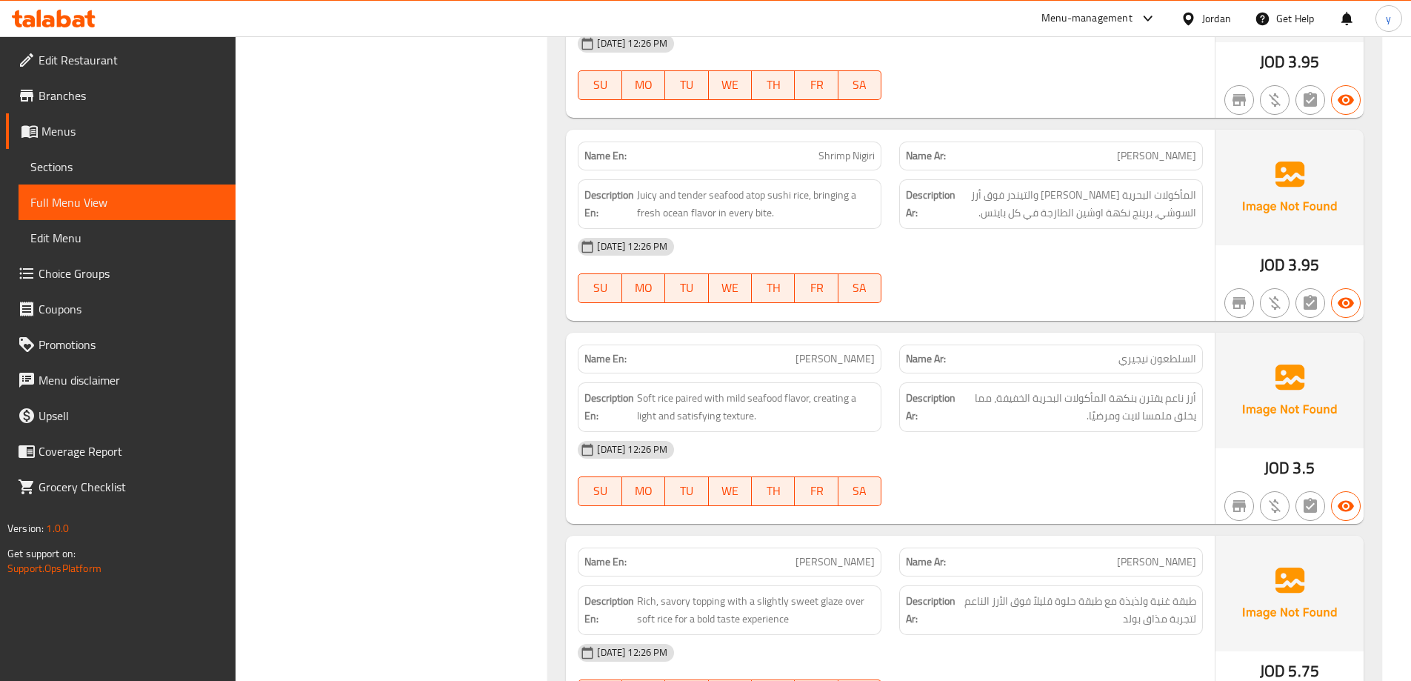
scroll to position [4442, 0]
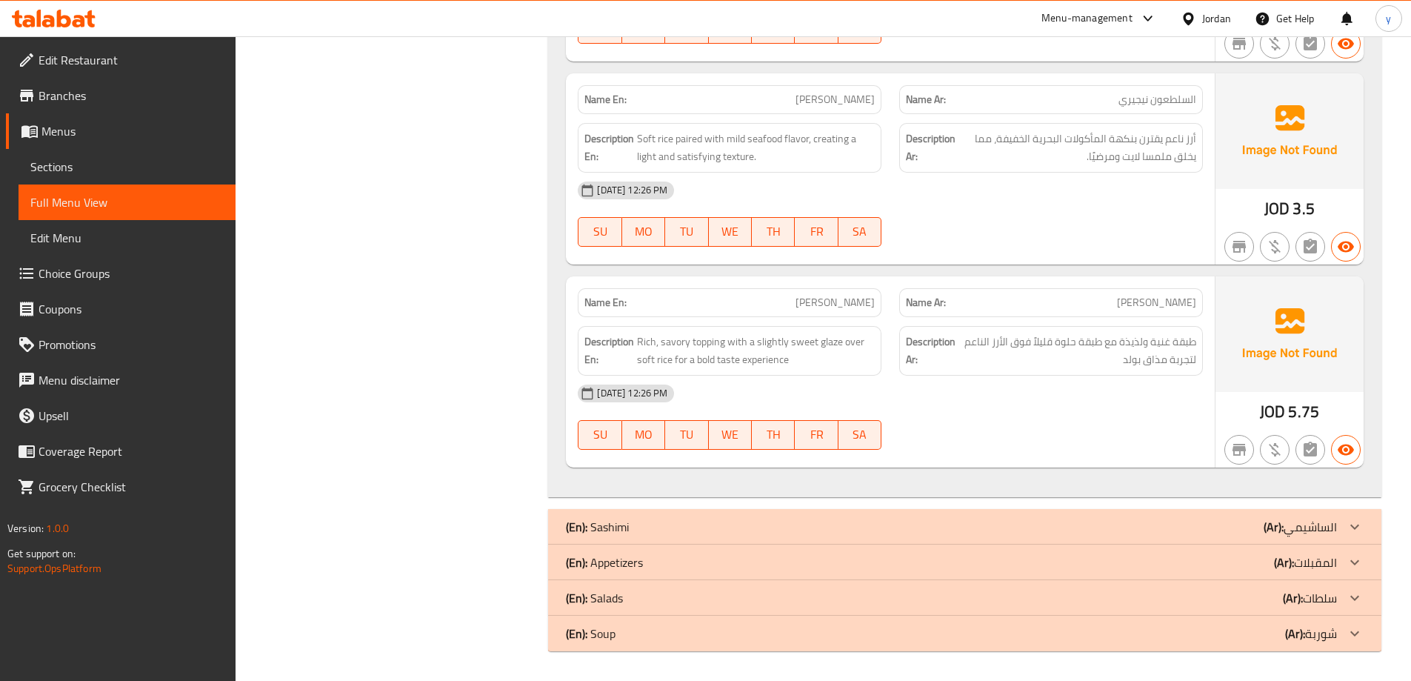
click at [779, 519] on div "(En): Sashimi (Ar): الساشيمي" at bounding box center [951, 527] width 771 height 18
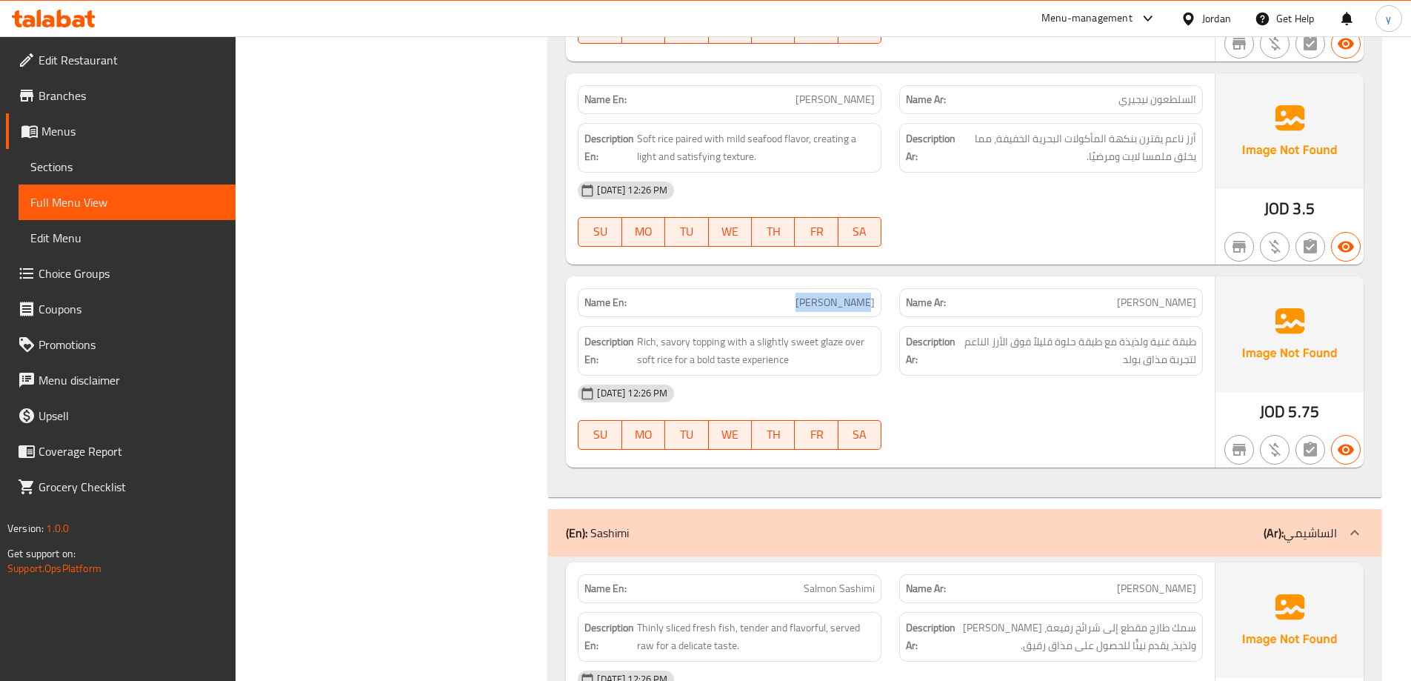
drag, startPoint x: 825, startPoint y: 299, endPoint x: 877, endPoint y: 300, distance: 52.6
click at [877, 300] on div "Name En: [PERSON_NAME]" at bounding box center [730, 302] width 304 height 29
click at [107, 156] on link "Sections" at bounding box center [127, 167] width 217 height 36
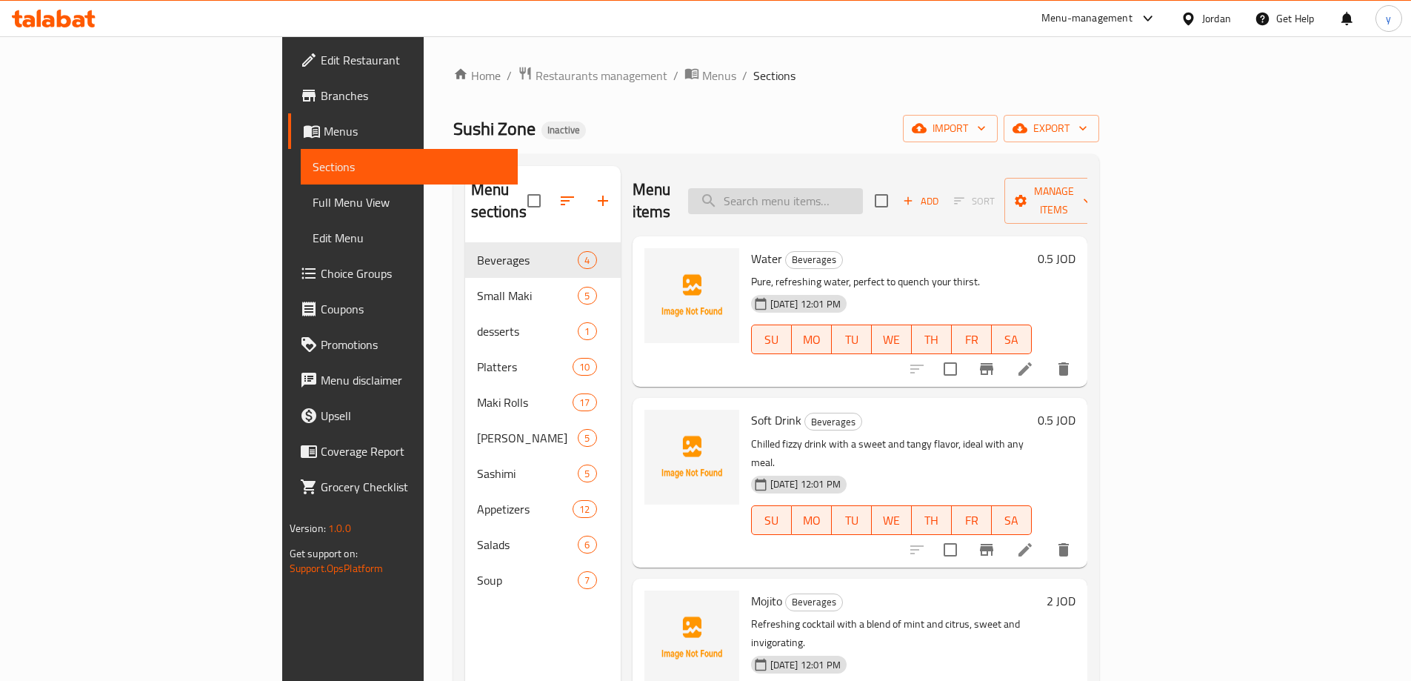
click at [863, 188] on input "search" at bounding box center [775, 201] width 175 height 26
paste input "[PERSON_NAME]"
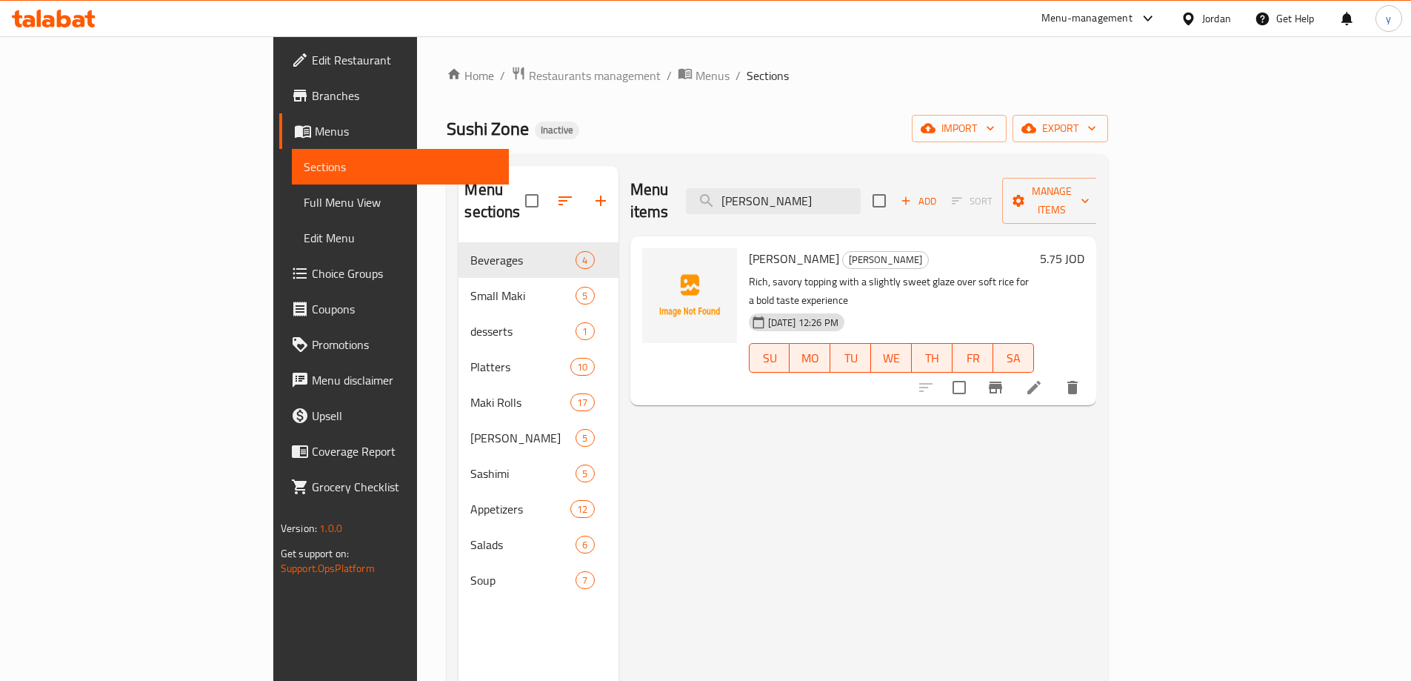
type input "[PERSON_NAME]"
click at [1055, 374] on li at bounding box center [1034, 387] width 41 height 27
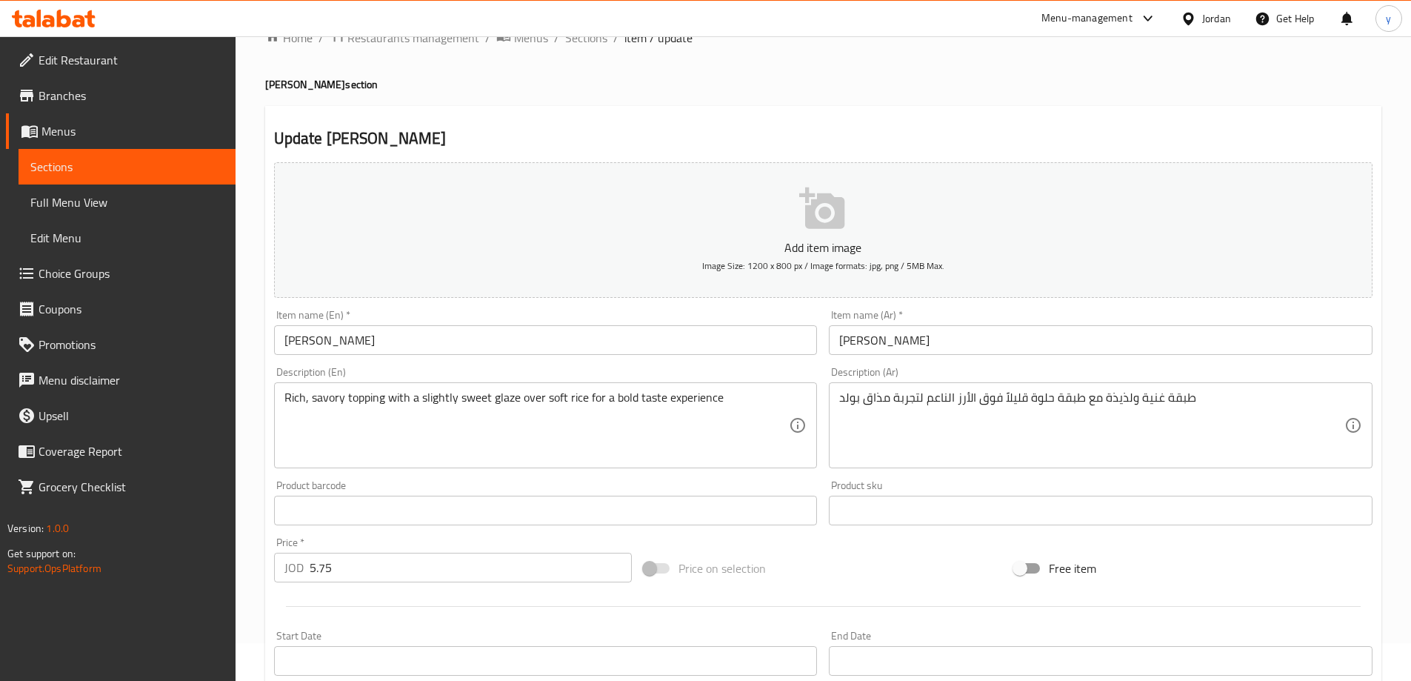
scroll to position [74, 0]
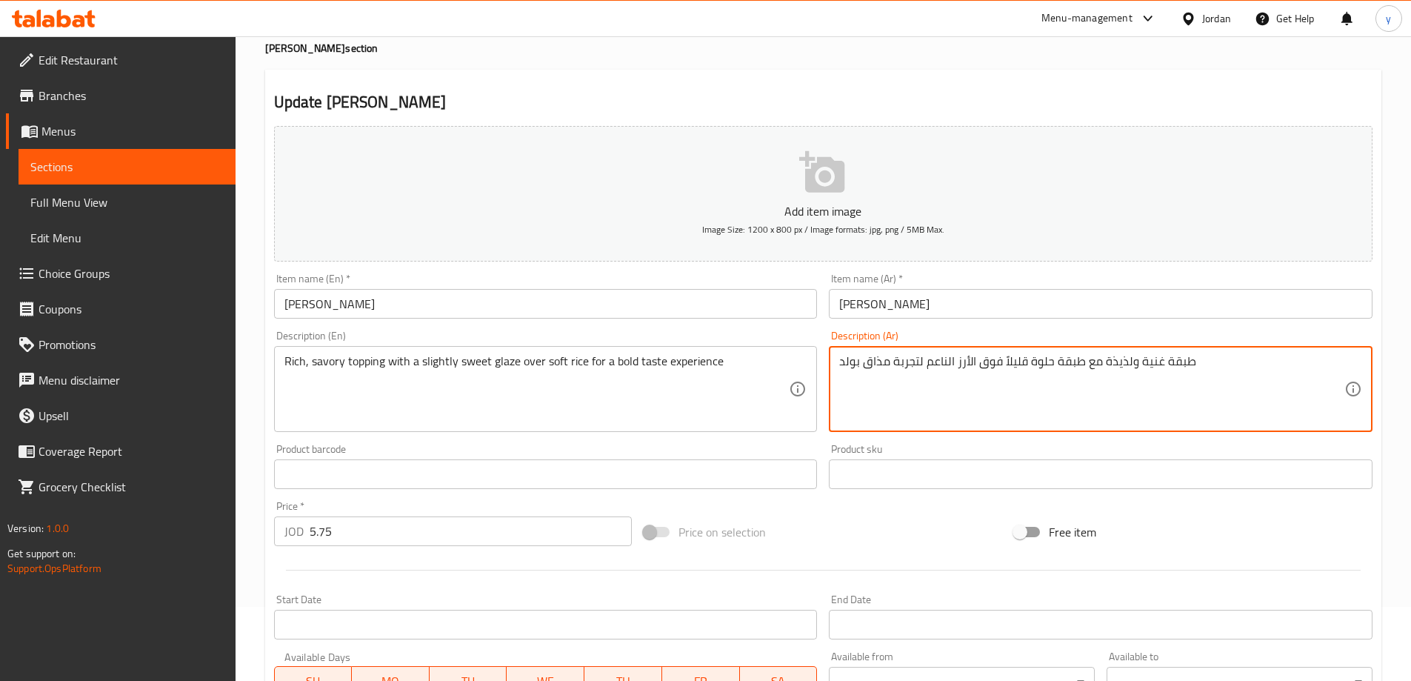
click at [1115, 357] on textarea "طبقة غنية ولذيذة مع طبقة حلوة قليلاً فوق الأرز الناعم لتجربة مذاق بولد" at bounding box center [1091, 389] width 505 height 70
click at [1041, 361] on textarea "طبقة غنية ومالحة مع طبقة حلوة قليلاً فوق الأرز الناعم لتجربة مذاق بولد" at bounding box center [1091, 389] width 505 height 70
click at [1059, 357] on textarea "طبقة غنية ومالحة مع طبقة حلوة قليلاً فوق الأرز الناعم لتجربة مذاق بولد" at bounding box center [1091, 389] width 505 height 70
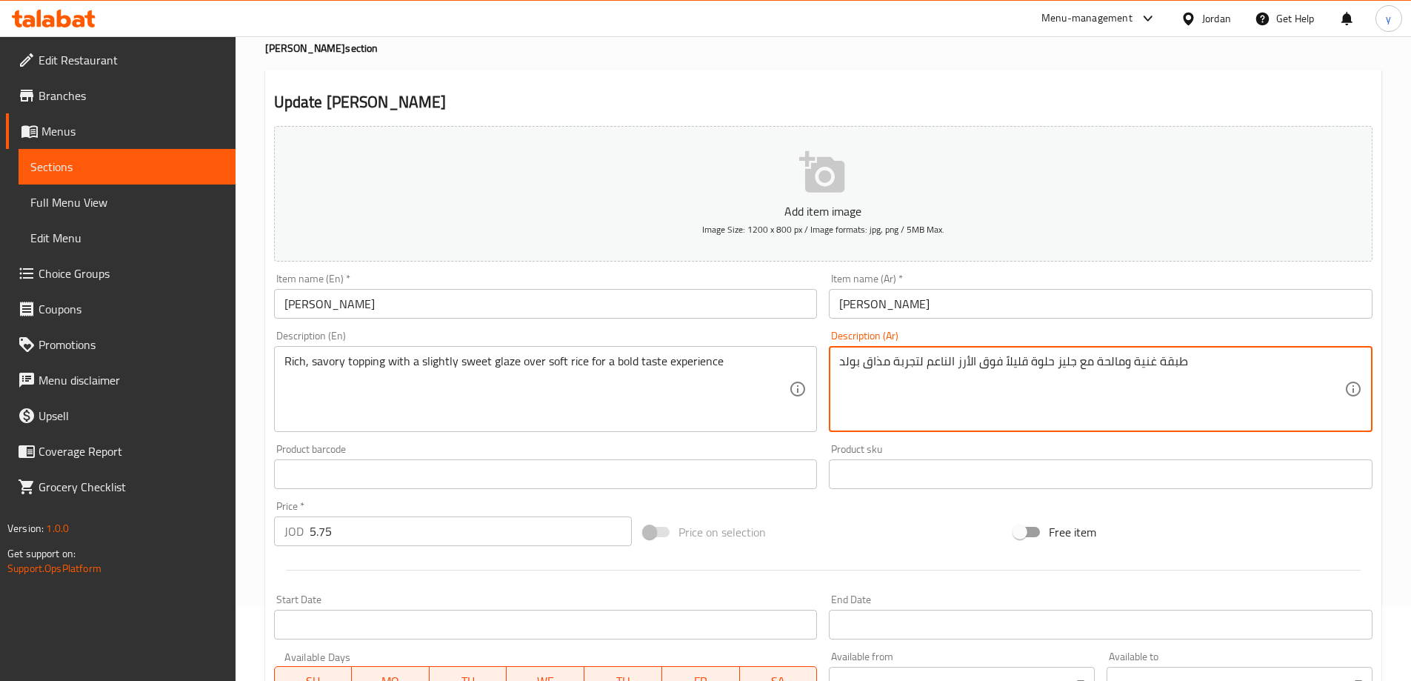
click at [876, 367] on textarea "طبقة غنية ومالحة مع جليز حلوة قليلاً فوق الأرز الناعم لتجربة مذاق بولد" at bounding box center [1091, 389] width 505 height 70
type textarea "طبقة غنية ومالحة مع جليز حلوة قليلاً فوق الأرز الناعم لتجربة طعم بولد"
click at [814, 546] on div "Price on selection" at bounding box center [823, 532] width 370 height 40
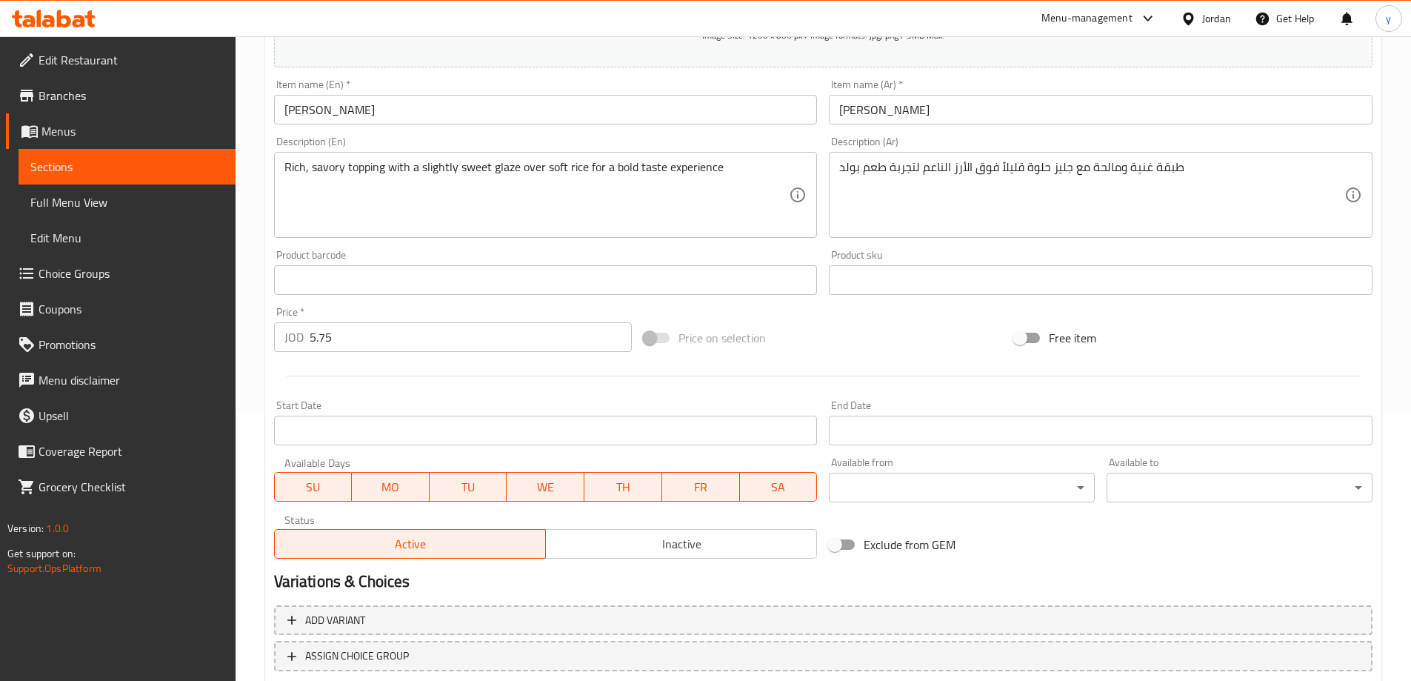
scroll to position [366, 0]
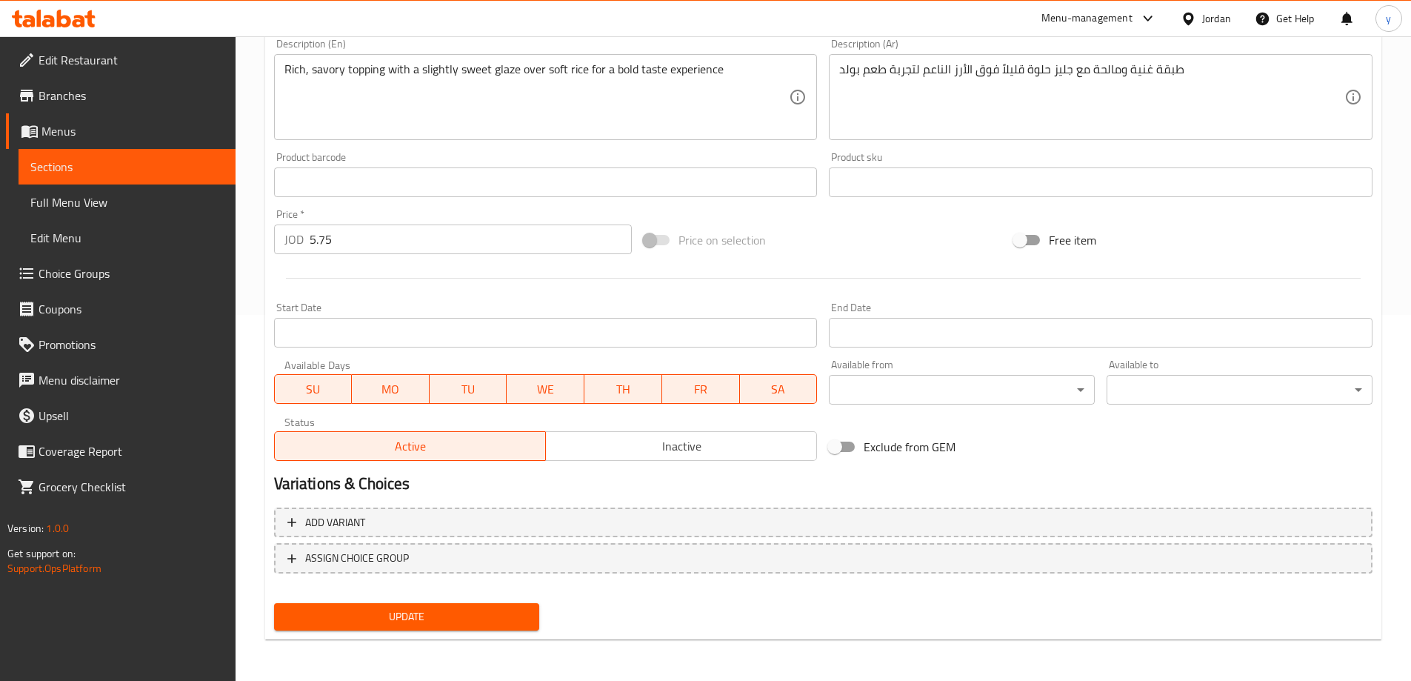
click at [434, 631] on div "Update" at bounding box center [407, 616] width 278 height 39
click at [452, 626] on span "Update" at bounding box center [407, 617] width 242 height 19
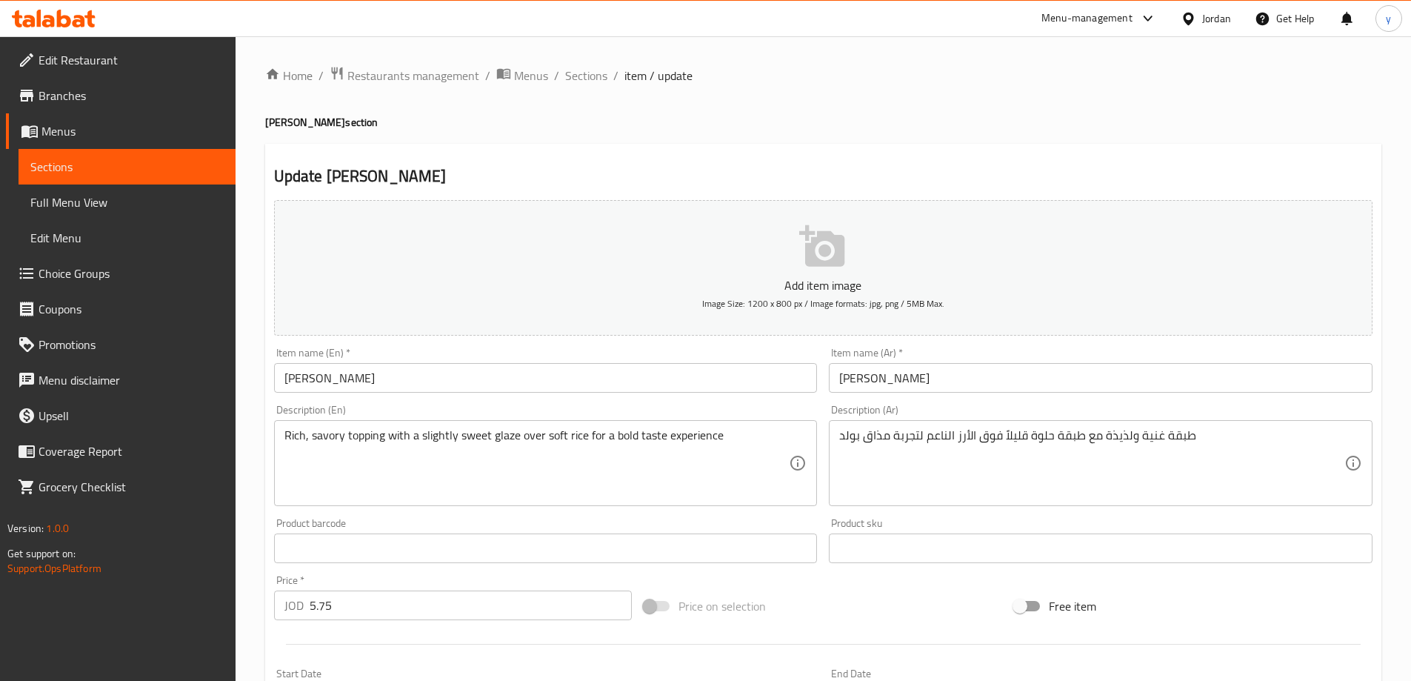
click at [1142, 425] on div "طبقة غنية ولذيذة مع طبقة حلوة قليلاً فوق الأرز الناعم لتجربة مذاق بولد Descript…" at bounding box center [1101, 463] width 544 height 86
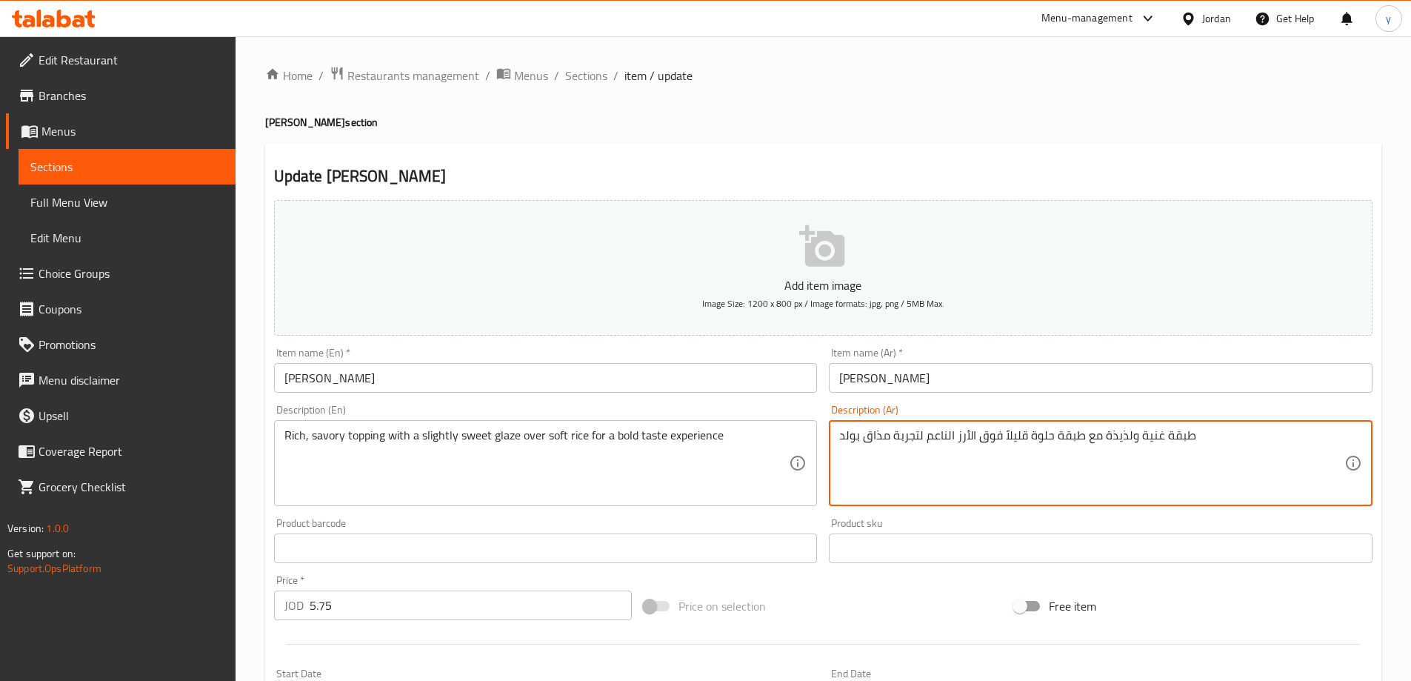
click at [1121, 432] on textarea "طبقة غنية ولذيذة مع طبقة حلوة قليلاً فوق الأرز الناعم لتجربة مذاق بولد" at bounding box center [1091, 463] width 505 height 70
click at [1059, 437] on textarea "طبقة غنية ومالحة مع طبقة حلوة قليلاً فوق الأرز الناعم لتجربة مذاق بولد" at bounding box center [1091, 463] width 505 height 70
click at [885, 436] on textarea "طبقة غنية ومالحة مع جليز حلوة قليلاً فوق الأرز الناعم لتجربة مذاق بولد" at bounding box center [1091, 463] width 505 height 70
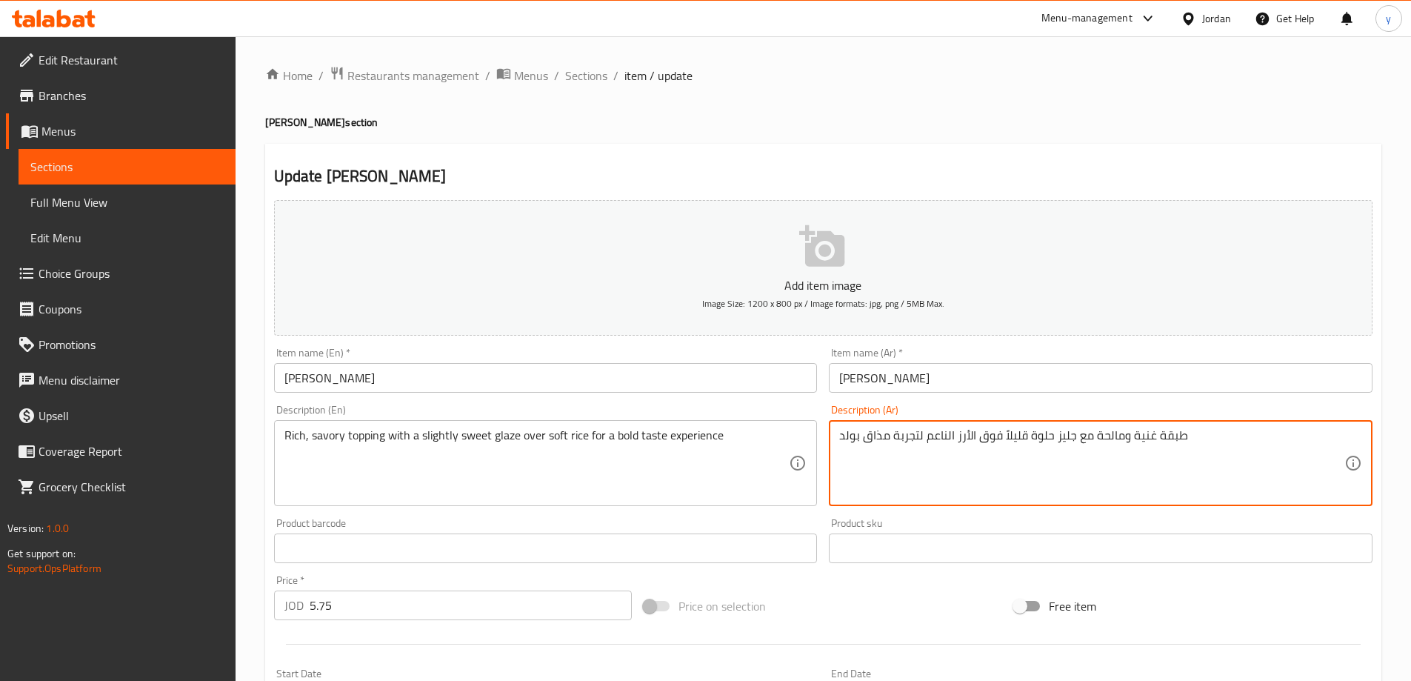
click at [885, 436] on textarea "طبقة غنية ومالحة مع جليز حلوة قليلاً فوق الأرز الناعم لتجربة مذاق بولد" at bounding box center [1091, 463] width 505 height 70
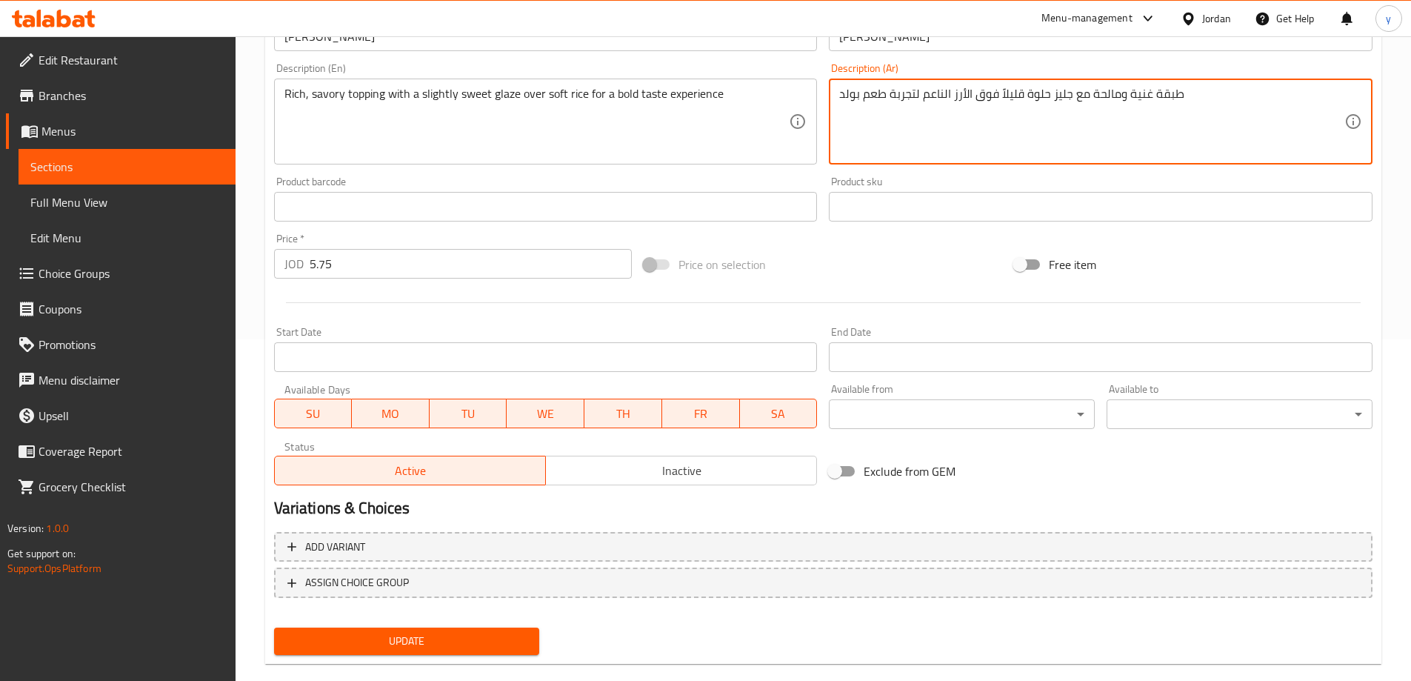
scroll to position [366, 0]
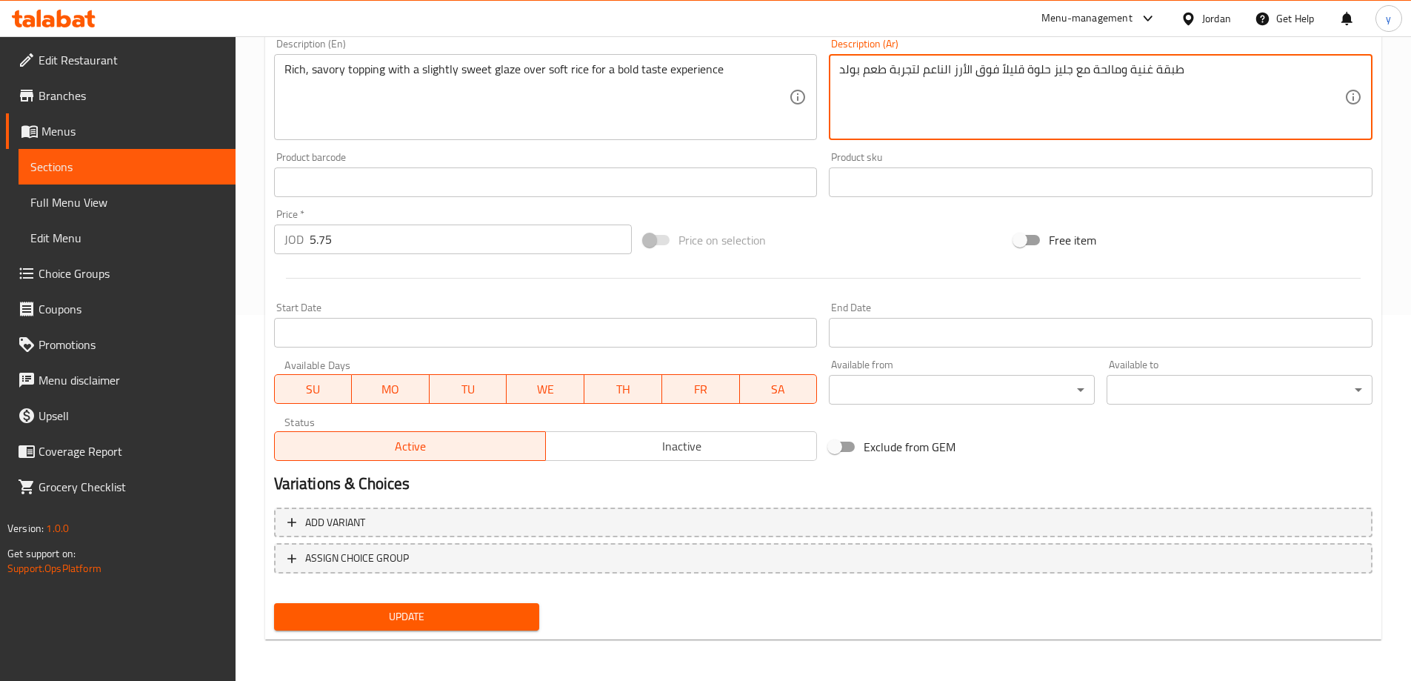
type textarea "طبقة غنية ومالحة مع جليز حلوة قليلاً فوق الأرز الناعم لتجربة طعم بولد"
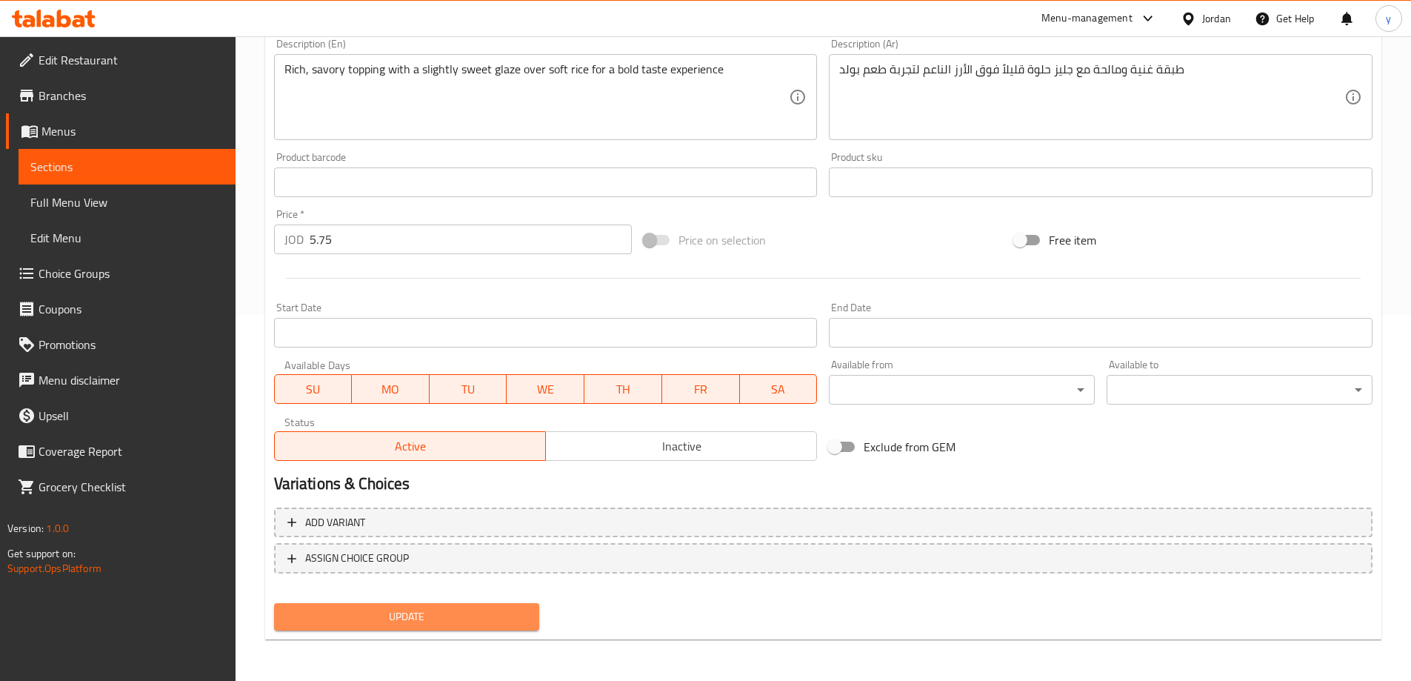
click at [500, 611] on span "Update" at bounding box center [407, 617] width 242 height 19
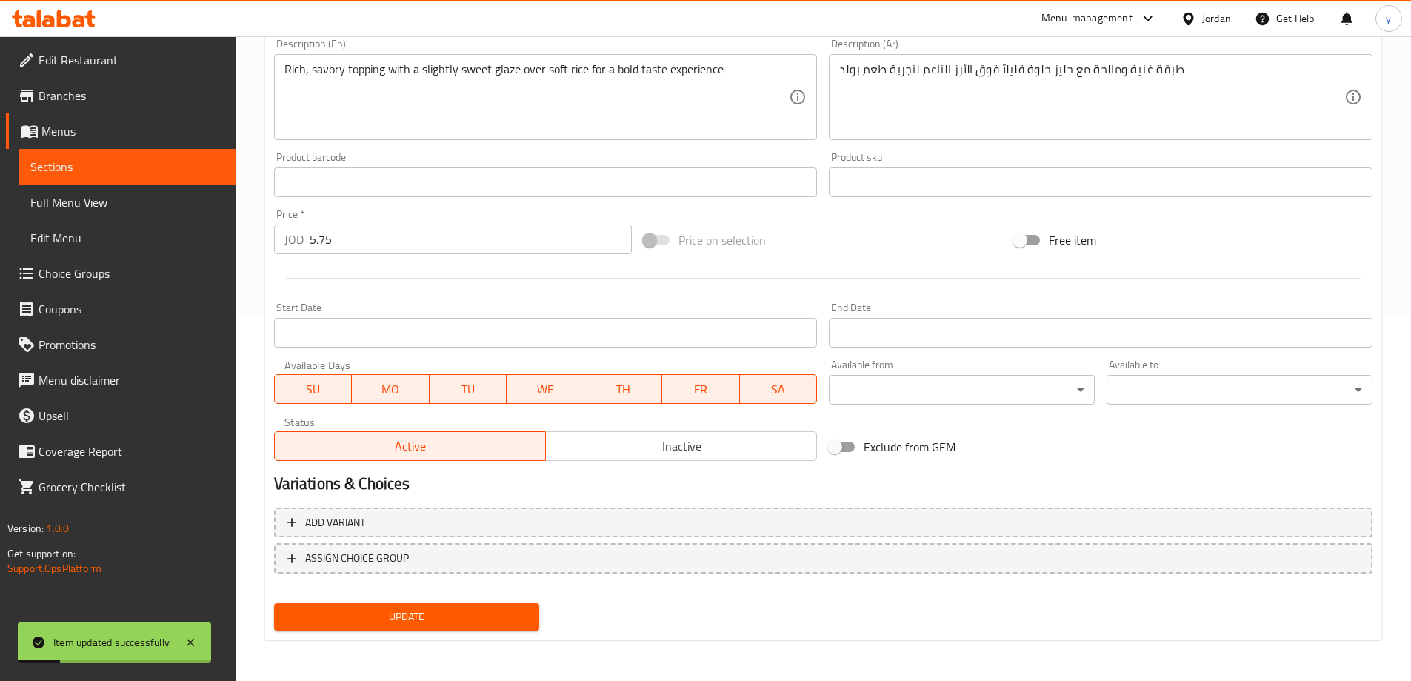
click at [99, 202] on span "Full Menu View" at bounding box center [126, 202] width 193 height 18
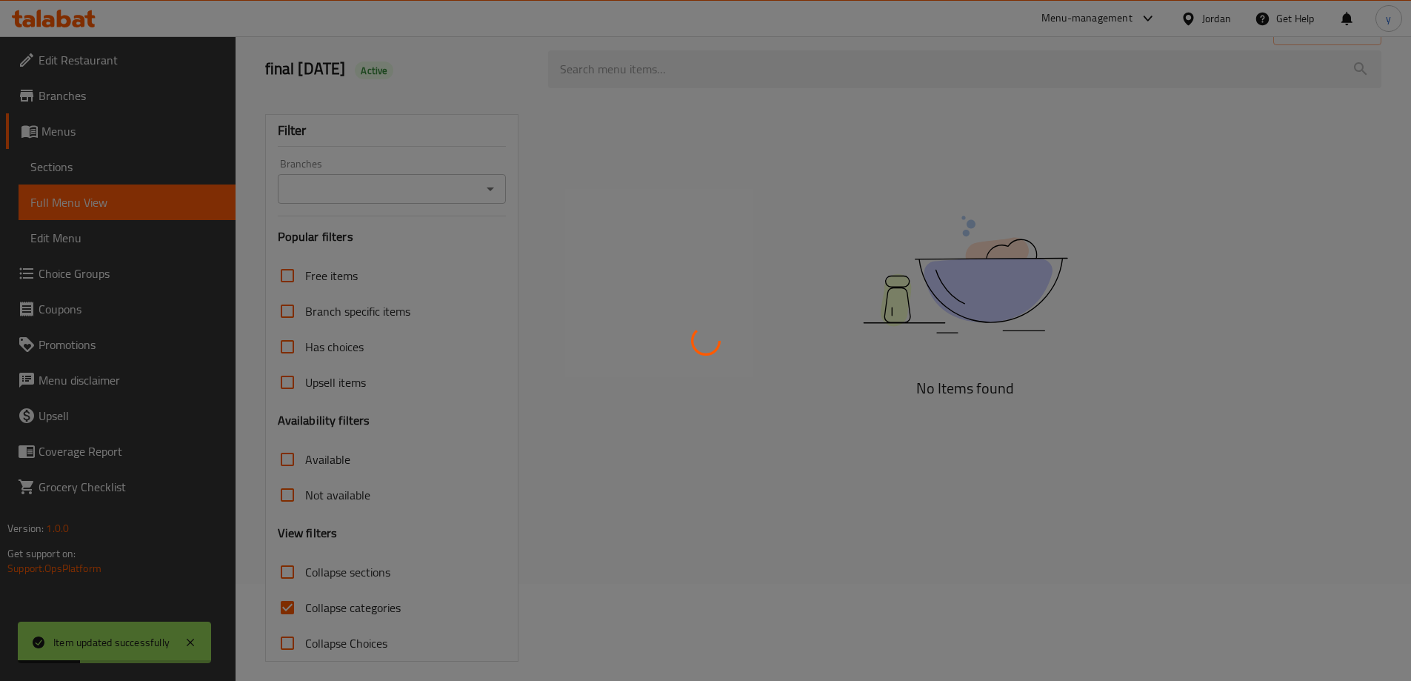
scroll to position [107, 0]
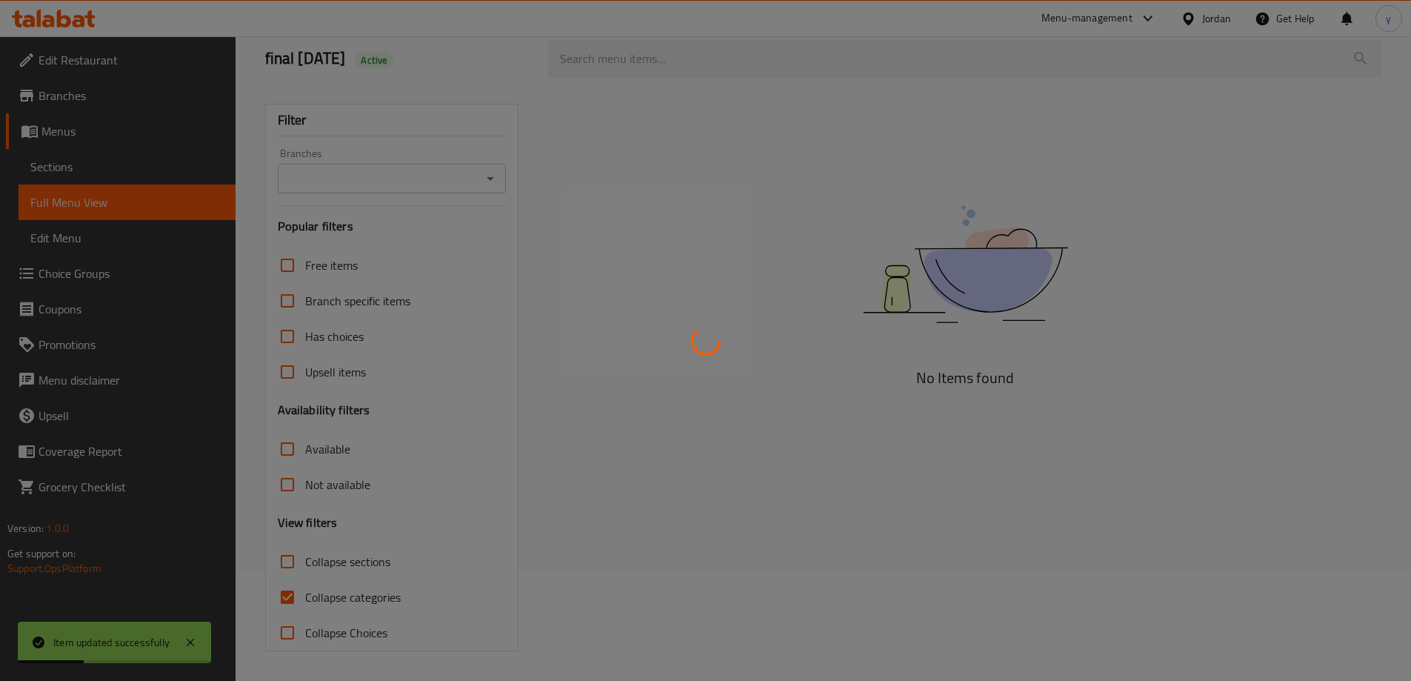
click at [340, 371] on div at bounding box center [705, 340] width 1411 height 681
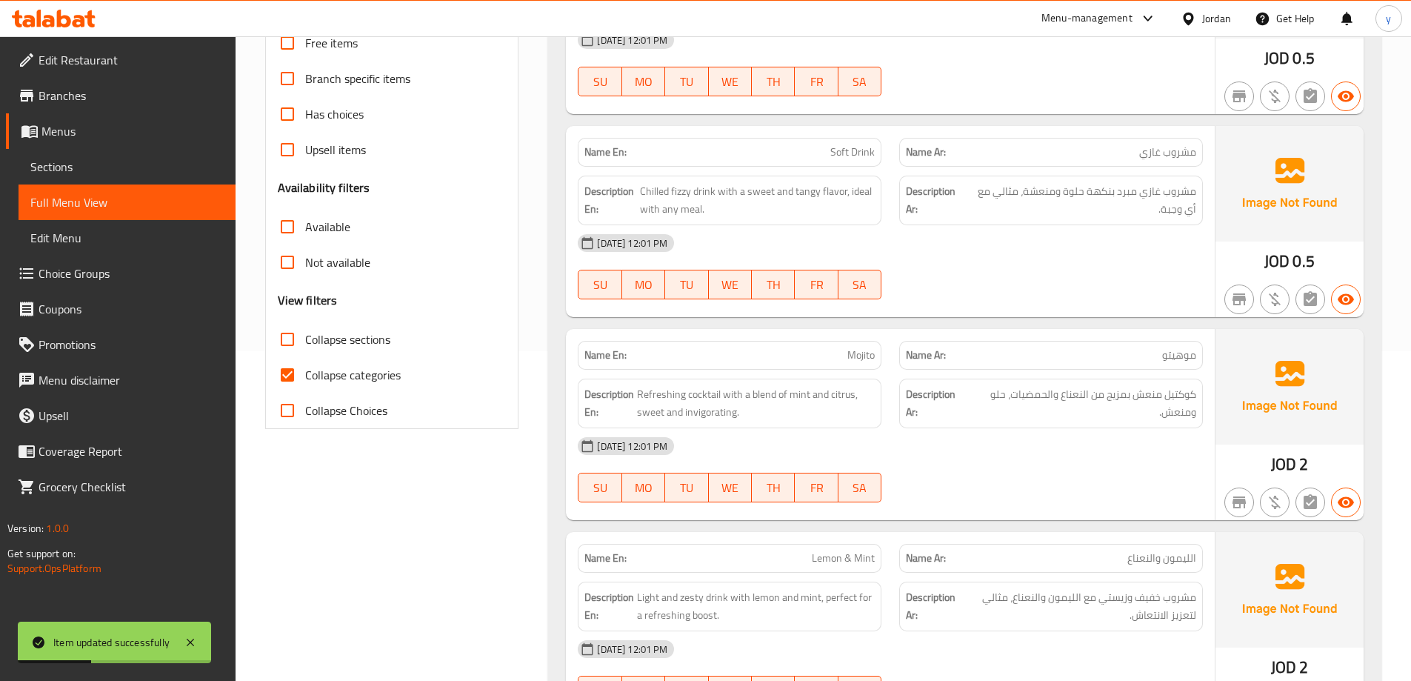
drag, startPoint x: 367, startPoint y: 339, endPoint x: 367, endPoint y: 379, distance: 40.7
click at [367, 342] on span "Collapse sections" at bounding box center [347, 339] width 85 height 18
click at [305, 342] on input "Collapse sections" at bounding box center [288, 340] width 36 height 36
checkbox input "true"
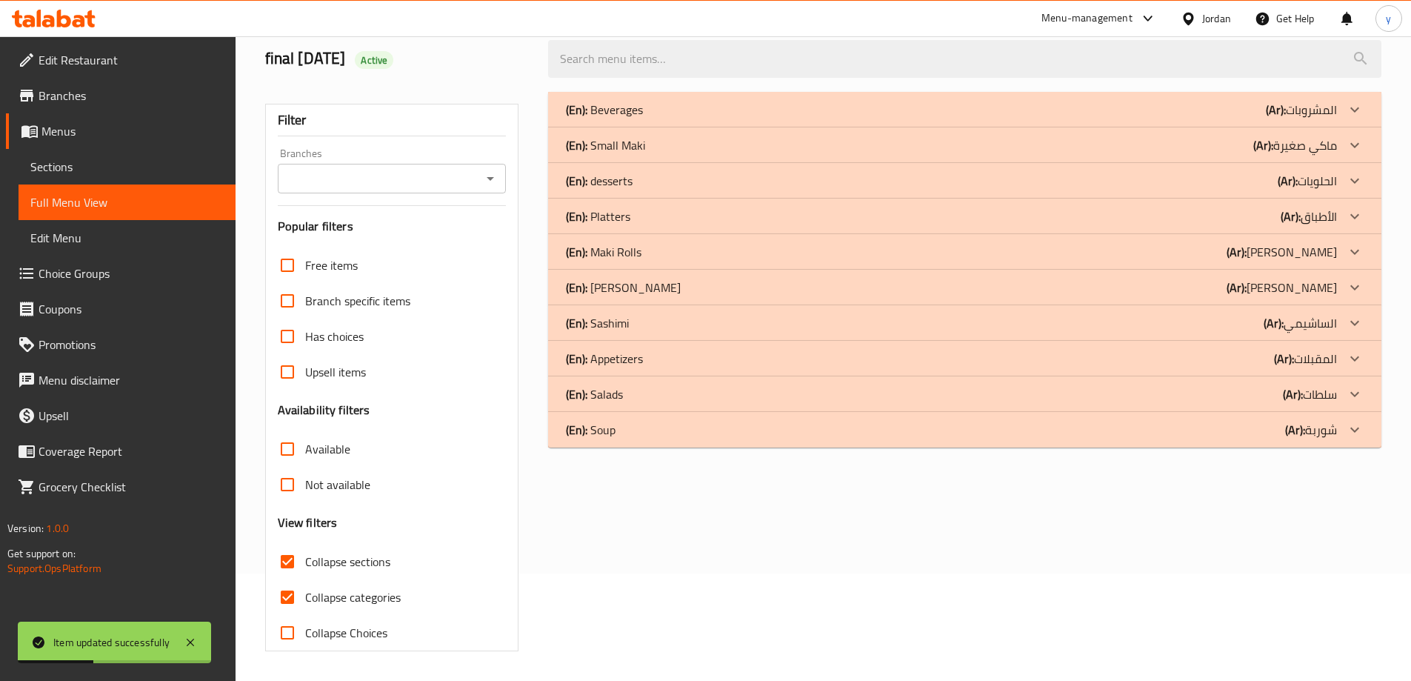
click at [371, 588] on span "Collapse categories" at bounding box center [353, 597] width 96 height 18
click at [305, 579] on input "Collapse categories" at bounding box center [288, 597] width 36 height 36
checkbox input "false"
click at [686, 316] on div "(En): Sashimi (Ar): الساشيمي" at bounding box center [951, 323] width 771 height 18
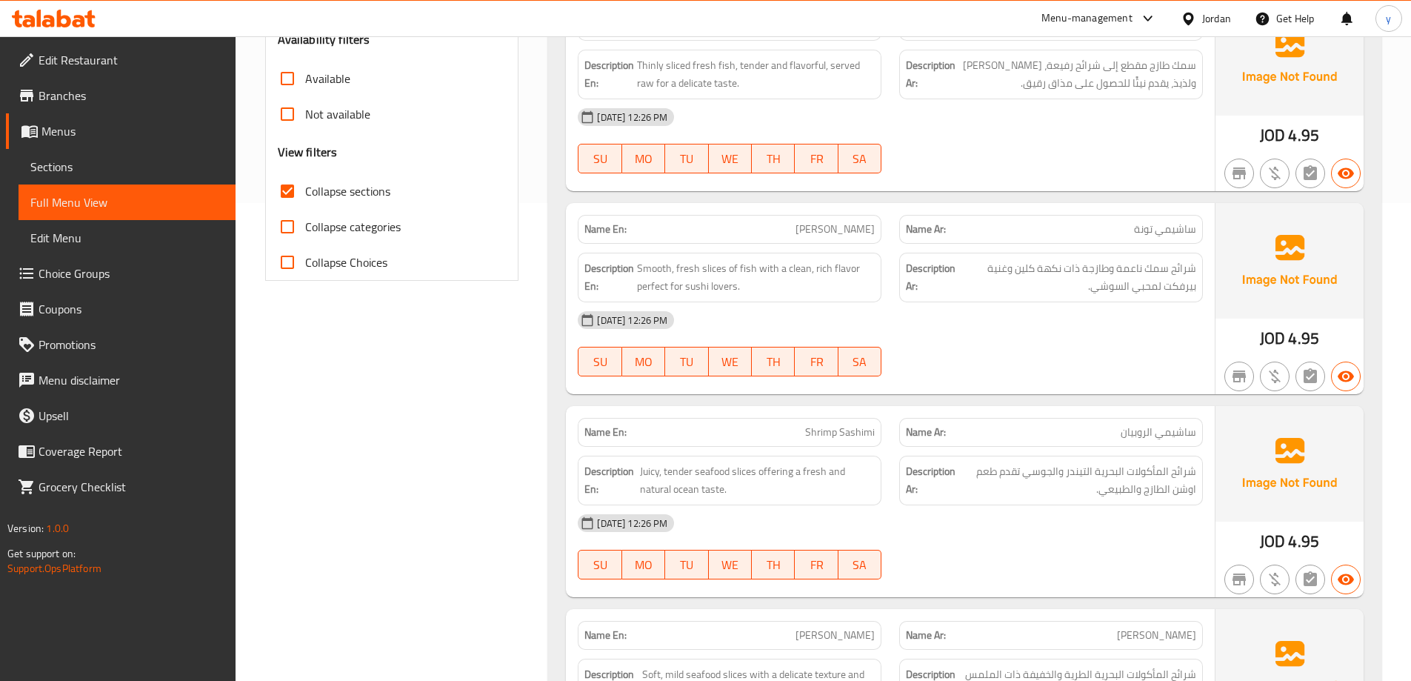
scroll to position [552, 0]
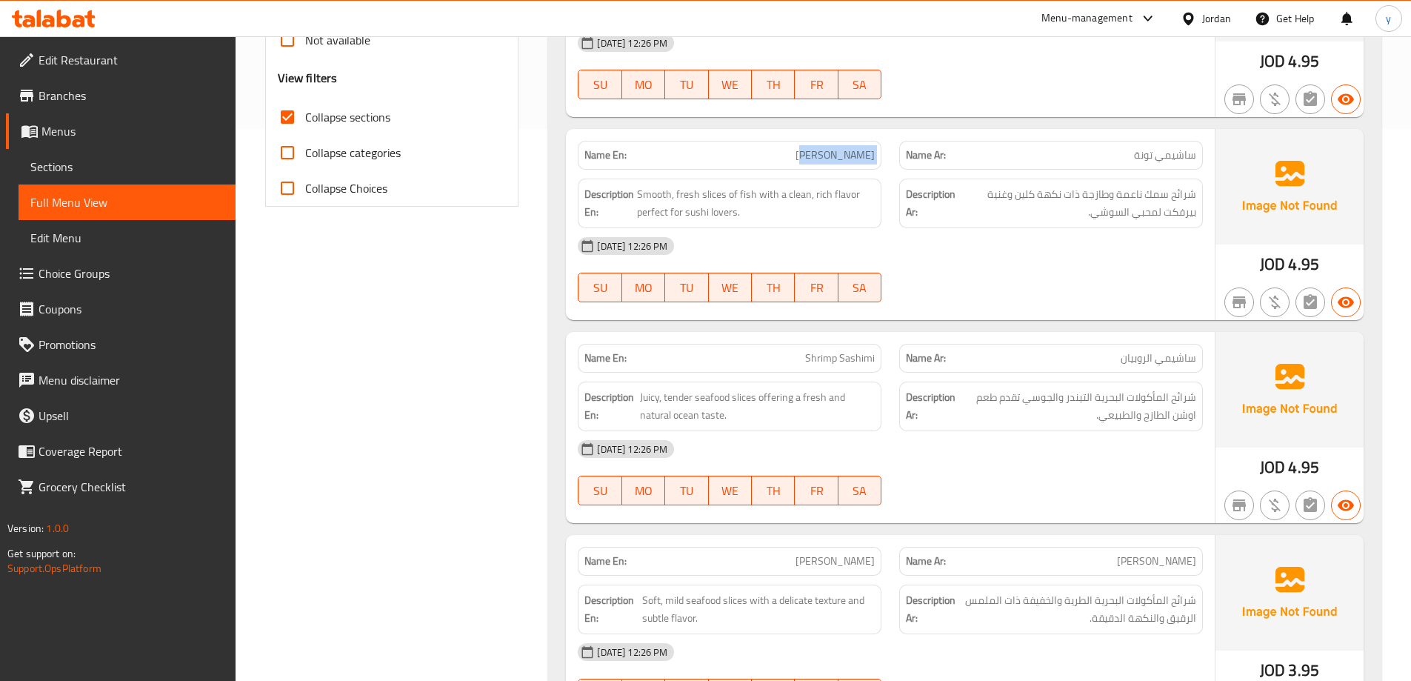
drag, startPoint x: 820, startPoint y: 155, endPoint x: 891, endPoint y: 143, distance: 71.4
click at [891, 143] on div "Name En: Tuna Sashimi Name Ar: ساشيمي تونة" at bounding box center [890, 155] width 643 height 47
click at [819, 157] on span "[PERSON_NAME]" at bounding box center [835, 155] width 79 height 16
drag, startPoint x: 815, startPoint y: 157, endPoint x: 894, endPoint y: 150, distance: 79.6
click at [894, 150] on div "Name En: Tuna Sashimi Name Ar: ساشيمي تونة" at bounding box center [890, 155] width 643 height 47
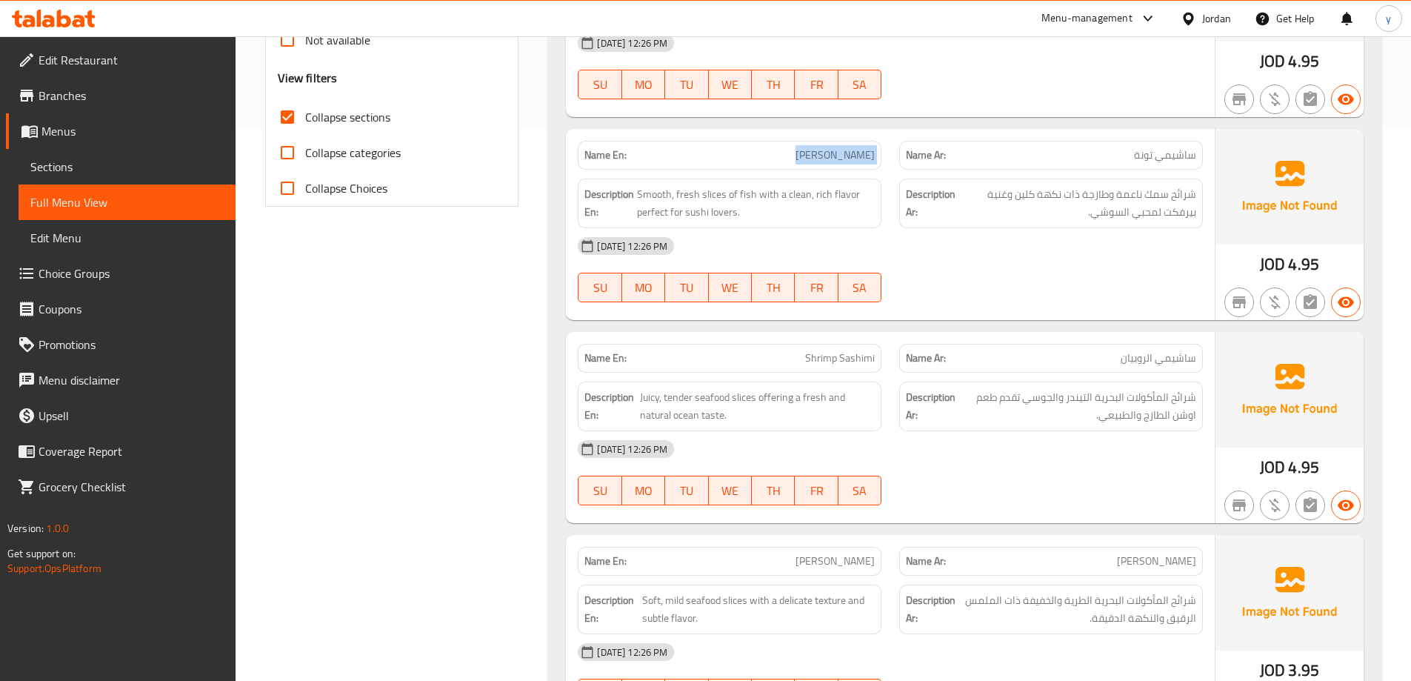
copy span "[PERSON_NAME]"
click at [119, 163] on span "Sections" at bounding box center [126, 167] width 193 height 18
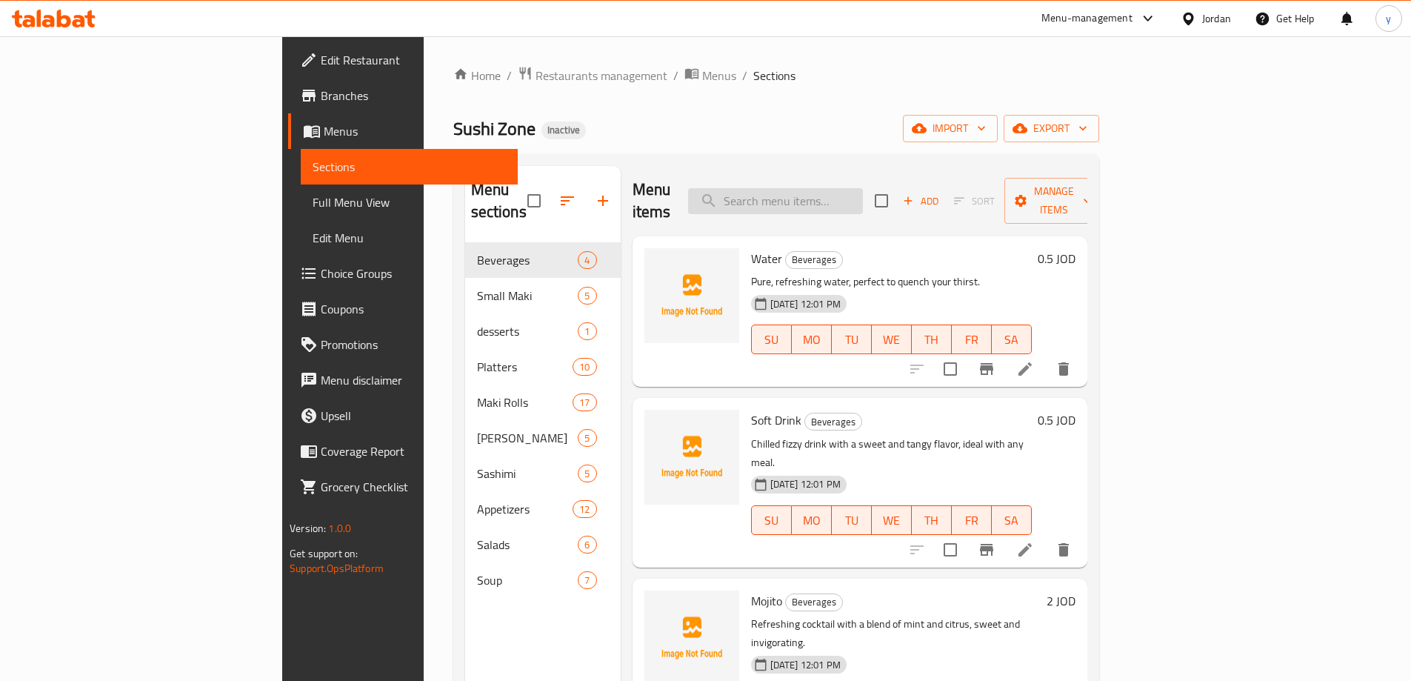
click at [863, 199] on input "search" at bounding box center [775, 201] width 175 height 26
paste input "[PERSON_NAME]"
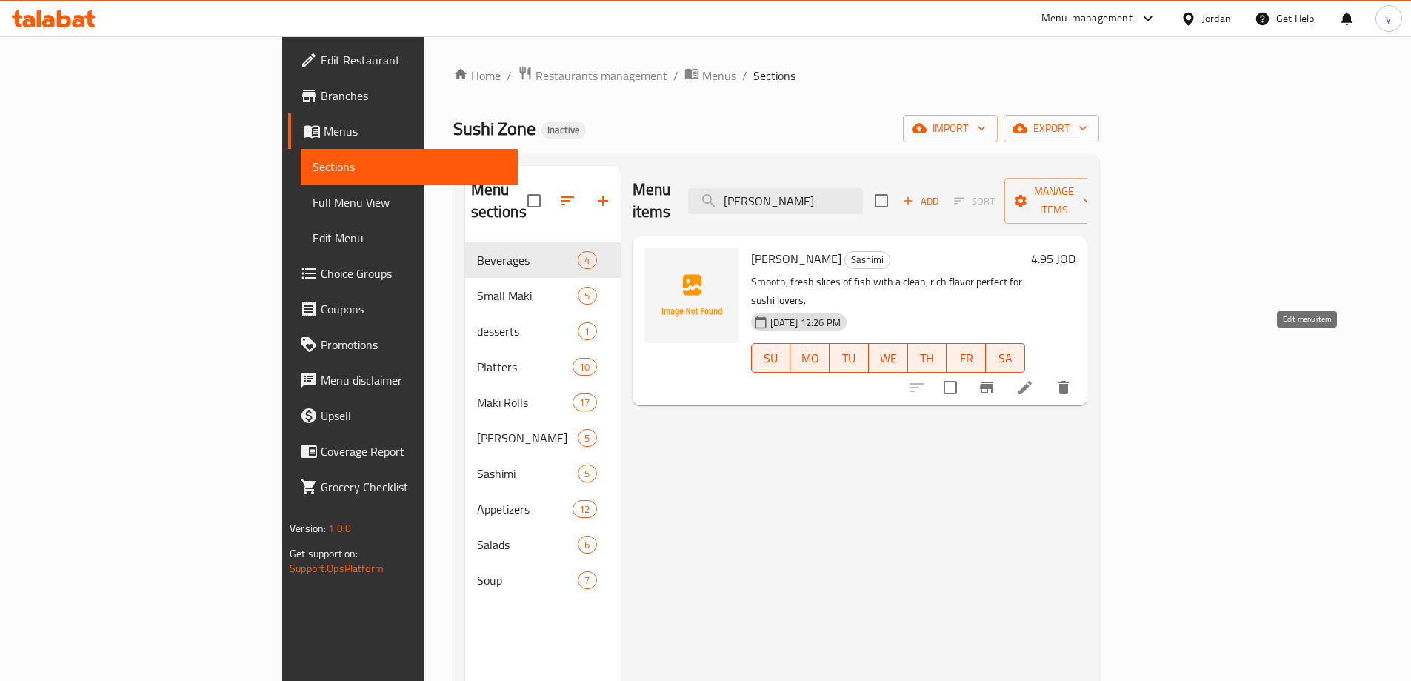
type input "[PERSON_NAME]"
click at [1034, 379] on icon at bounding box center [1026, 388] width 18 height 18
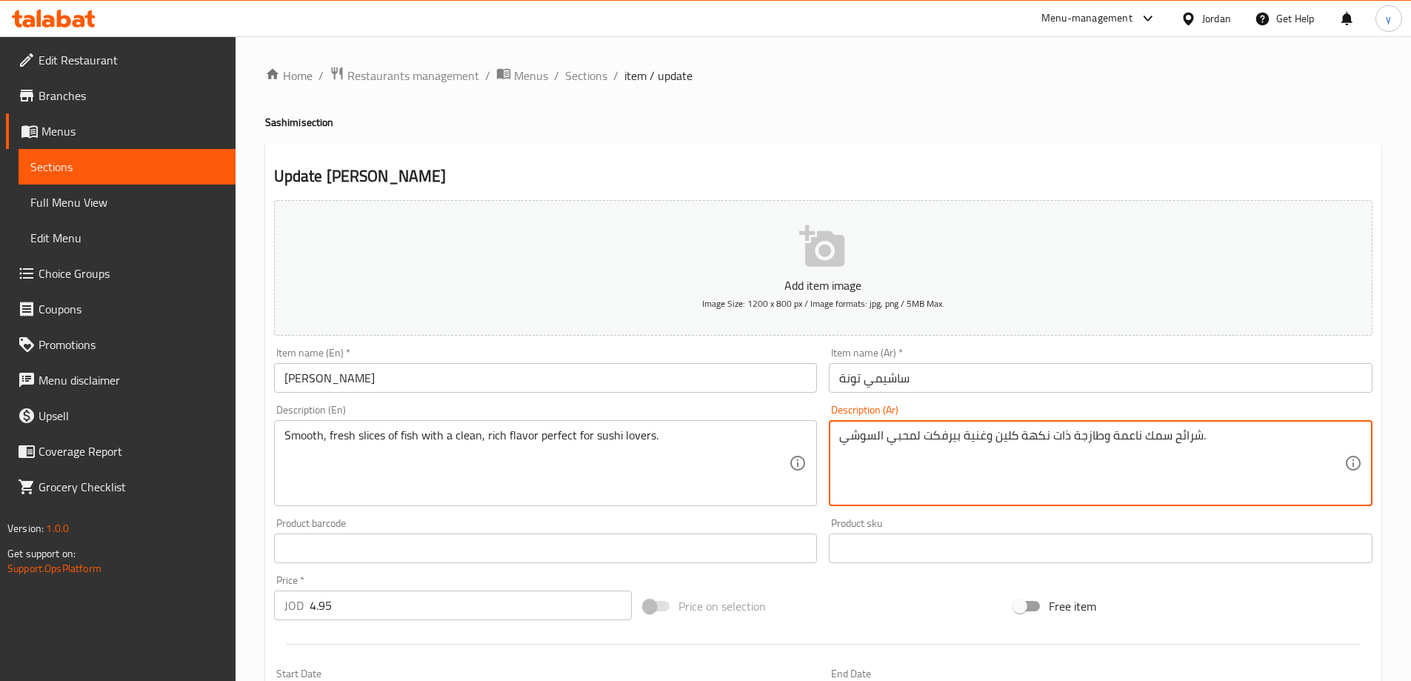
click at [954, 432] on textarea "شرائح سمك ناعمة وطازجة ذات نكهة كلين وغنية بيرفكت لمحبي السوشي." at bounding box center [1091, 463] width 505 height 70
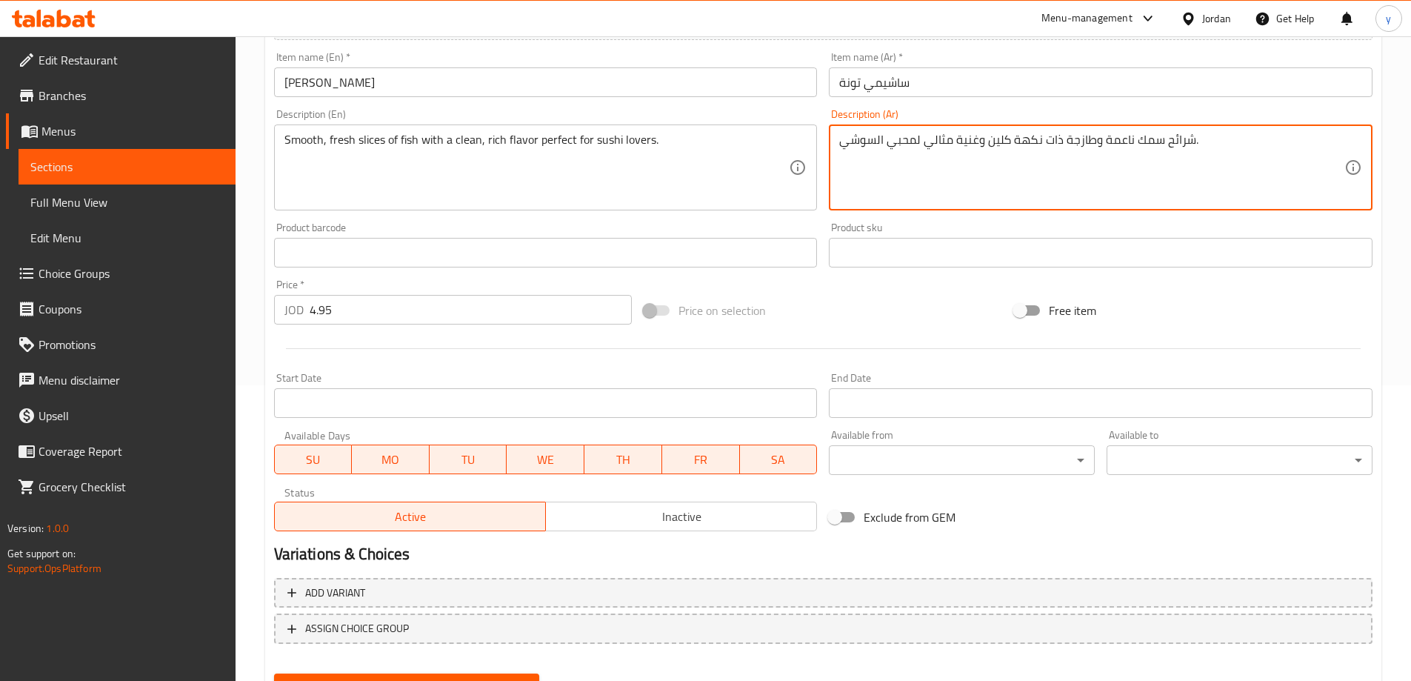
scroll to position [366, 0]
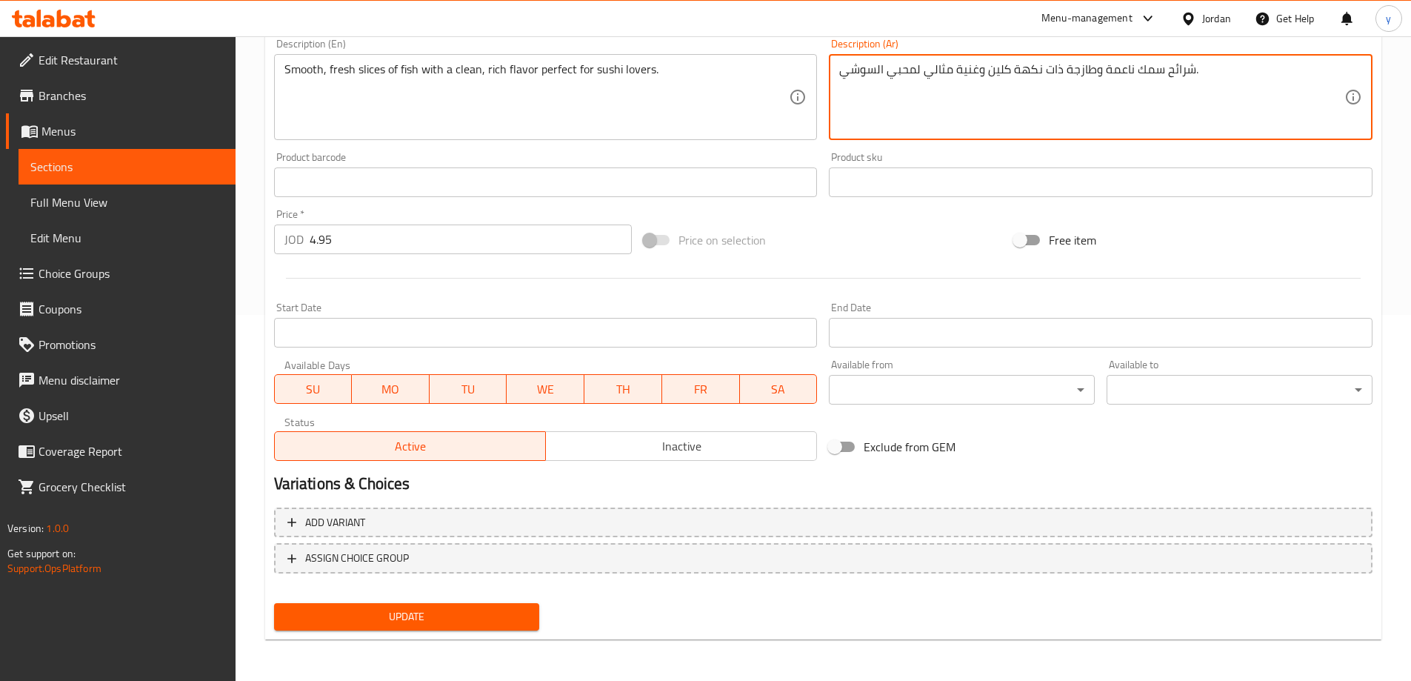
type textarea "شرائح سمك ناعمة وطازجة ذات نكهة كلين وغنية مثالي لمحبي السوشي."
click at [482, 613] on span "Update" at bounding box center [407, 617] width 242 height 19
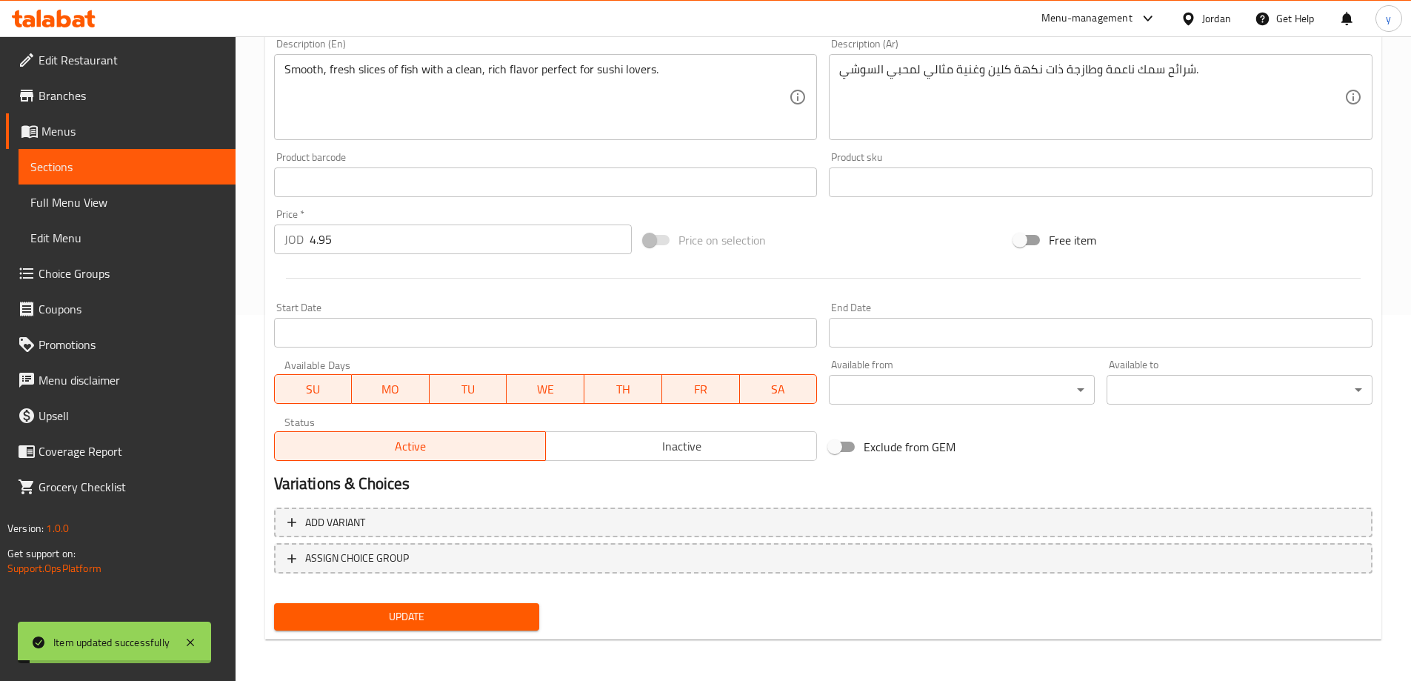
click at [154, 209] on span "Full Menu View" at bounding box center [126, 202] width 193 height 18
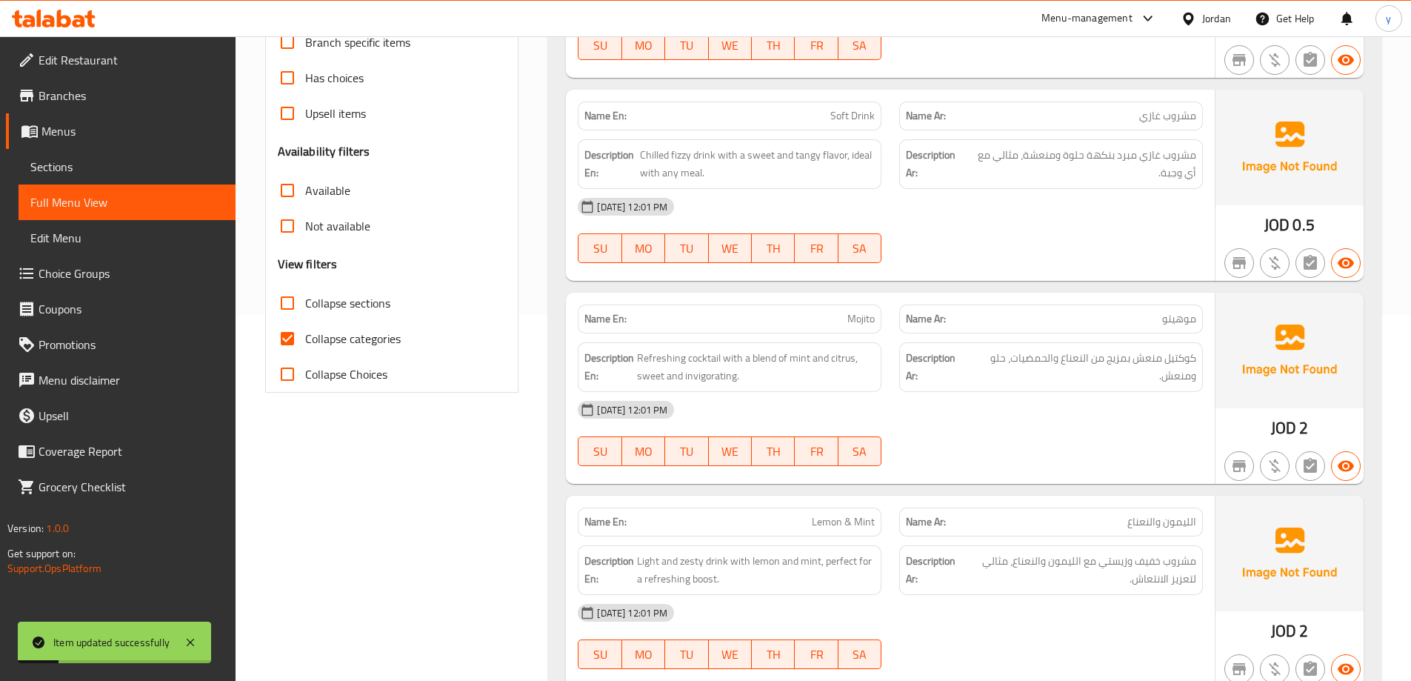
drag, startPoint x: 369, startPoint y: 305, endPoint x: 527, endPoint y: 330, distance: 159.8
click at [369, 307] on span "Collapse sections" at bounding box center [347, 303] width 85 height 18
click at [305, 307] on input "Collapse sections" at bounding box center [288, 303] width 36 height 36
checkbox input "true"
click at [365, 335] on span "Collapse categories" at bounding box center [353, 339] width 96 height 18
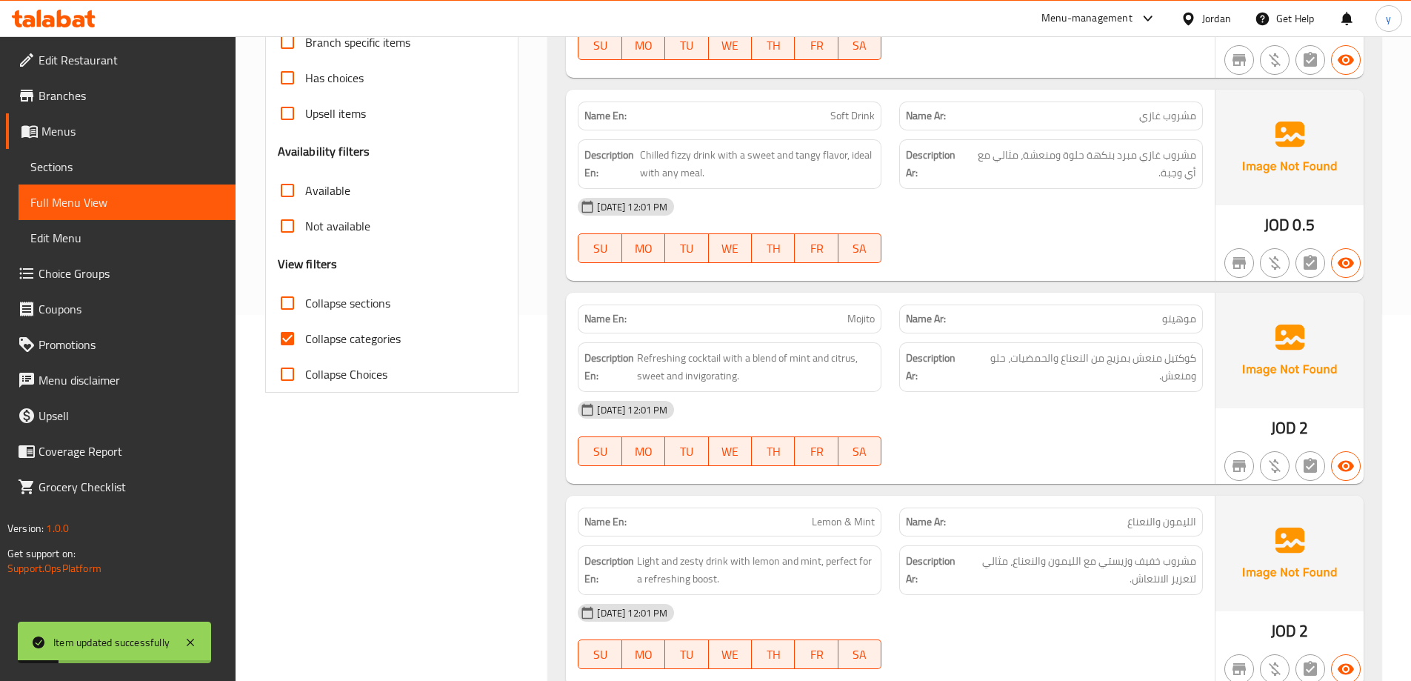
click at [305, 335] on input "Collapse categories" at bounding box center [288, 339] width 36 height 36
checkbox input "false"
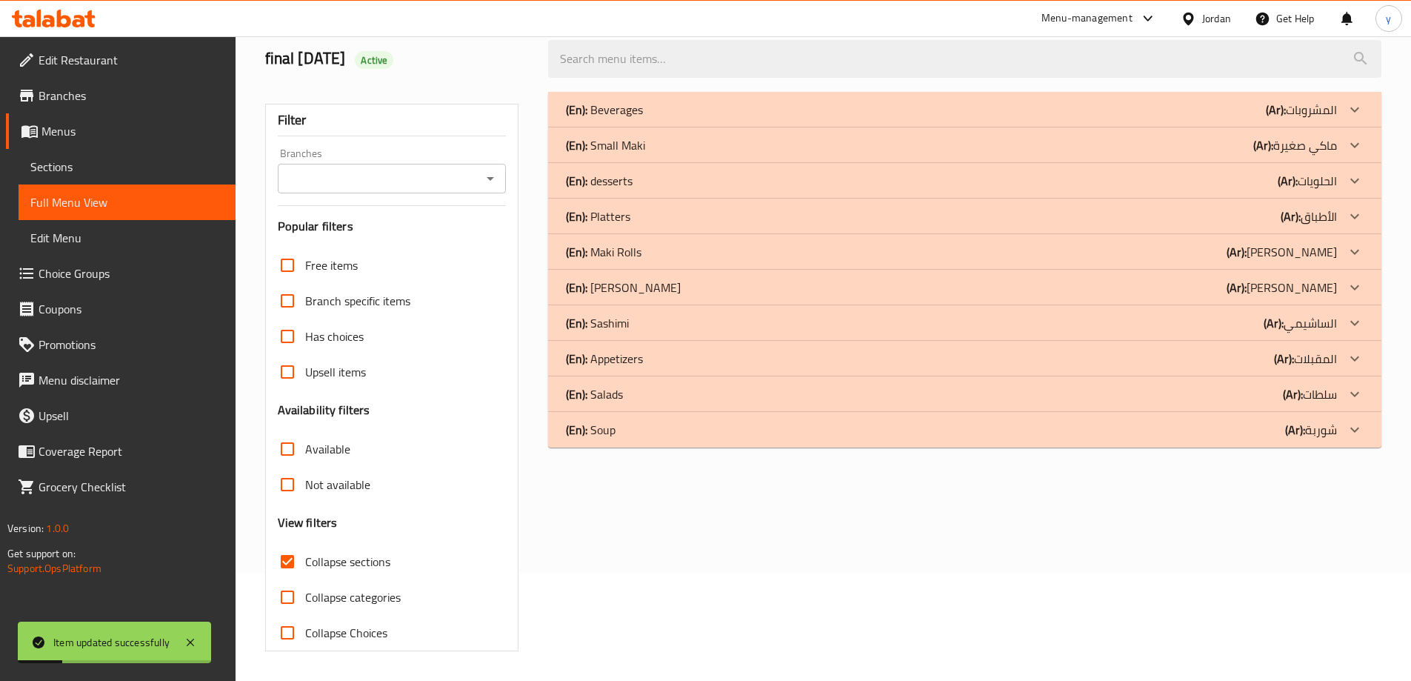
scroll to position [107, 0]
click at [679, 326] on div "(En): Sashimi (Ar): الساشيمي" at bounding box center [951, 323] width 771 height 18
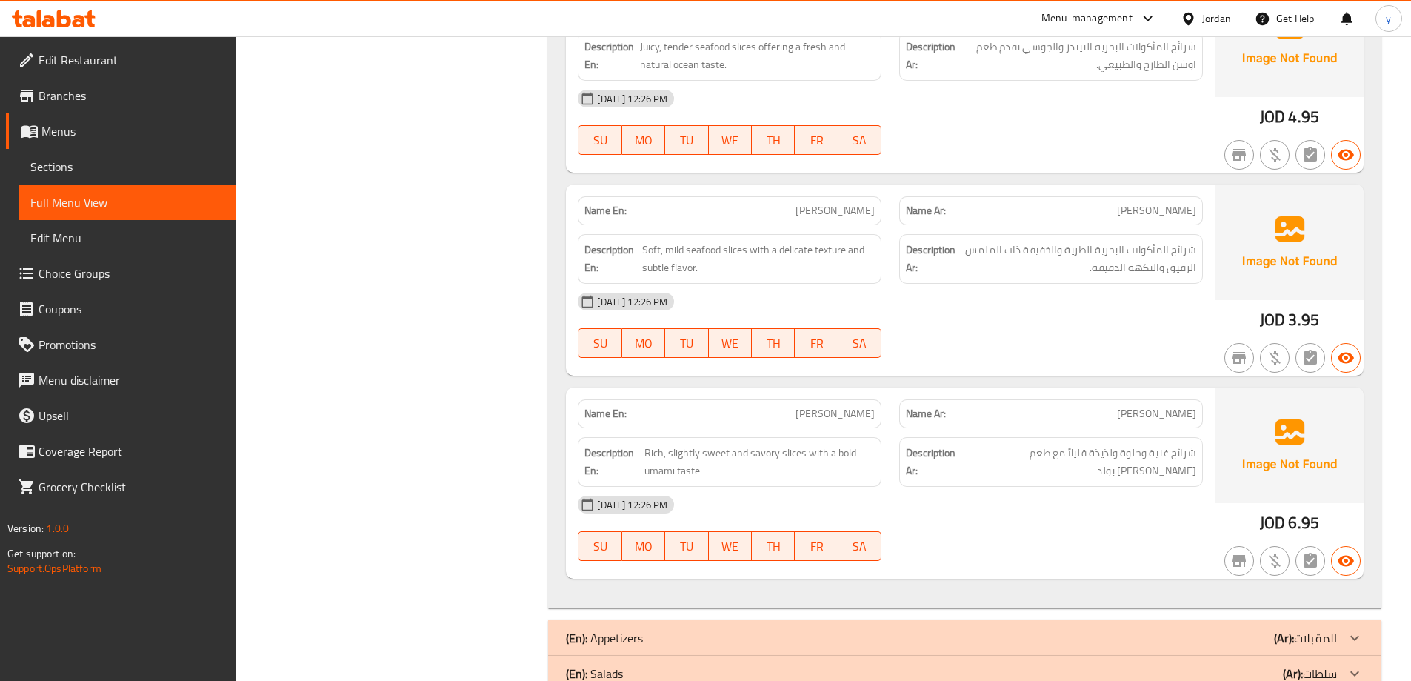
scroll to position [978, 0]
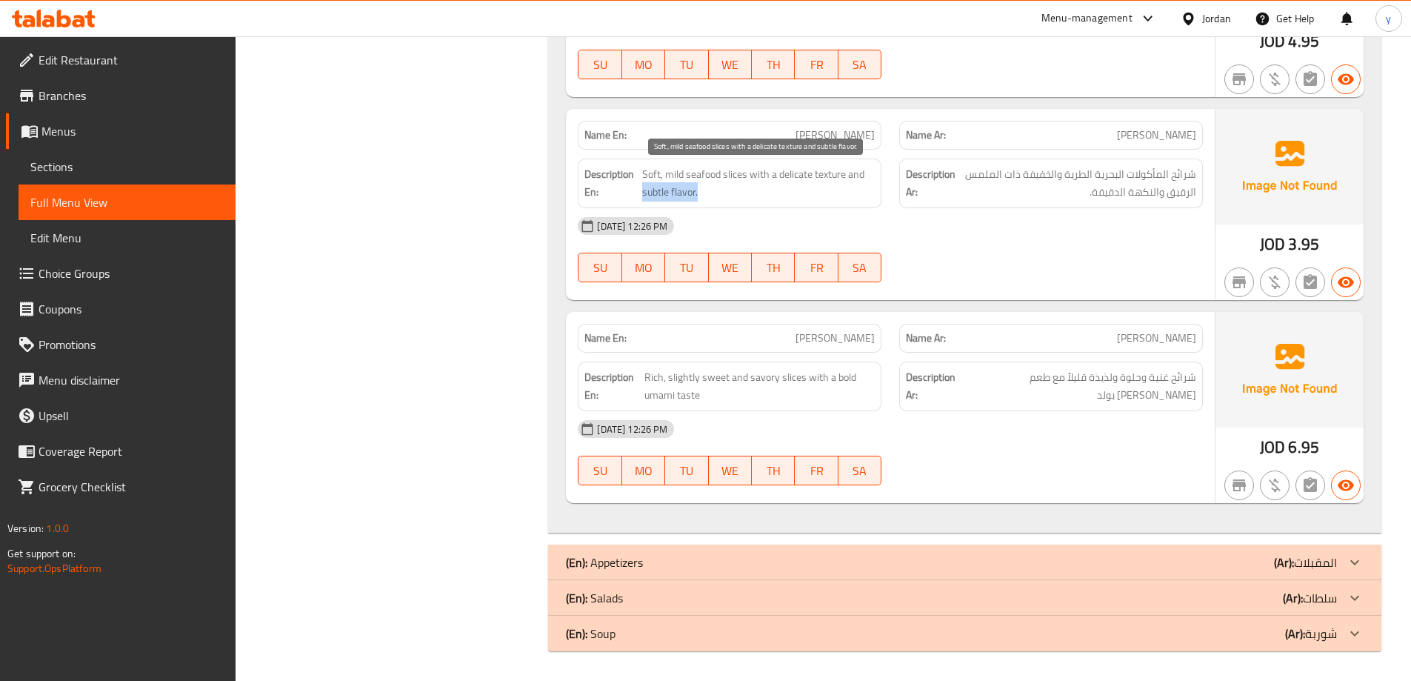
drag, startPoint x: 642, startPoint y: 197, endPoint x: 699, endPoint y: 193, distance: 56.4
click at [699, 193] on span "Soft, mild seafood slices with a delicate texture and subtle flavor." at bounding box center [758, 183] width 233 height 36
drag, startPoint x: 635, startPoint y: 194, endPoint x: 641, endPoint y: 188, distance: 8.4
click at [635, 193] on strong "Description En:" at bounding box center [612, 183] width 55 height 36
drag, startPoint x: 645, startPoint y: 187, endPoint x: 700, endPoint y: 190, distance: 54.9
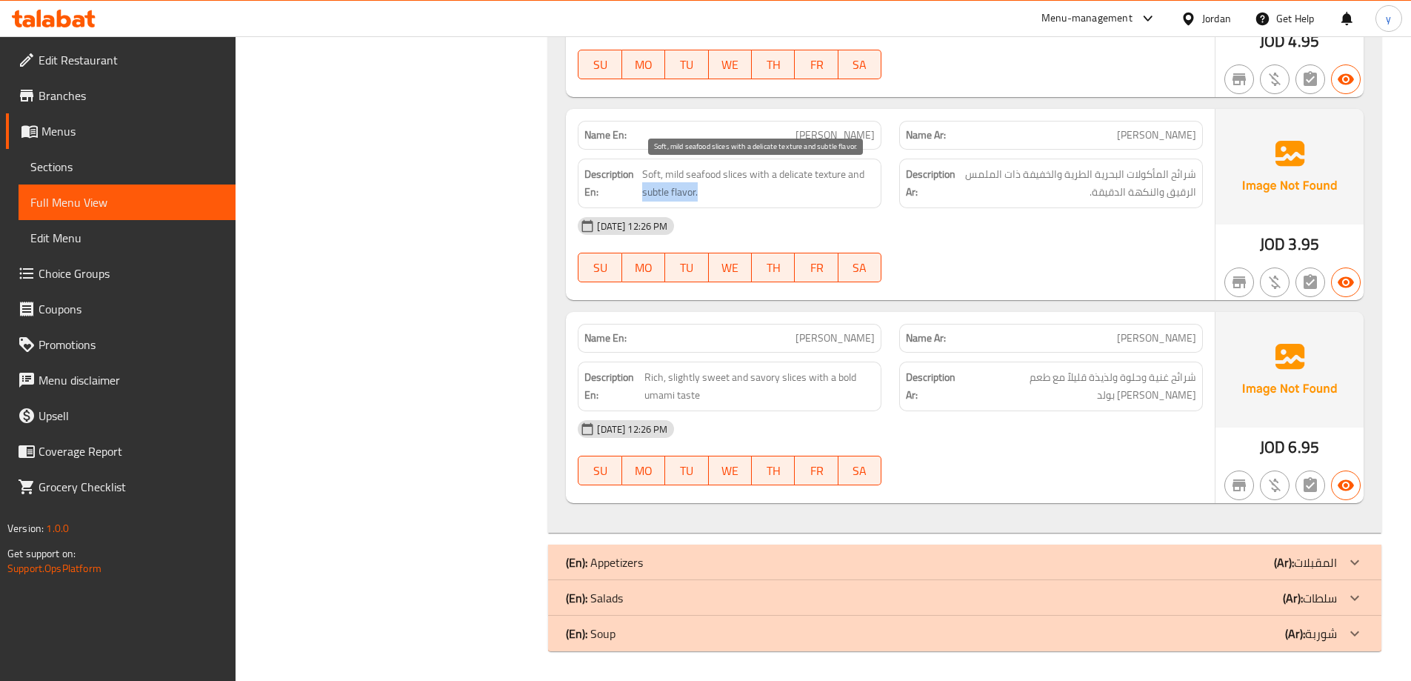
click at [700, 190] on span "Soft, mild seafood slices with a delicate texture and subtle flavor." at bounding box center [758, 183] width 233 height 36
copy span "subtle flavor."
click at [1012, 253] on div "07-10-2025 12:26 PM SU MO TU WE TH FR SA" at bounding box center [890, 249] width 643 height 83
drag, startPoint x: 822, startPoint y: 140, endPoint x: 883, endPoint y: 137, distance: 60.8
click at [883, 137] on div "Name En: Crab Sashimi" at bounding box center [730, 135] width 322 height 47
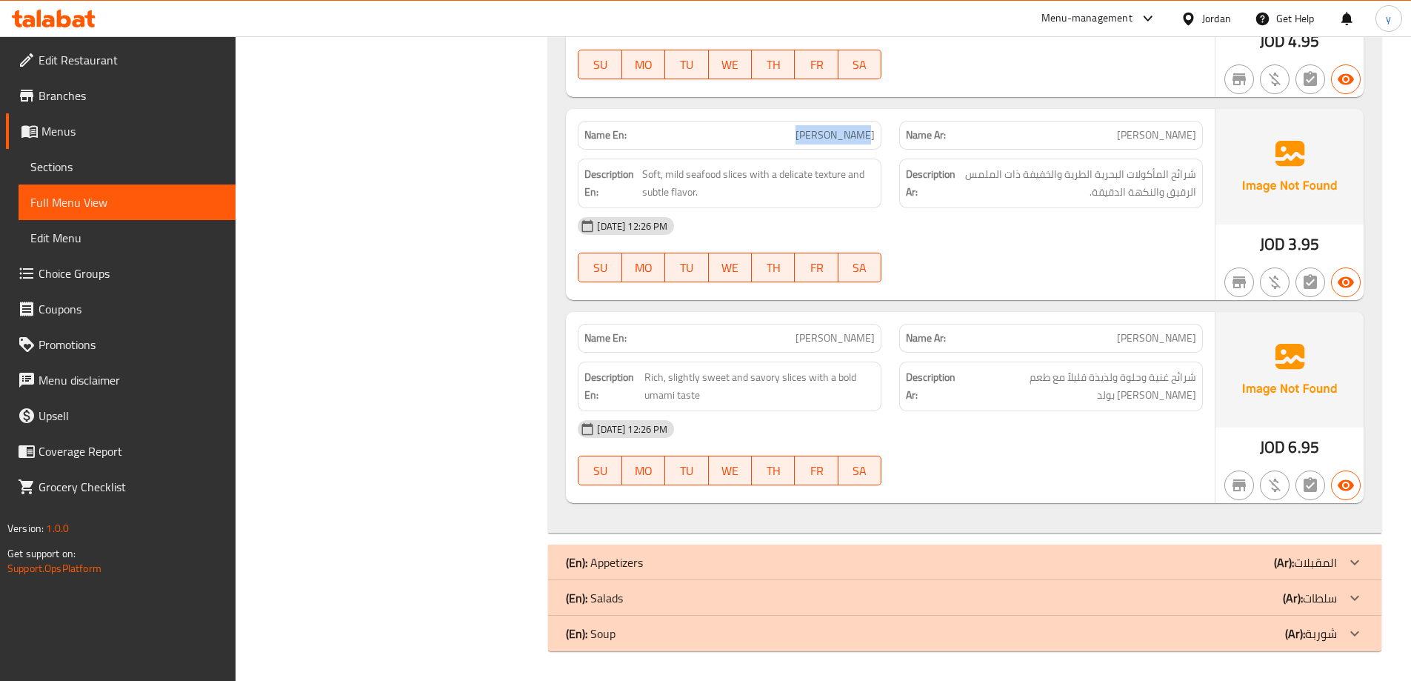
copy span "[PERSON_NAME]"
click at [69, 169] on span "Sections" at bounding box center [126, 167] width 193 height 18
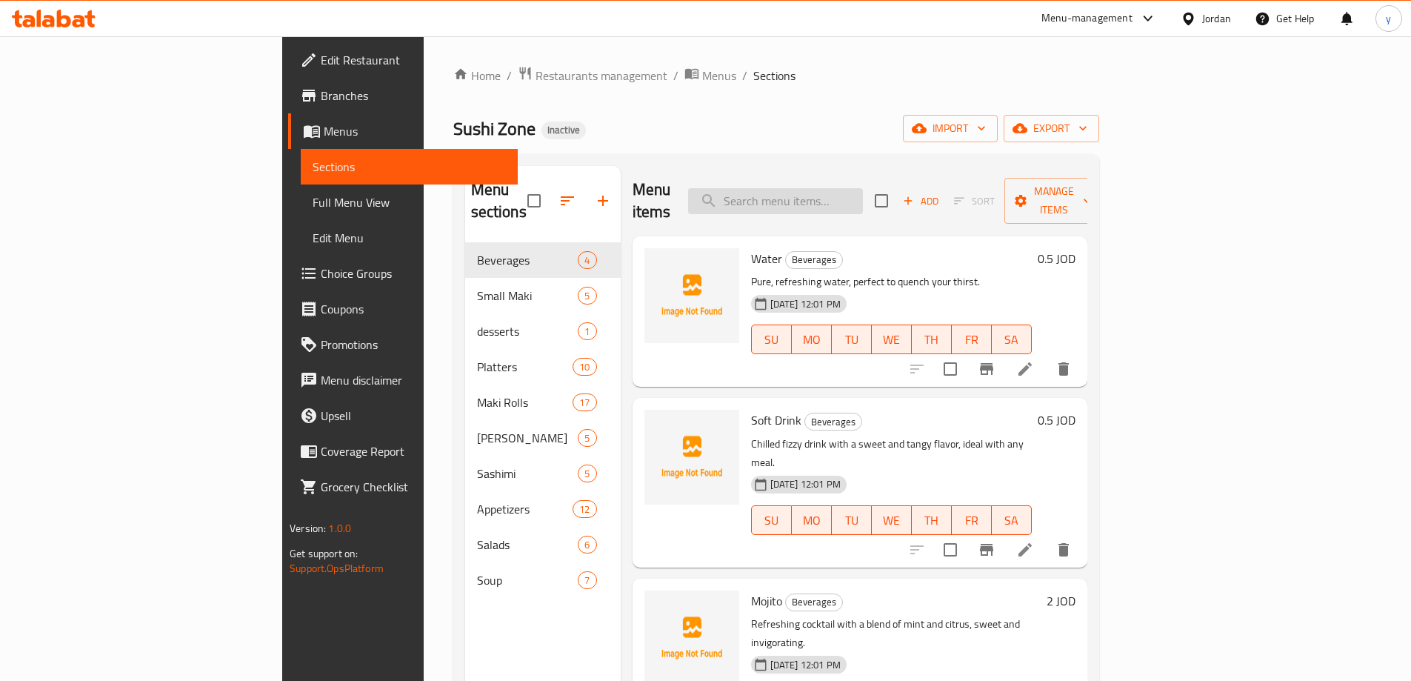
click at [856, 188] on input "search" at bounding box center [775, 201] width 175 height 26
paste input "[PERSON_NAME]"
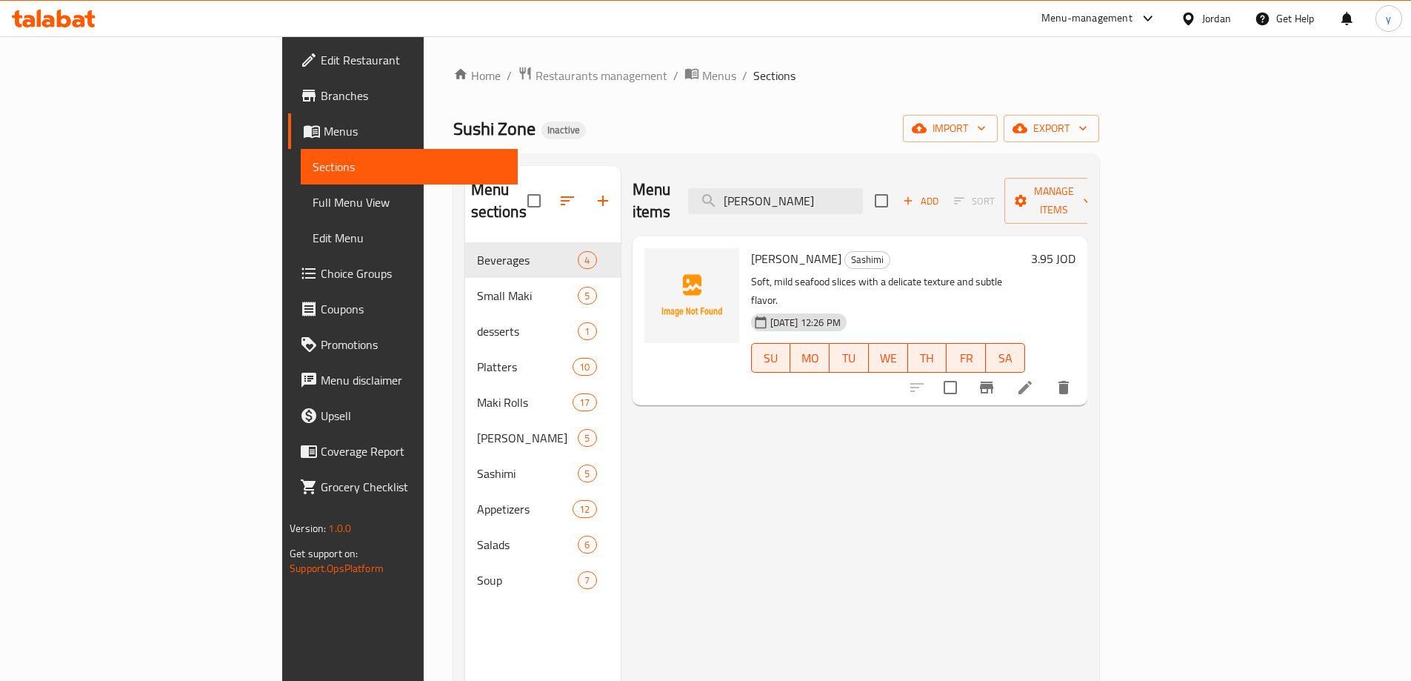
type input "[PERSON_NAME]"
click at [1034, 379] on icon at bounding box center [1026, 388] width 18 height 18
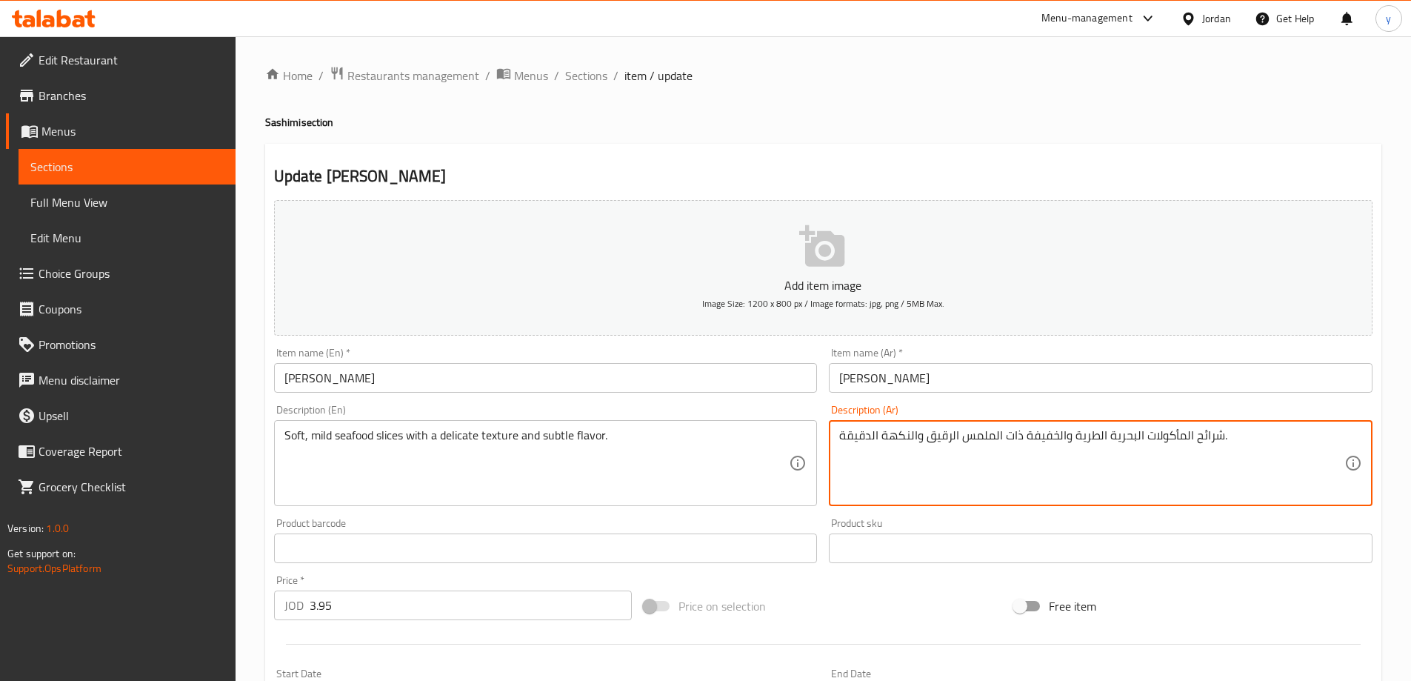
drag, startPoint x: 1067, startPoint y: 436, endPoint x: 1108, endPoint y: 436, distance: 41.5
click at [1033, 436] on textarea "شرائح المأكولات البحريةالناعمة الخفيفة ذات الملمس الرقيق والنكهة الدقيقة." at bounding box center [1091, 463] width 505 height 70
type textarea "شرائح المأكولات البحريةالناعمة ذات الملمس الرقيق والنكهة الدقيقة."
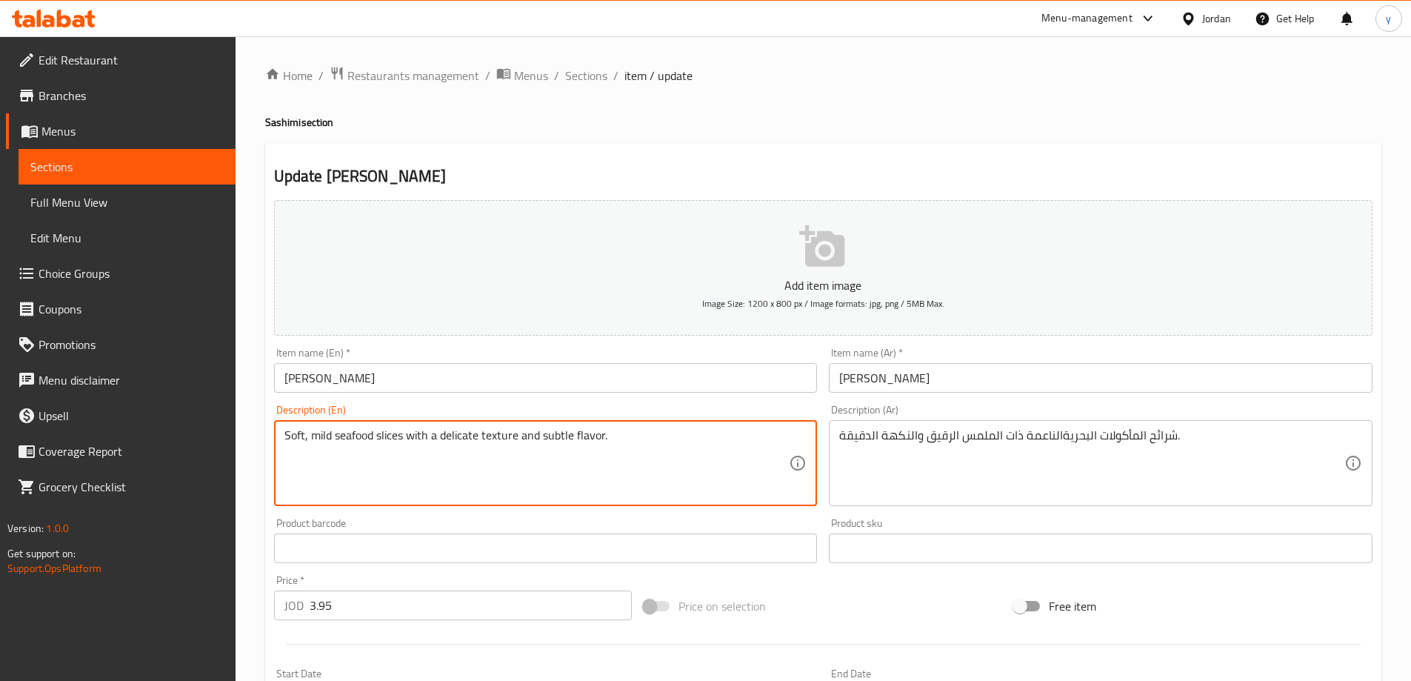
click at [451, 438] on textarea "Soft, mild seafood slices with a delicate texture and subtle flavor." at bounding box center [537, 463] width 505 height 70
click at [505, 434] on textarea "Soft, mild seafood slices with a delicate texture and subtle flavor." at bounding box center [537, 463] width 505 height 70
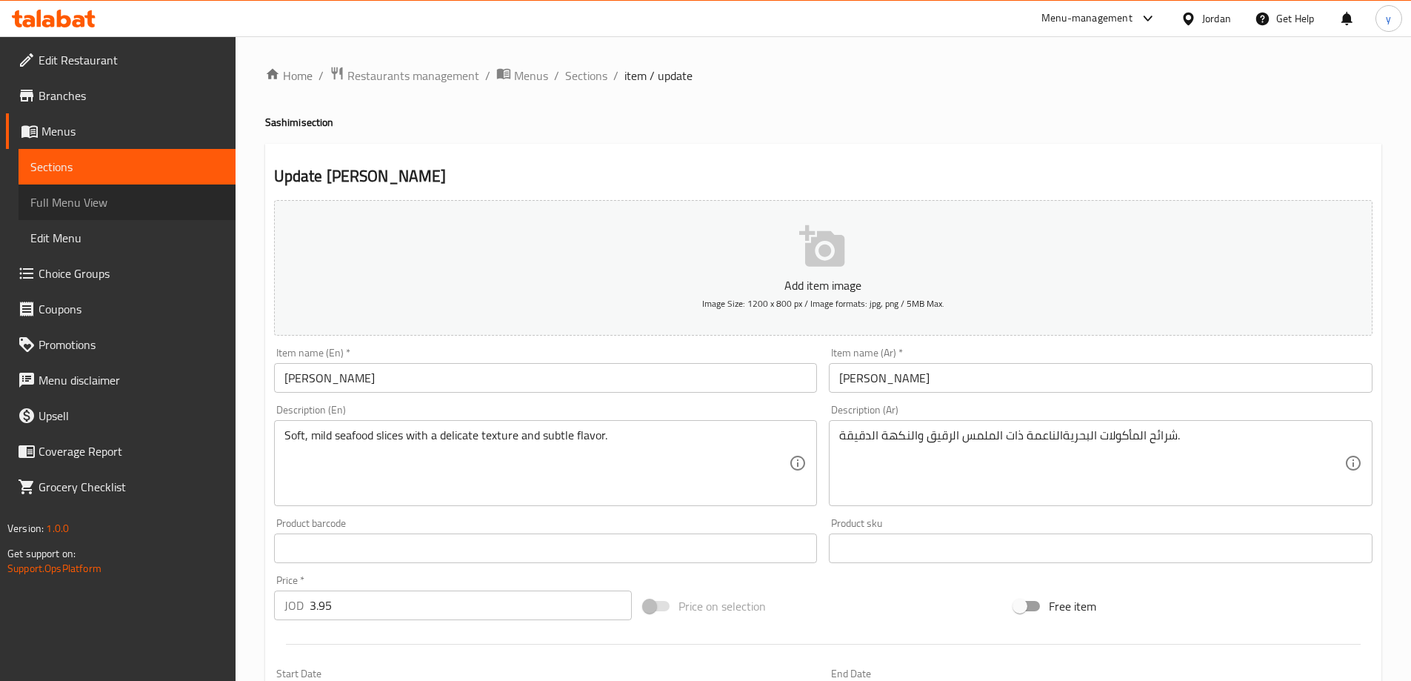
drag, startPoint x: 90, startPoint y: 193, endPoint x: 102, endPoint y: 202, distance: 15.3
click at [90, 193] on span "Full Menu View" at bounding box center [126, 202] width 193 height 18
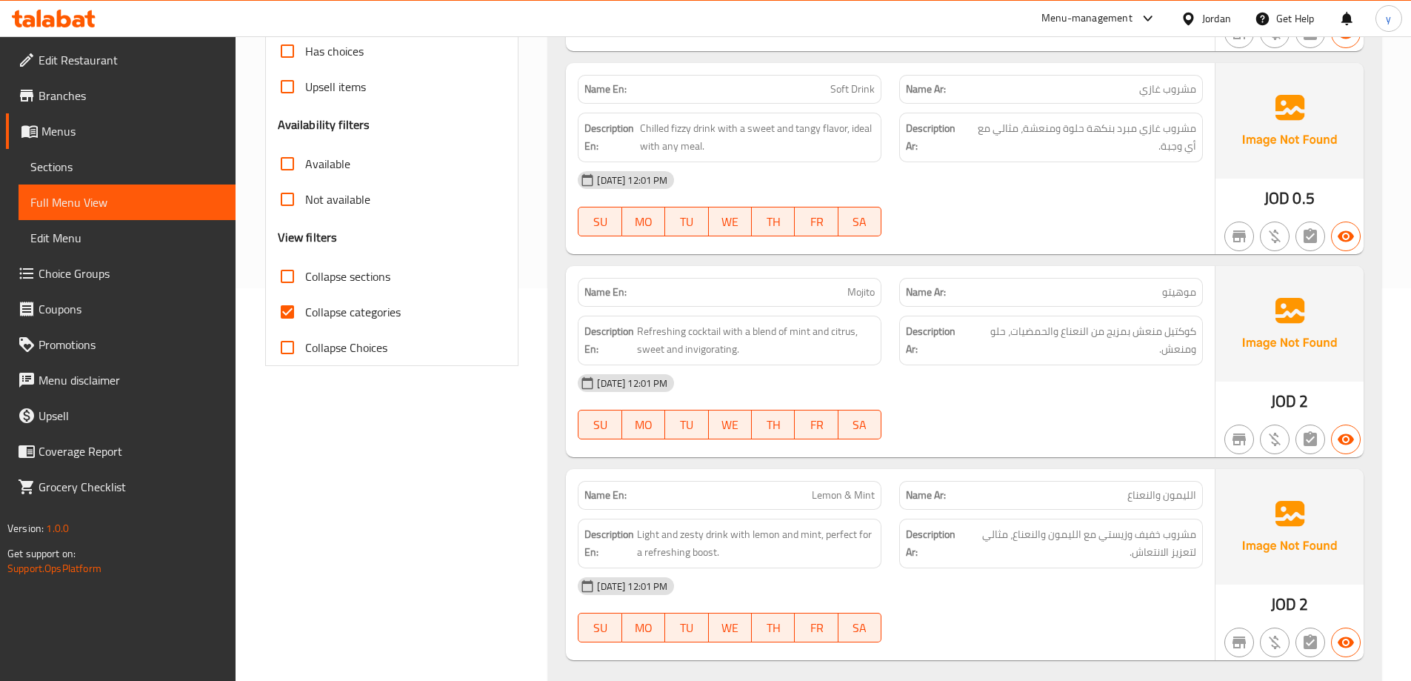
scroll to position [519, 0]
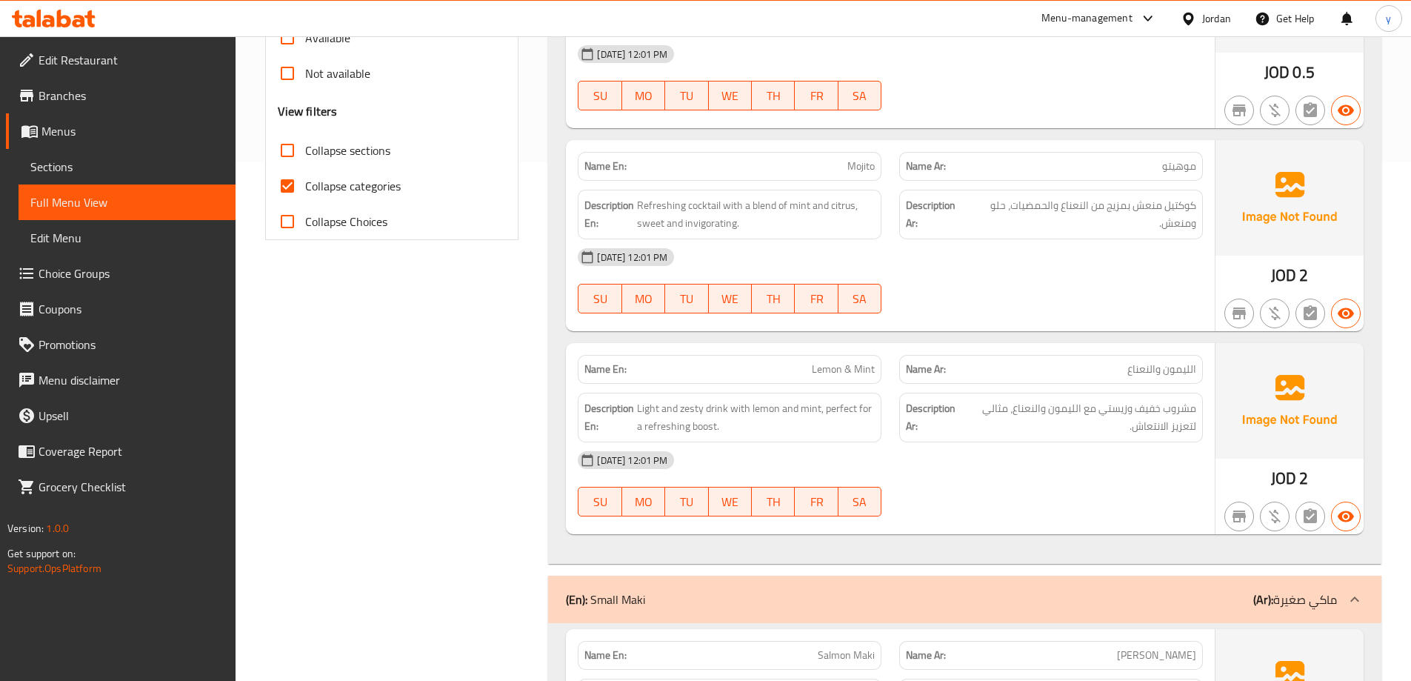
click at [377, 190] on span "Collapse categories" at bounding box center [353, 186] width 96 height 18
click at [305, 190] on input "Collapse categories" at bounding box center [288, 186] width 36 height 36
checkbox input "false"
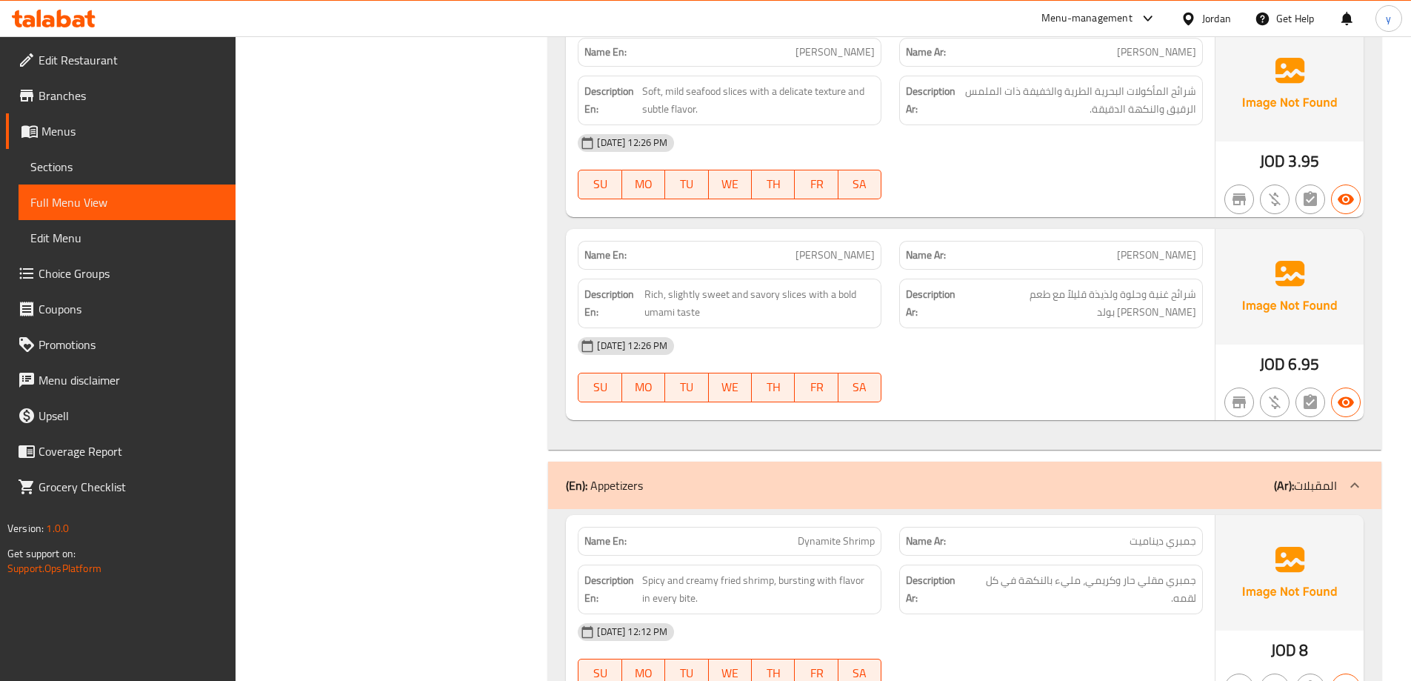
scroll to position [9846, 0]
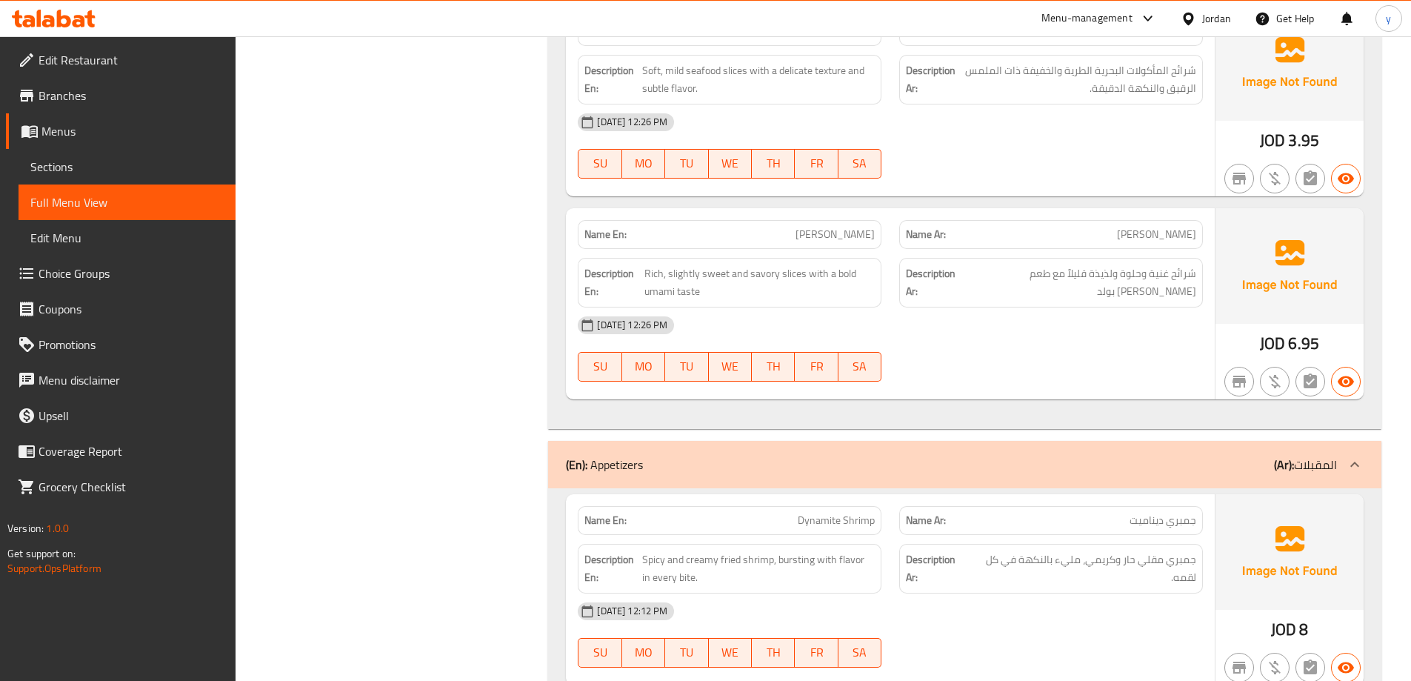
click at [1130, 273] on span "شرائح غنية وحلوة ولذيذة قليلاً مع طعم [PERSON_NAME] بولد" at bounding box center [1081, 282] width 232 height 36
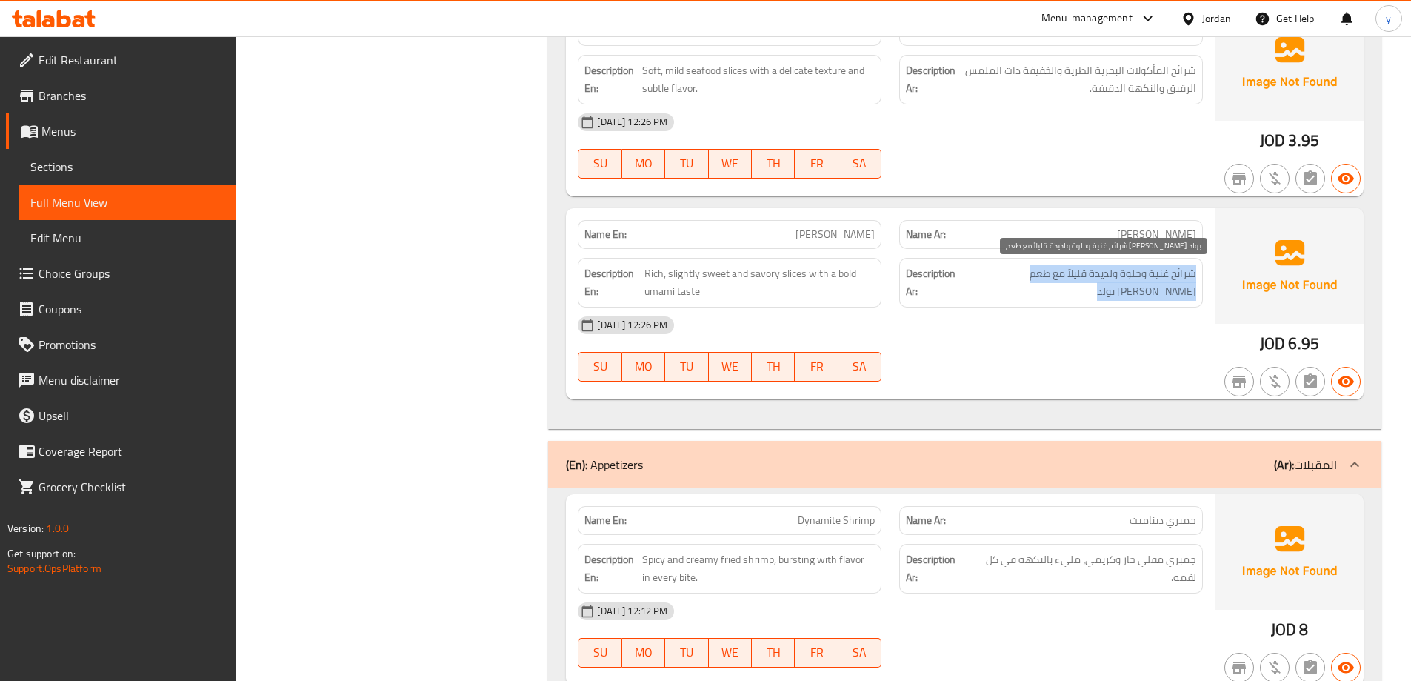
click at [1130, 273] on span "شرائح غنية وحلوة ولذيذة قليلاً مع طعم [PERSON_NAME] بولد" at bounding box center [1081, 282] width 232 height 36
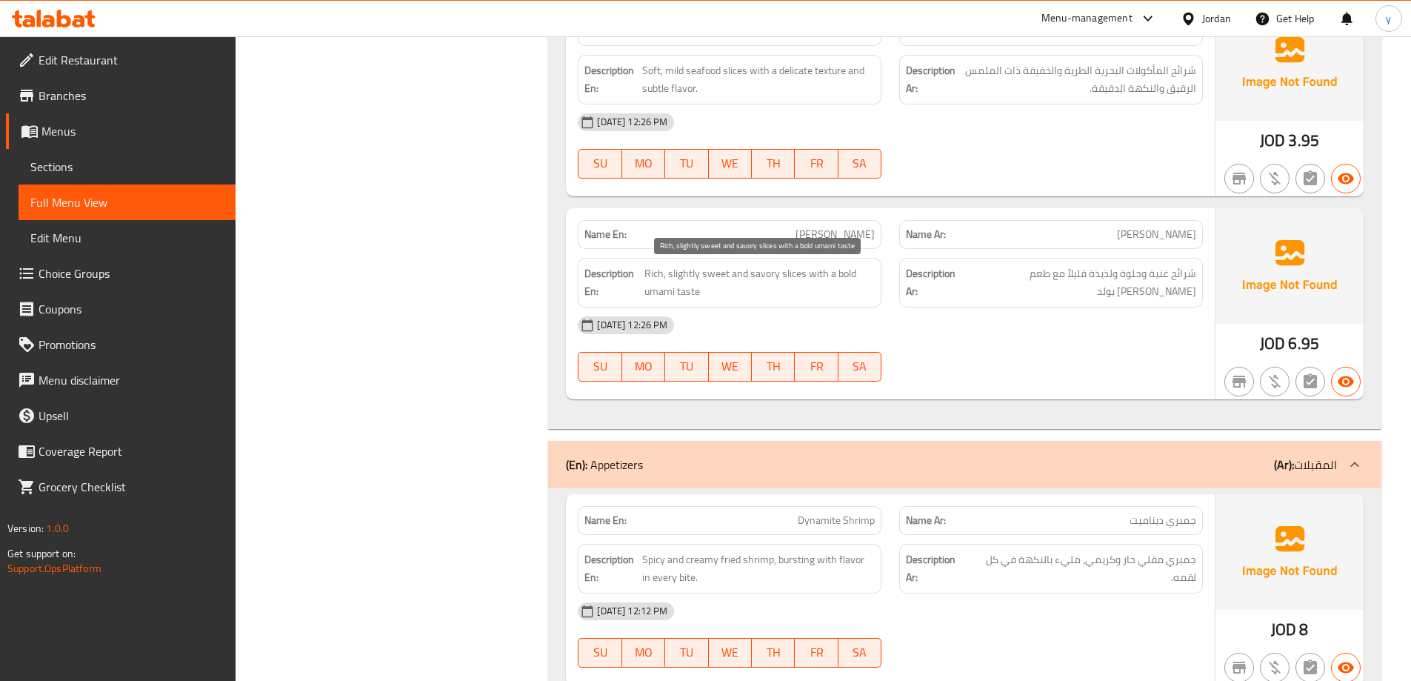
click at [745, 297] on span "Rich, slightly sweet and savory slices with a bold umami taste" at bounding box center [760, 282] width 231 height 36
click at [771, 274] on span "Rich, slightly sweet and savory slices with a bold umami taste" at bounding box center [760, 282] width 231 height 36
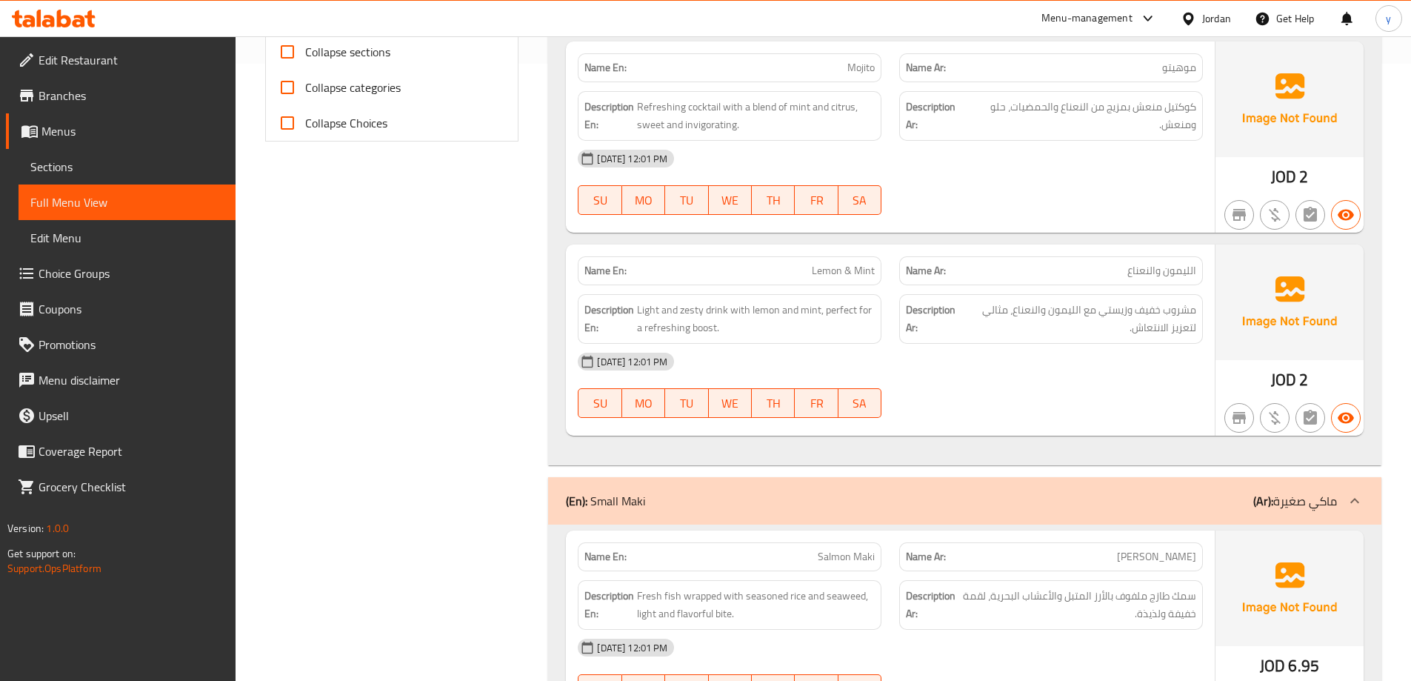
scroll to position [179, 0]
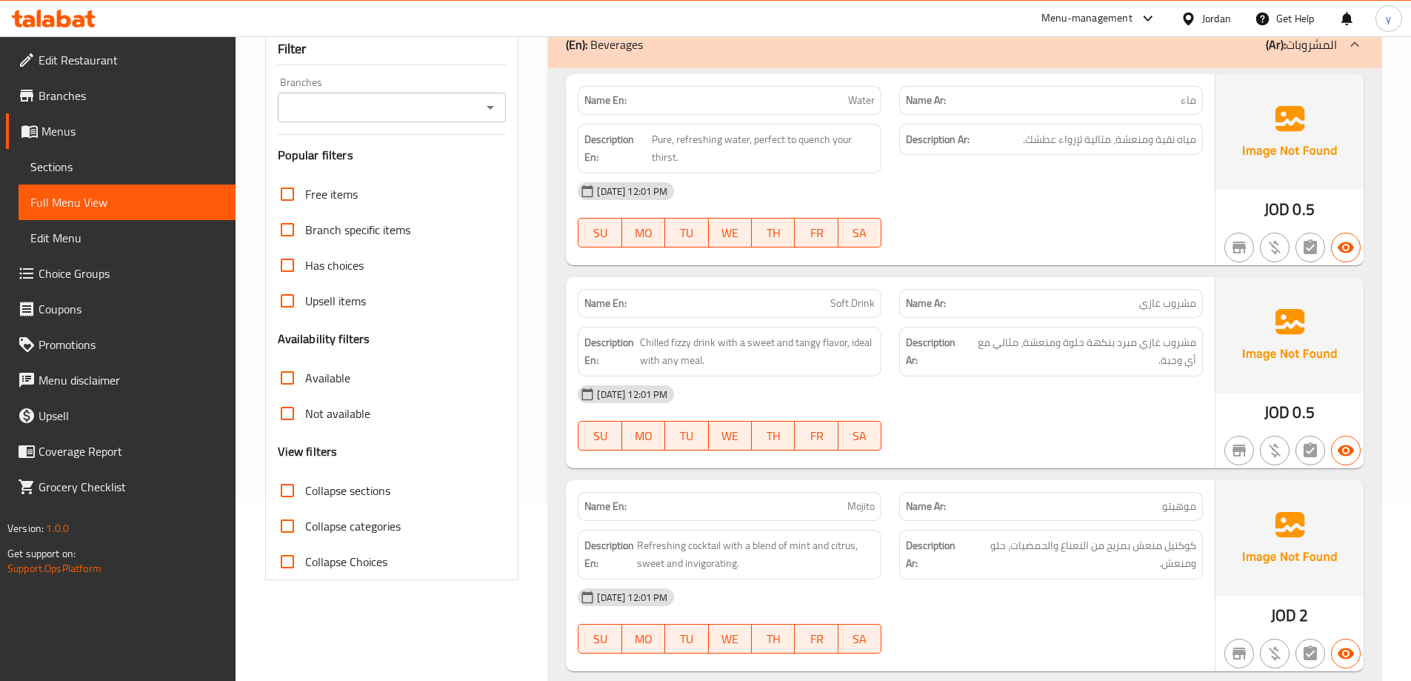
click at [319, 497] on span "Collapse sections" at bounding box center [347, 491] width 85 height 18
click at [305, 497] on input "Collapse sections" at bounding box center [288, 491] width 36 height 36
checkbox input "true"
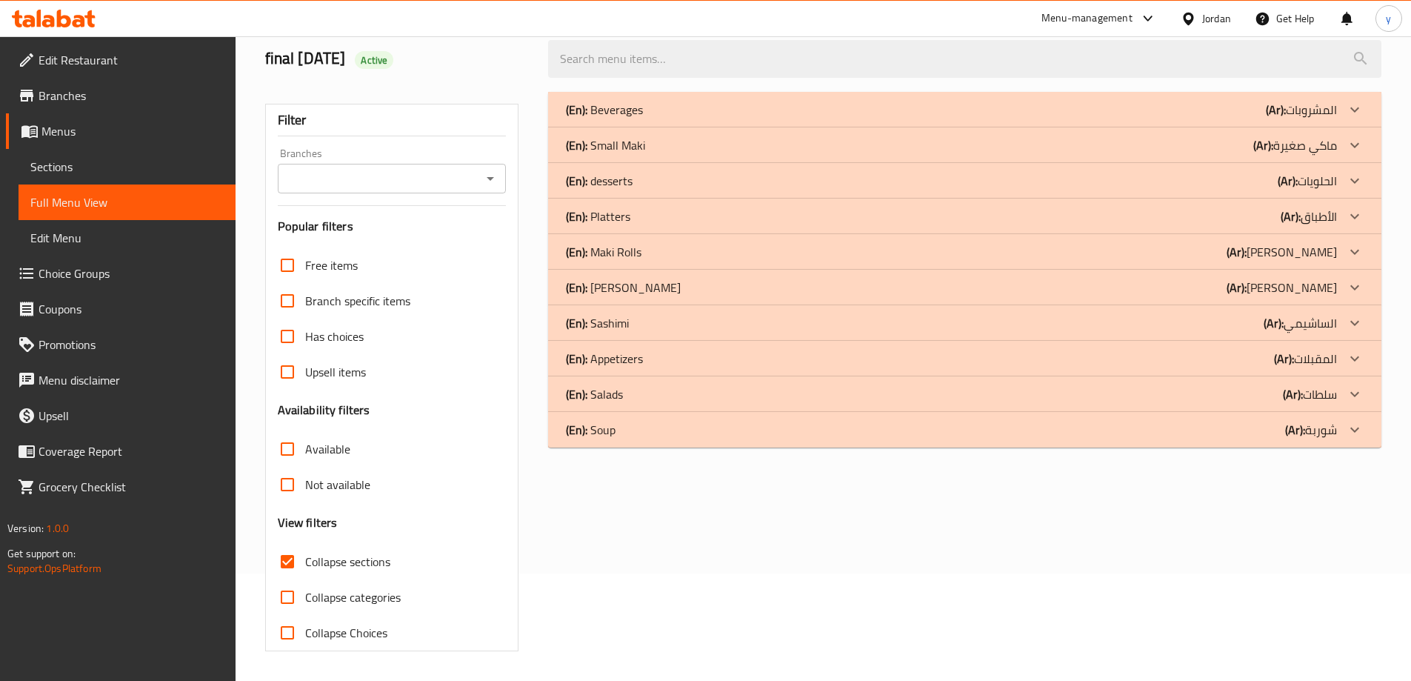
scroll to position [107, 0]
click at [650, 333] on div "(En): Sashimi (Ar): الساشيمي" at bounding box center [965, 323] width 834 height 36
click at [662, 298] on div "(En): [PERSON_NAME] (Ar): [PERSON_NAME]" at bounding box center [965, 288] width 834 height 36
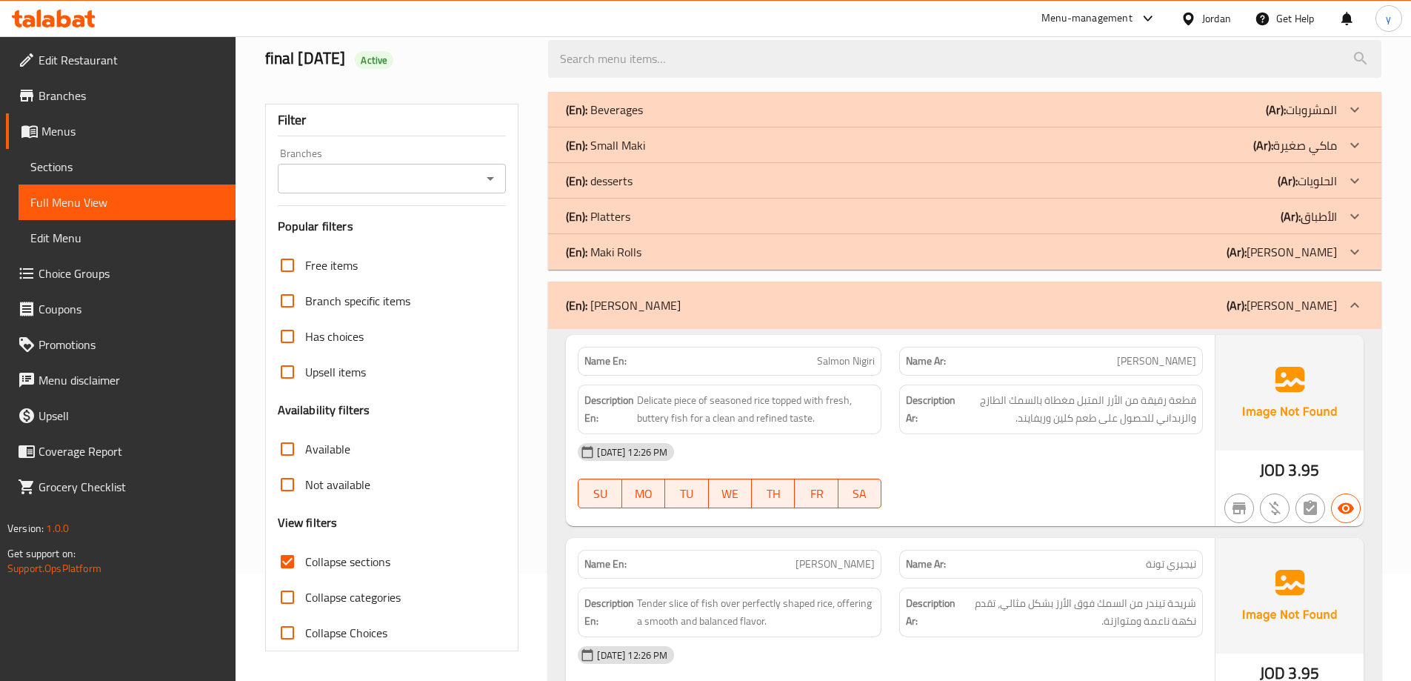
click at [684, 256] on div "(En): Maki Rolls (Ar): [PERSON_NAME]" at bounding box center [951, 252] width 771 height 18
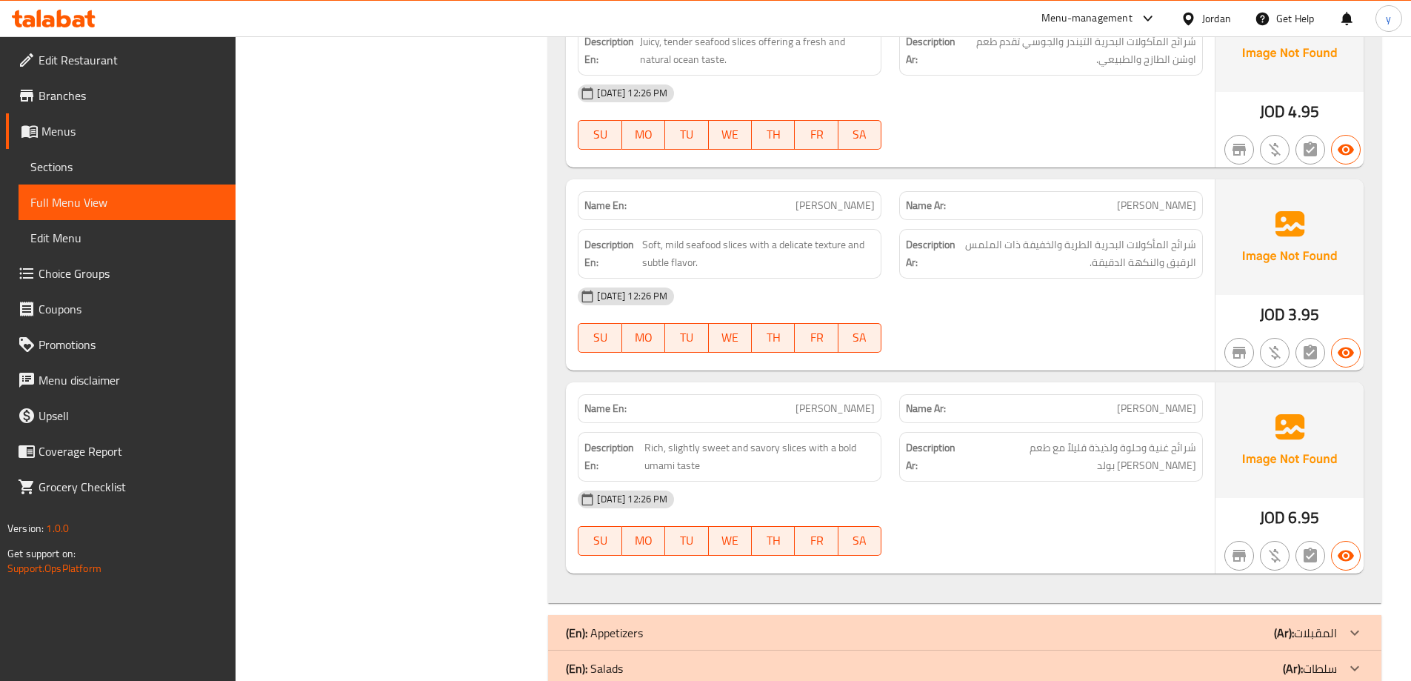
scroll to position [5504, 0]
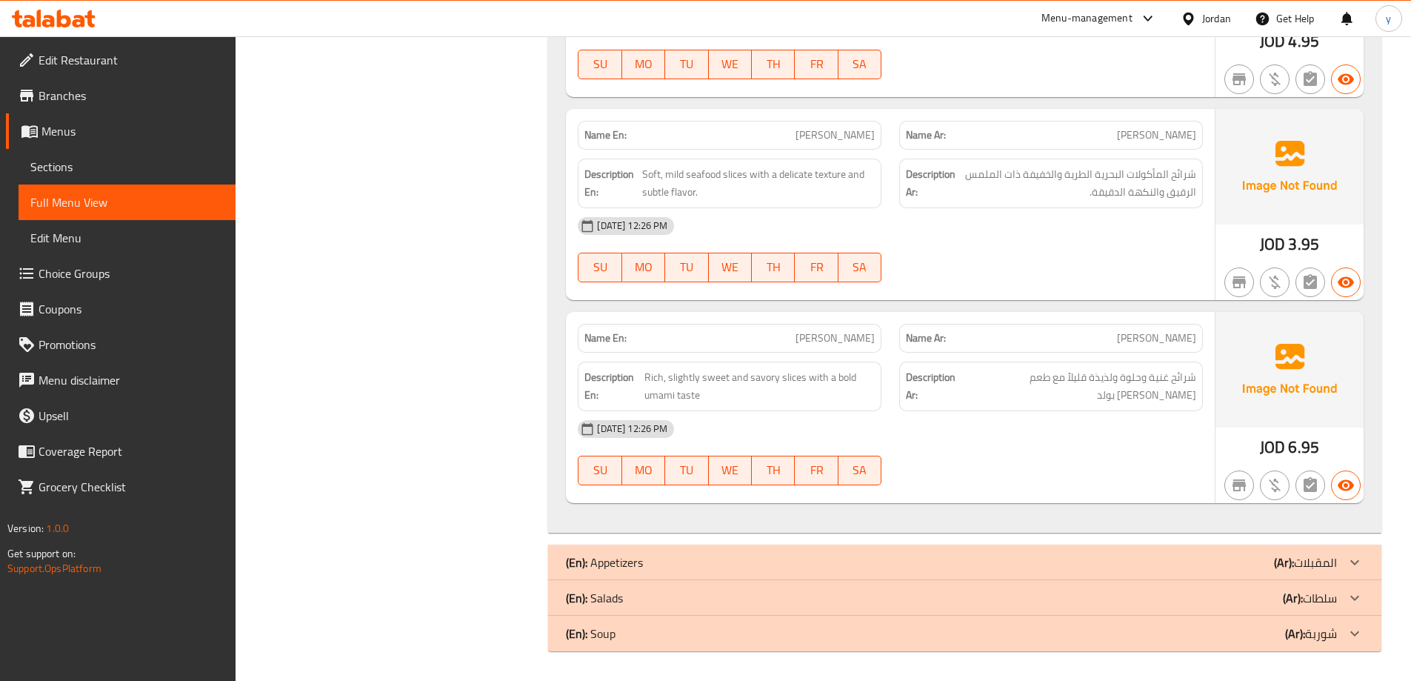
click at [784, 375] on span "Rich, slightly sweet and savory slices with a bold umami taste" at bounding box center [760, 386] width 231 height 36
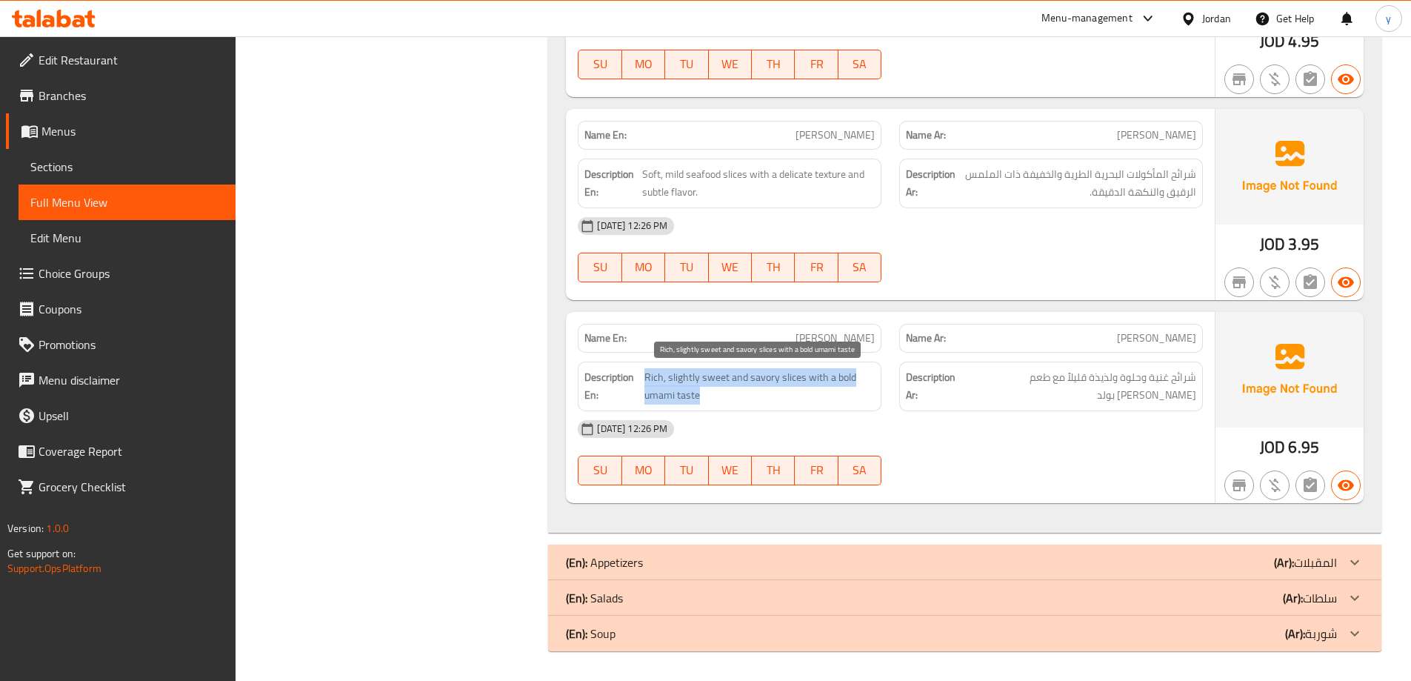
click at [784, 375] on span "Rich, slightly sweet and savory slices with a bold umami taste" at bounding box center [760, 386] width 231 height 36
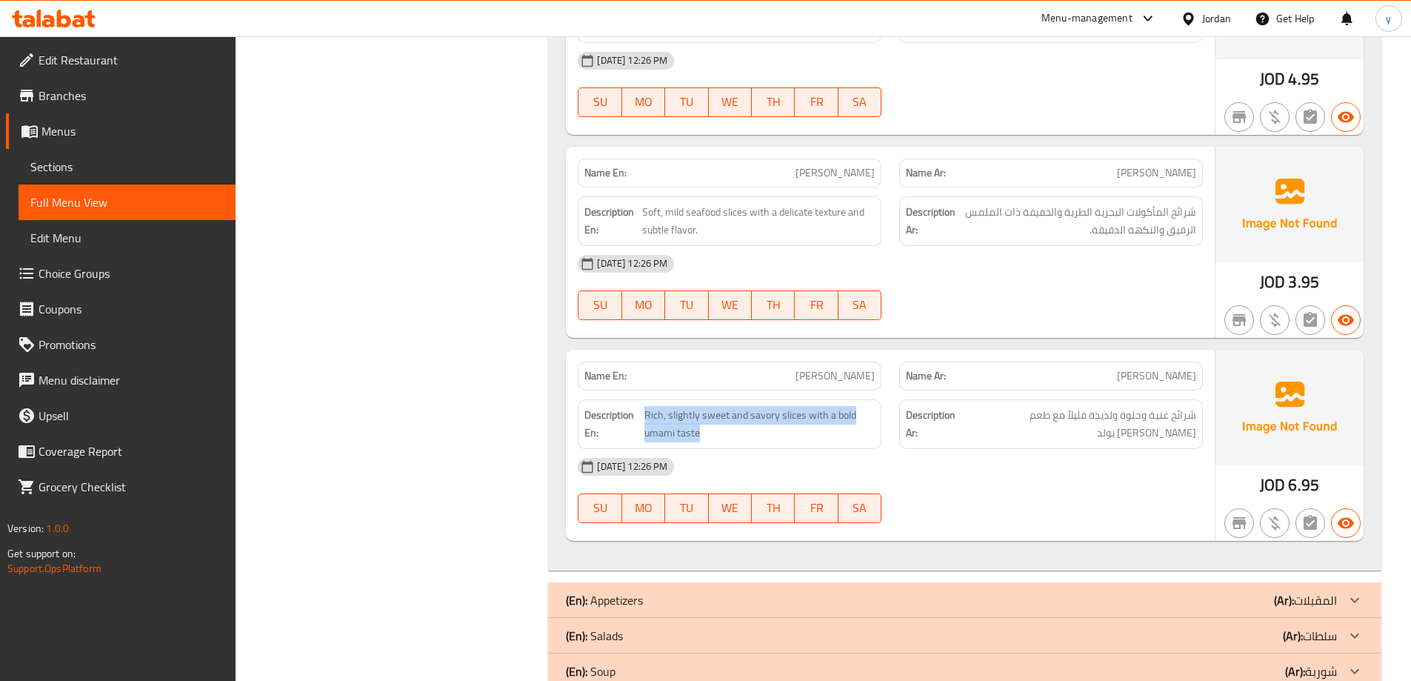
scroll to position [5430, 0]
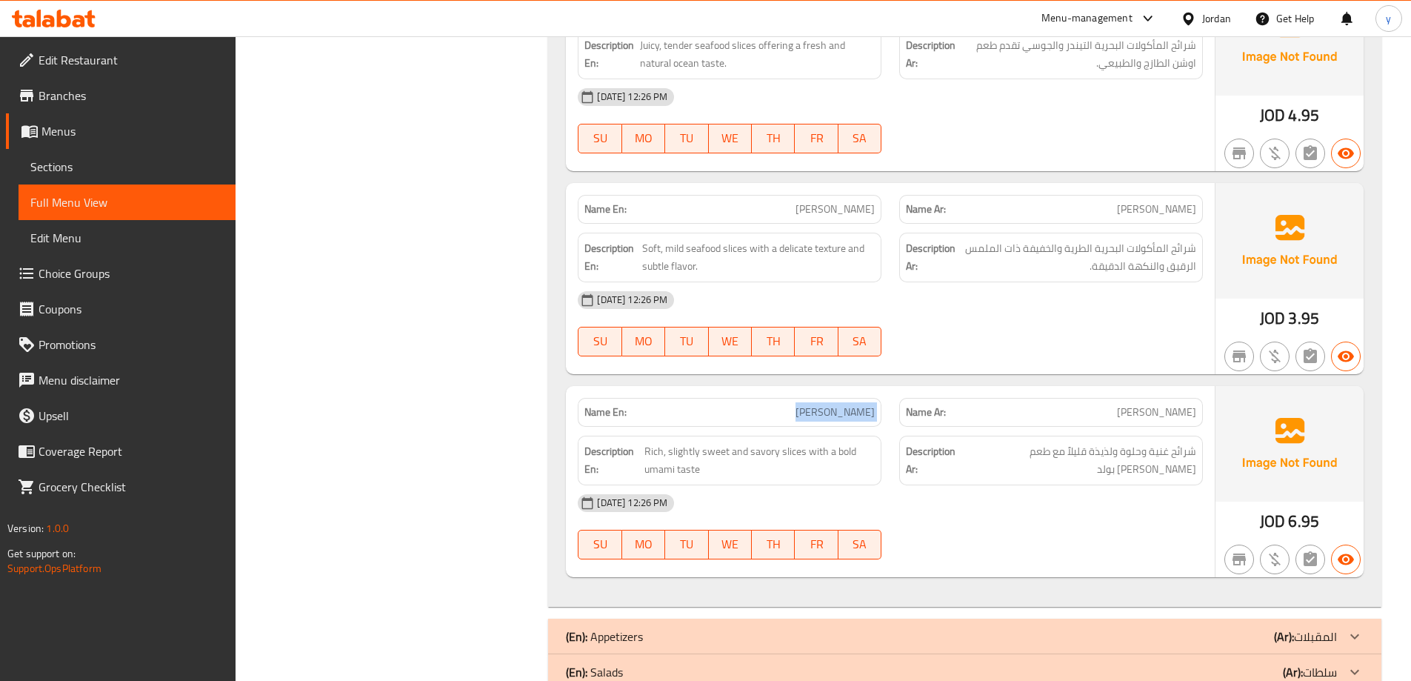
drag, startPoint x: 802, startPoint y: 410, endPoint x: 905, endPoint y: 419, distance: 103.4
click at [905, 419] on div "Name En: Unagi Sashimi Name Ar: ساشيمي أوناجي" at bounding box center [890, 412] width 643 height 47
copy span "[PERSON_NAME]"
click at [84, 167] on span "Sections" at bounding box center [126, 167] width 193 height 18
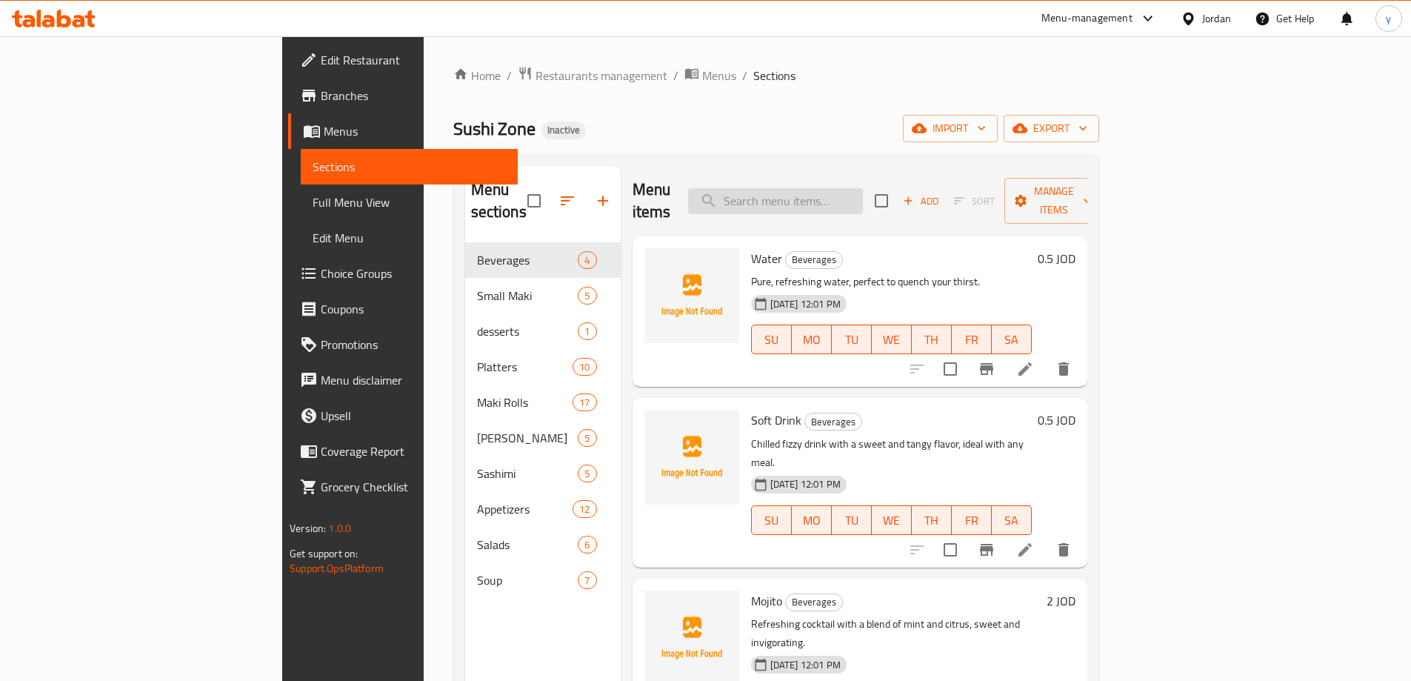
click at [850, 199] on input "search" at bounding box center [775, 201] width 175 height 26
paste input "[PERSON_NAME]"
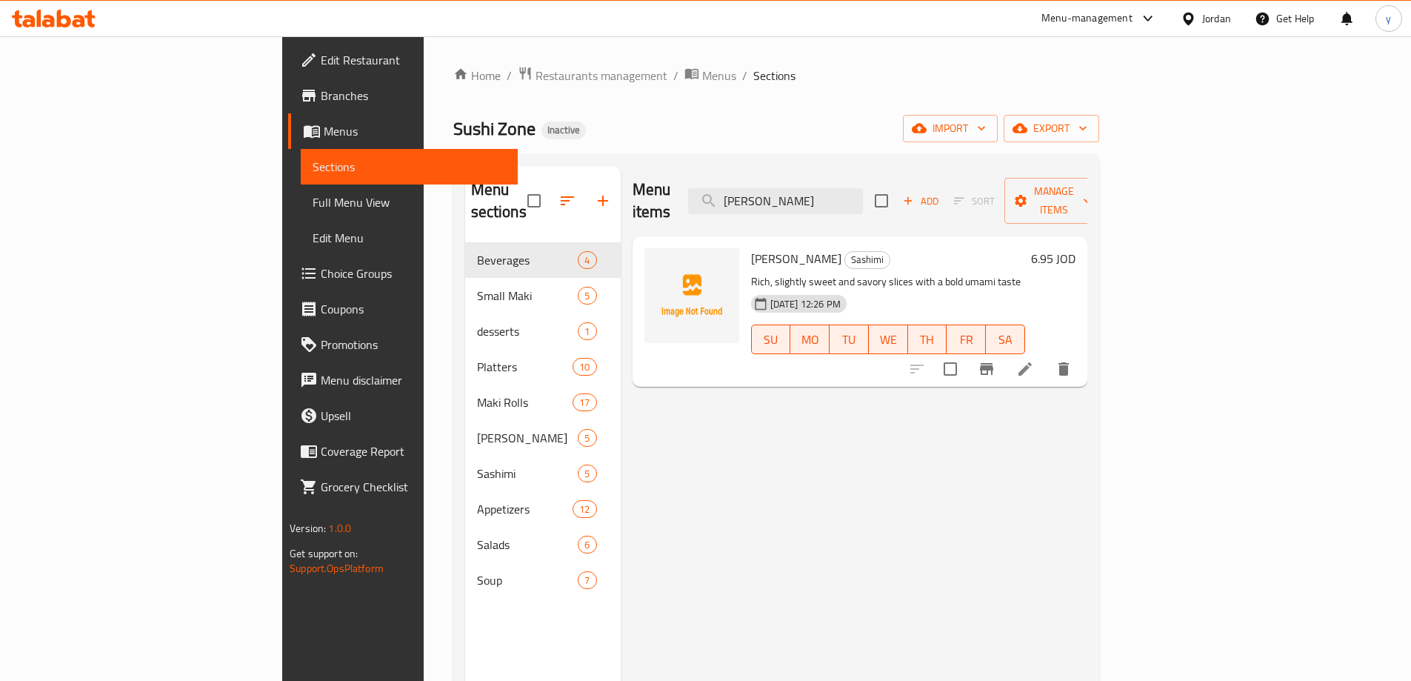
type input "[PERSON_NAME]"
click at [1034, 360] on icon at bounding box center [1026, 369] width 18 height 18
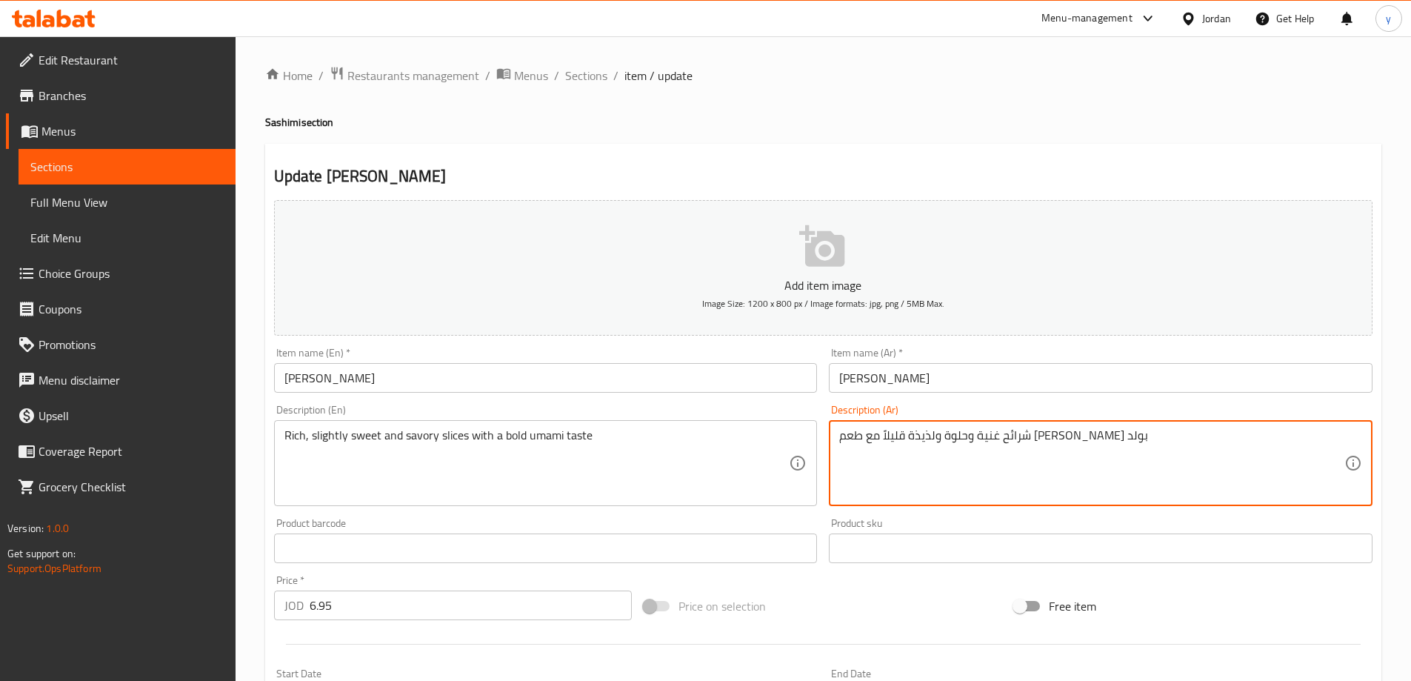
click at [979, 436] on textarea "شرائح غنية وحلوة ولذيذة قليلاً مع طعم [PERSON_NAME] بولد" at bounding box center [1091, 463] width 505 height 70
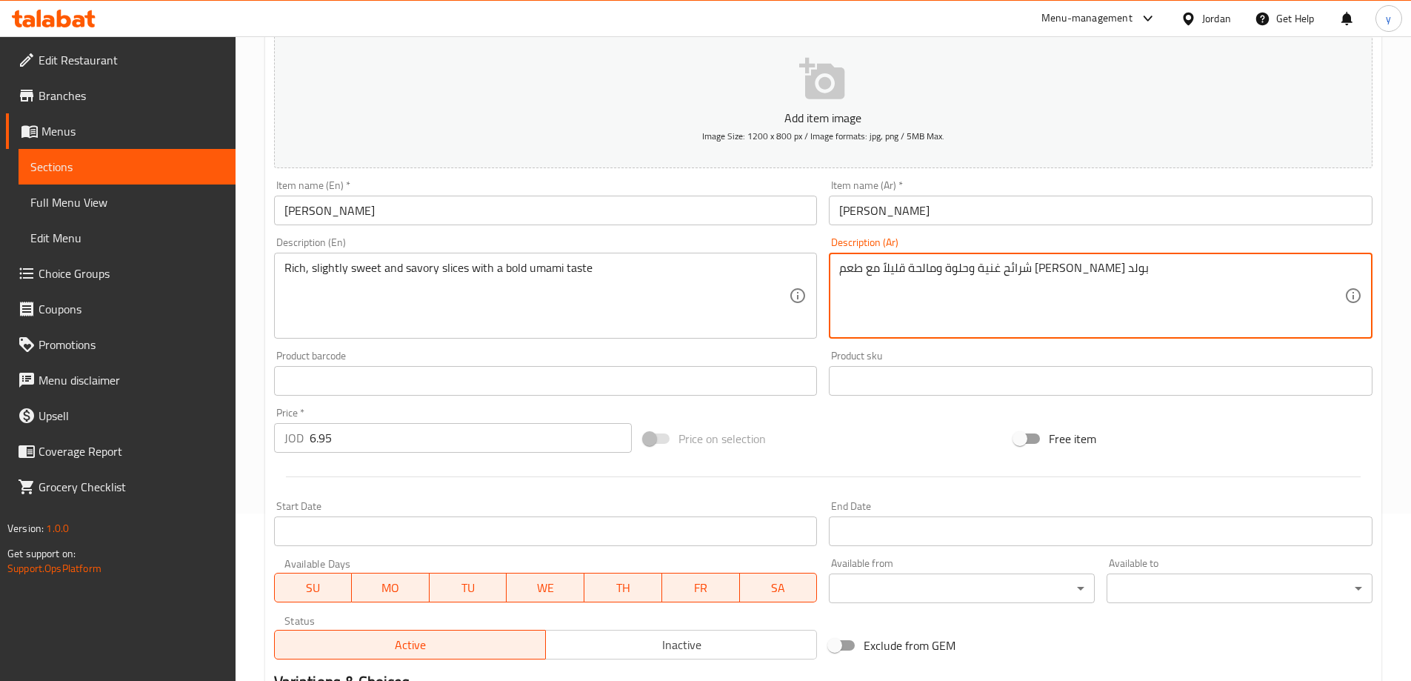
scroll to position [366, 0]
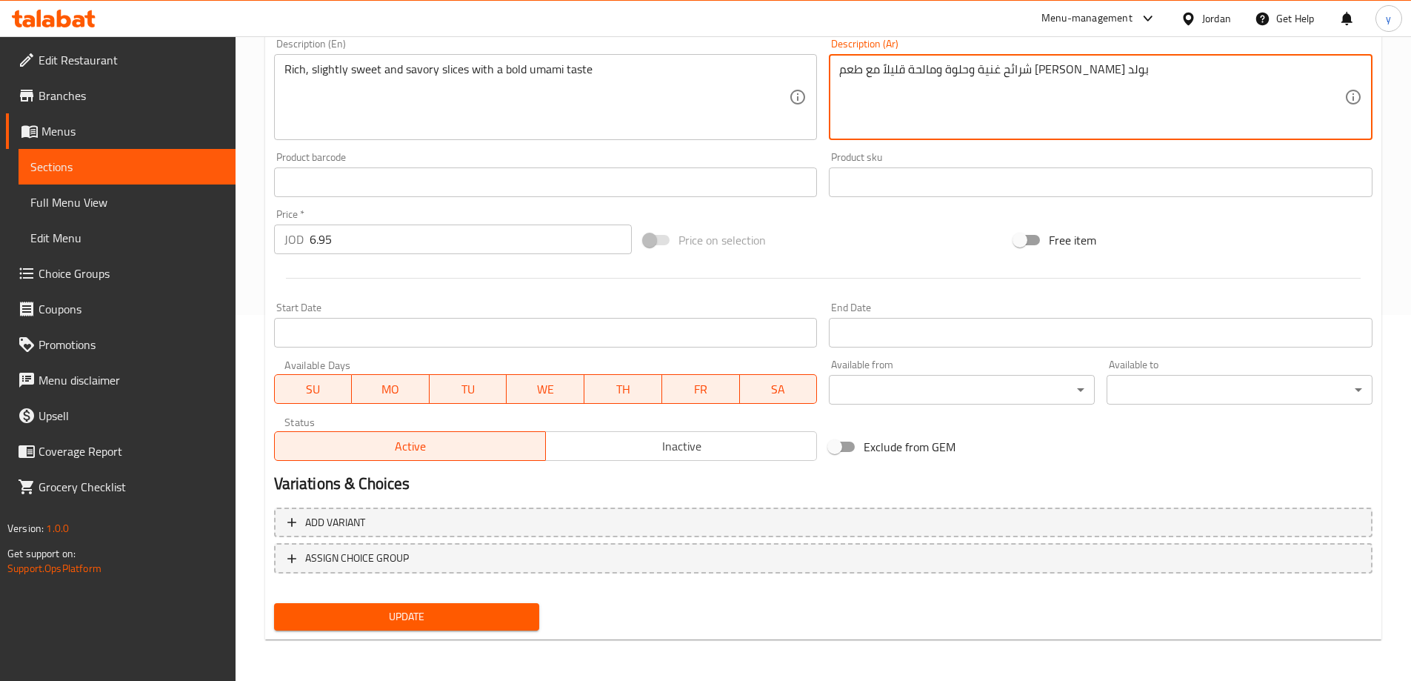
type textarea "شرائح غنية وحلوة ومالحة قليلاً مع طعم أومامي بولد"
click at [472, 608] on span "Update" at bounding box center [407, 617] width 242 height 19
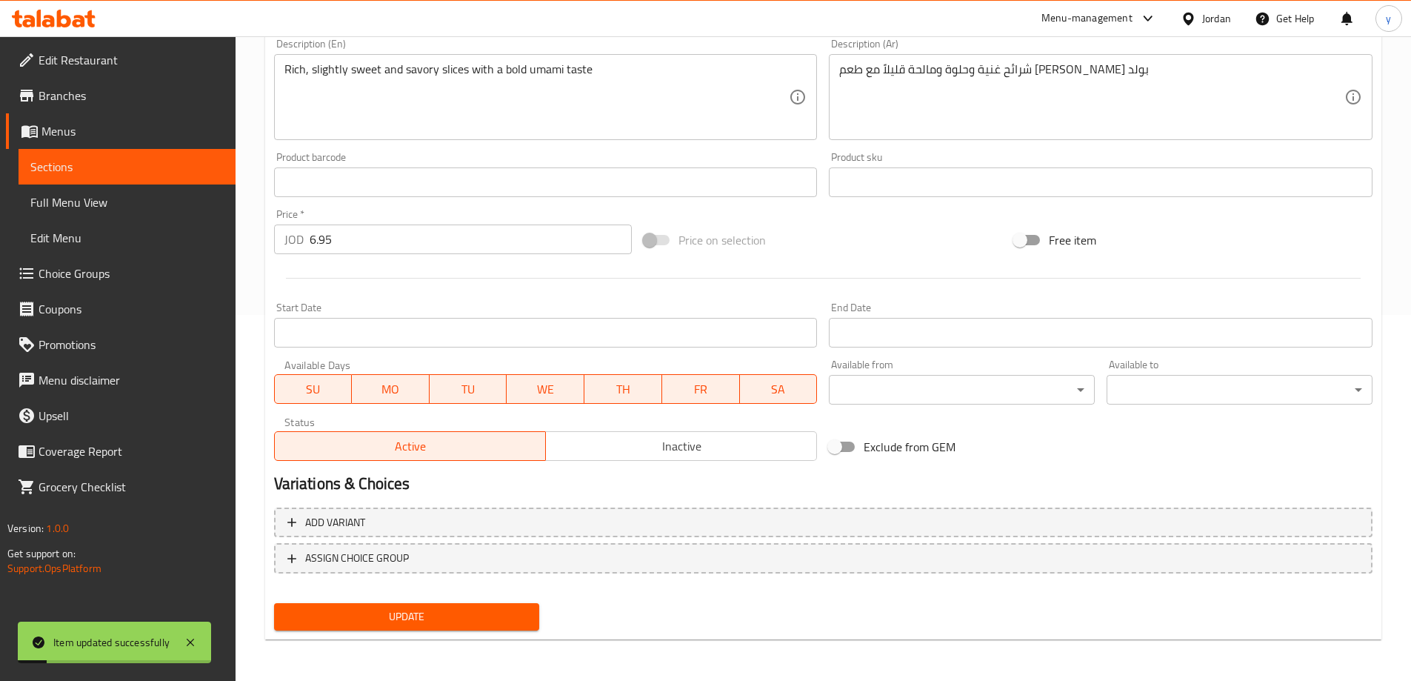
click at [105, 204] on span "Full Menu View" at bounding box center [126, 202] width 193 height 18
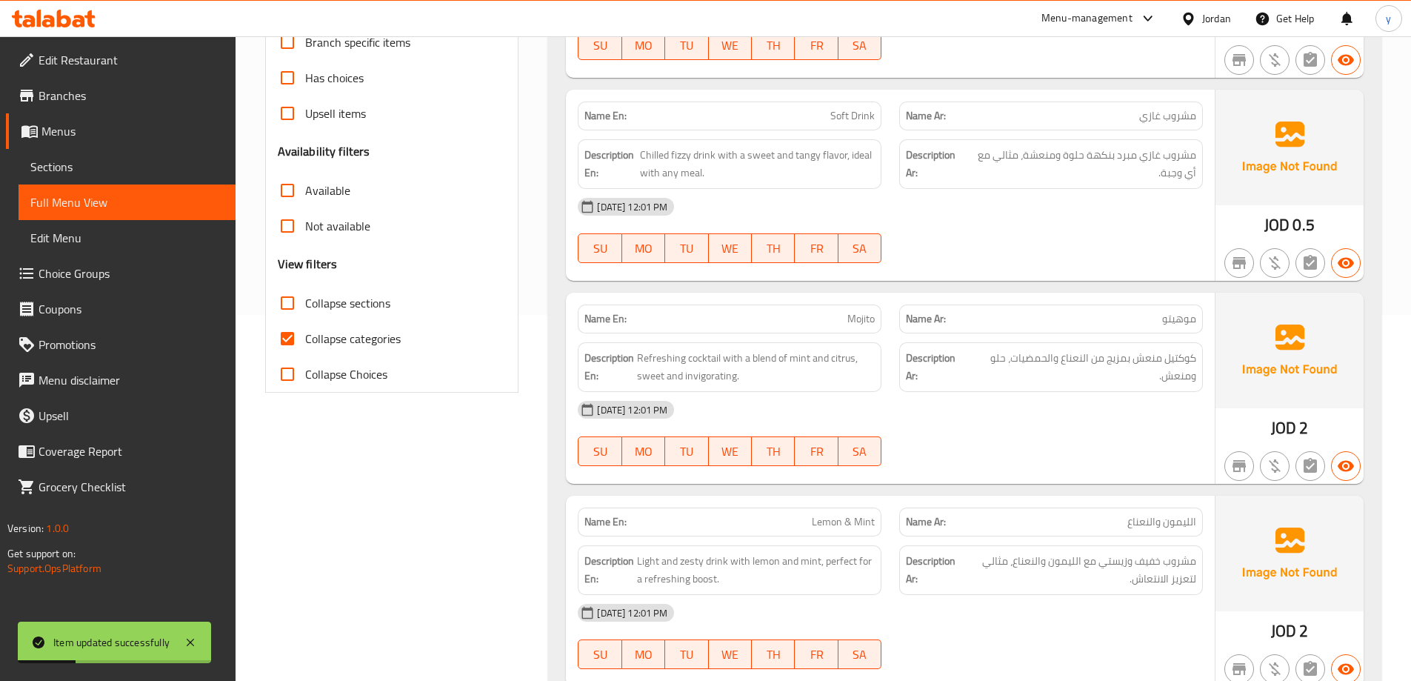
click at [110, 167] on span "Sections" at bounding box center [126, 167] width 193 height 18
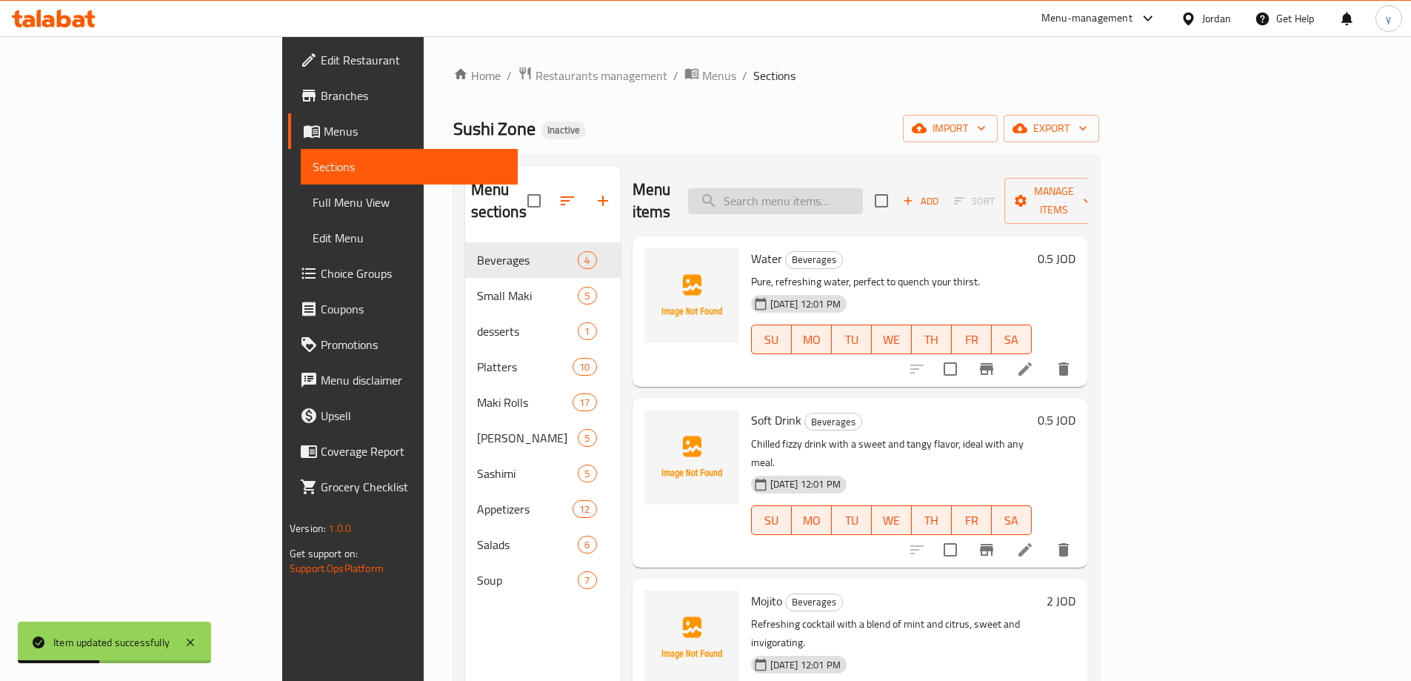
drag, startPoint x: 919, startPoint y: 173, endPoint x: 914, endPoint y: 179, distance: 7.9
click at [918, 174] on div "Menu items Add Sort Manage items" at bounding box center [860, 201] width 455 height 70
click at [863, 188] on input "search" at bounding box center [775, 201] width 175 height 26
paste input "[PERSON_NAME]"
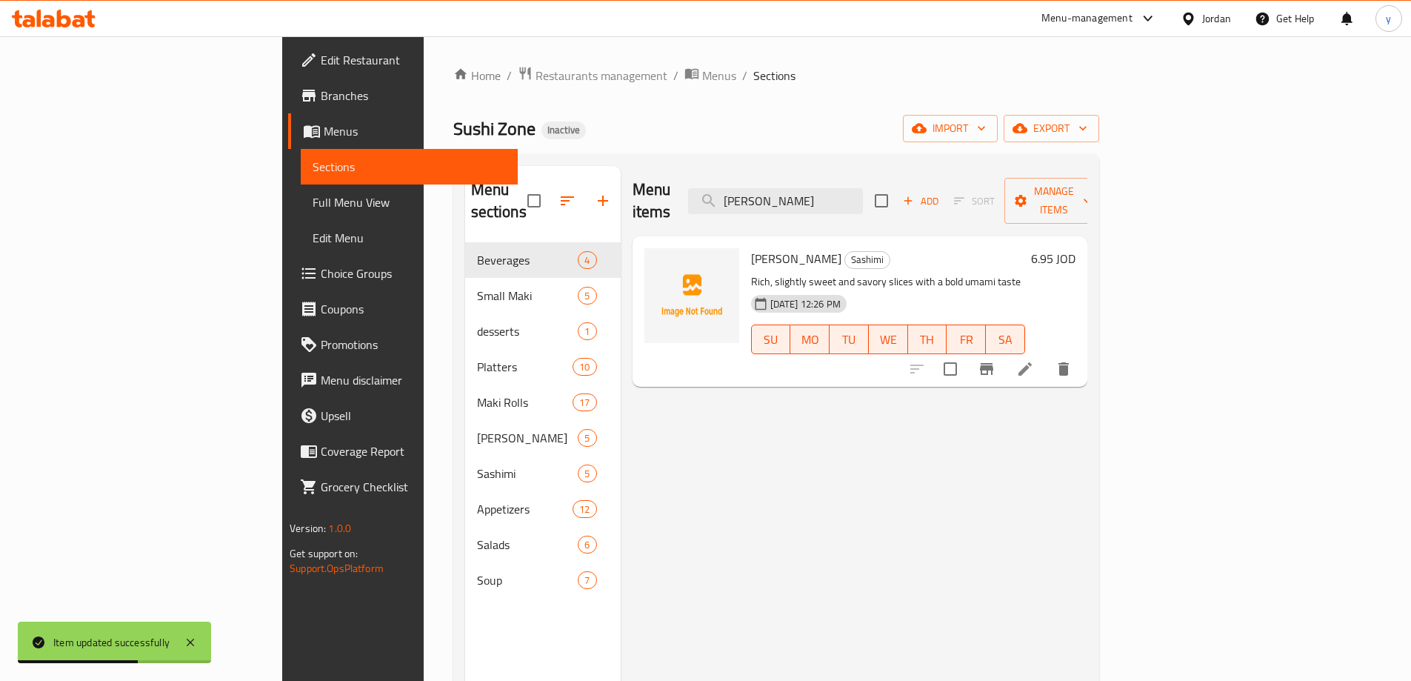
type input "[PERSON_NAME]"
click at [1046, 356] on li at bounding box center [1025, 369] width 41 height 27
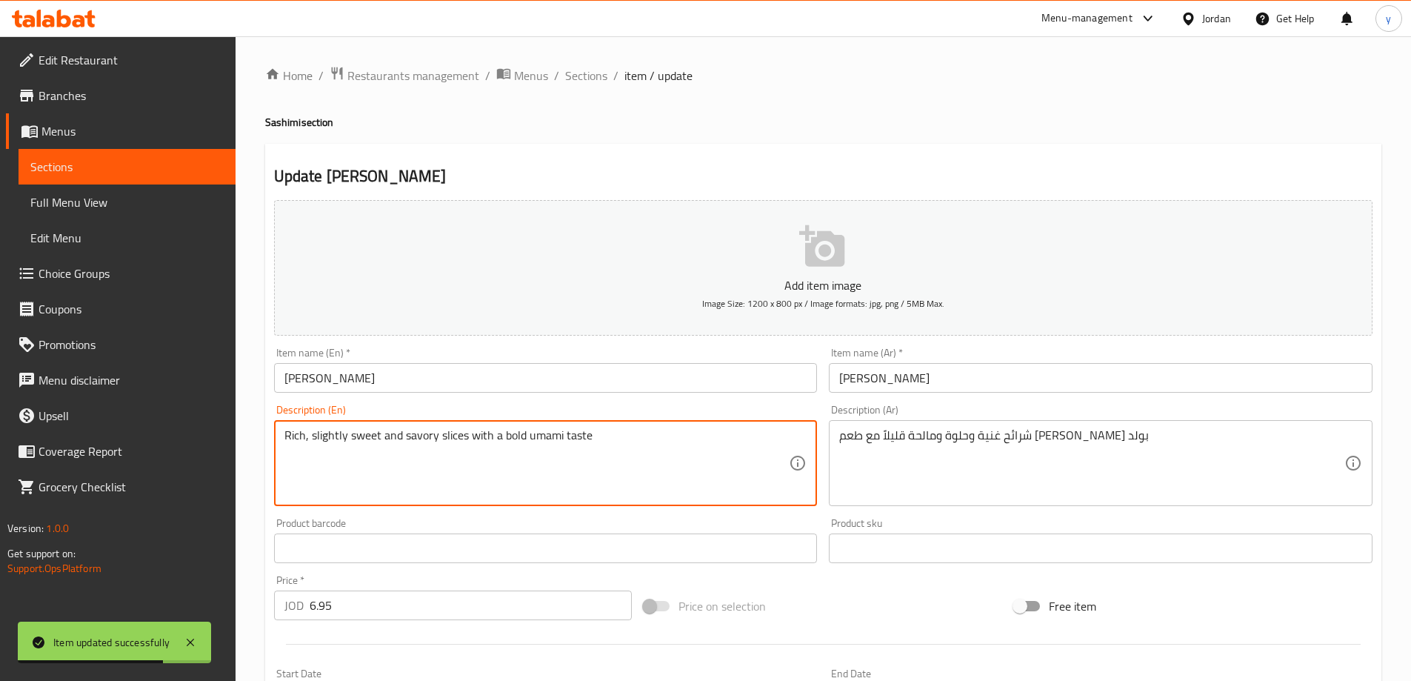
drag, startPoint x: 408, startPoint y: 436, endPoint x: 392, endPoint y: 436, distance: 16.3
click at [408, 436] on textarea "Rich, slightly sweet and savory slices with a bold umami taste" at bounding box center [537, 463] width 505 height 70
click at [382, 436] on textarea "Rich, slightly sweet and savory slices with a bold umami taste" at bounding box center [537, 463] width 505 height 70
click at [366, 433] on textarea "Rich, slightly sweet and savory slices with a bold umami taste" at bounding box center [537, 463] width 505 height 70
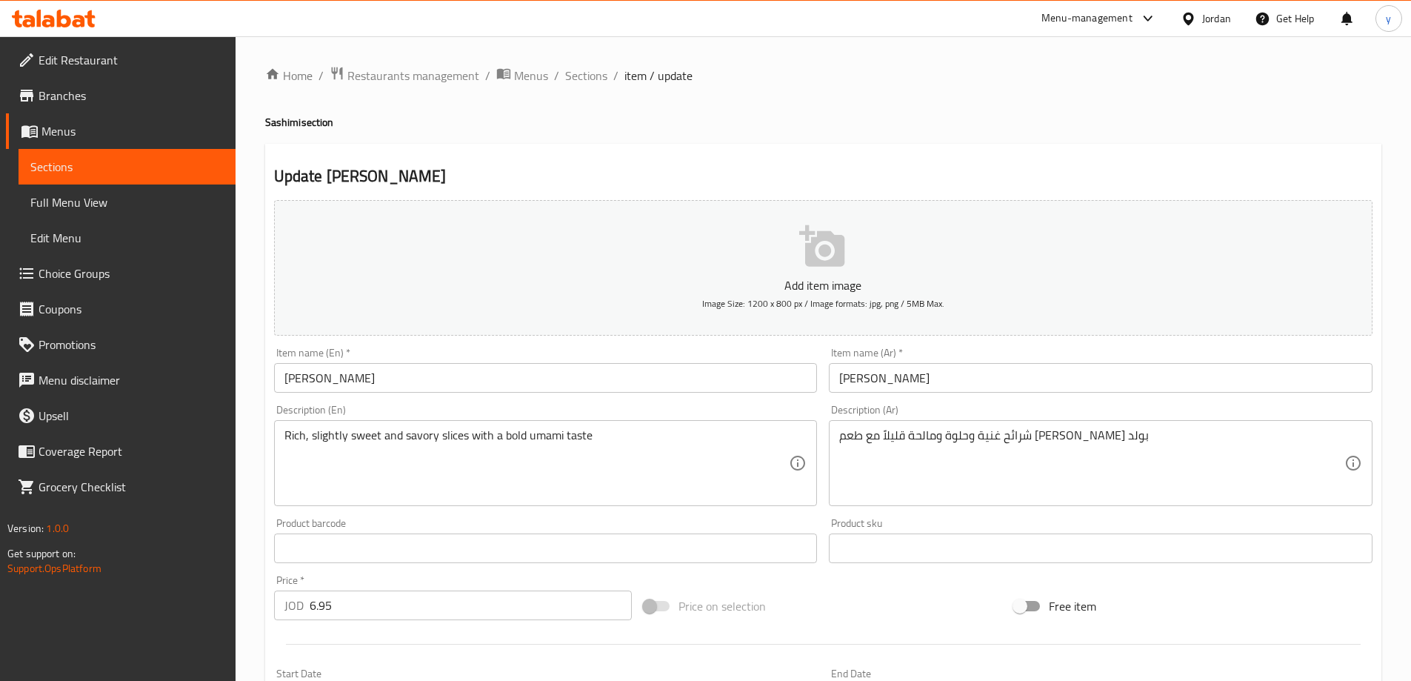
click at [885, 592] on div "Price on selection" at bounding box center [823, 606] width 370 height 40
click at [833, 594] on div "Price on selection" at bounding box center [823, 606] width 370 height 40
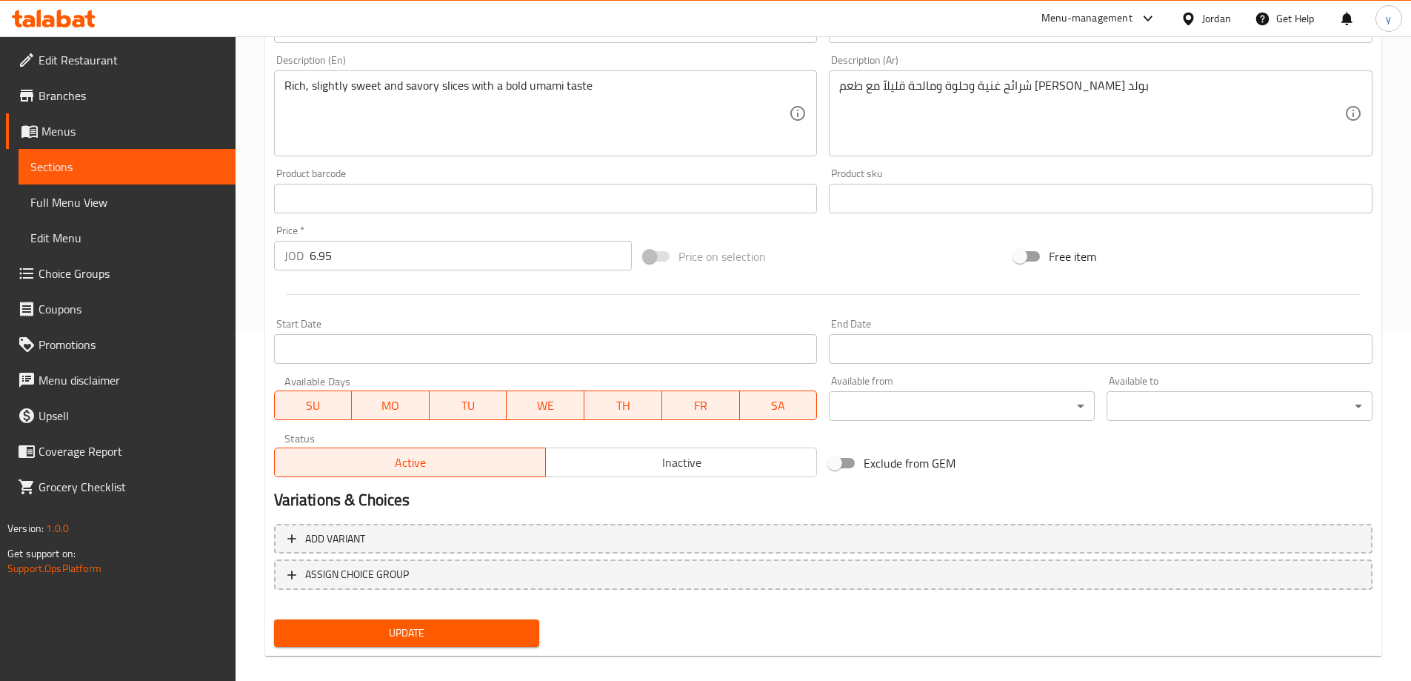
scroll to position [366, 0]
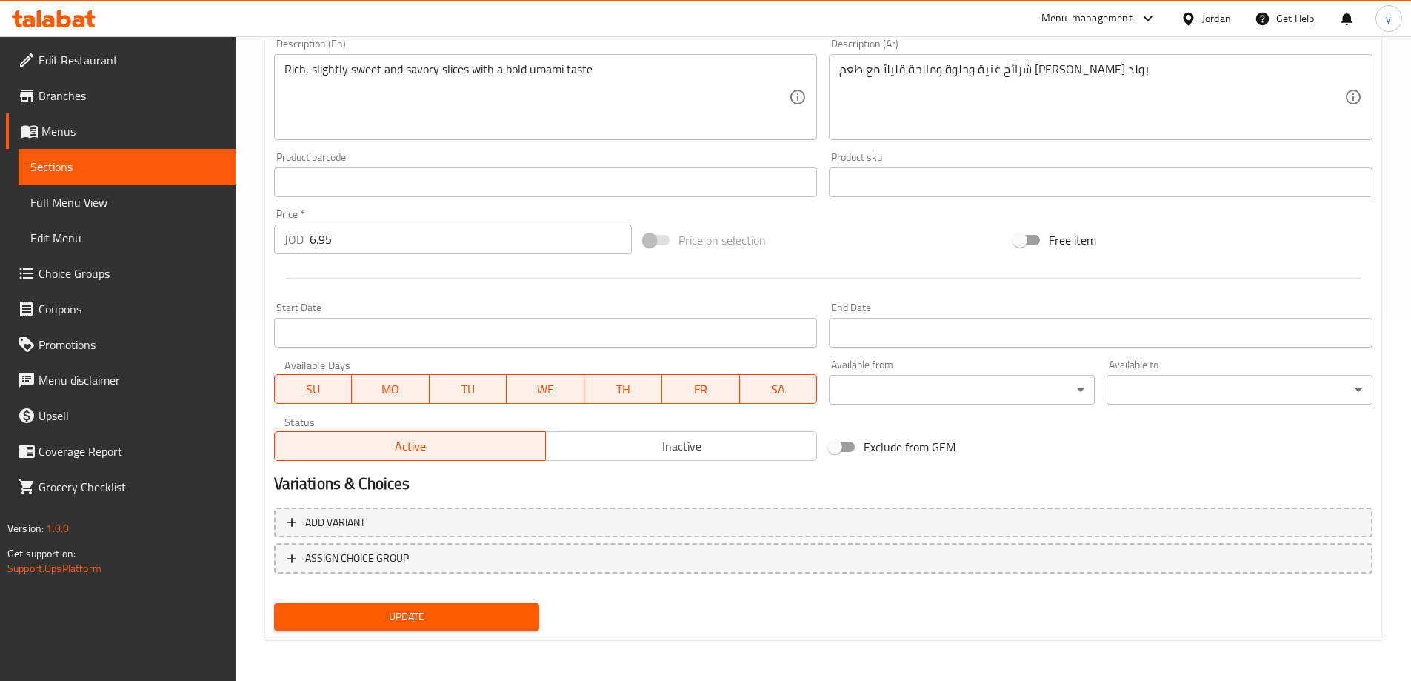
click at [498, 611] on span "Update" at bounding box center [407, 617] width 242 height 19
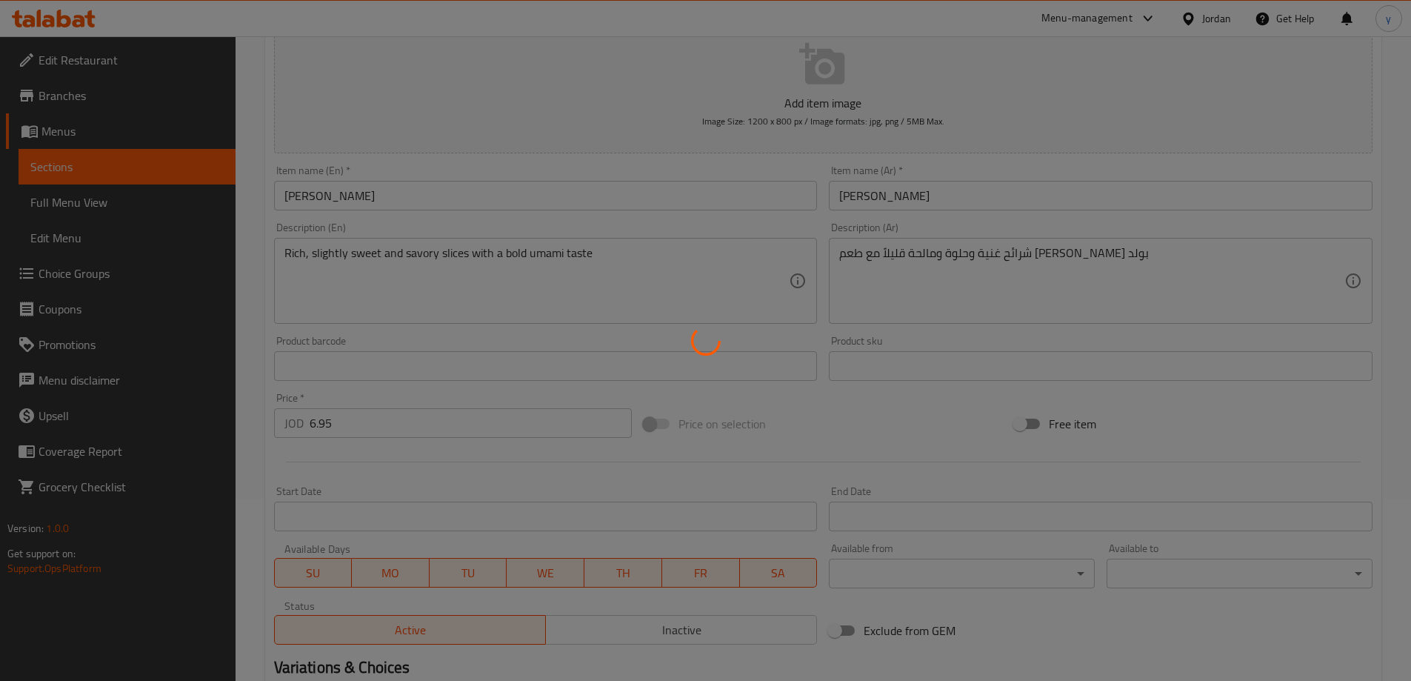
scroll to position [144, 0]
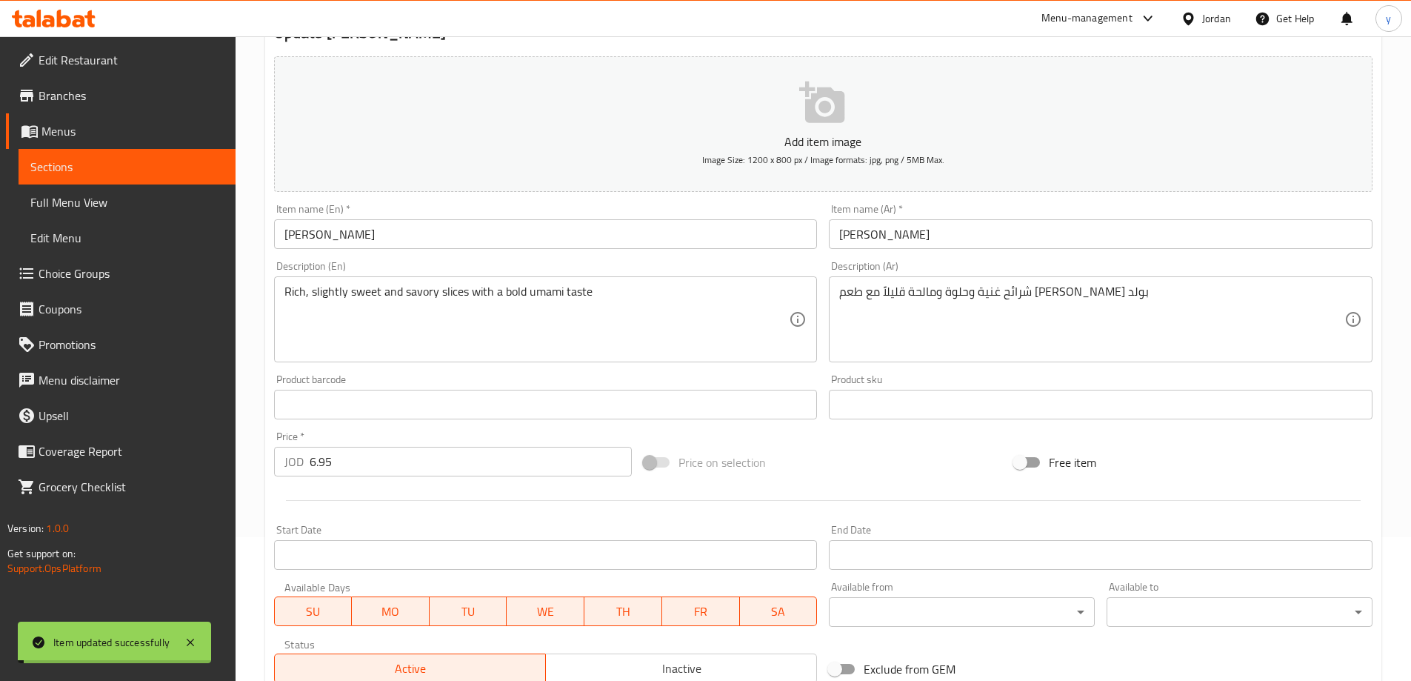
click at [94, 188] on link "Full Menu View" at bounding box center [127, 202] width 217 height 36
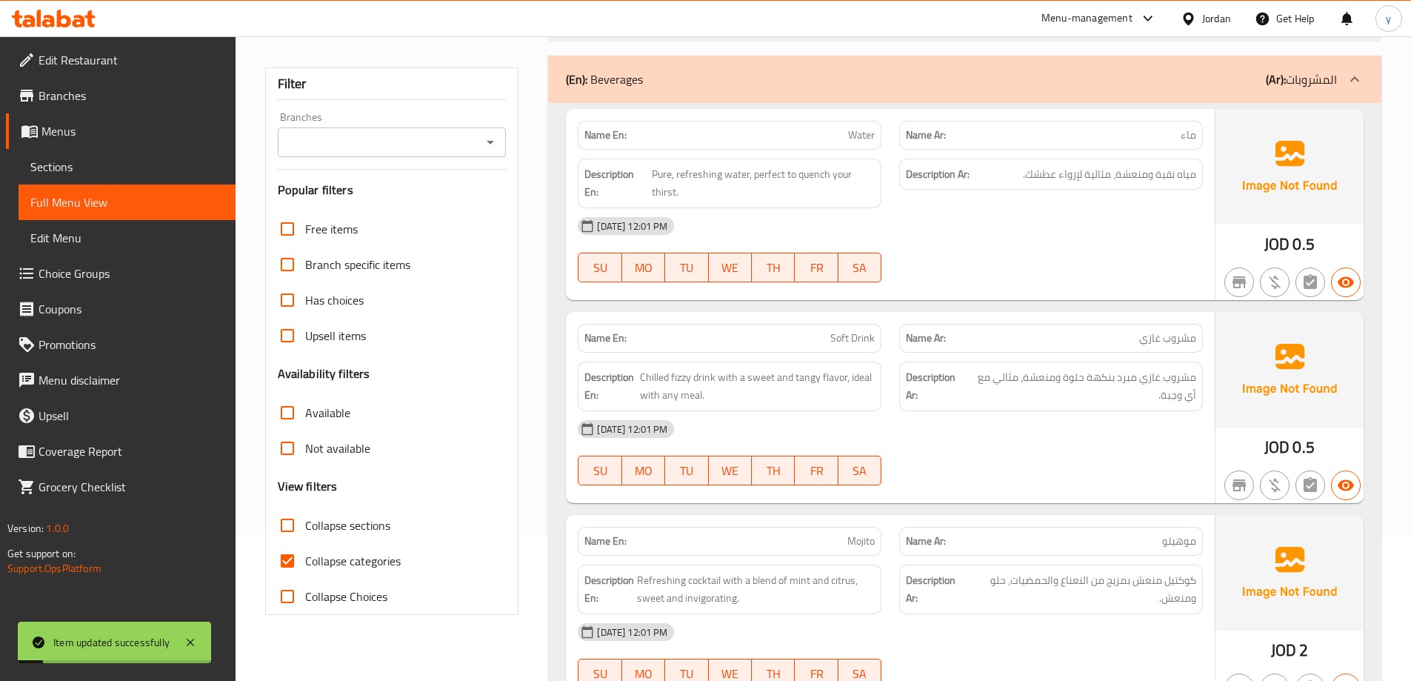
click at [343, 534] on span "Collapse sections" at bounding box center [347, 525] width 85 height 18
click at [305, 536] on input "Collapse sections" at bounding box center [288, 526] width 36 height 36
checkbox input "true"
click at [341, 555] on span "Collapse categories" at bounding box center [353, 561] width 96 height 18
click at [305, 555] on input "Collapse categories" at bounding box center [288, 561] width 36 height 36
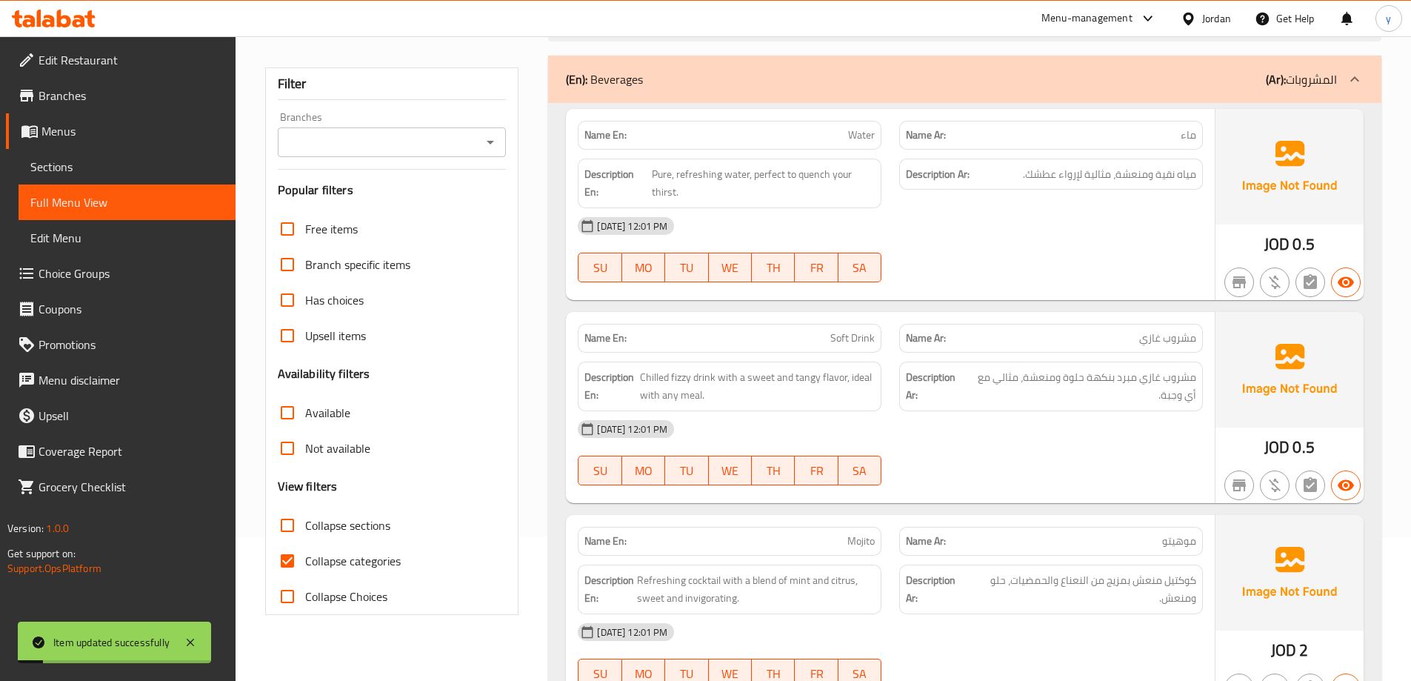
checkbox input "false"
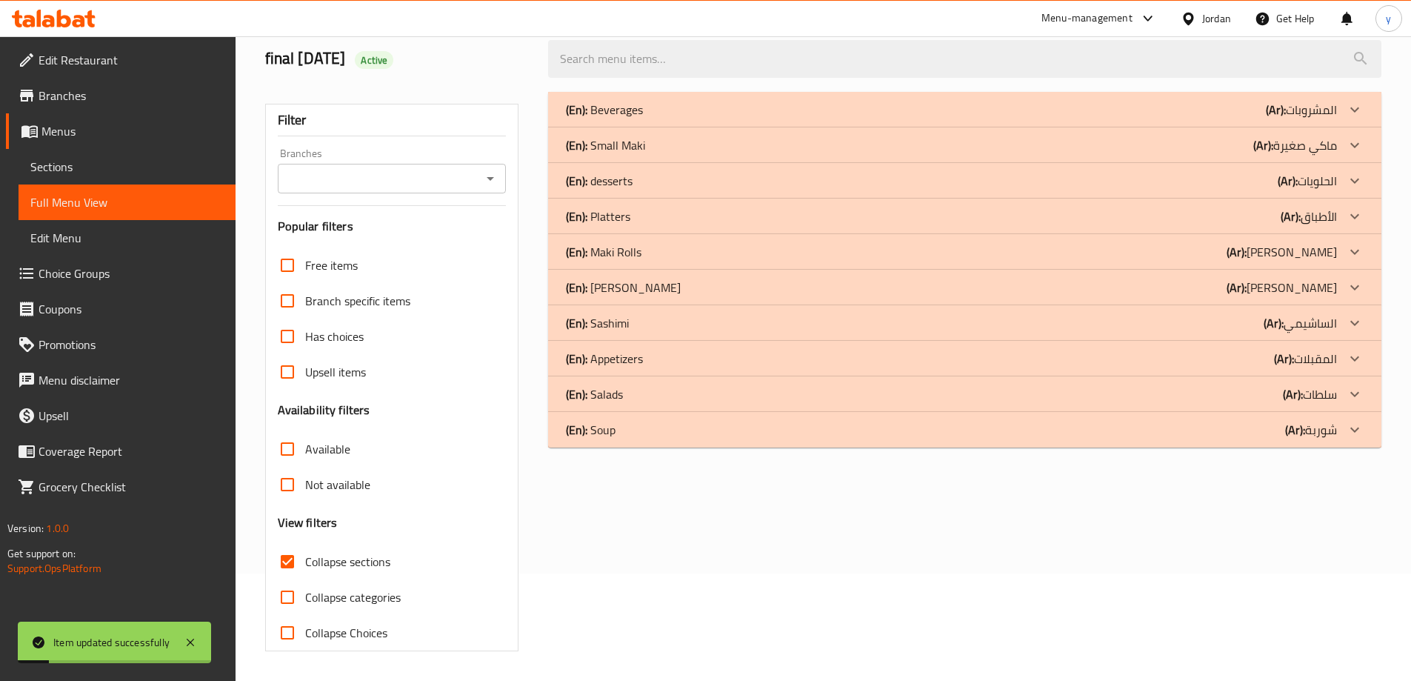
scroll to position [107, 0]
click at [788, 310] on div "(En): Sashimi (Ar): الساشيمي" at bounding box center [965, 323] width 834 height 36
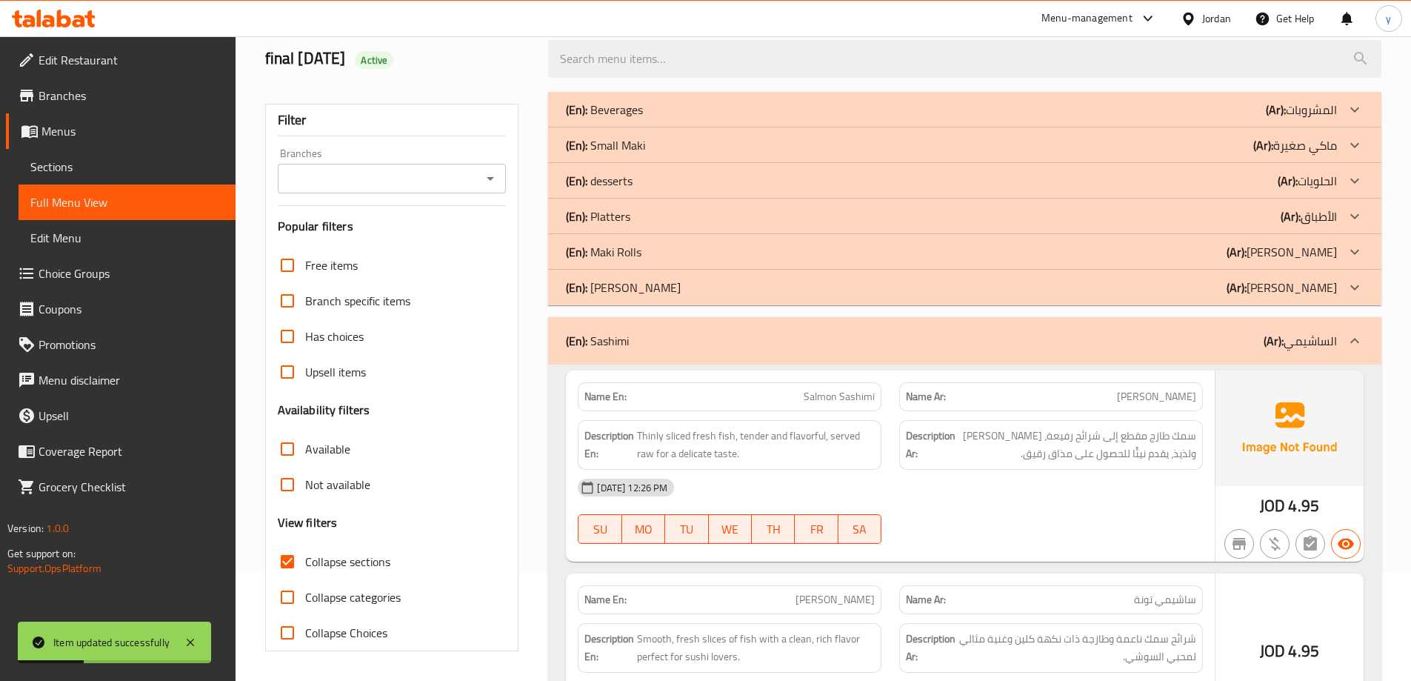
click at [788, 289] on div "(En): [PERSON_NAME] (Ar): [PERSON_NAME]" at bounding box center [951, 288] width 771 height 18
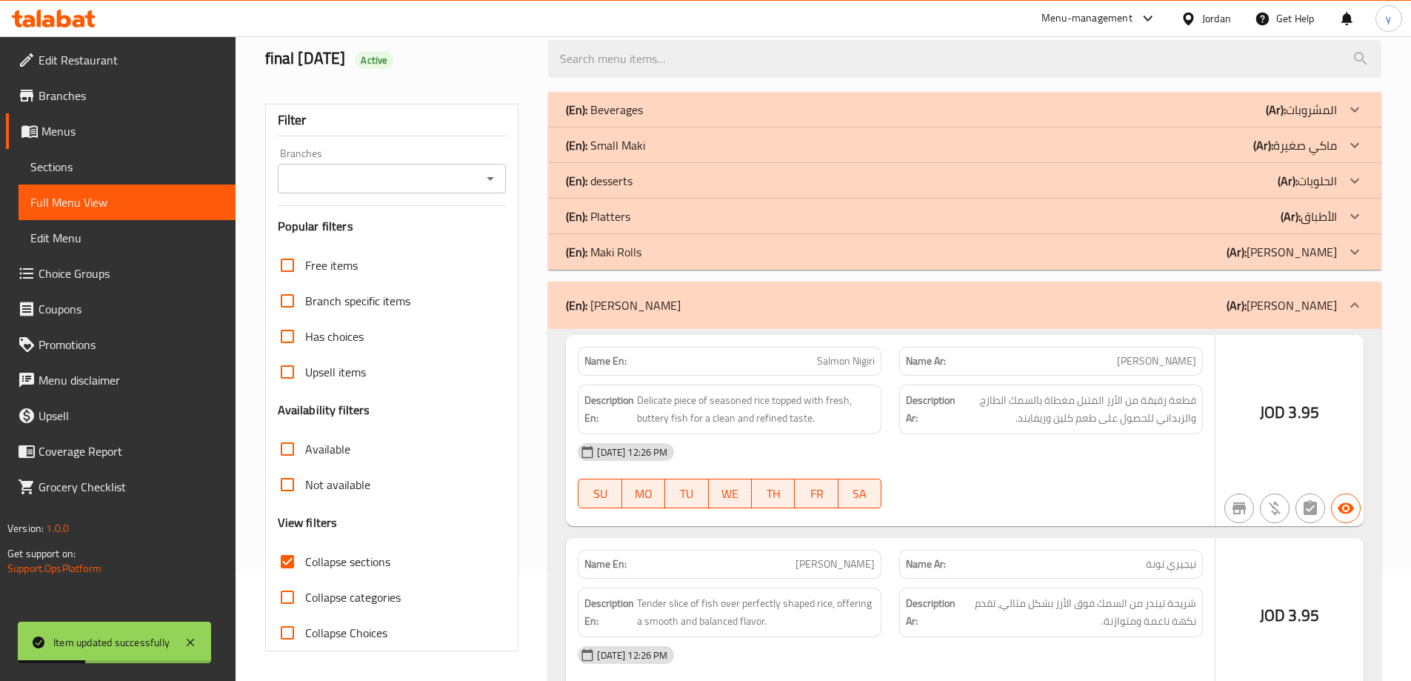
click at [799, 266] on div "(En): Maki Rolls (Ar): [PERSON_NAME]" at bounding box center [965, 252] width 834 height 36
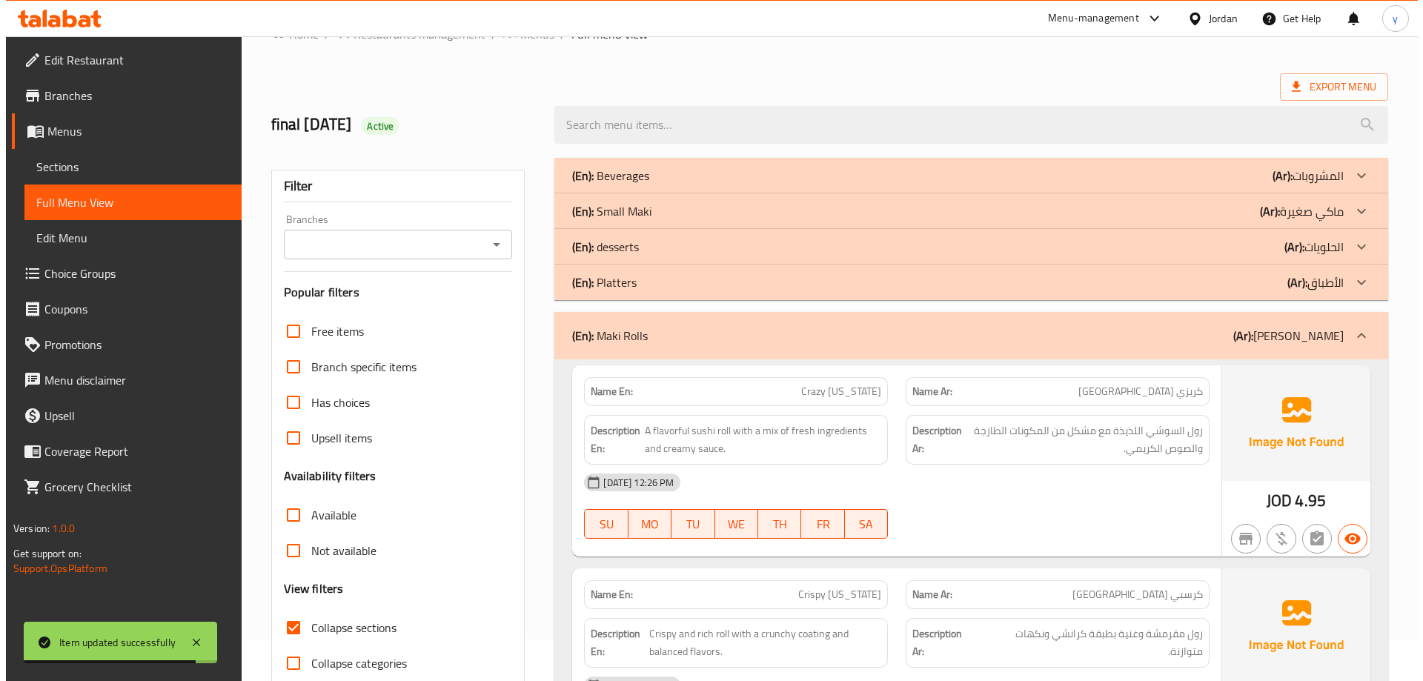
scroll to position [0, 0]
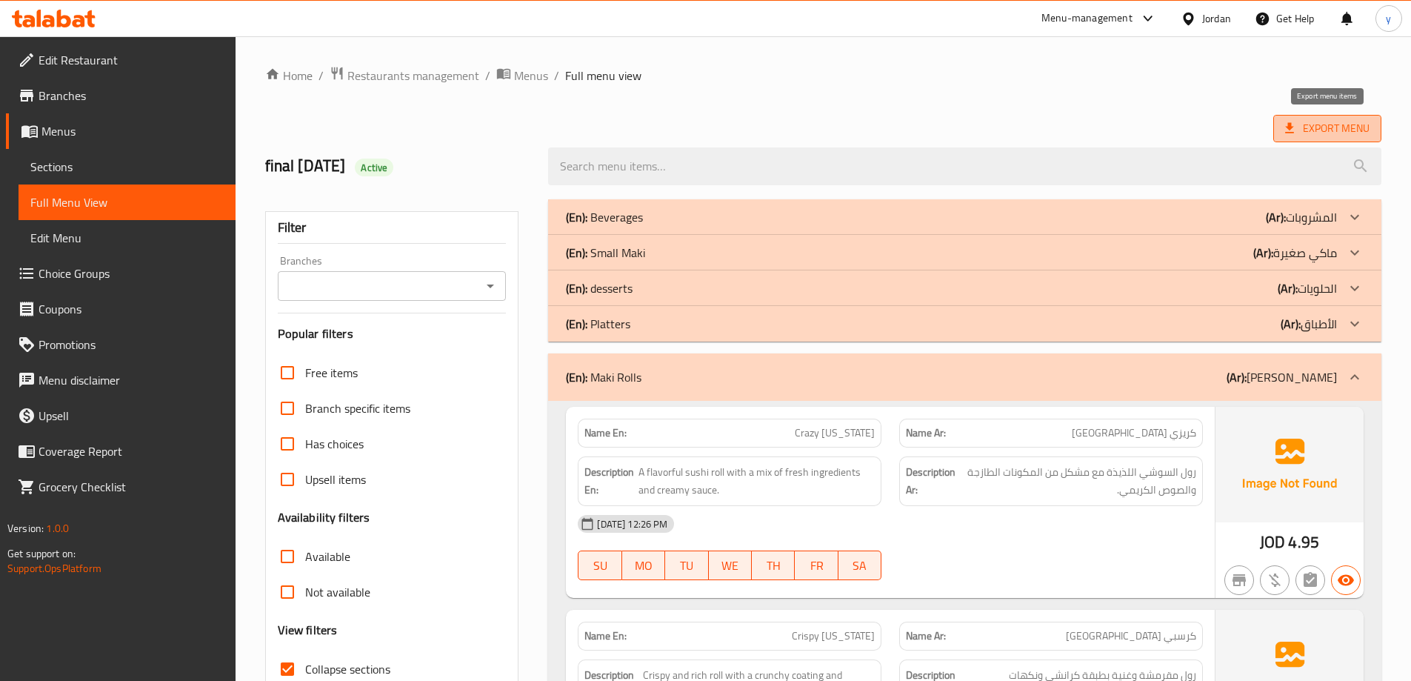
click at [1331, 132] on span "Export Menu" at bounding box center [1327, 128] width 84 height 19
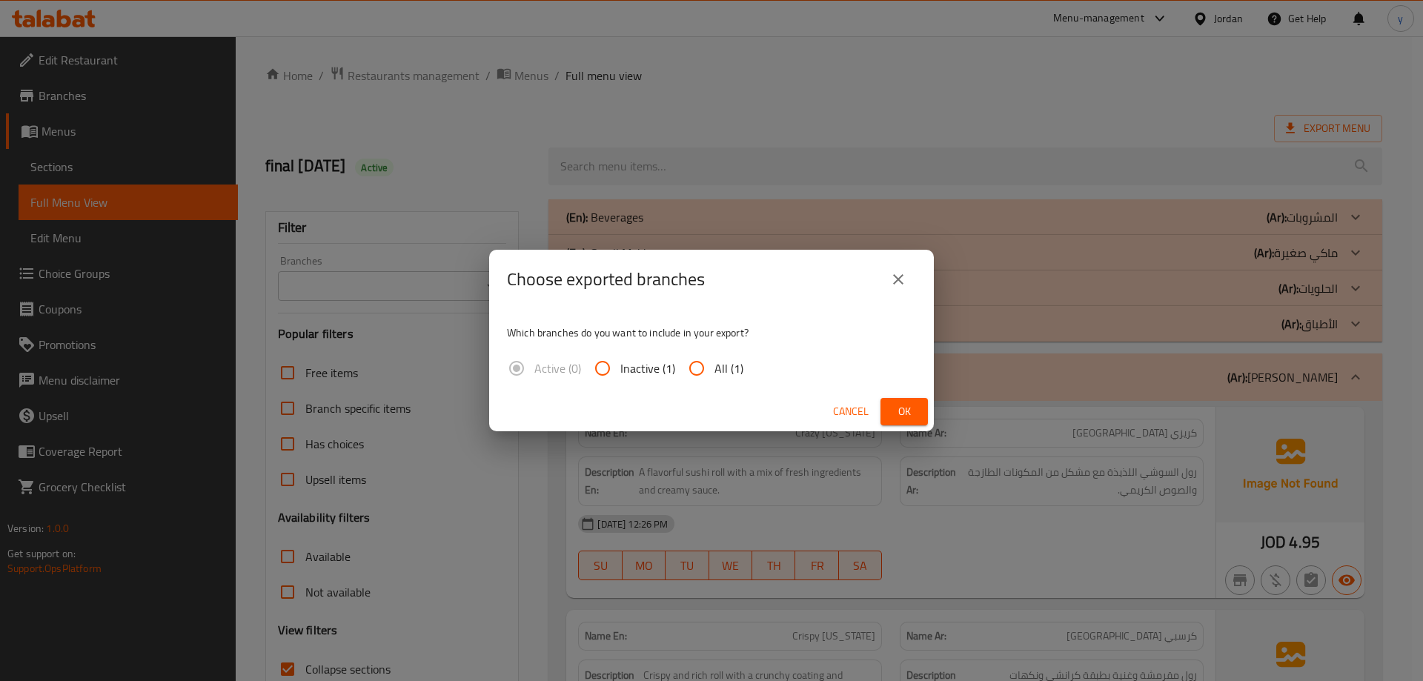
click at [720, 370] on span "All (1)" at bounding box center [728, 368] width 29 height 18
click at [714, 370] on input "All (1)" at bounding box center [697, 368] width 36 height 36
radio input "true"
click at [919, 412] on button "Ok" at bounding box center [903, 411] width 47 height 27
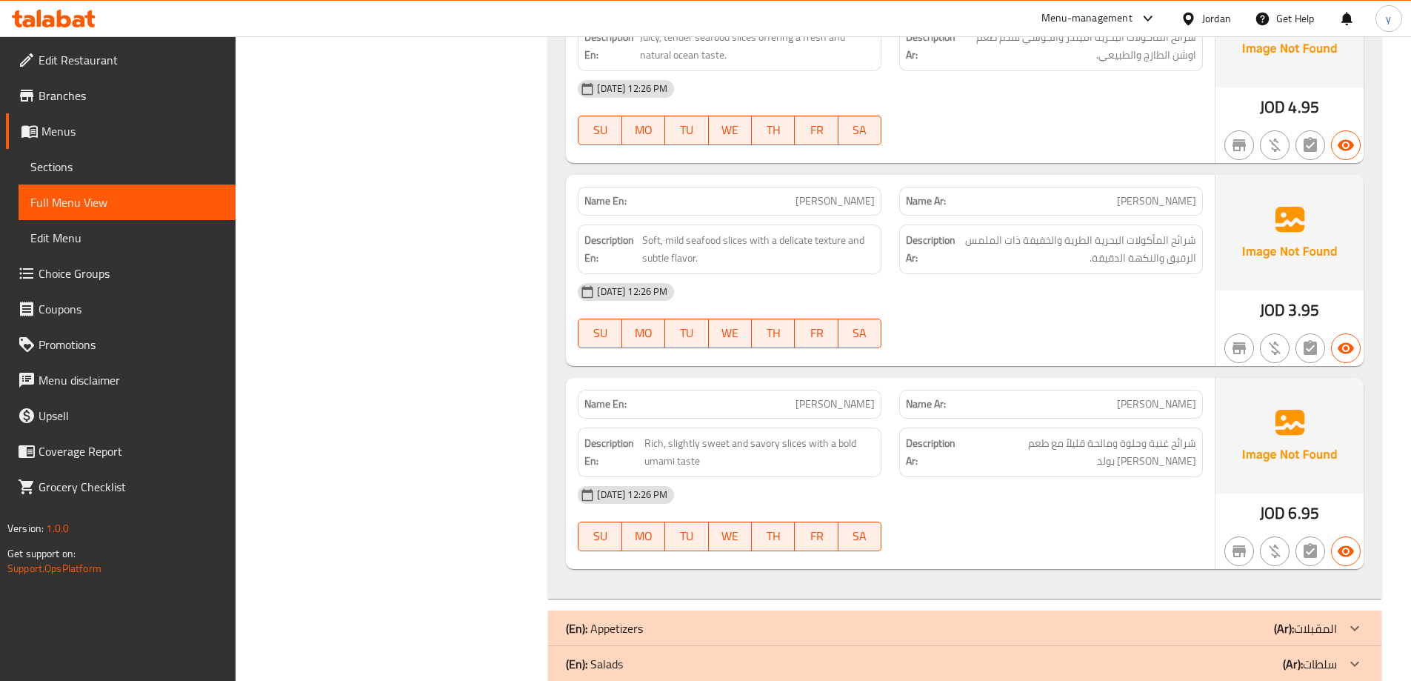
scroll to position [5356, 0]
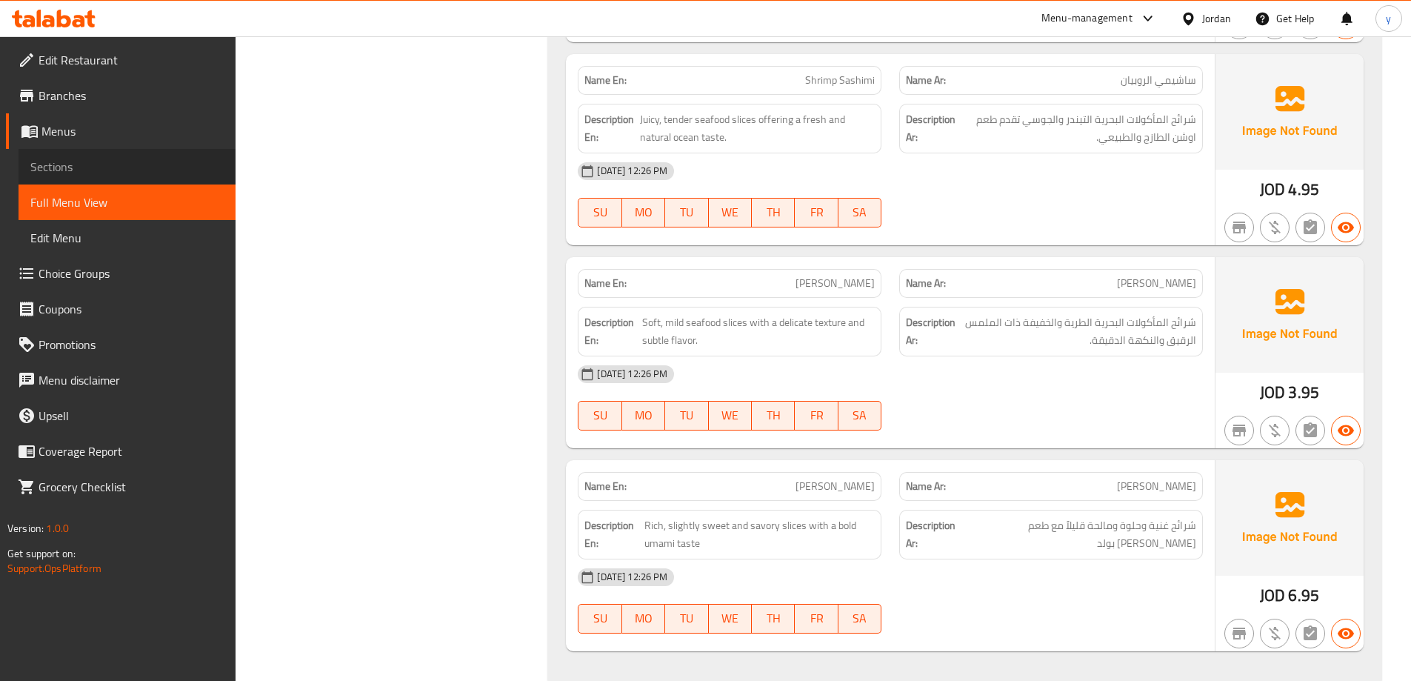
click at [67, 167] on span "Sections" at bounding box center [126, 167] width 193 height 18
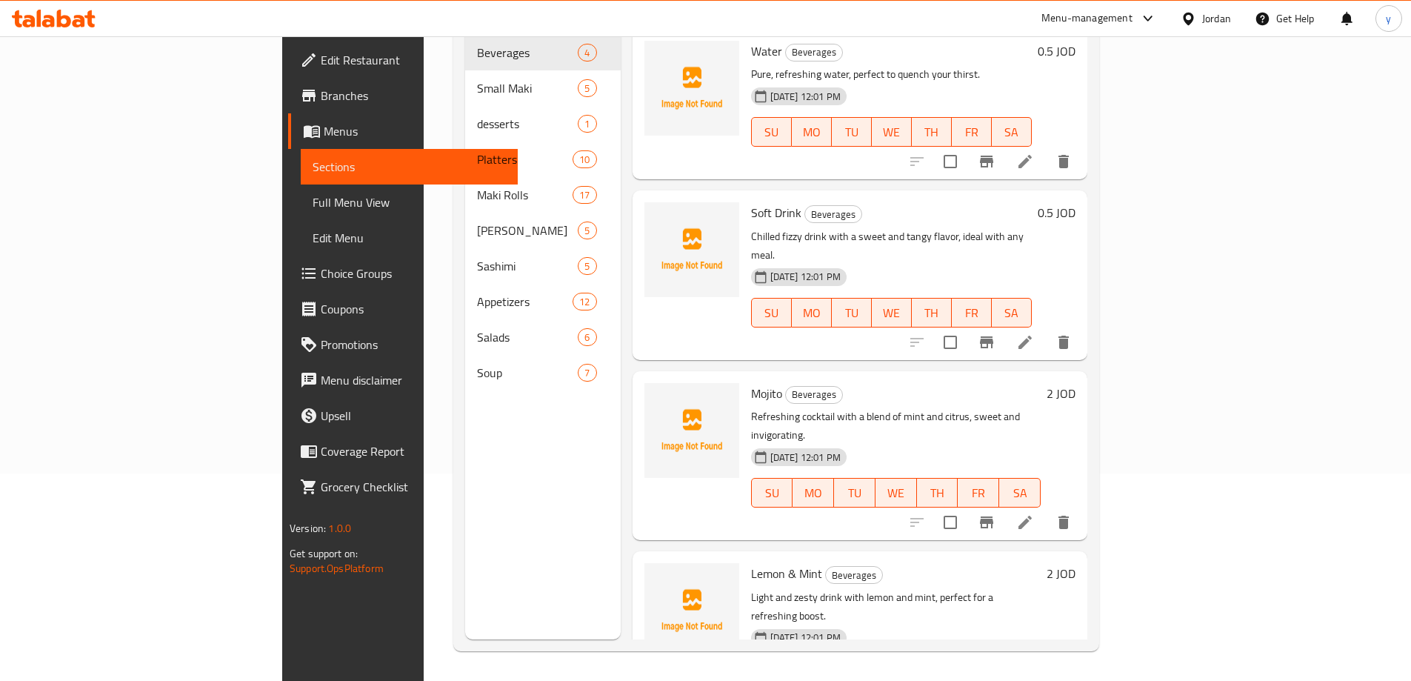
scroll to position [207, 0]
click at [313, 196] on span "Full Menu View" at bounding box center [409, 202] width 193 height 18
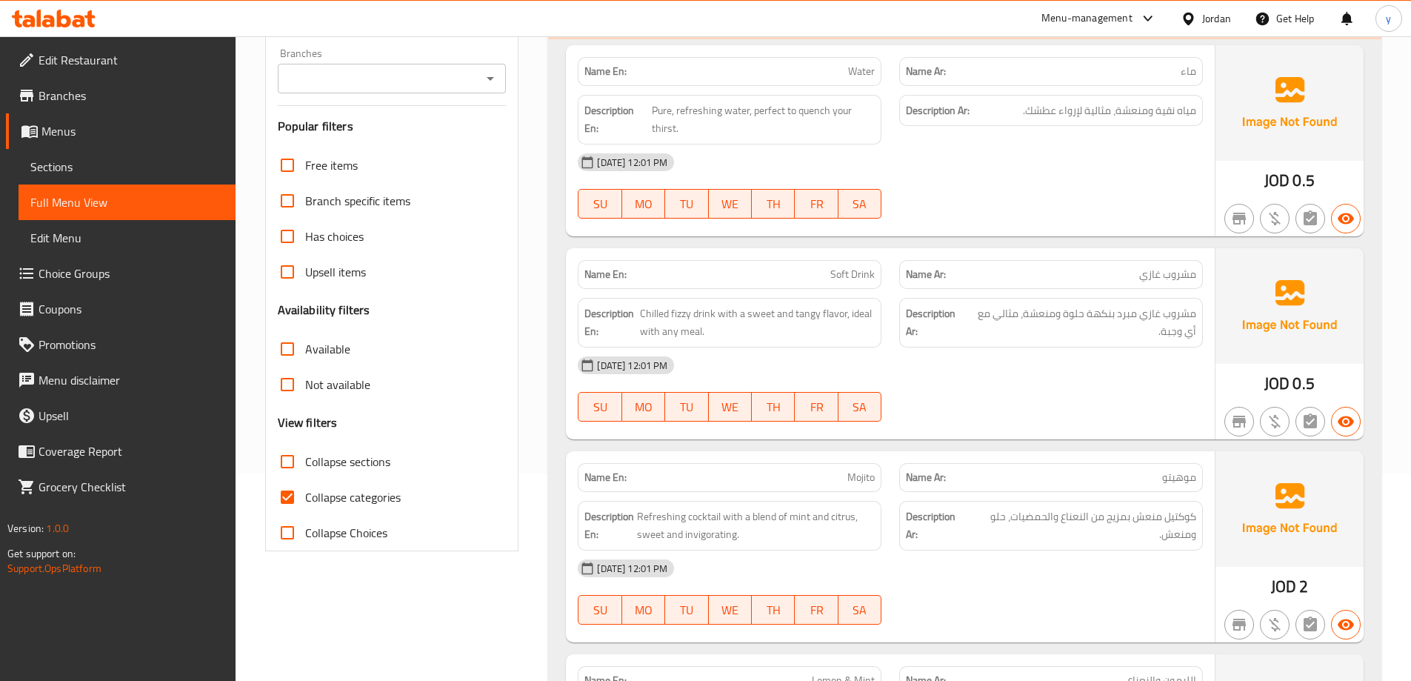
click at [327, 495] on span "Collapse categories" at bounding box center [353, 497] width 96 height 18
click at [305, 495] on input "Collapse categories" at bounding box center [288, 497] width 36 height 36
checkbox input "false"
click at [354, 470] on span "Collapse sections" at bounding box center [347, 462] width 85 height 18
click at [305, 471] on input "Collapse sections" at bounding box center [288, 462] width 36 height 36
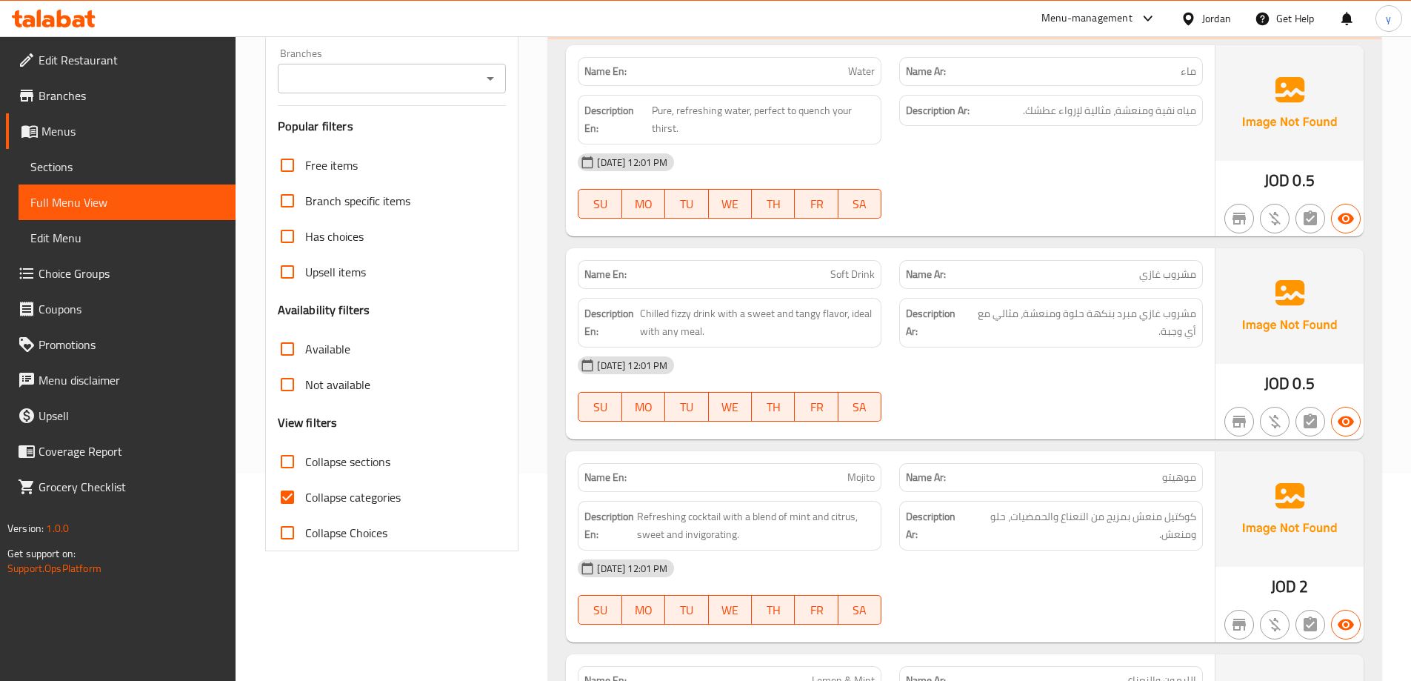
checkbox input "true"
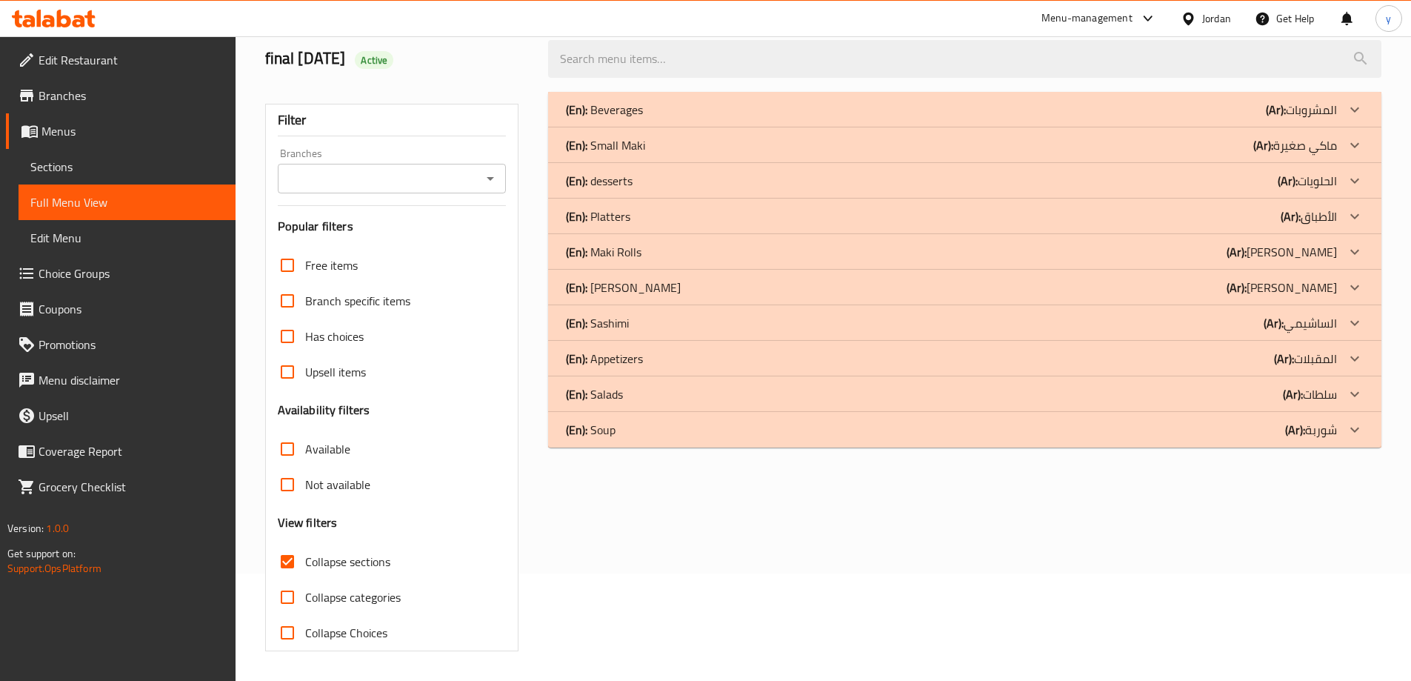
scroll to position [107, 0]
click at [615, 244] on p "(En): Maki Rolls" at bounding box center [604, 252] width 76 height 18
